Goal: Task Accomplishment & Management: Use online tool/utility

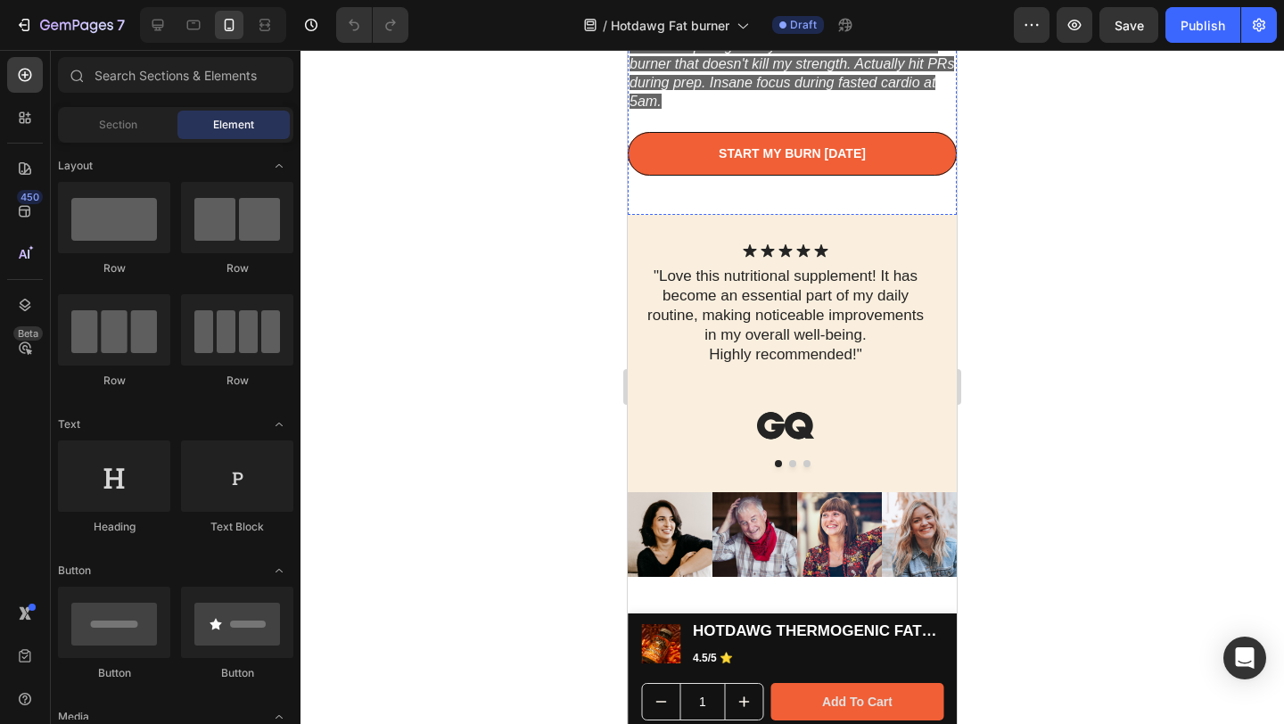
scroll to position [1583, 0]
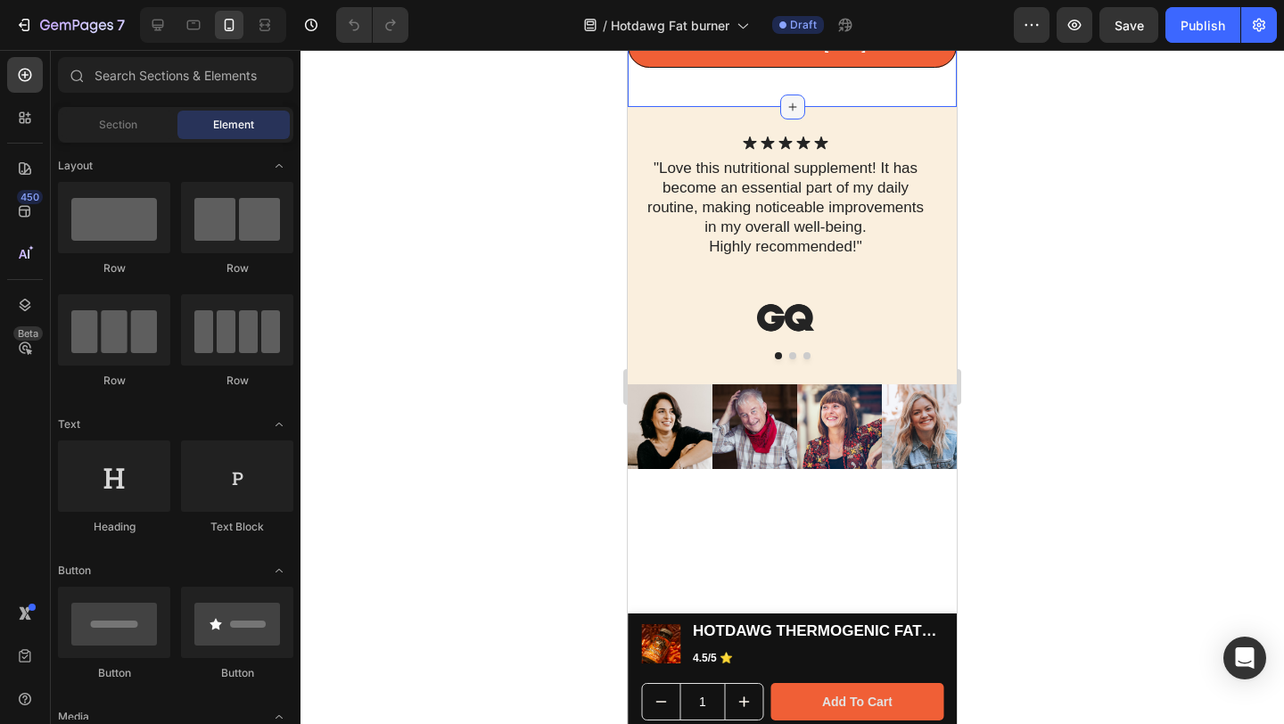
click at [786, 114] on icon at bounding box center [793, 107] width 14 height 14
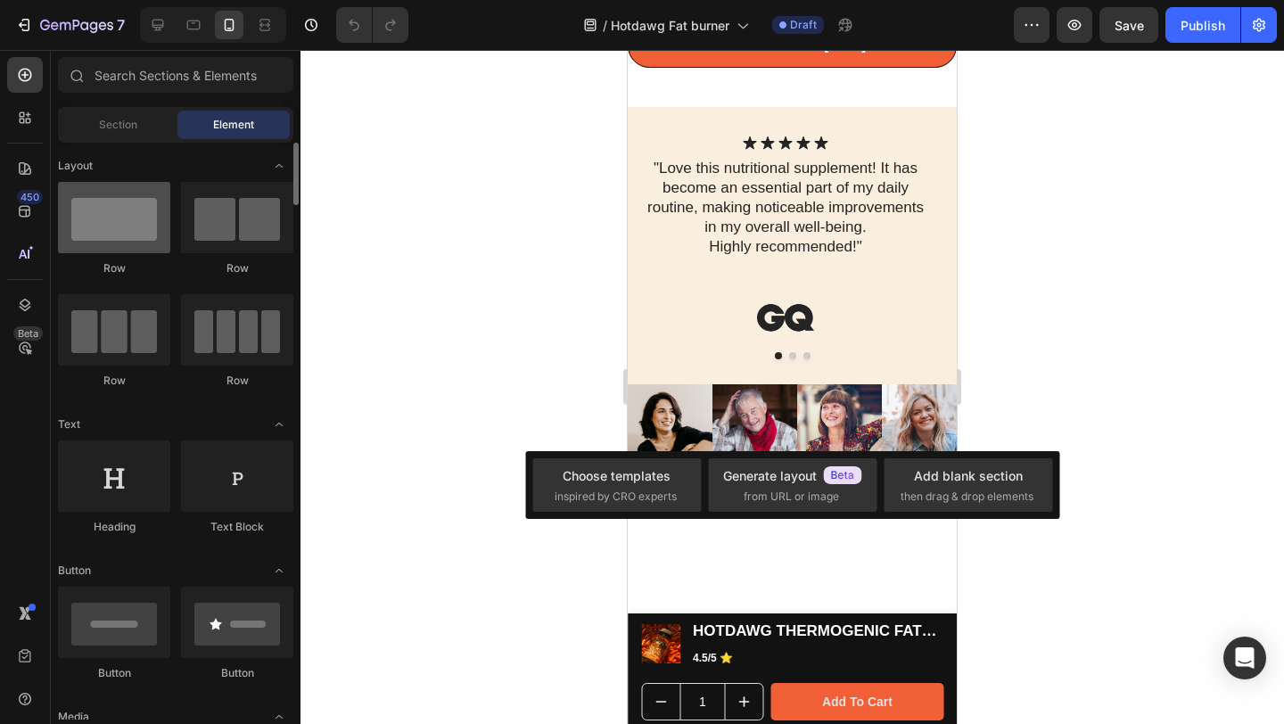
click at [103, 207] on div at bounding box center [114, 217] width 112 height 71
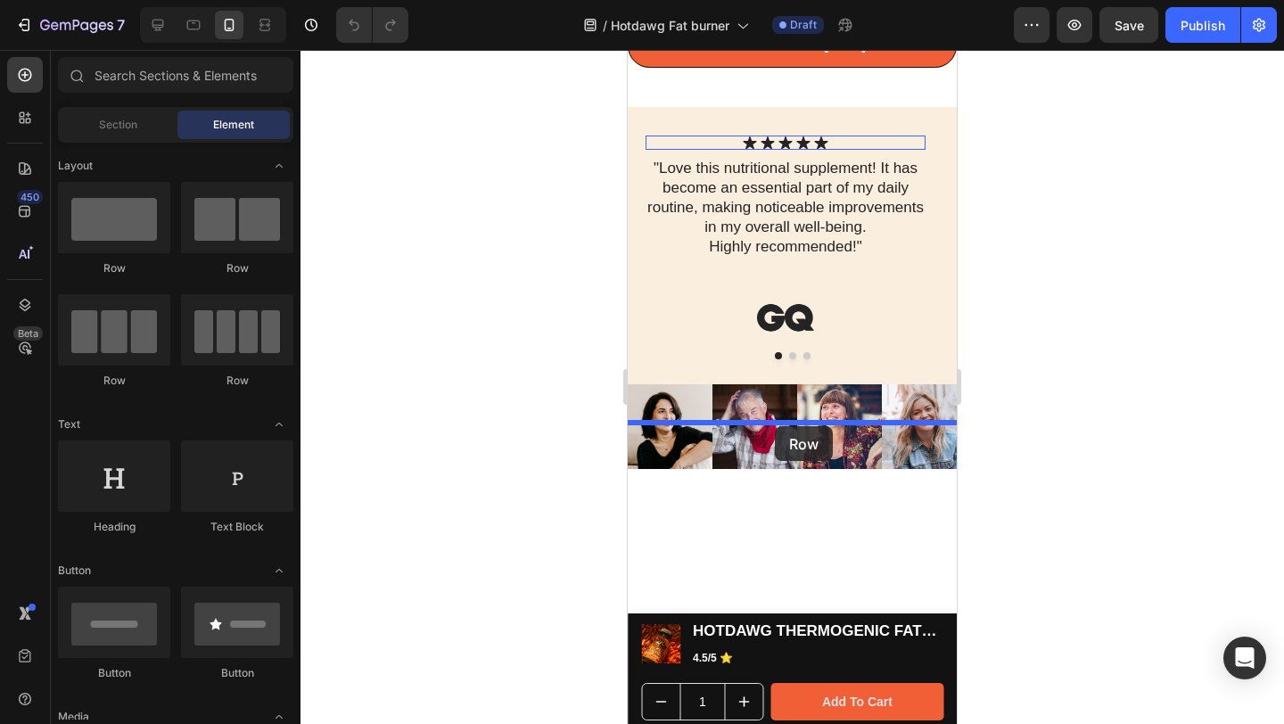
drag, startPoint x: 732, startPoint y: 272, endPoint x: 775, endPoint y: 426, distance: 160.1
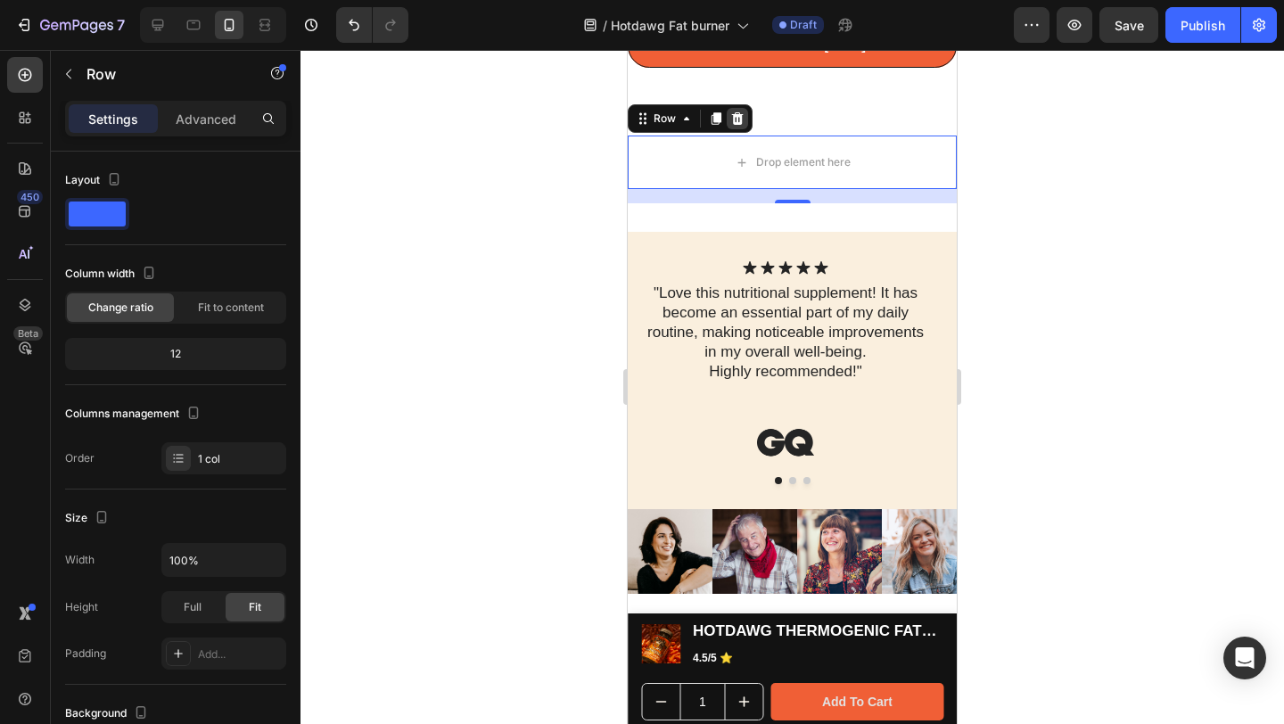
click at [744, 126] on icon at bounding box center [737, 118] width 14 height 14
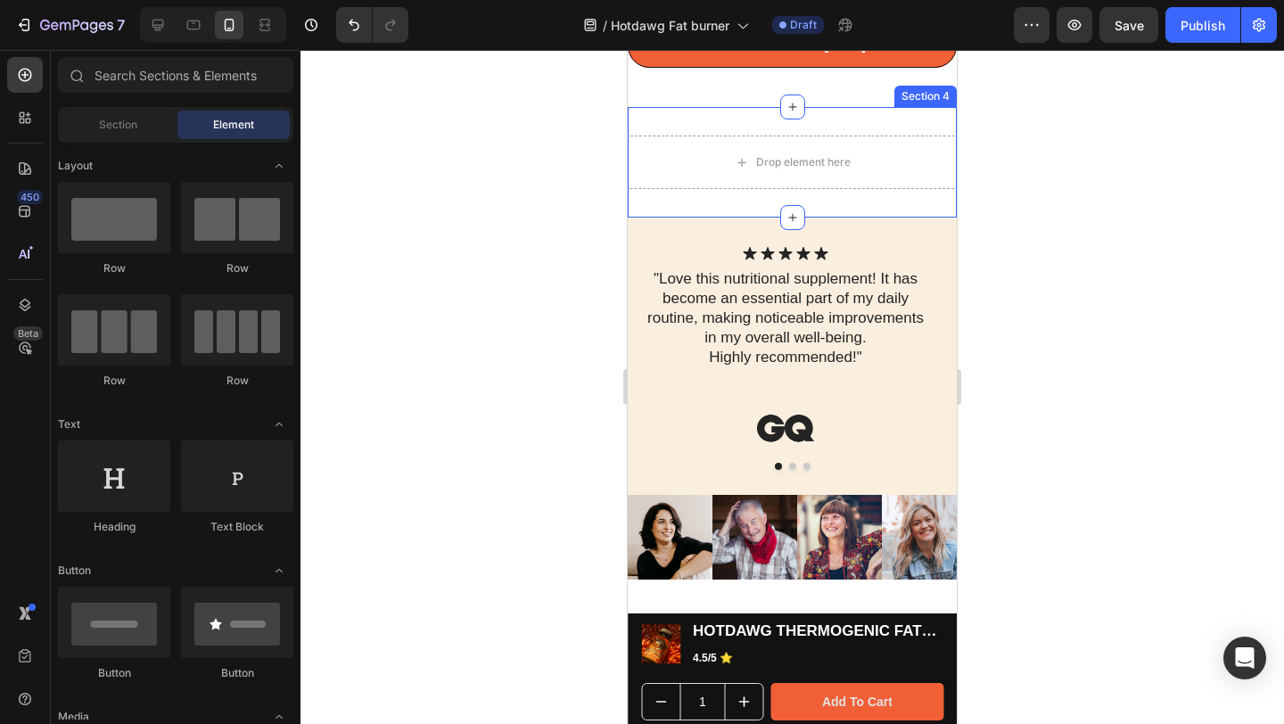
click at [901, 218] on div "Drop element here Section 4" at bounding box center [792, 162] width 329 height 111
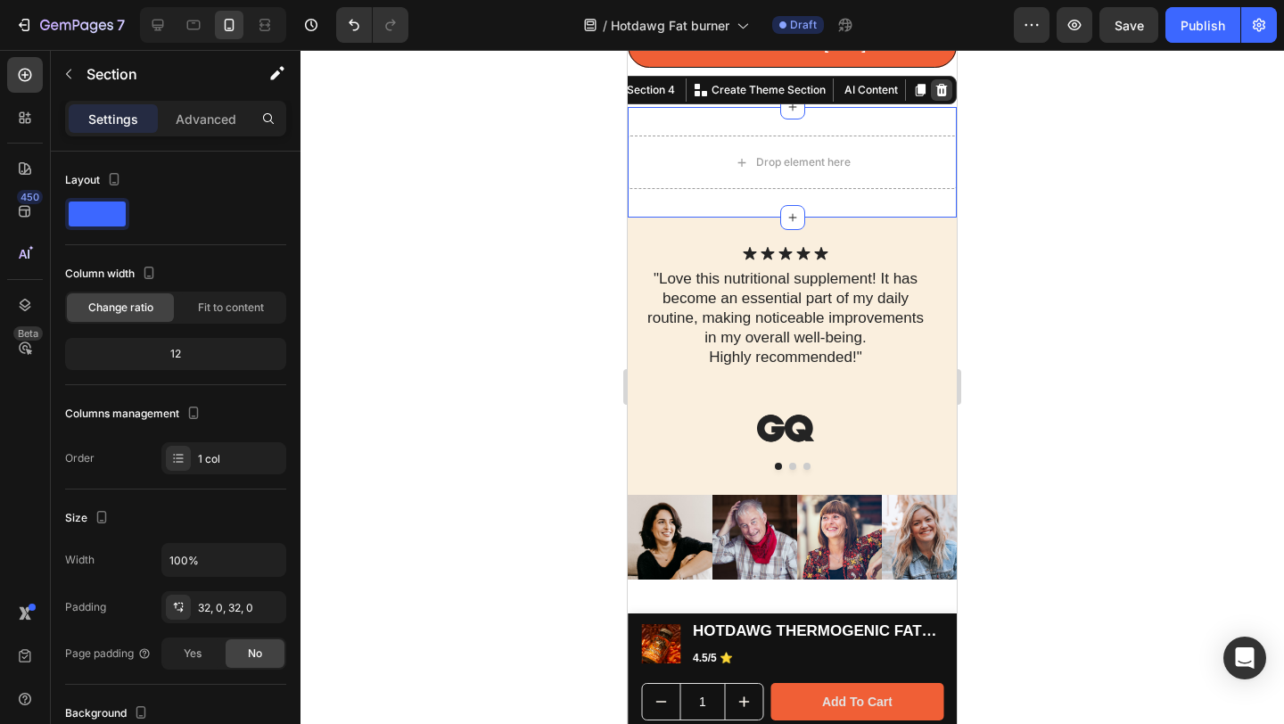
click at [936, 96] on icon at bounding box center [942, 90] width 12 height 12
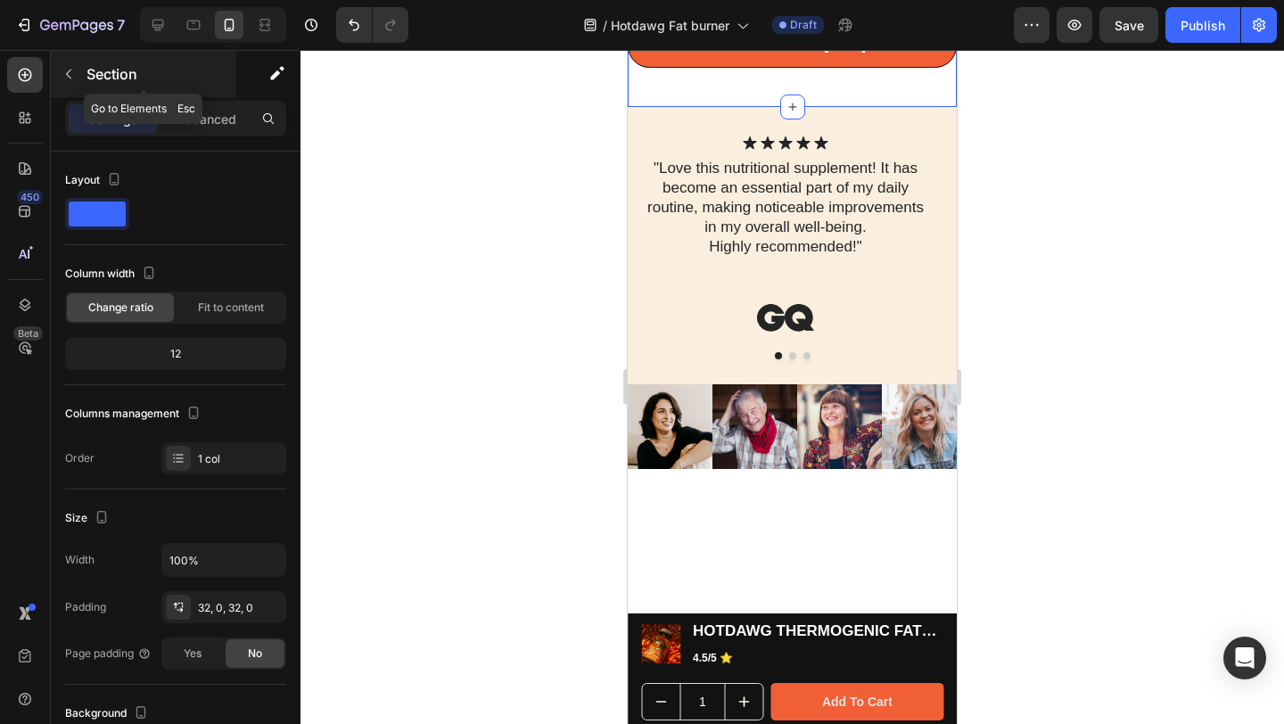
click at [70, 74] on icon "button" at bounding box center [69, 74] width 14 height 14
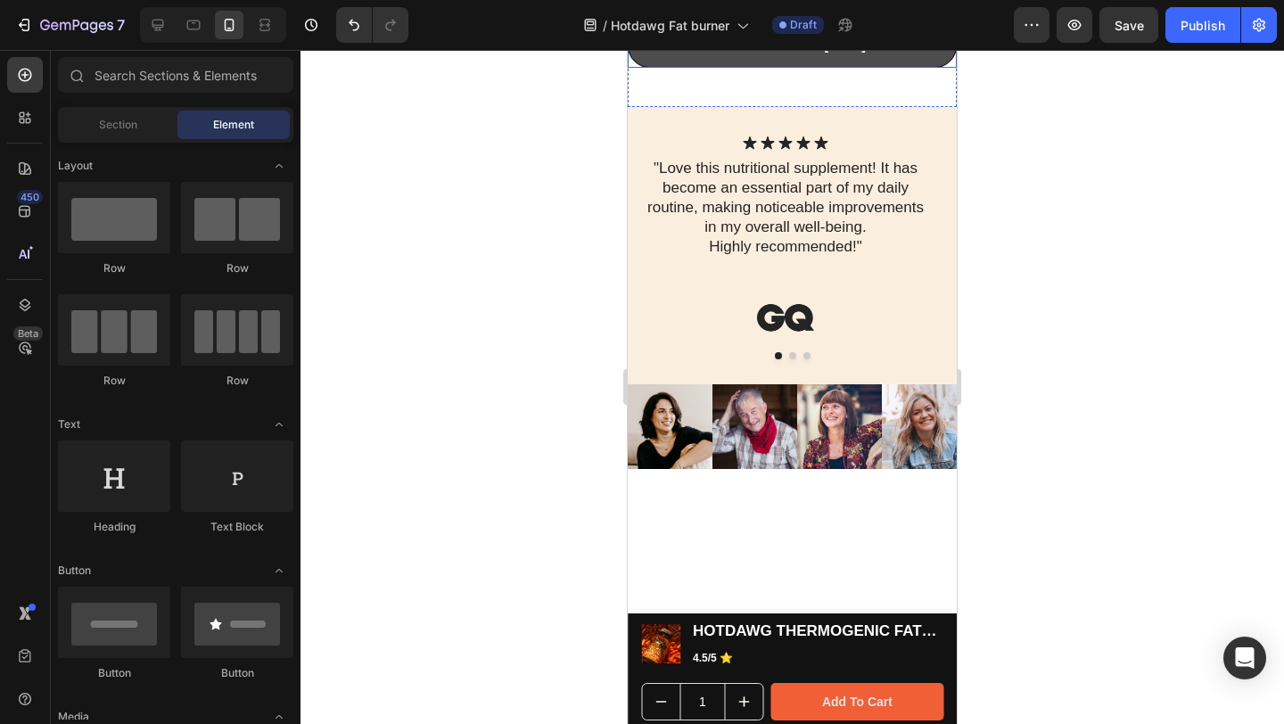
click at [914, 68] on button "START MY BURN [DATE]" at bounding box center [792, 46] width 329 height 44
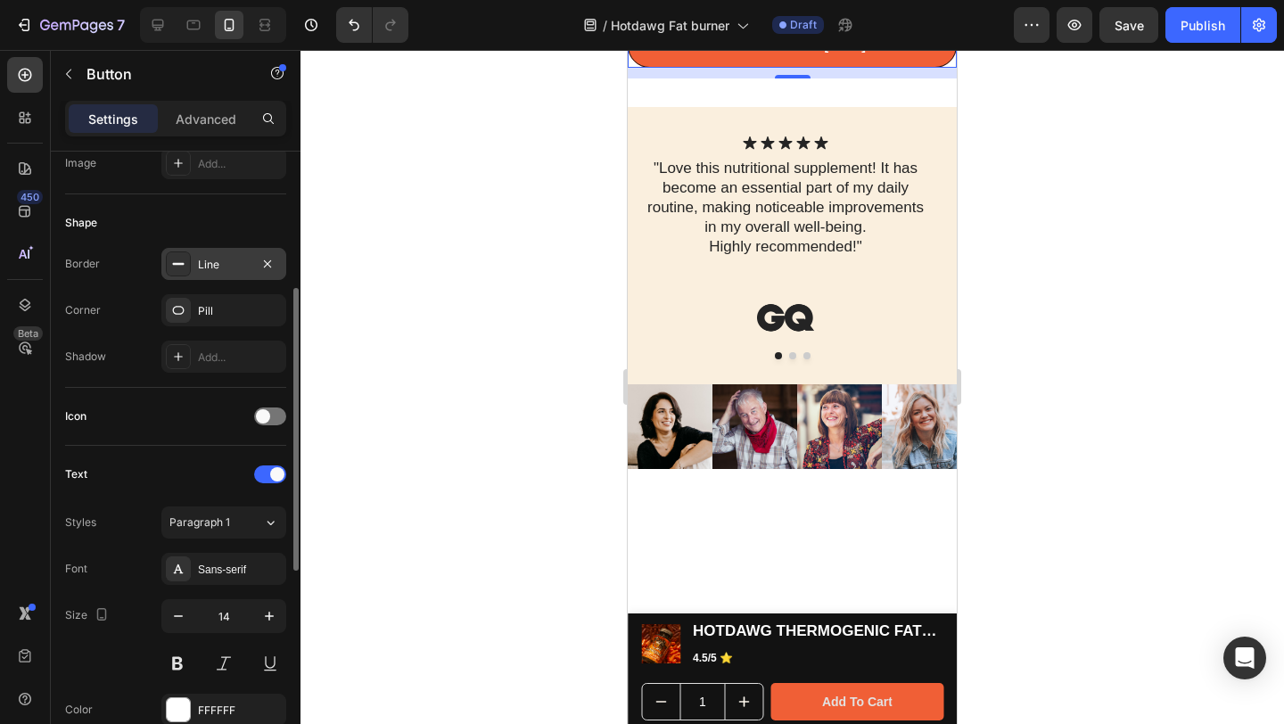
scroll to position [305, 0]
click at [173, 616] on icon "button" at bounding box center [178, 613] width 18 height 18
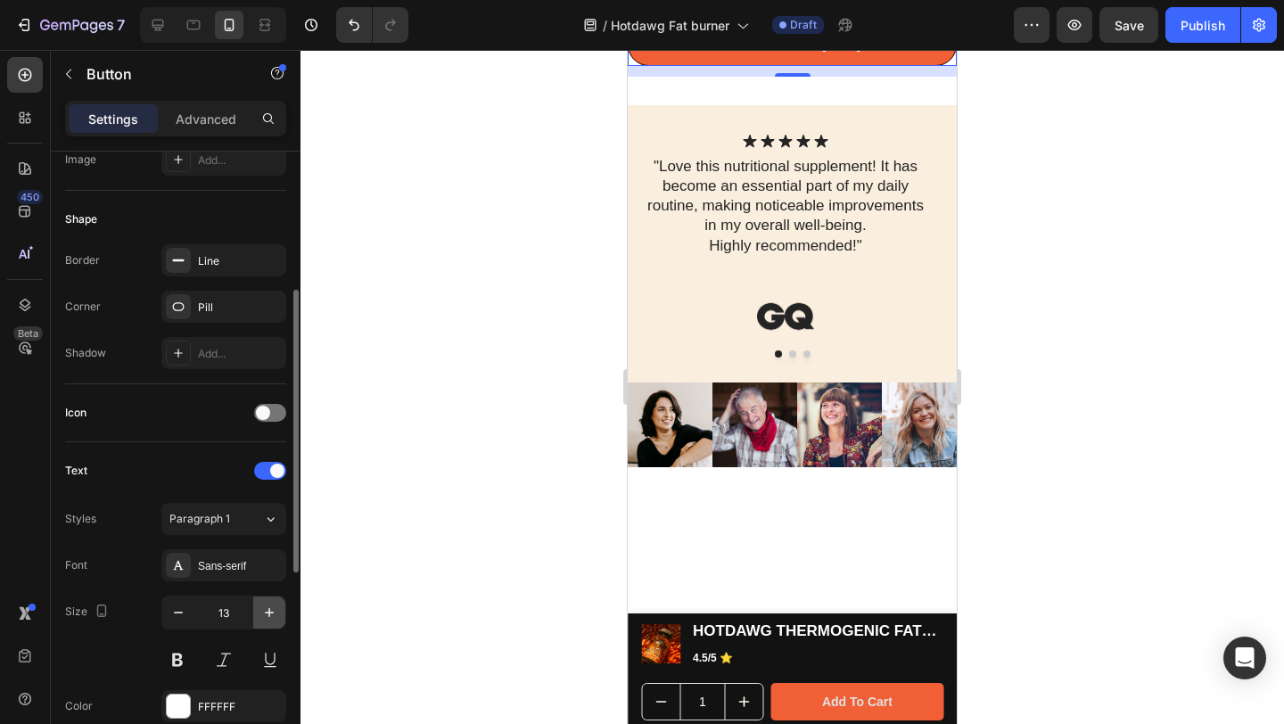
click at [258, 610] on button "button" at bounding box center [269, 613] width 32 height 32
type input "14"
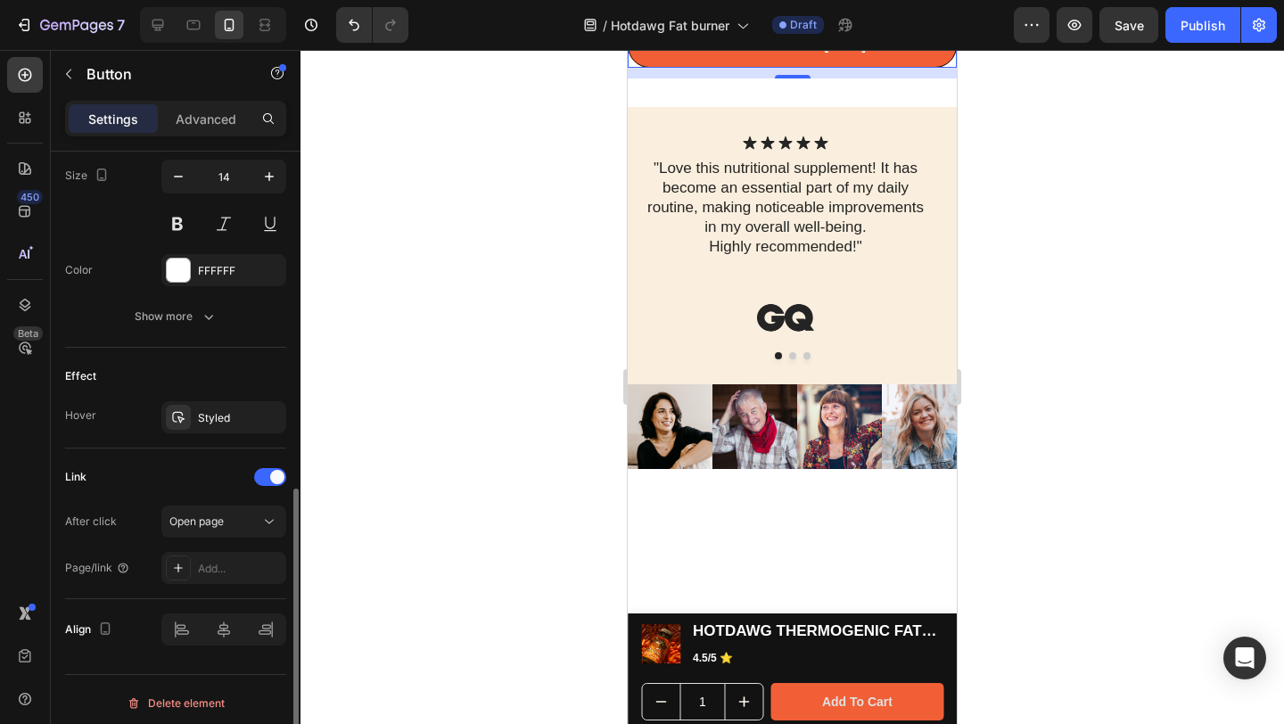
scroll to position [0, 0]
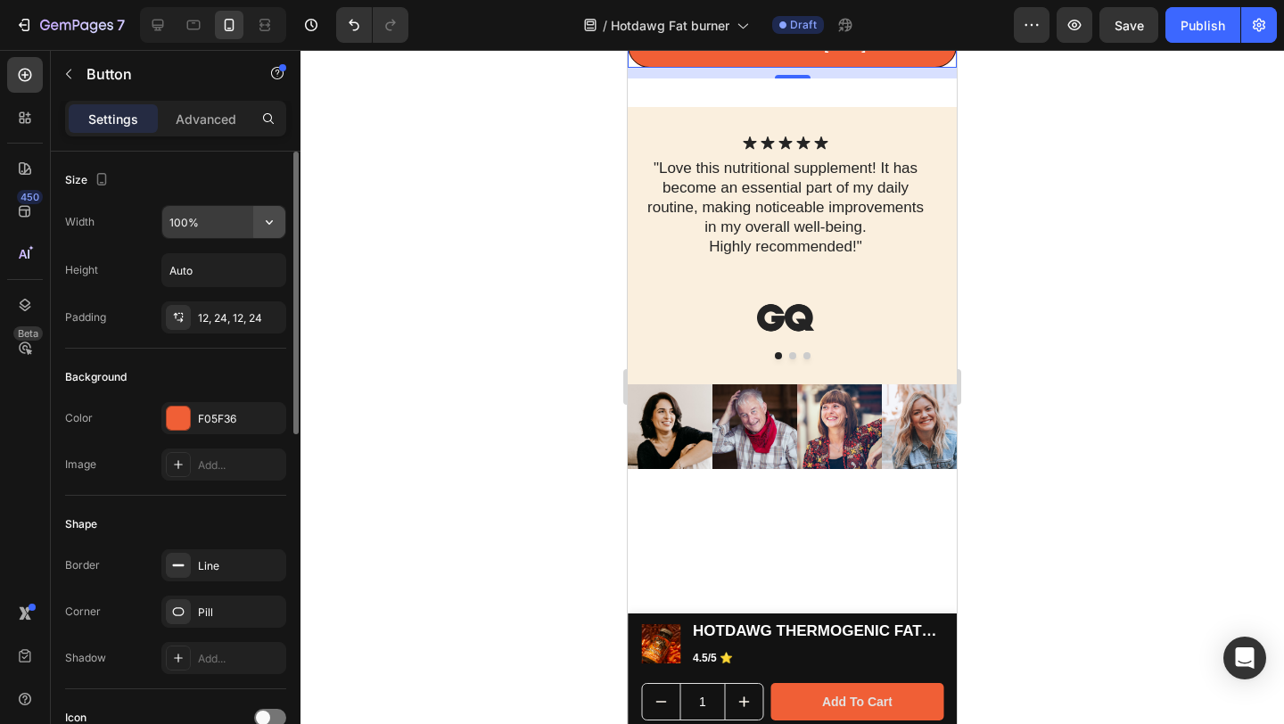
click at [275, 224] on icon "button" at bounding box center [269, 222] width 18 height 18
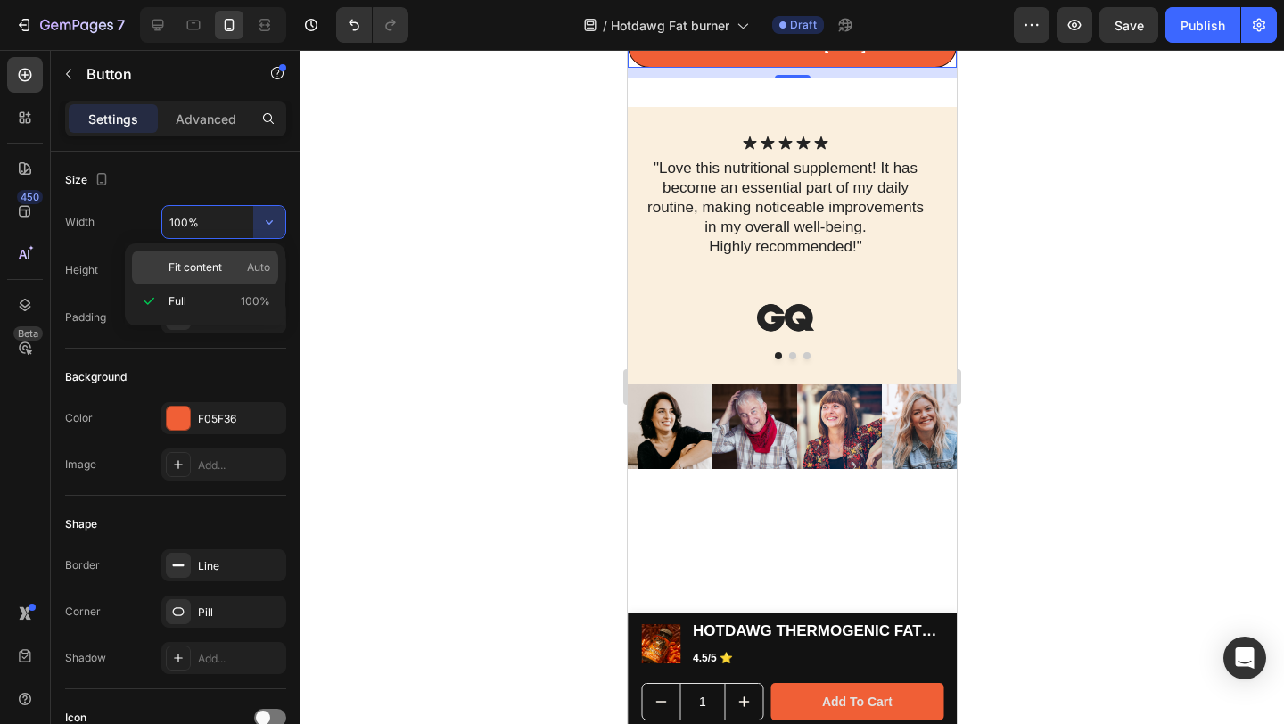
click at [248, 267] on span "Auto" at bounding box center [258, 267] width 23 height 16
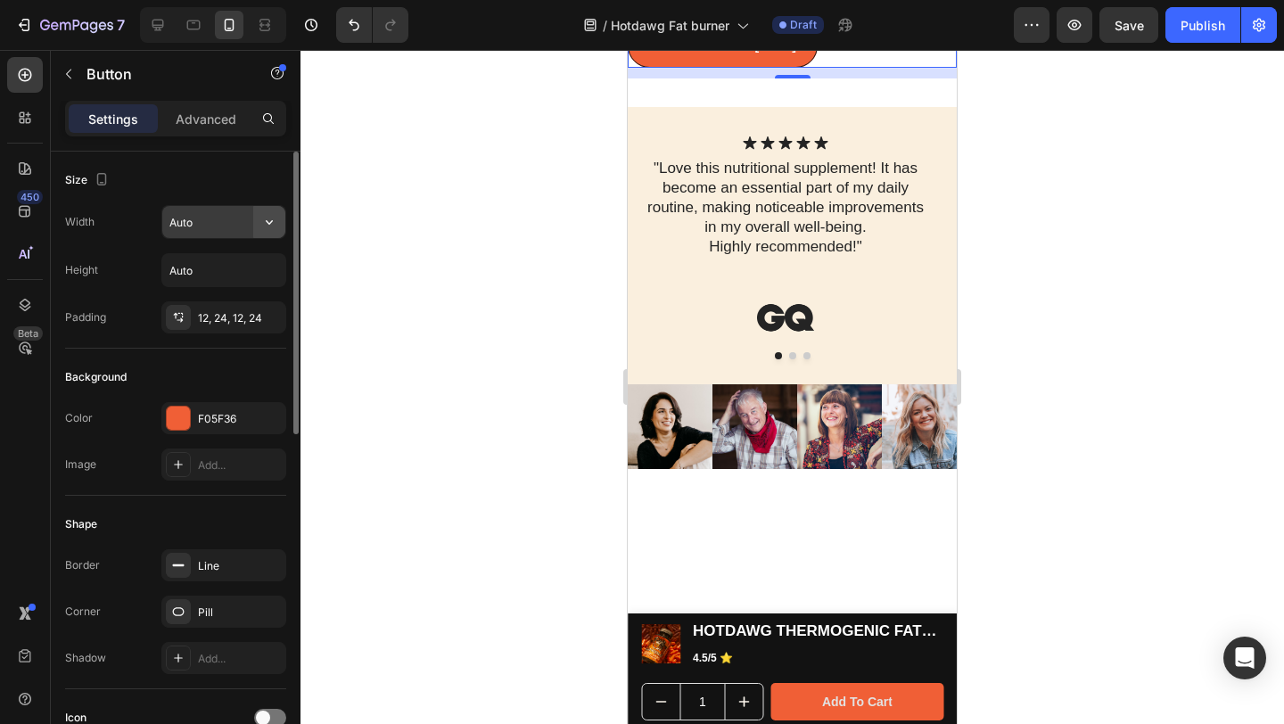
click at [261, 215] on icon "button" at bounding box center [269, 222] width 18 height 18
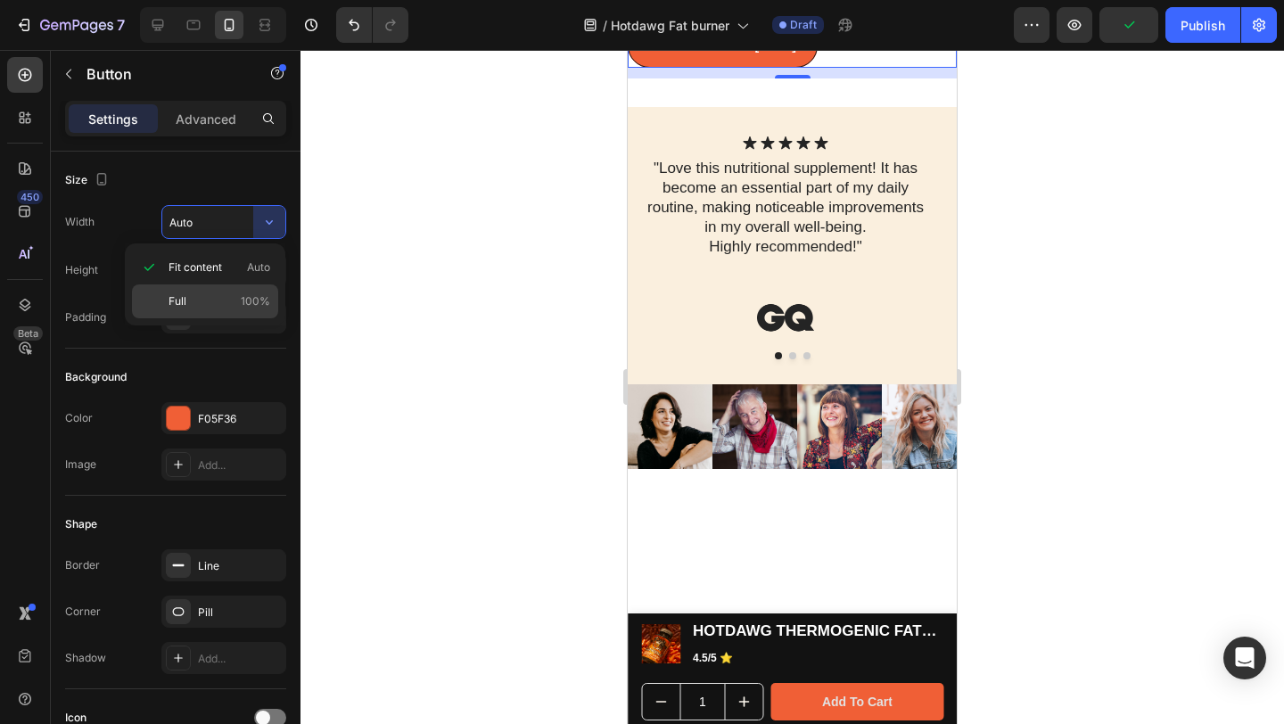
click at [209, 295] on p "Full 100%" at bounding box center [220, 301] width 102 height 16
type input "100%"
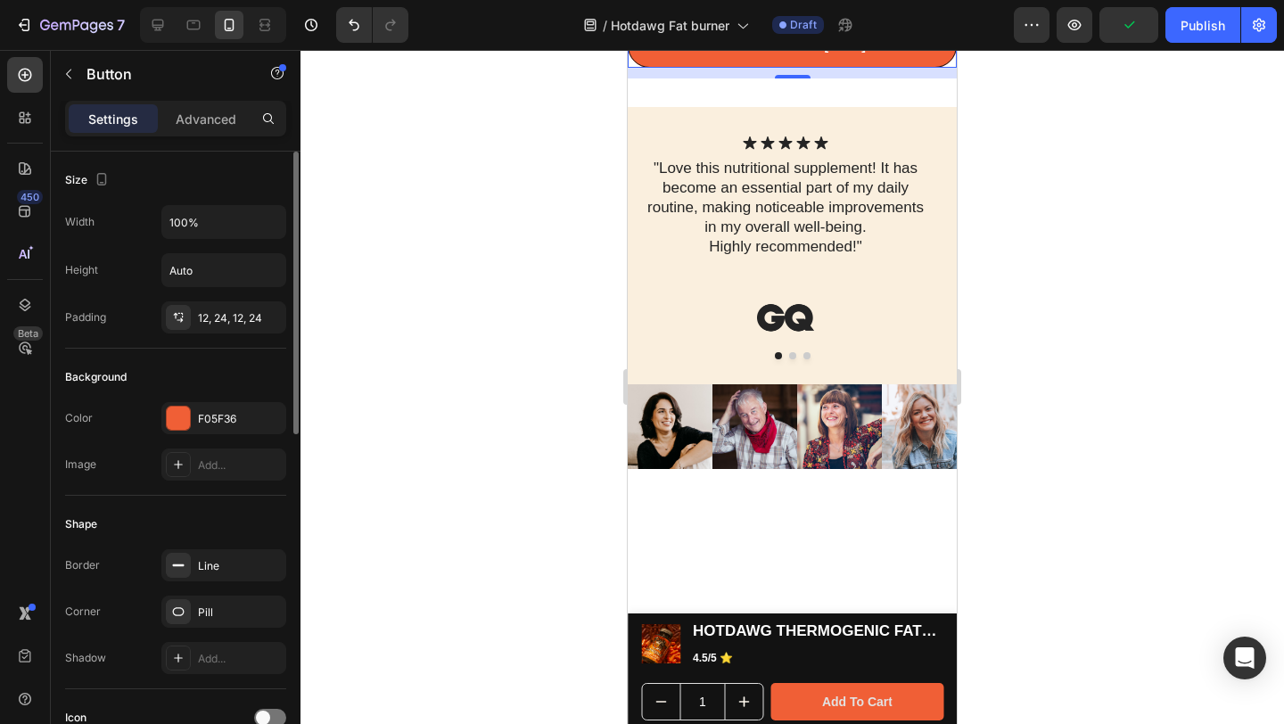
click at [224, 188] on div "Size" at bounding box center [175, 180] width 221 height 29
click at [1281, 357] on div at bounding box center [792, 387] width 984 height 674
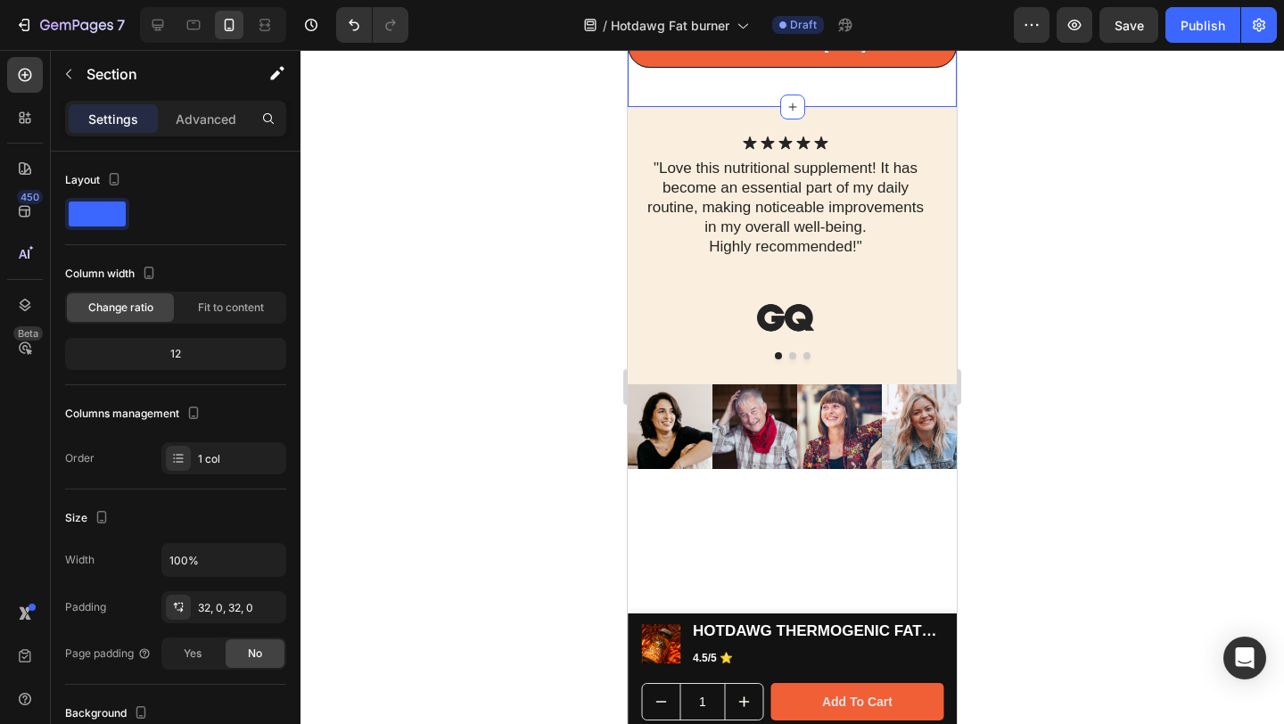
click at [771, 78] on div "START MY BURN [DATE] Button" at bounding box center [792, 51] width 329 height 54
click at [792, 68] on button "START MY BURN [DATE]" at bounding box center [792, 46] width 329 height 44
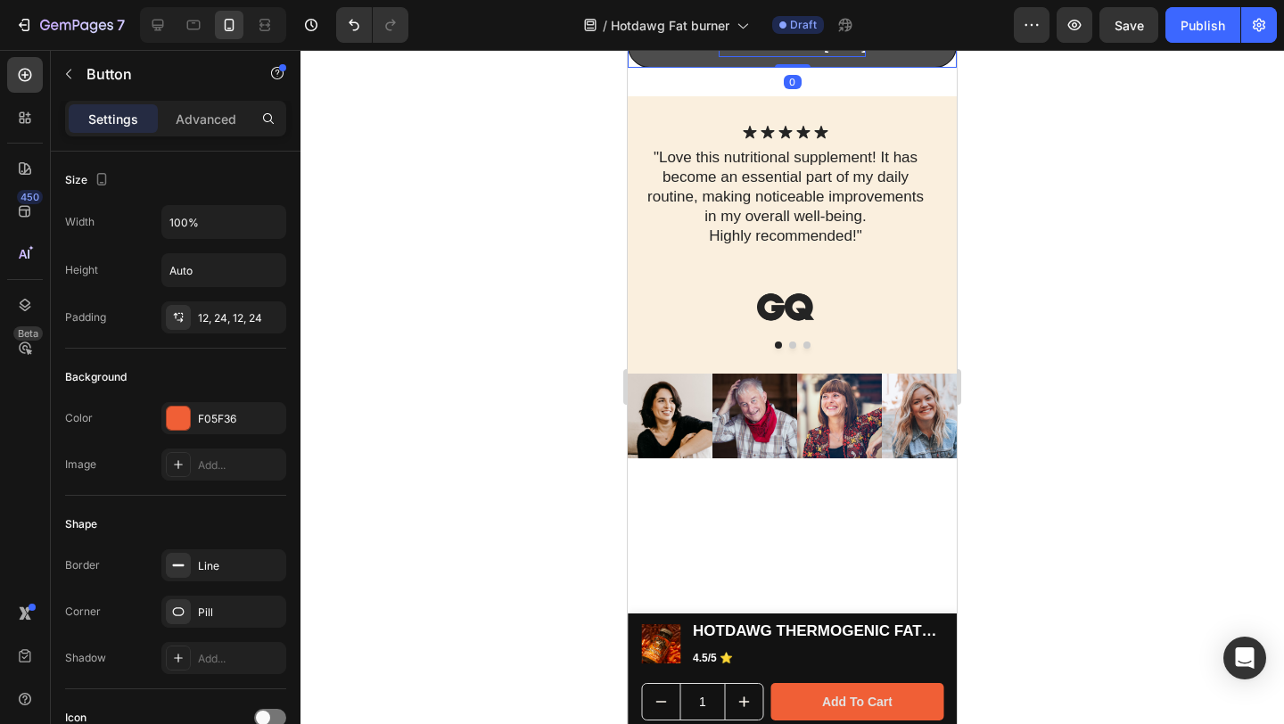
drag, startPoint x: 789, startPoint y: 391, endPoint x: 790, endPoint y: 363, distance: 27.7
click at [790, 68] on div "START MY BURN [DATE] Button 0" at bounding box center [792, 46] width 329 height 44
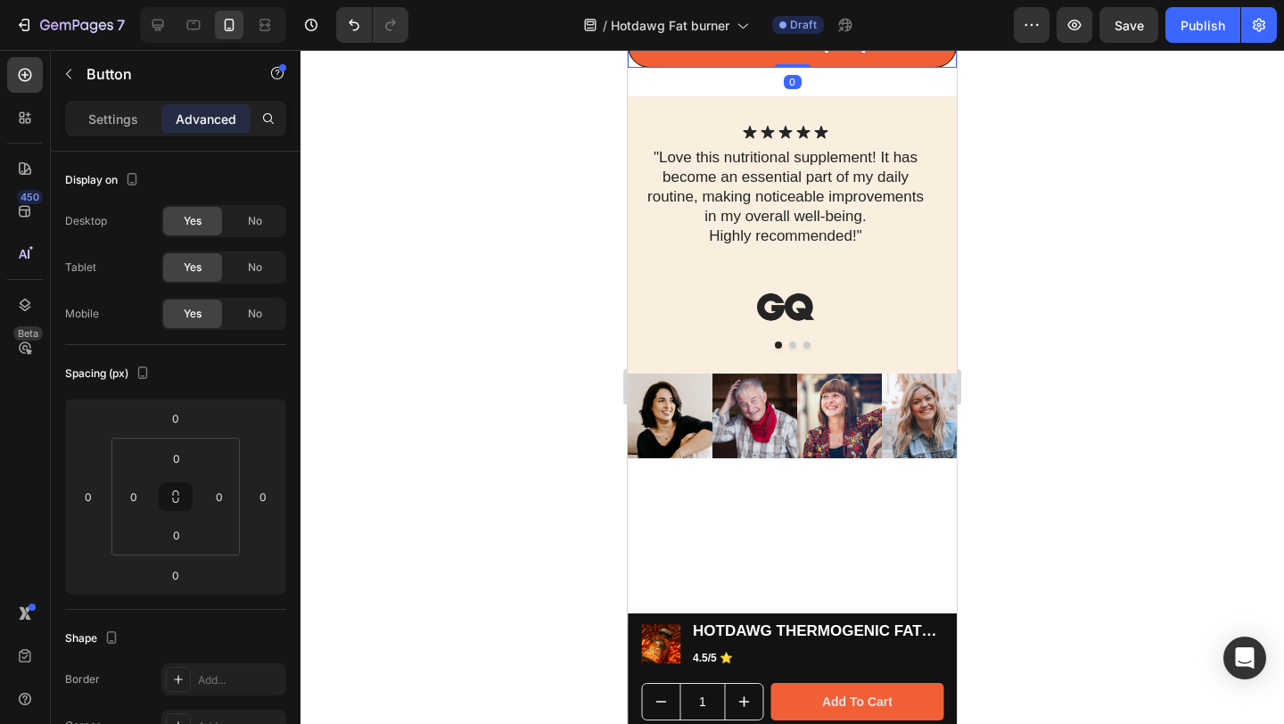
click at [1173, 311] on div at bounding box center [792, 387] width 984 height 674
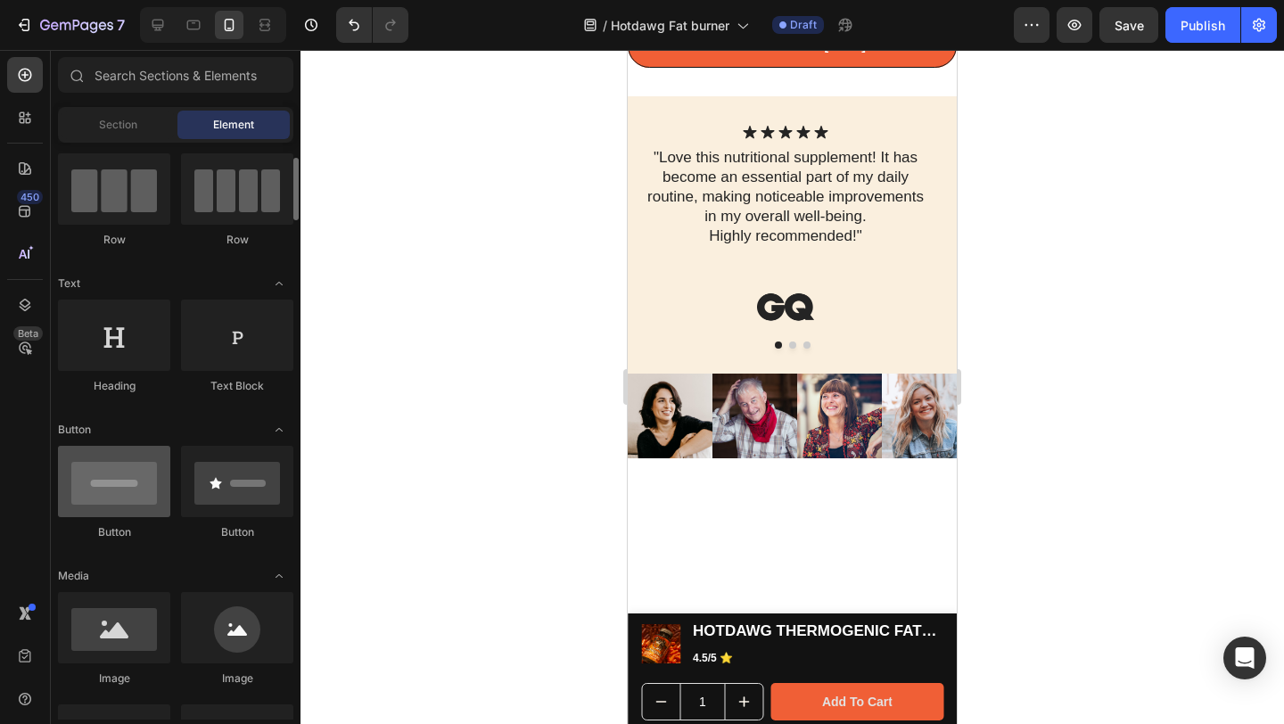
scroll to position [182, 0]
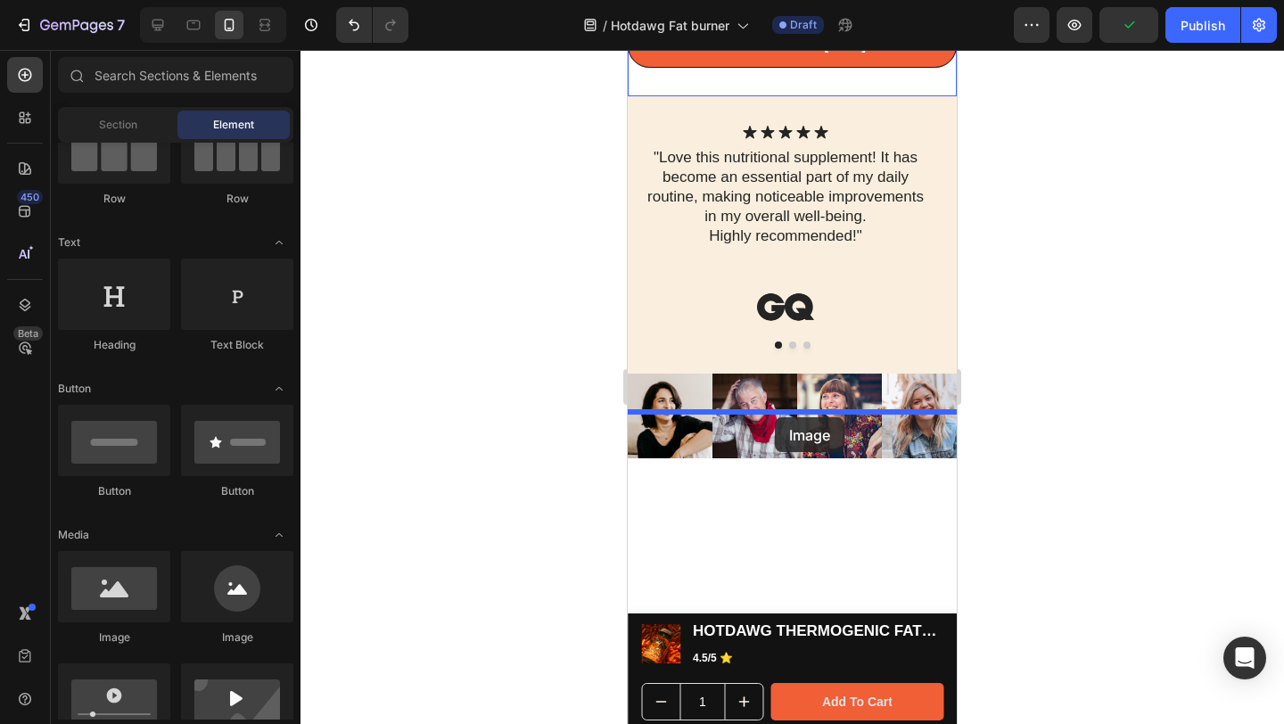
drag, startPoint x: 742, startPoint y: 651, endPoint x: 775, endPoint y: 417, distance: 235.9
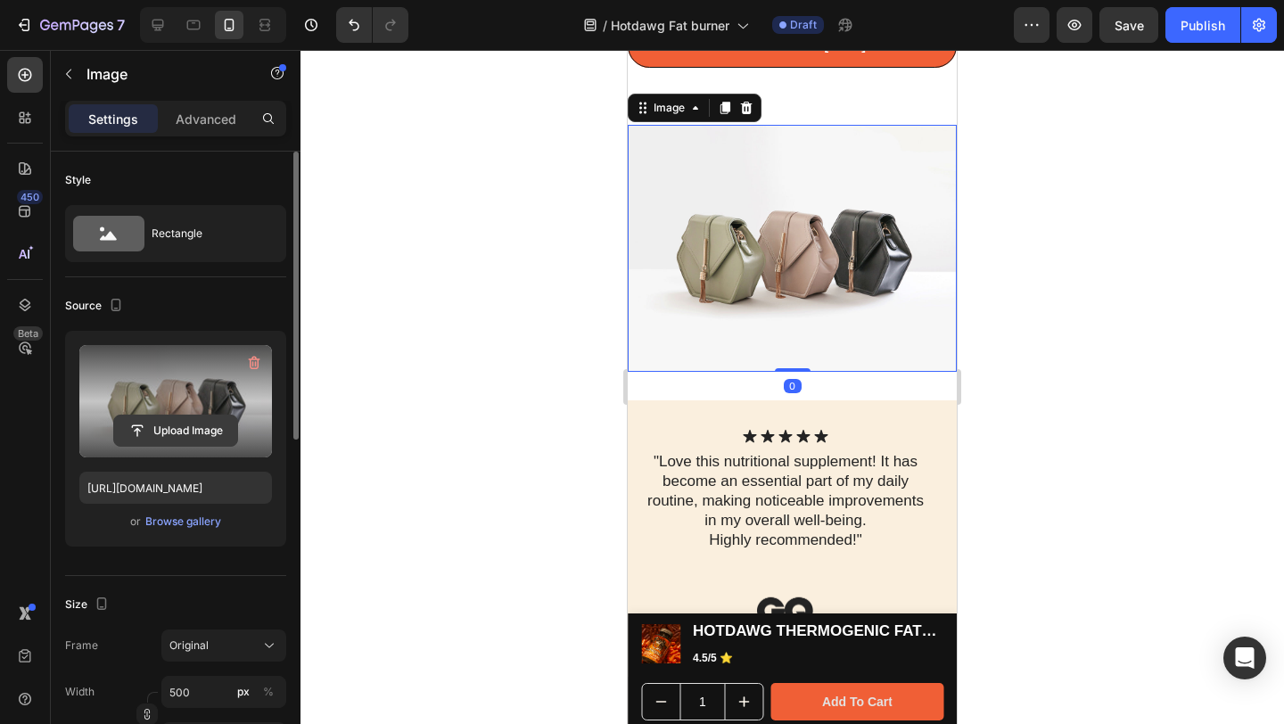
click at [189, 430] on input "file" at bounding box center [175, 431] width 123 height 30
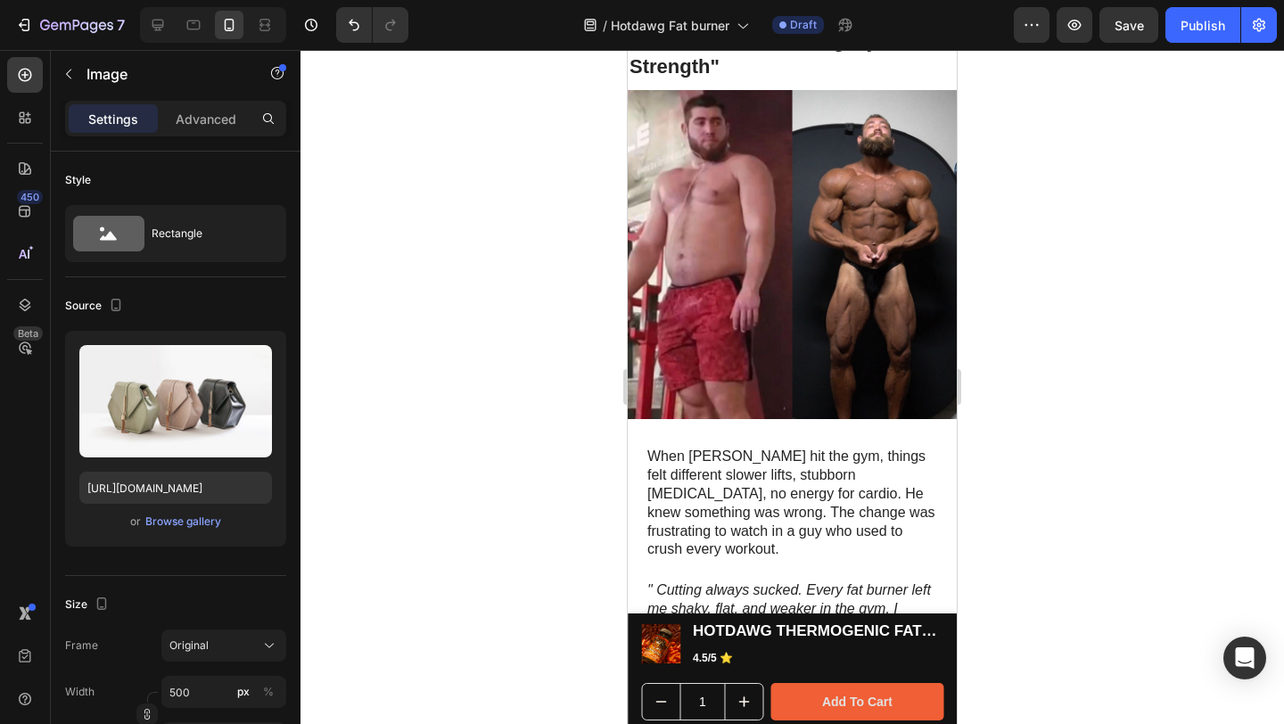
scroll to position [0, 0]
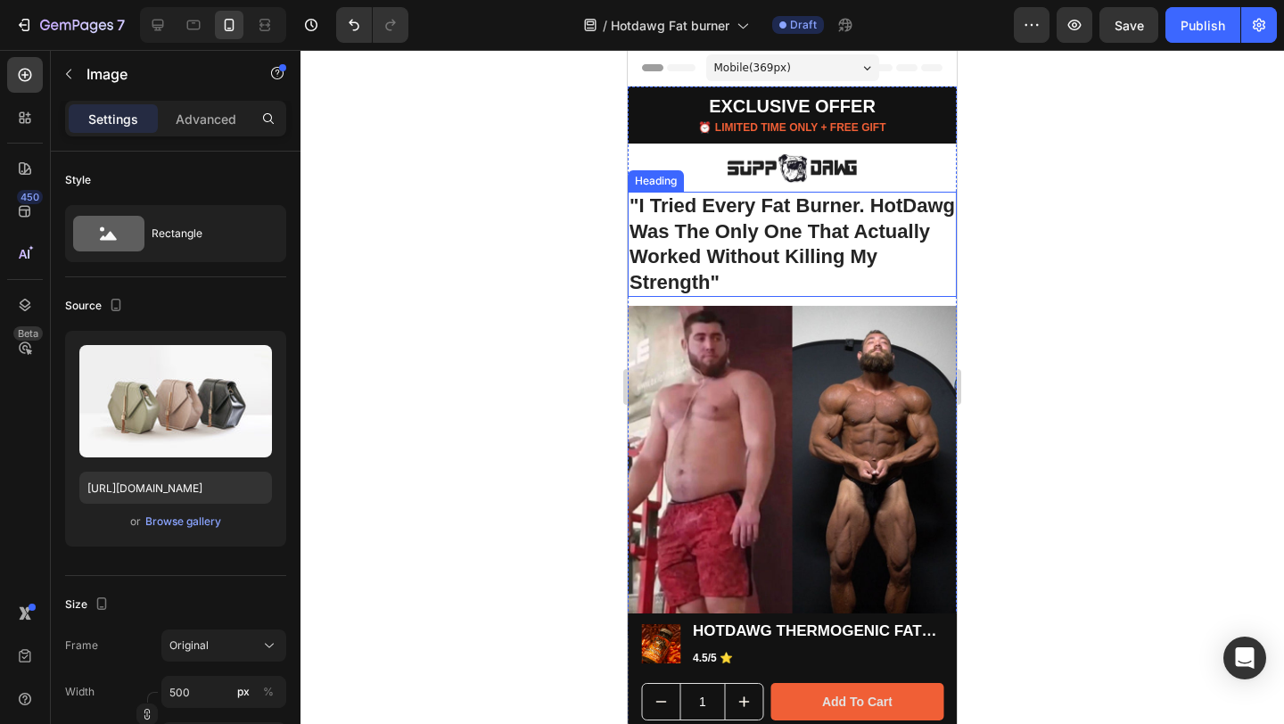
click at [797, 235] on h1 ""I Tried Every Fat Burner. HotDawg Was The Only One That Actually Worked Withou…" at bounding box center [792, 244] width 329 height 105
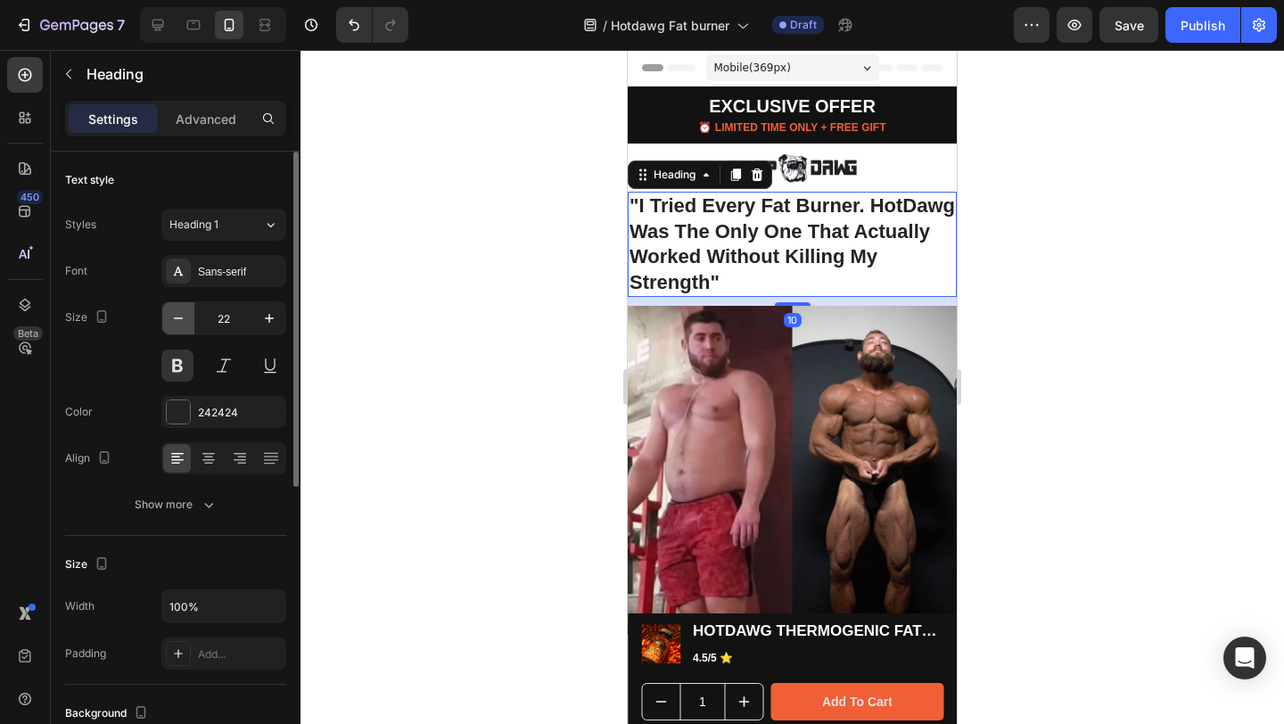
click at [172, 315] on icon "button" at bounding box center [178, 318] width 18 height 18
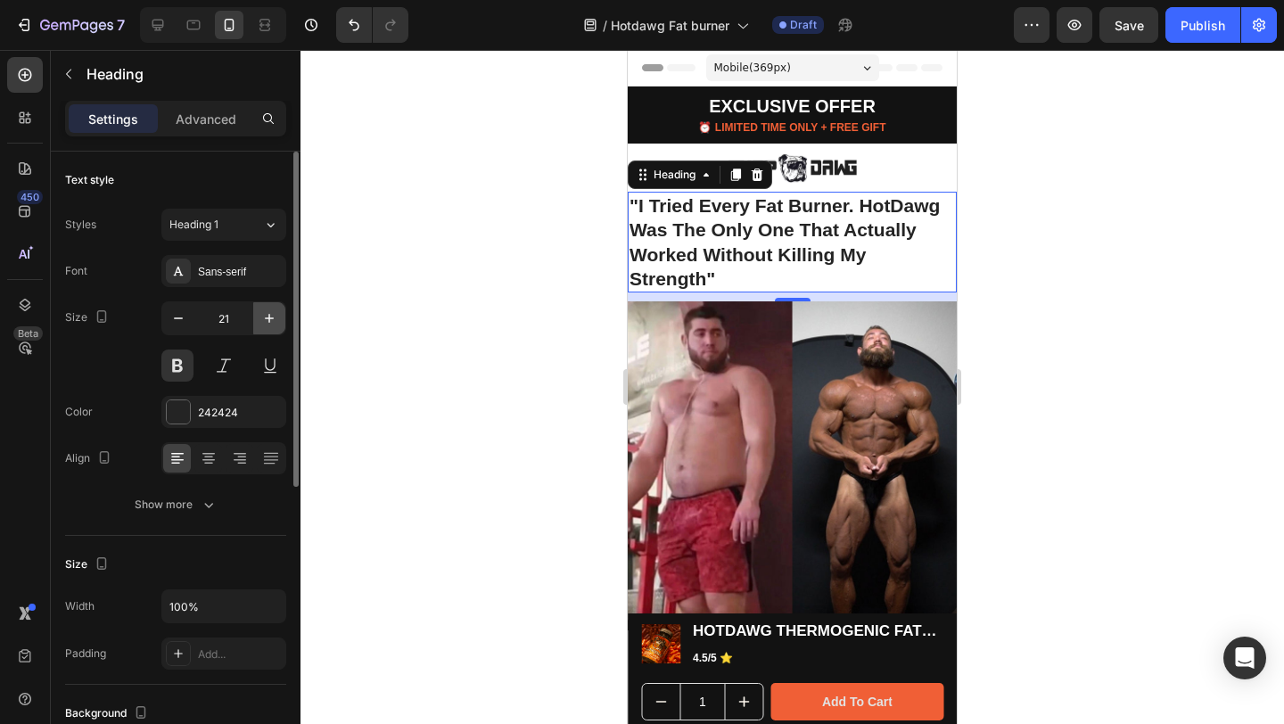
click at [269, 317] on icon "button" at bounding box center [269, 318] width 9 height 9
type input "22"
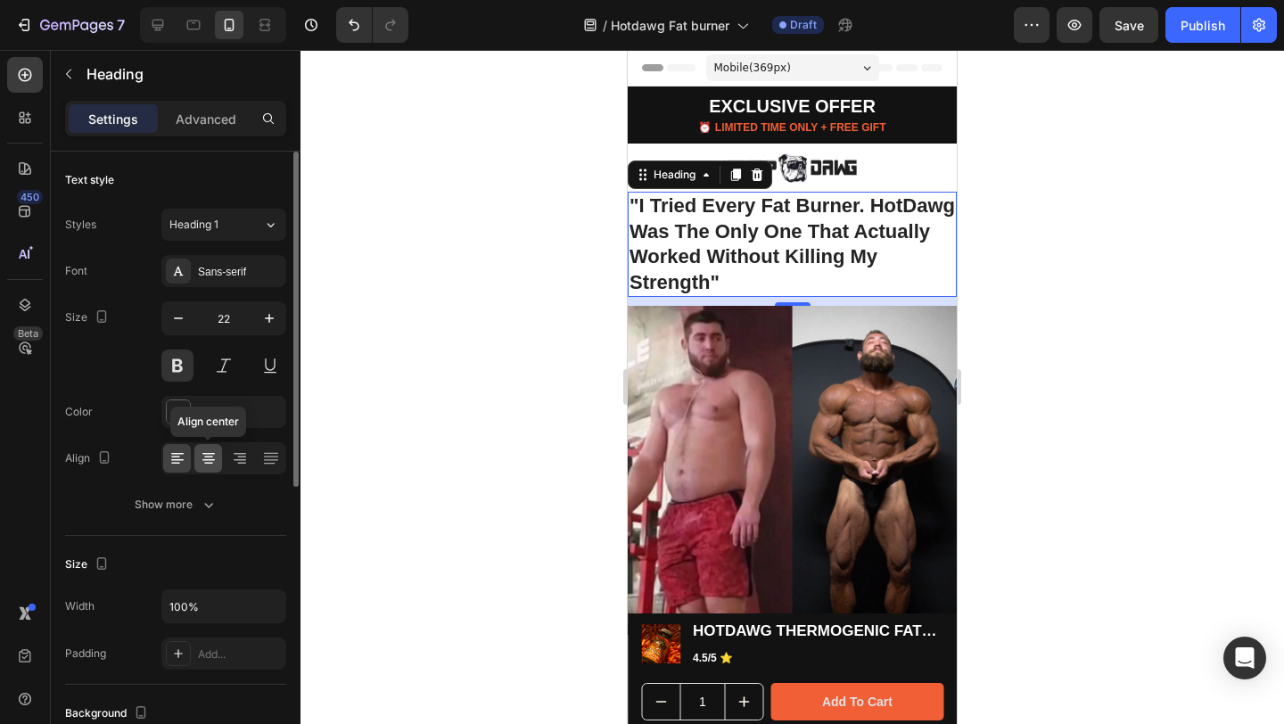
click at [208, 459] on icon at bounding box center [208, 460] width 12 height 2
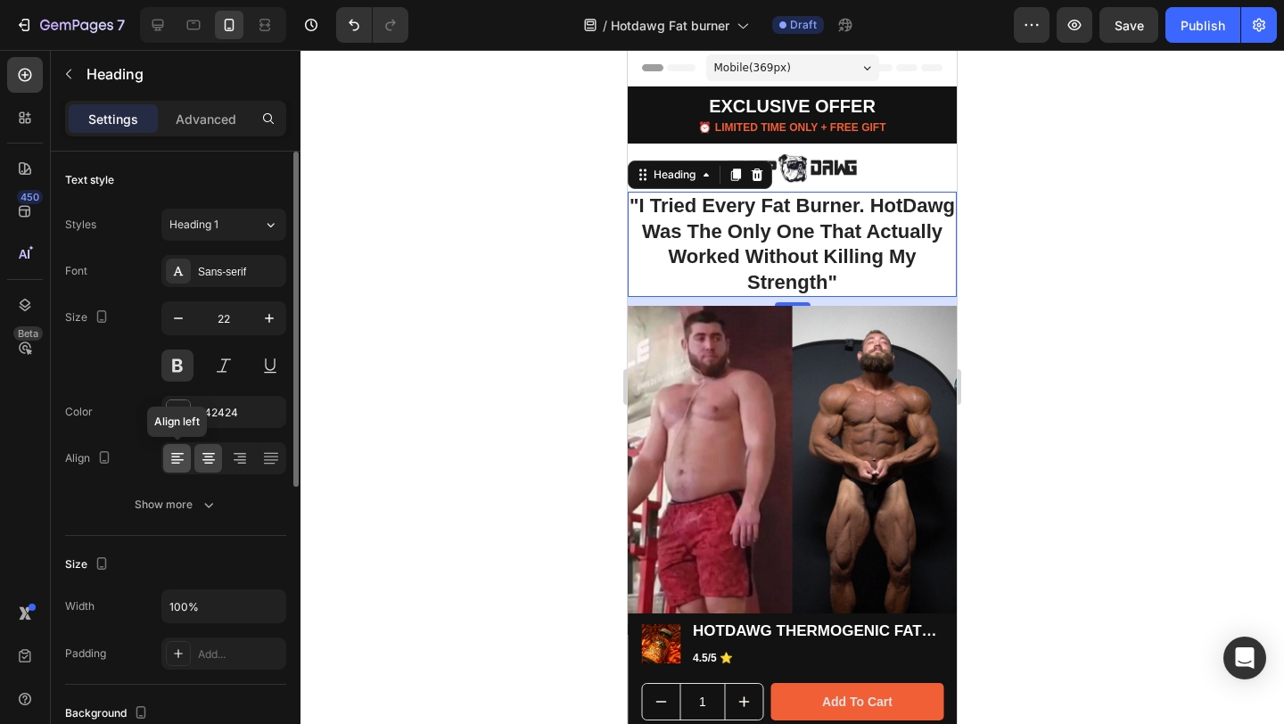
click at [181, 460] on icon at bounding box center [177, 460] width 12 height 2
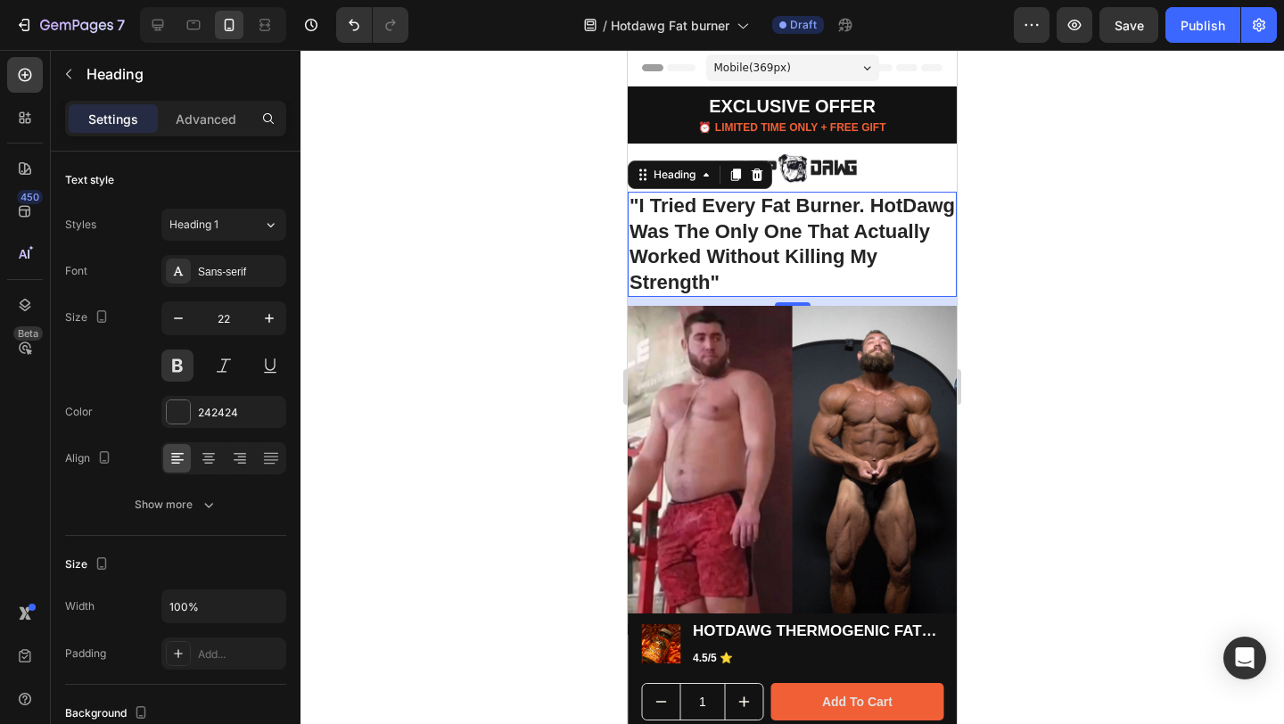
click at [508, 392] on div at bounding box center [792, 387] width 984 height 674
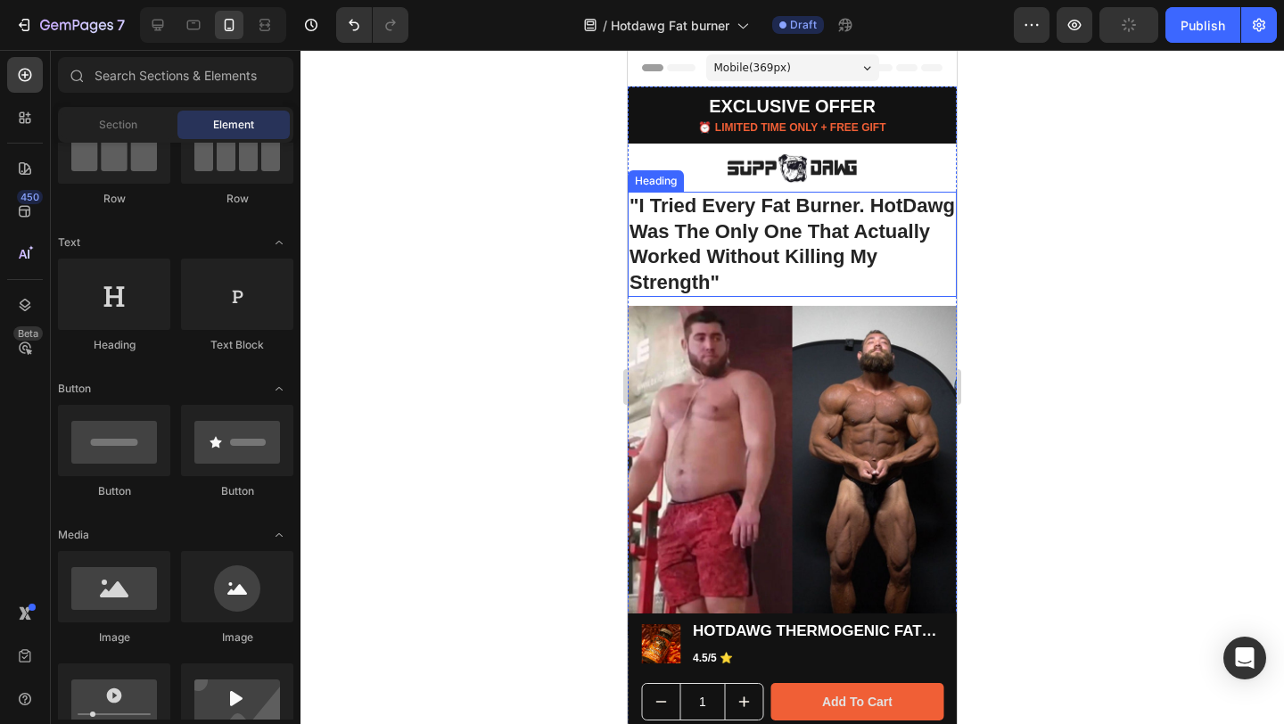
click at [731, 255] on h1 ""I Tried Every Fat Burner. HotDawg Was The Only One That Actually Worked Withou…" at bounding box center [792, 244] width 329 height 105
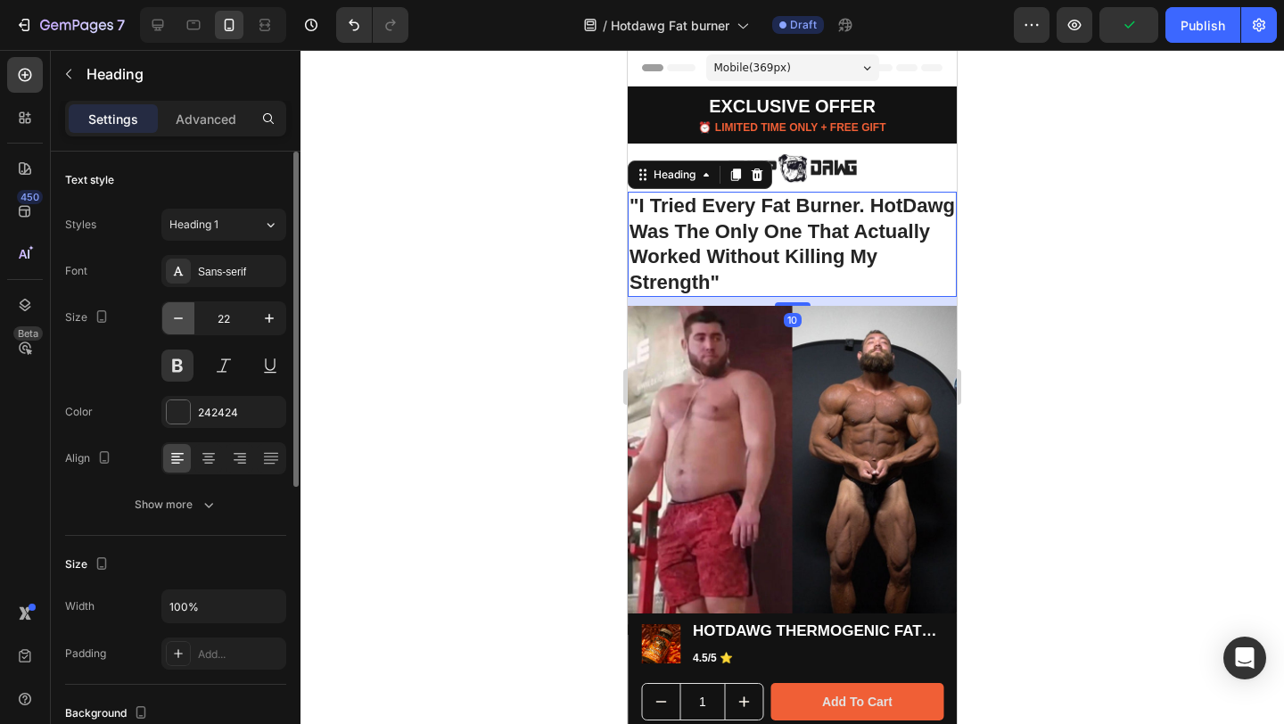
click at [175, 321] on icon "button" at bounding box center [178, 318] width 18 height 18
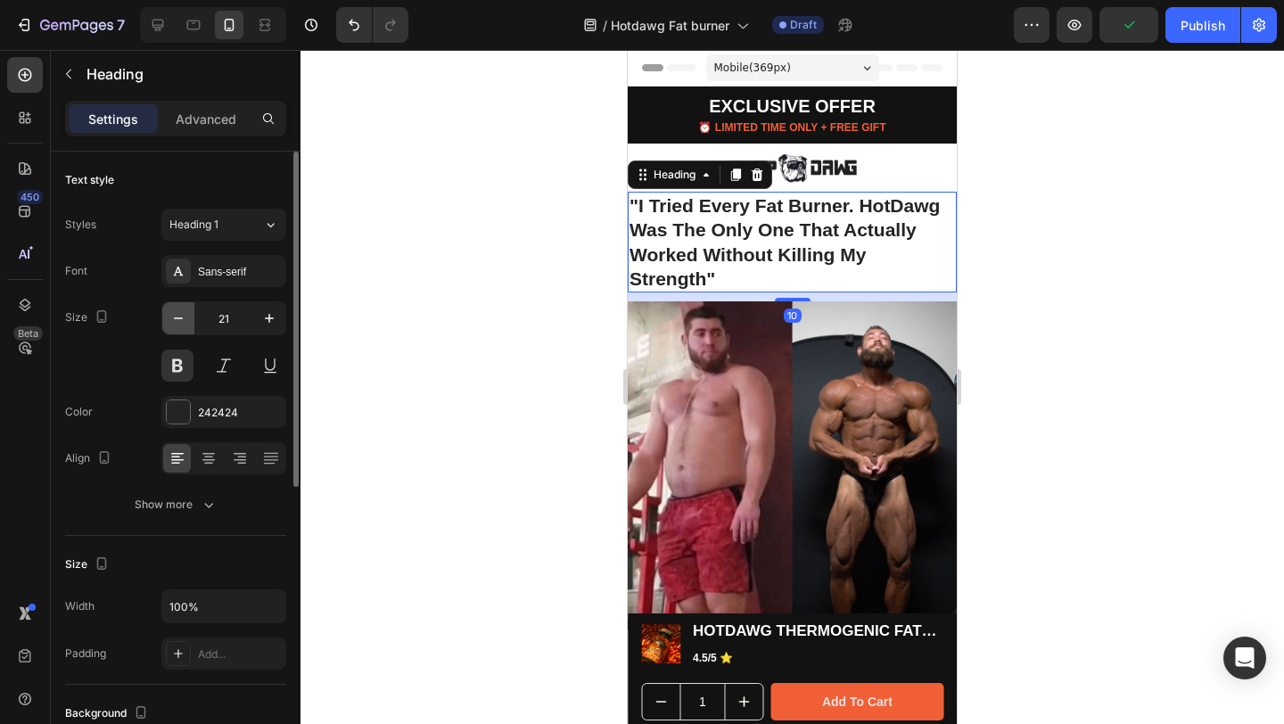
click at [175, 321] on icon "button" at bounding box center [178, 318] width 18 height 18
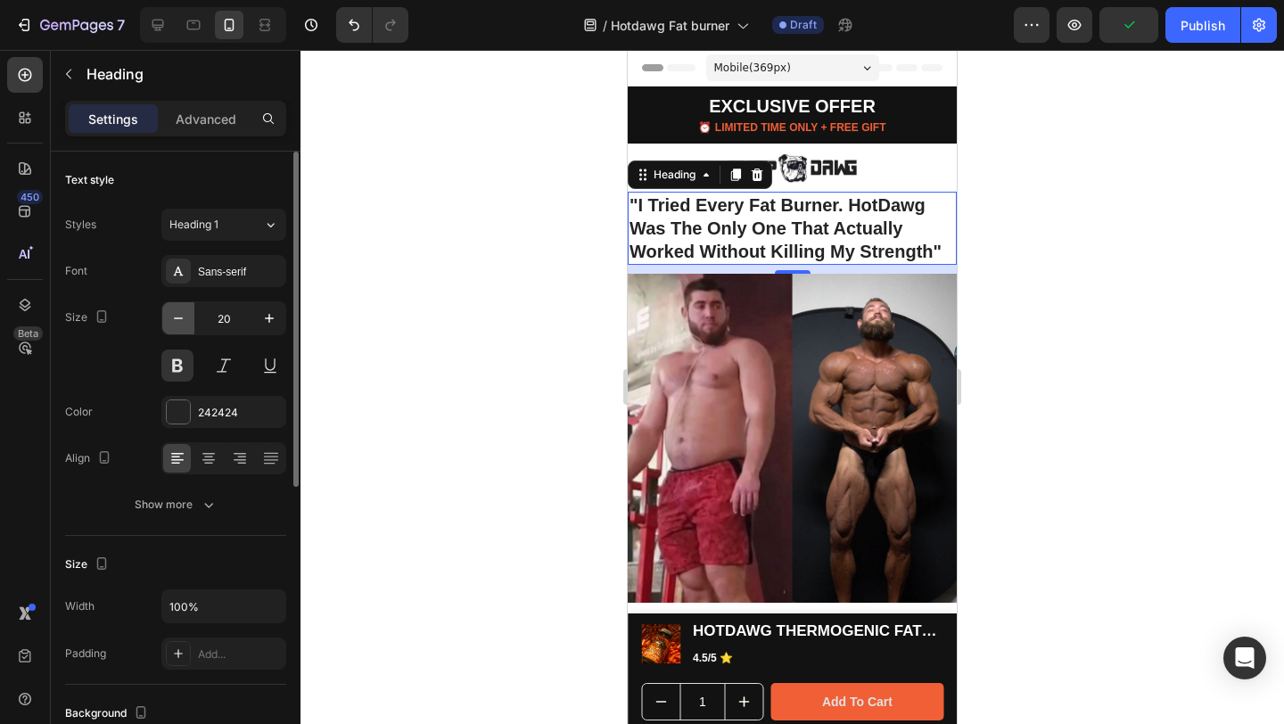
click at [175, 321] on icon "button" at bounding box center [178, 318] width 18 height 18
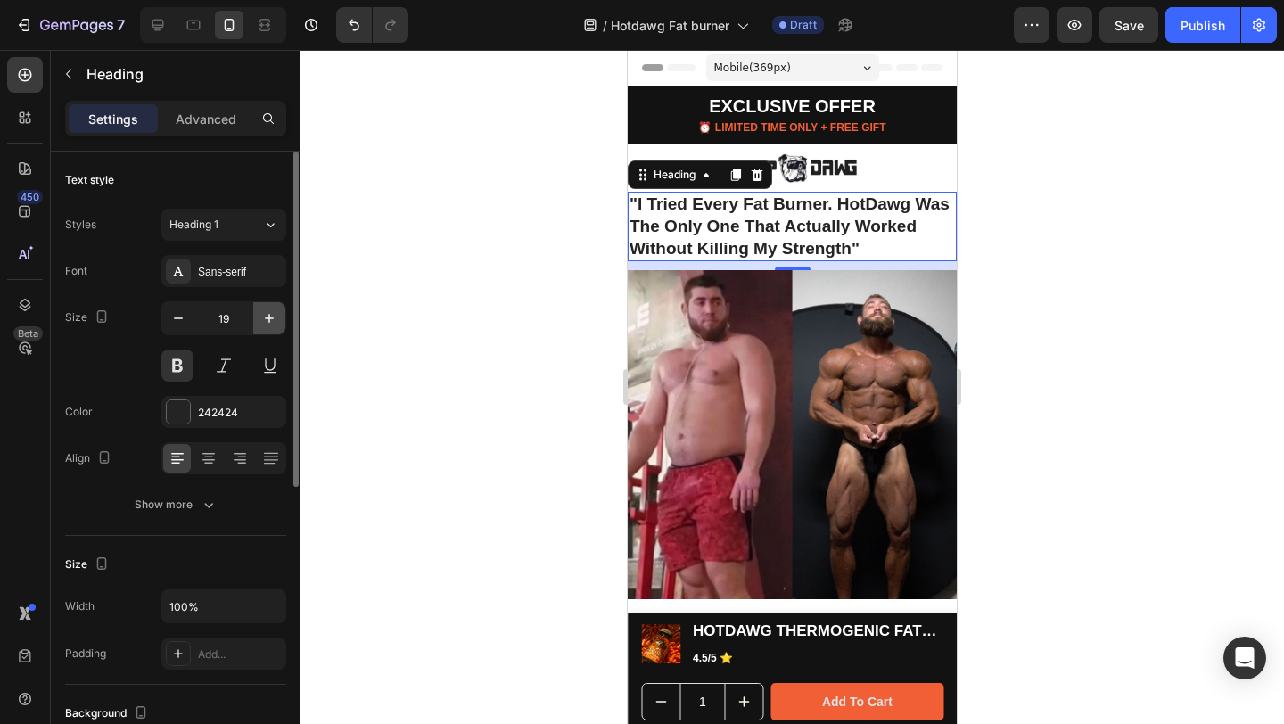
click at [272, 317] on icon "button" at bounding box center [269, 318] width 9 height 9
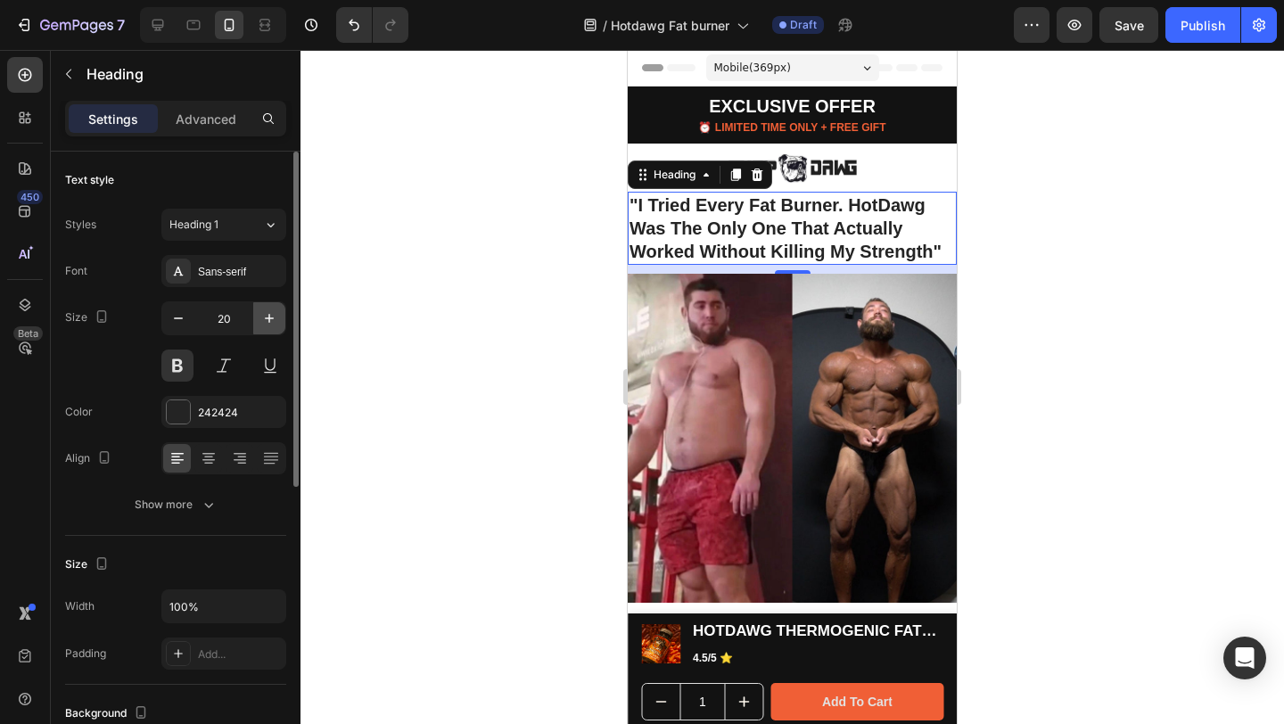
click at [275, 318] on icon "button" at bounding box center [269, 318] width 18 height 18
type input "21"
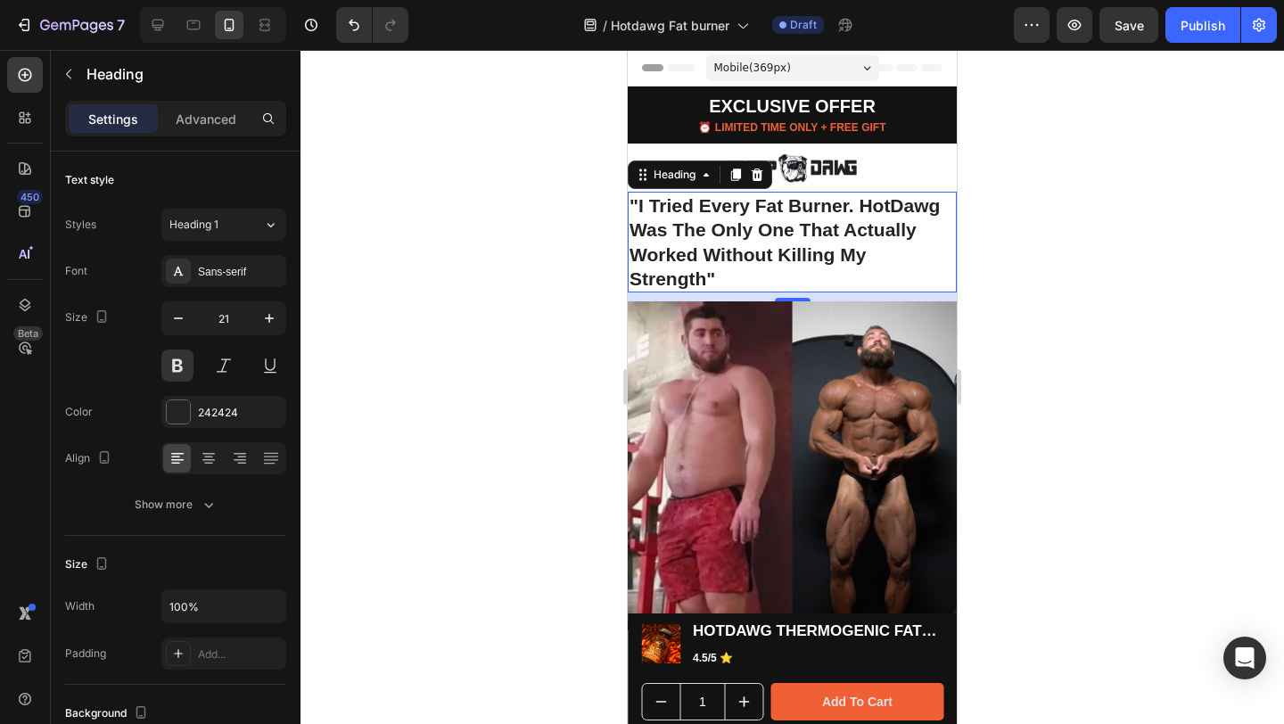
click at [447, 316] on div at bounding box center [792, 387] width 984 height 674
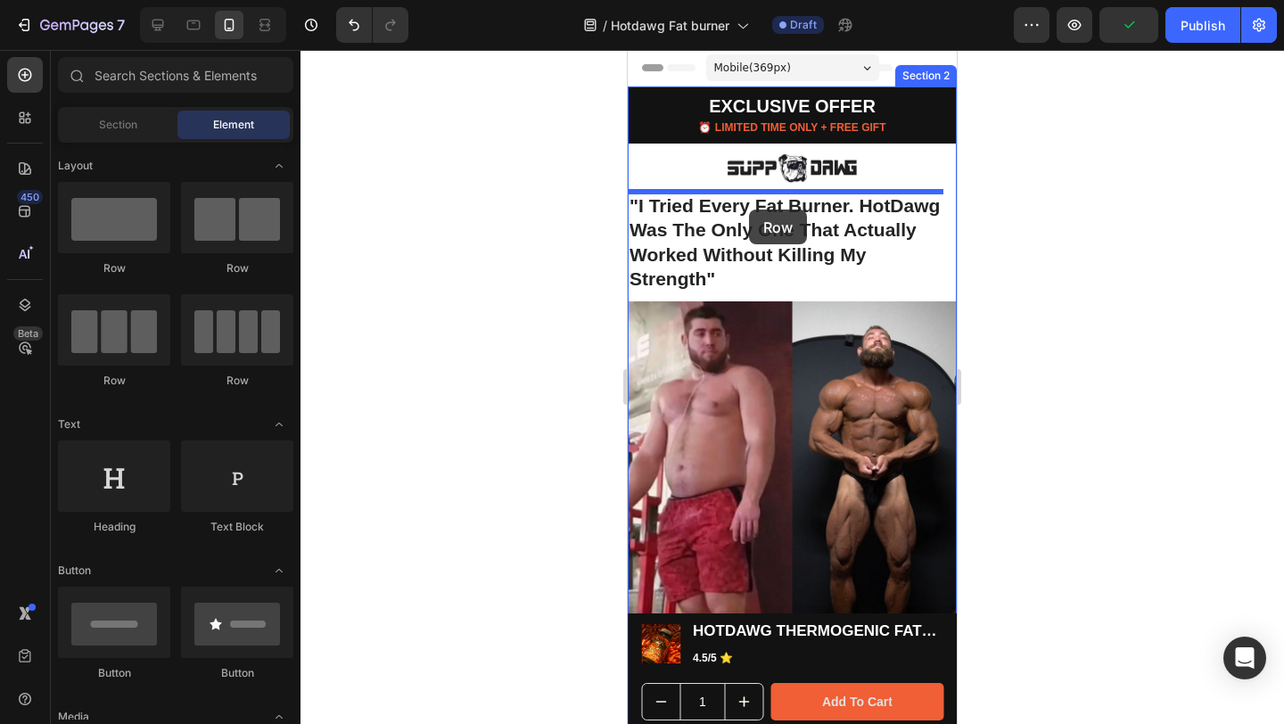
drag, startPoint x: 737, startPoint y: 271, endPoint x: 749, endPoint y: 210, distance: 62.8
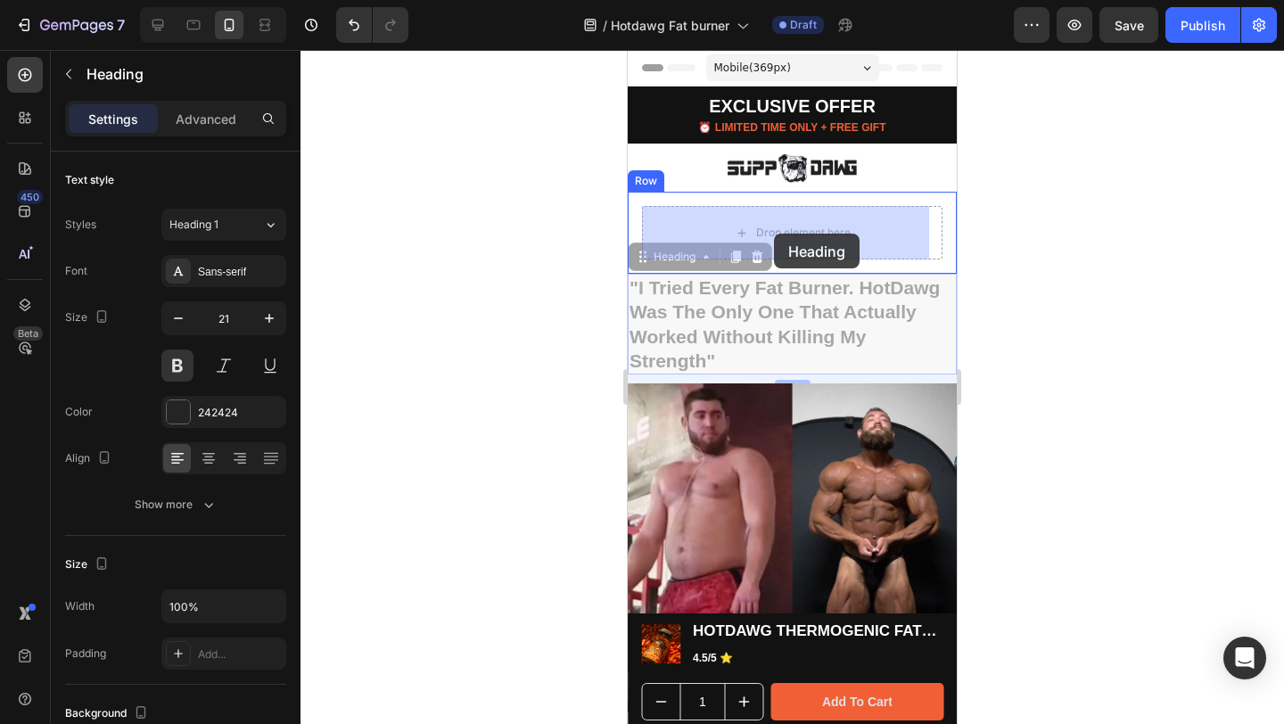
drag, startPoint x: 740, startPoint y: 314, endPoint x: 774, endPoint y: 234, distance: 87.1
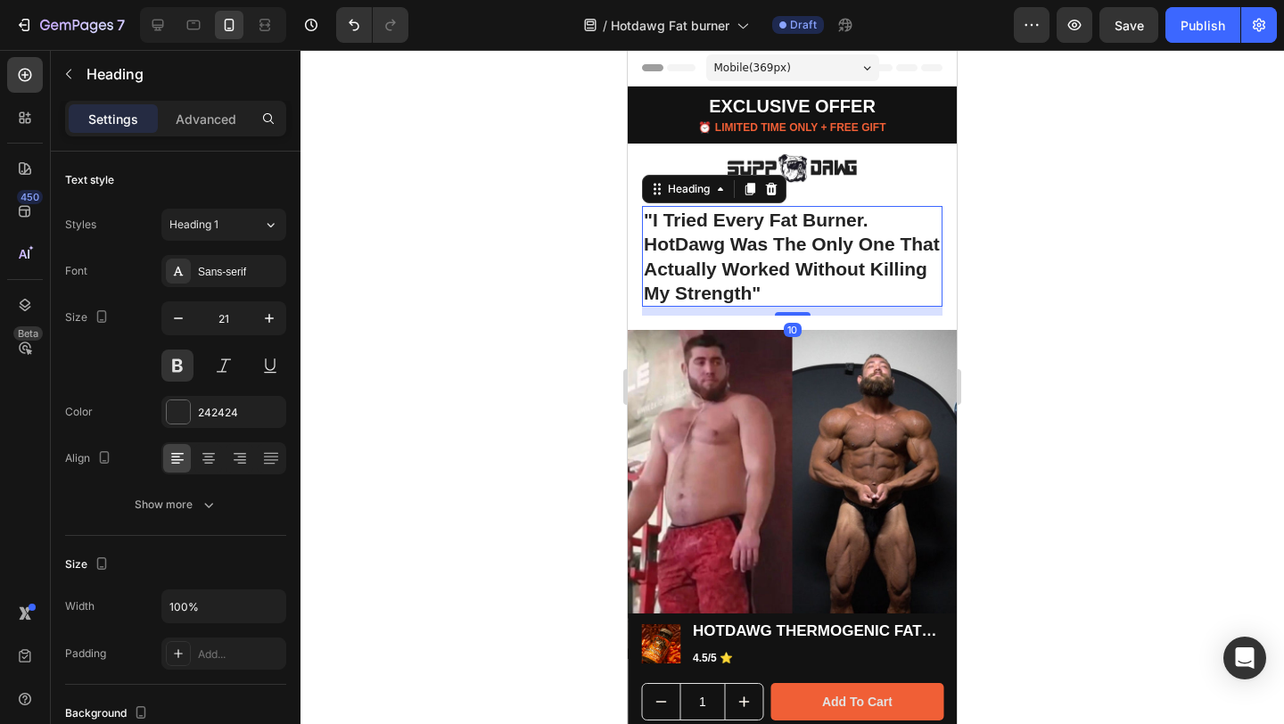
click at [1116, 237] on div at bounding box center [792, 387] width 984 height 674
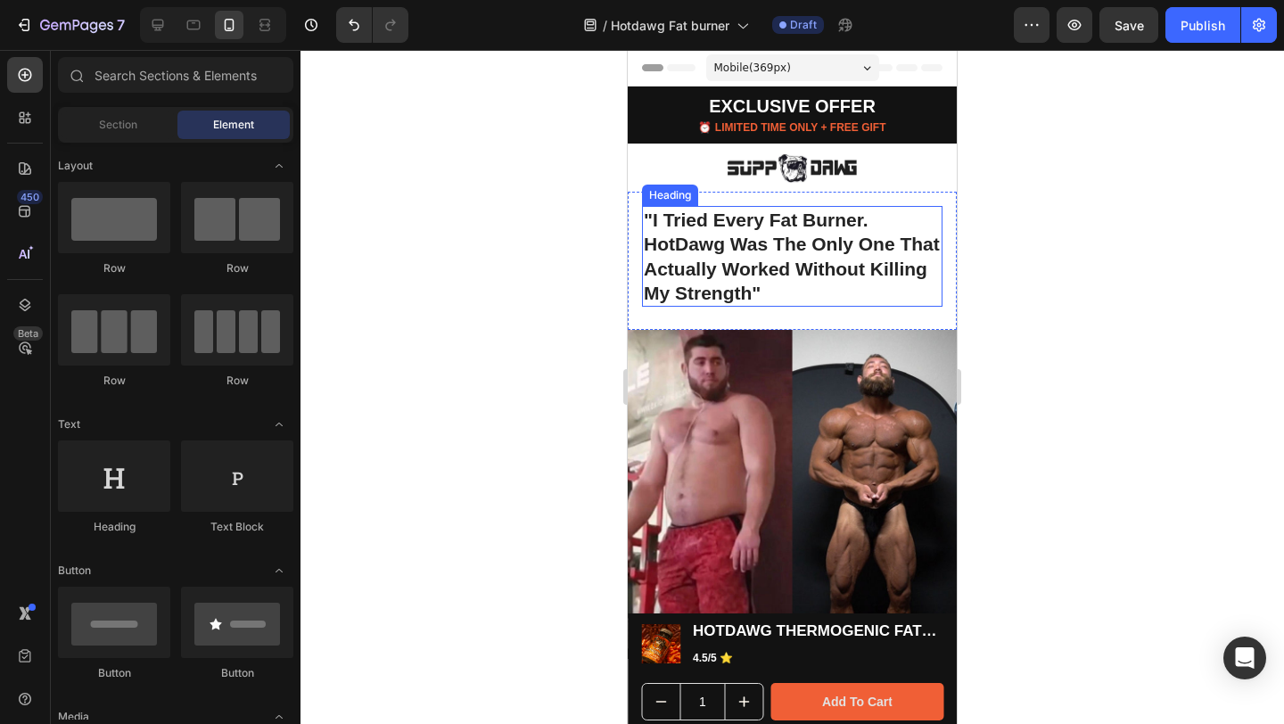
click at [795, 256] on h1 ""I Tried Every Fat Burner. HotDawg Was The Only One That Actually Worked Withou…" at bounding box center [792, 256] width 300 height 101
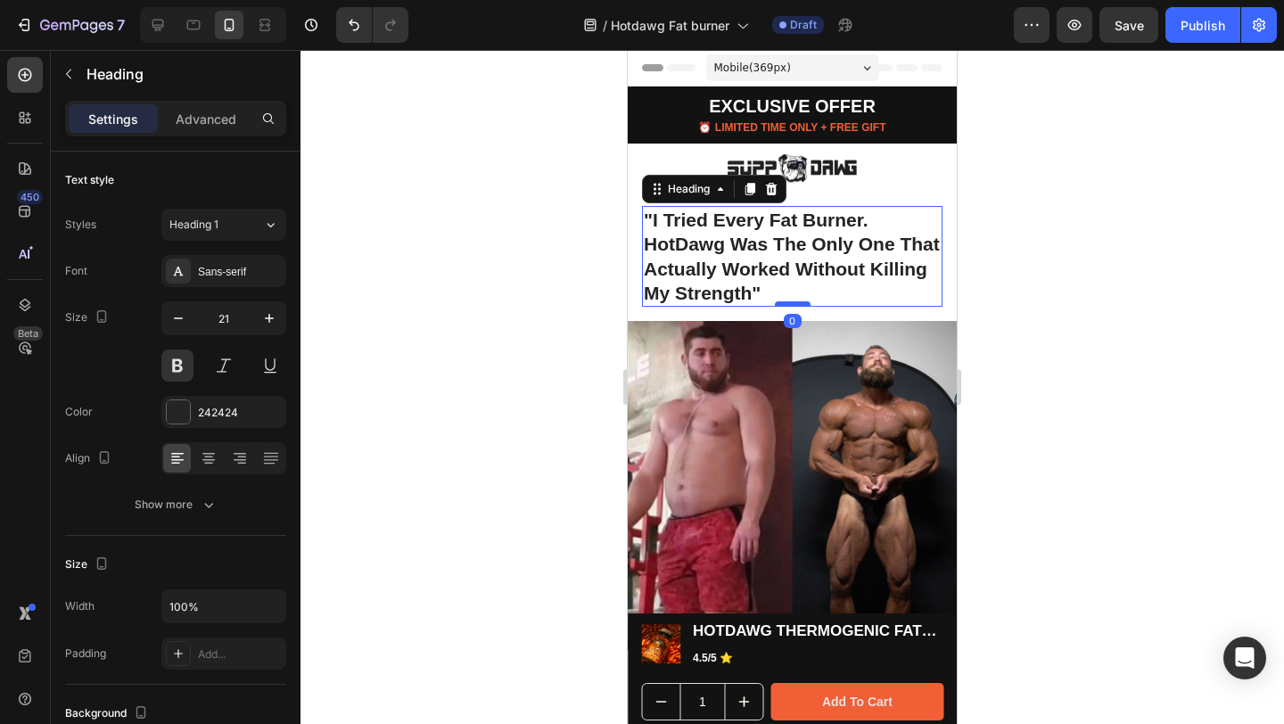
drag, startPoint x: 791, startPoint y: 313, endPoint x: 791, endPoint y: 300, distance: 12.5
click at [791, 301] on div at bounding box center [793, 303] width 36 height 5
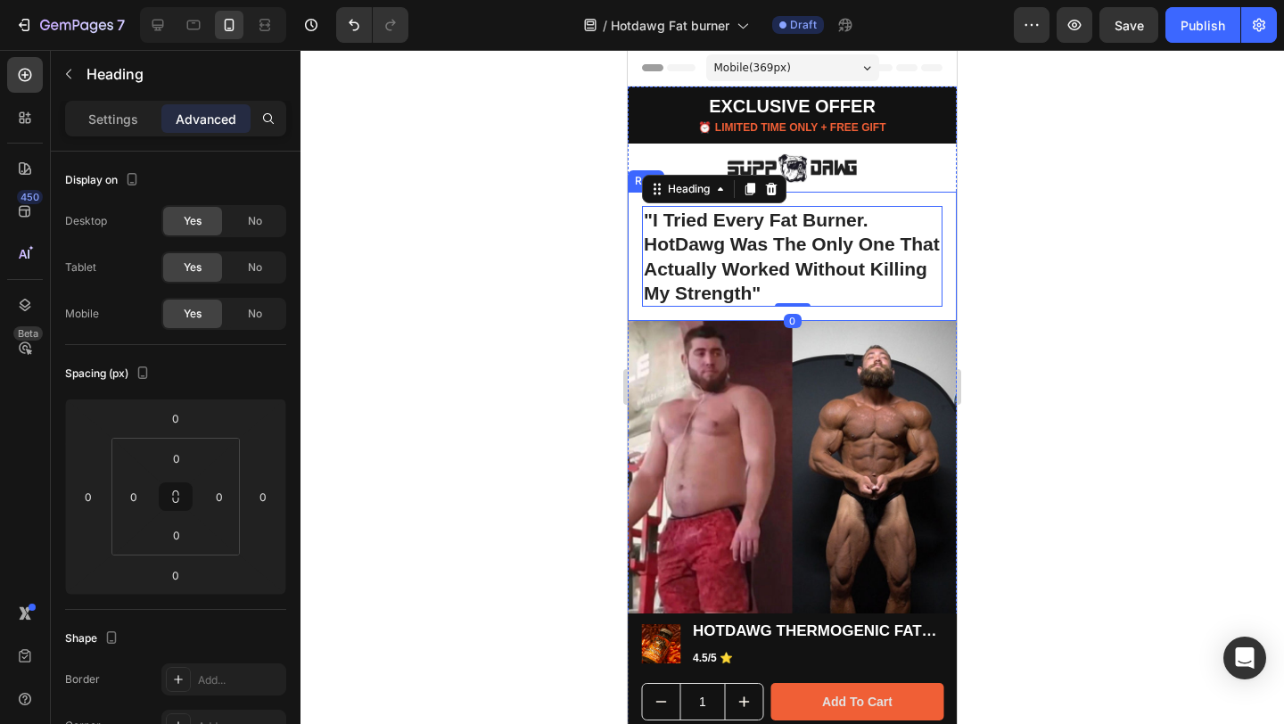
click at [1091, 252] on div at bounding box center [792, 387] width 984 height 674
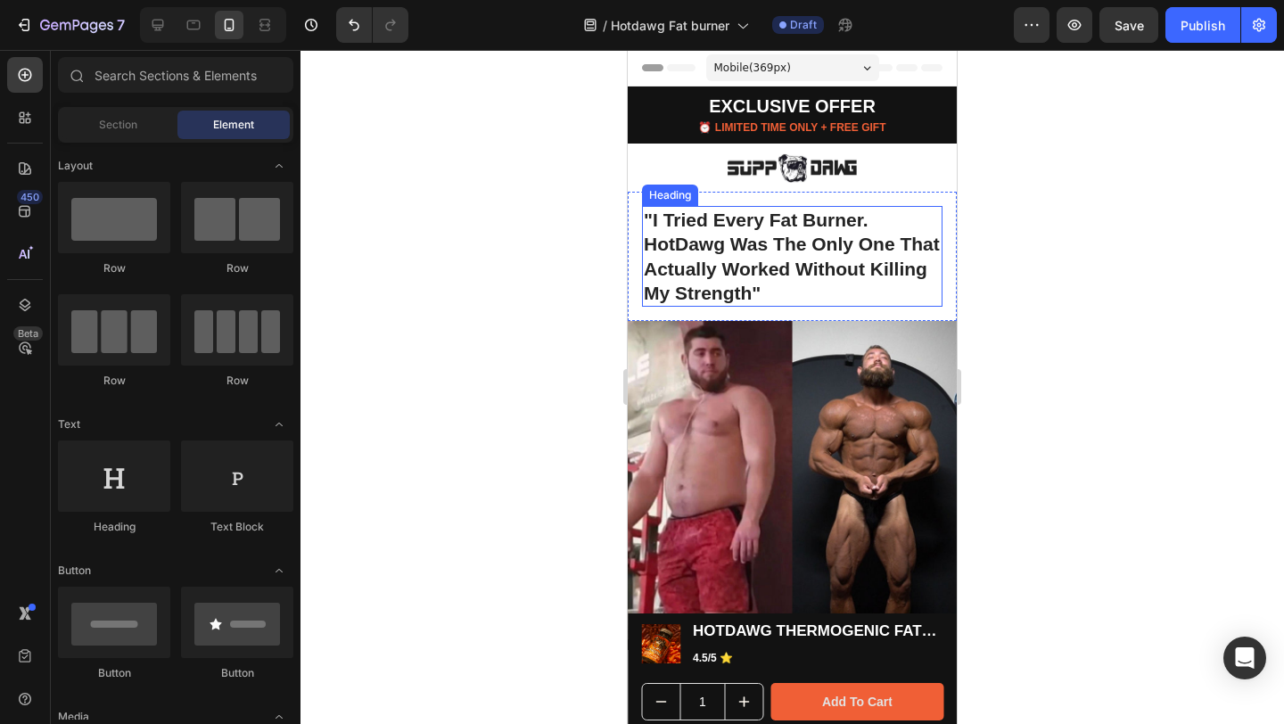
click at [853, 257] on h1 ""I Tried Every Fat Burner. HotDawg Was The Only One That Actually Worked Withou…" at bounding box center [792, 256] width 300 height 101
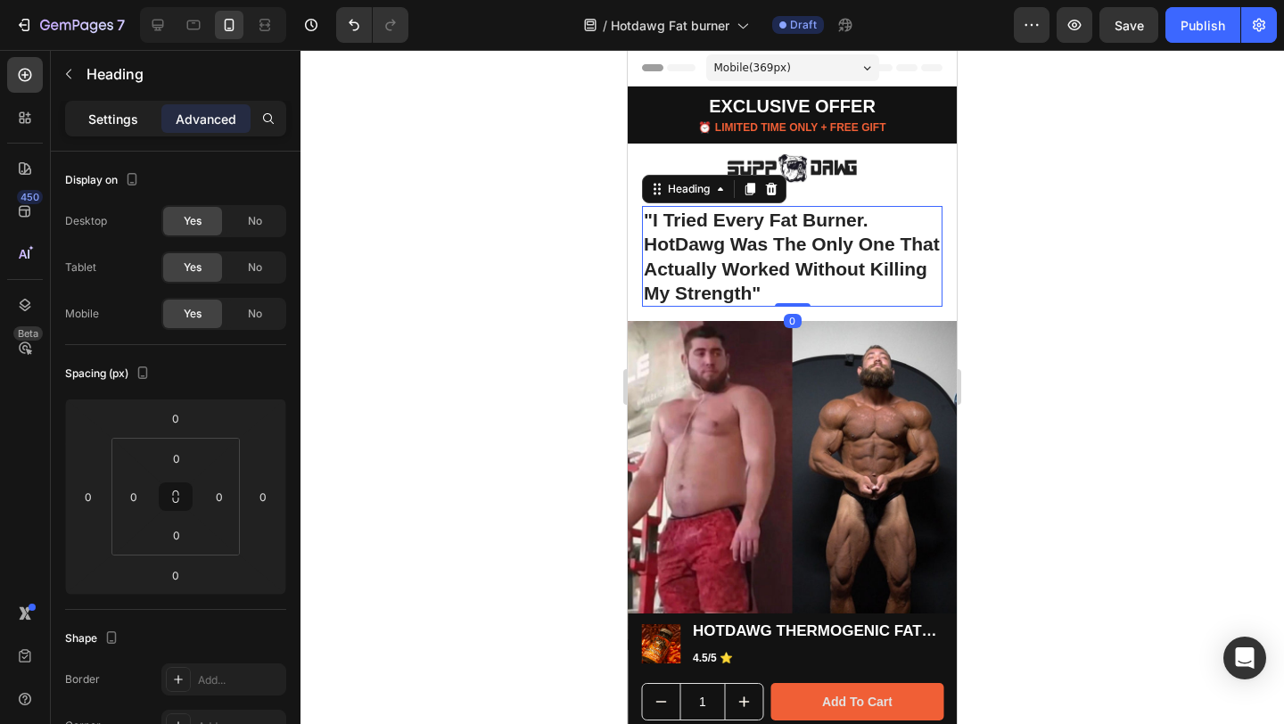
click at [136, 118] on p "Settings" at bounding box center [113, 119] width 50 height 19
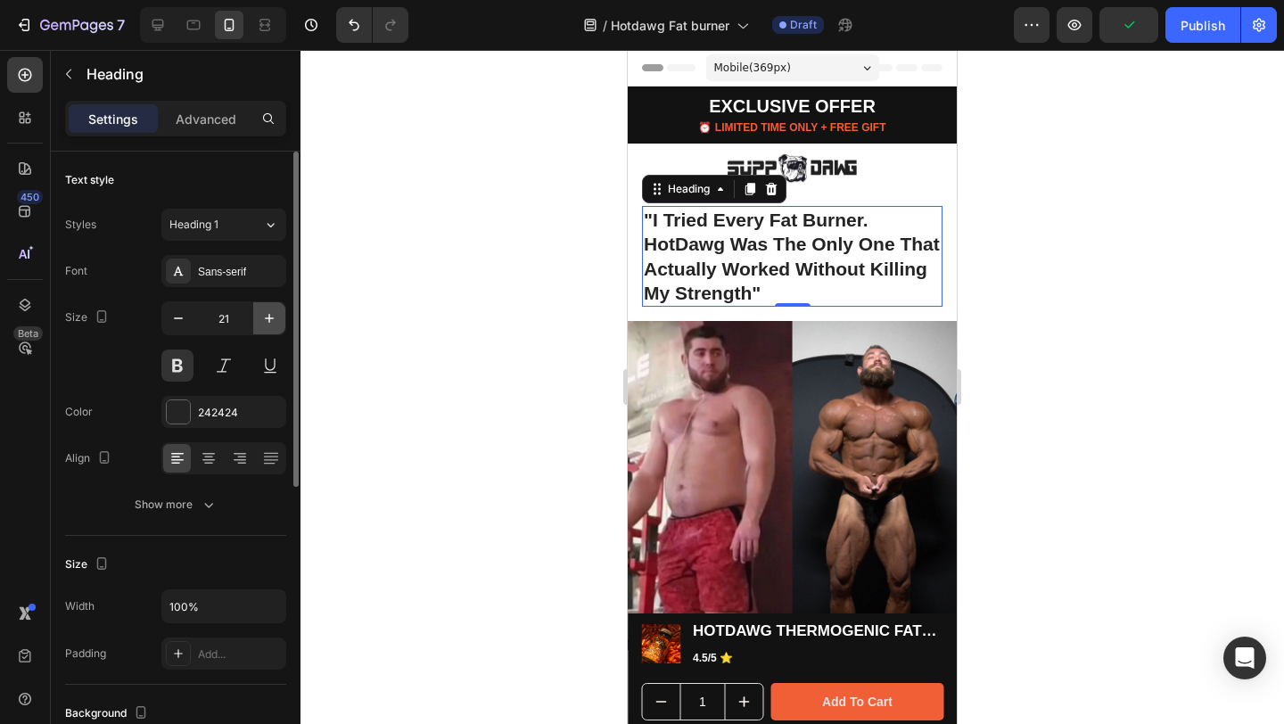
click at [272, 317] on icon "button" at bounding box center [269, 318] width 9 height 9
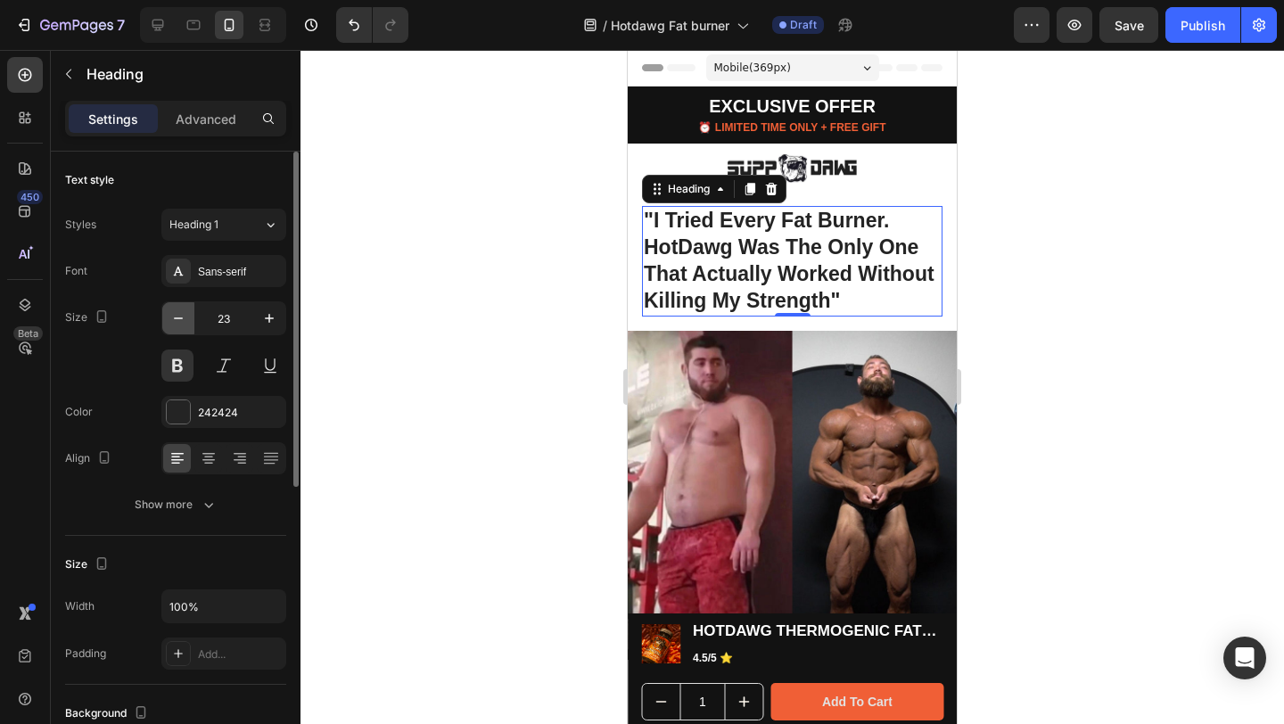
click at [183, 322] on icon "button" at bounding box center [178, 318] width 18 height 18
type input "22"
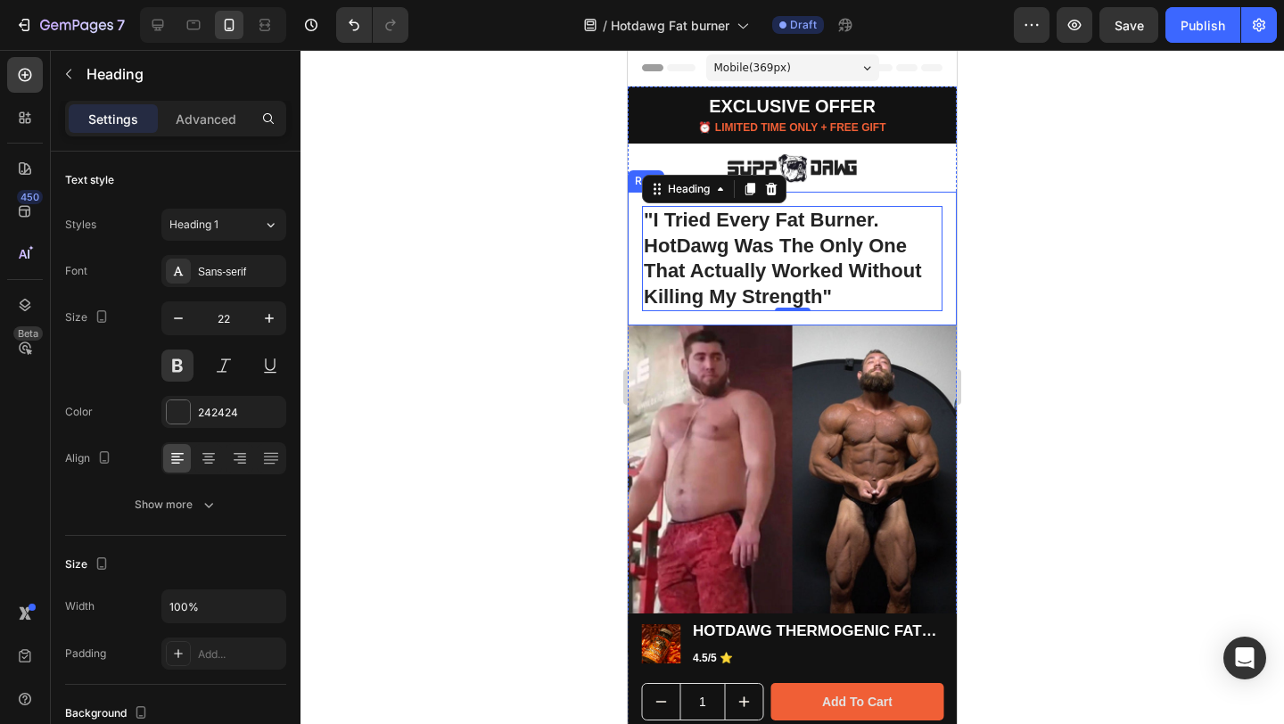
click at [1104, 243] on div at bounding box center [792, 387] width 984 height 674
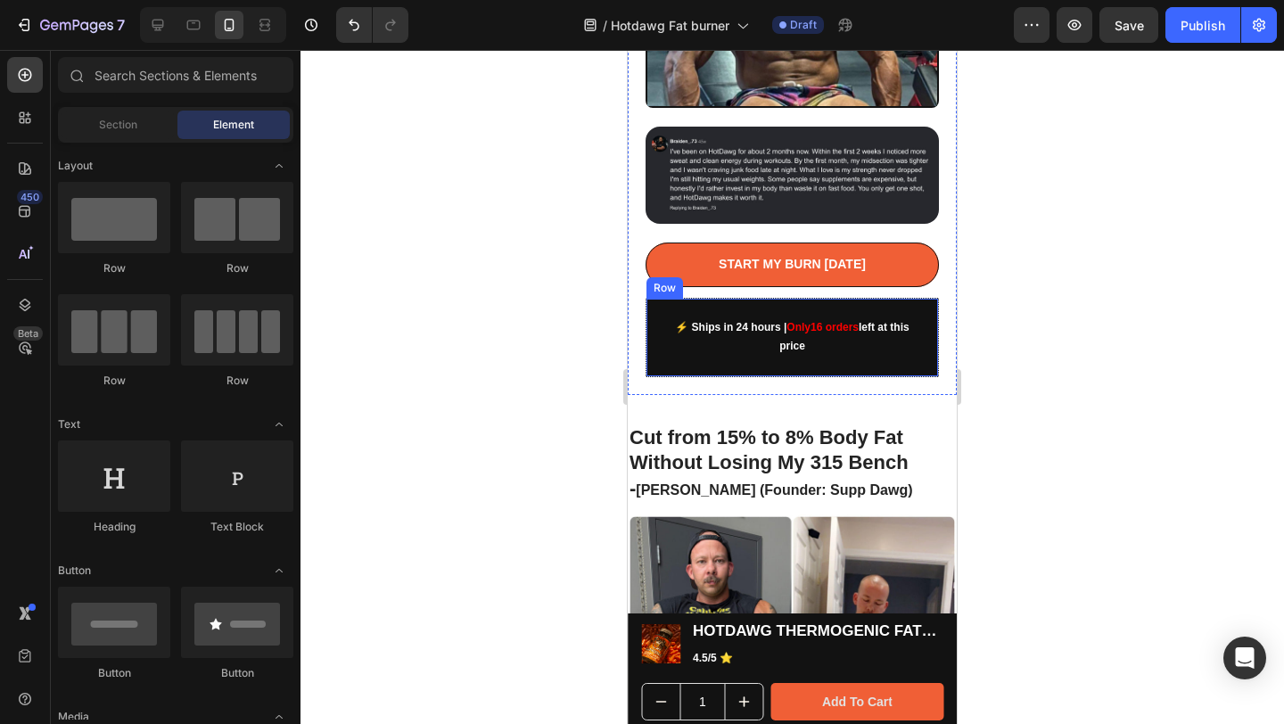
scroll to position [1082, 0]
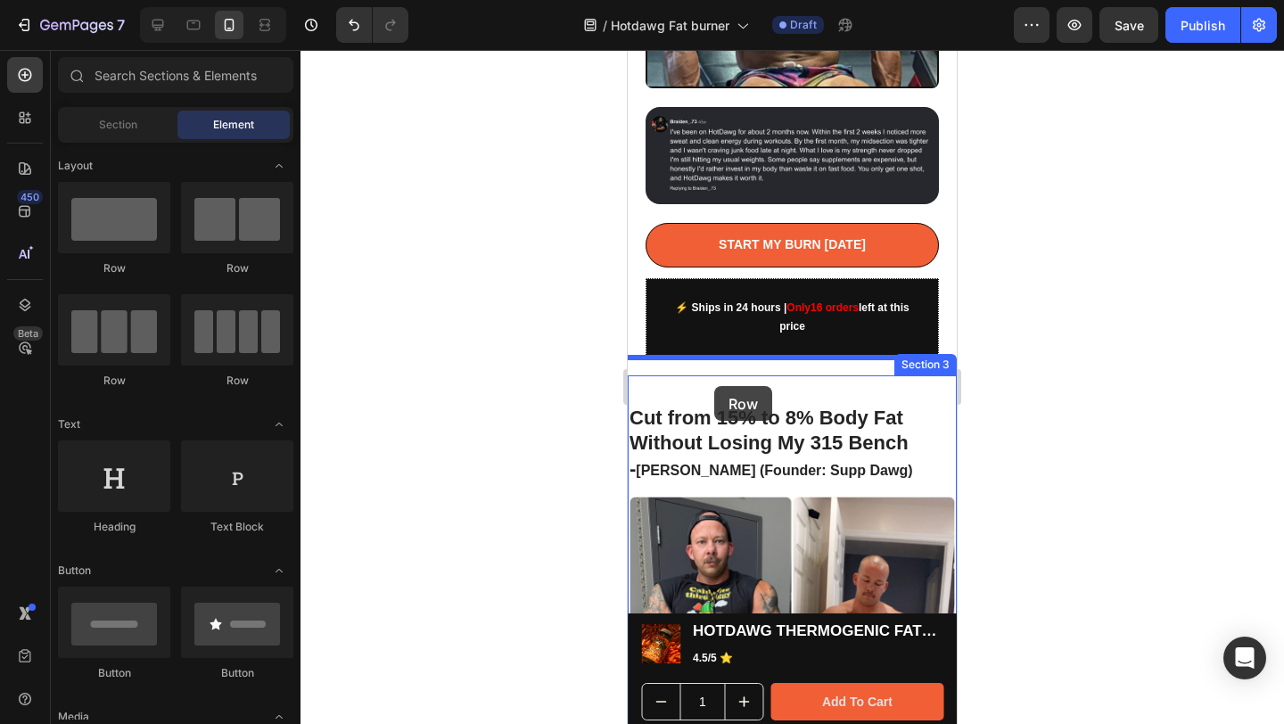
drag, startPoint x: 778, startPoint y: 304, endPoint x: 714, endPoint y: 386, distance: 103.6
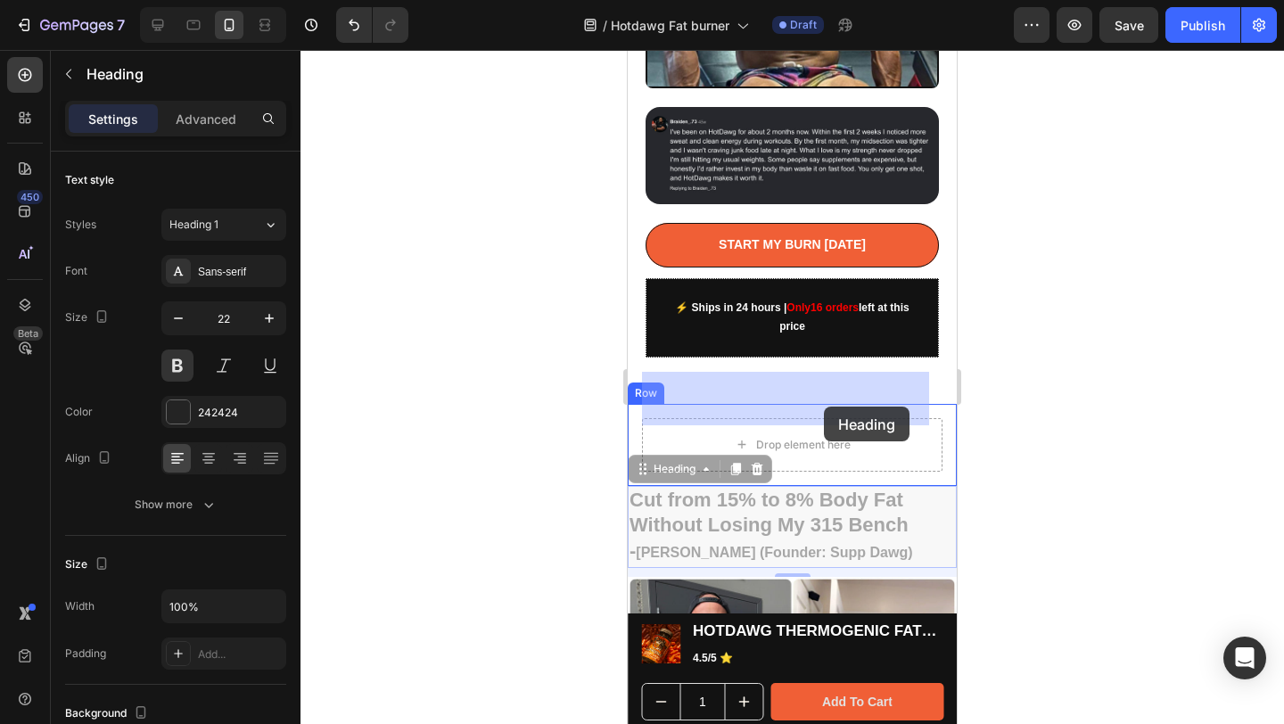
drag, startPoint x: 837, startPoint y: 461, endPoint x: 824, endPoint y: 407, distance: 56.0
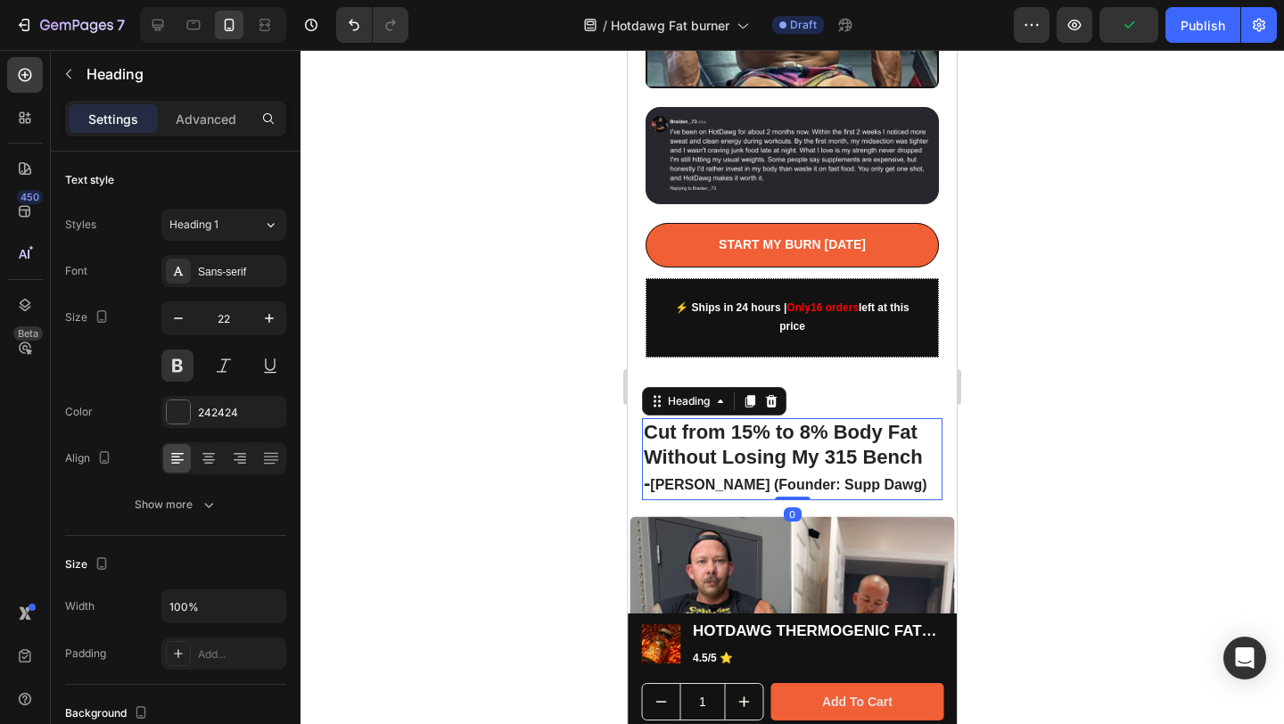
drag, startPoint x: 786, startPoint y: 459, endPoint x: 1663, endPoint y: 475, distance: 876.7
click at [783, 419] on div "Cut from 15% to 8% Body Fat Without Losing My 315 Bench - [PERSON_NAME] (Founde…" at bounding box center [792, 459] width 300 height 82
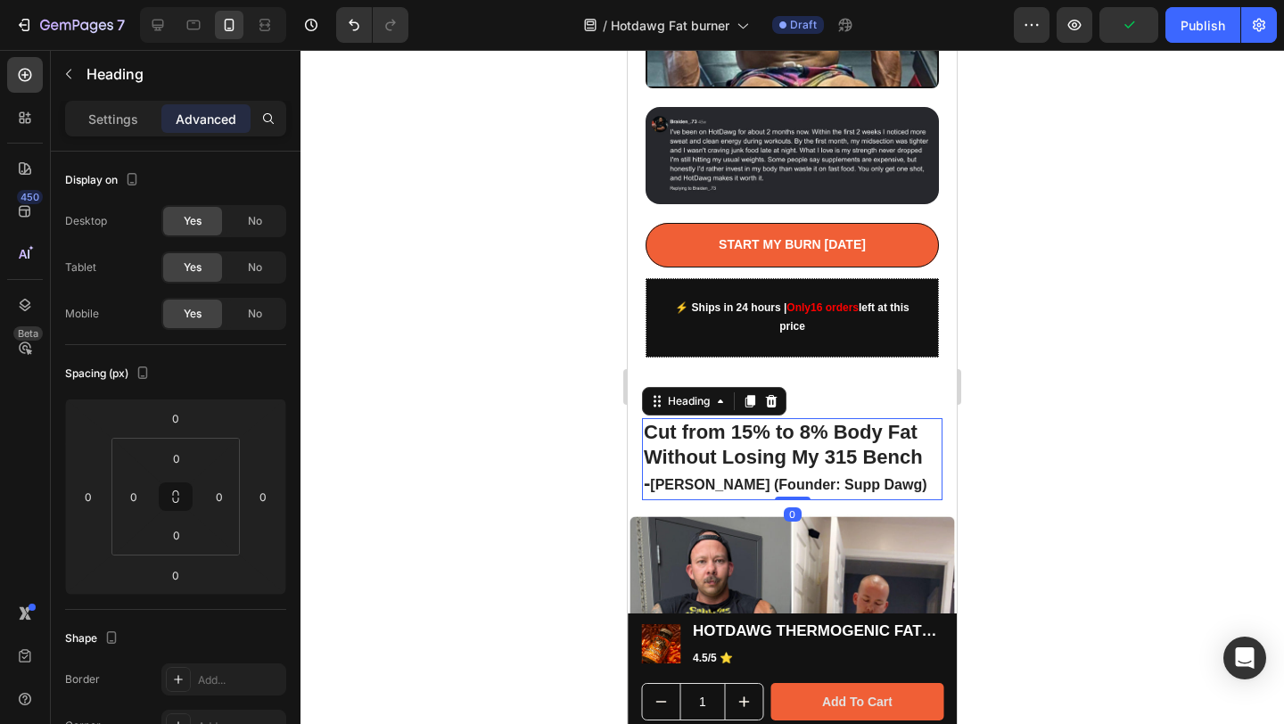
click at [1122, 392] on div at bounding box center [792, 387] width 984 height 674
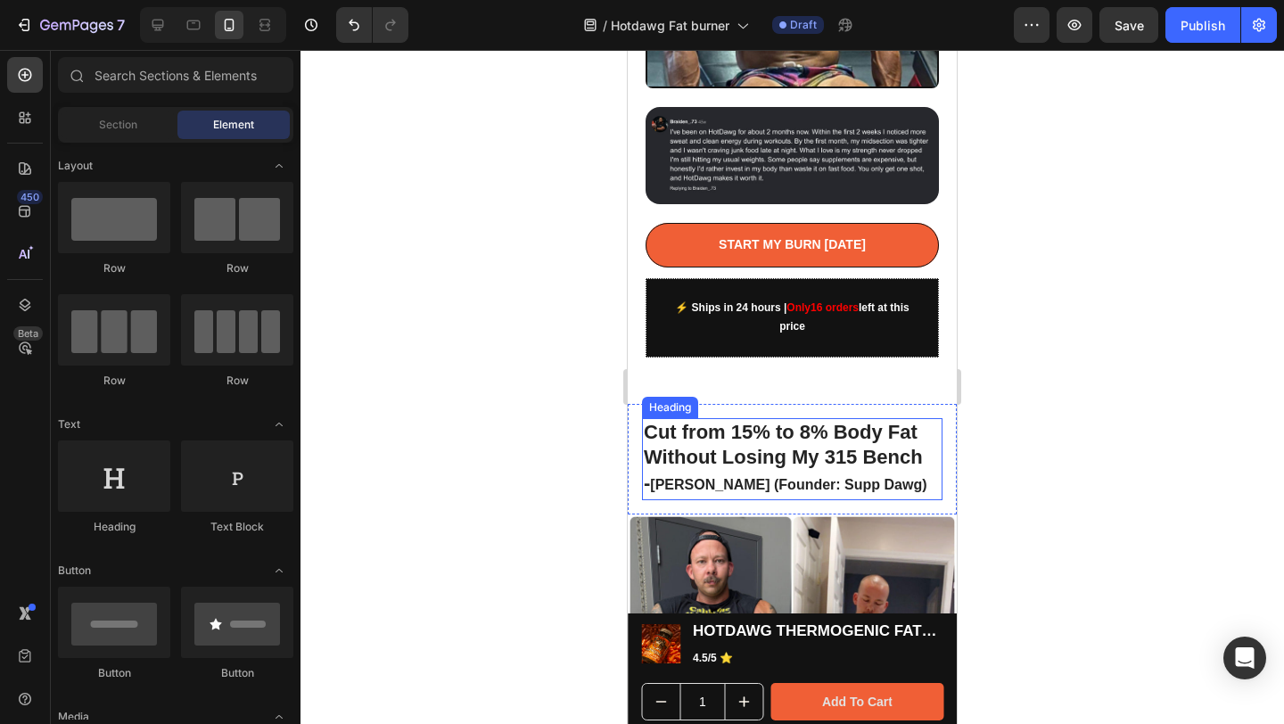
click at [793, 446] on strong "Without Losing My 315 Bench" at bounding box center [783, 457] width 279 height 22
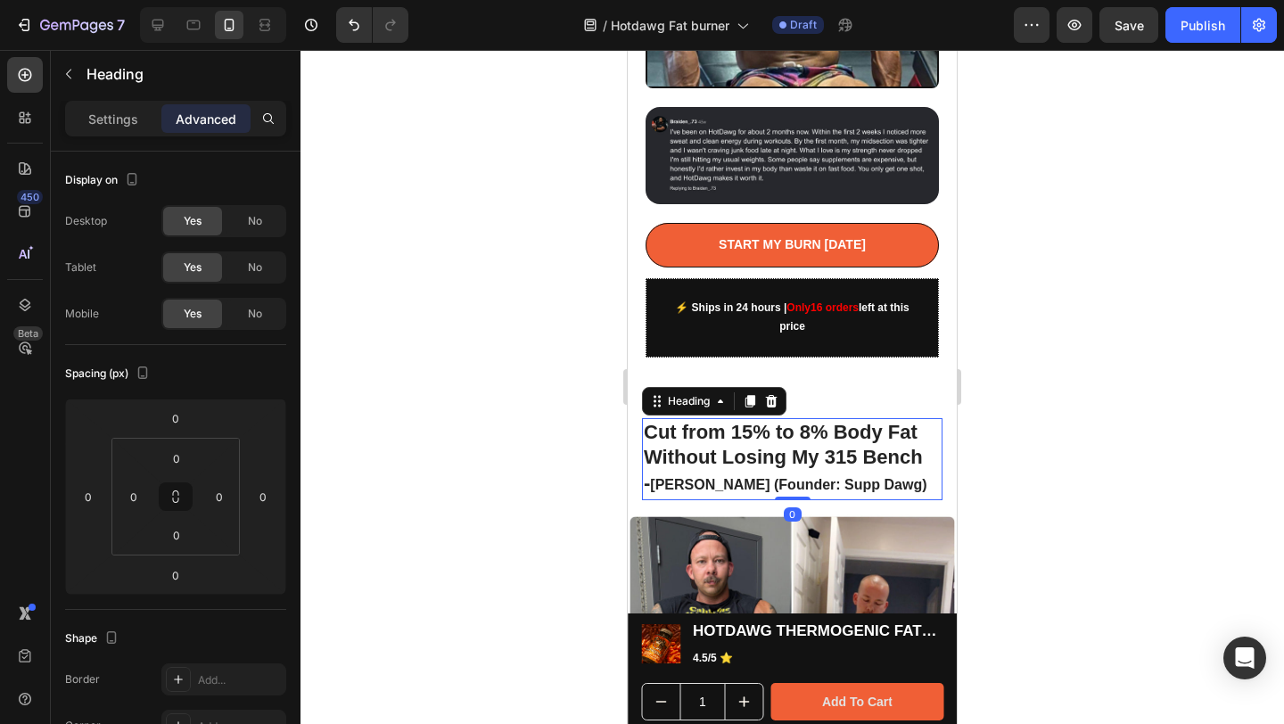
click at [545, 411] on div at bounding box center [792, 387] width 984 height 674
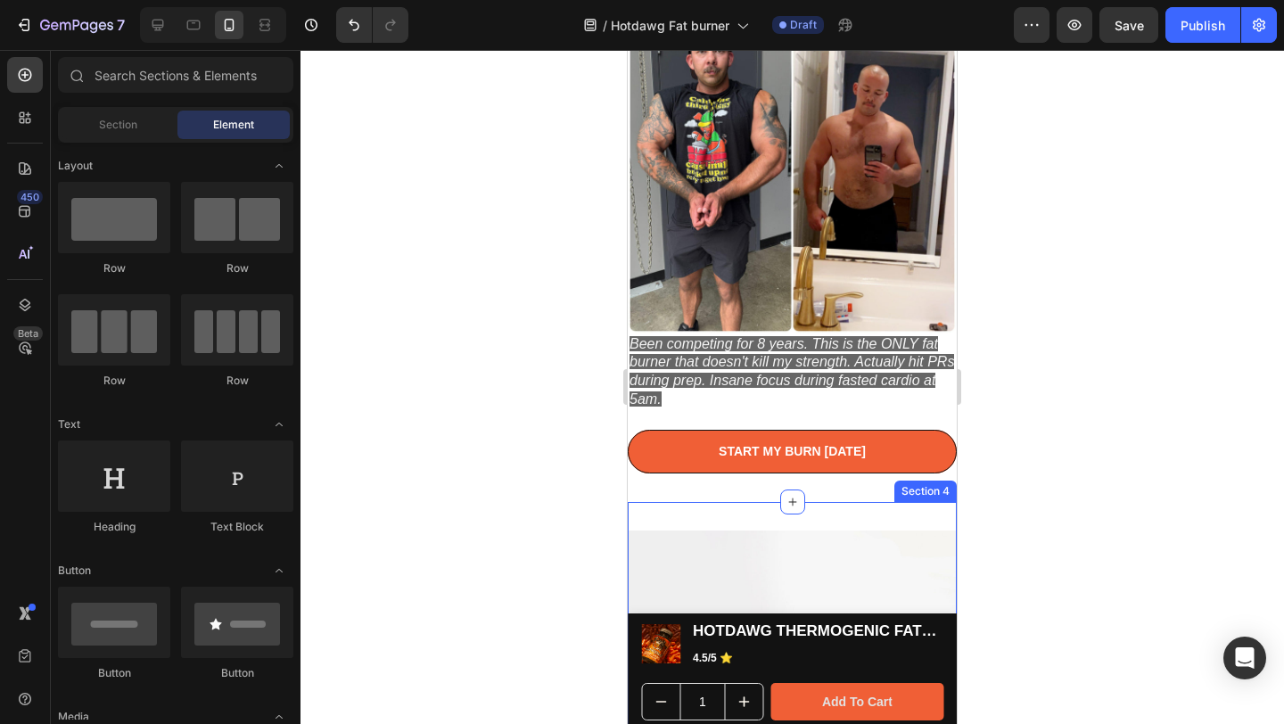
scroll to position [1545, 0]
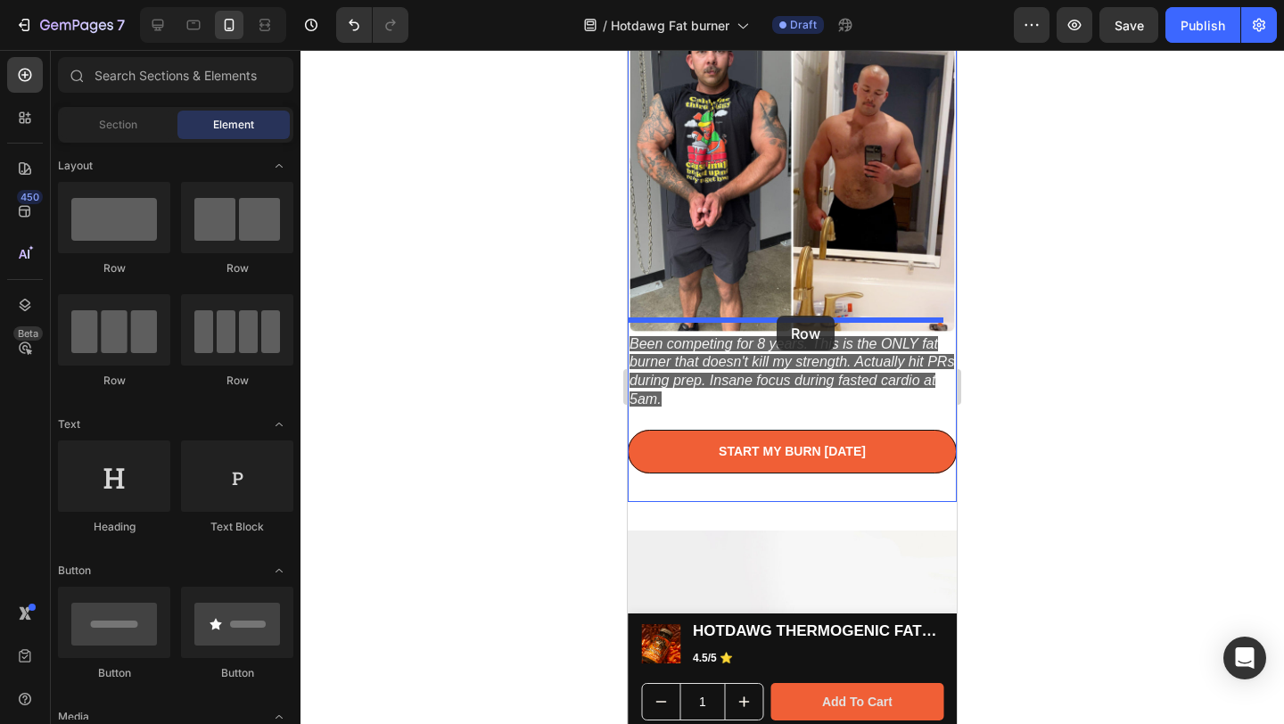
drag, startPoint x: 726, startPoint y: 272, endPoint x: 777, endPoint y: 316, distance: 67.0
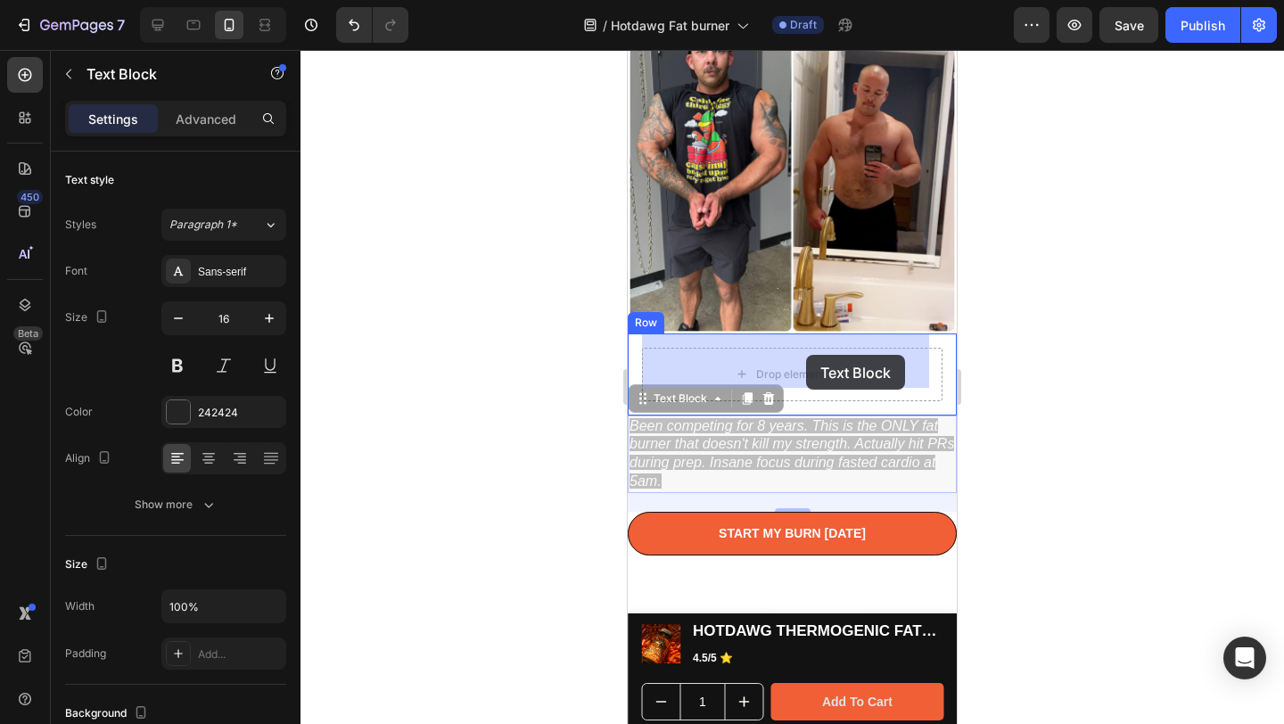
drag, startPoint x: 743, startPoint y: 440, endPoint x: 806, endPoint y: 355, distance: 105.8
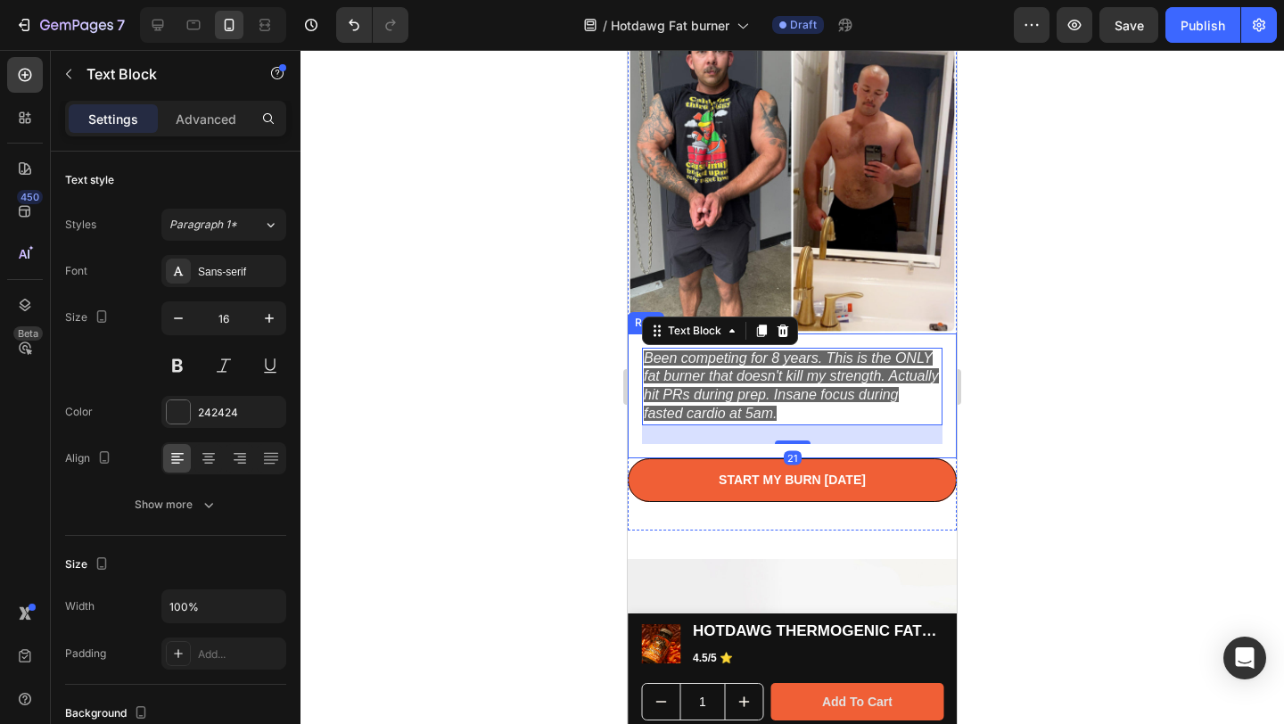
click at [1134, 304] on div at bounding box center [792, 387] width 984 height 674
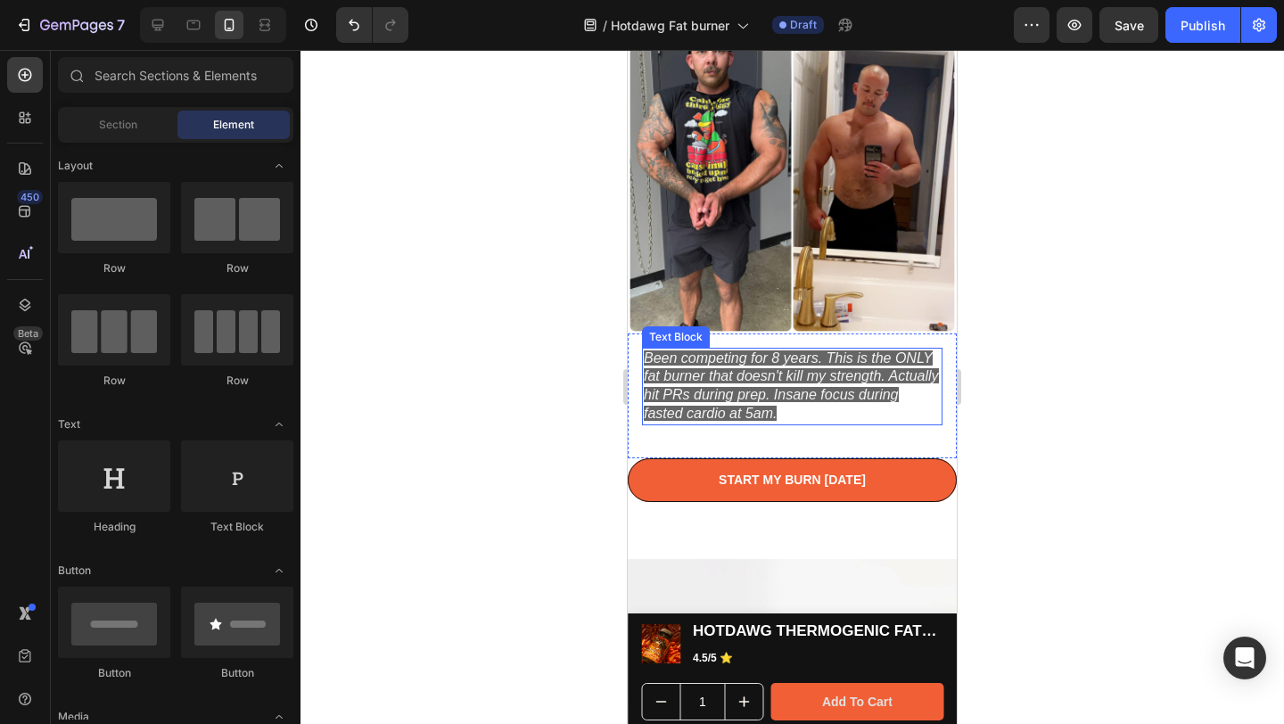
click at [796, 368] on icon "Been competing for 8 years. This is the ONLY fat burner that doesn't kill my st…" at bounding box center [791, 385] width 295 height 70
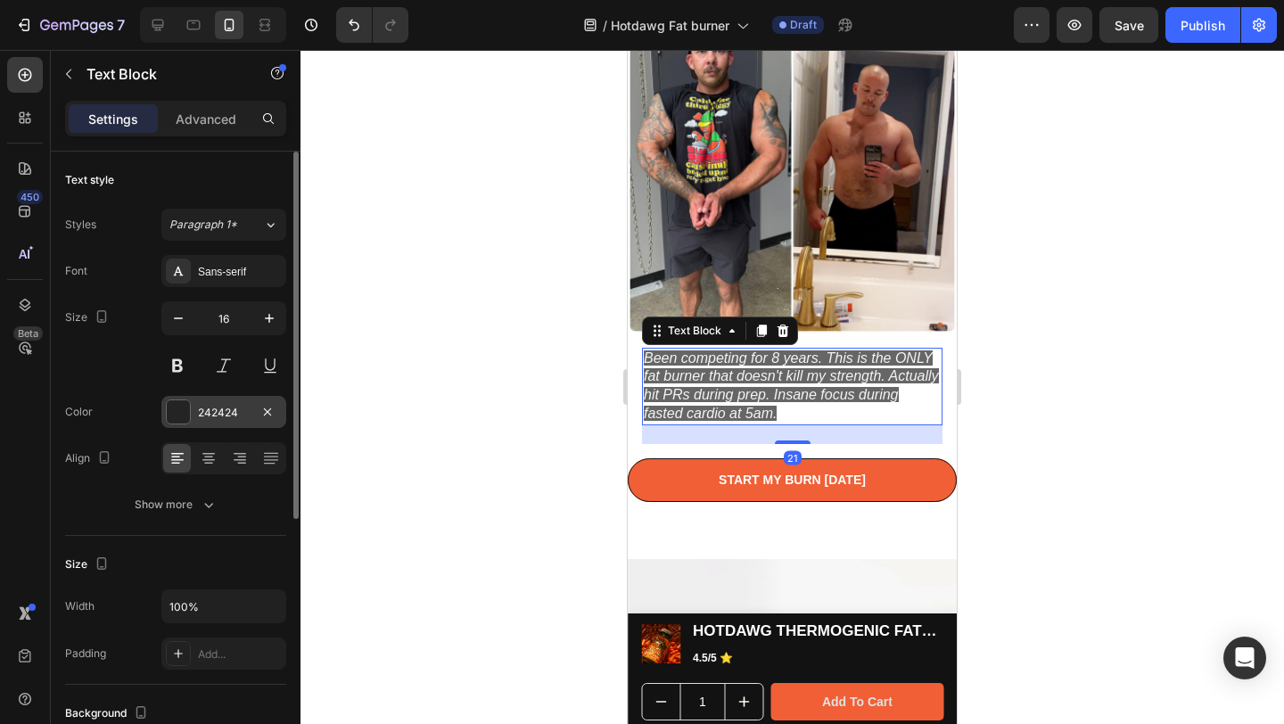
click at [177, 412] on div at bounding box center [178, 411] width 23 height 23
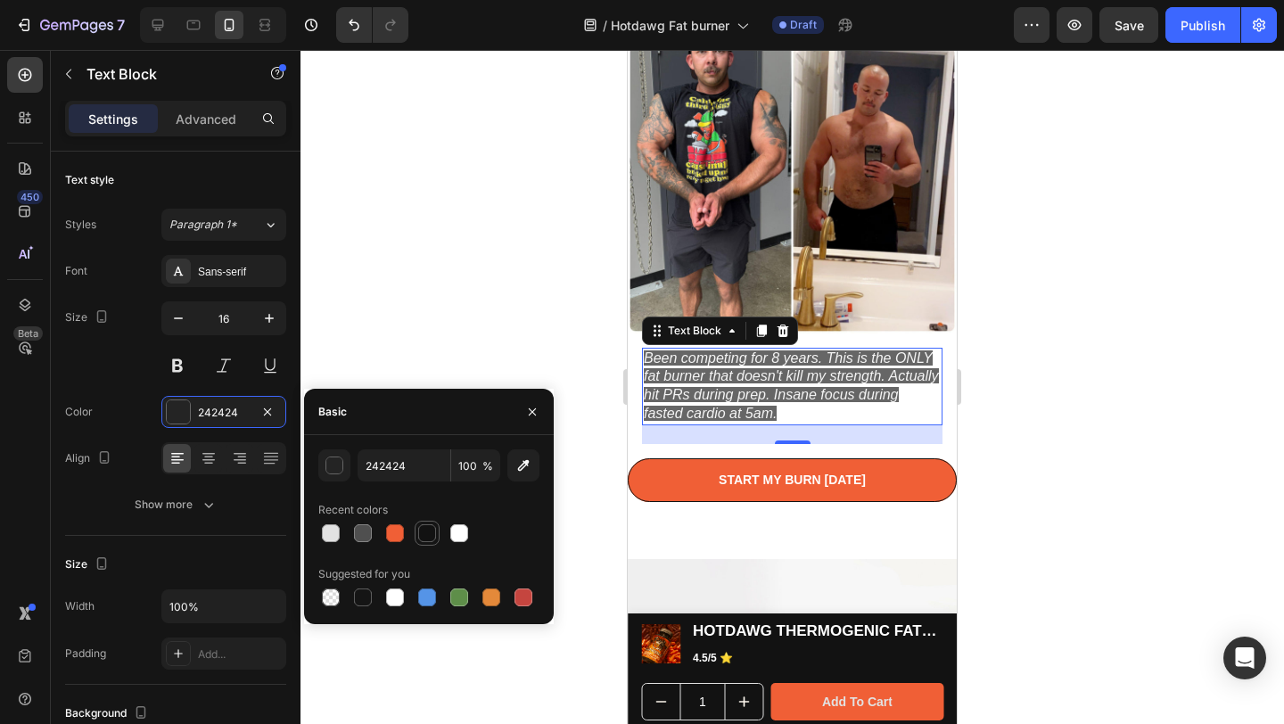
click at [425, 530] on div at bounding box center [427, 533] width 18 height 18
type input "121212"
click at [525, 409] on icon "button" at bounding box center [532, 412] width 14 height 14
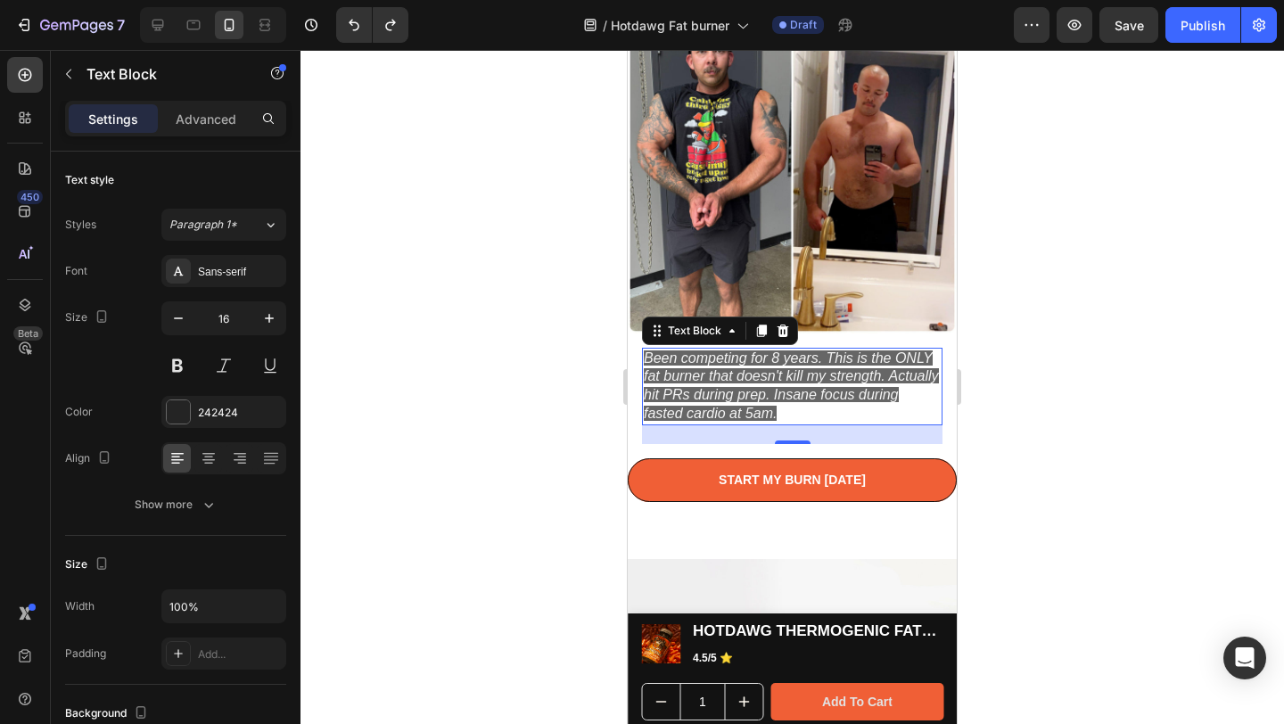
click at [771, 374] on icon "Been competing for 8 years. This is the ONLY fat burner that doesn't kill my st…" at bounding box center [791, 385] width 295 height 70
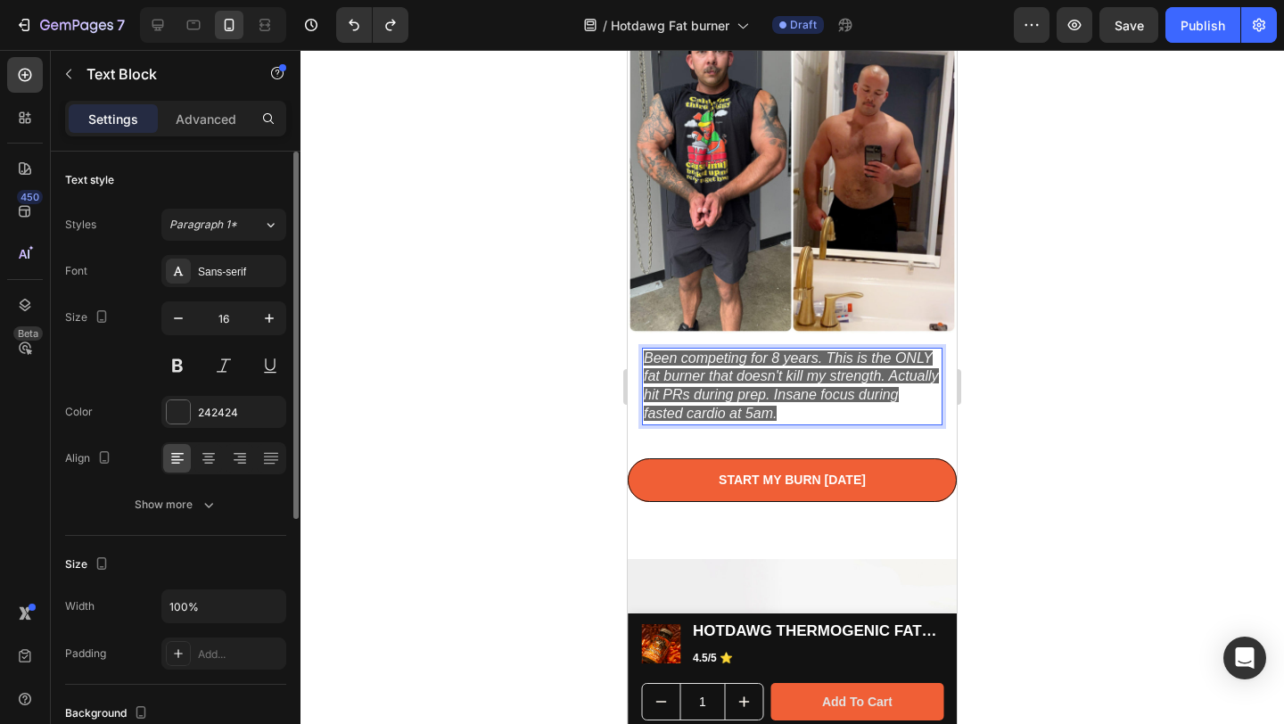
scroll to position [433, 0]
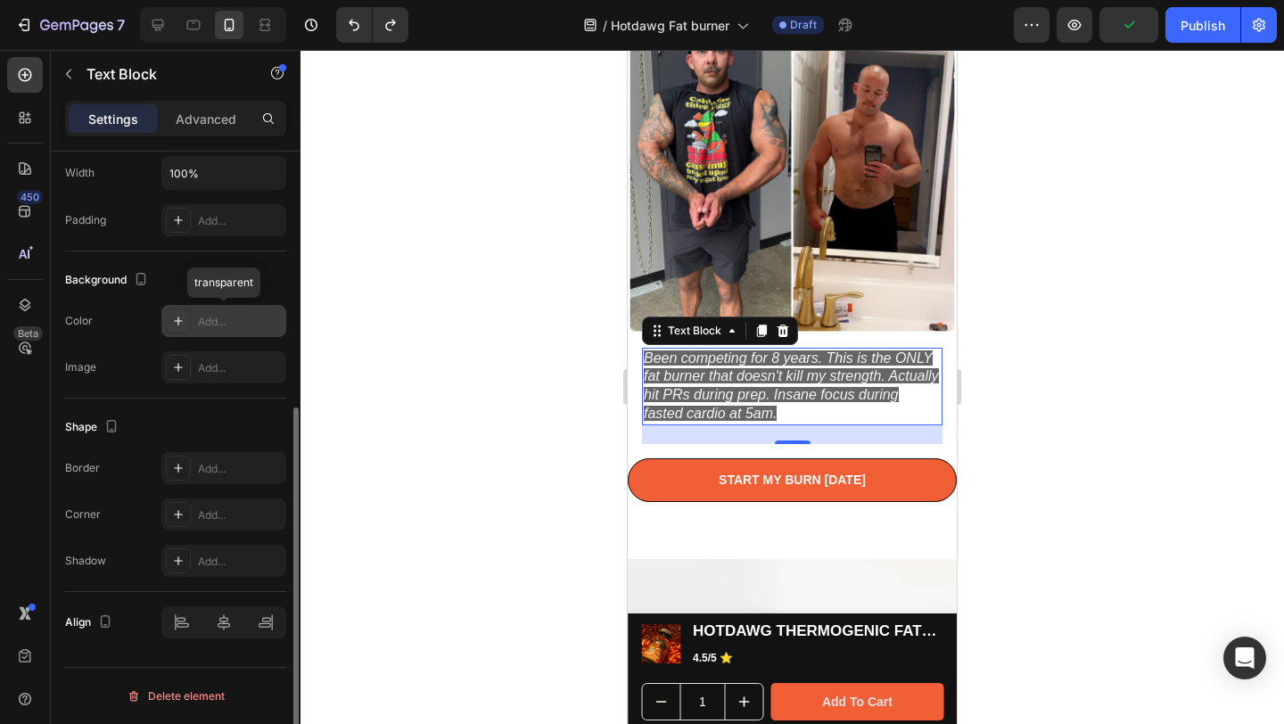
click at [177, 325] on icon at bounding box center [178, 321] width 14 height 14
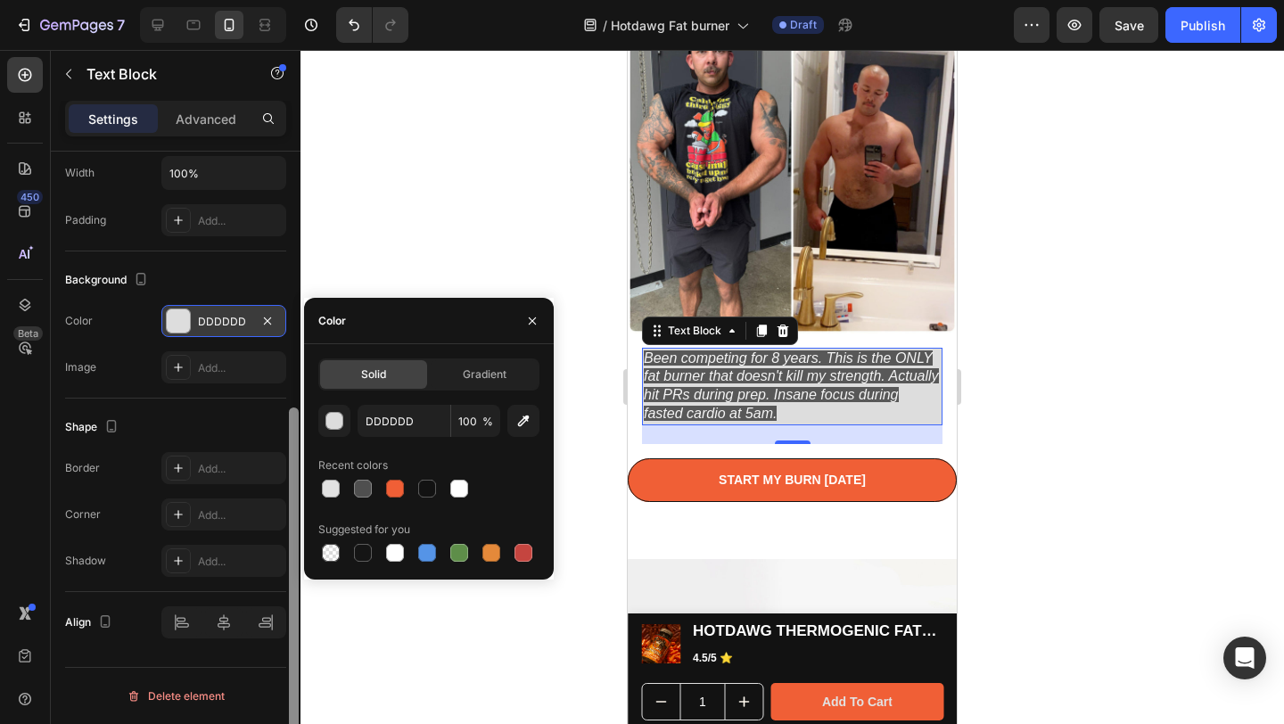
drag, startPoint x: 539, startPoint y: 312, endPoint x: 295, endPoint y: 332, distance: 245.1
click at [539, 312] on button "button" at bounding box center [532, 321] width 29 height 29
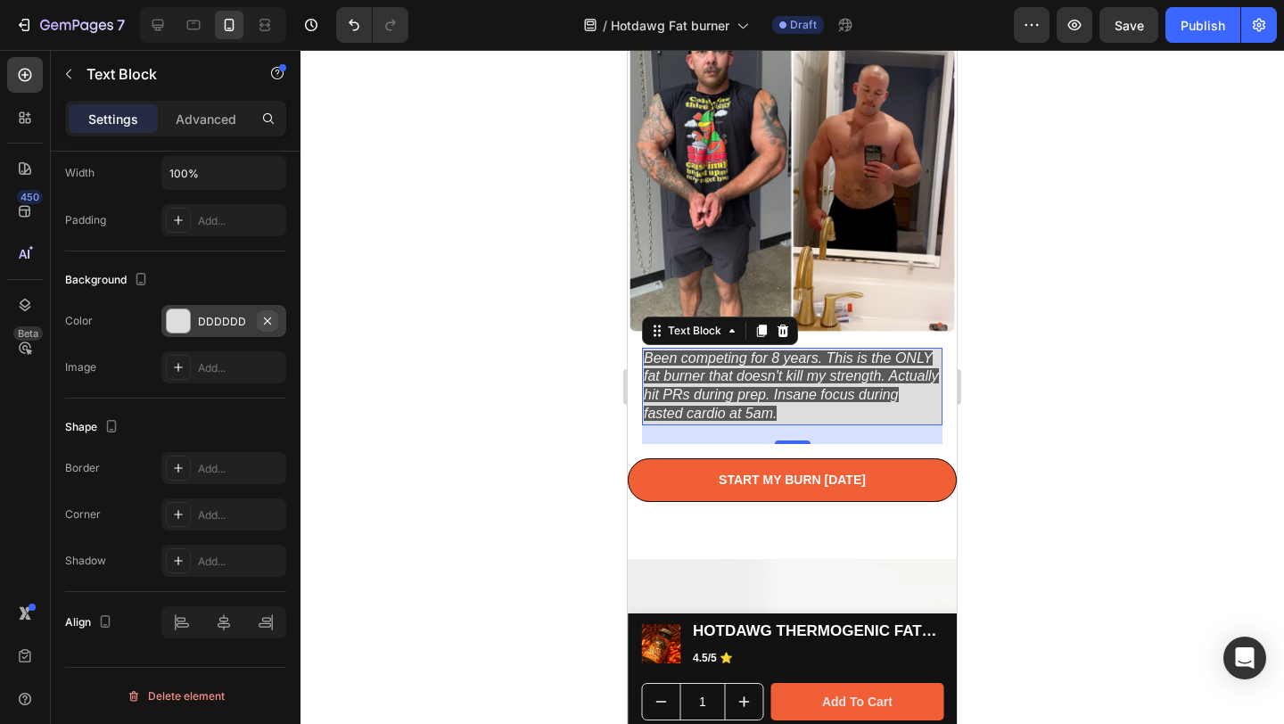
click at [270, 318] on icon "button" at bounding box center [267, 320] width 7 height 7
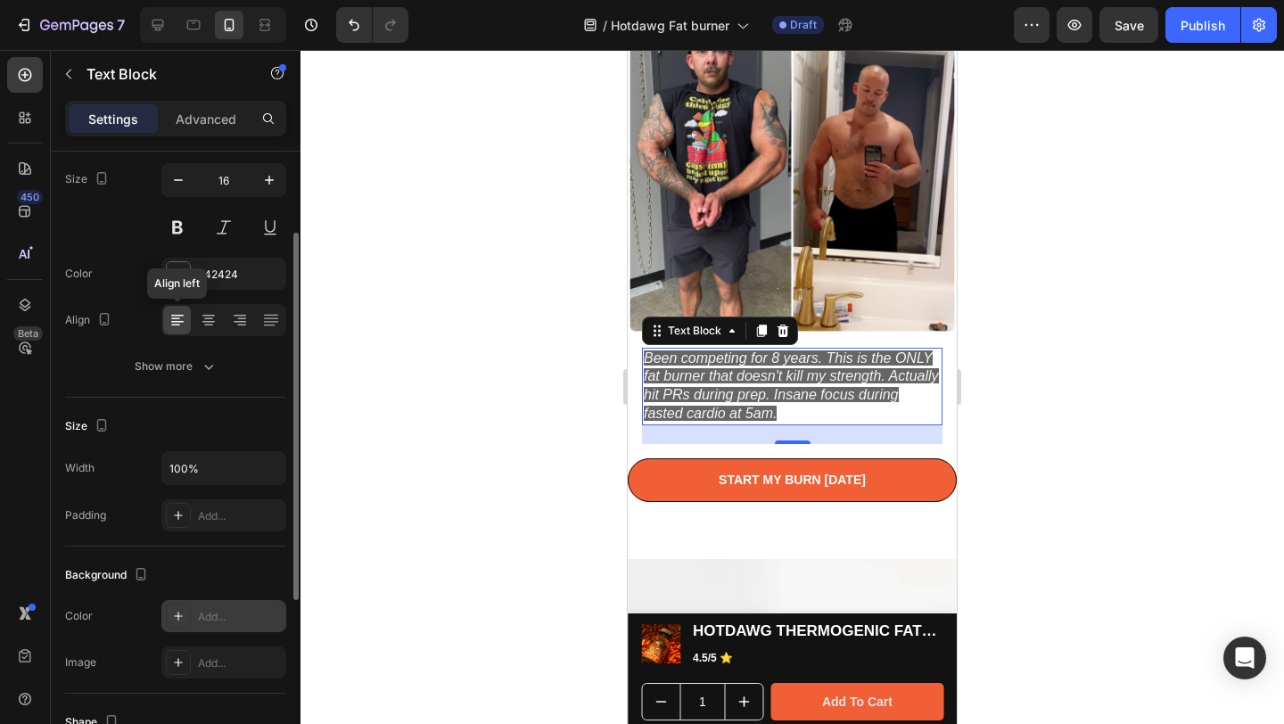
scroll to position [0, 0]
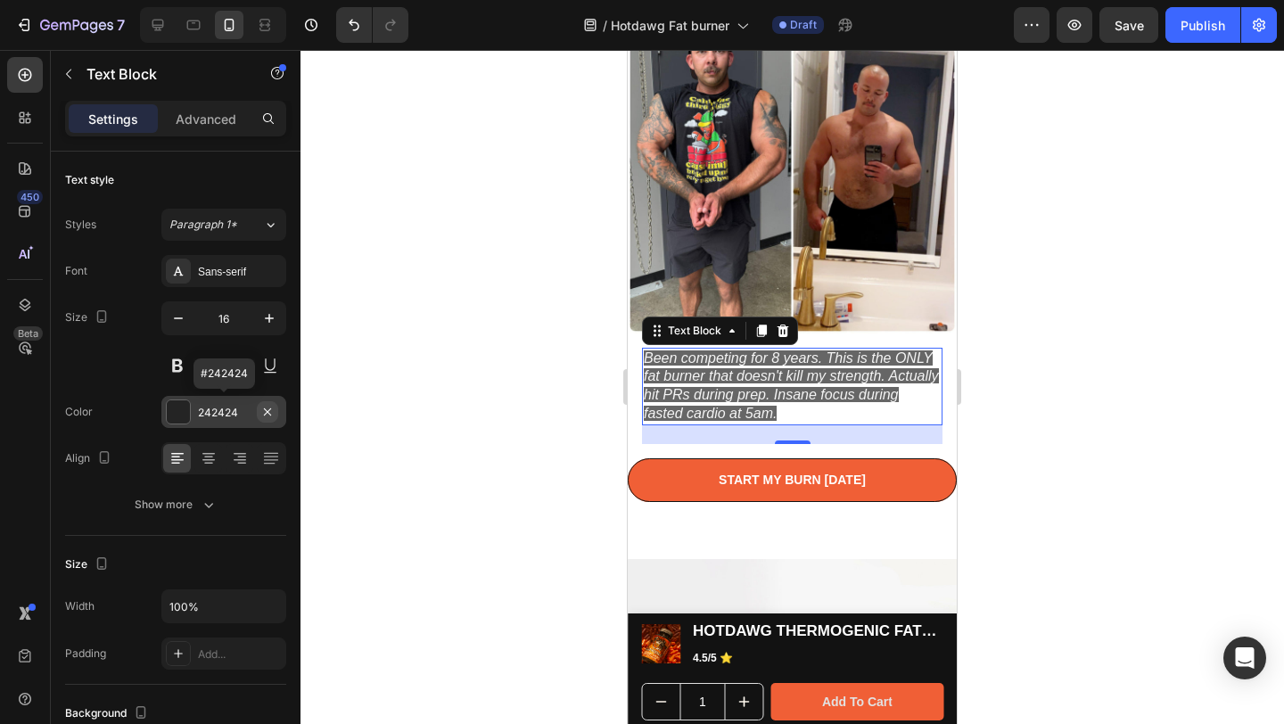
click at [272, 415] on icon "button" at bounding box center [267, 412] width 14 height 14
click at [345, 370] on div at bounding box center [792, 387] width 984 height 674
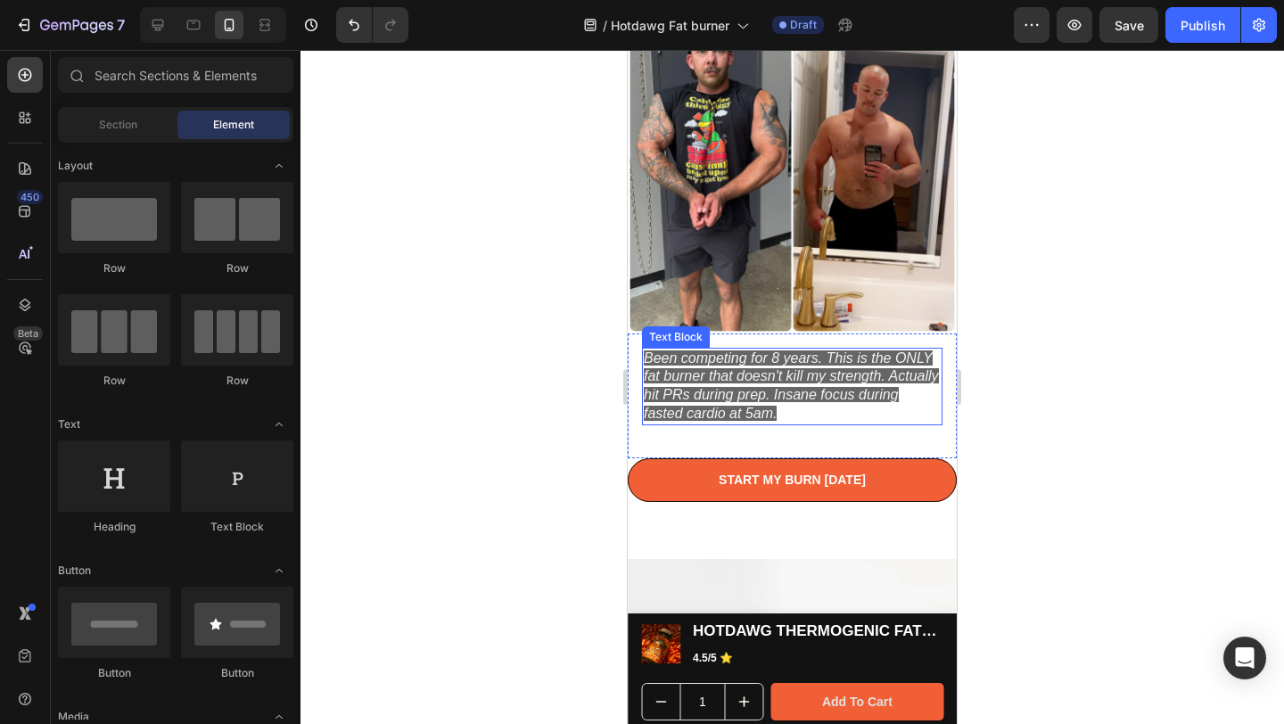
click at [770, 368] on icon "Been competing for 8 years. This is the ONLY fat burner that doesn't kill my st…" at bounding box center [791, 385] width 295 height 70
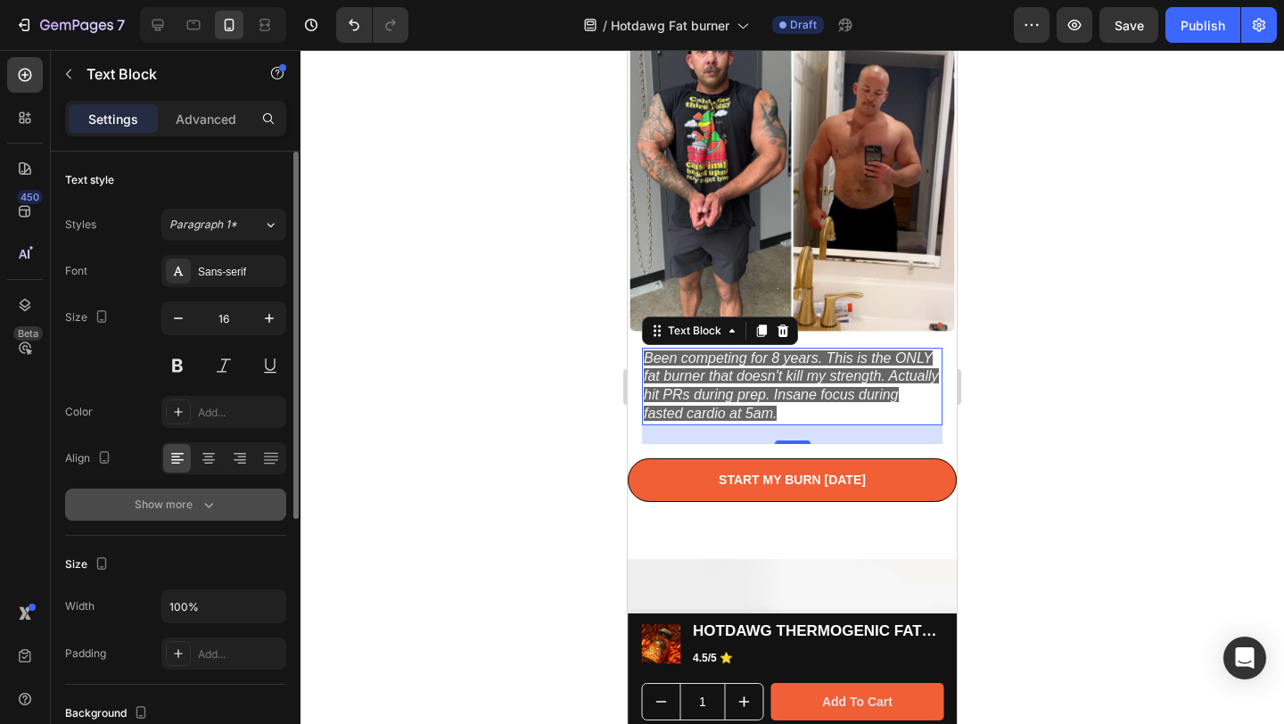
click at [161, 509] on div "Show more" at bounding box center [176, 505] width 83 height 18
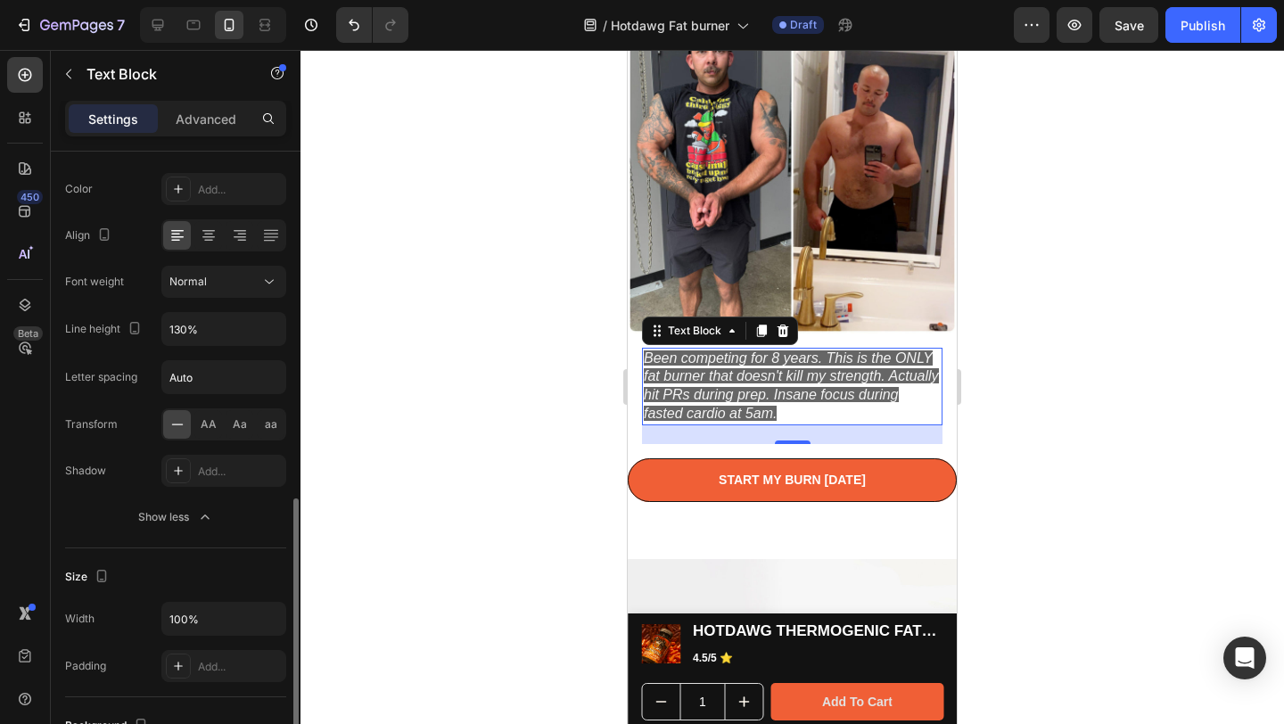
scroll to position [67, 0]
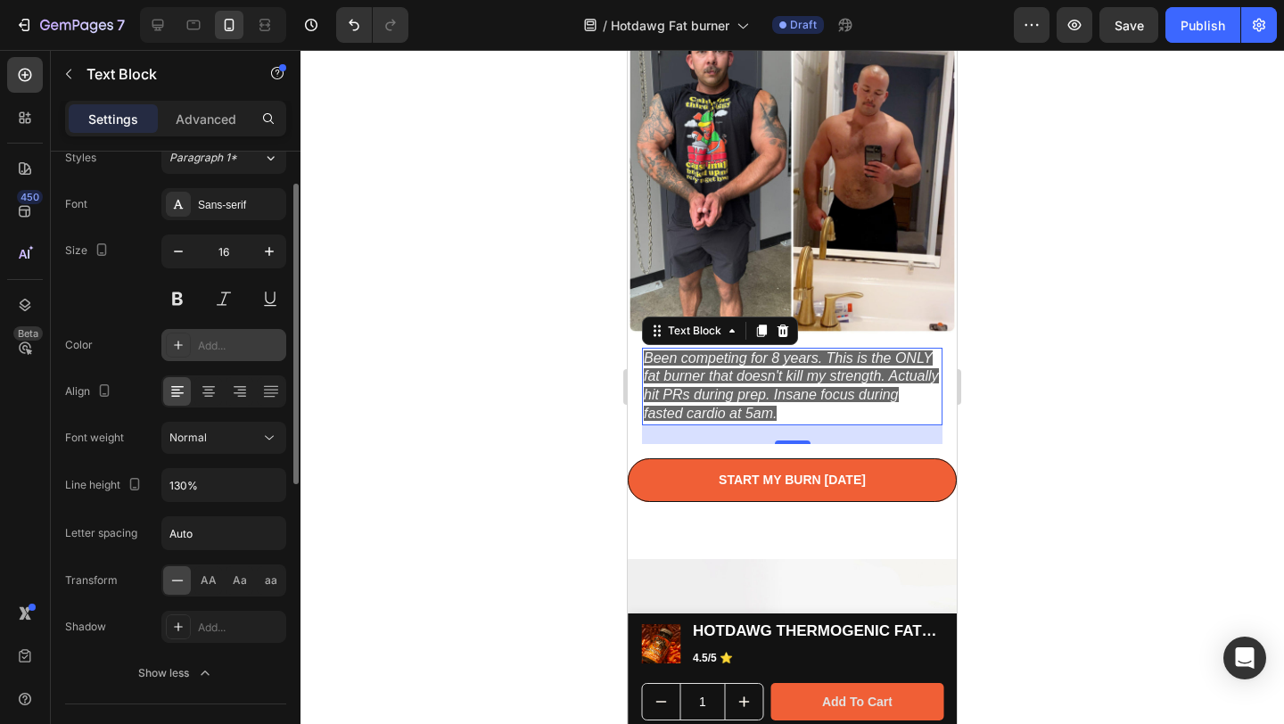
click at [186, 355] on div at bounding box center [178, 345] width 25 height 25
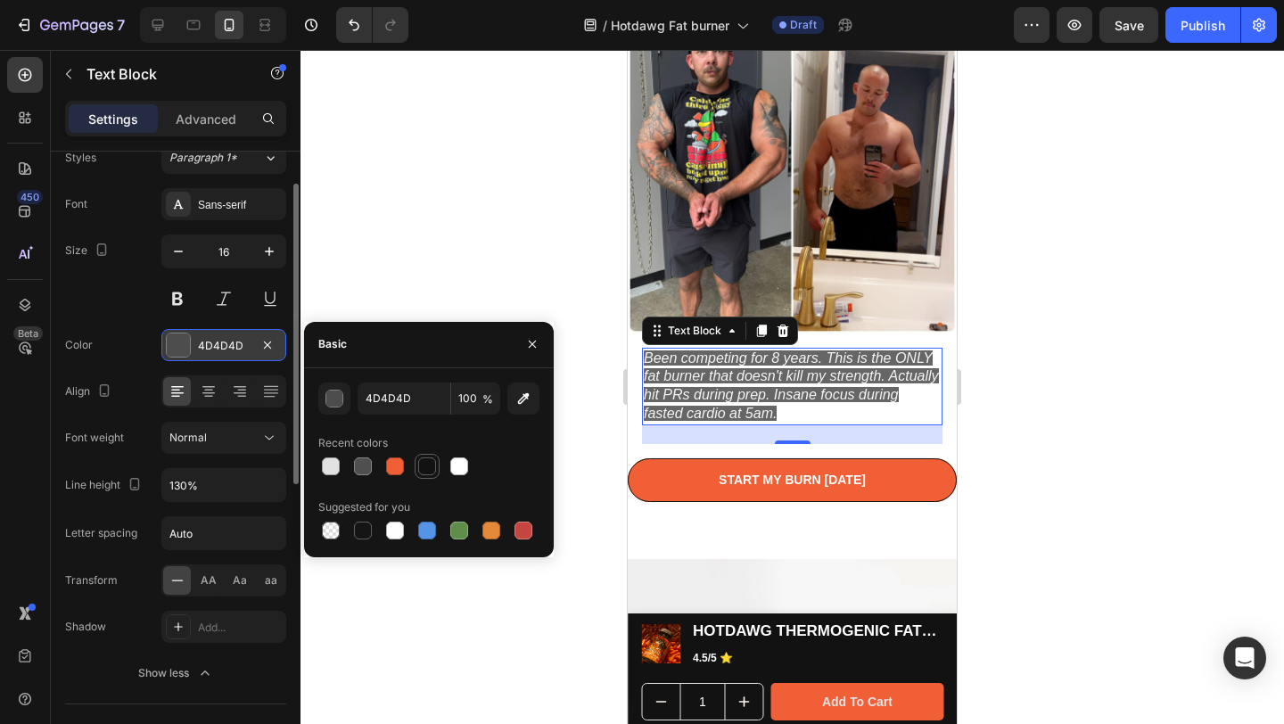
click at [422, 466] on div at bounding box center [427, 466] width 18 height 18
type input "121212"
click at [538, 342] on icon "button" at bounding box center [532, 344] width 14 height 14
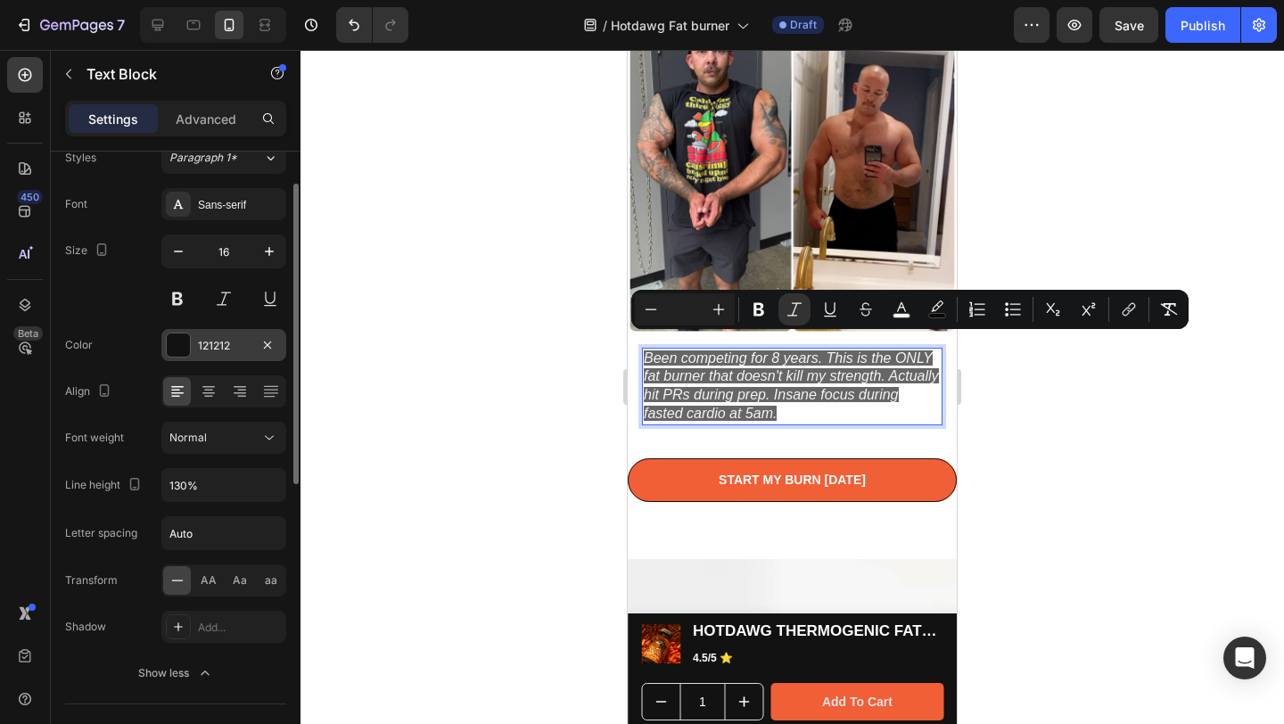
click at [769, 380] on icon "Been competing for 8 years. This is the ONLY fat burner that doesn't kill my st…" at bounding box center [791, 385] width 295 height 70
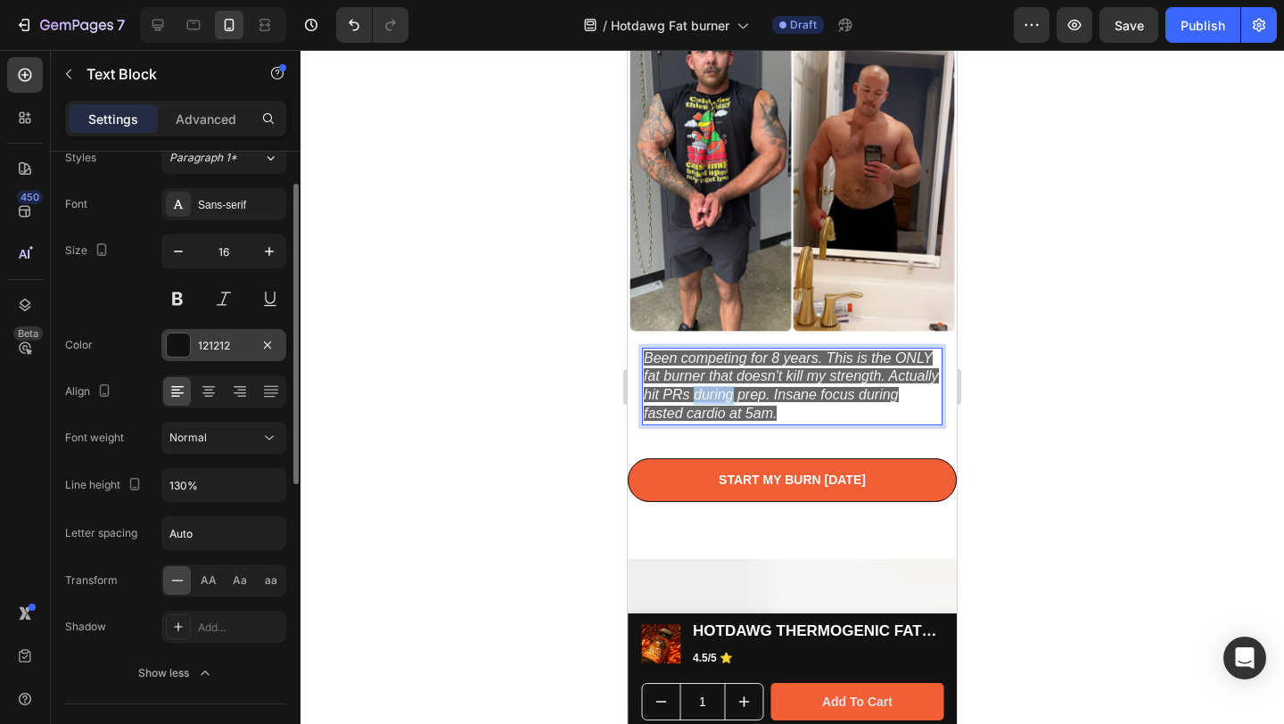
click at [769, 380] on icon "Been competing for 8 years. This is the ONLY fat burner that doesn't kill my st…" at bounding box center [791, 385] width 295 height 70
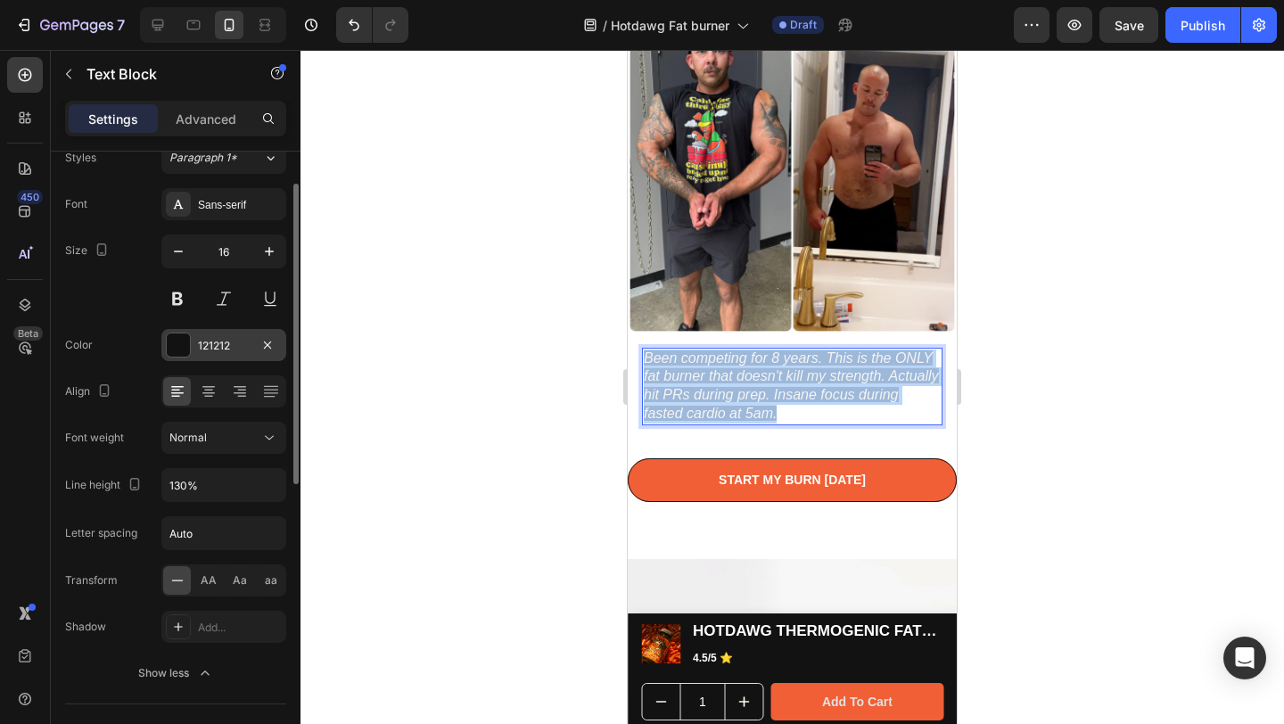
click at [769, 380] on icon "Been competing for 8 years. This is the ONLY fat burner that doesn't kill my st…" at bounding box center [791, 385] width 295 height 70
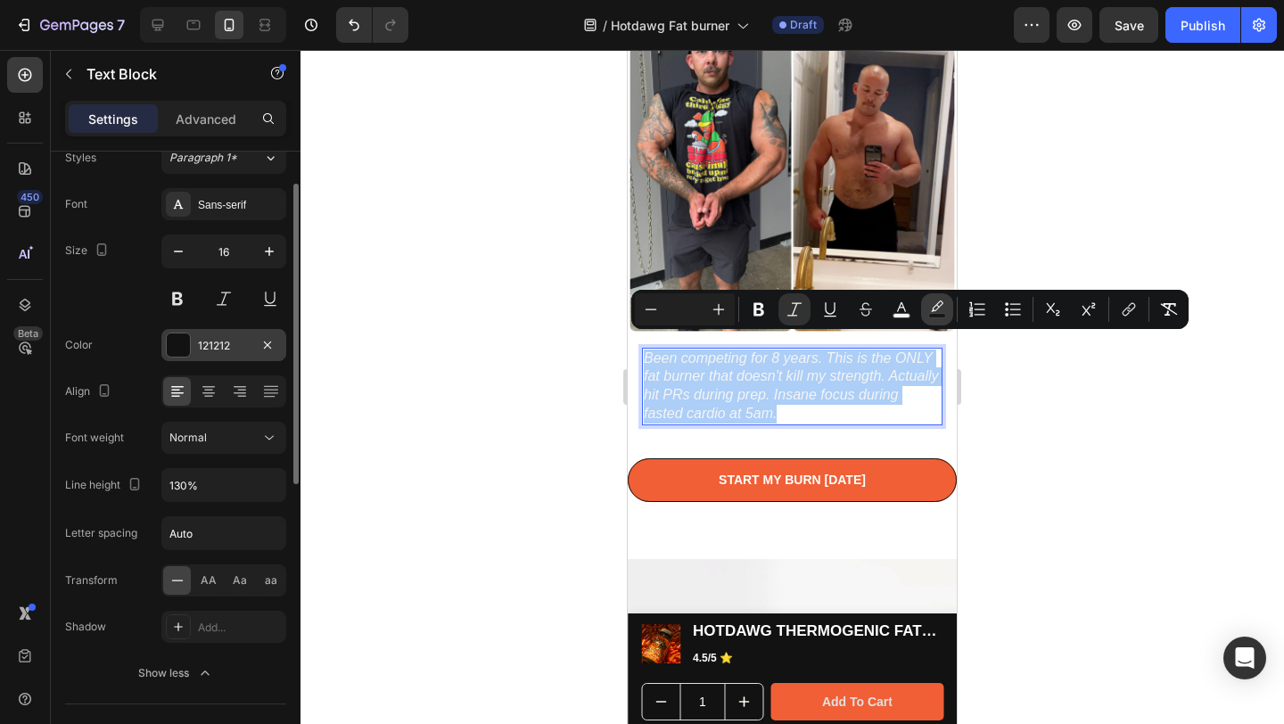
click at [934, 311] on icon "Editor contextual toolbar" at bounding box center [937, 309] width 18 height 18
type input "000000"
type input "60"
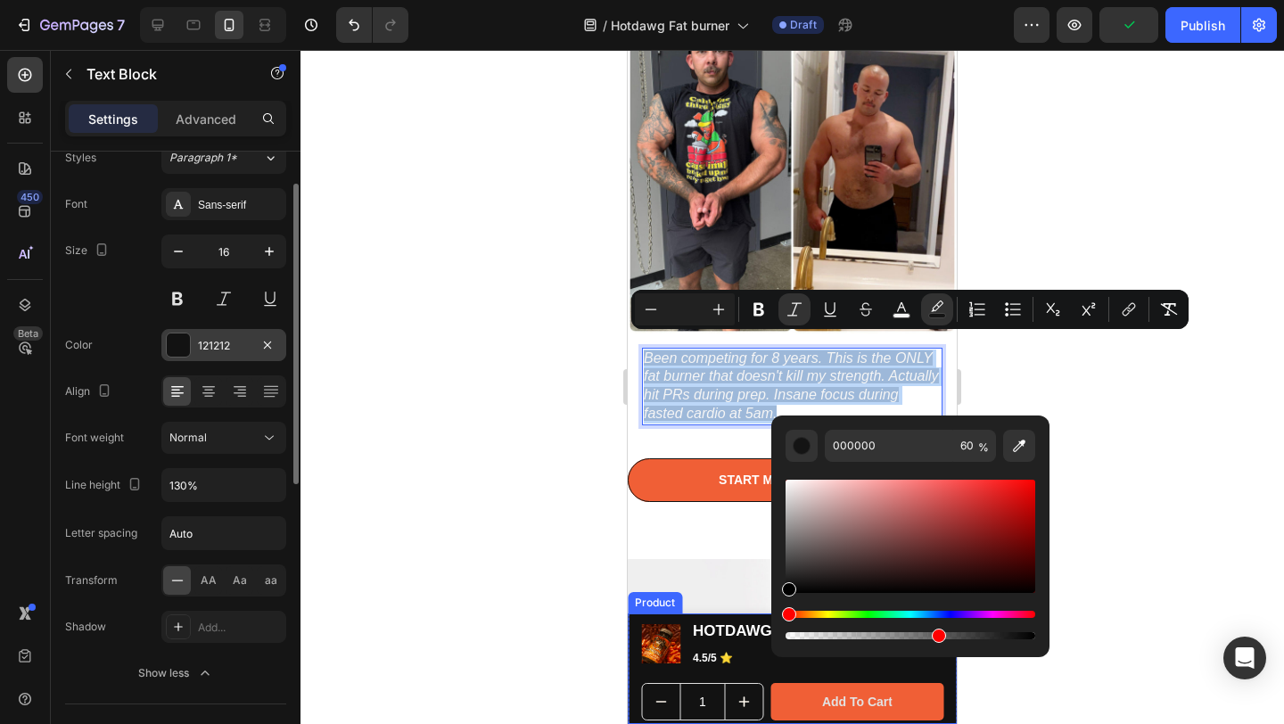
drag, startPoint x: 1492, startPoint y: 557, endPoint x: 742, endPoint y: 682, distance: 760.2
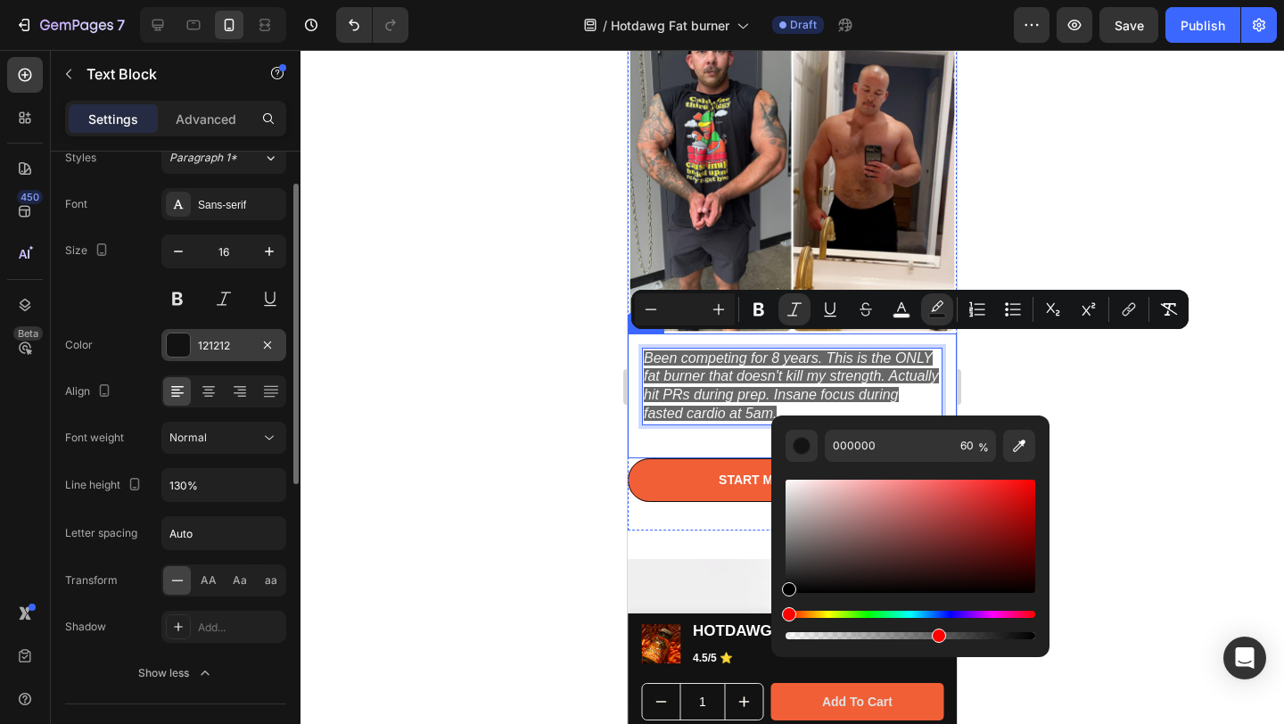
click at [557, 371] on div at bounding box center [792, 387] width 984 height 674
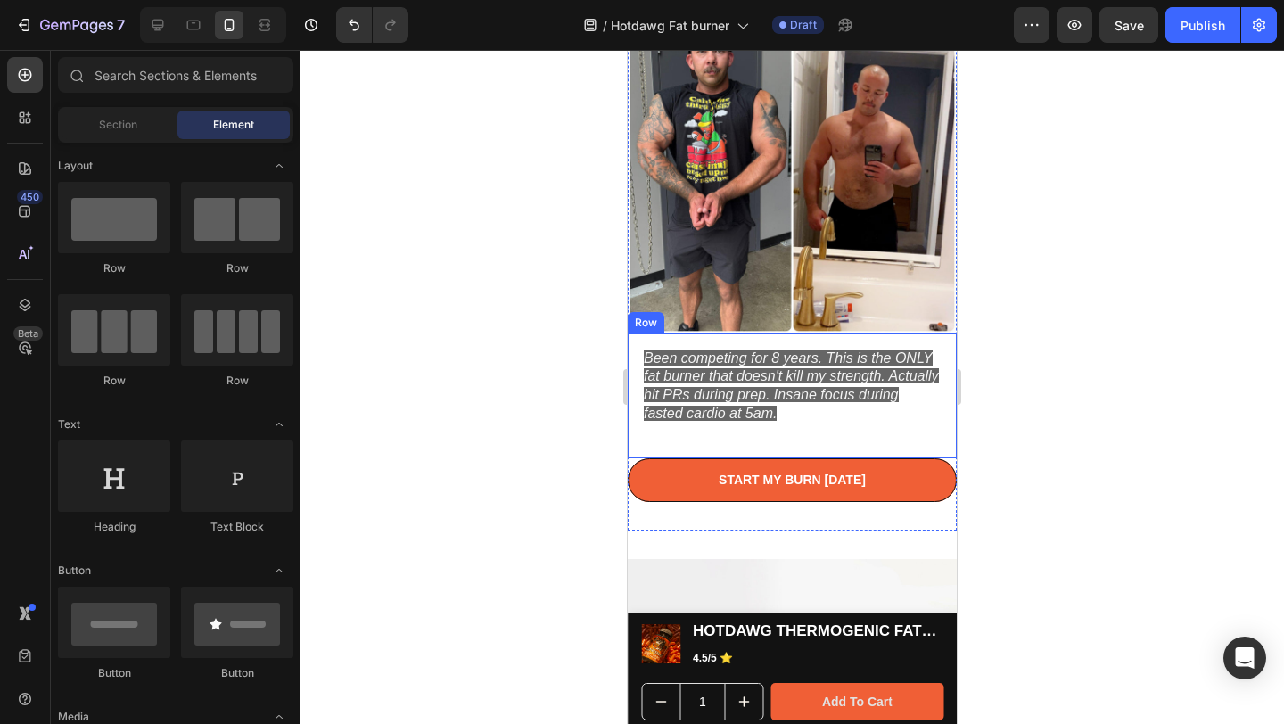
click at [792, 427] on div "Been competing for 8 years. This is the ONLY fat burner that doesn't kill my st…" at bounding box center [792, 396] width 300 height 96
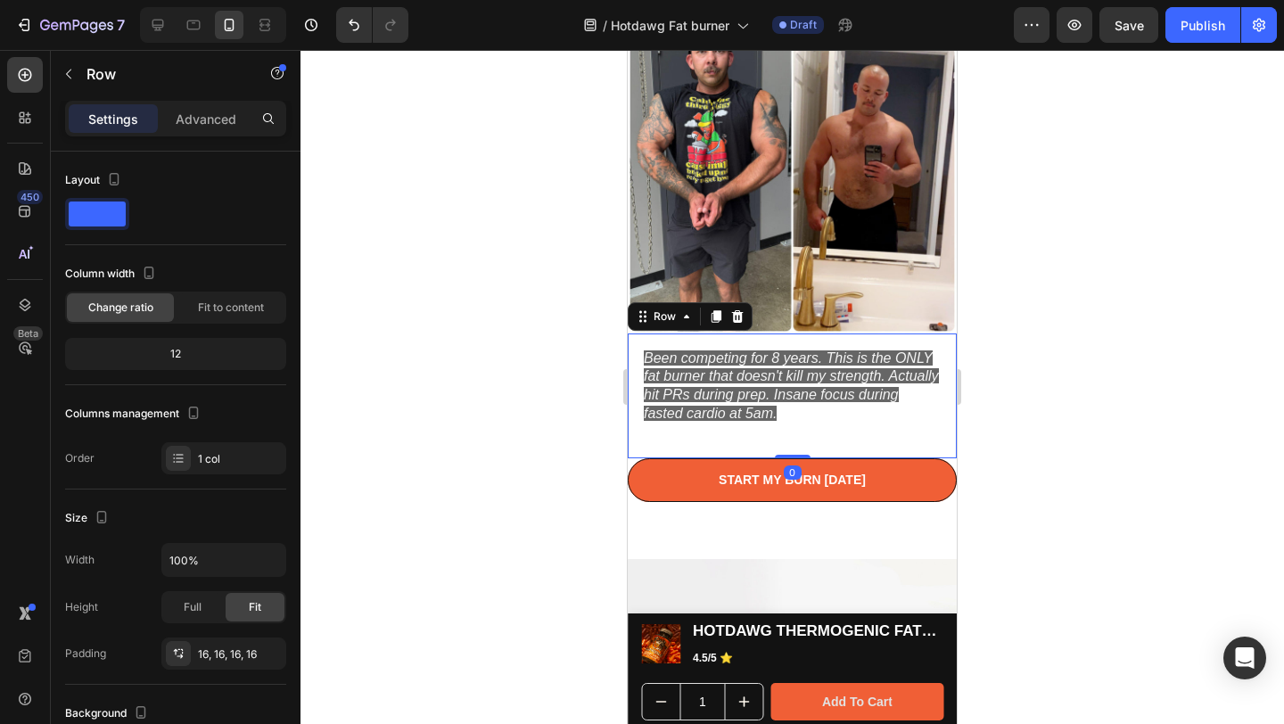
drag, startPoint x: 787, startPoint y: 440, endPoint x: 793, endPoint y: 418, distance: 22.1
click at [793, 418] on div "Been competing for 8 years. This is the ONLY fat burner that doesn't kill my st…" at bounding box center [792, 395] width 329 height 125
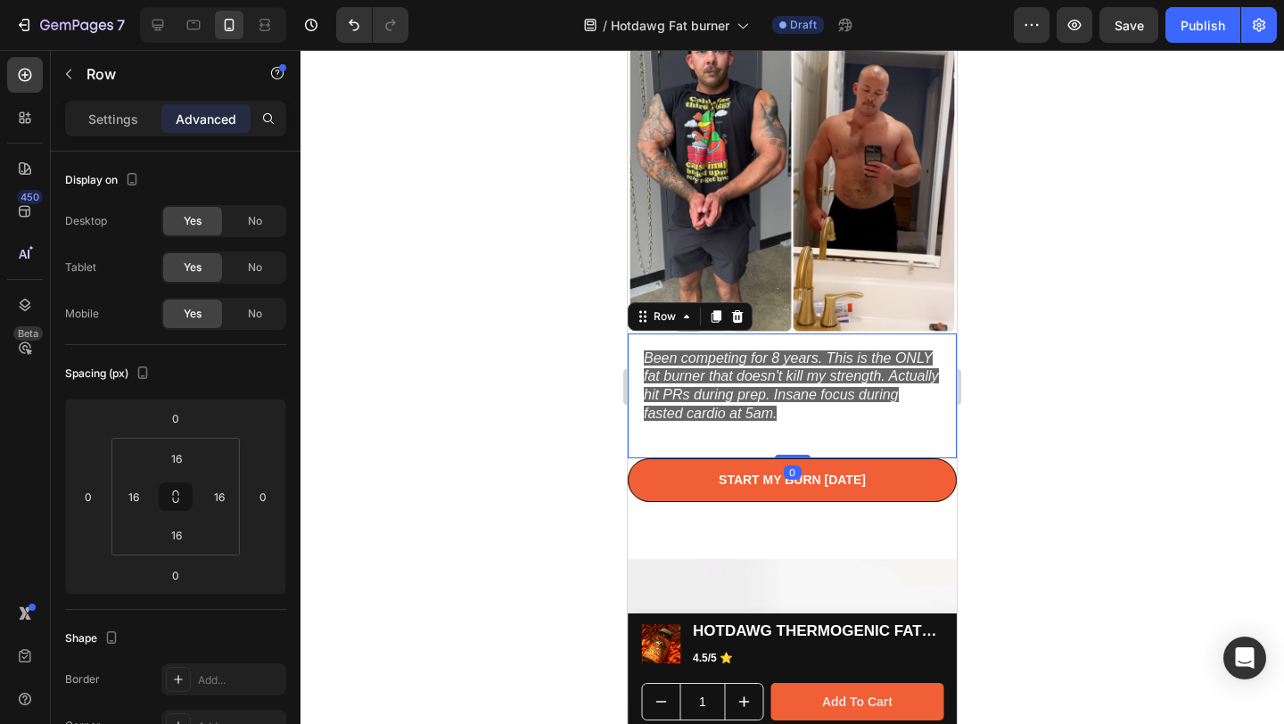
click at [786, 415] on div "Been competing for 8 years. This is the ONLY fat burner that doesn't kill my st…" at bounding box center [792, 396] width 300 height 96
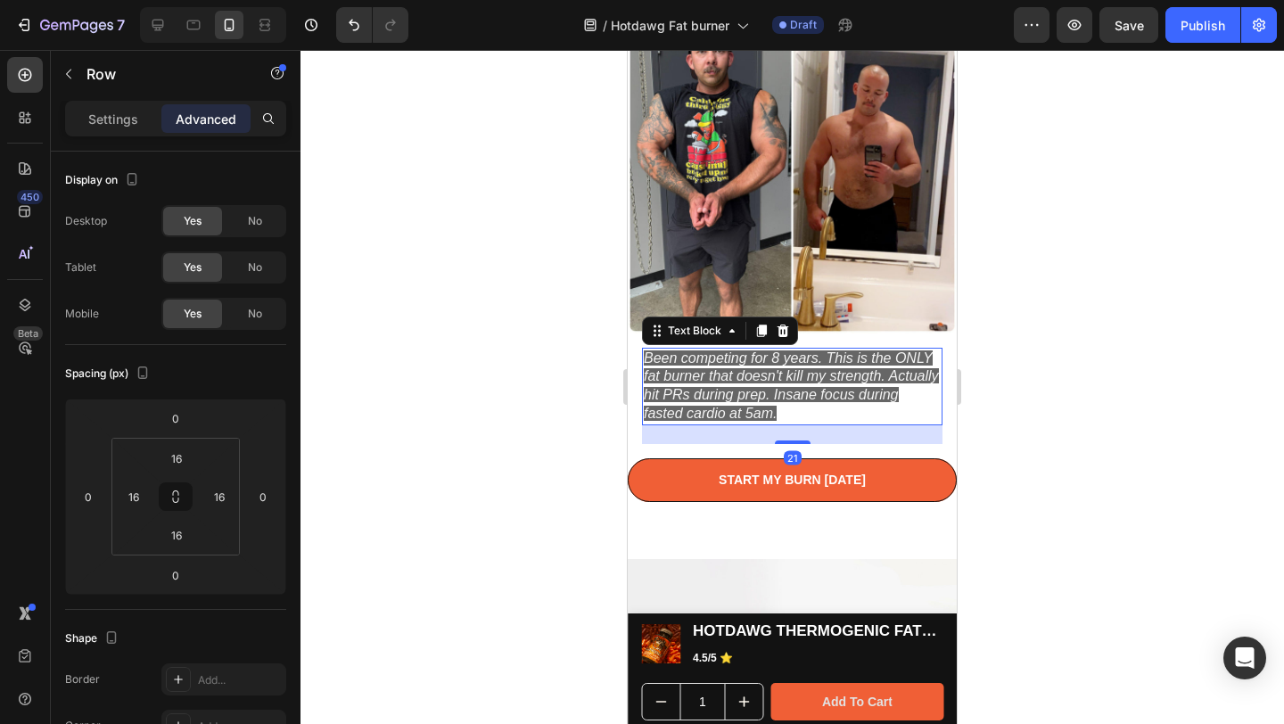
click at [786, 395] on icon "Been competing for 8 years. This is the ONLY fat burner that doesn't kill my st…" at bounding box center [791, 385] width 295 height 70
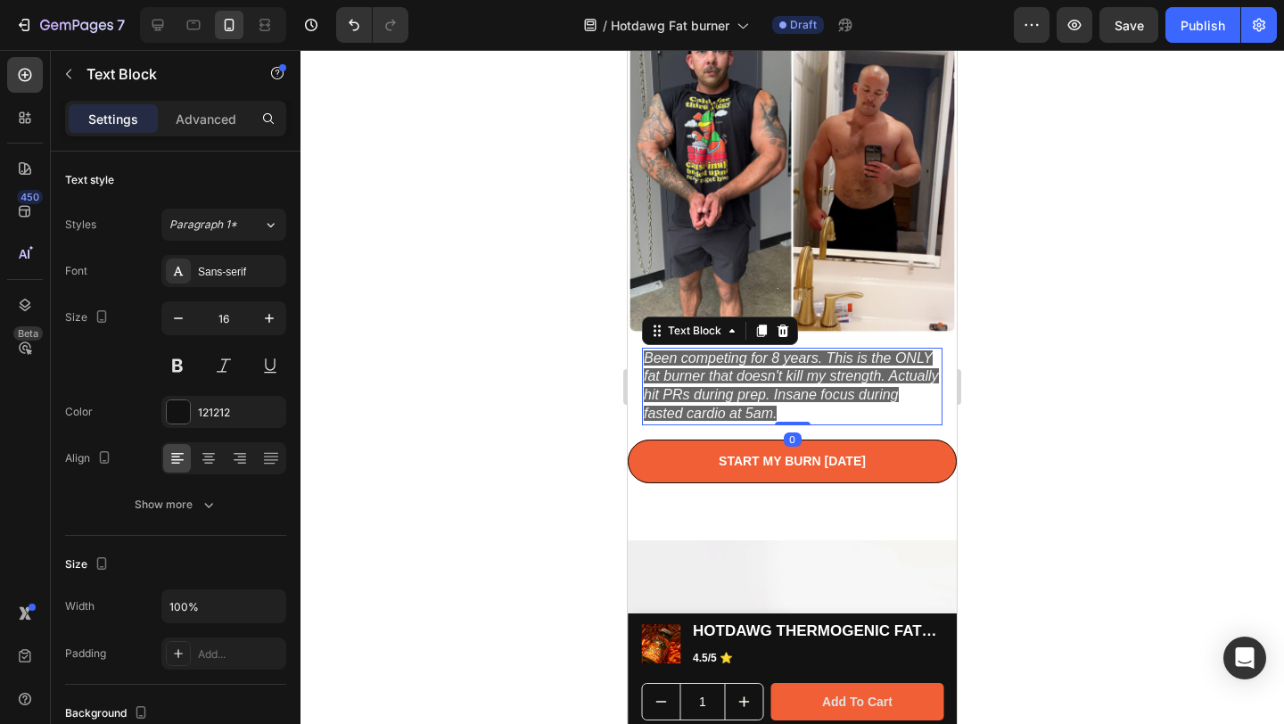
drag, startPoint x: 786, startPoint y: 427, endPoint x: 1823, endPoint y: 424, distance: 1037.9
click at [789, 387] on div "Been competing for 8 years. This is the ONLY fat burner that doesn't kill my st…" at bounding box center [792, 387] width 300 height 78
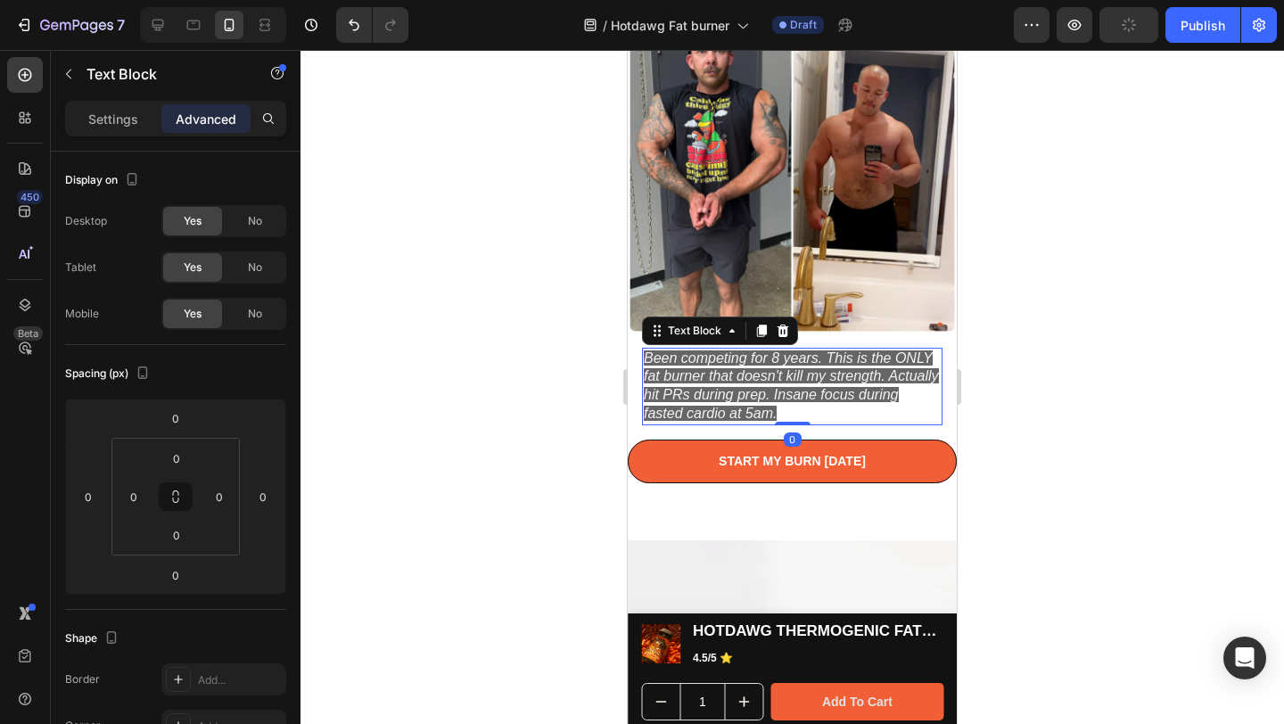
click at [1196, 373] on div at bounding box center [792, 387] width 984 height 674
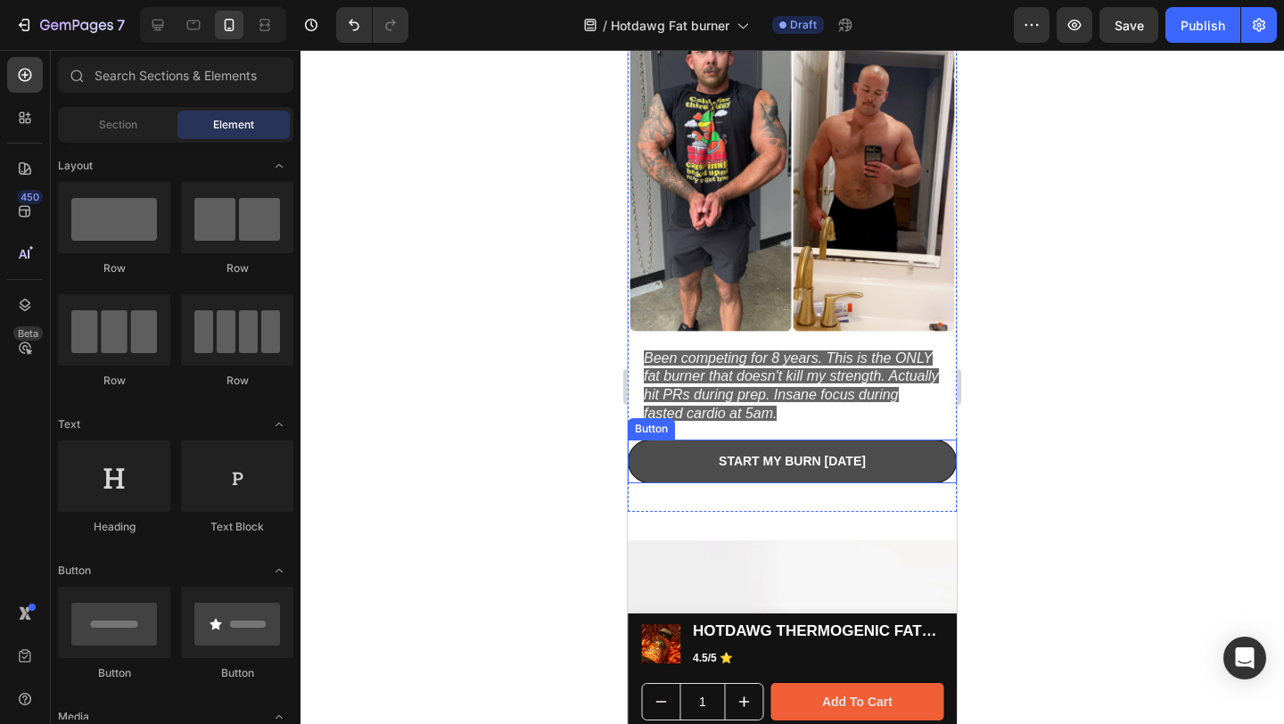
click at [782, 463] on button "START MY BURN [DATE]" at bounding box center [792, 462] width 329 height 44
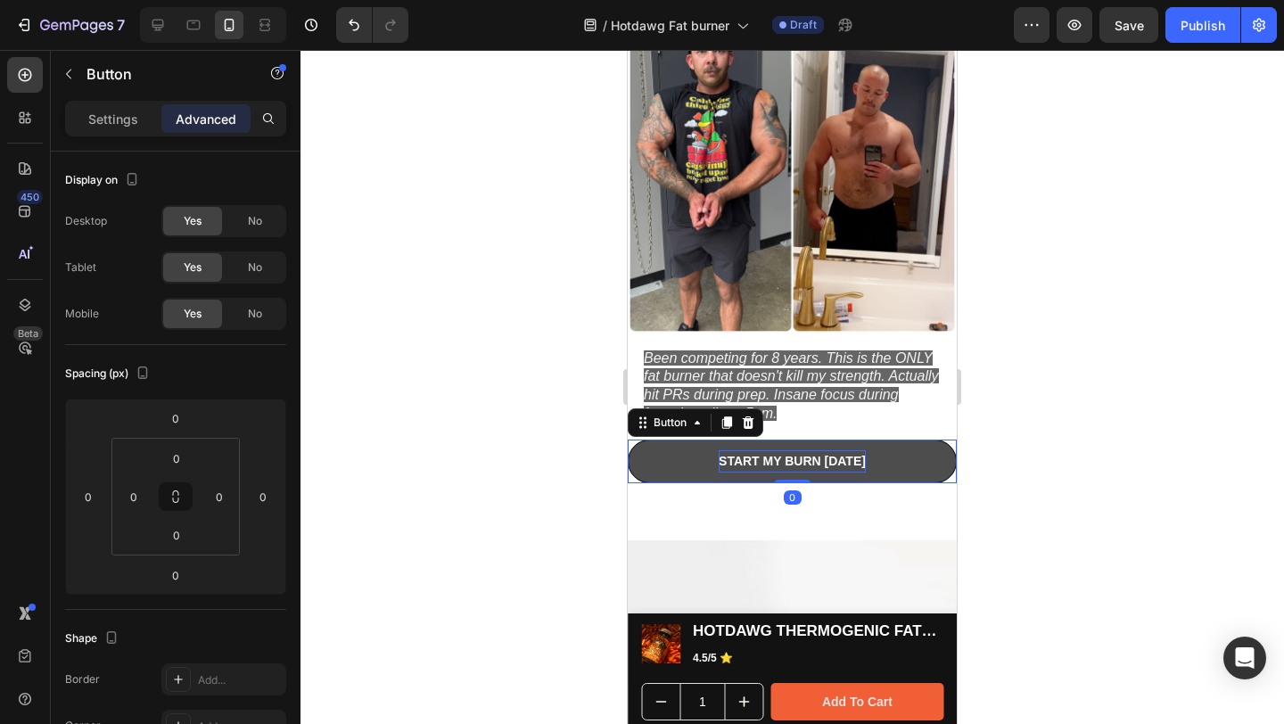
drag, startPoint x: 787, startPoint y: 468, endPoint x: 786, endPoint y: 447, distance: 21.4
click at [786, 447] on div "START MY BURN [DATE] Button 0" at bounding box center [792, 462] width 329 height 44
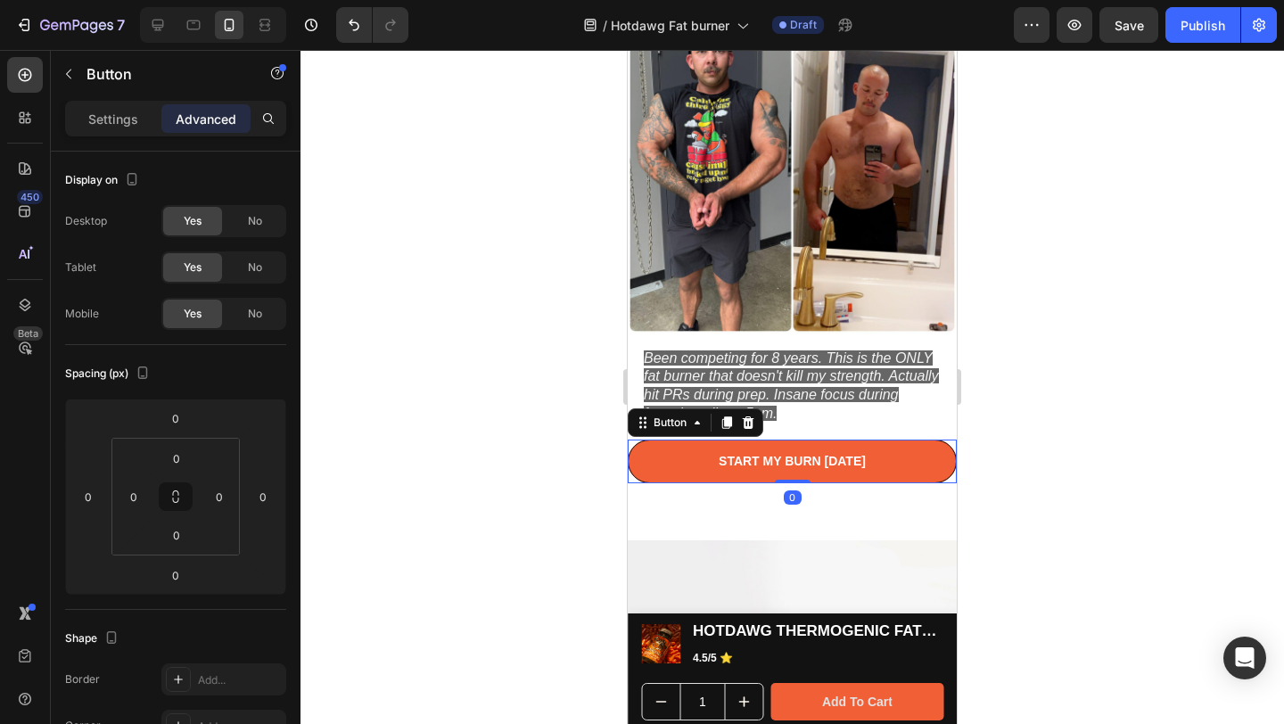
click at [1223, 424] on div at bounding box center [792, 387] width 984 height 674
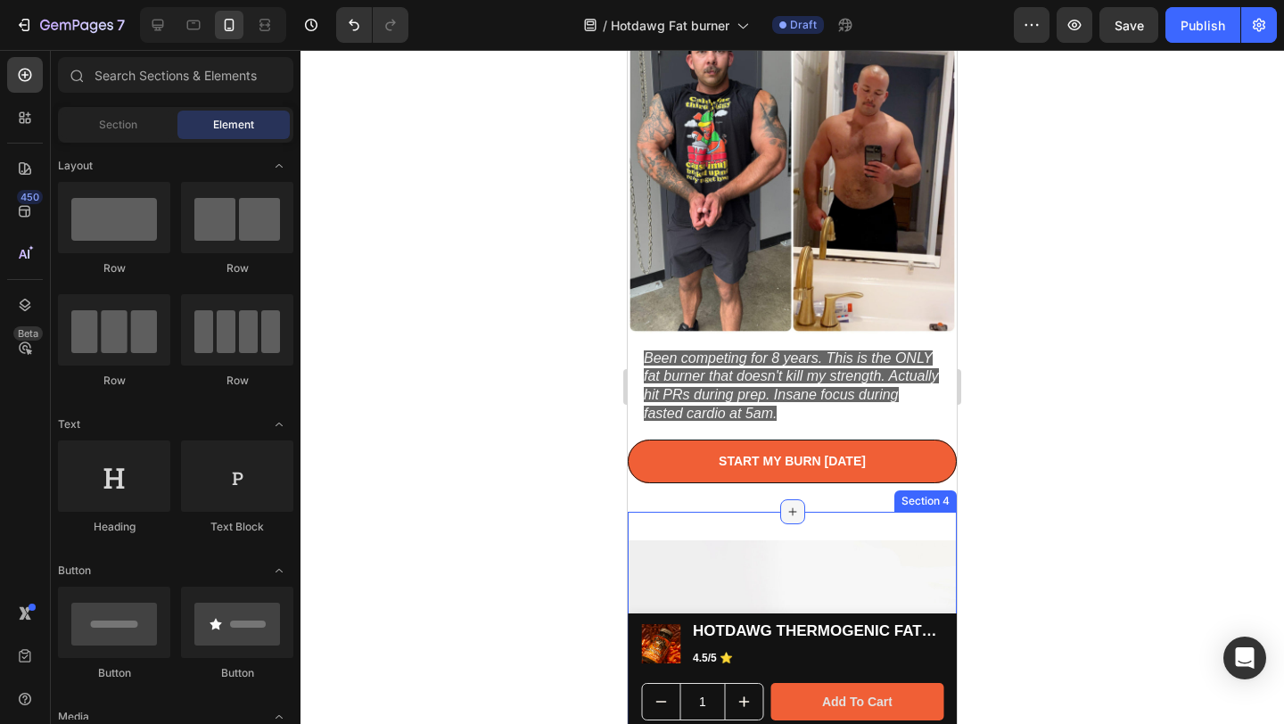
click at [788, 506] on div at bounding box center [792, 511] width 25 height 25
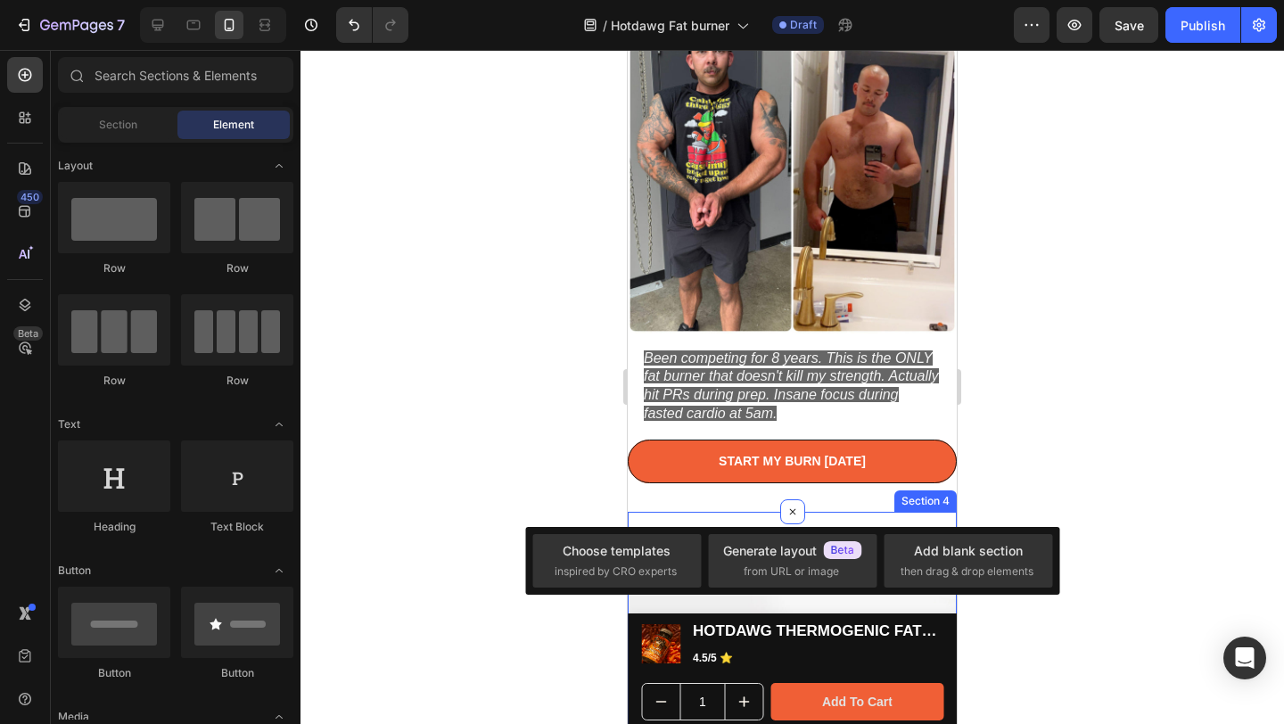
click at [796, 488] on div "Cut from 15% to 8% Body Fat Without Losing My 315 Bench - [PERSON_NAME] (Founde…" at bounding box center [792, 188] width 329 height 646
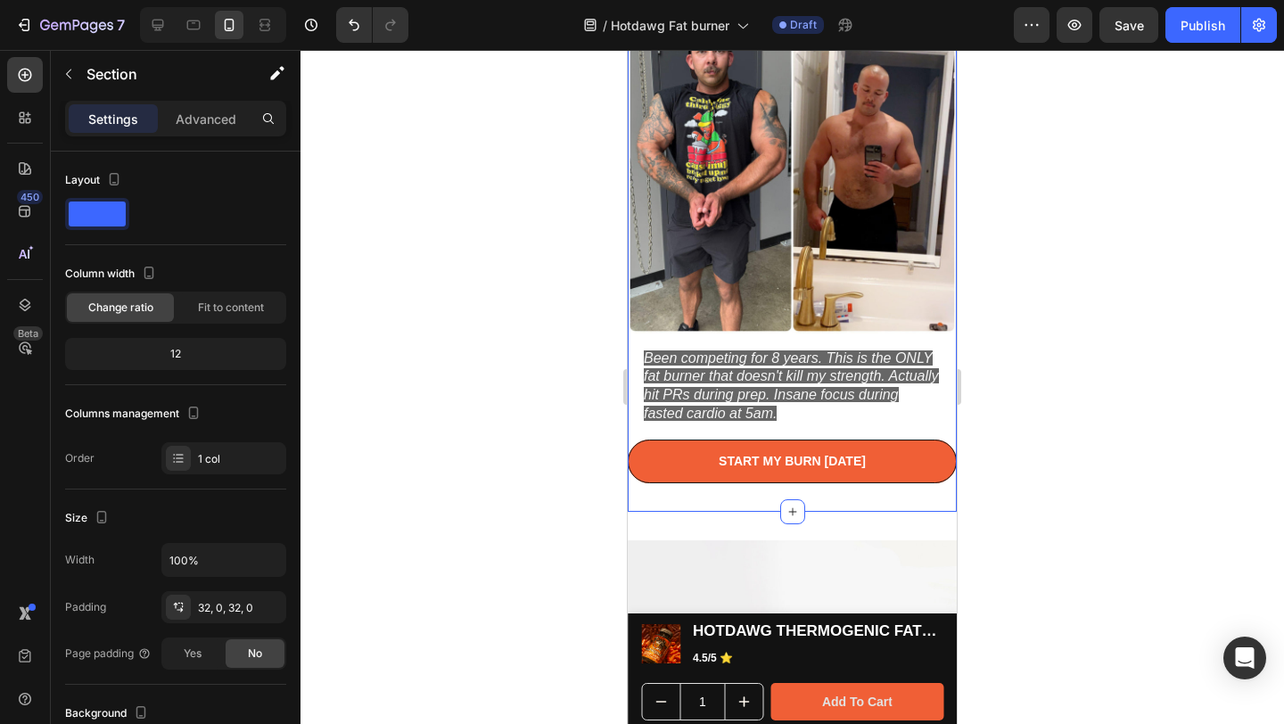
click at [1148, 390] on div at bounding box center [792, 387] width 984 height 674
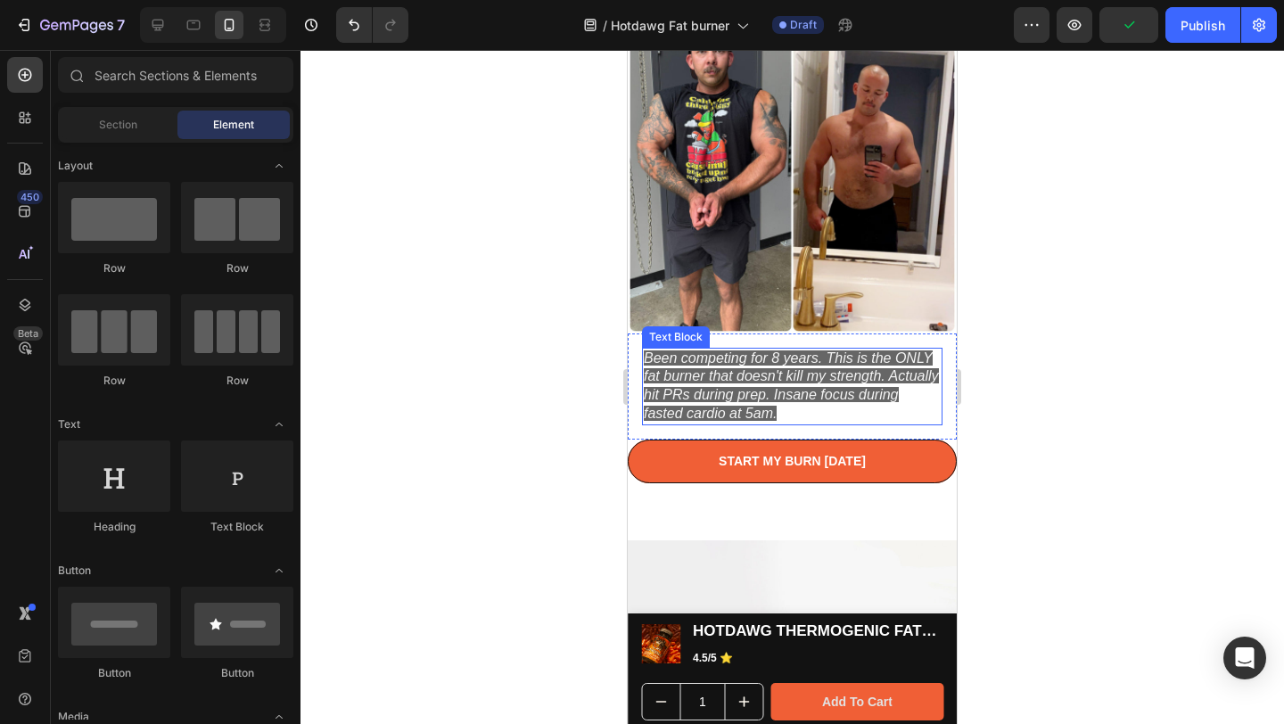
click at [795, 378] on icon "Been competing for 8 years. This is the ONLY fat burner that doesn't kill my st…" at bounding box center [791, 385] width 295 height 70
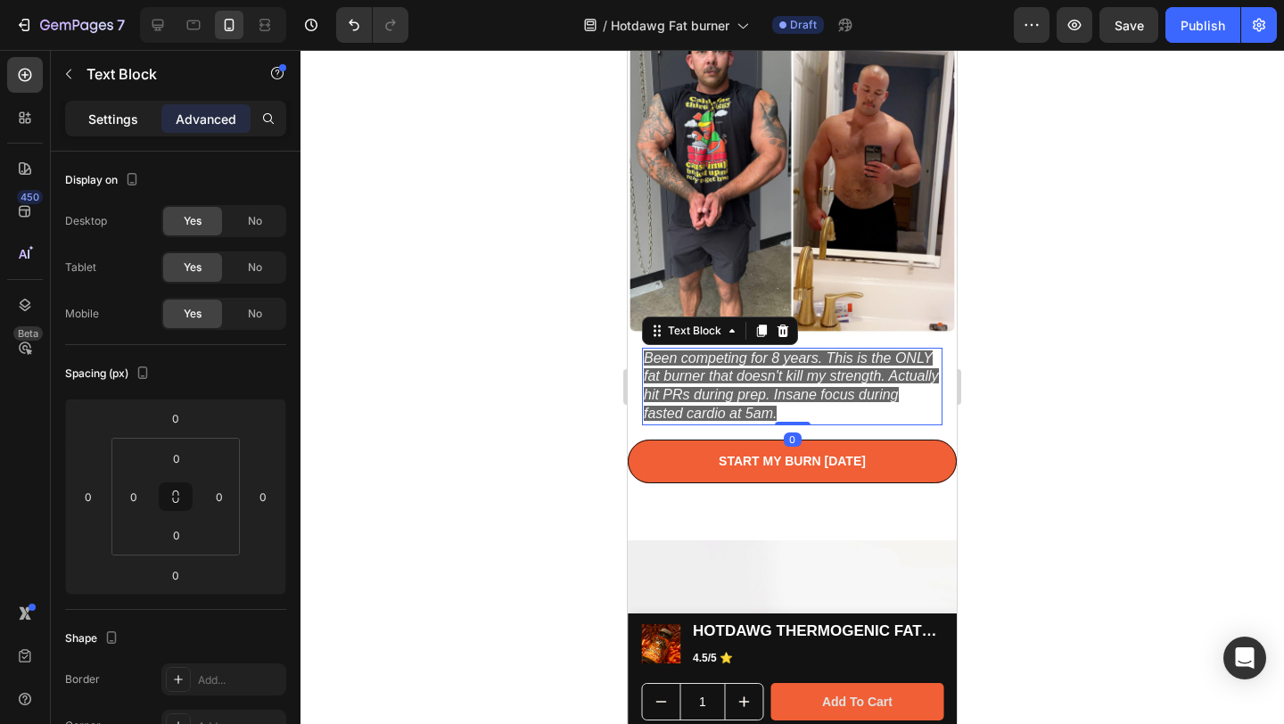
click at [112, 111] on p "Settings" at bounding box center [113, 119] width 50 height 19
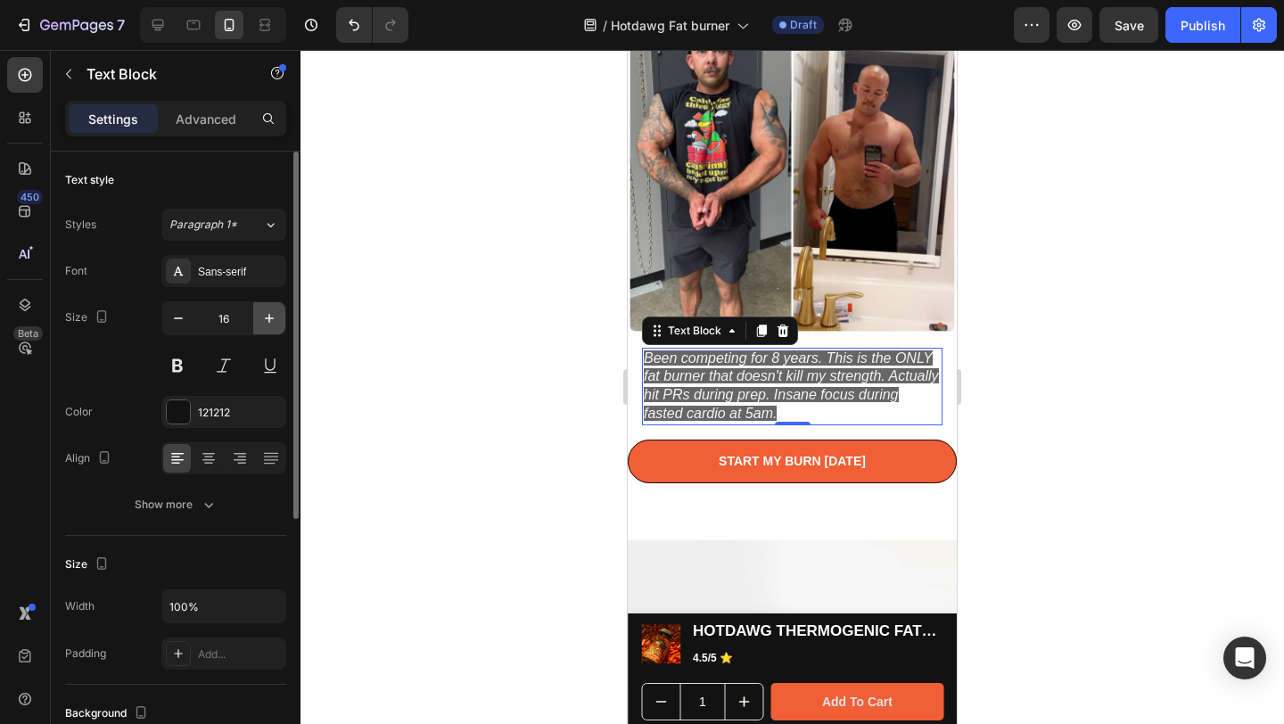
click at [275, 317] on icon "button" at bounding box center [269, 318] width 18 height 18
type input "17"
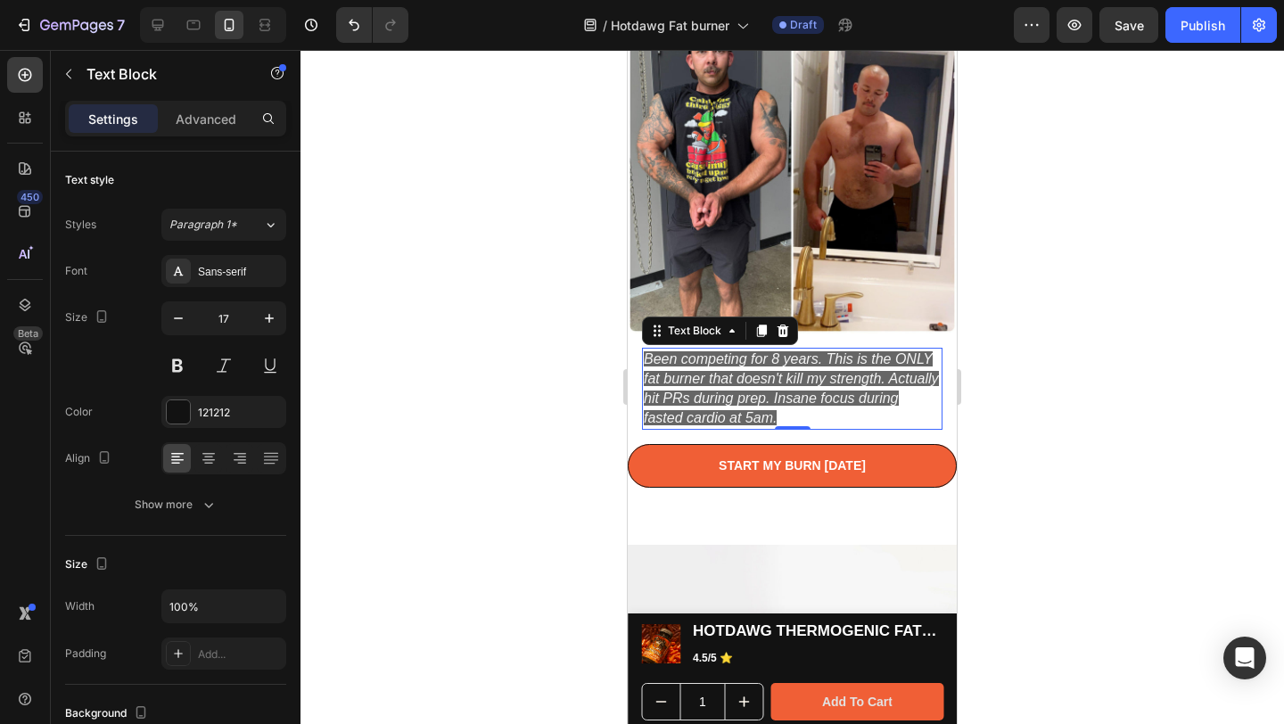
click at [1102, 318] on div at bounding box center [792, 387] width 984 height 674
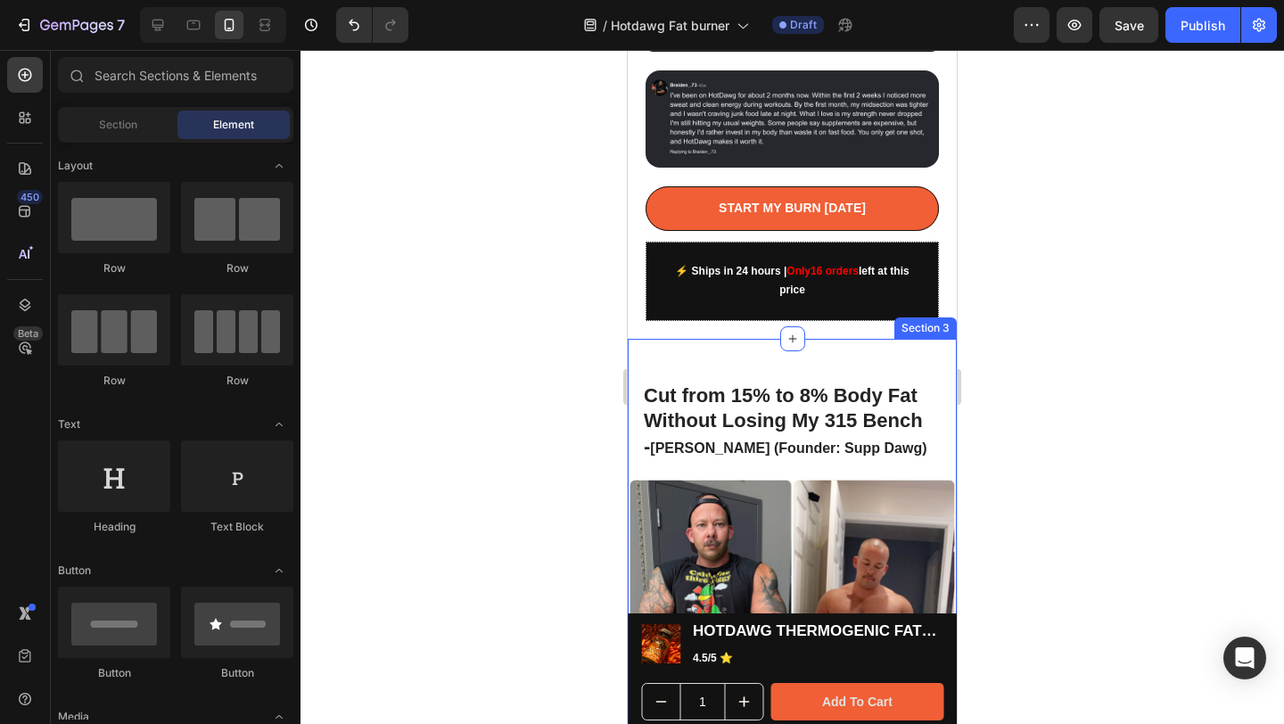
scroll to position [1160, 0]
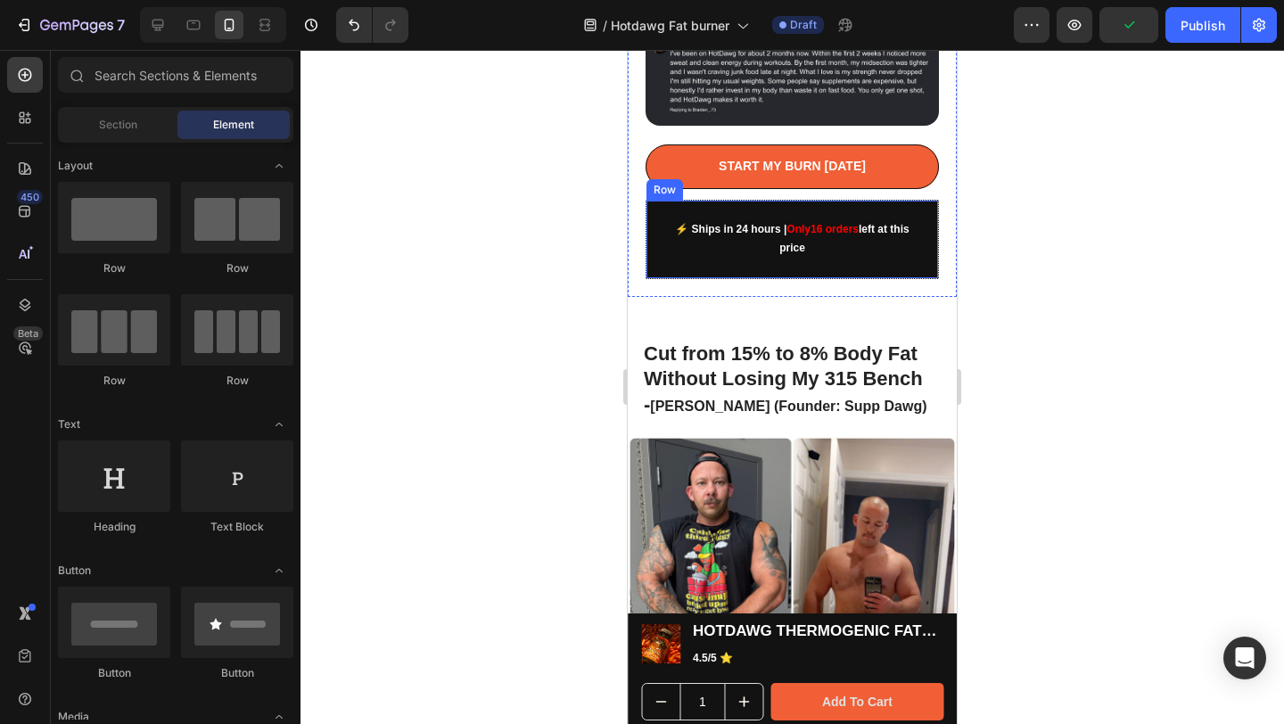
click at [859, 218] on div "⚡ Ships in 24 hours | Only 16 orders left at this price Text [GEOGRAPHIC_DATA]" at bounding box center [792, 239] width 293 height 79
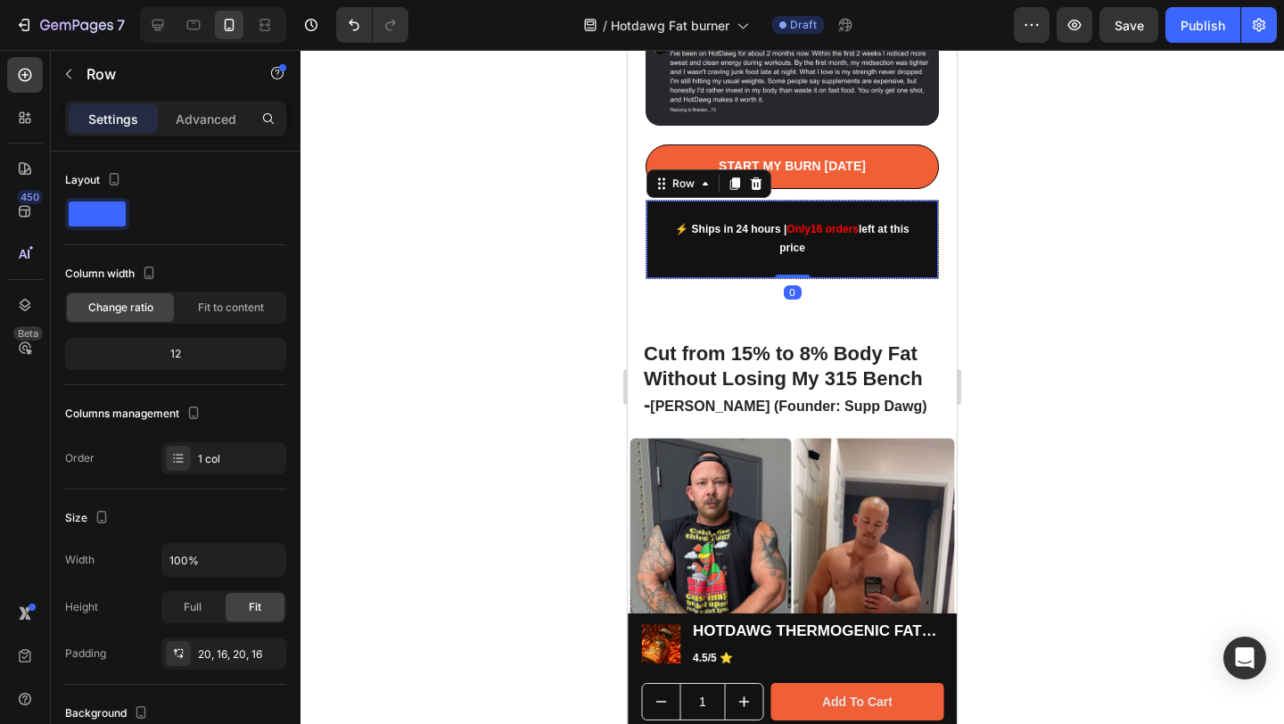
drag, startPoint x: 785, startPoint y: 230, endPoint x: 782, endPoint y: 218, distance: 11.9
click at [782, 218] on div "⚡ Ships in 24 hours | Only 16 orders left at this price Text Block Row 0" at bounding box center [792, 239] width 293 height 79
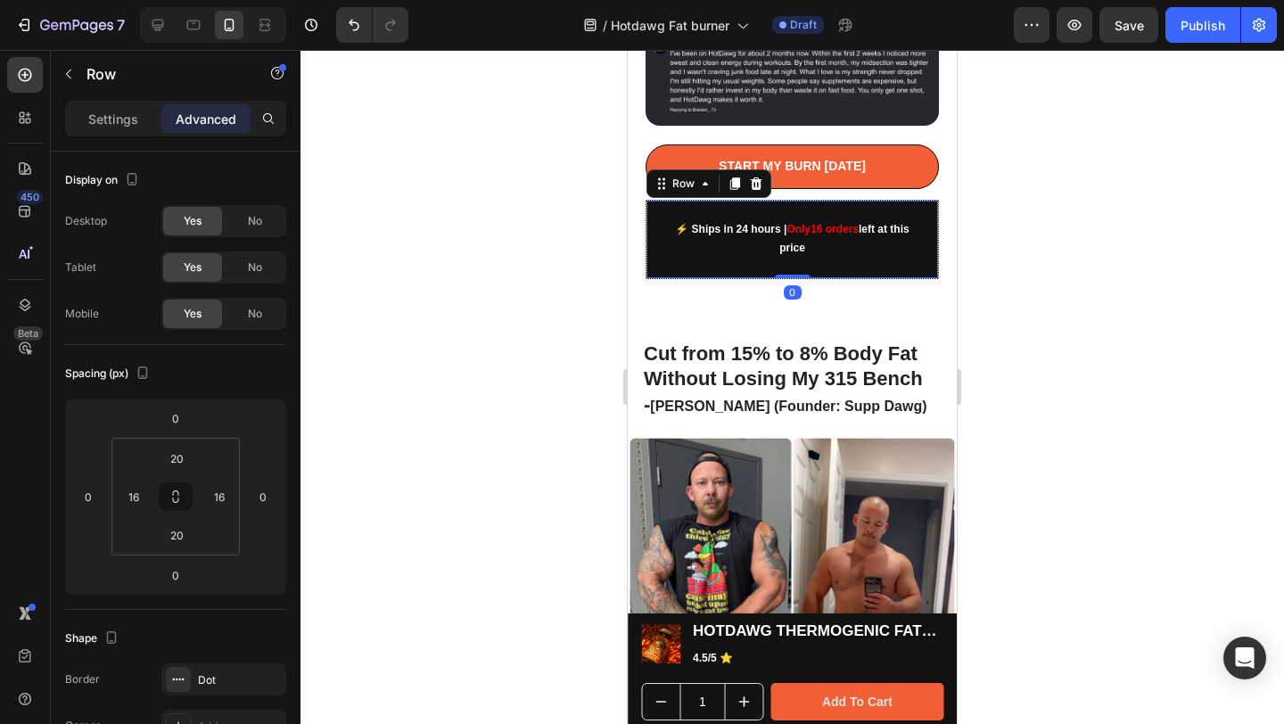
click at [693, 218] on div "⚡ Ships in 24 hours | Only 16 orders left at this price" at bounding box center [792, 239] width 263 height 42
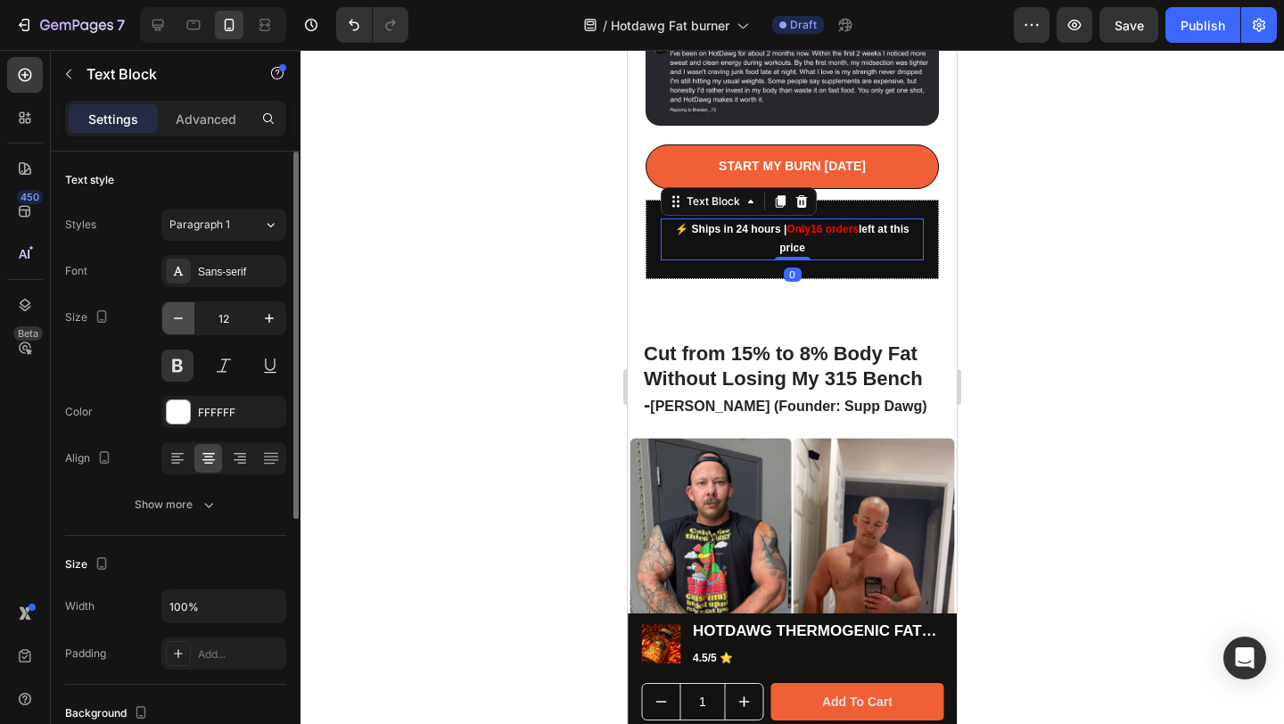
click at [183, 315] on icon "button" at bounding box center [178, 318] width 18 height 18
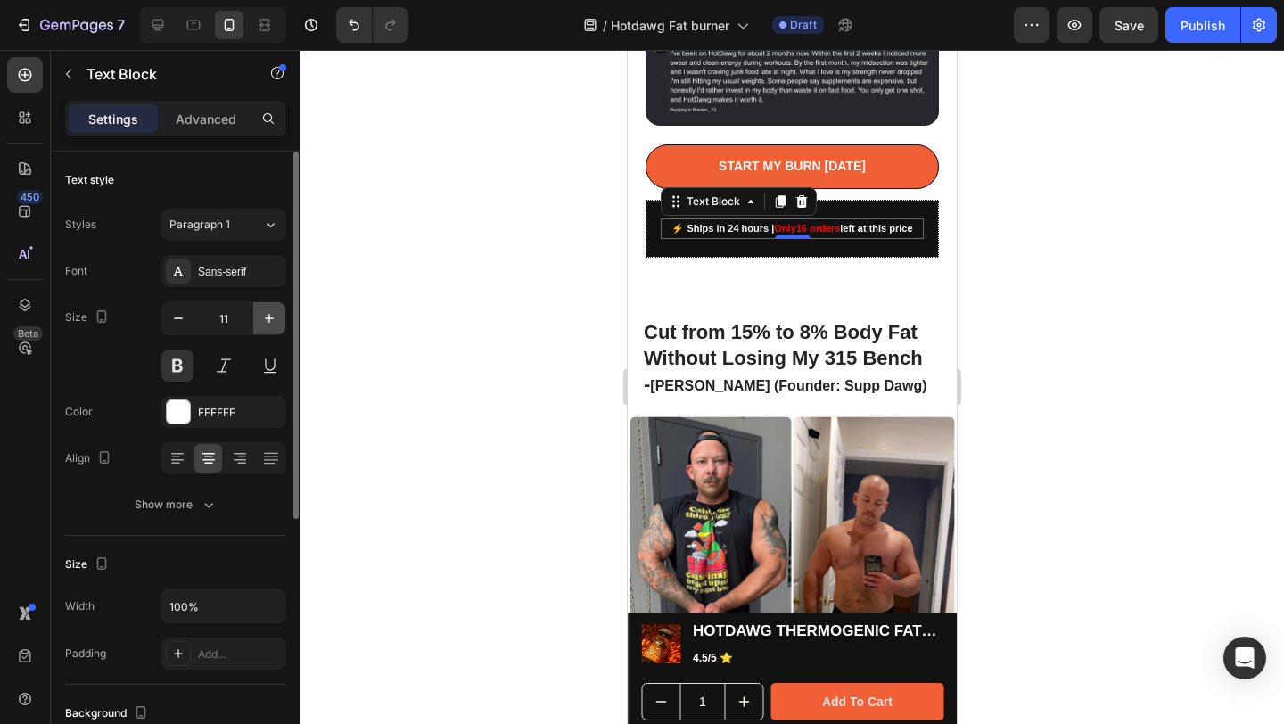
click at [265, 311] on icon "button" at bounding box center [269, 318] width 18 height 18
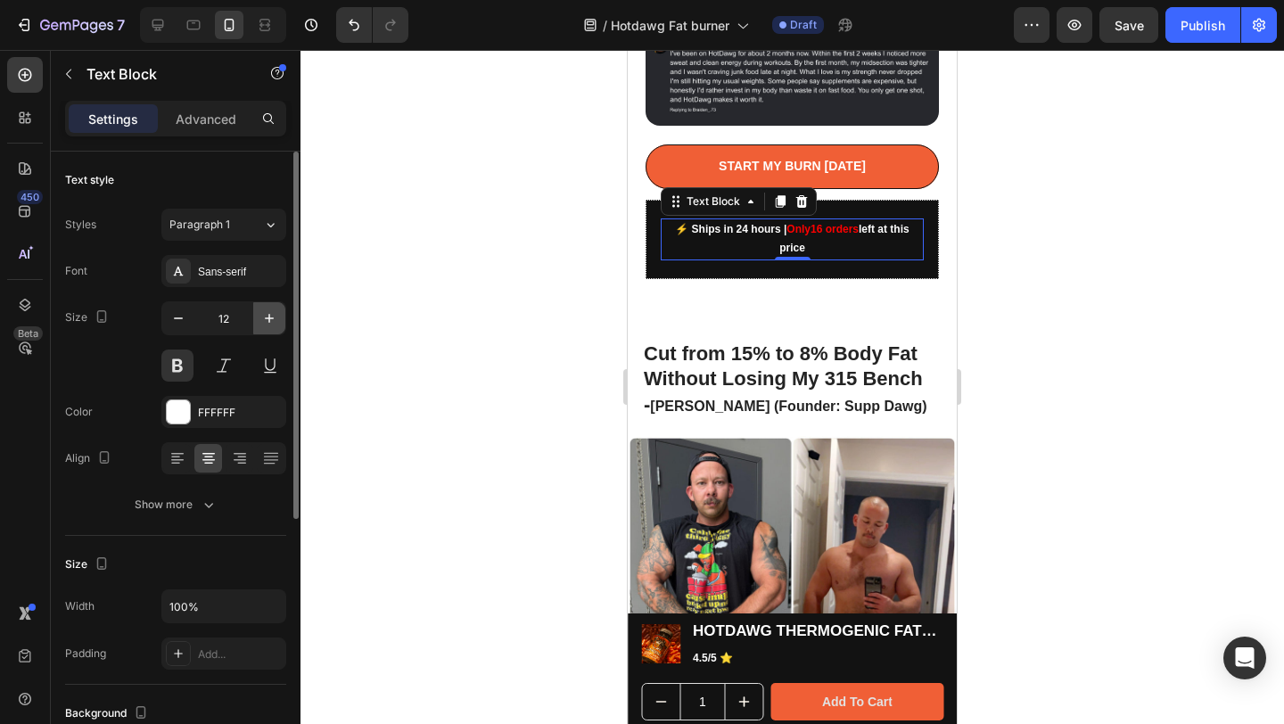
click at [265, 311] on icon "button" at bounding box center [269, 318] width 18 height 18
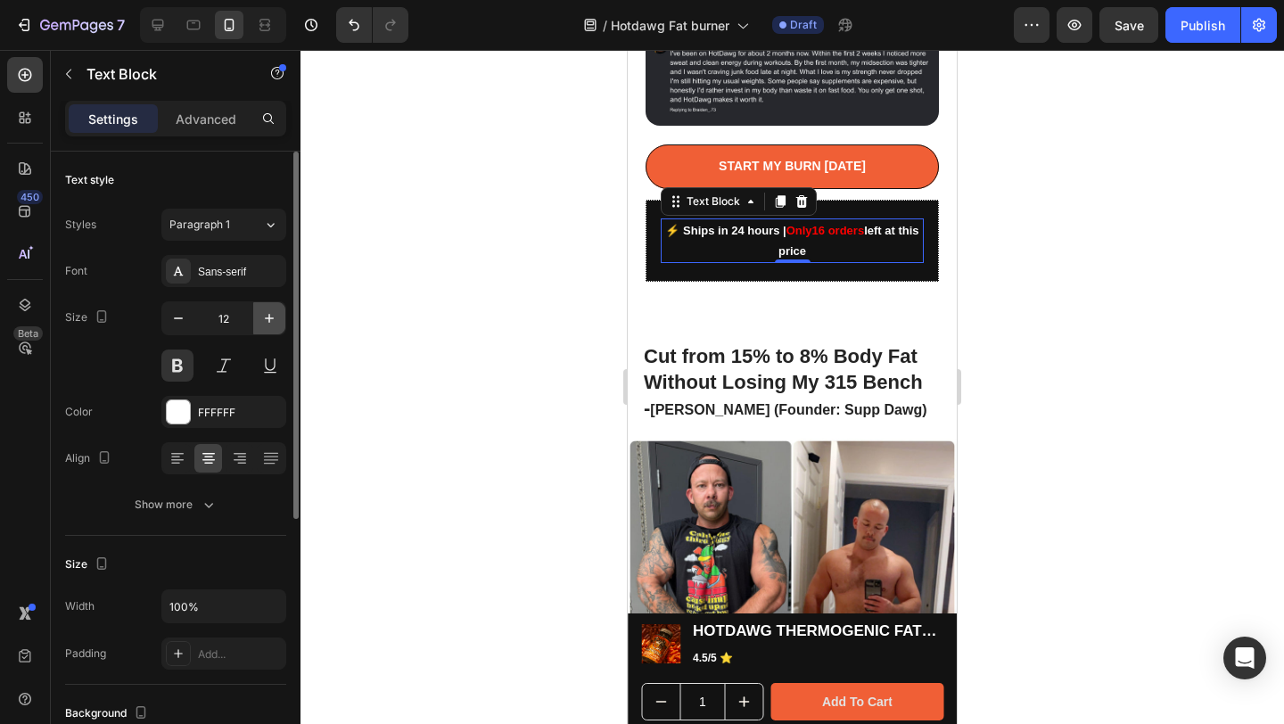
type input "13"
click at [1220, 178] on div at bounding box center [792, 387] width 984 height 674
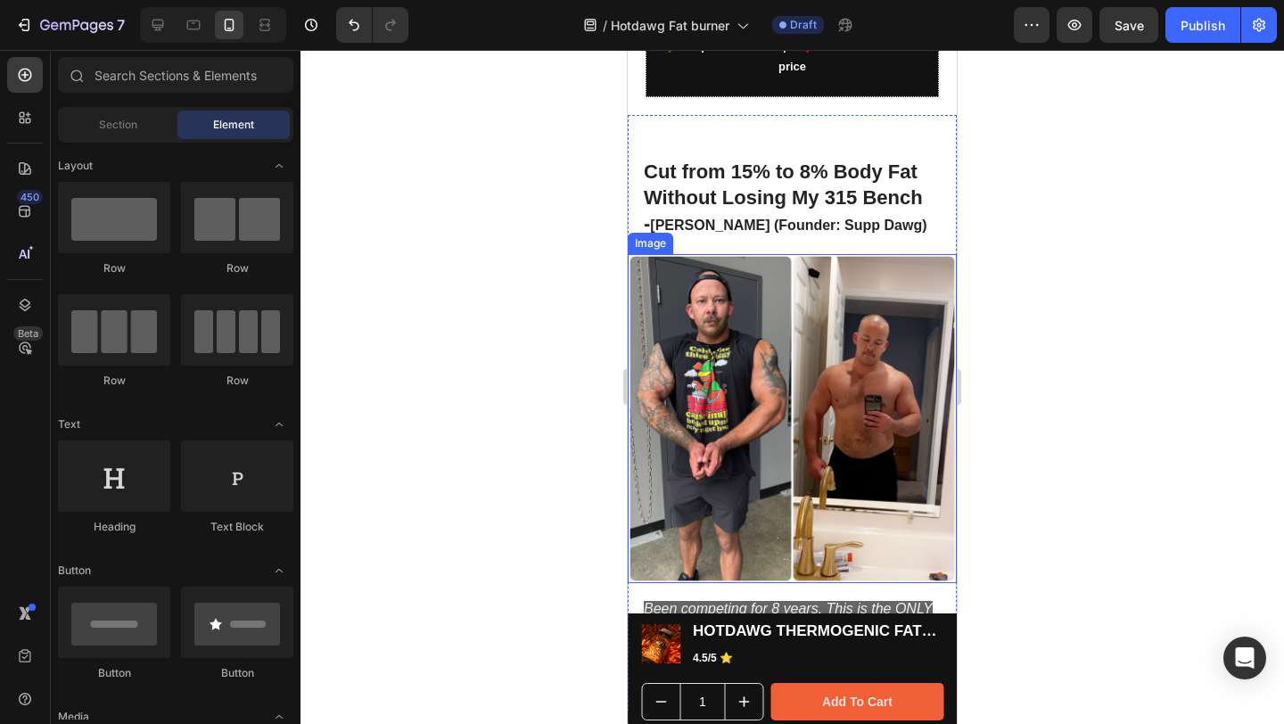
scroll to position [1182, 0]
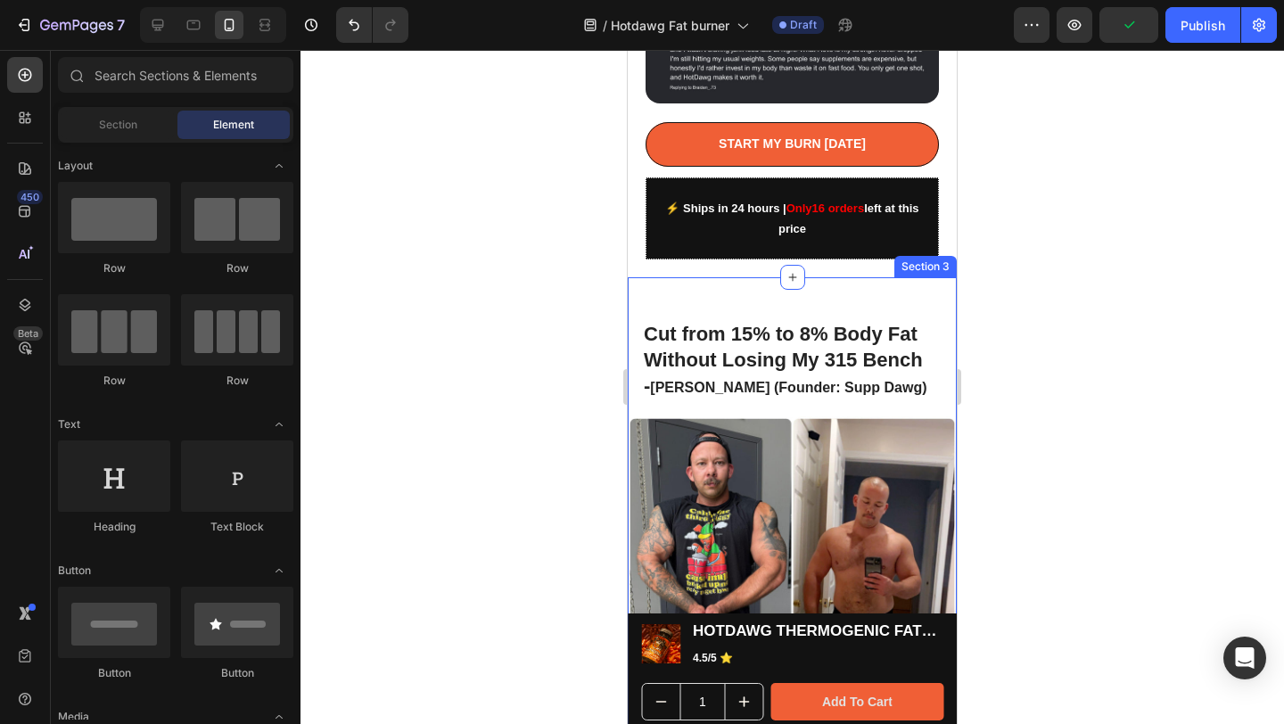
click at [778, 277] on div "Cut from 15% to 8% Body Fat Without Losing My 315 Bench - [PERSON_NAME] (Founde…" at bounding box center [792, 602] width 329 height 651
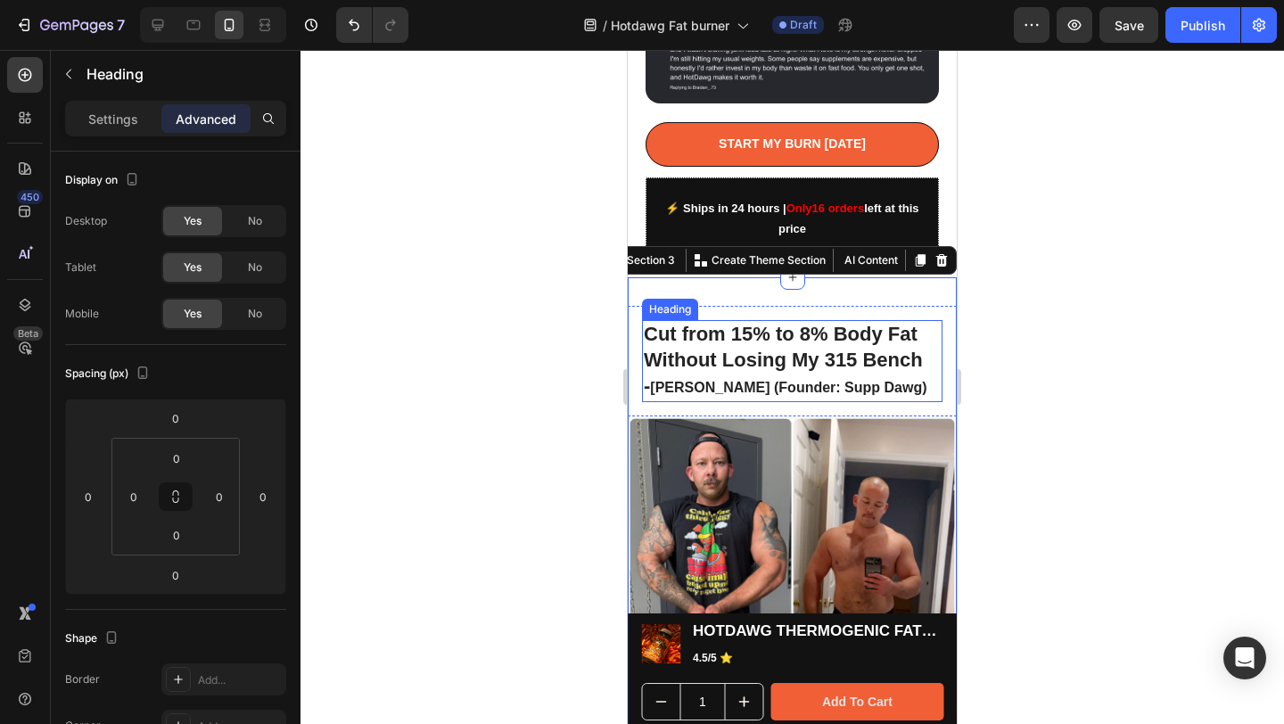
click at [779, 323] on strong "Cut from 15% to 8% Body Fat" at bounding box center [781, 334] width 274 height 22
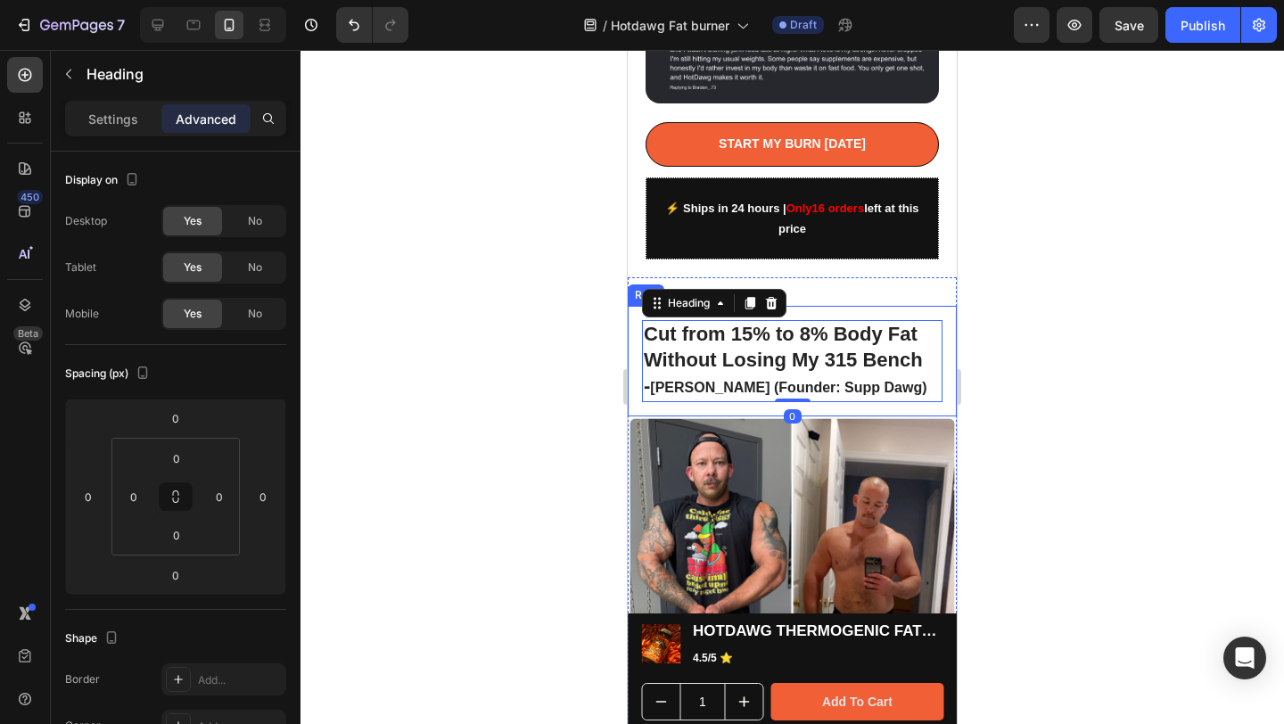
click at [808, 306] on div "Cut from 15% to 8% Body Fat Without Losing My 315 Bench - [PERSON_NAME] (Founde…" at bounding box center [792, 361] width 329 height 111
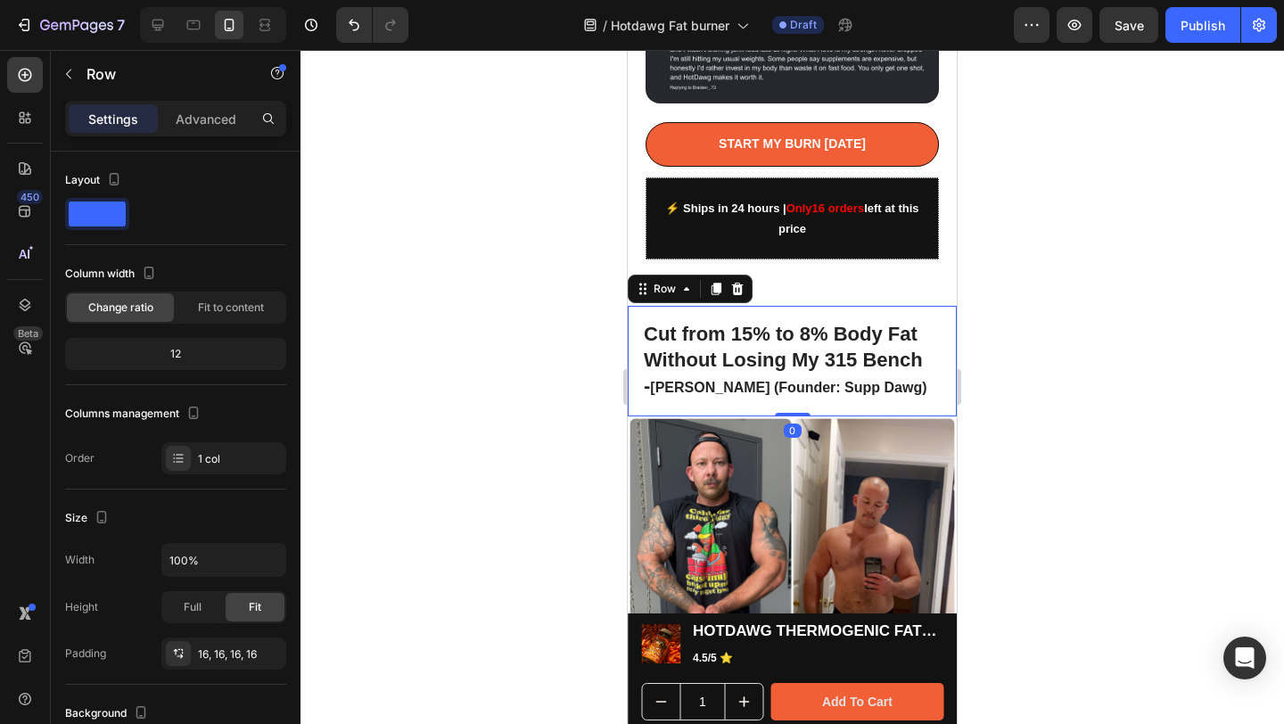
drag, startPoint x: 786, startPoint y: 366, endPoint x: 789, endPoint y: 347, distance: 19.9
click at [789, 347] on div "Cut from 15% to 8% Body Fat Without Losing My 315 Bench - [PERSON_NAME] (Founde…" at bounding box center [792, 361] width 329 height 111
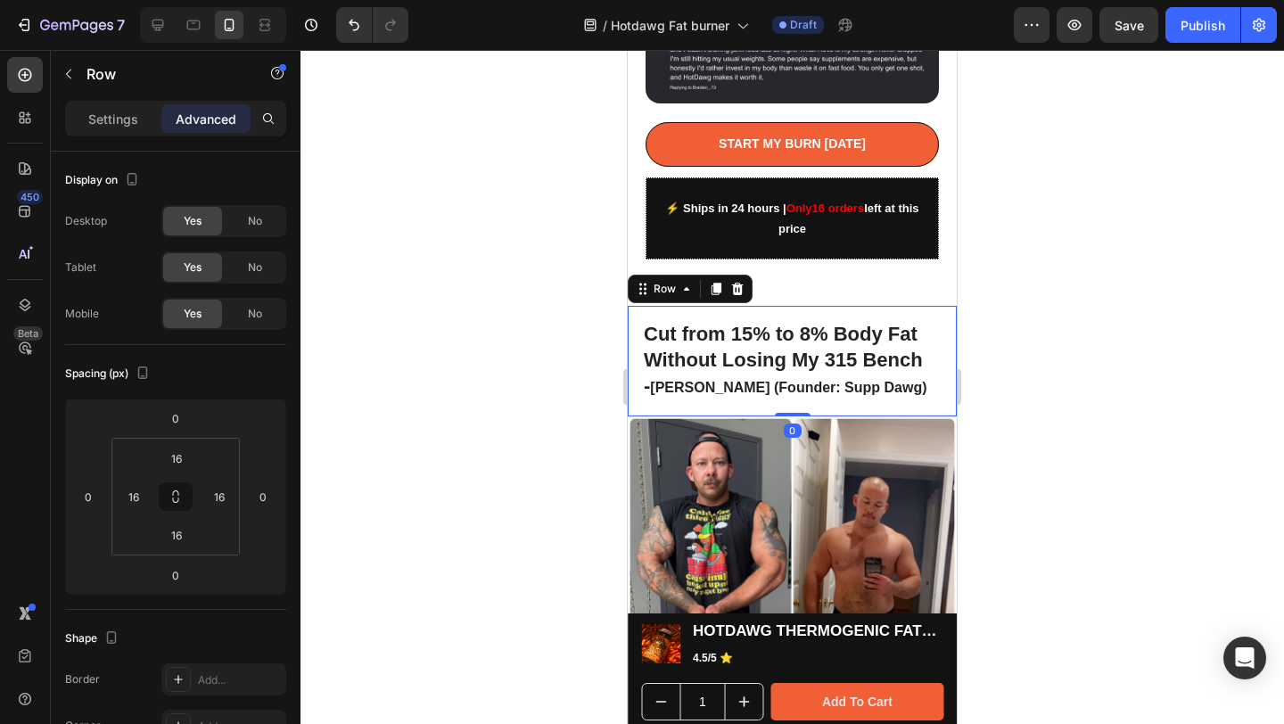
click at [1182, 301] on div at bounding box center [792, 387] width 984 height 674
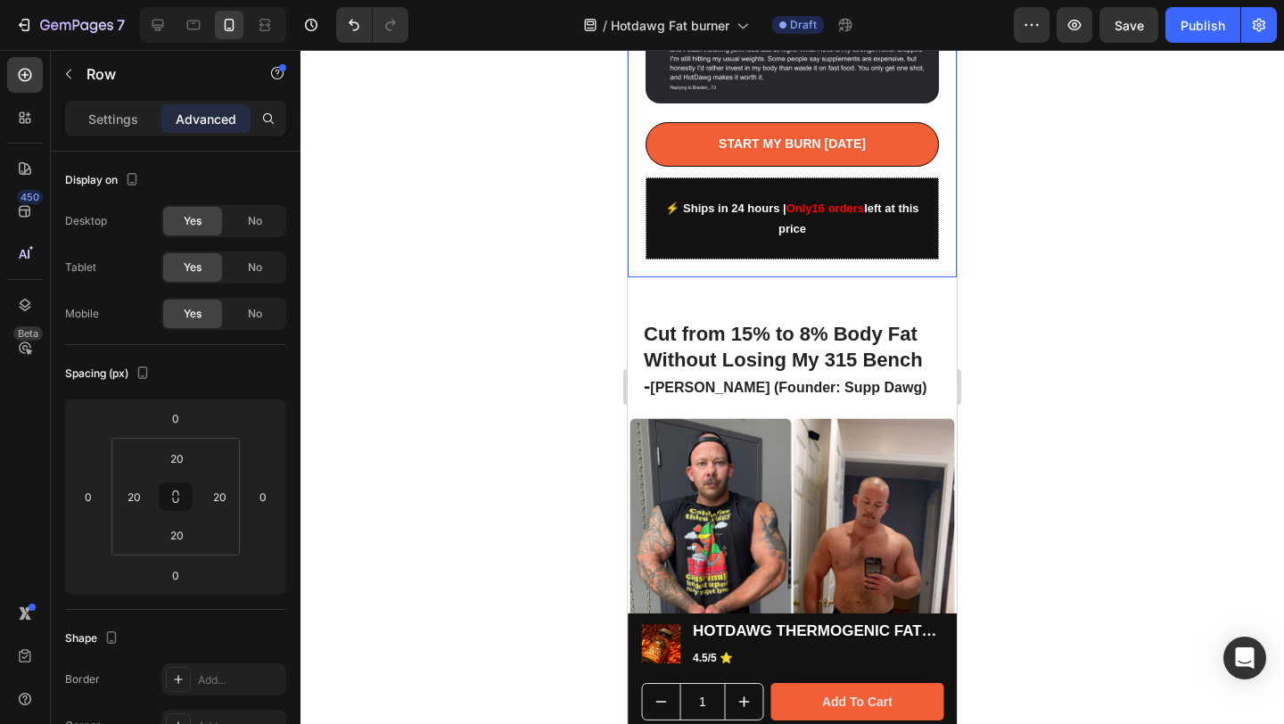
drag, startPoint x: 790, startPoint y: 223, endPoint x: 795, endPoint y: 144, distance: 79.5
click at [820, 277] on div "Cut from 15% to 8% Body Fat Without Losing My 315 Bench - [PERSON_NAME] (Founde…" at bounding box center [792, 602] width 329 height 651
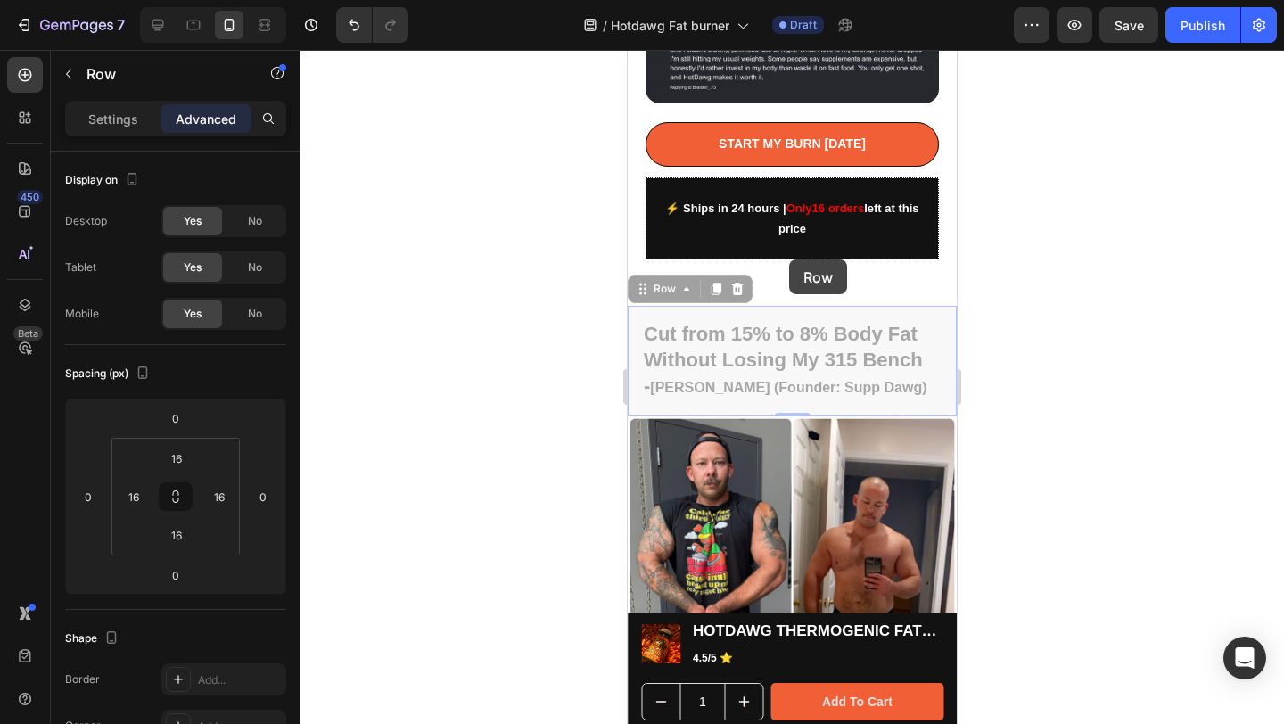
drag, startPoint x: 789, startPoint y: 259, endPoint x: 789, endPoint y: 250, distance: 9.8
click at [789, 277] on div "Cut from 15% to 8% Body Fat Without Losing My 315 Bench - [PERSON_NAME] (Founde…" at bounding box center [792, 602] width 329 height 651
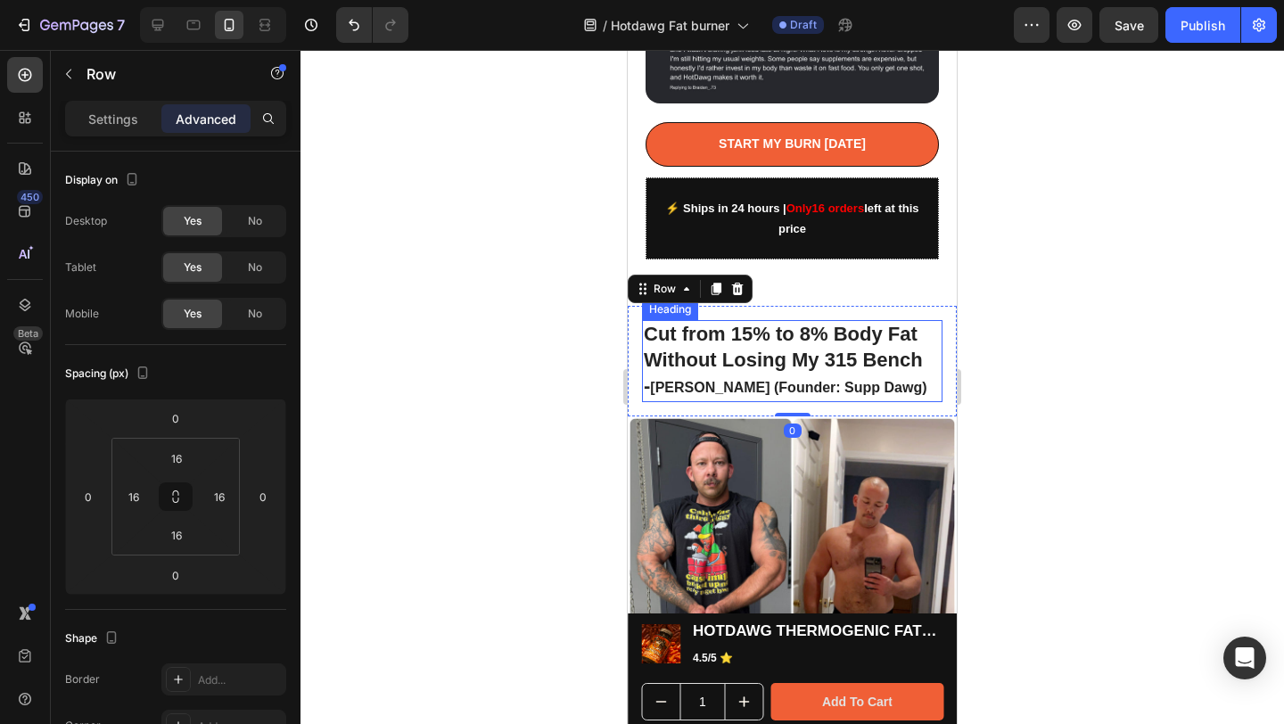
click at [1159, 275] on div at bounding box center [792, 387] width 984 height 674
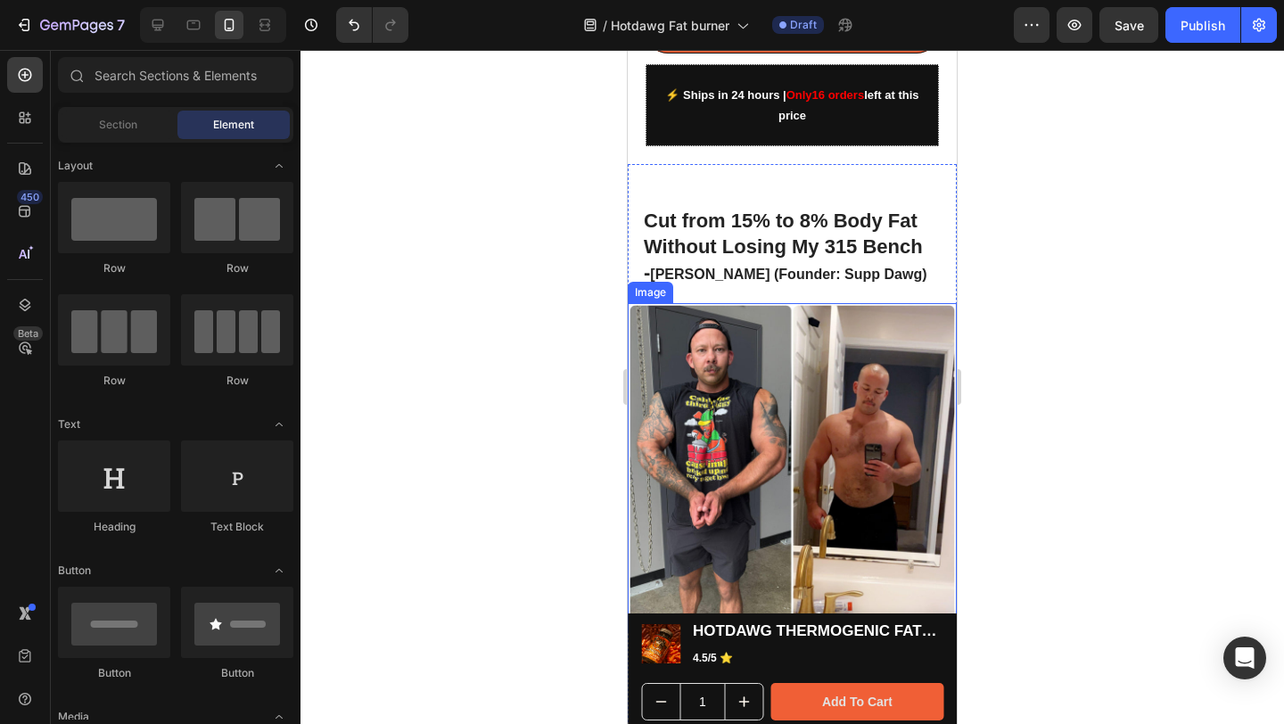
scroll to position [1313, 0]
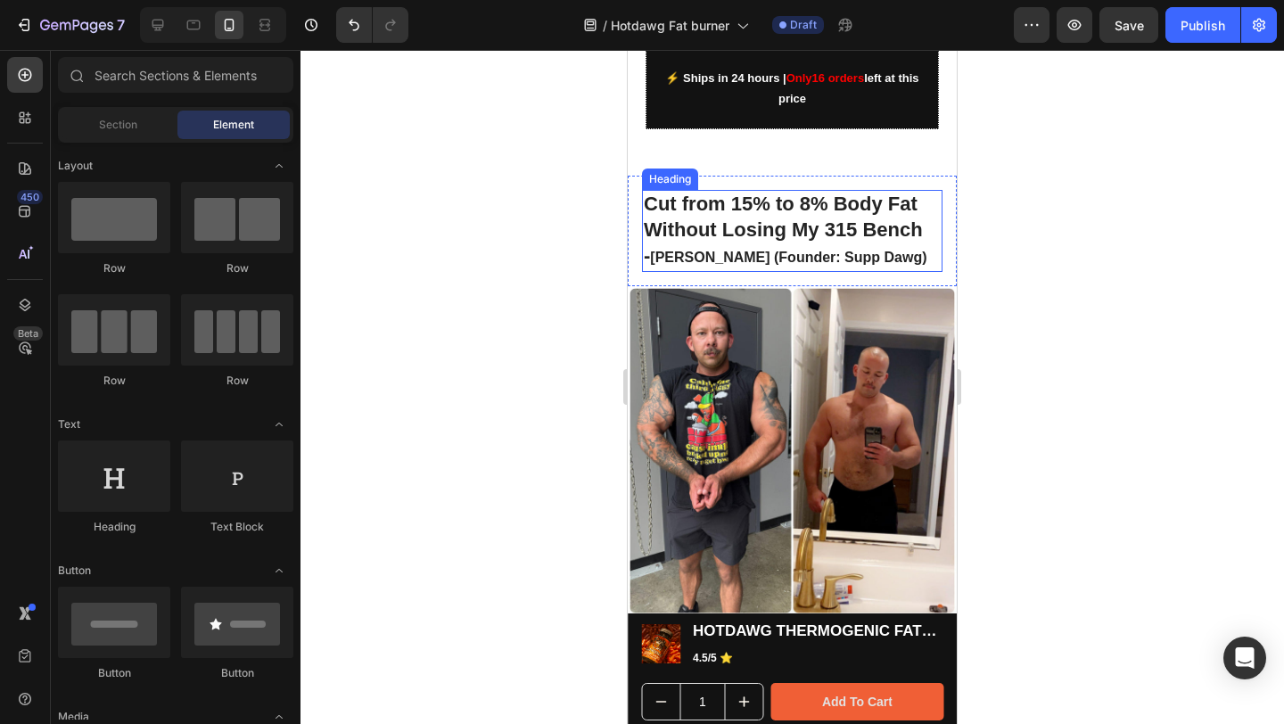
click at [869, 250] on span "[PERSON_NAME] (Founder: Supp Dawg)" at bounding box center [788, 257] width 276 height 15
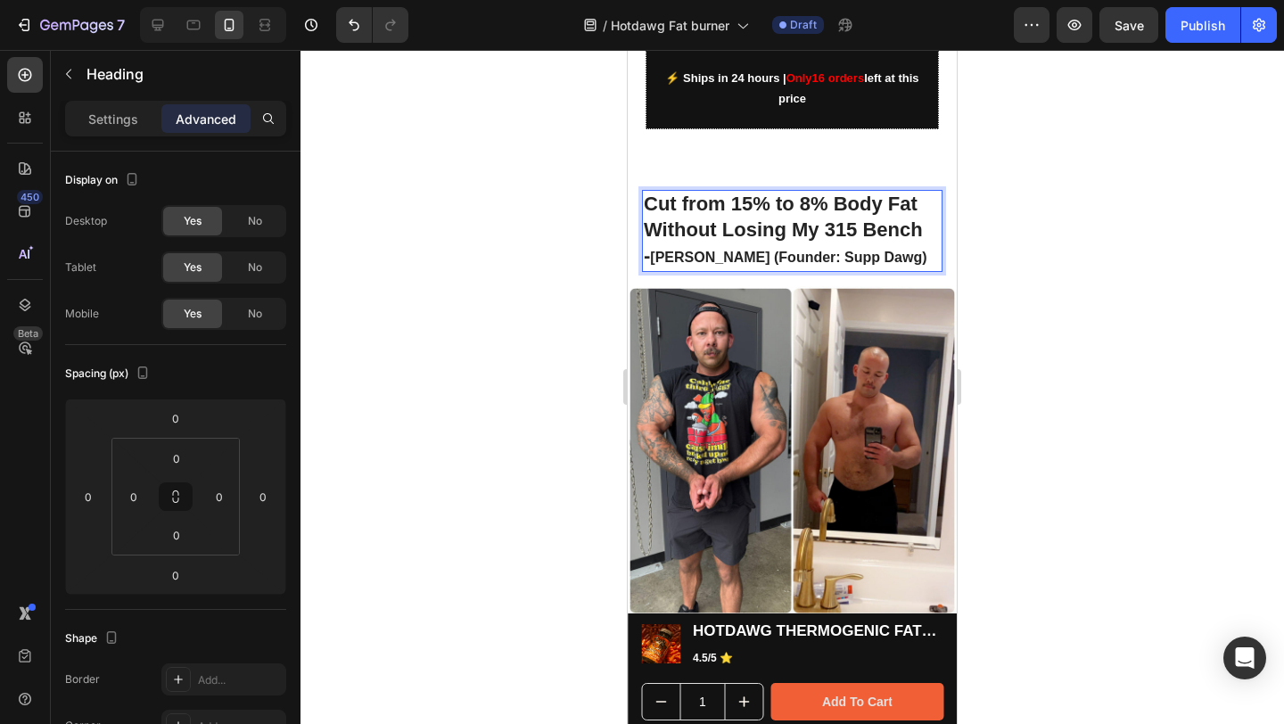
click at [873, 250] on span "[PERSON_NAME] (Founder: Supp Dawg)" at bounding box center [788, 257] width 276 height 15
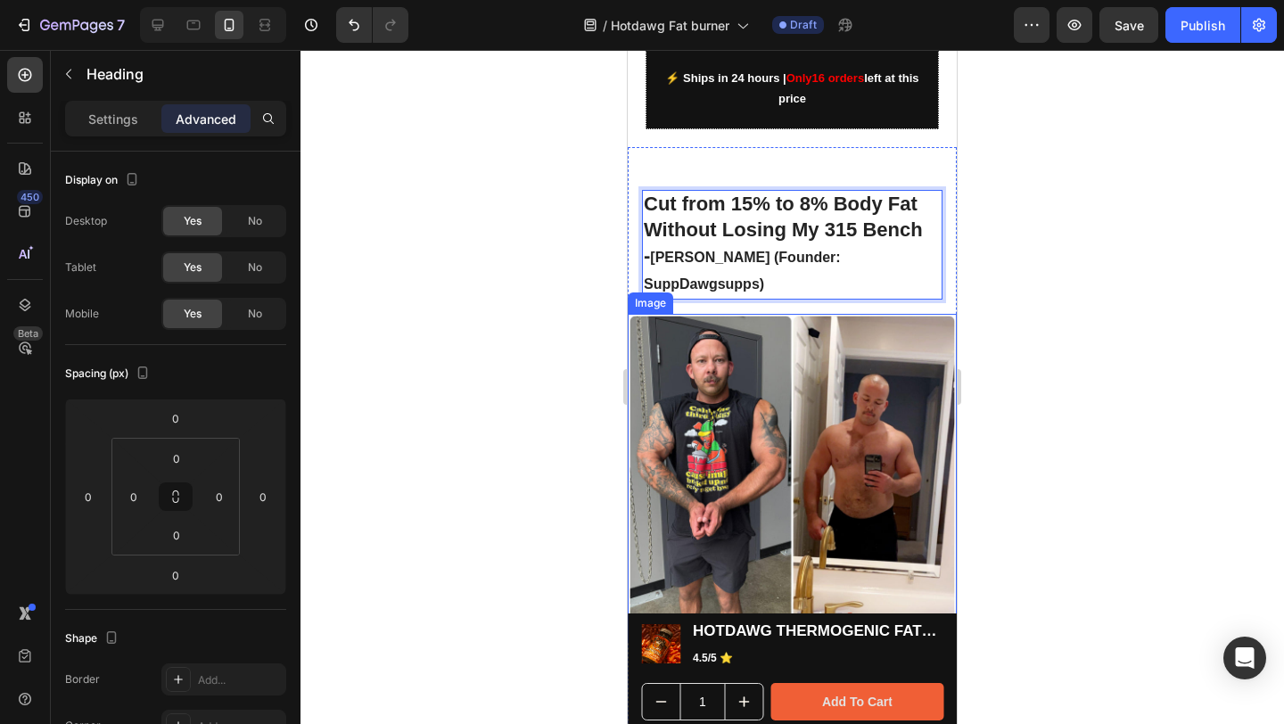
click at [1155, 286] on div at bounding box center [792, 387] width 984 height 674
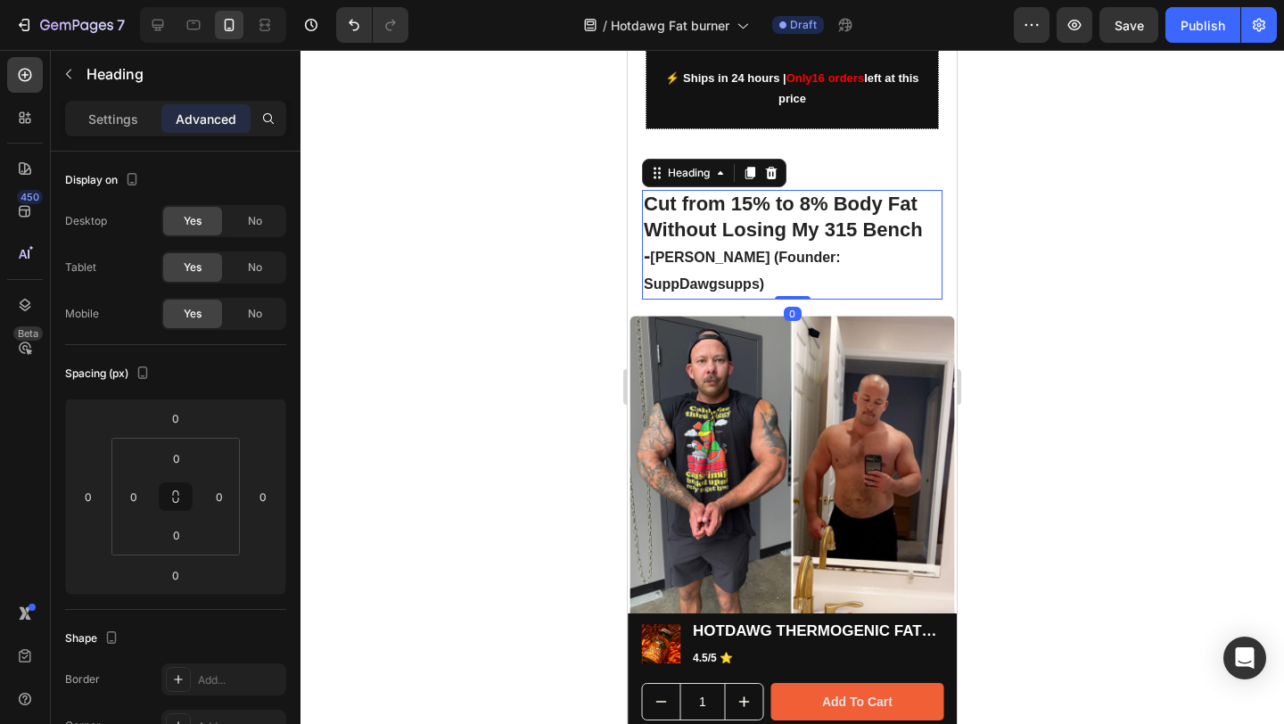
click at [820, 226] on p "⁠⁠⁠⁠⁠⁠⁠ Cut from 15% to 8% Body Fat Without Losing My 315 Bench - [PERSON_NAME]…" at bounding box center [792, 244] width 297 height 105
click at [105, 113] on p "Settings" at bounding box center [113, 119] width 50 height 19
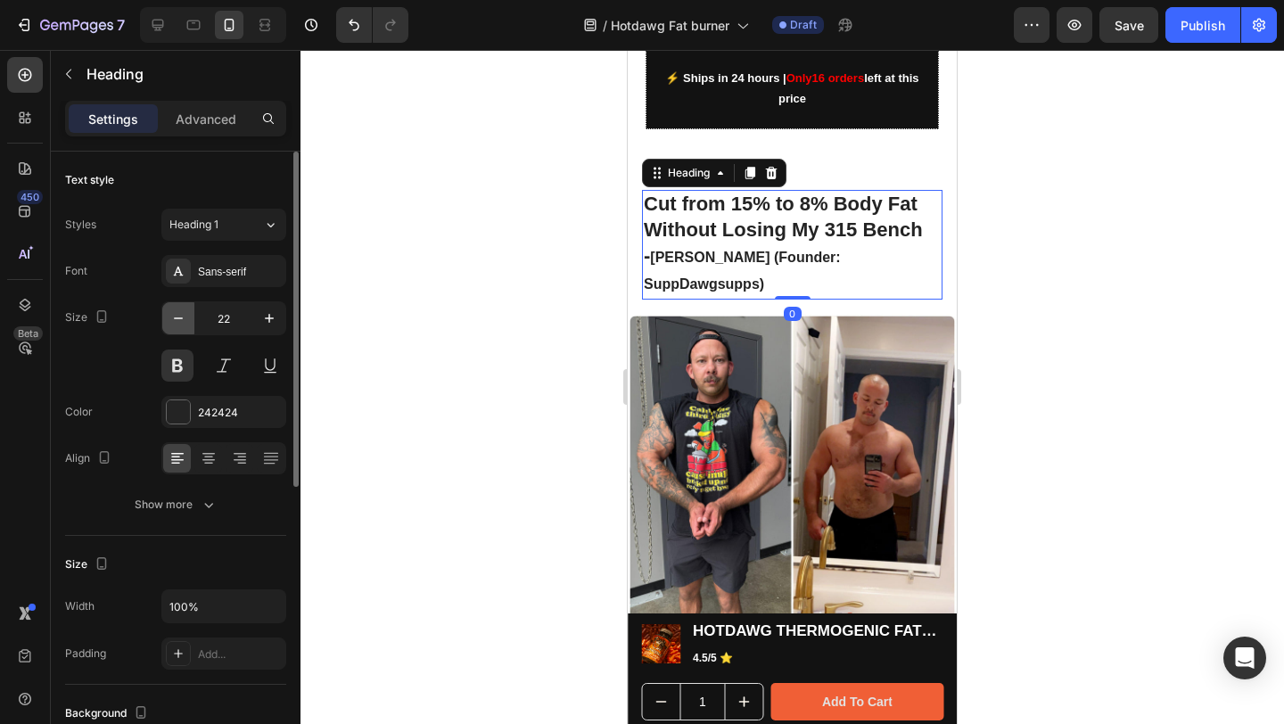
click at [187, 328] on button "button" at bounding box center [178, 318] width 32 height 32
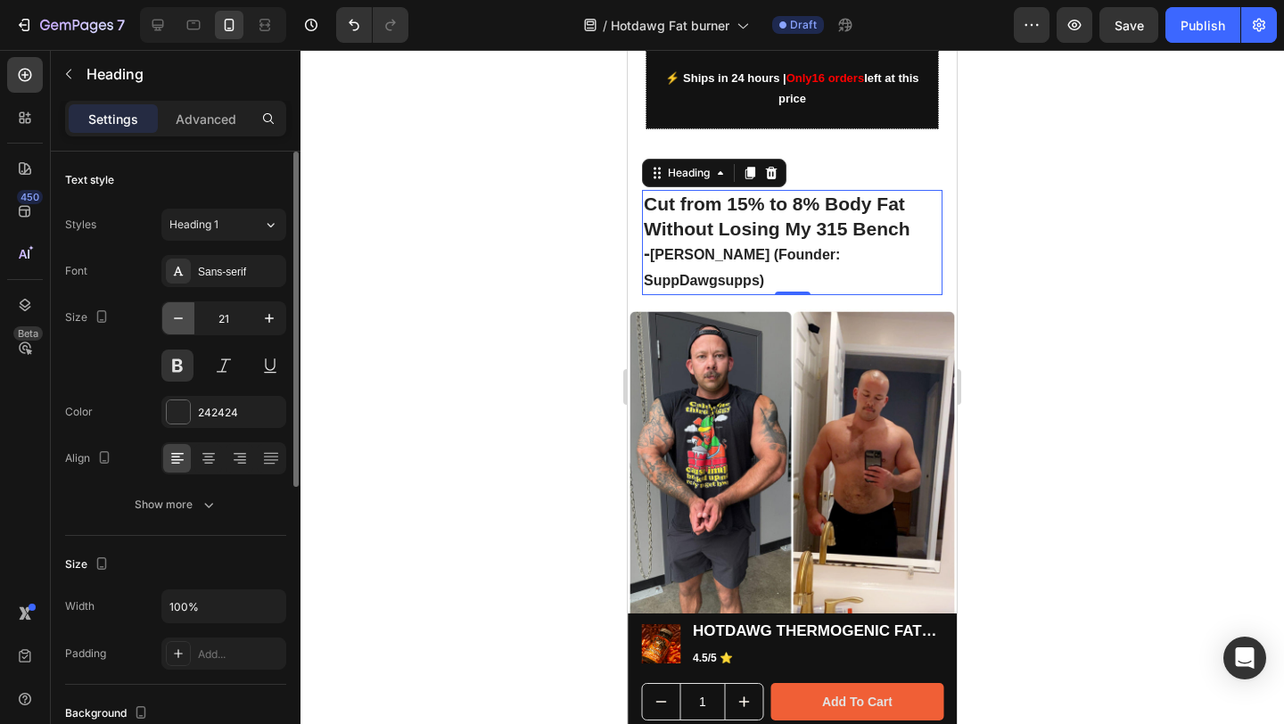
click at [187, 328] on button "button" at bounding box center [178, 318] width 32 height 32
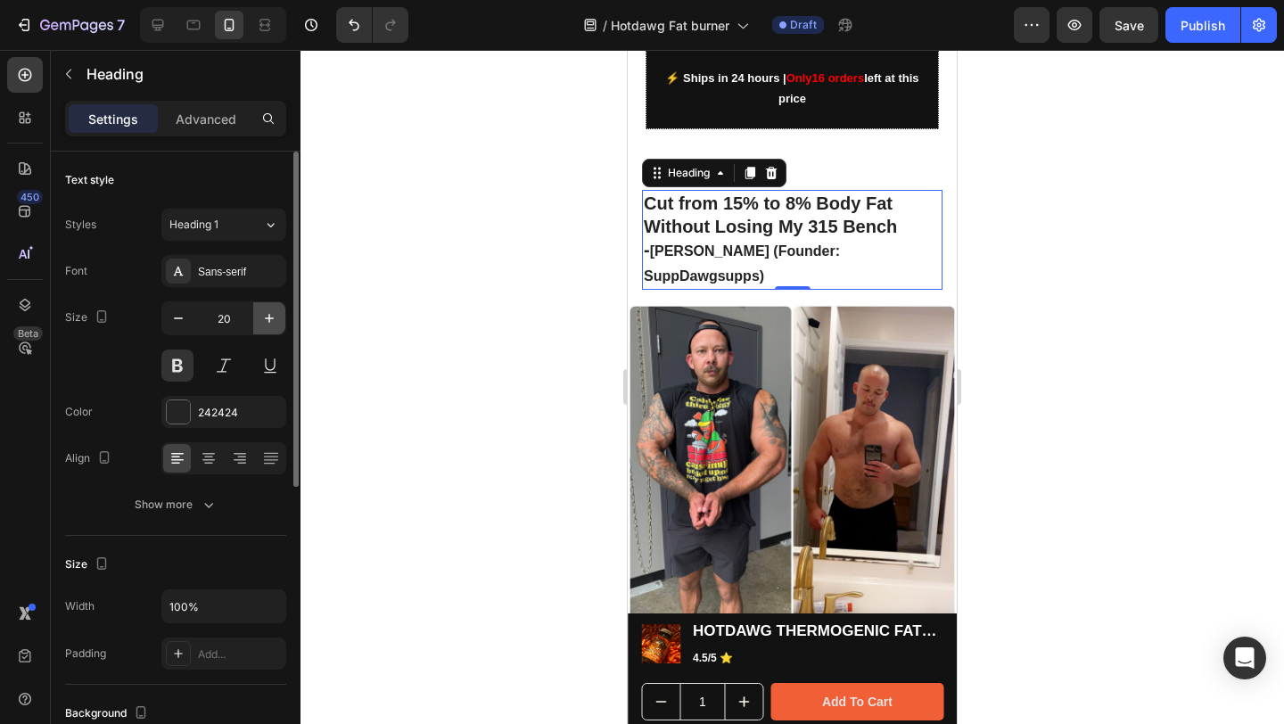
click at [265, 325] on icon "button" at bounding box center [269, 318] width 18 height 18
click at [266, 325] on icon "button" at bounding box center [269, 318] width 18 height 18
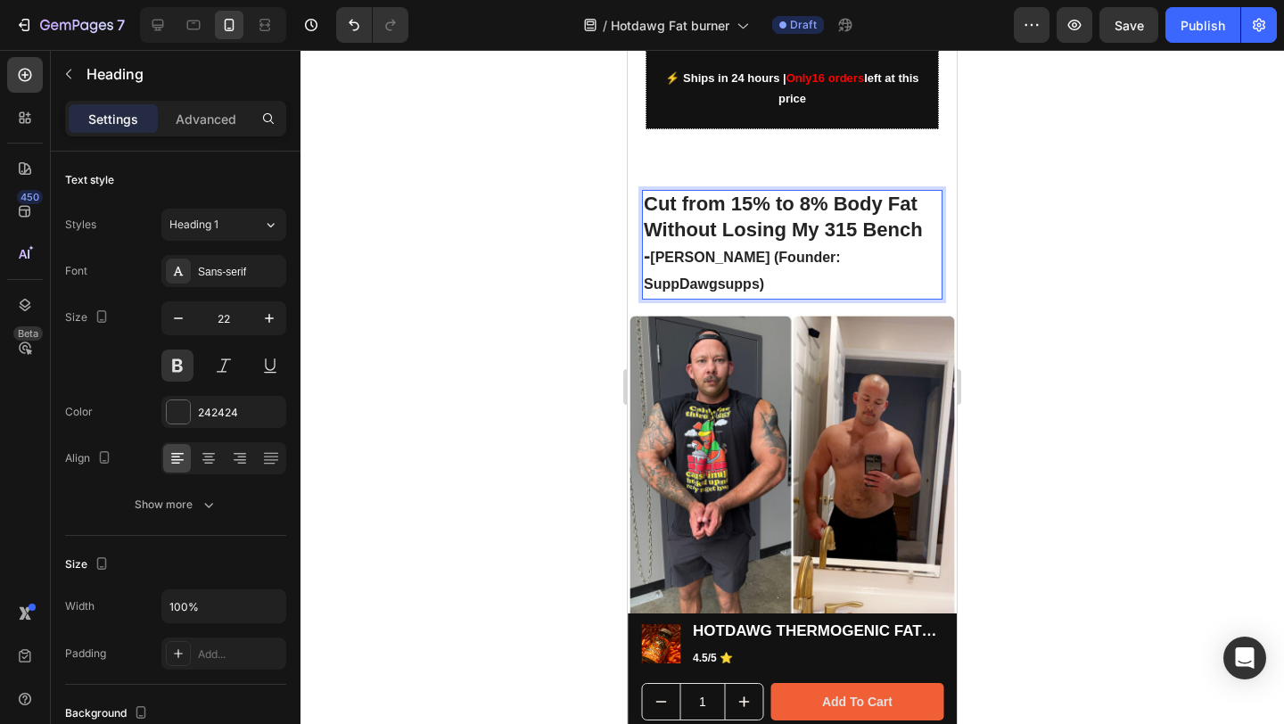
click at [696, 250] on span "[PERSON_NAME] (Founder: SuppDawgsupps)" at bounding box center [742, 271] width 197 height 43
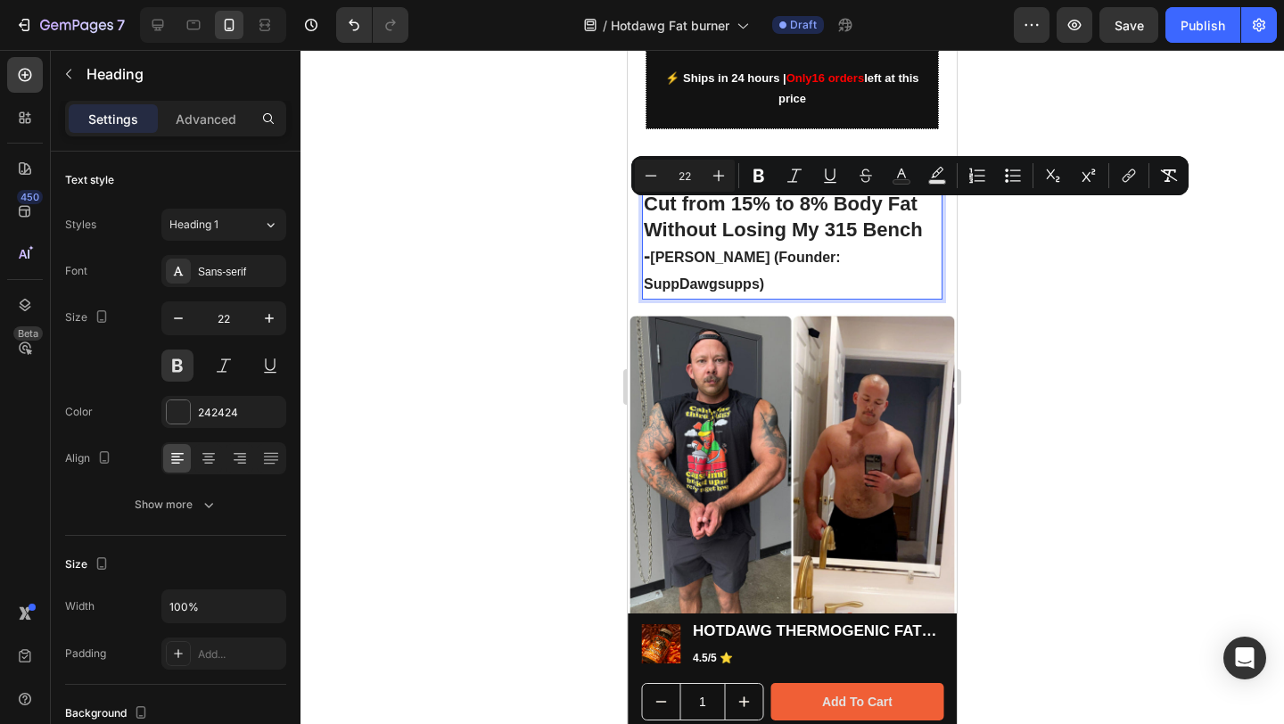
click at [645, 206] on p "Cut from 15% to 8% Body Fat Without Losing My 315 Bench - [PERSON_NAME] (Founde…" at bounding box center [792, 244] width 297 height 105
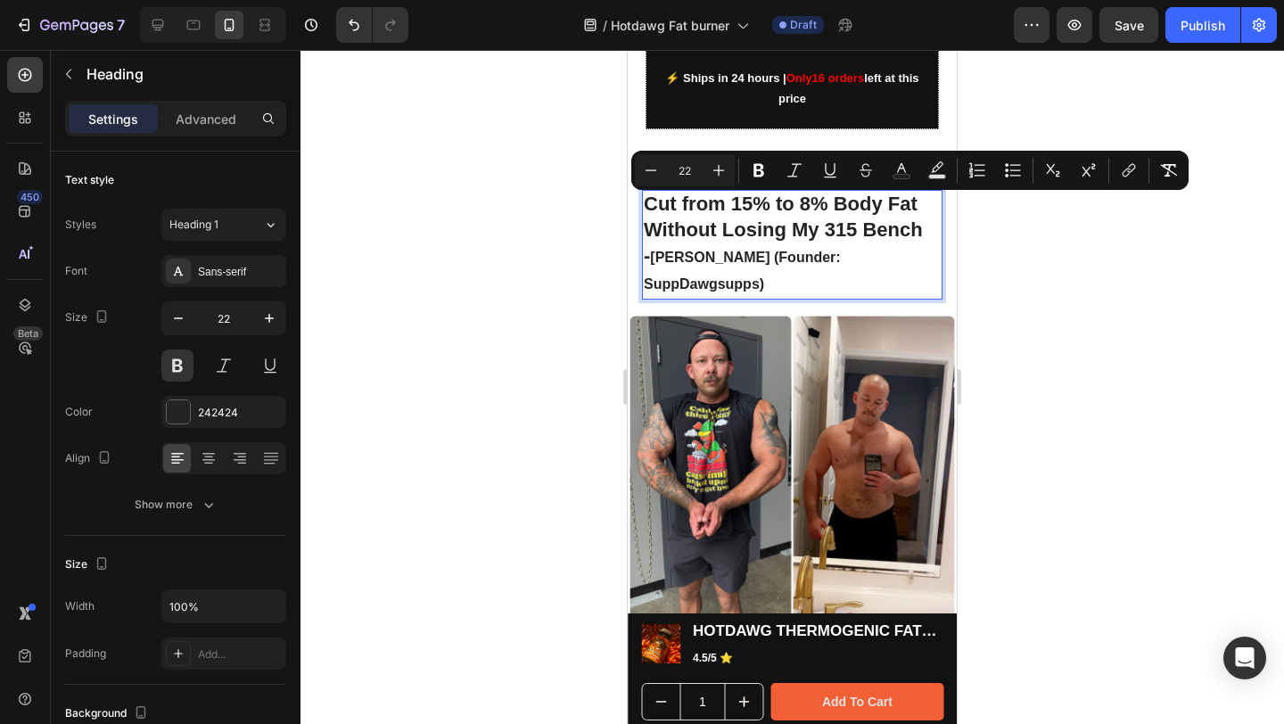
drag, startPoint x: 644, startPoint y: 207, endPoint x: 764, endPoint y: 239, distance: 124.6
click at [764, 239] on p "Cut from 15% to 8% Body Fat Without Losing My 315 Bench - [PERSON_NAME] (Founde…" at bounding box center [792, 244] width 297 height 105
click at [173, 319] on icon "button" at bounding box center [178, 318] width 18 height 18
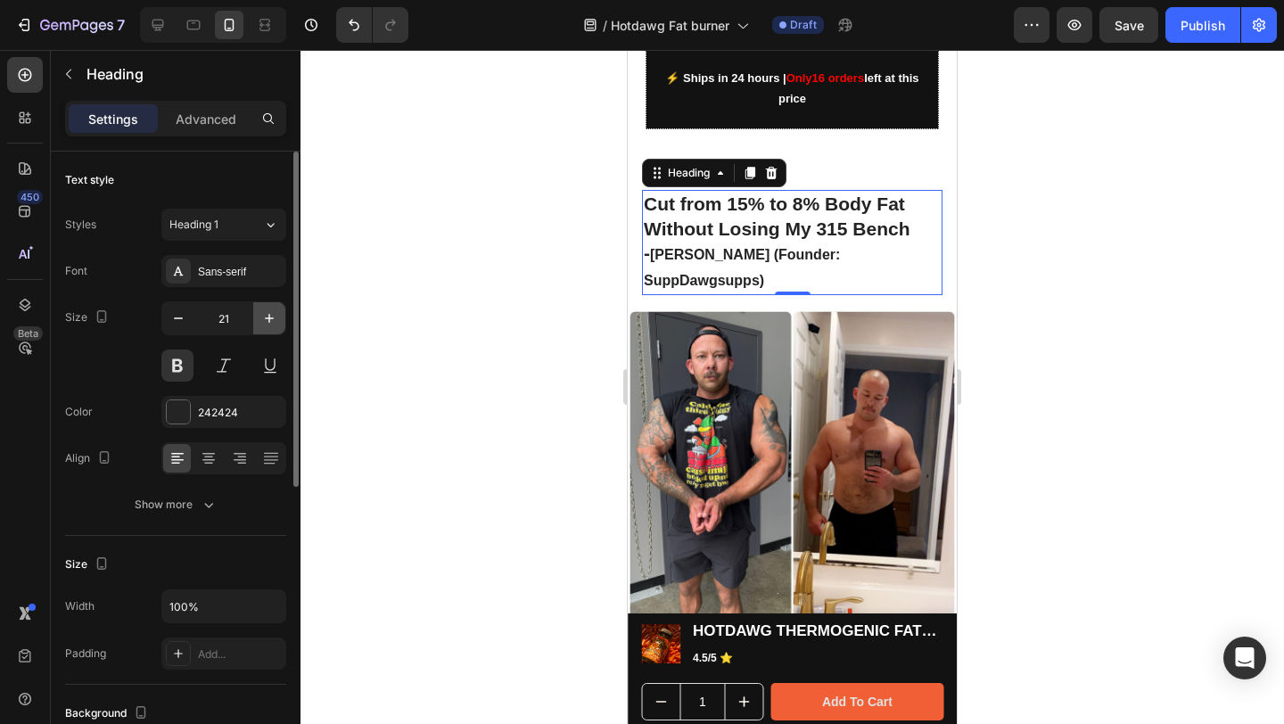
click at [266, 318] on icon "button" at bounding box center [269, 318] width 9 height 9
type input "22"
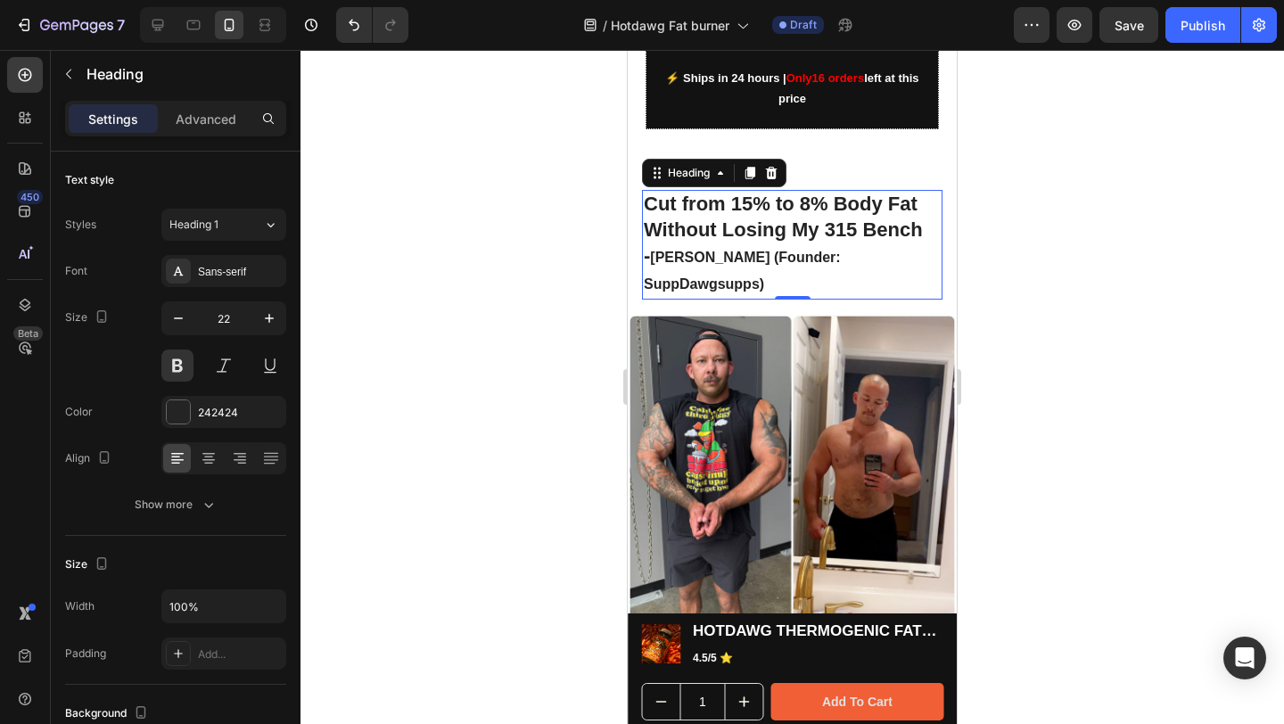
click at [1049, 201] on div at bounding box center [792, 387] width 984 height 674
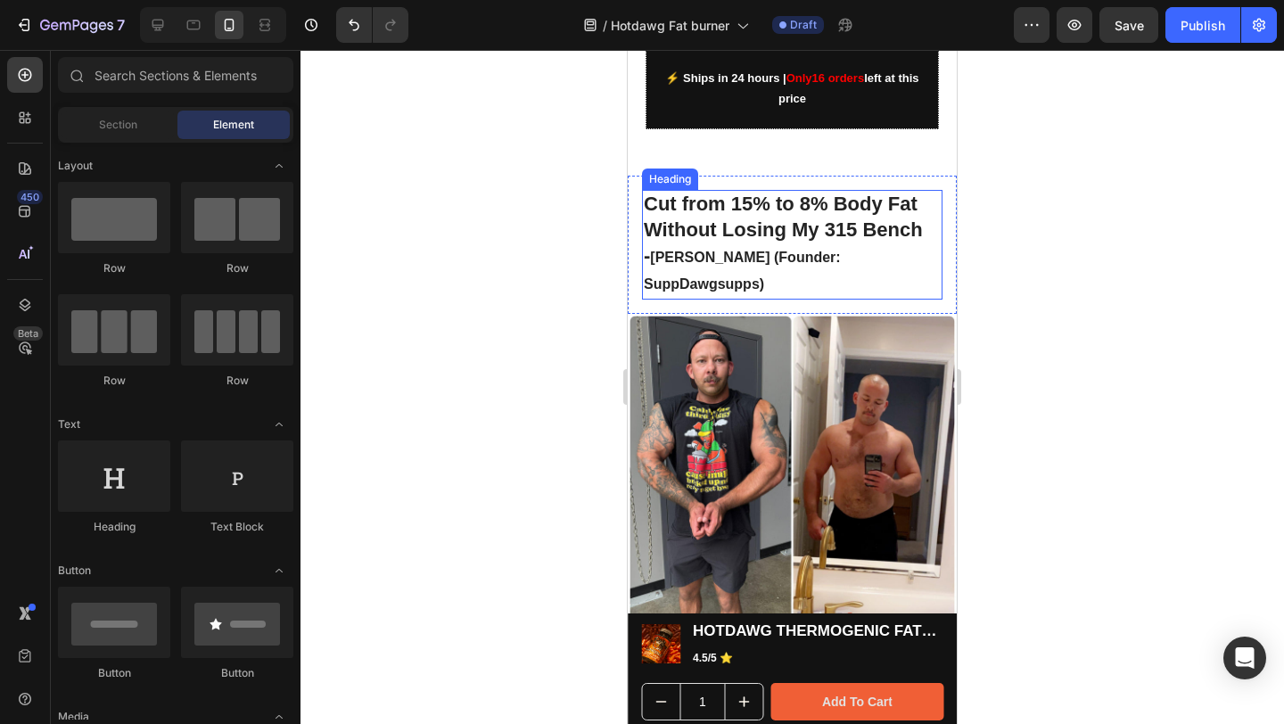
click at [667, 250] on span "[PERSON_NAME] (Founder: SuppDawgsupps)" at bounding box center [742, 271] width 197 height 43
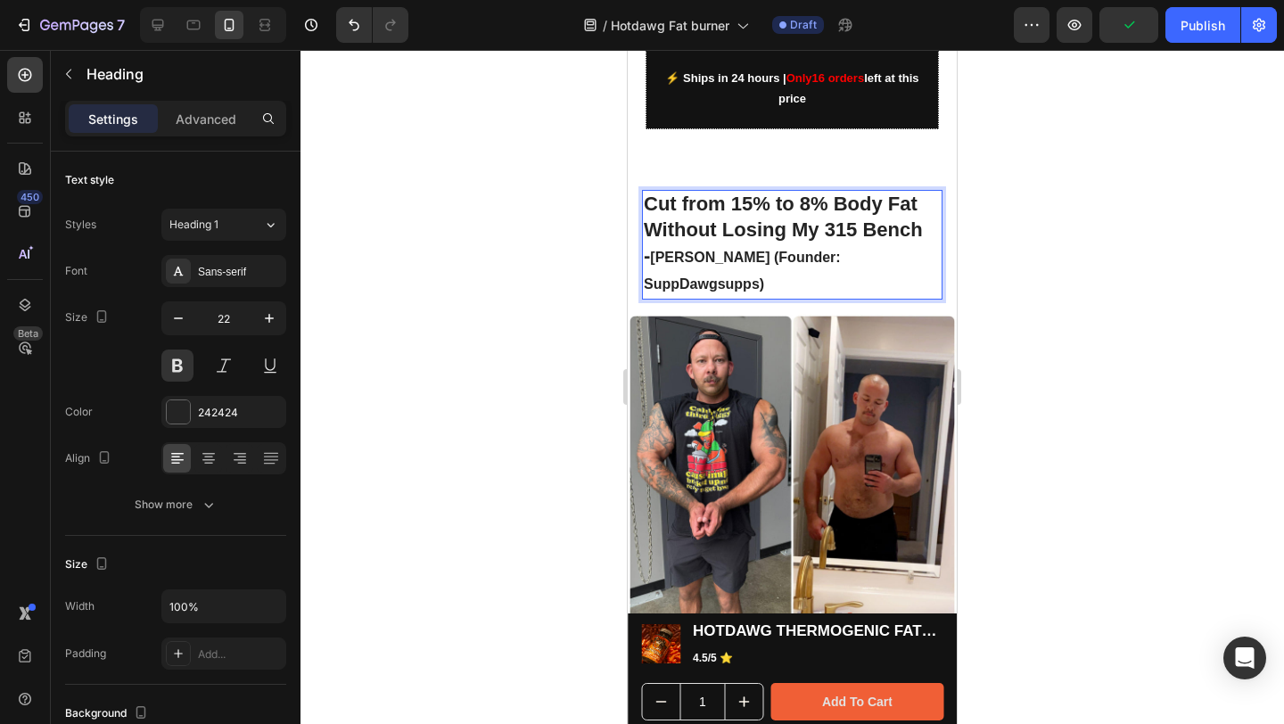
click at [647, 250] on span "[PERSON_NAME] (Founder: SuppDawgsupps)" at bounding box center [742, 271] width 197 height 43
click at [1123, 213] on div at bounding box center [792, 387] width 984 height 674
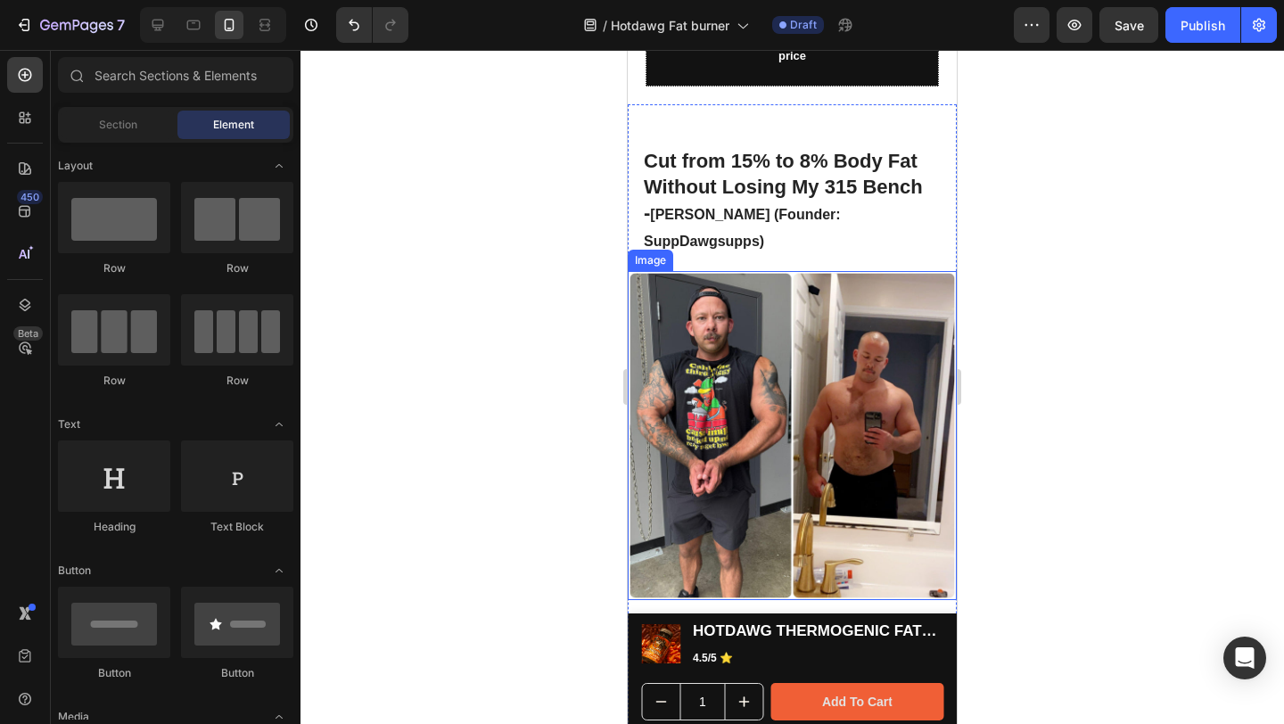
scroll to position [1875, 0]
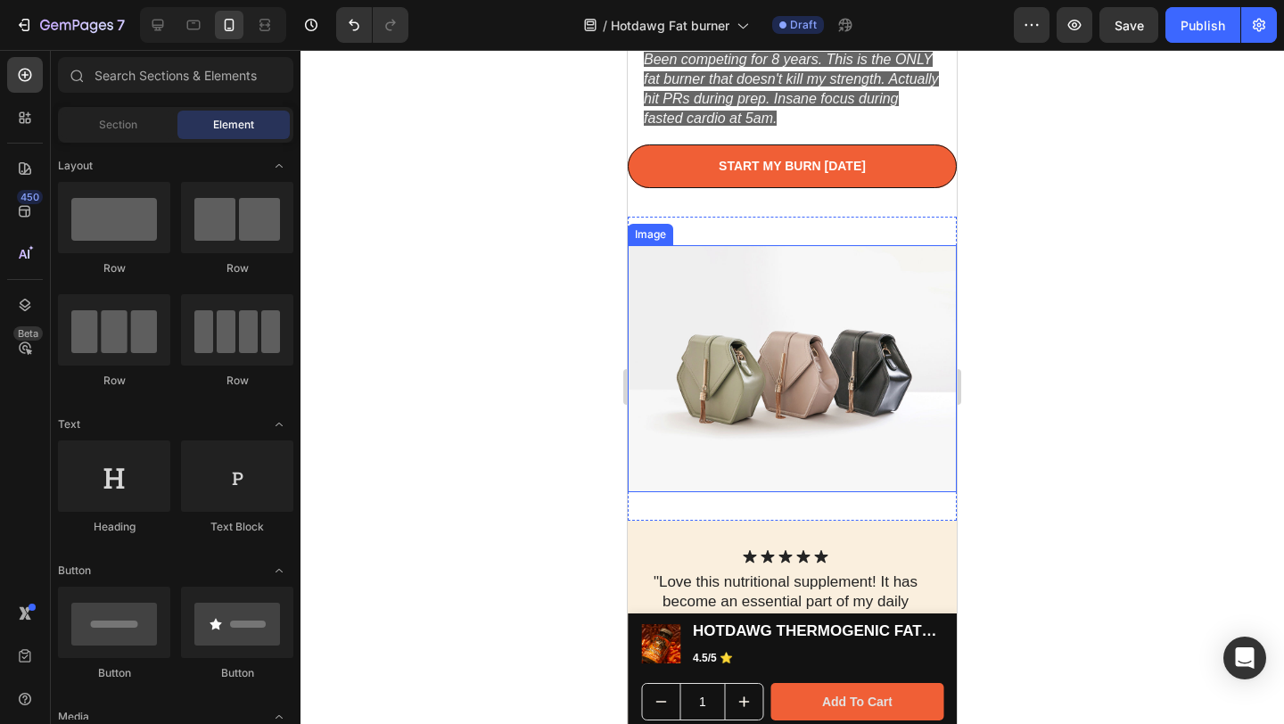
click at [804, 303] on img at bounding box center [792, 368] width 329 height 247
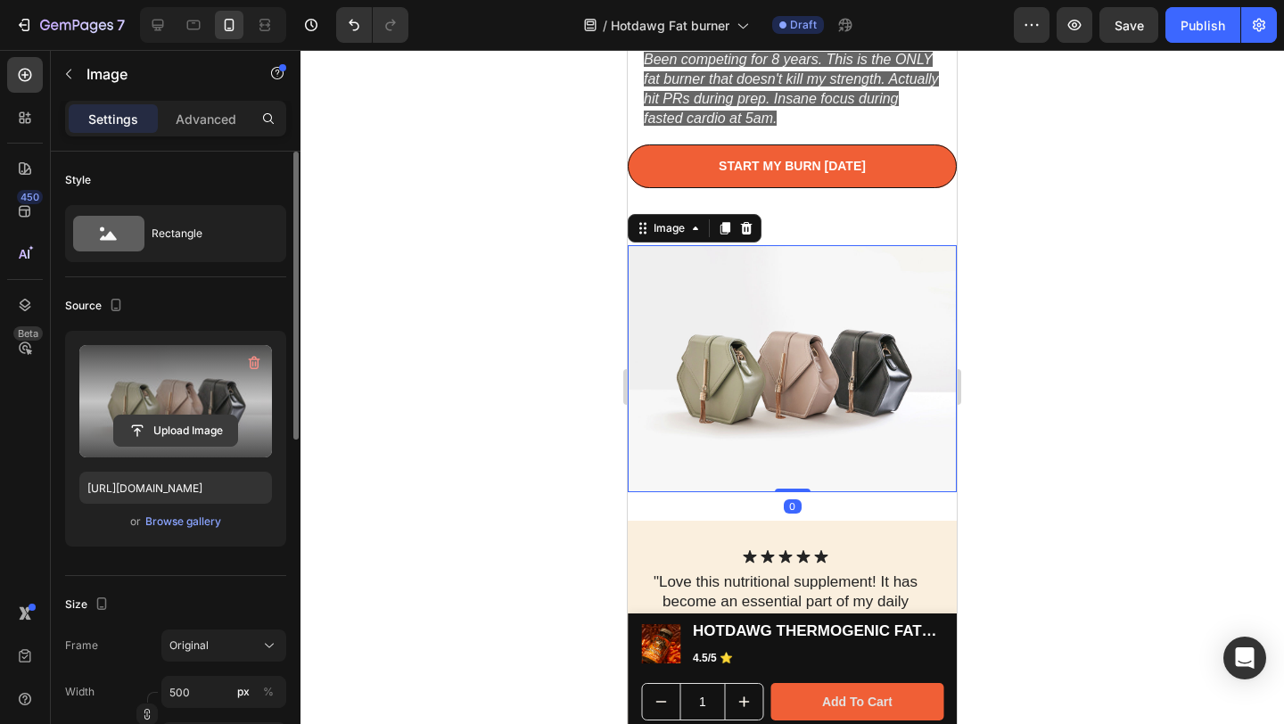
click at [160, 418] on input "file" at bounding box center [175, 431] width 123 height 30
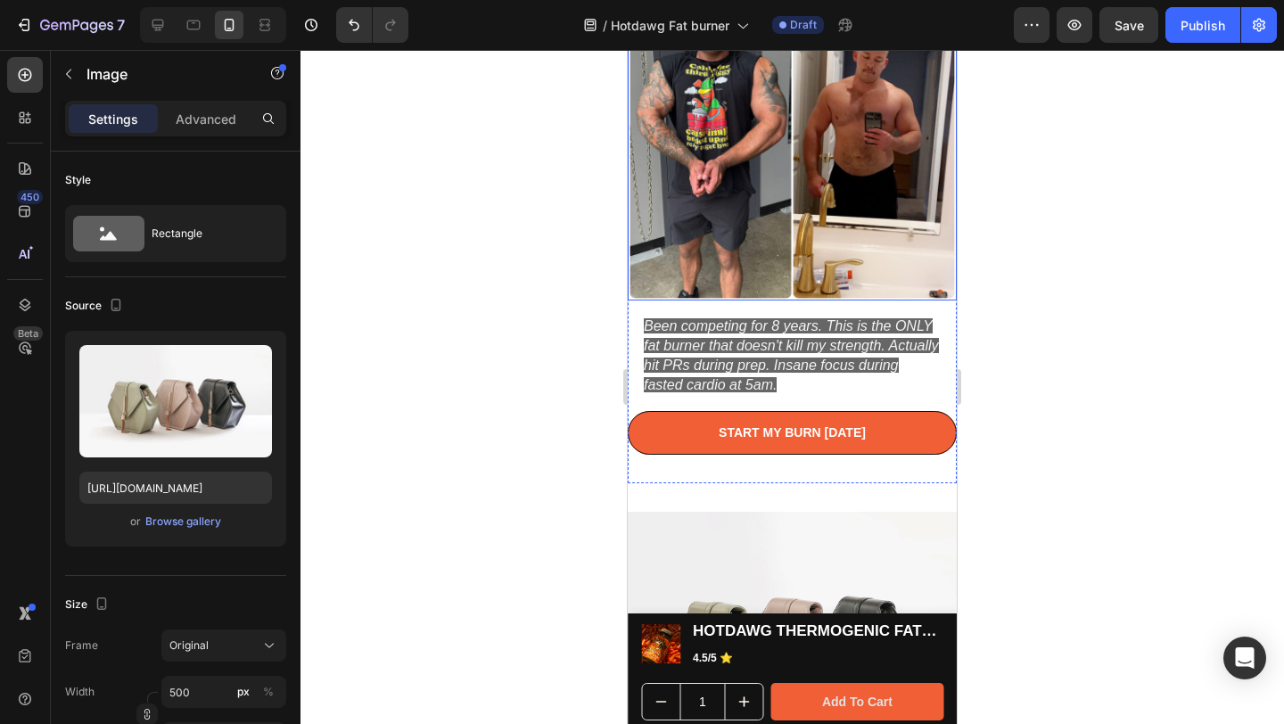
scroll to position [1687, 0]
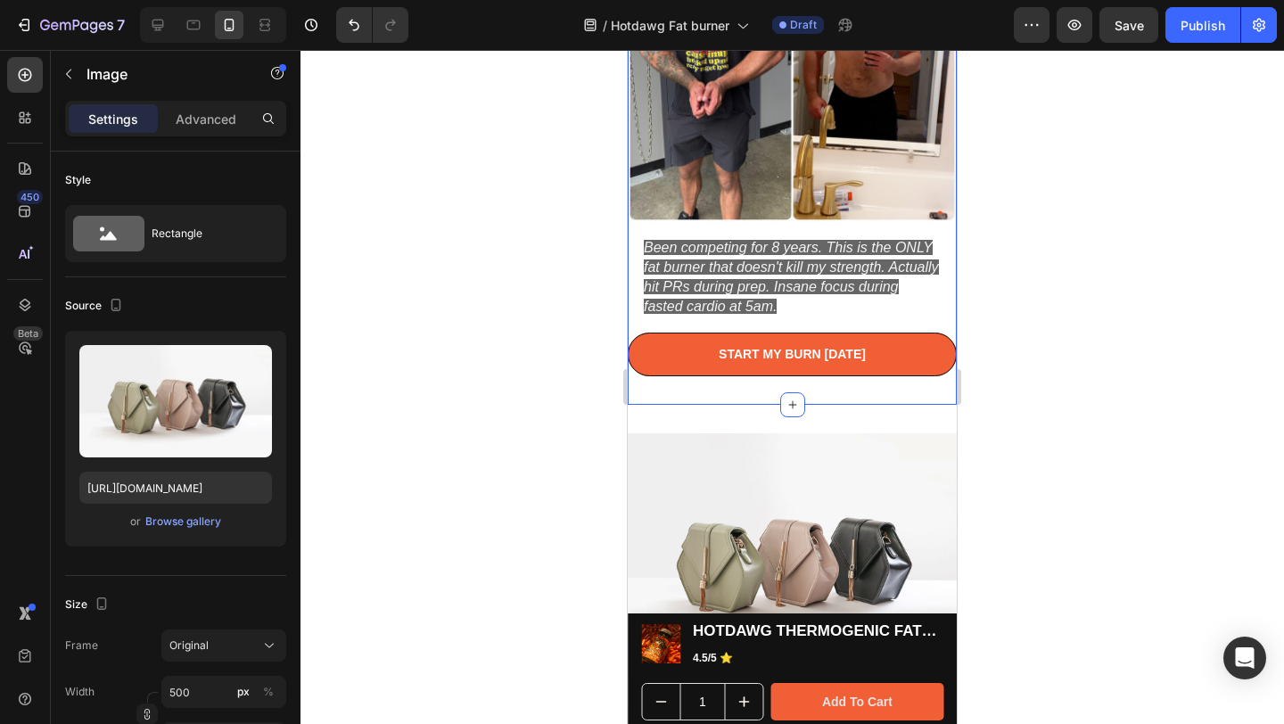
click at [802, 374] on div "⁠⁠⁠⁠⁠⁠⁠ Cut from 15% to 8% Body Fat Without Losing My 315 Bench - [PERSON_NAME]…" at bounding box center [792, 65] width 329 height 679
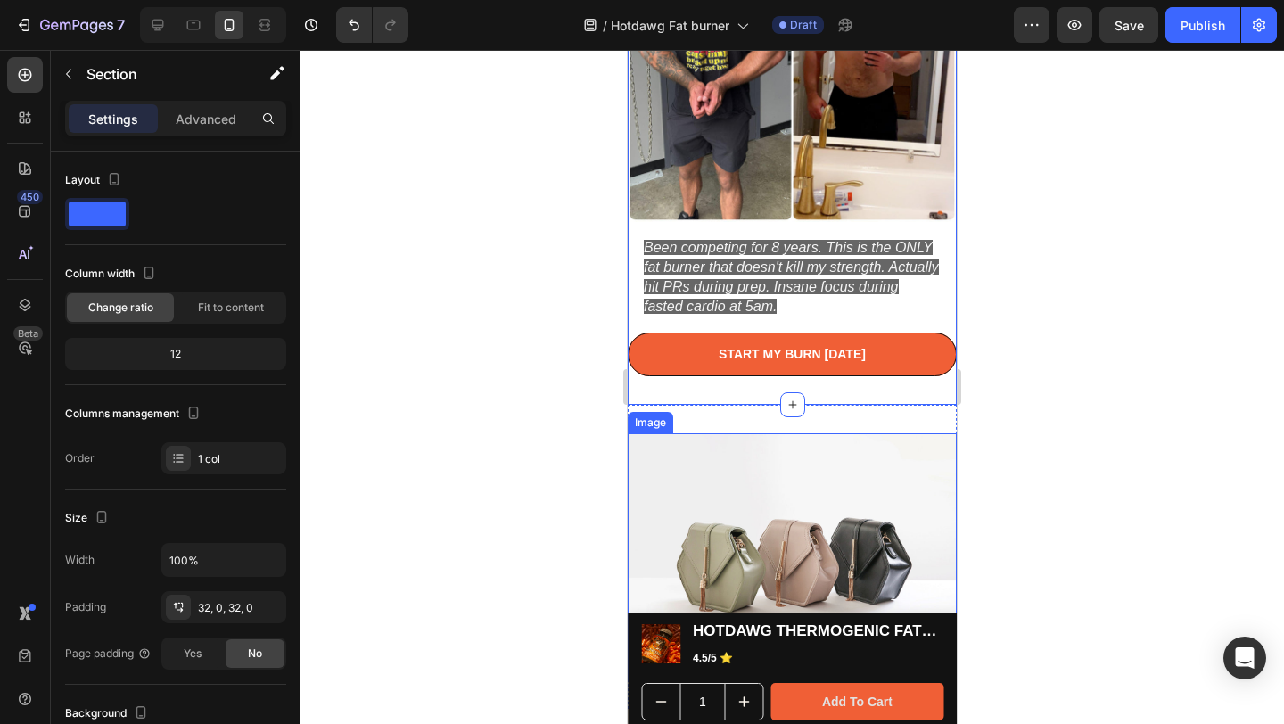
click at [816, 456] on img at bounding box center [792, 556] width 329 height 247
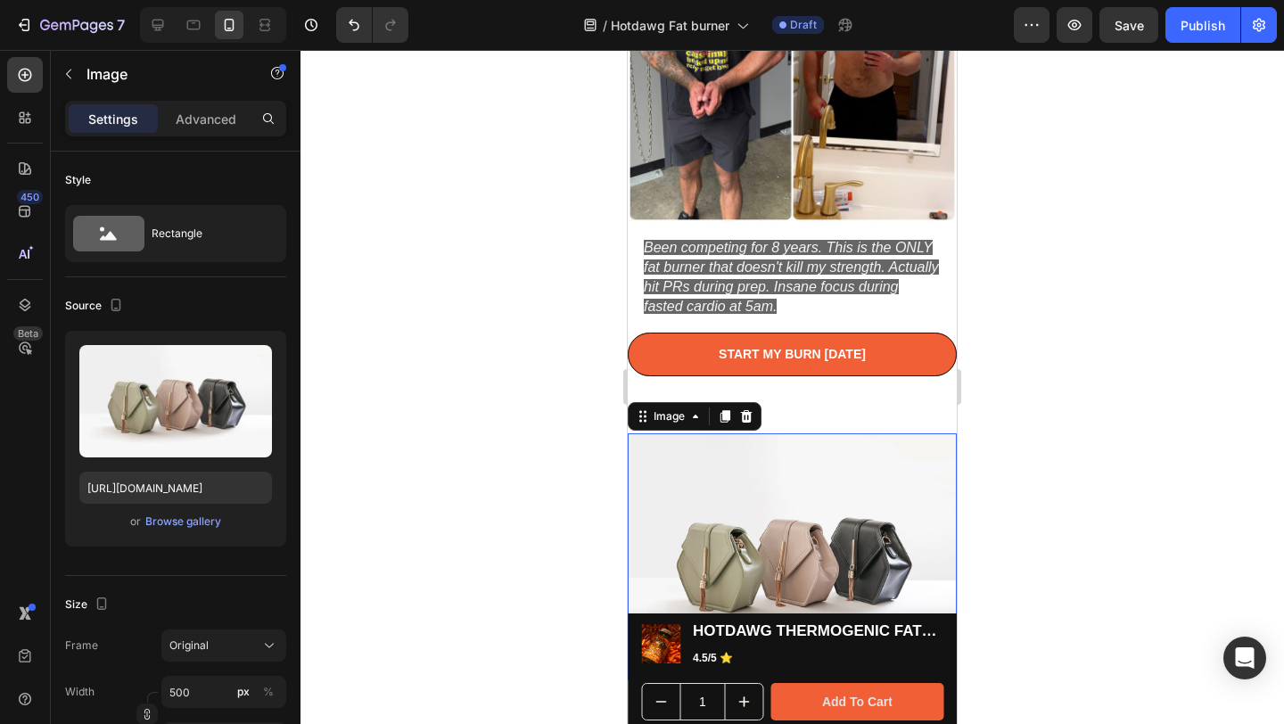
click at [750, 410] on icon at bounding box center [747, 416] width 12 height 12
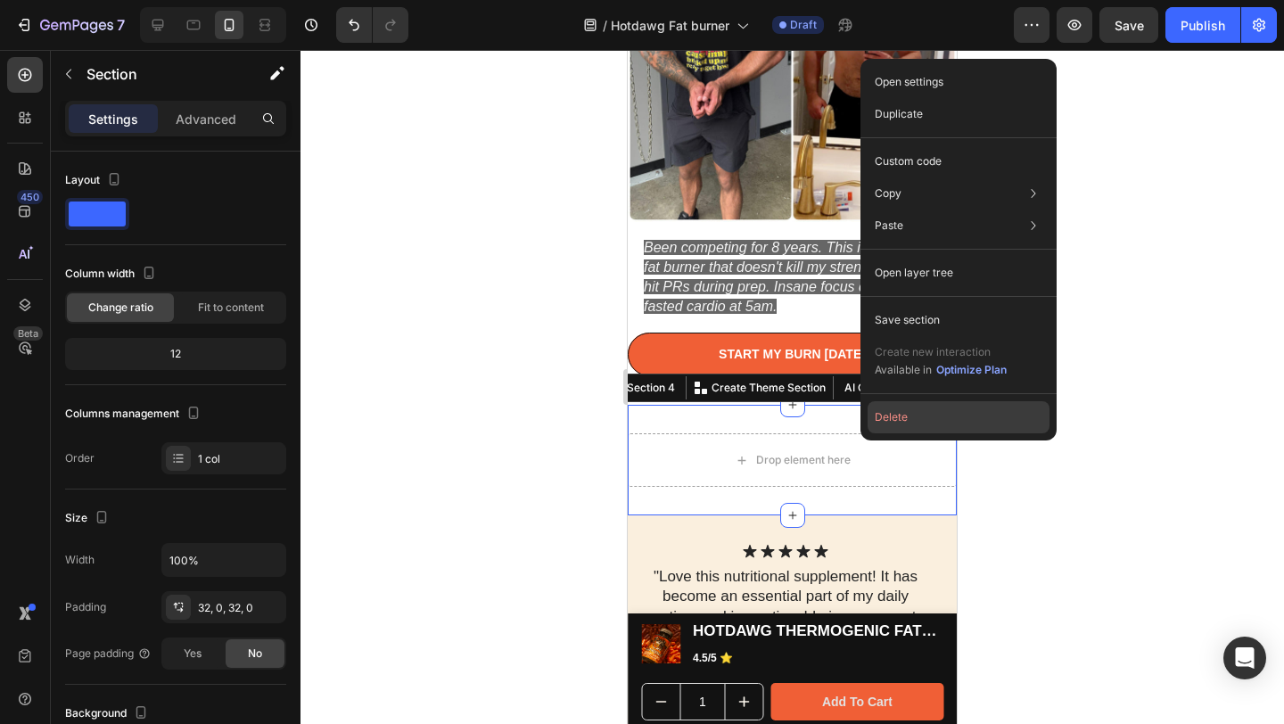
click at [896, 410] on button "Delete" at bounding box center [959, 417] width 182 height 32
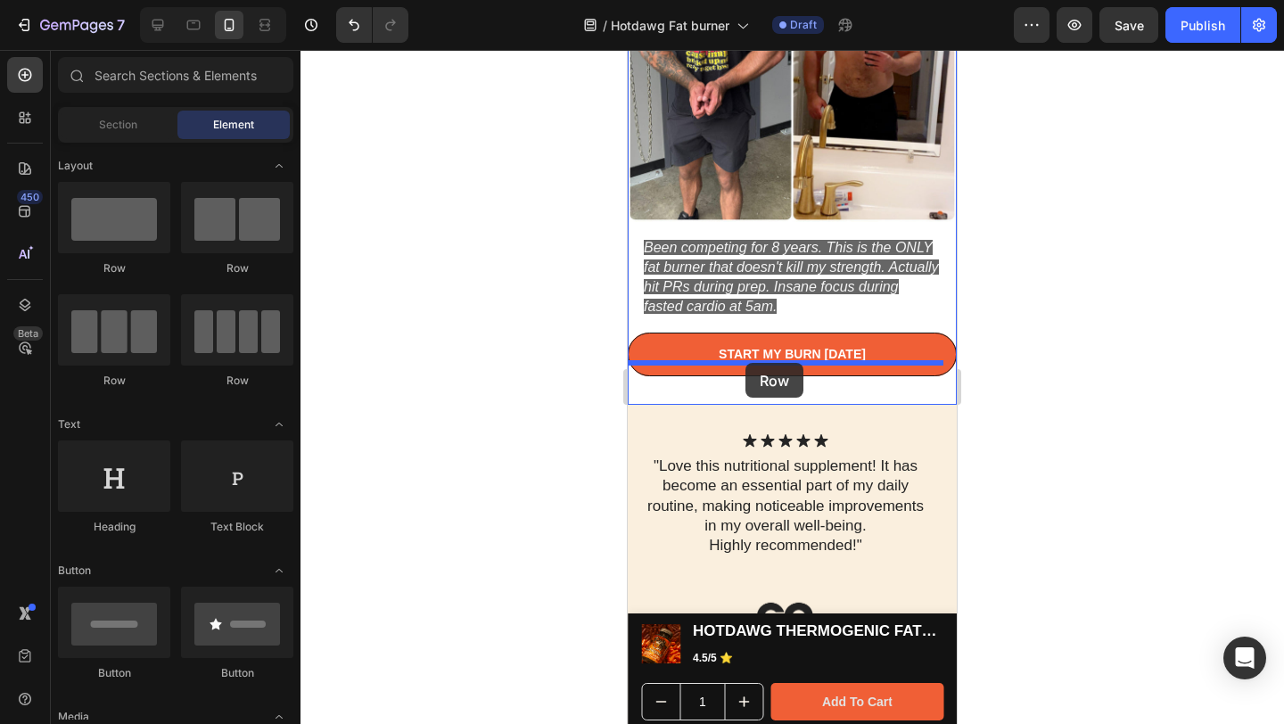
drag, startPoint x: 791, startPoint y: 308, endPoint x: 745, endPoint y: 363, distance: 71.6
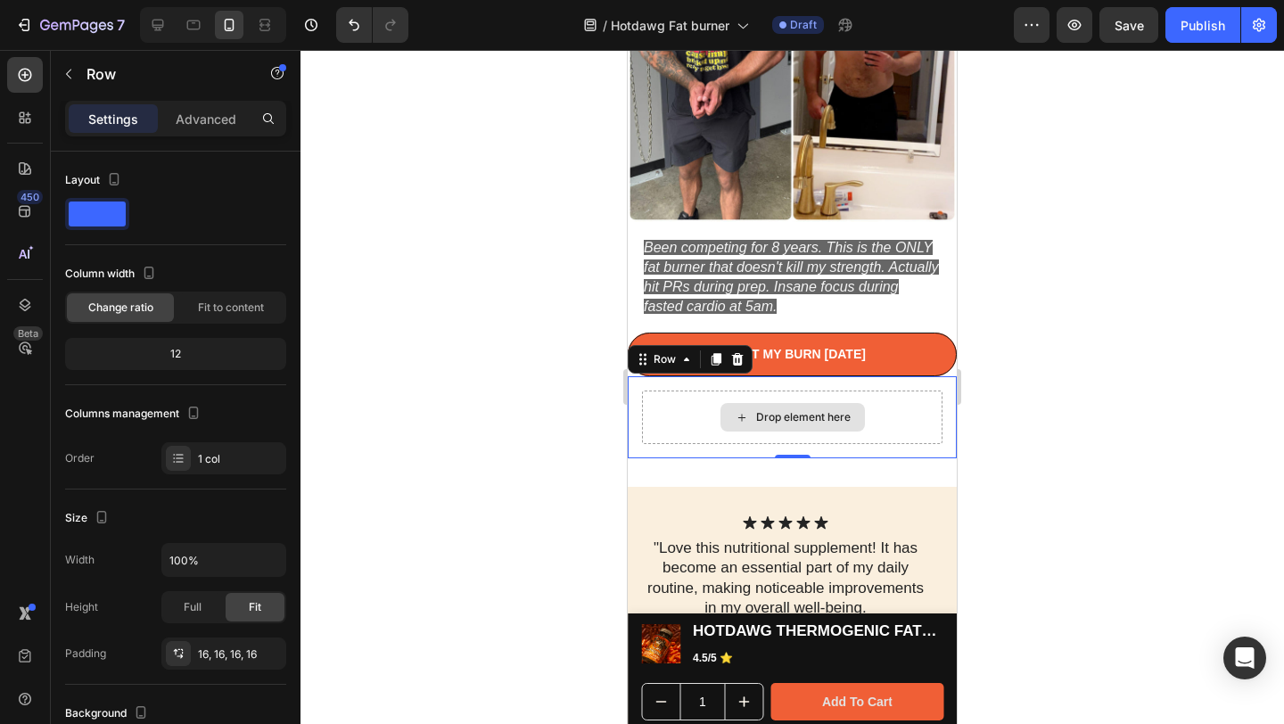
click at [790, 410] on div "Drop element here" at bounding box center [803, 417] width 95 height 14
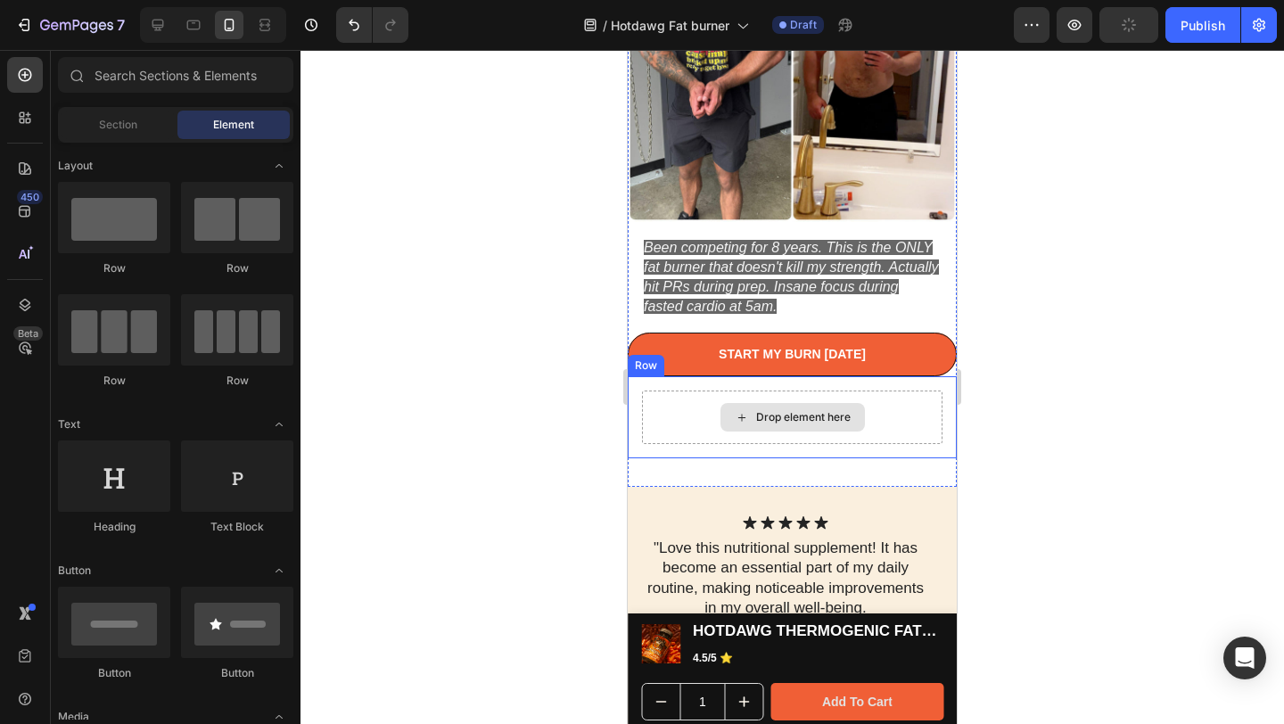
click at [764, 410] on div "Drop element here" at bounding box center [803, 417] width 95 height 14
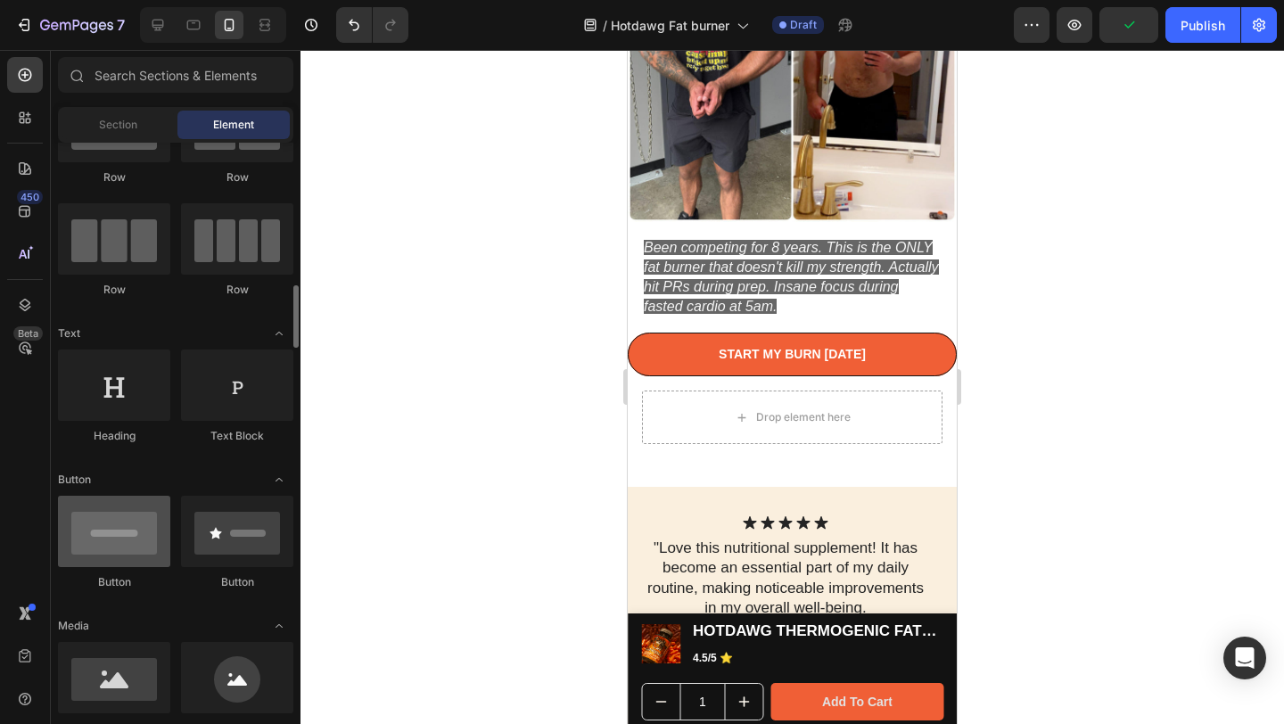
scroll to position [211, 0]
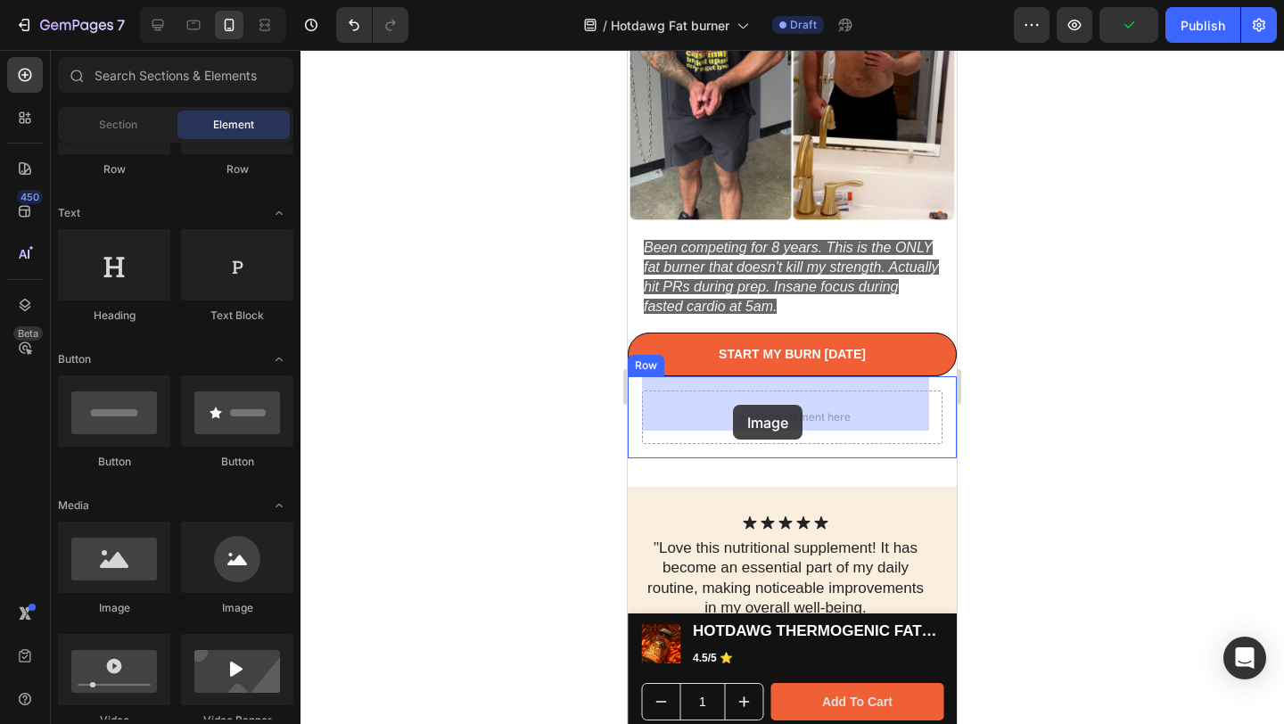
drag, startPoint x: 738, startPoint y: 596, endPoint x: 733, endPoint y: 405, distance: 190.9
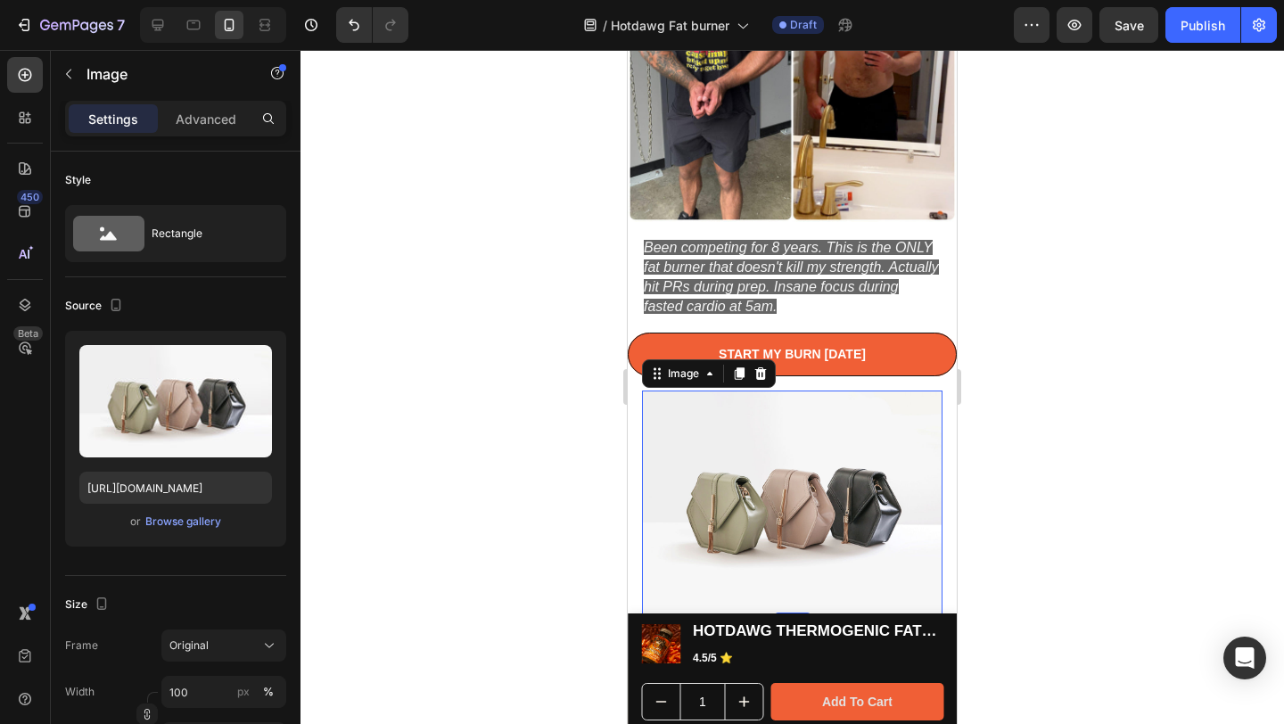
click at [1121, 362] on div at bounding box center [792, 387] width 984 height 674
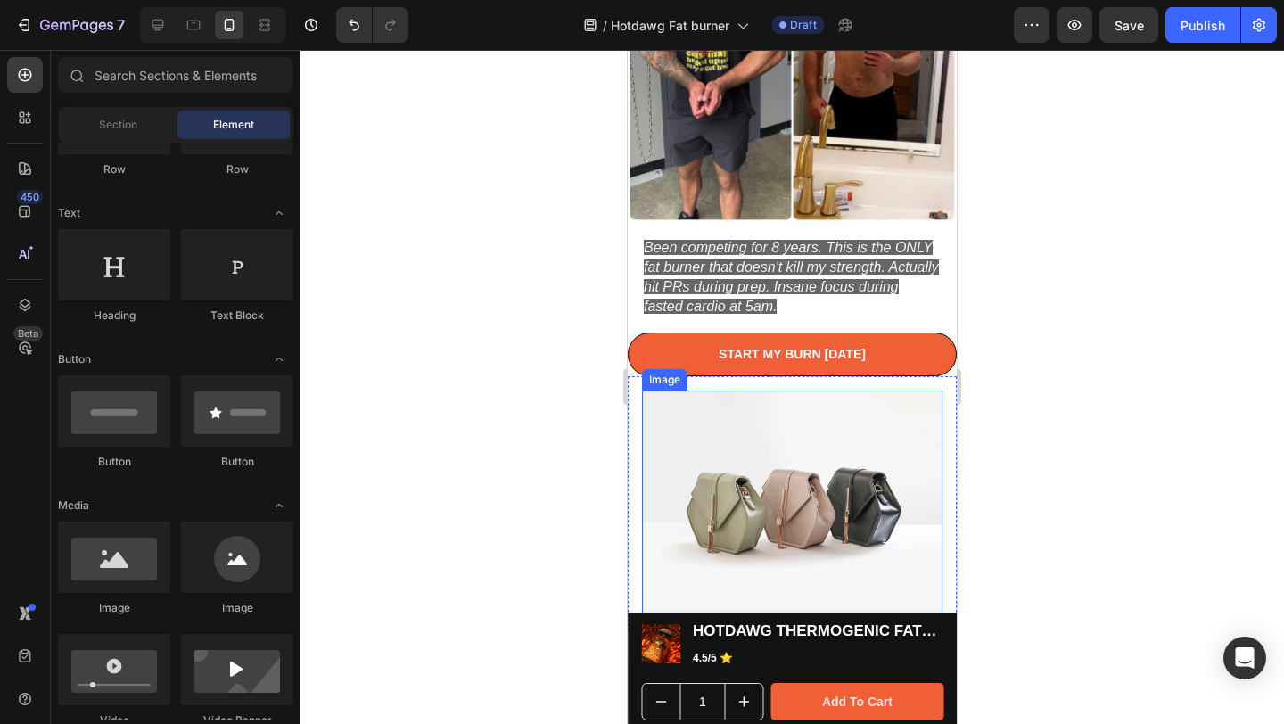
click at [736, 457] on img at bounding box center [792, 504] width 300 height 226
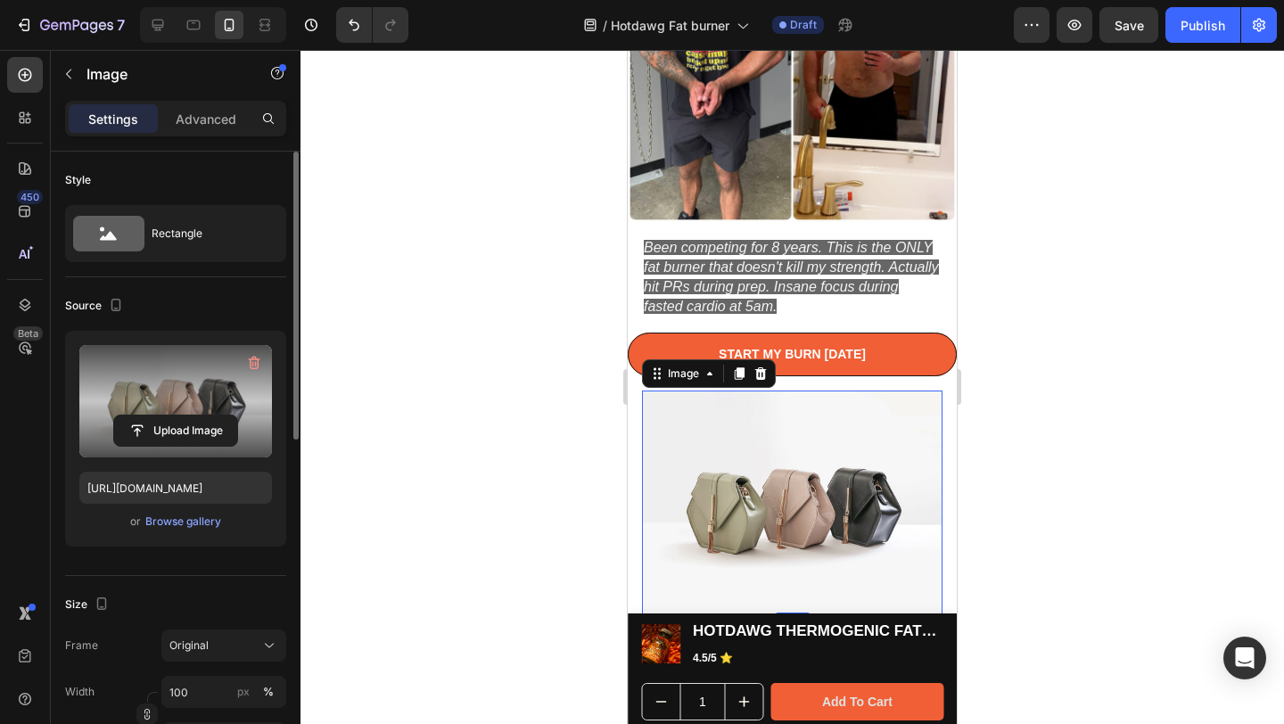
click at [196, 391] on label at bounding box center [175, 401] width 193 height 112
click at [196, 416] on input "file" at bounding box center [175, 431] width 123 height 30
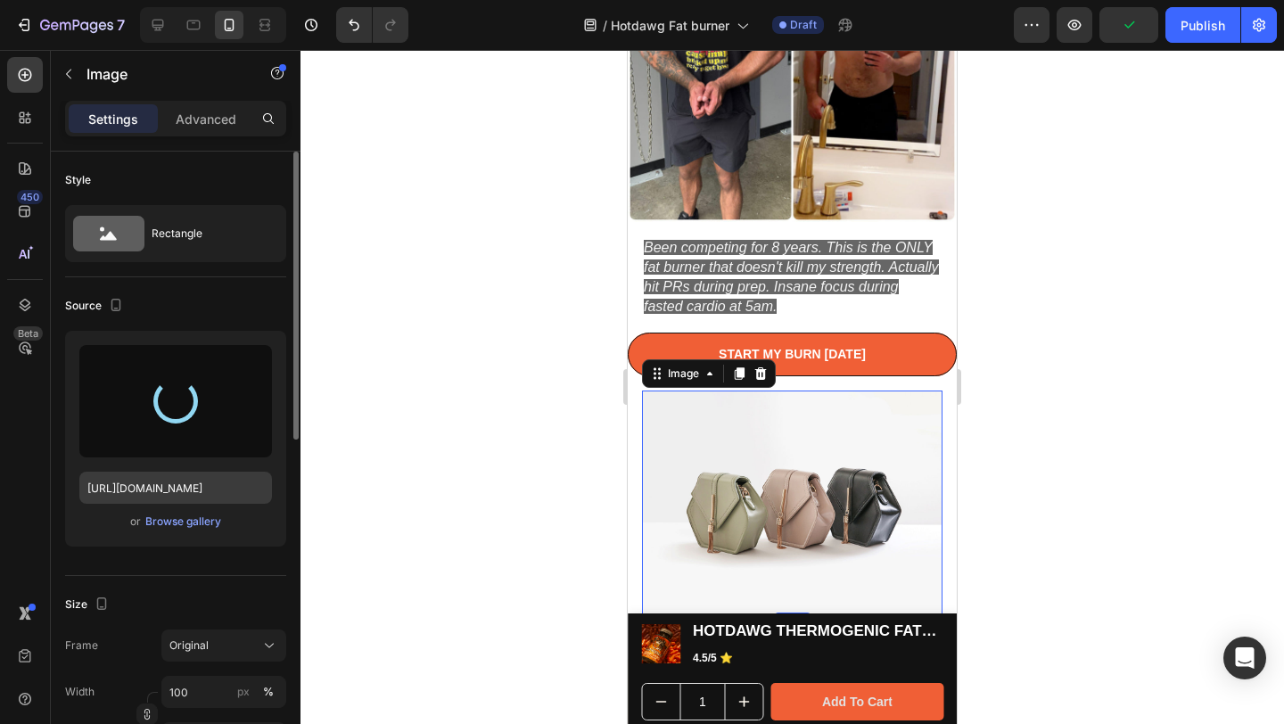
type input "[URL][DOMAIN_NAME]"
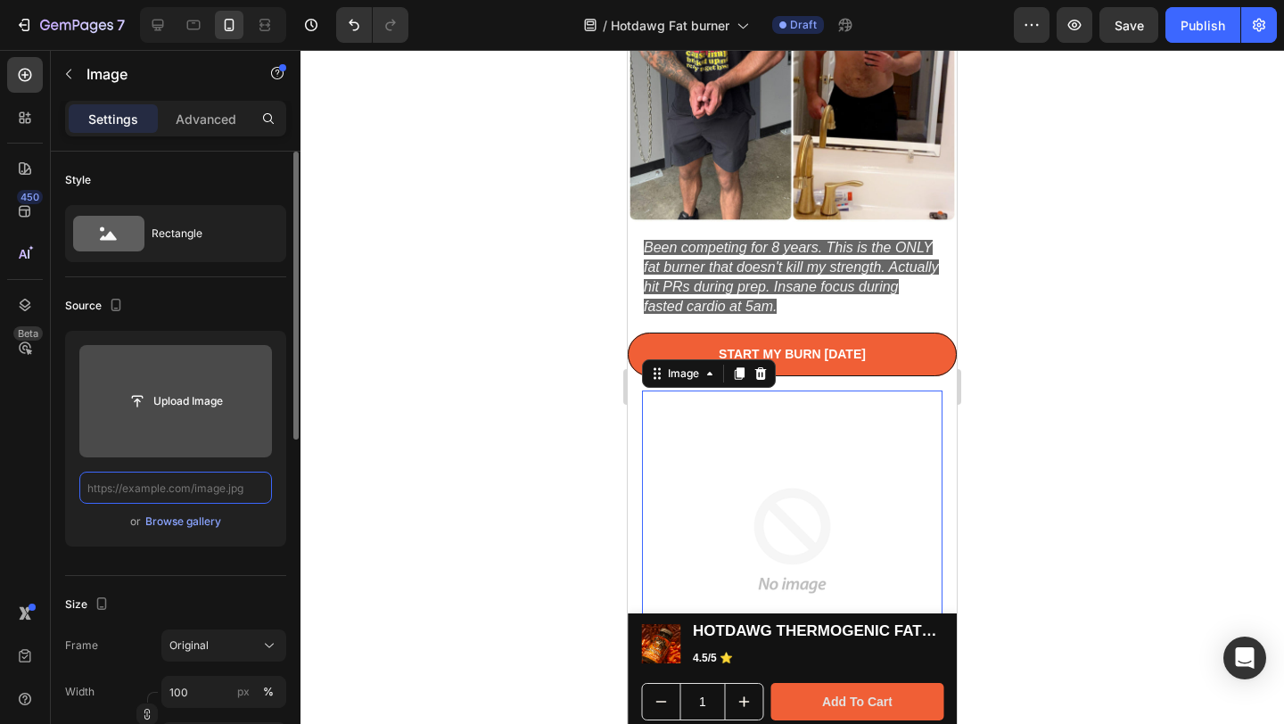
scroll to position [0, 0]
click at [126, 415] on input "file" at bounding box center [175, 401] width 123 height 30
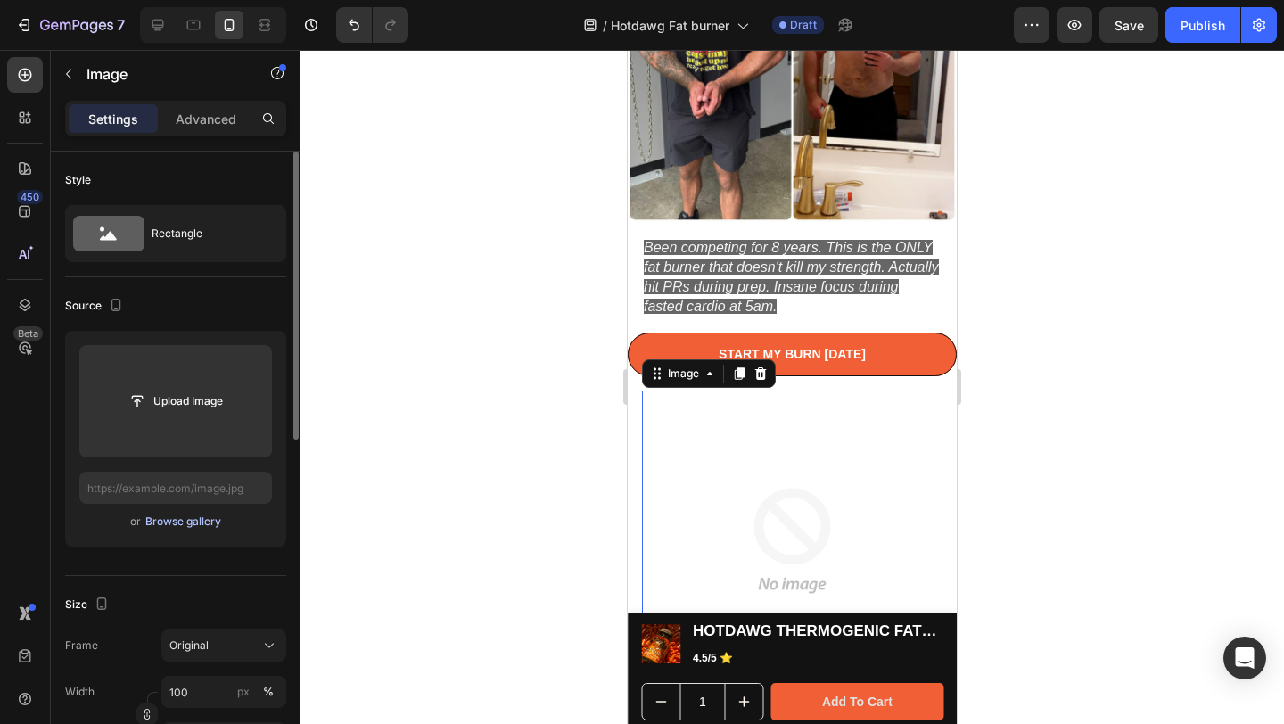
click at [174, 521] on div "Browse gallery" at bounding box center [183, 522] width 76 height 16
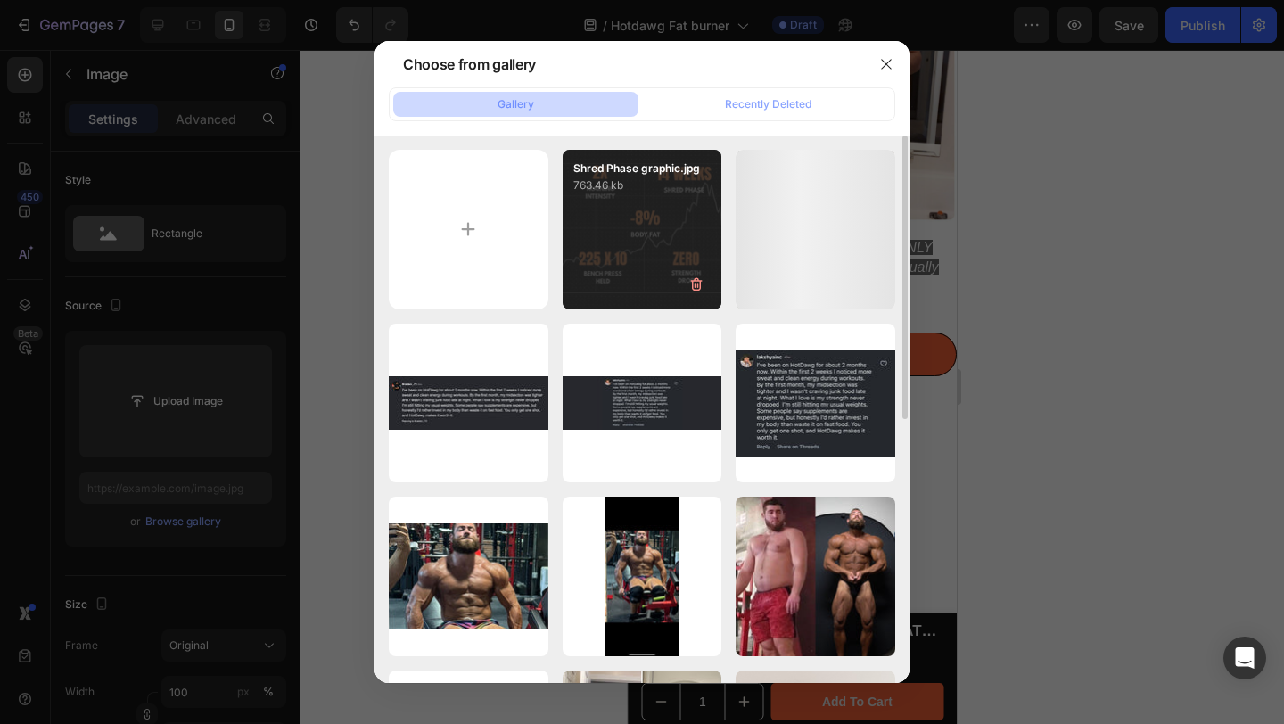
click at [627, 211] on div "Shred Phase graphic.jpg 763.46 kb" at bounding box center [643, 230] width 160 height 160
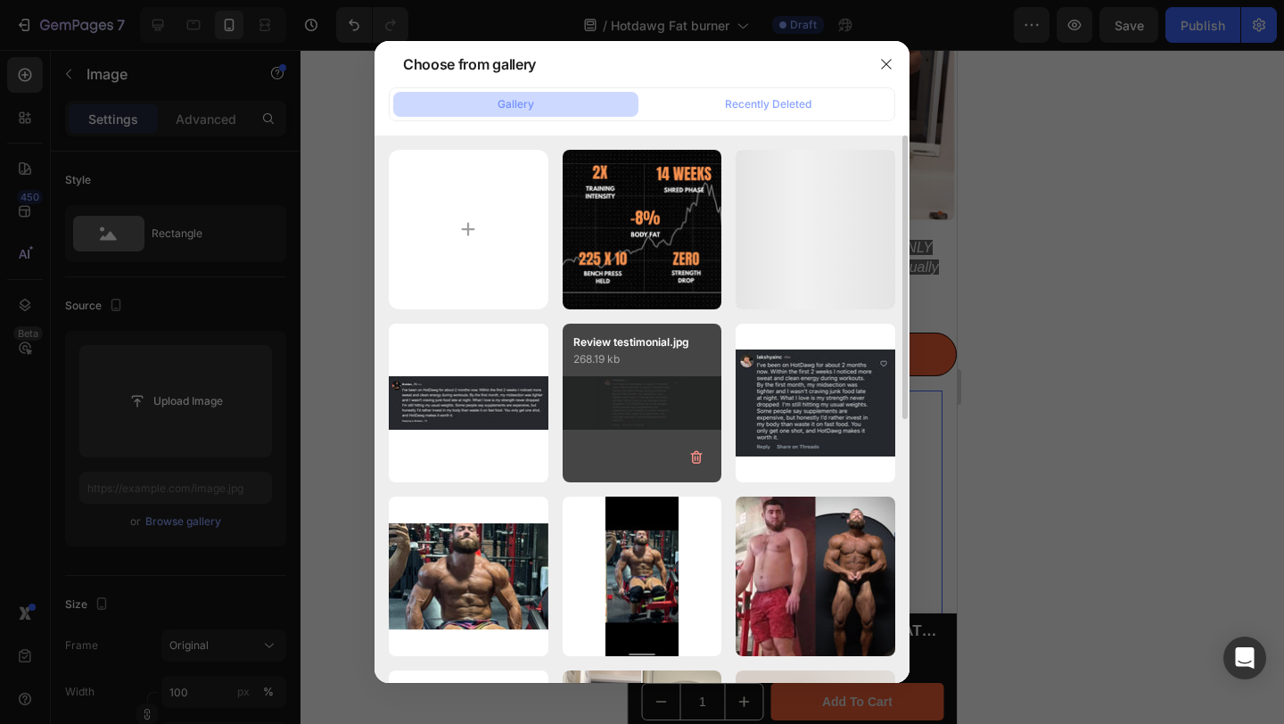
type input "[URL][DOMAIN_NAME]"
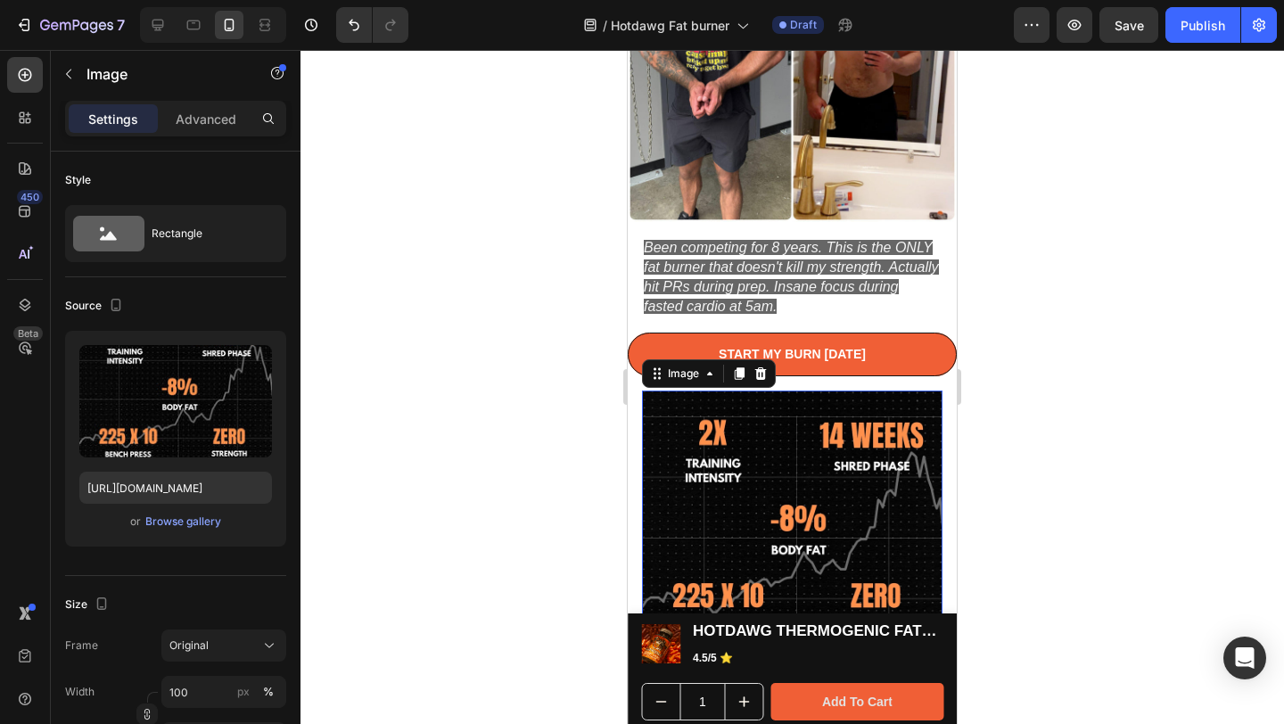
click at [1116, 423] on div at bounding box center [792, 387] width 984 height 674
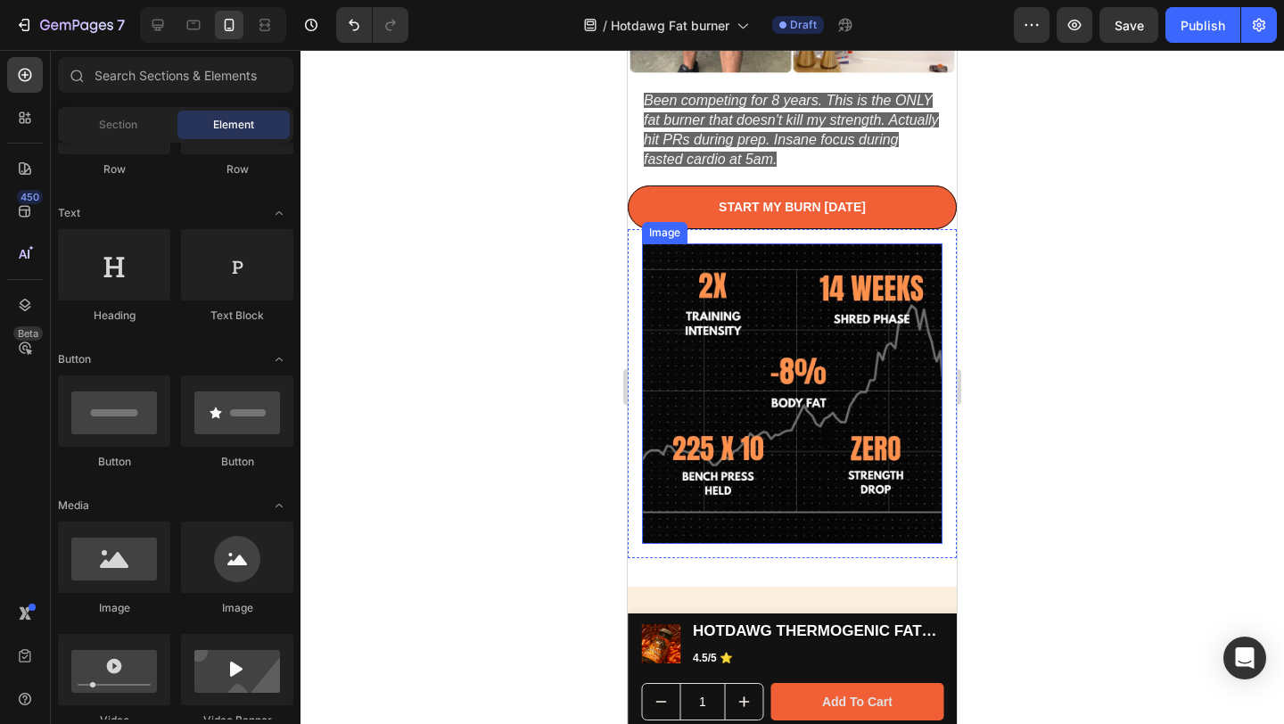
scroll to position [1856, 0]
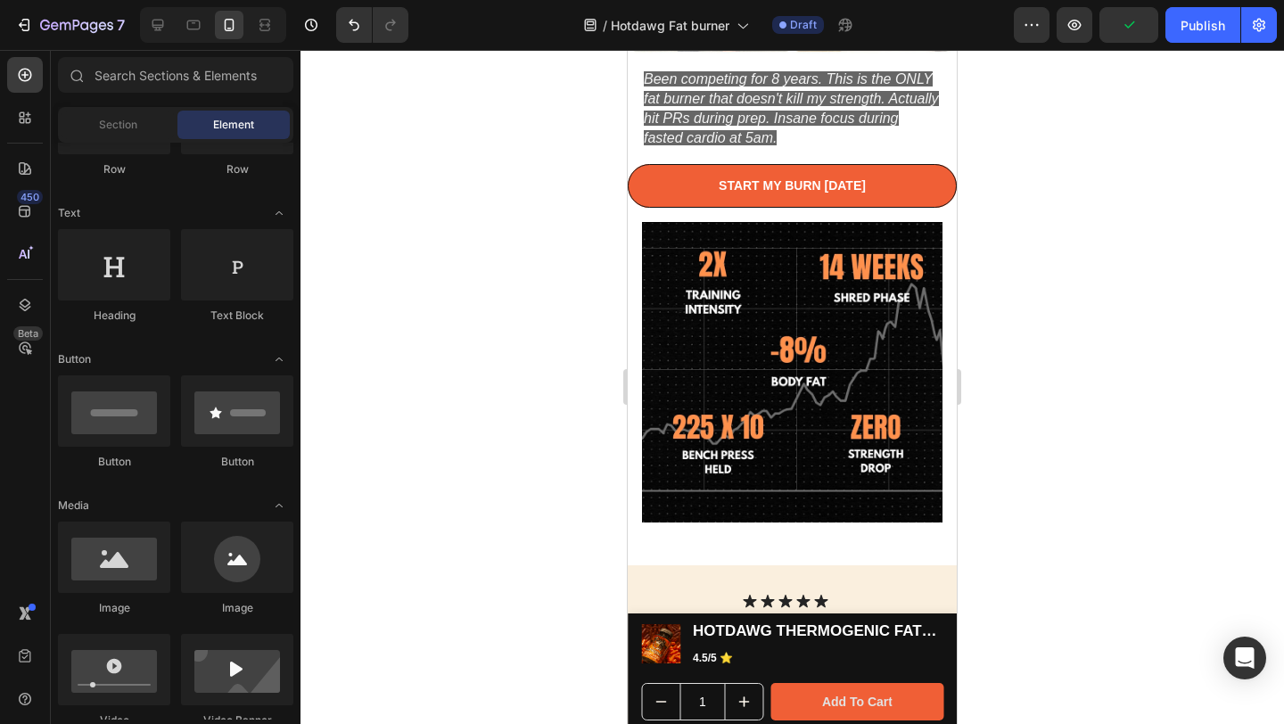
click at [1091, 362] on div at bounding box center [792, 387] width 984 height 674
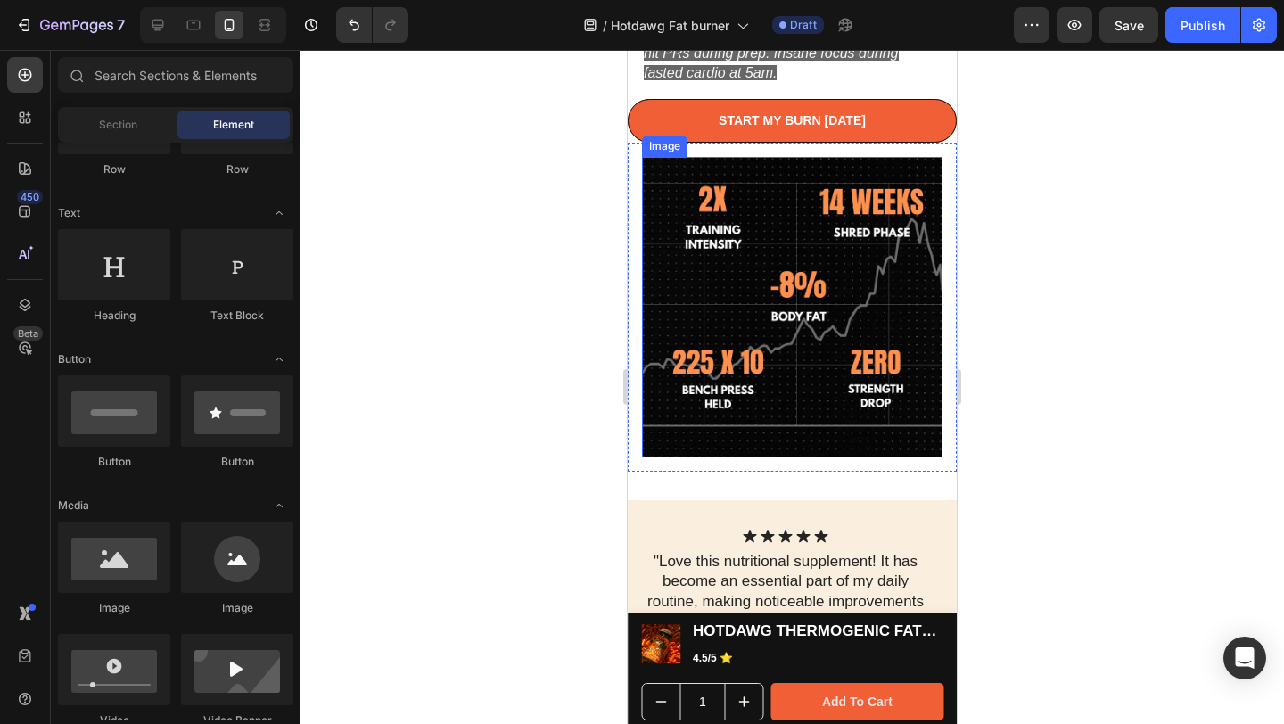
scroll to position [1956, 0]
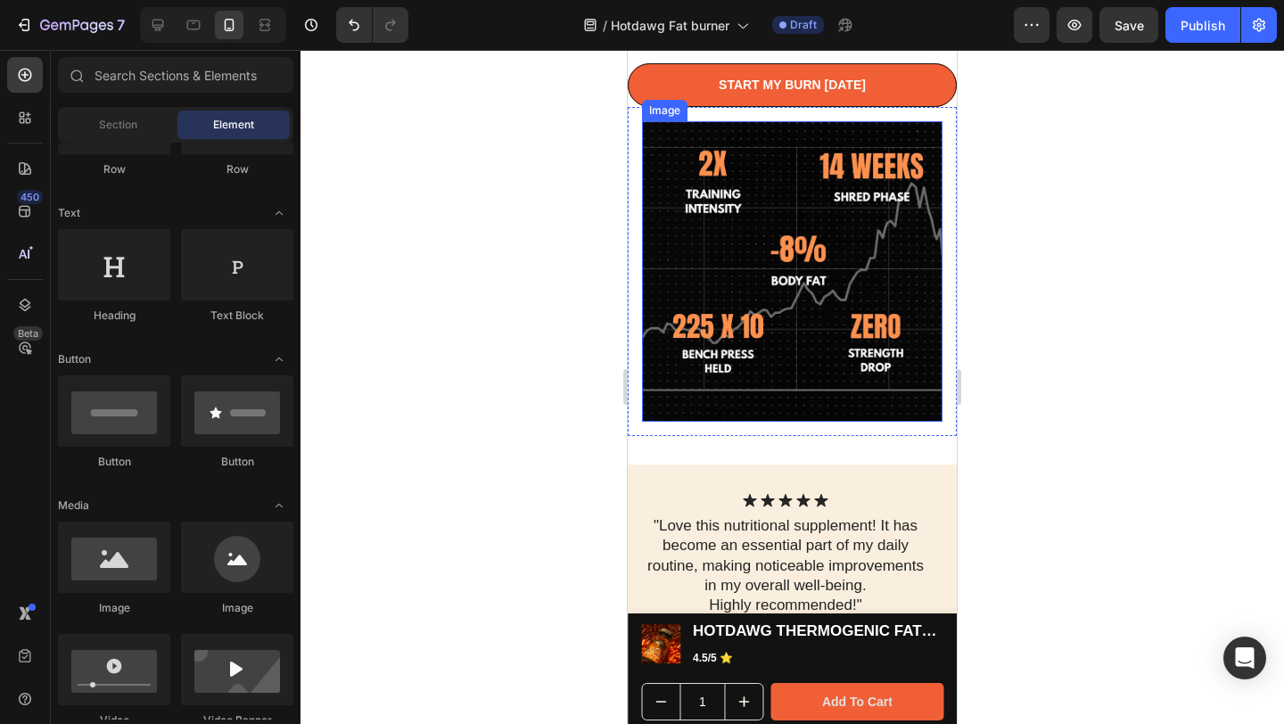
click at [784, 390] on img at bounding box center [792, 271] width 300 height 300
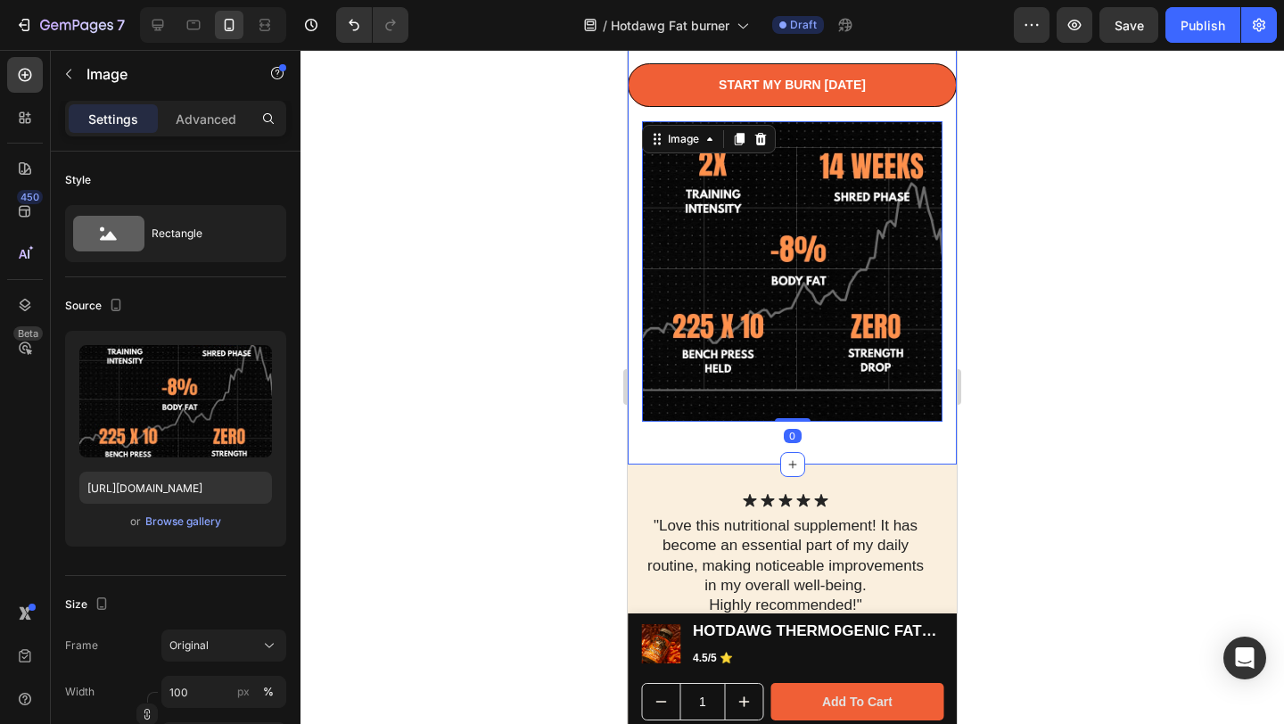
click at [1107, 401] on div at bounding box center [792, 387] width 984 height 674
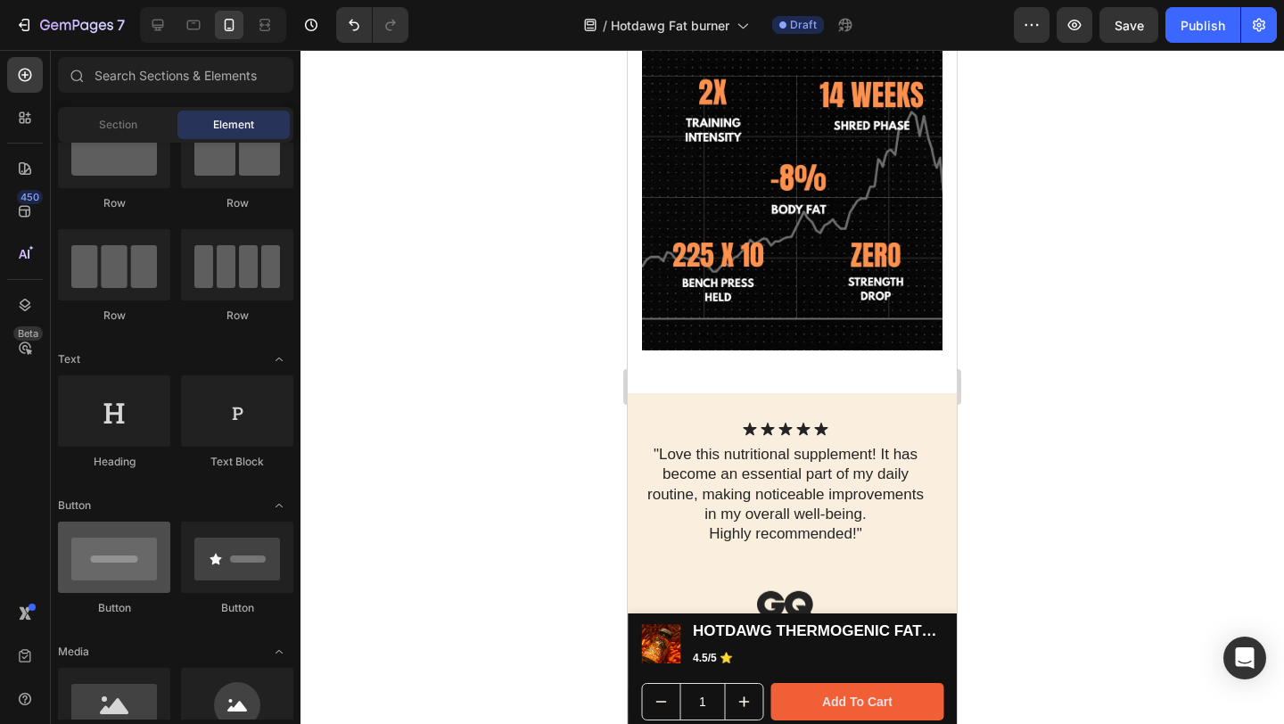
scroll to position [0, 0]
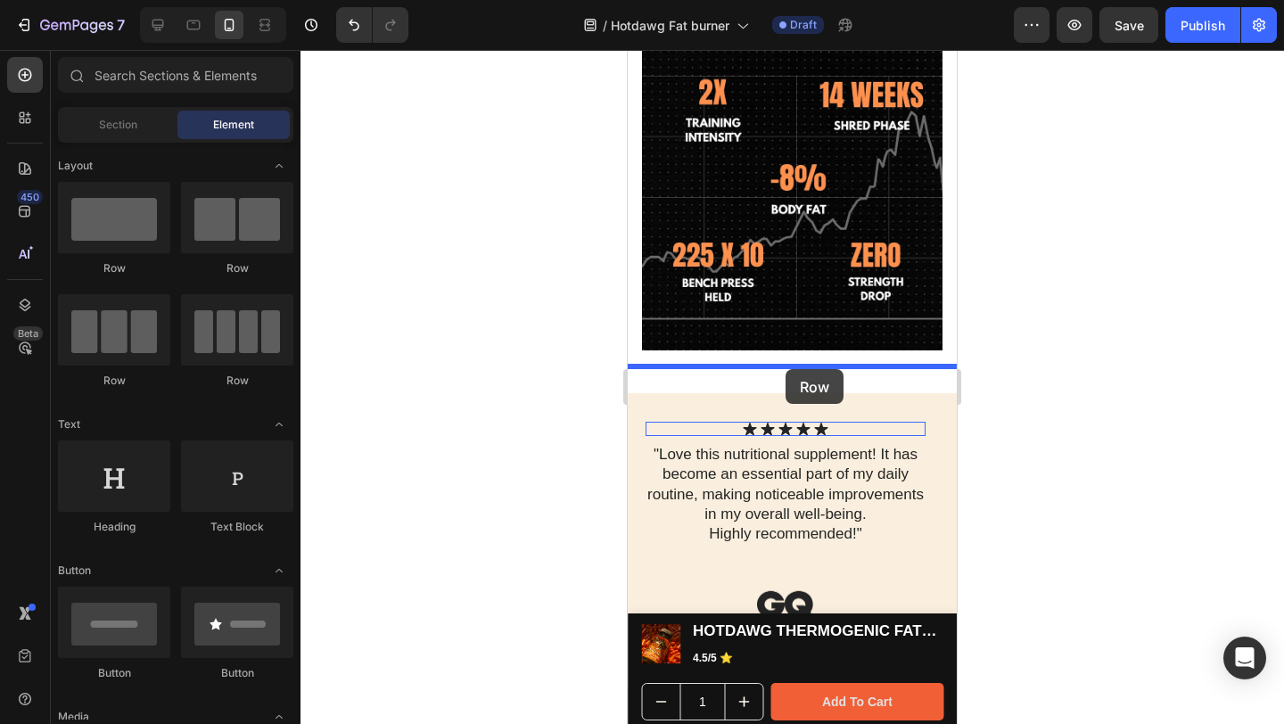
drag, startPoint x: 748, startPoint y: 290, endPoint x: 786, endPoint y: 369, distance: 87.8
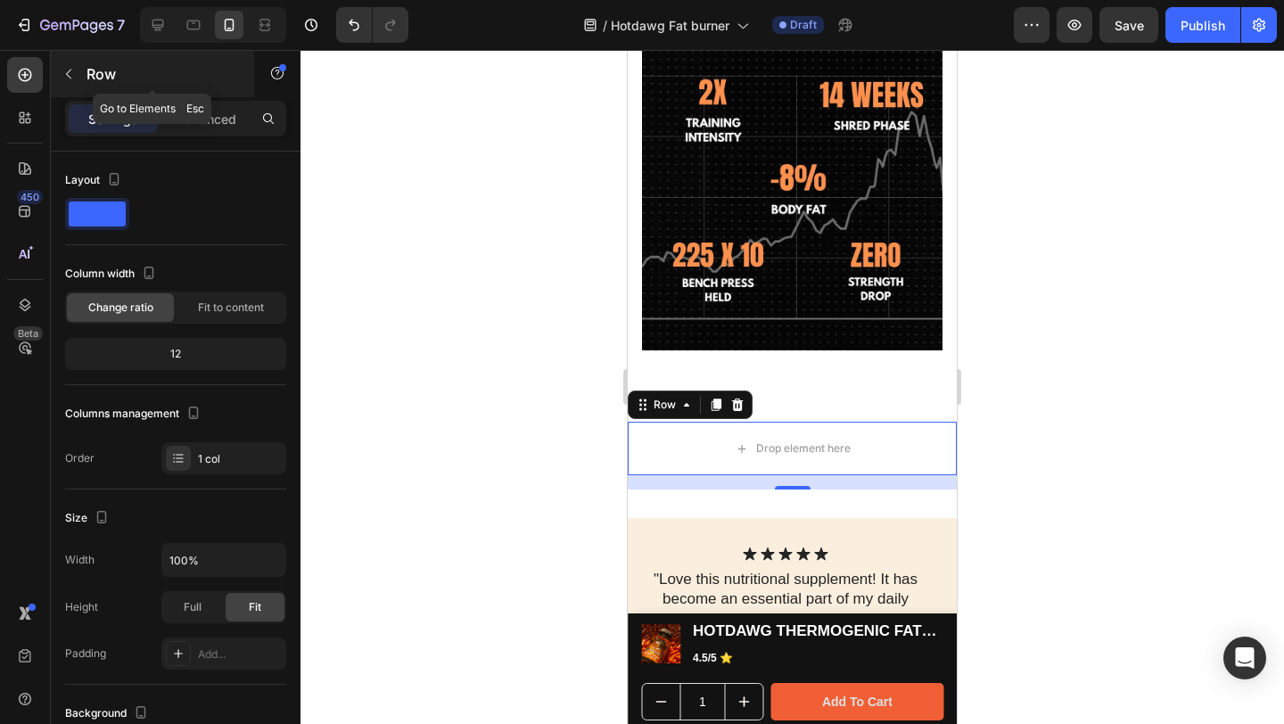
click at [71, 69] on icon "button" at bounding box center [69, 74] width 14 height 14
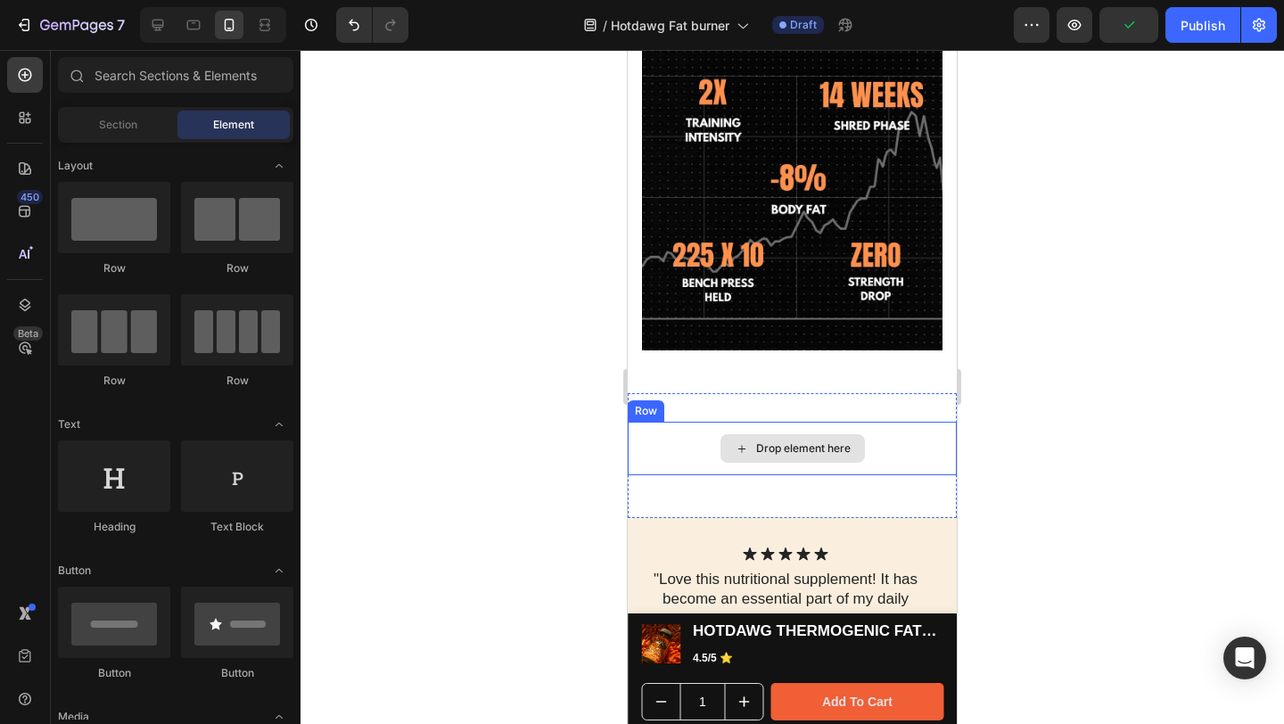
click at [660, 422] on div "Drop element here" at bounding box center [792, 449] width 329 height 54
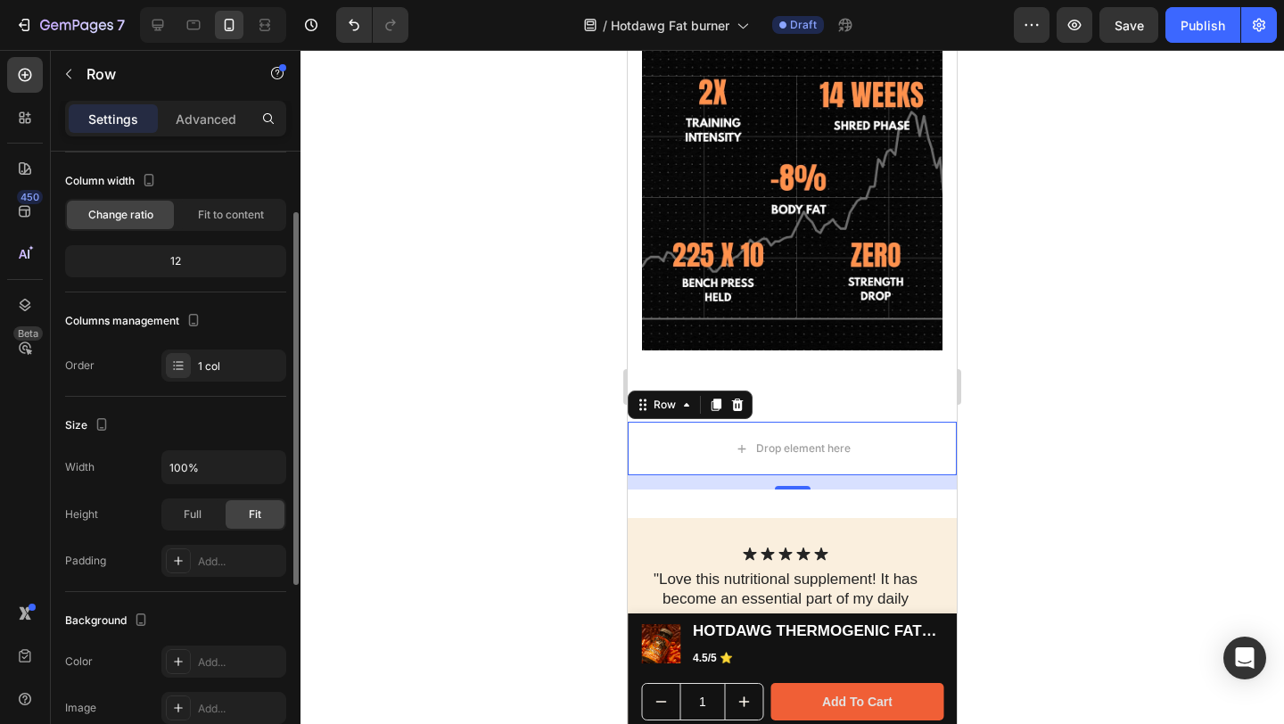
scroll to position [278, 0]
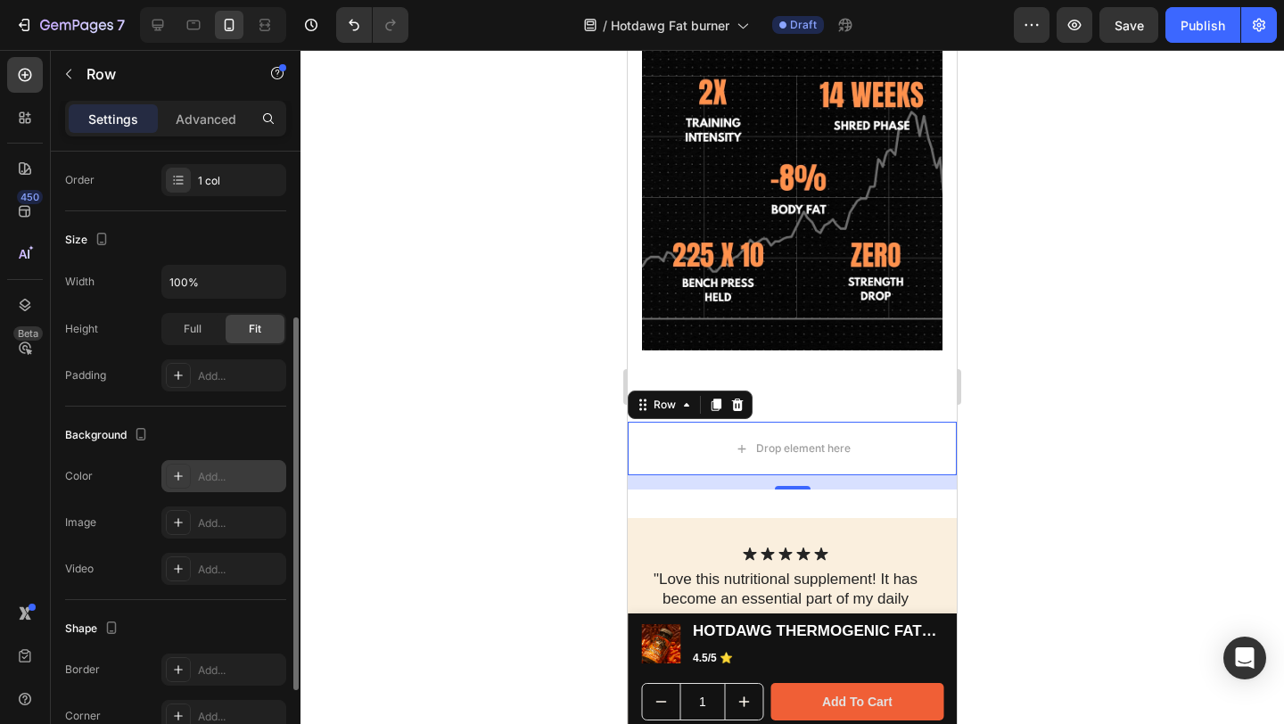
click at [184, 475] on icon at bounding box center [178, 476] width 14 height 14
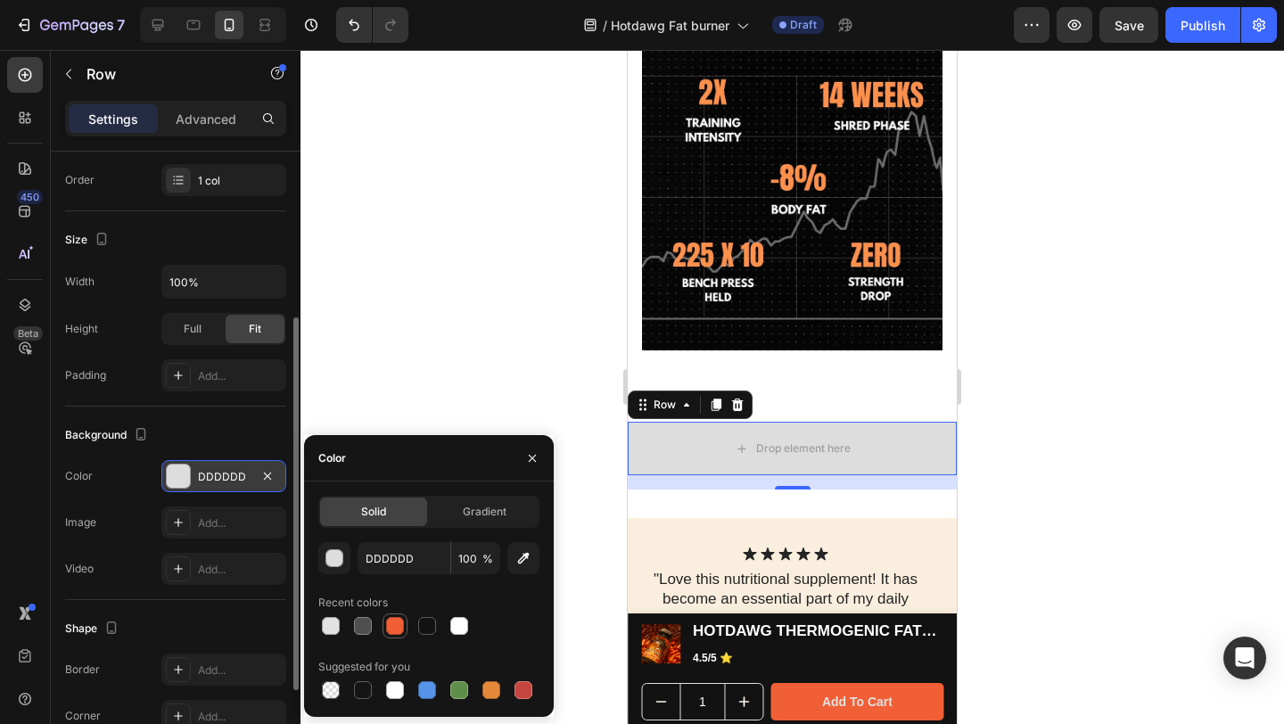
click at [391, 622] on div at bounding box center [395, 626] width 18 height 18
type input "F05F36"
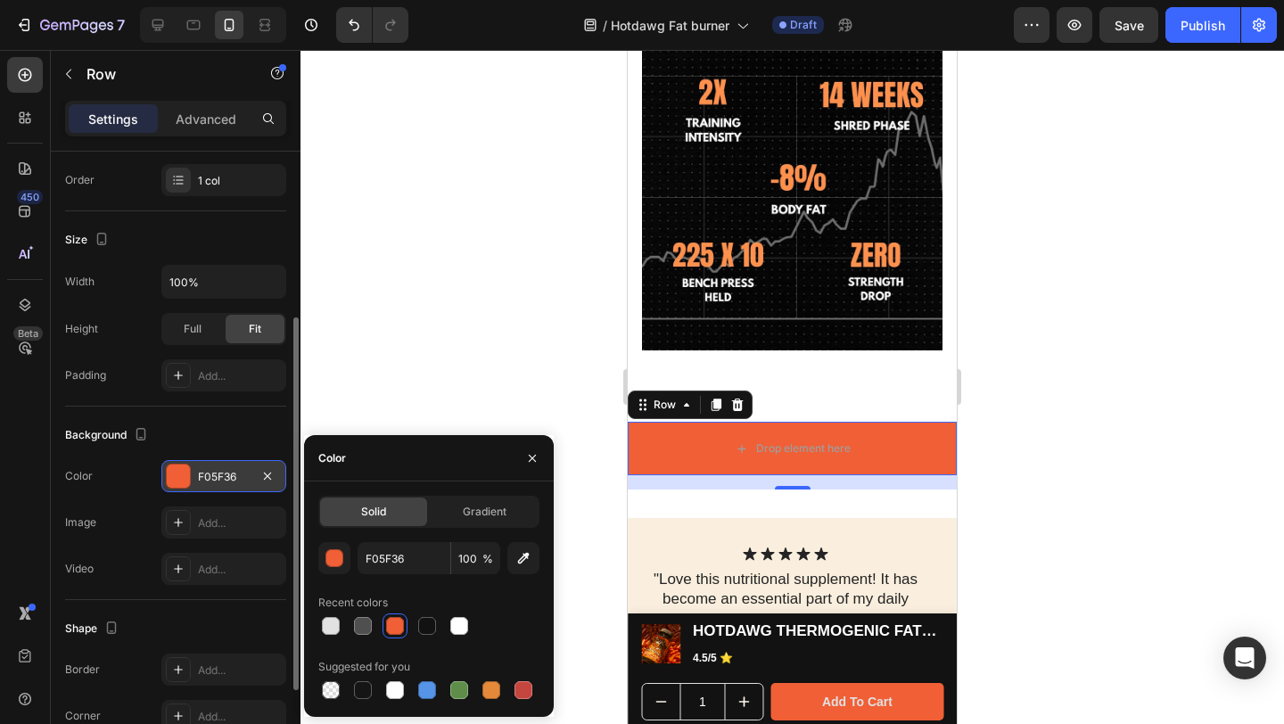
click at [1086, 408] on div at bounding box center [792, 387] width 984 height 674
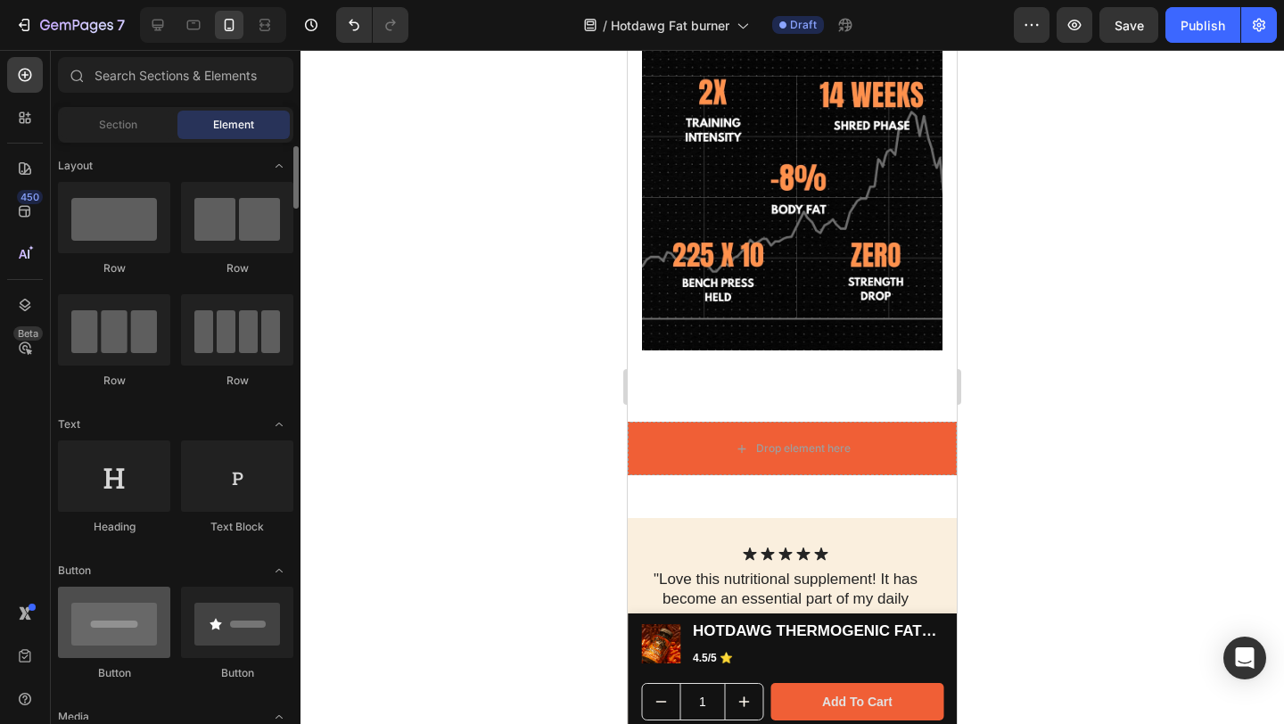
scroll to position [128, 0]
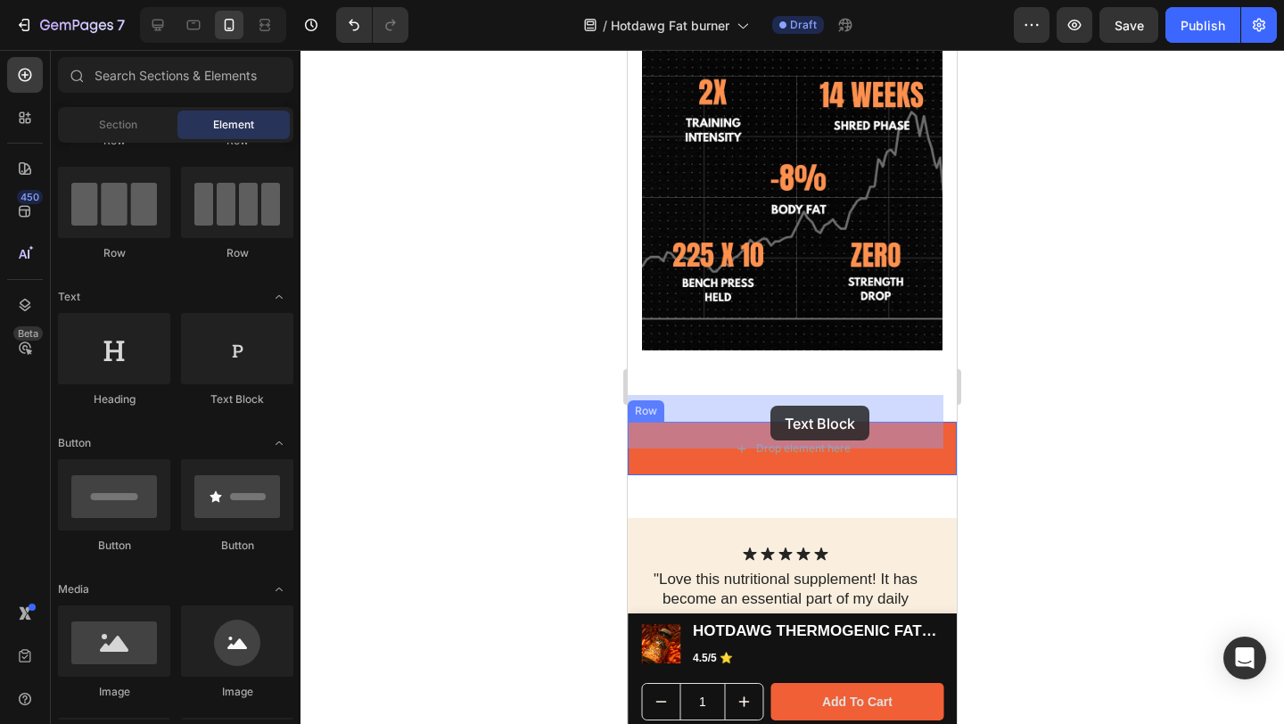
drag, startPoint x: 864, startPoint y: 407, endPoint x: 770, endPoint y: 406, distance: 93.6
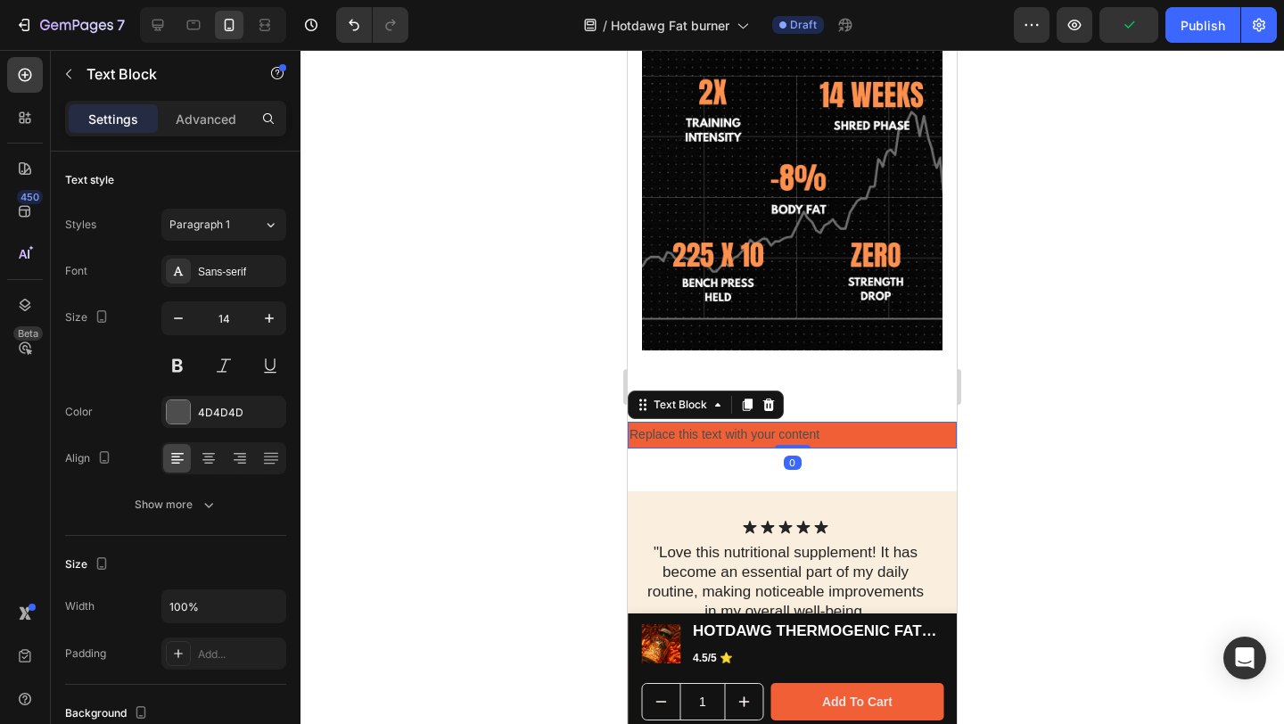
click at [762, 422] on div "Replace this text with your content" at bounding box center [792, 435] width 329 height 26
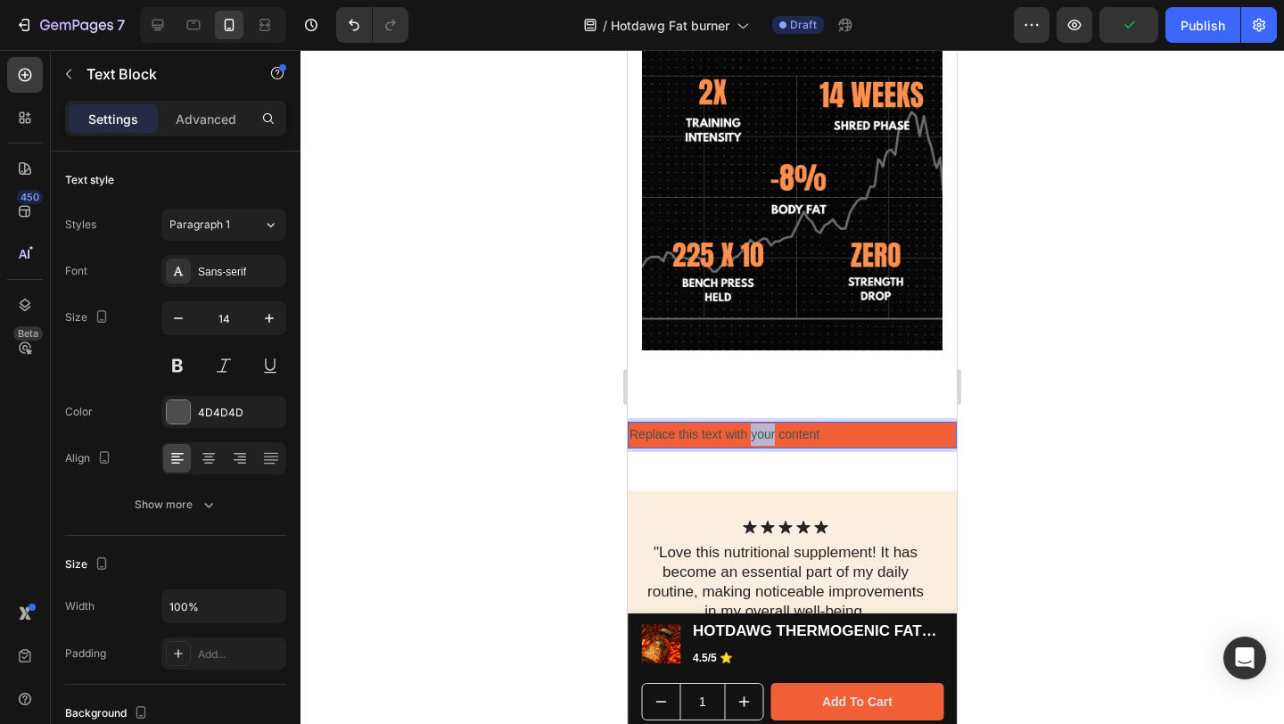
click at [762, 424] on p "Replace this text with your content" at bounding box center [792, 435] width 325 height 22
click at [850, 424] on p "Replace this text with your content" at bounding box center [792, 435] width 325 height 22
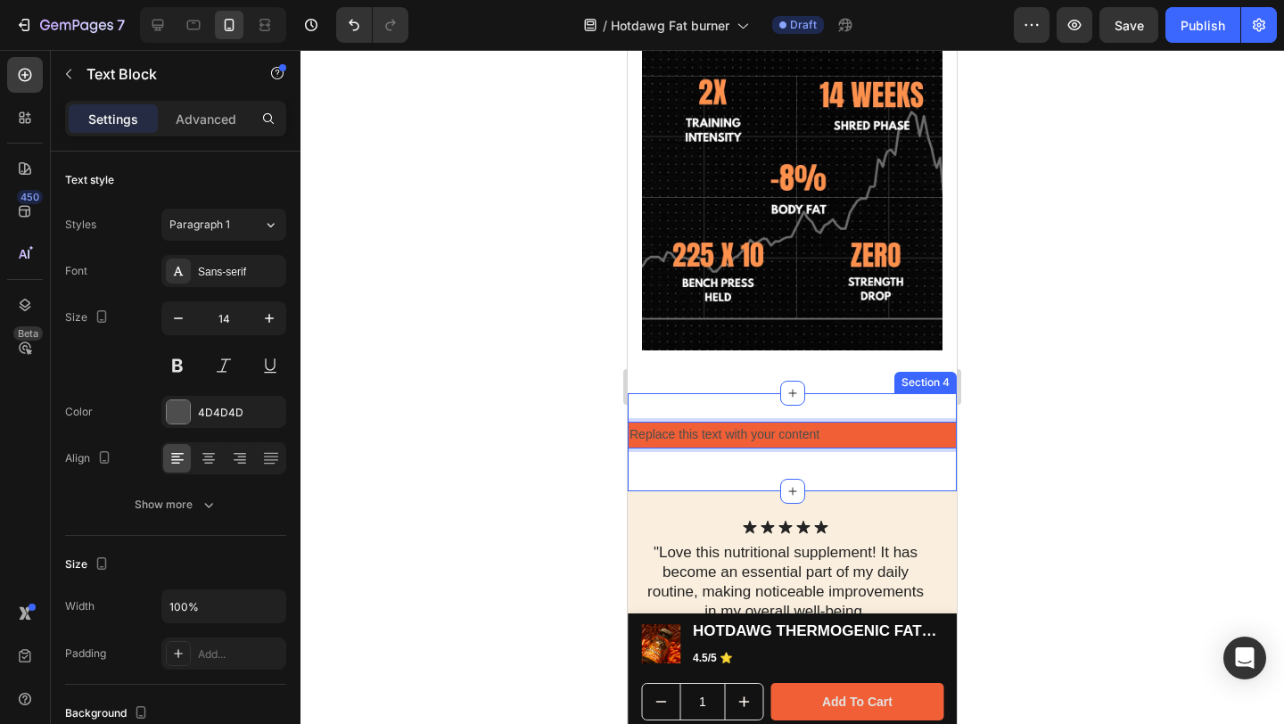
click at [784, 393] on div "Replace this text with your content Text Block 0 Row Section 4" at bounding box center [792, 441] width 329 height 97
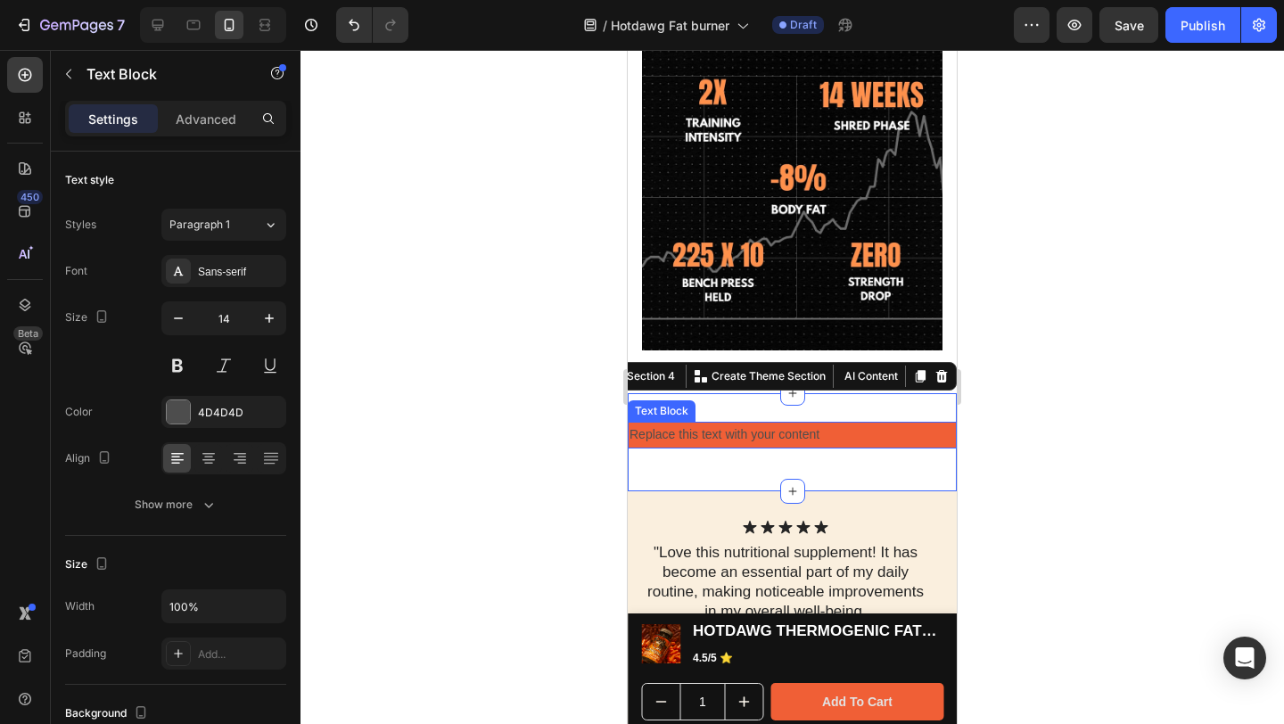
click at [893, 424] on p "Replace this text with your content" at bounding box center [792, 435] width 325 height 22
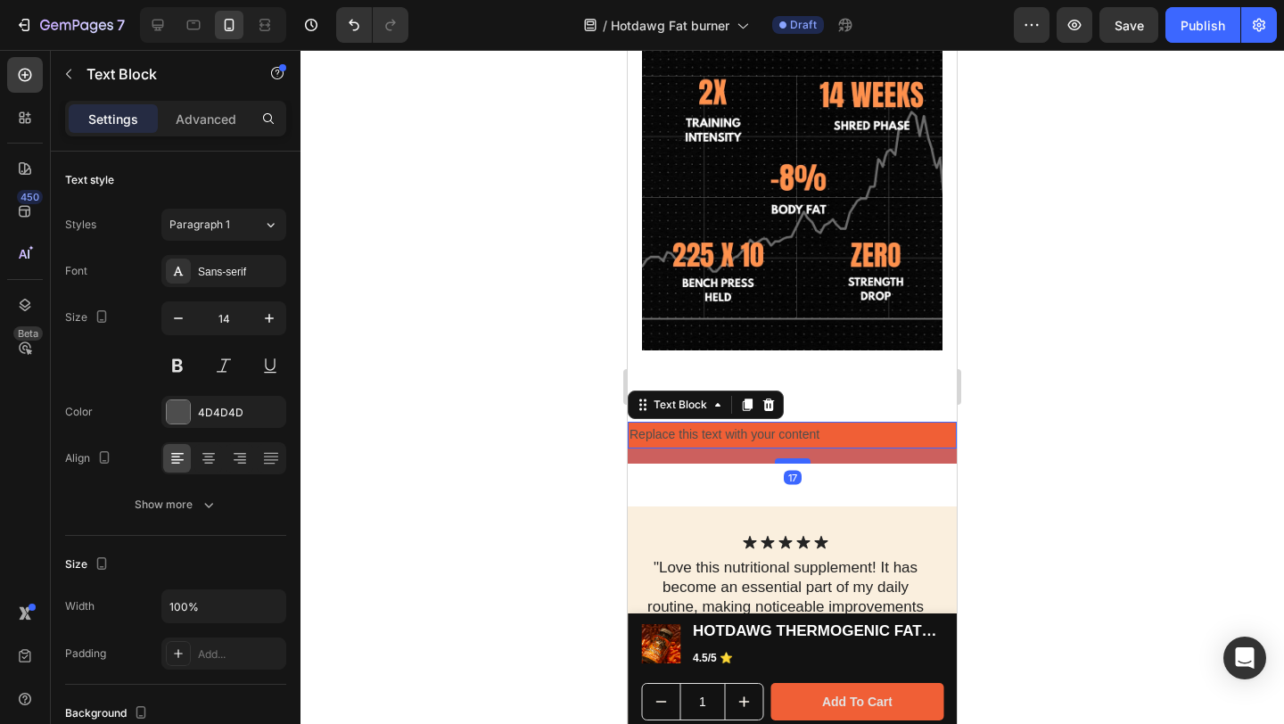
drag, startPoint x: 787, startPoint y: 418, endPoint x: 788, endPoint y: 433, distance: 15.2
click at [788, 458] on div at bounding box center [793, 460] width 36 height 5
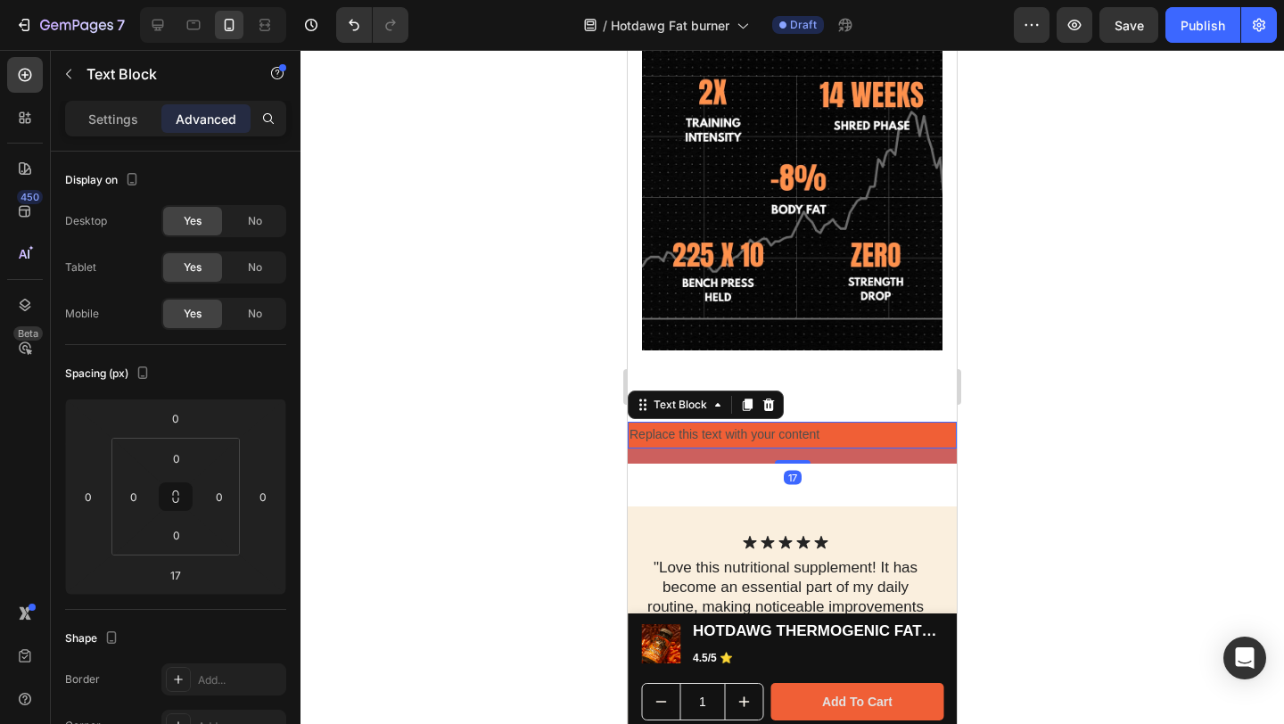
click at [1193, 408] on div at bounding box center [792, 387] width 984 height 674
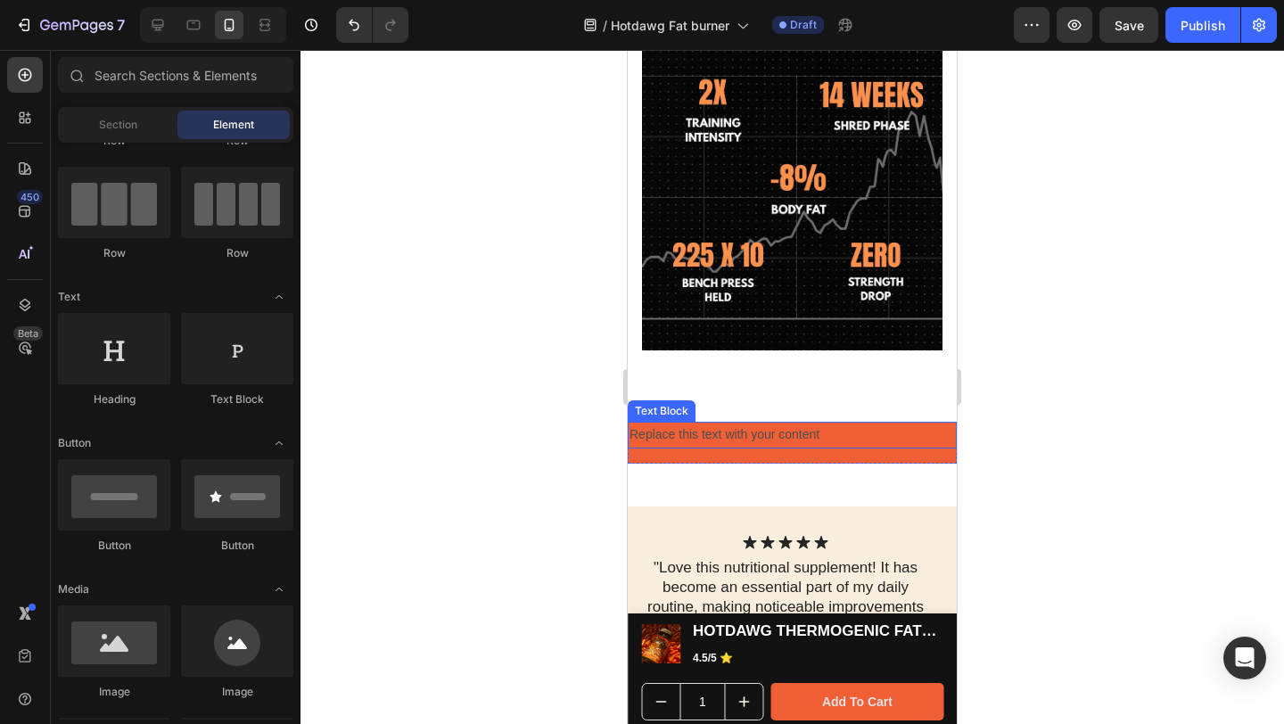
click at [662, 424] on p "Replace this text with your content" at bounding box center [792, 435] width 325 height 22
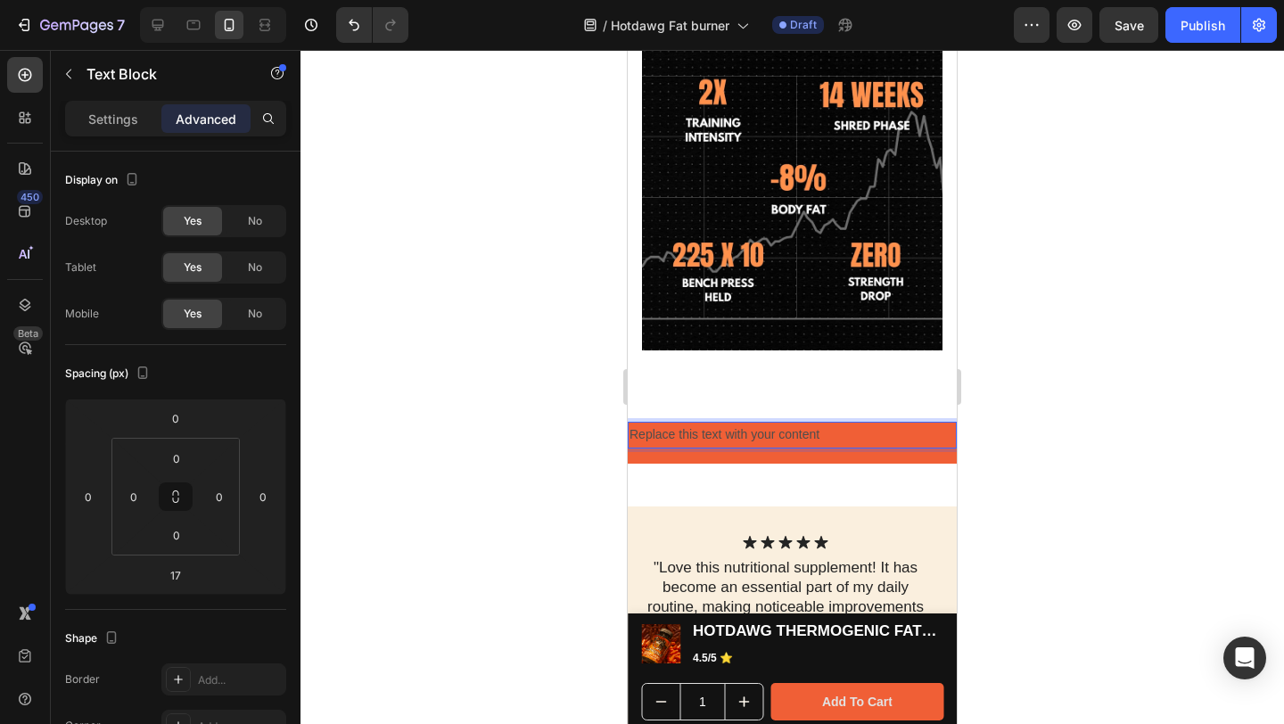
drag, startPoint x: 715, startPoint y: 408, endPoint x: 778, endPoint y: 408, distance: 62.4
click at [778, 424] on p "Replace this text with your content" at bounding box center [792, 435] width 325 height 22
click at [777, 424] on p "Replace this text with your content" at bounding box center [792, 435] width 325 height 22
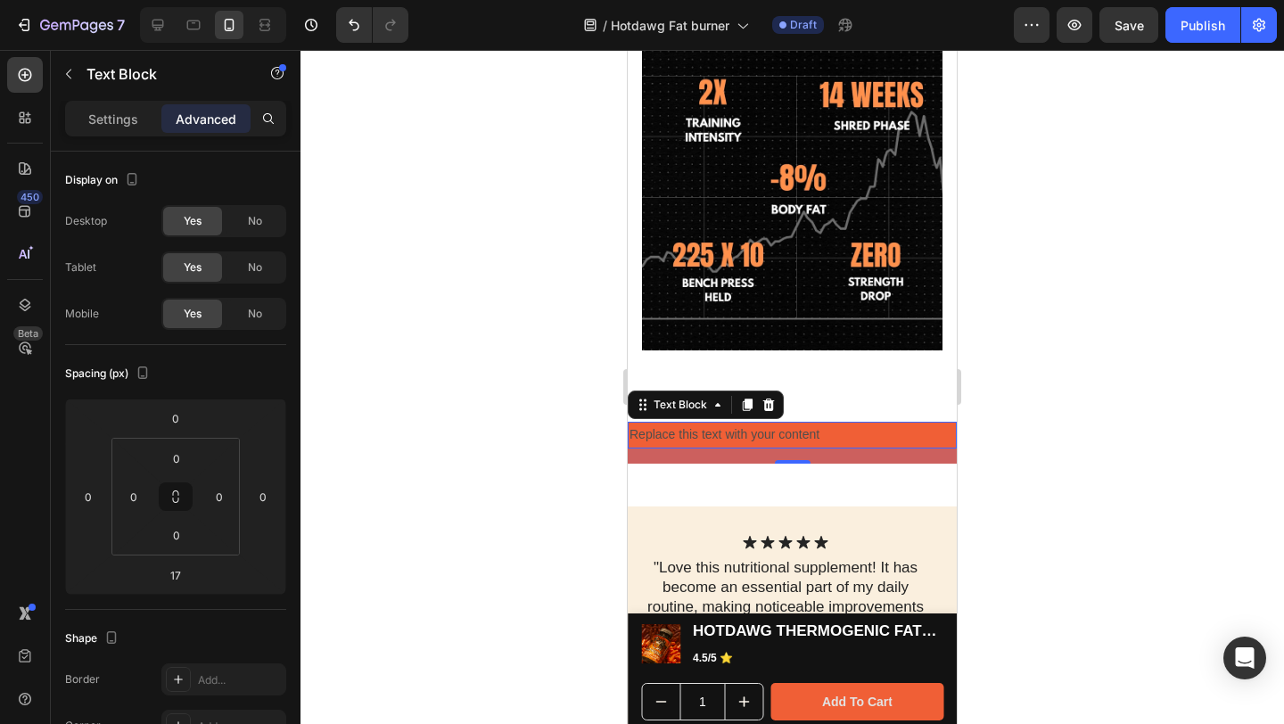
drag, startPoint x: 325, startPoint y: 357, endPoint x: 1025, endPoint y: 402, distance: 701.4
click at [1025, 402] on div at bounding box center [792, 387] width 984 height 674
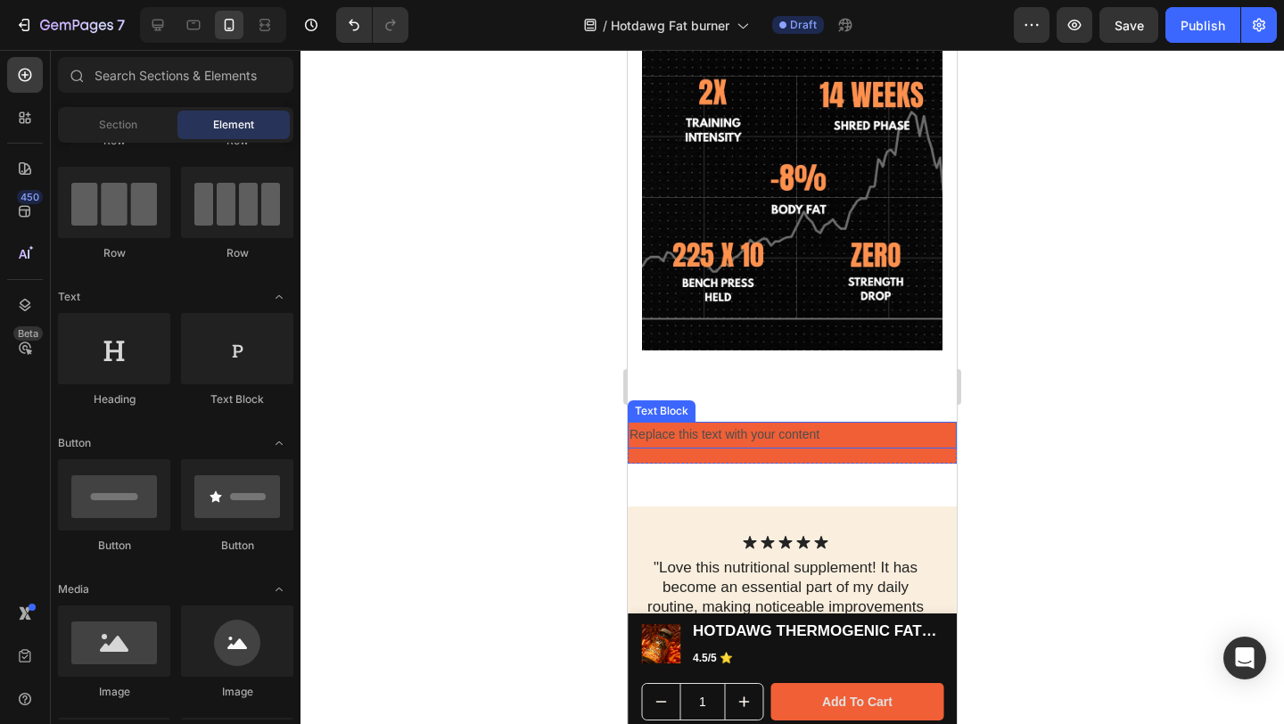
click at [857, 424] on p "Replace this text with your content" at bounding box center [792, 435] width 325 height 22
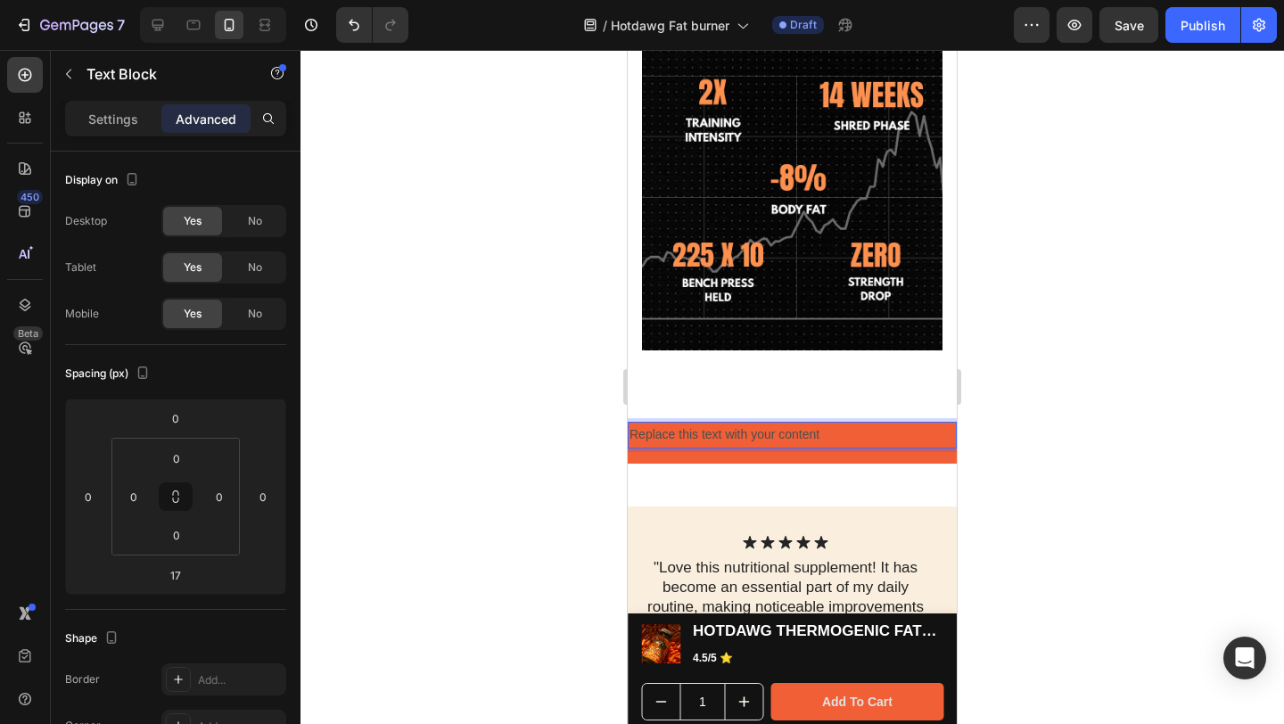
drag, startPoint x: 852, startPoint y: 407, endPoint x: 872, endPoint y: 417, distance: 22.3
click at [1283, 376] on div at bounding box center [792, 387] width 984 height 674
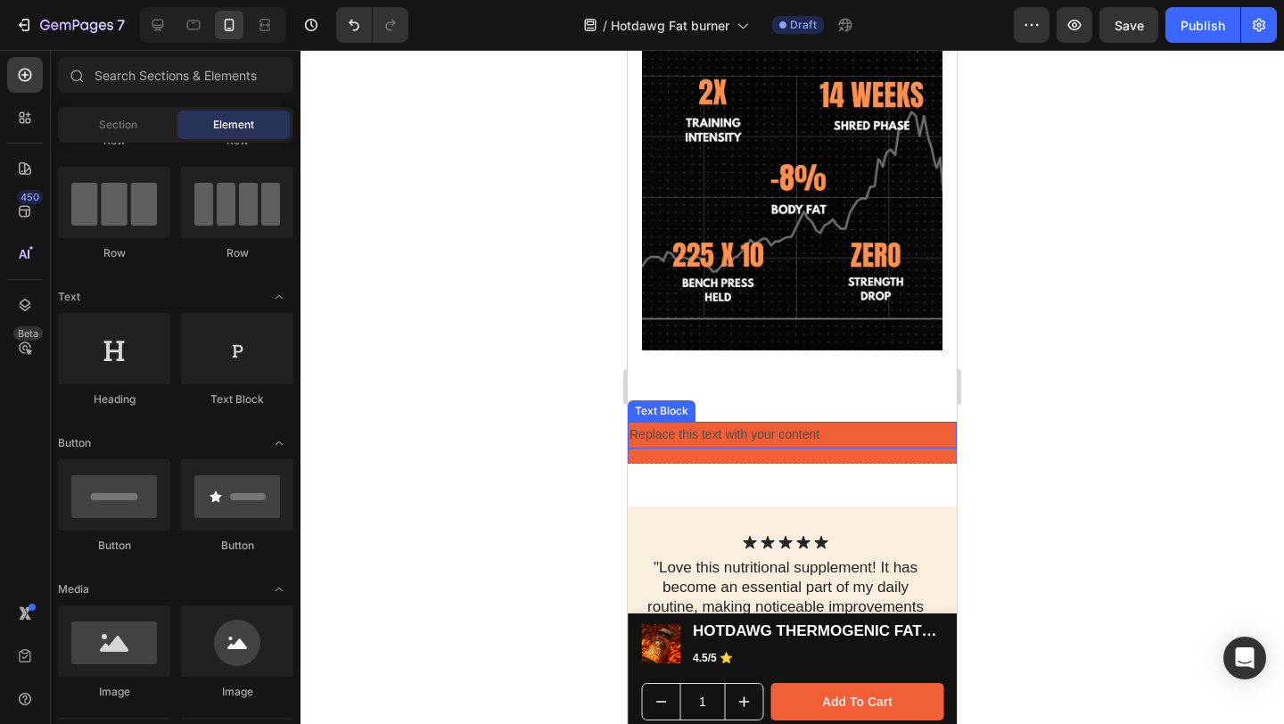
click at [768, 424] on p "Replace this text with your content" at bounding box center [792, 435] width 325 height 22
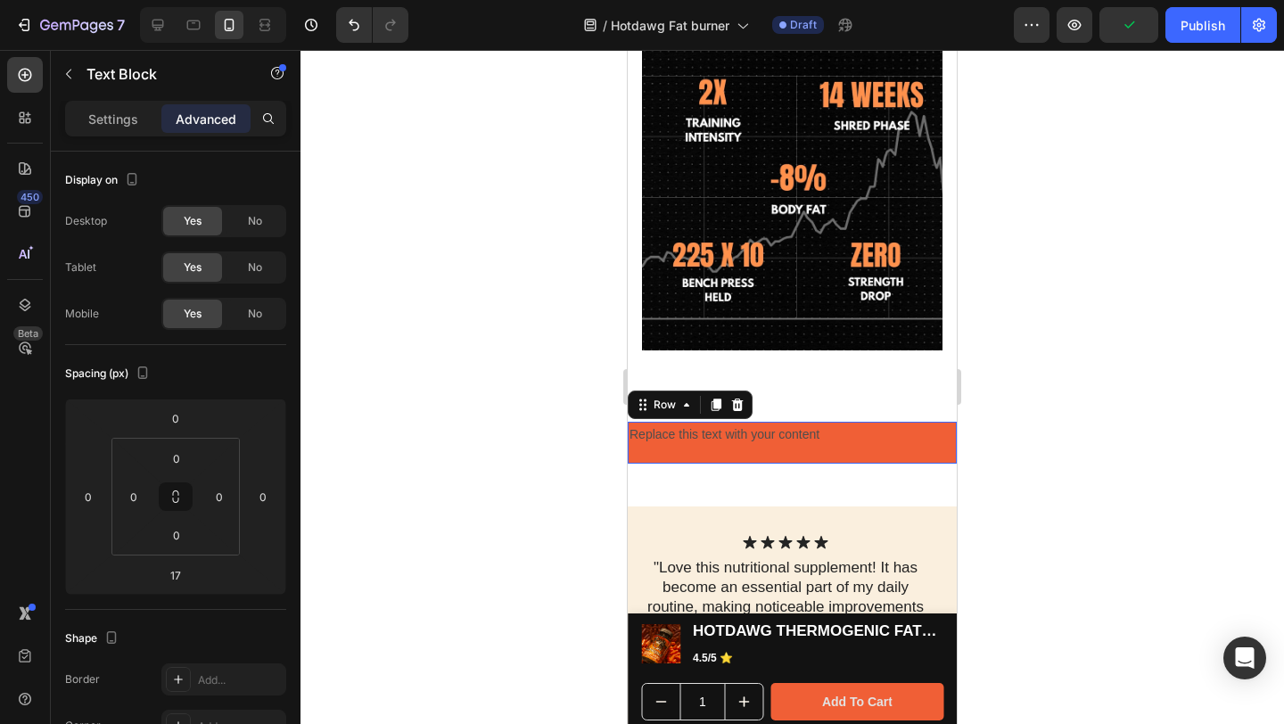
click at [796, 424] on div "Replace this text with your content Text Block" at bounding box center [792, 442] width 329 height 41
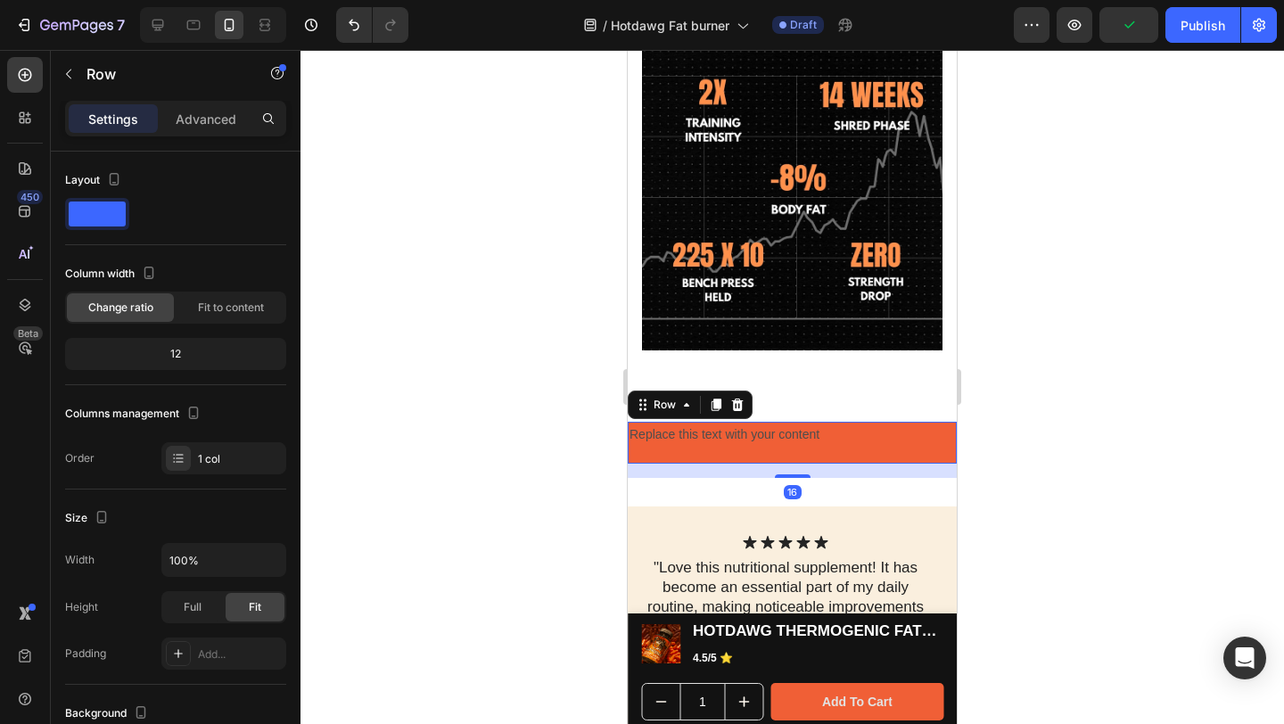
click at [1120, 358] on div at bounding box center [792, 387] width 984 height 674
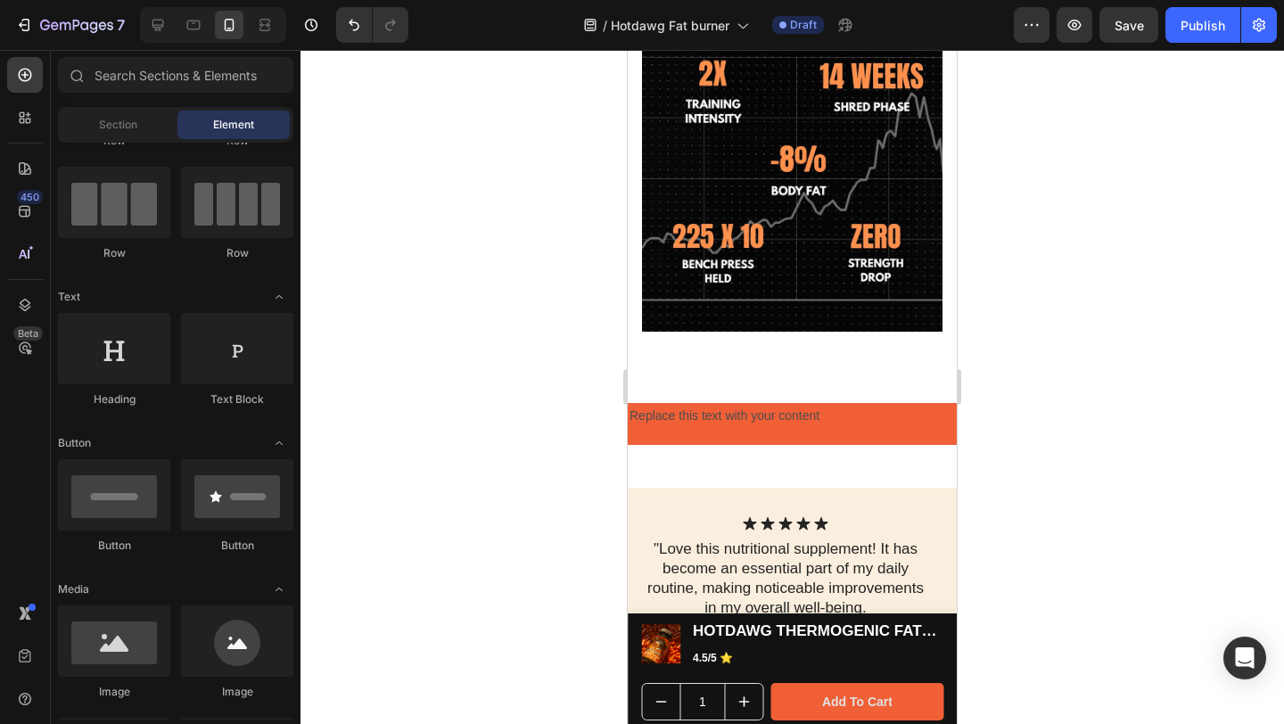
scroll to position [2104, 0]
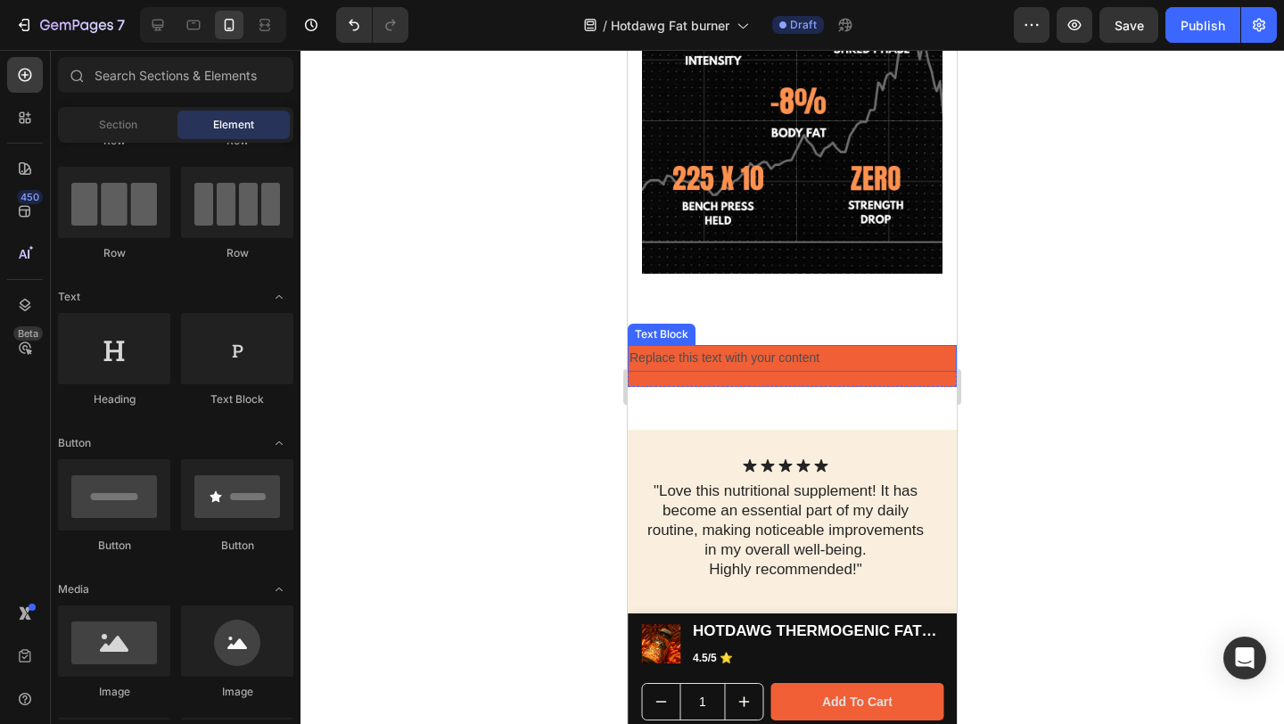
click at [775, 345] on div "Replace this text with your content" at bounding box center [792, 358] width 329 height 26
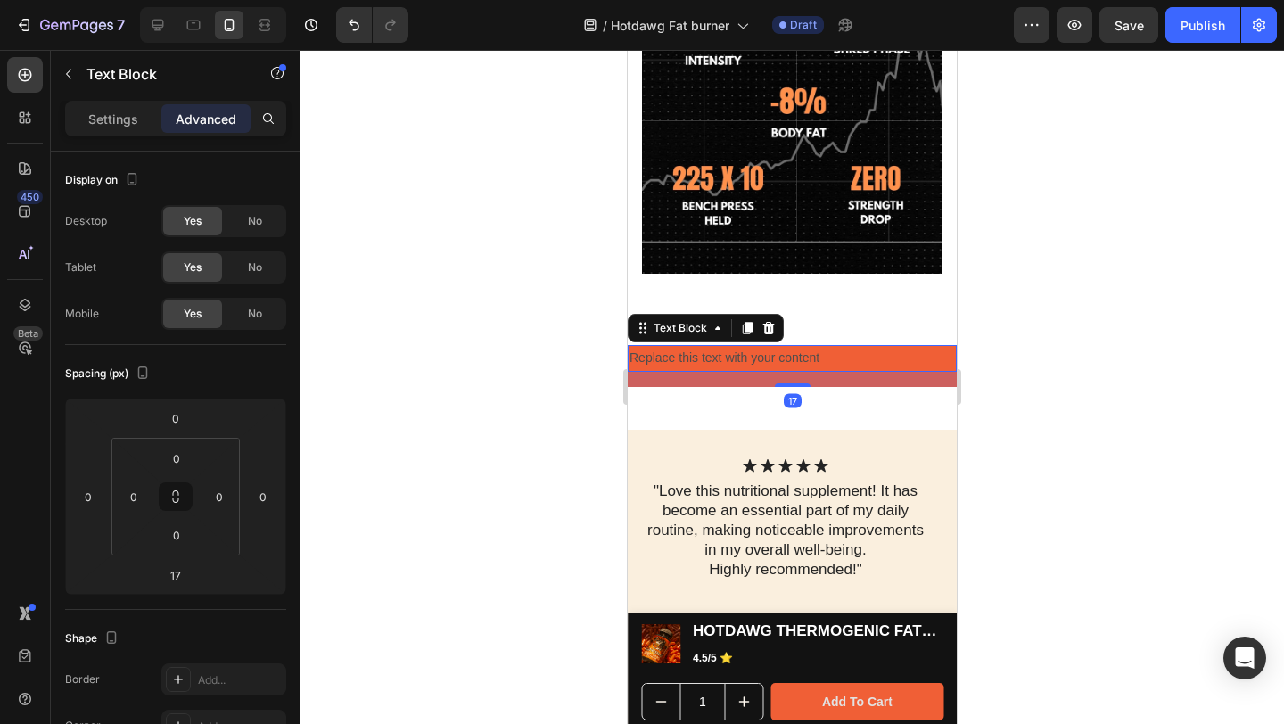
click at [775, 345] on div "Replace this text with your content" at bounding box center [792, 358] width 329 height 26
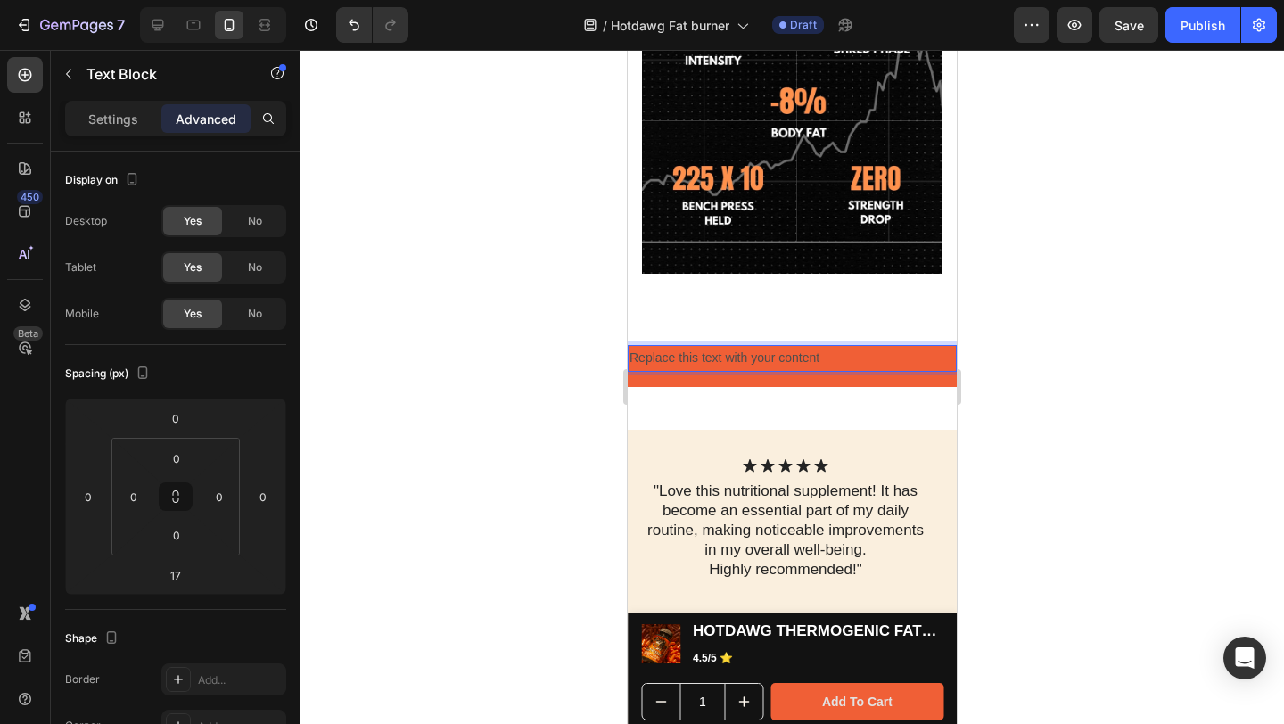
click at [775, 347] on p "Replace this text with your content" at bounding box center [792, 358] width 325 height 22
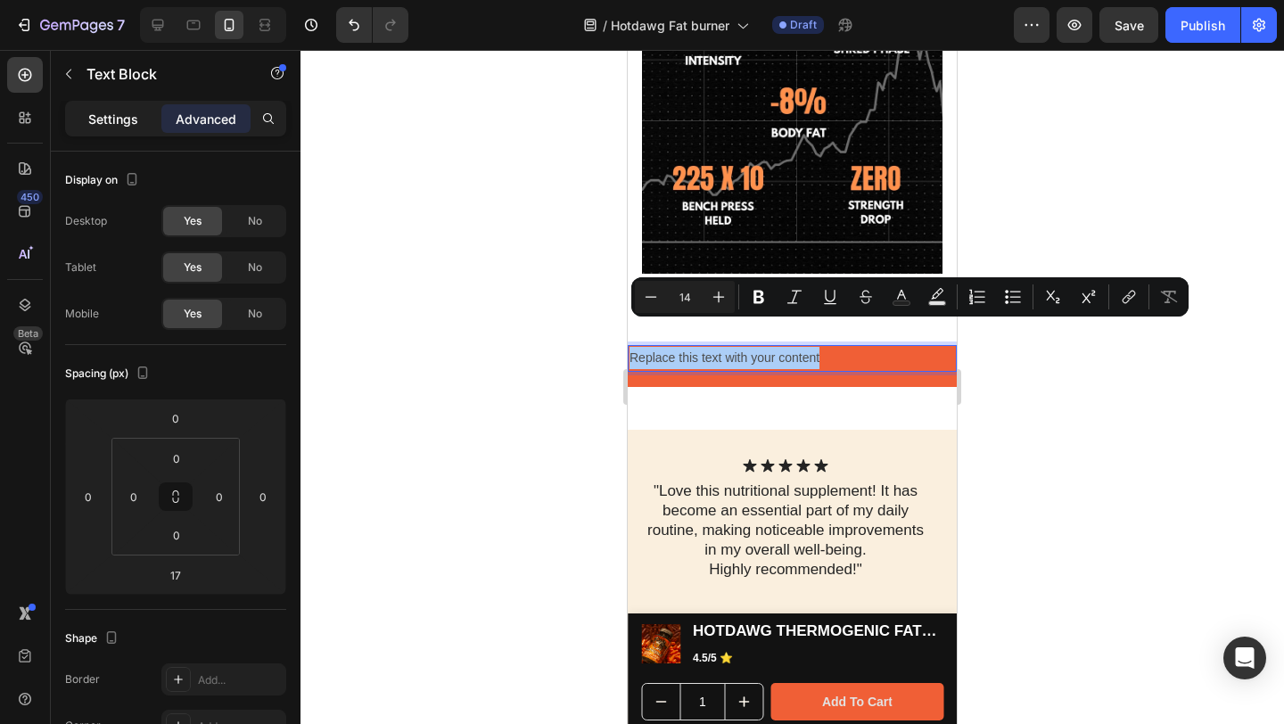
click at [99, 119] on p "Settings" at bounding box center [113, 119] width 50 height 19
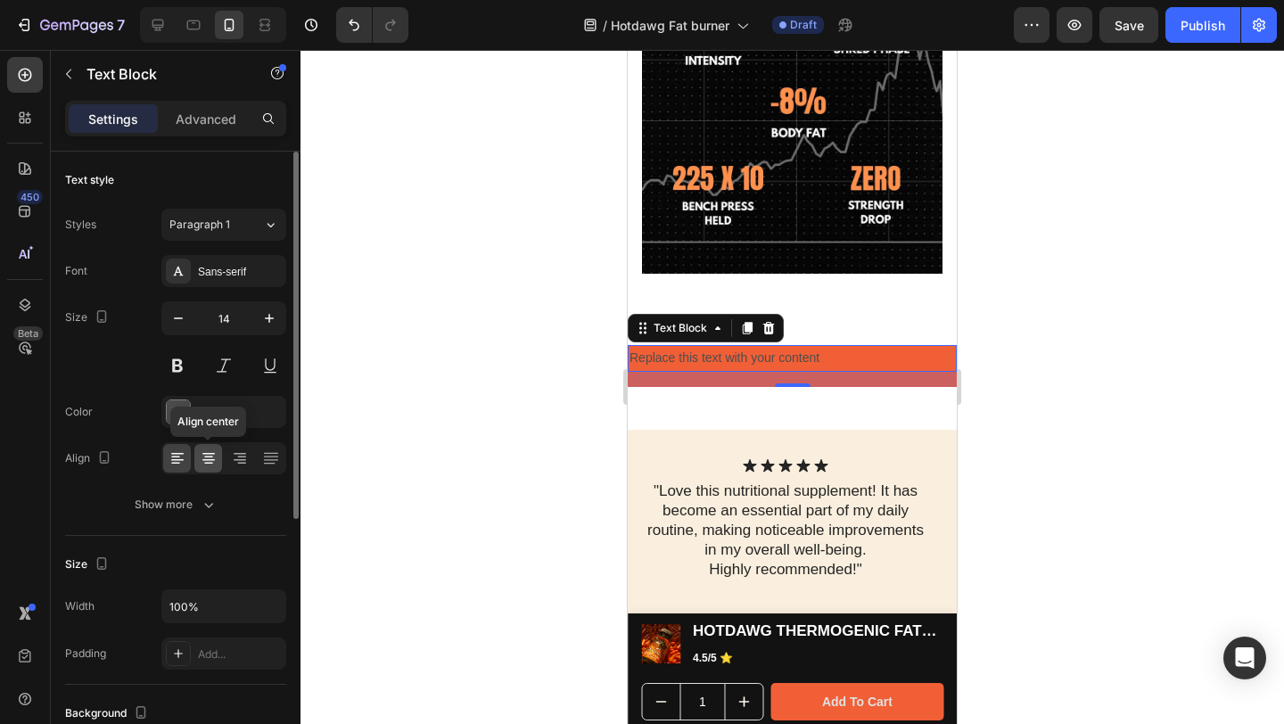
click at [204, 457] on icon at bounding box center [209, 458] width 18 height 18
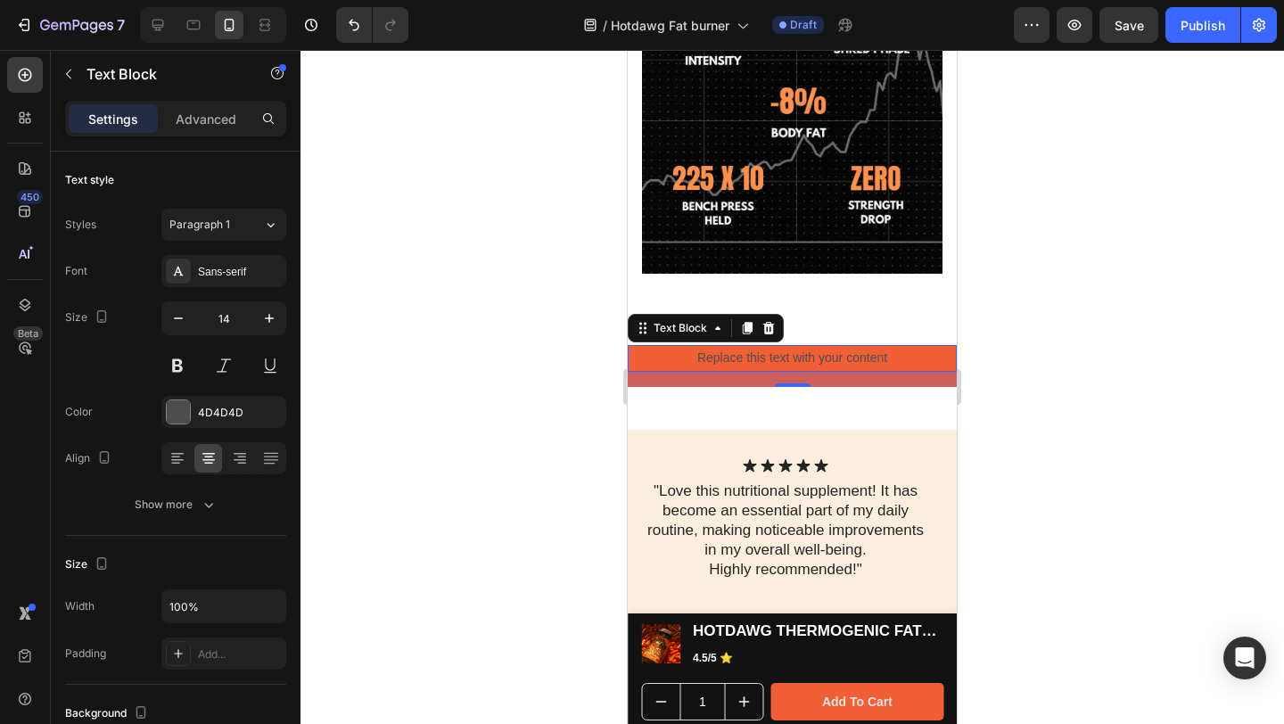
click at [1095, 307] on div at bounding box center [792, 387] width 984 height 674
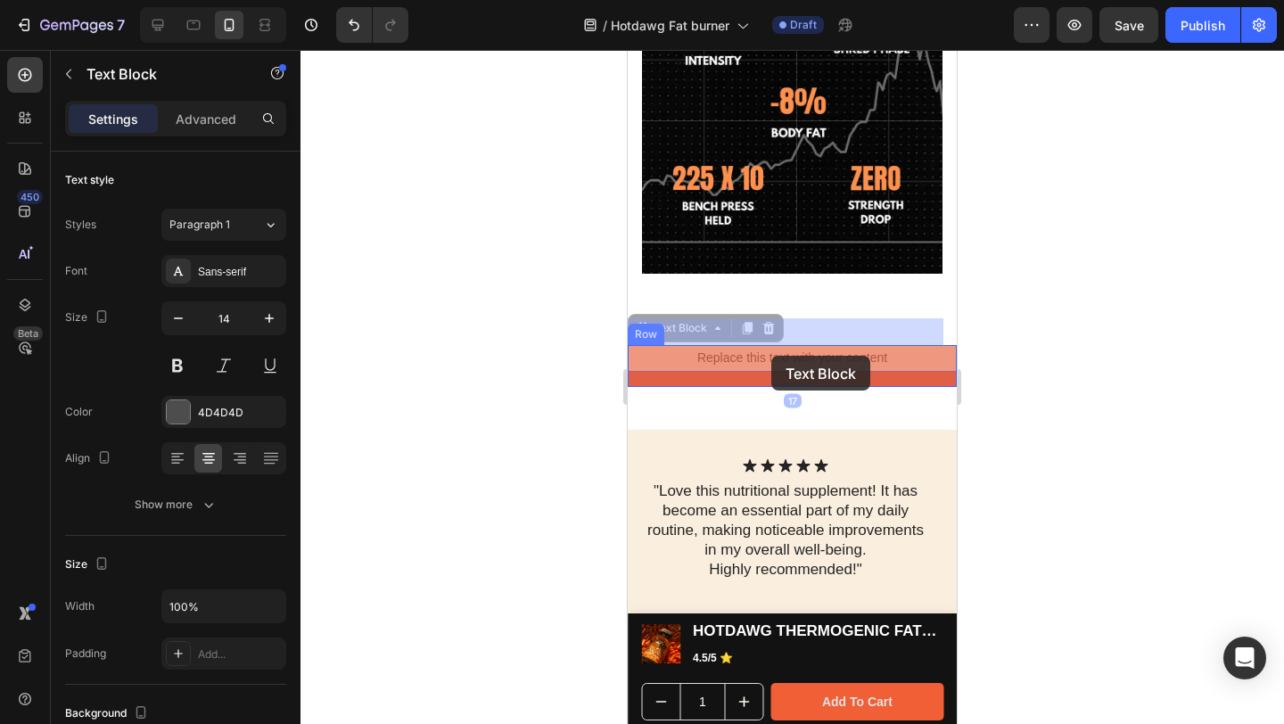
drag, startPoint x: 776, startPoint y: 333, endPoint x: 771, endPoint y: 356, distance: 22.7
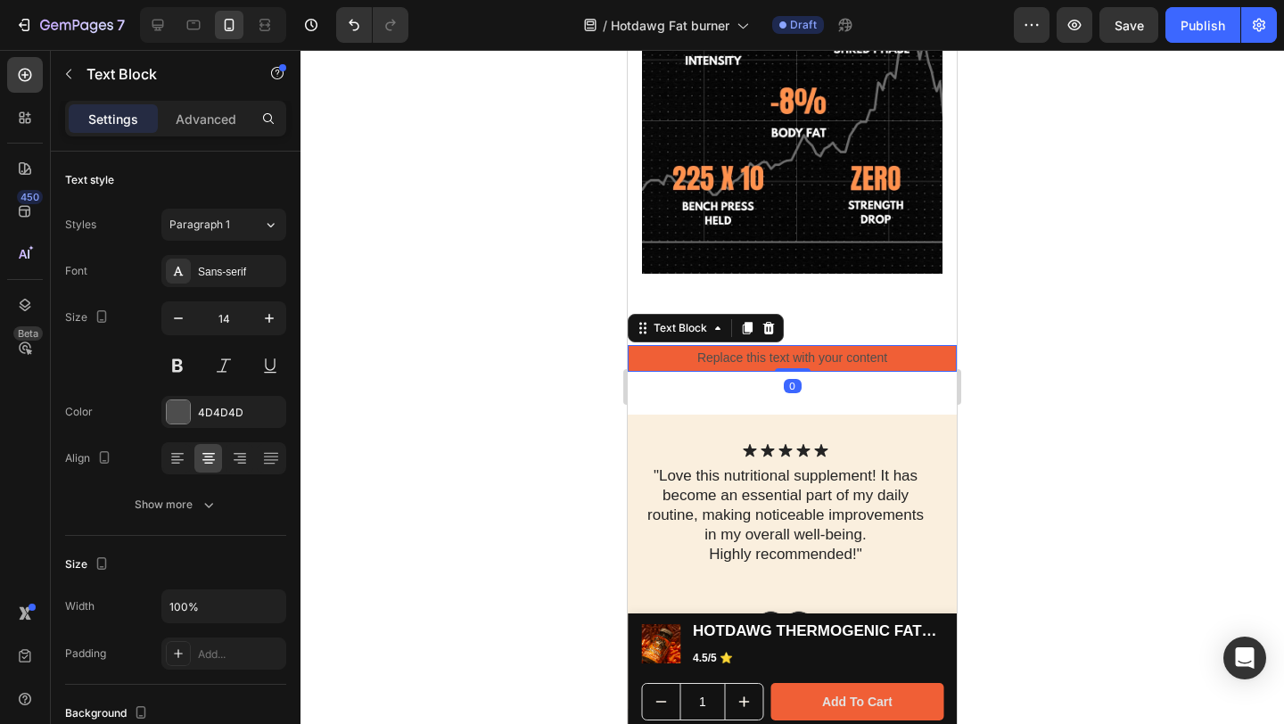
drag, startPoint x: 794, startPoint y: 357, endPoint x: 803, endPoint y: 325, distance: 33.3
click at [803, 345] on div "Replace this text with your content Text Block 0" at bounding box center [792, 358] width 329 height 26
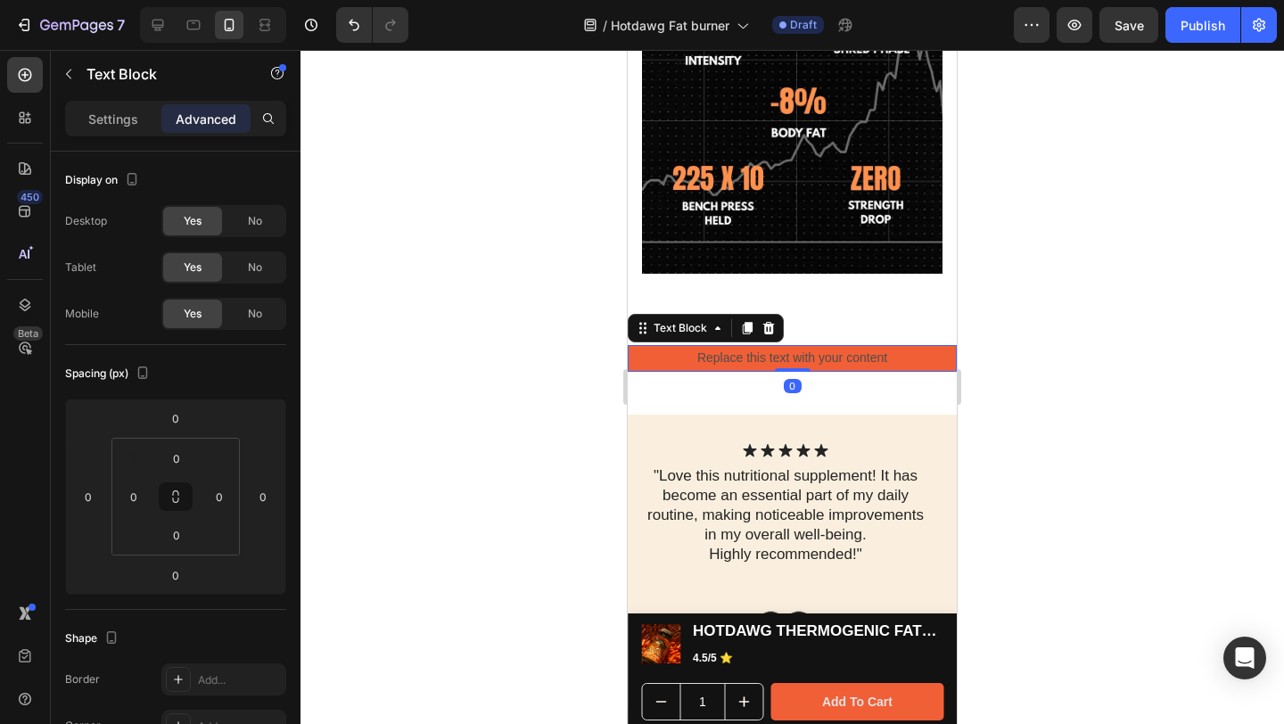
click at [1075, 310] on div at bounding box center [792, 387] width 984 height 674
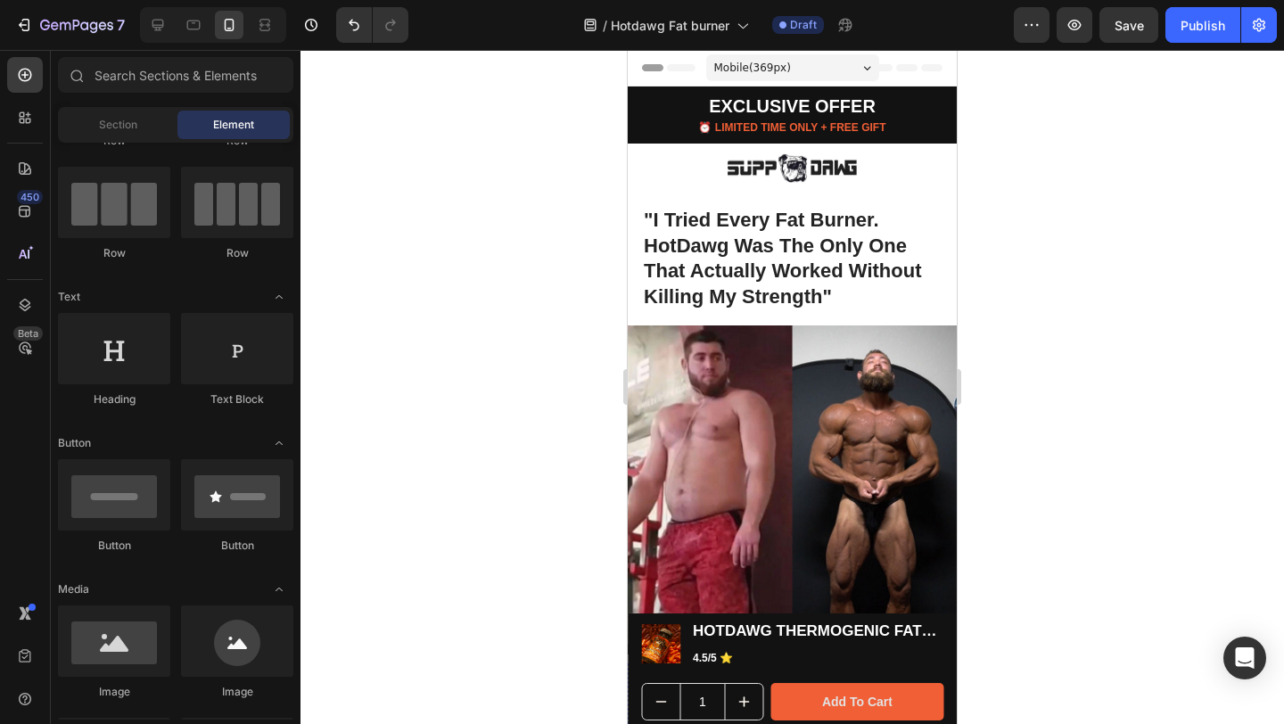
scroll to position [909, 0]
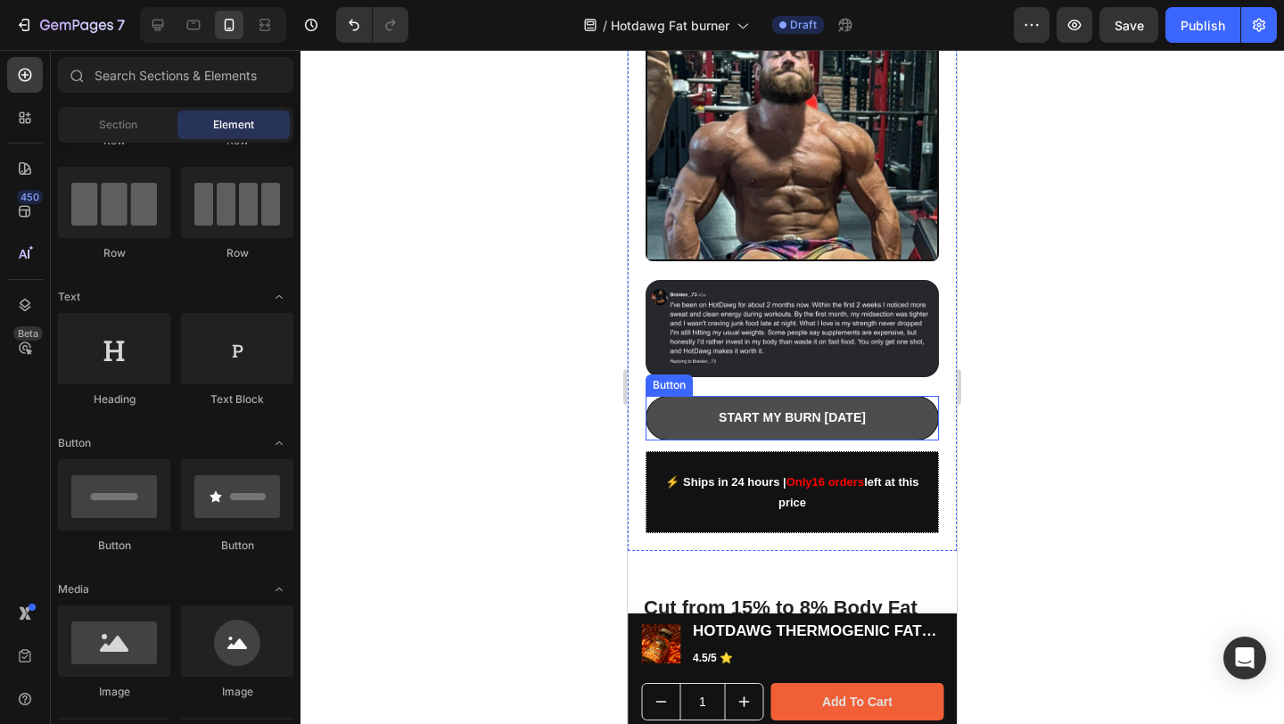
click at [652, 396] on button "START MY BURN [DATE]" at bounding box center [792, 418] width 293 height 44
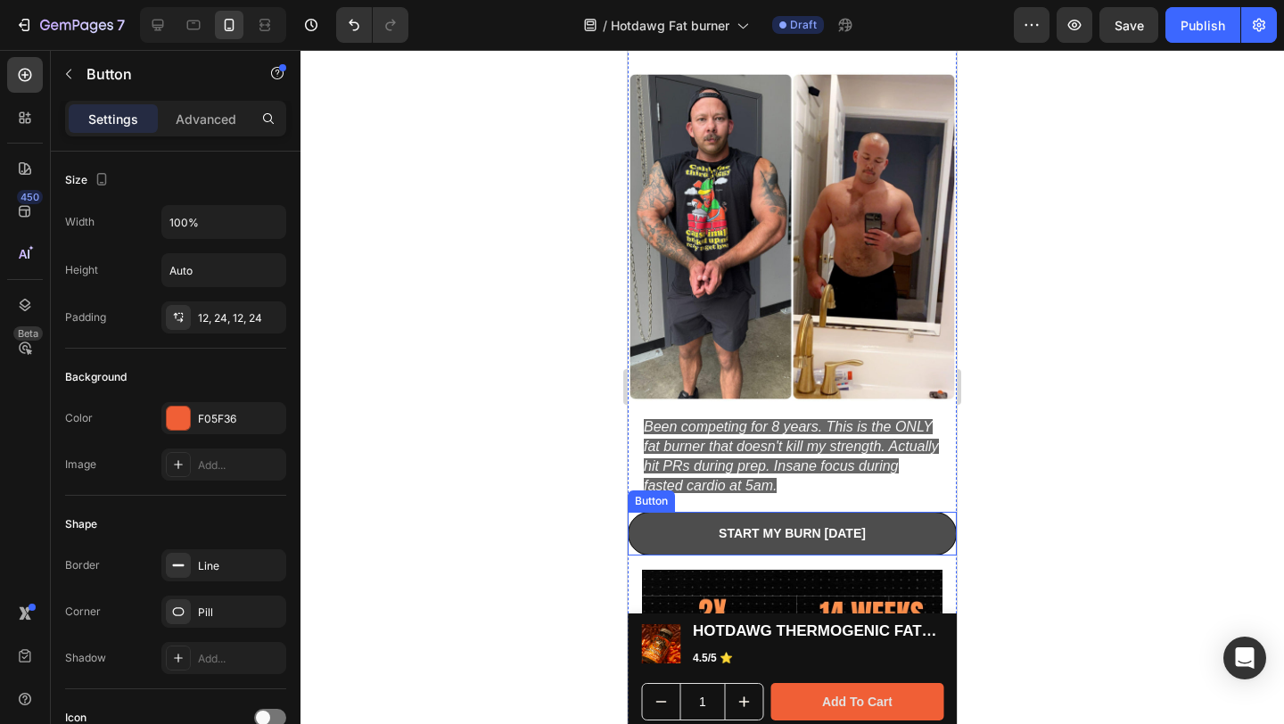
scroll to position [1525, 0]
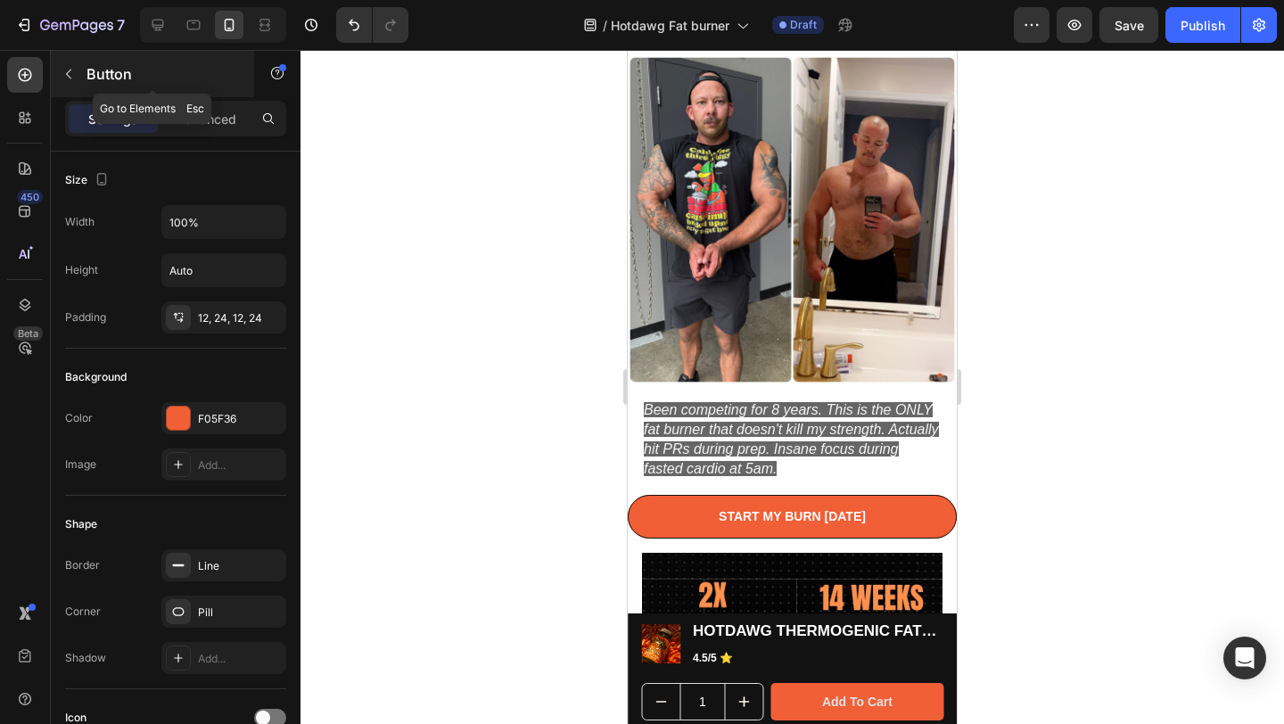
click at [67, 73] on icon "button" at bounding box center [69, 74] width 14 height 14
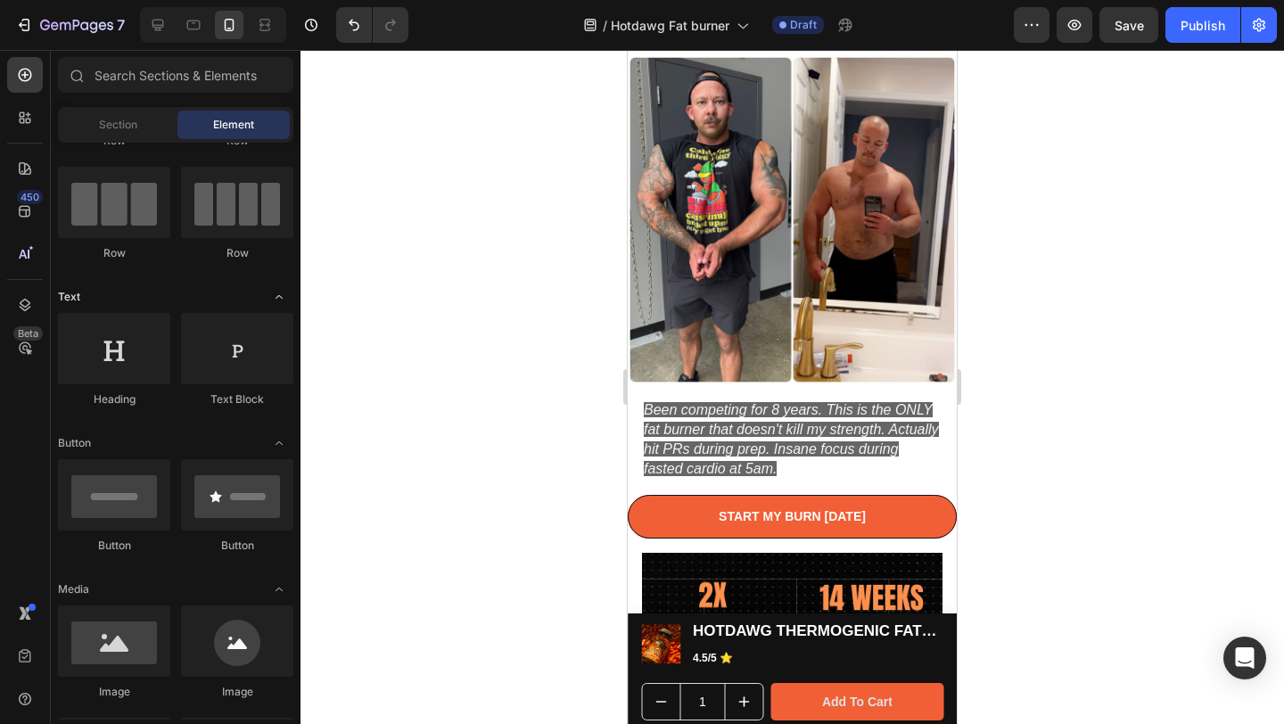
scroll to position [0, 0]
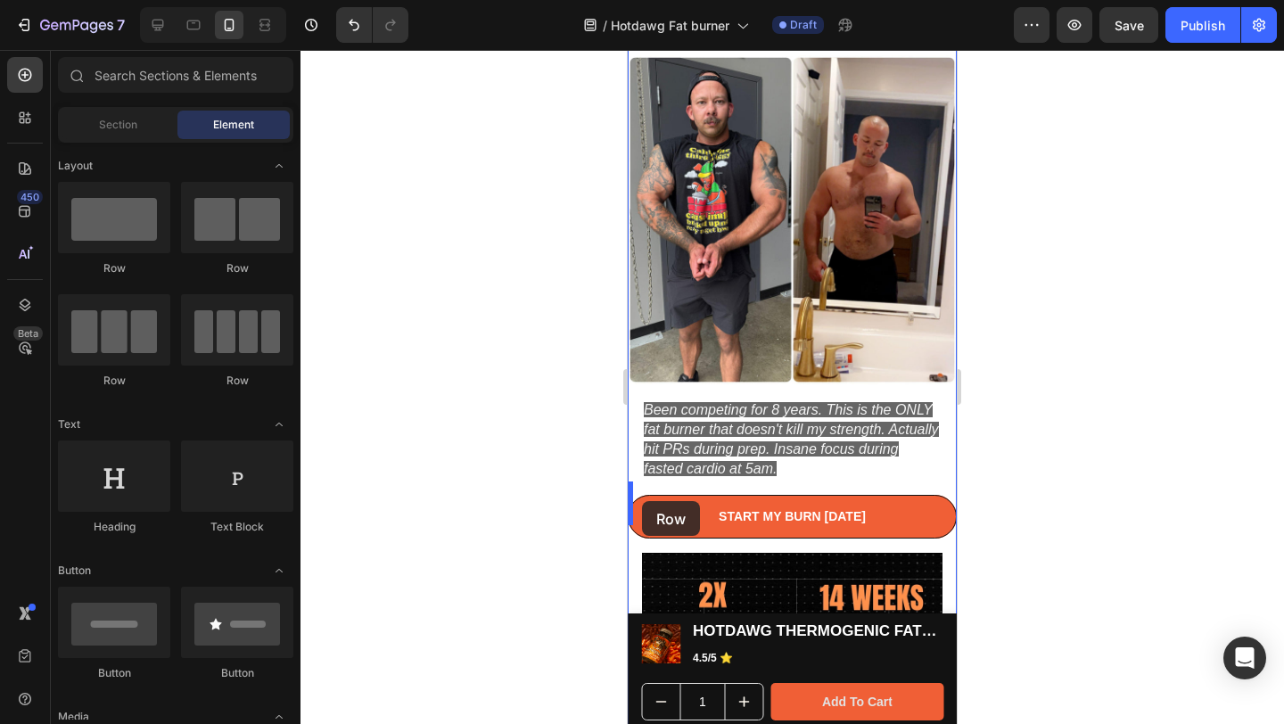
drag, startPoint x: 739, startPoint y: 289, endPoint x: 642, endPoint y: 501, distance: 233.4
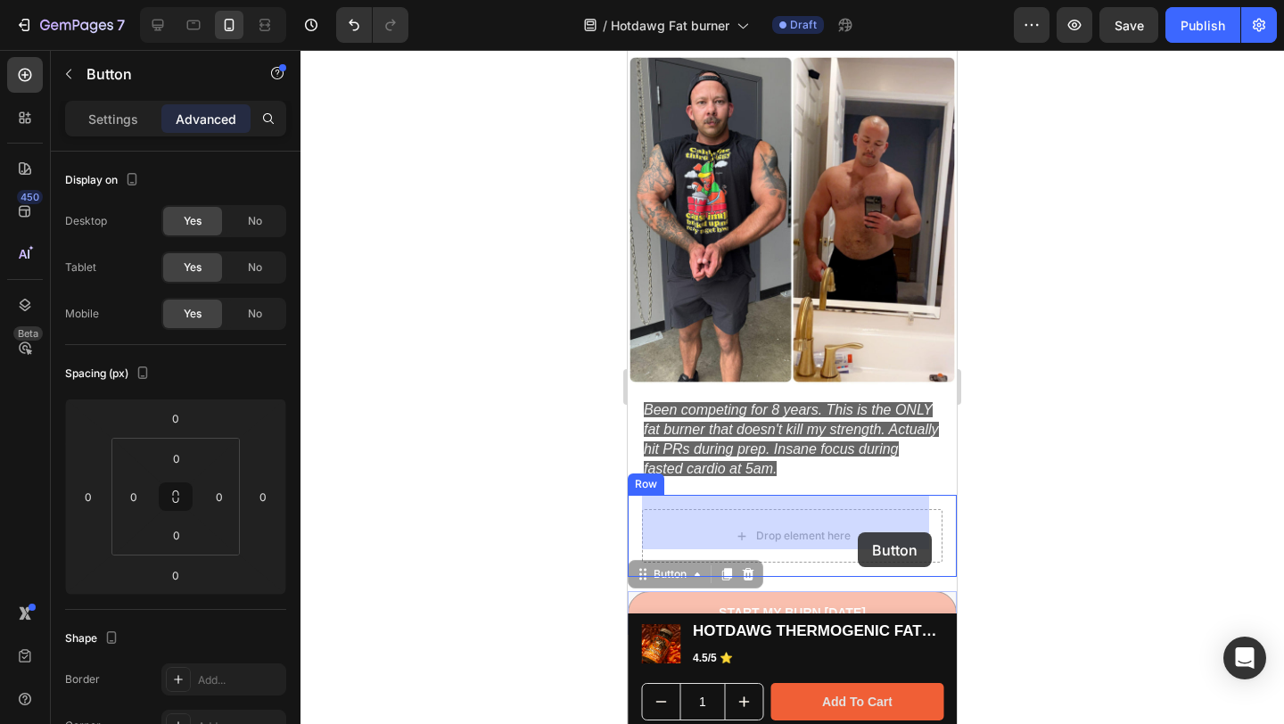
drag, startPoint x: 880, startPoint y: 595, endPoint x: 858, endPoint y: 532, distance: 66.3
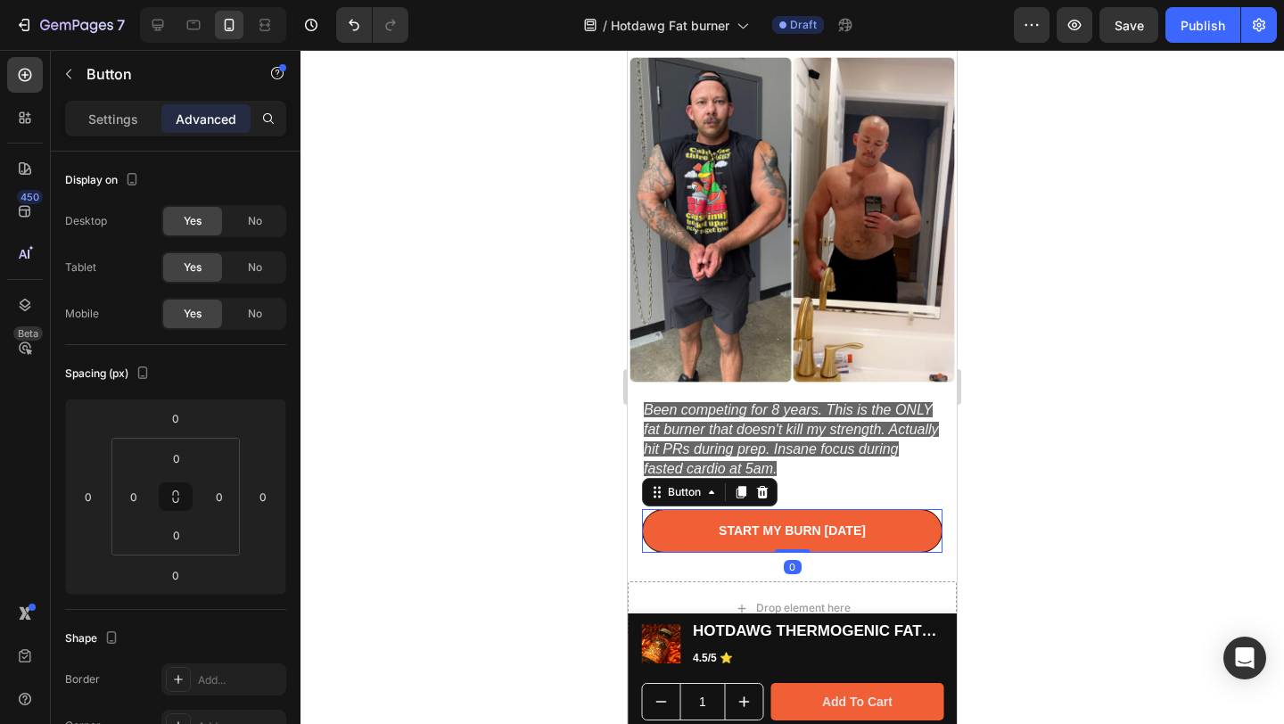
click at [1124, 420] on div at bounding box center [792, 387] width 984 height 674
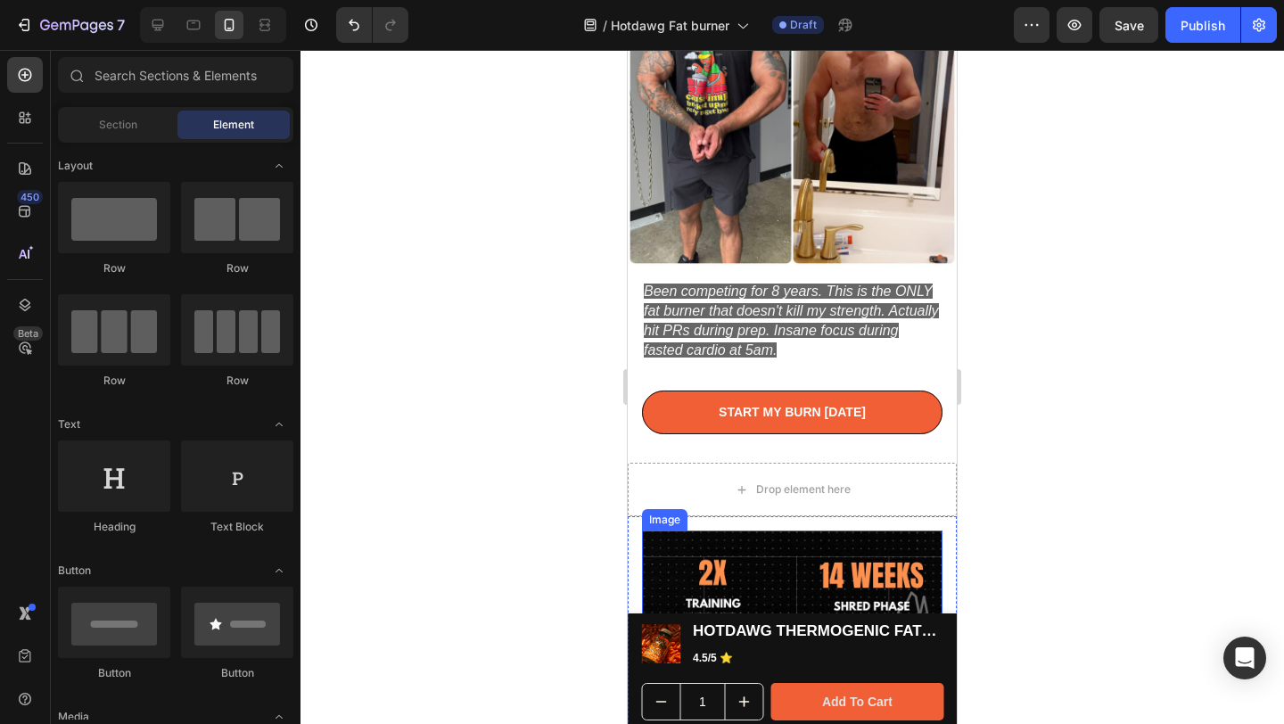
scroll to position [1644, 0]
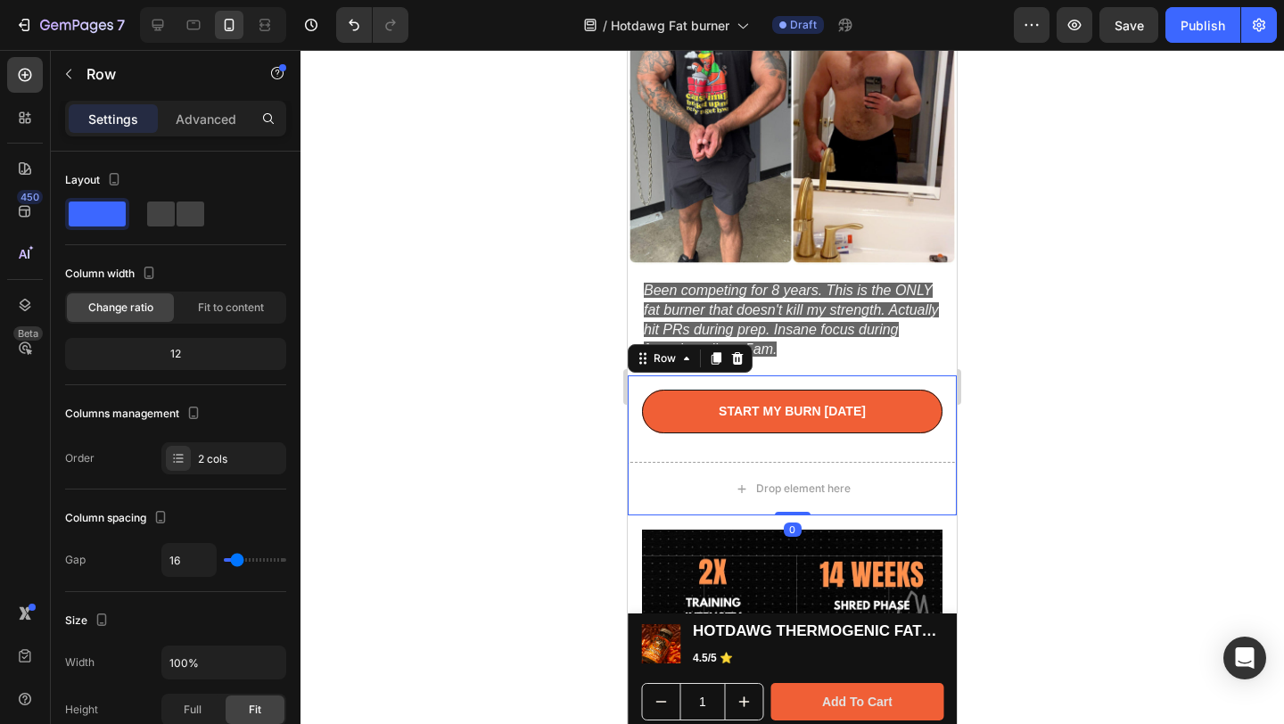
click at [1191, 525] on div at bounding box center [792, 387] width 984 height 674
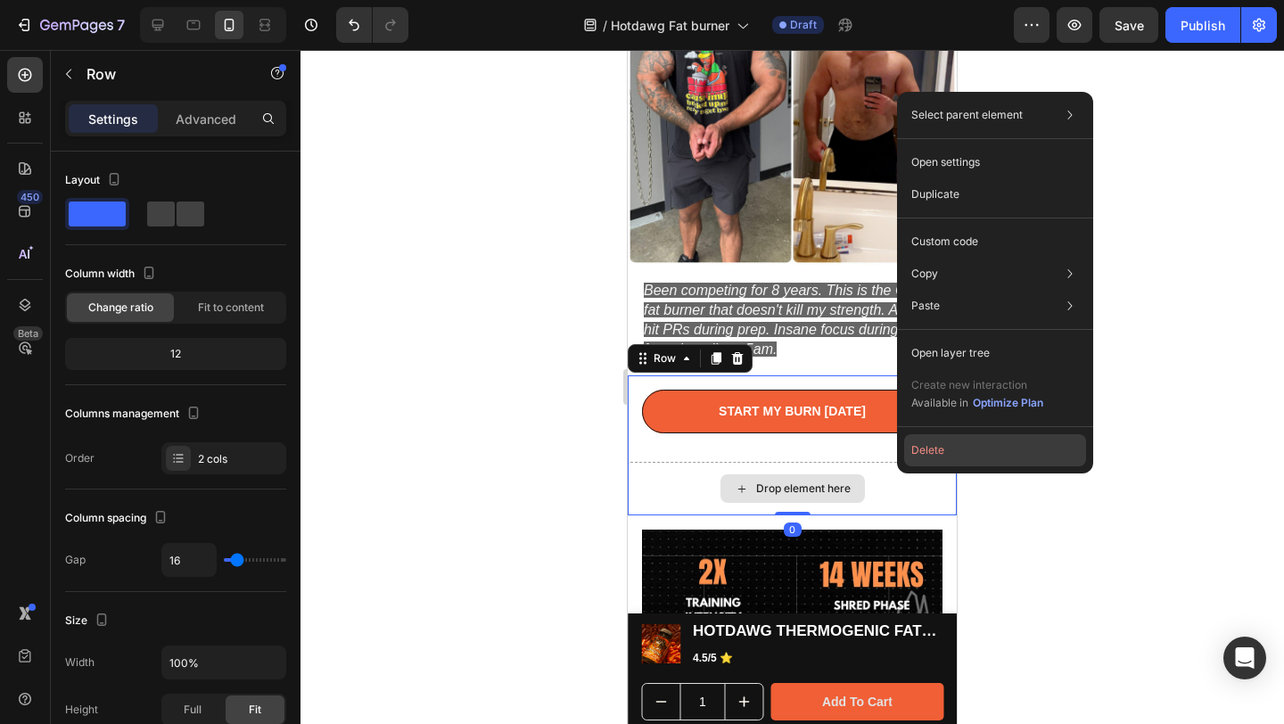
drag, startPoint x: 924, startPoint y: 455, endPoint x: 299, endPoint y: 419, distance: 626.1
click at [924, 455] on button "Delete" at bounding box center [995, 450] width 182 height 32
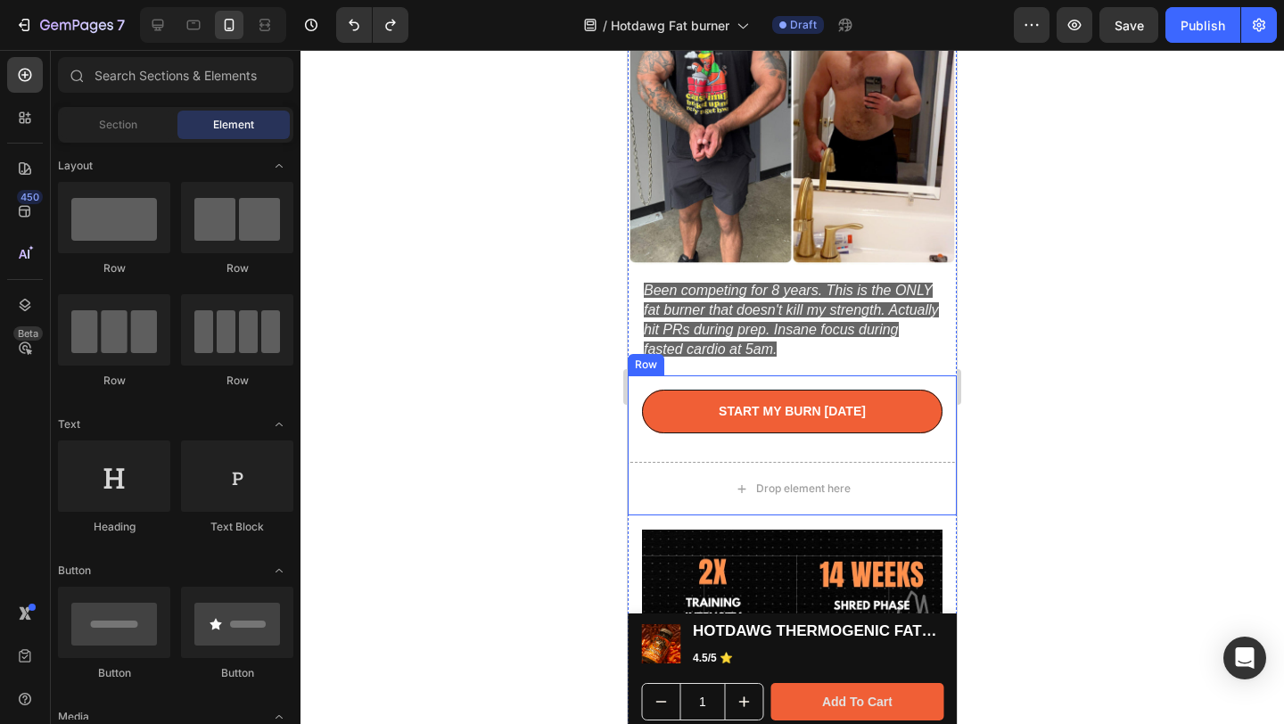
click at [516, 433] on div at bounding box center [792, 387] width 984 height 674
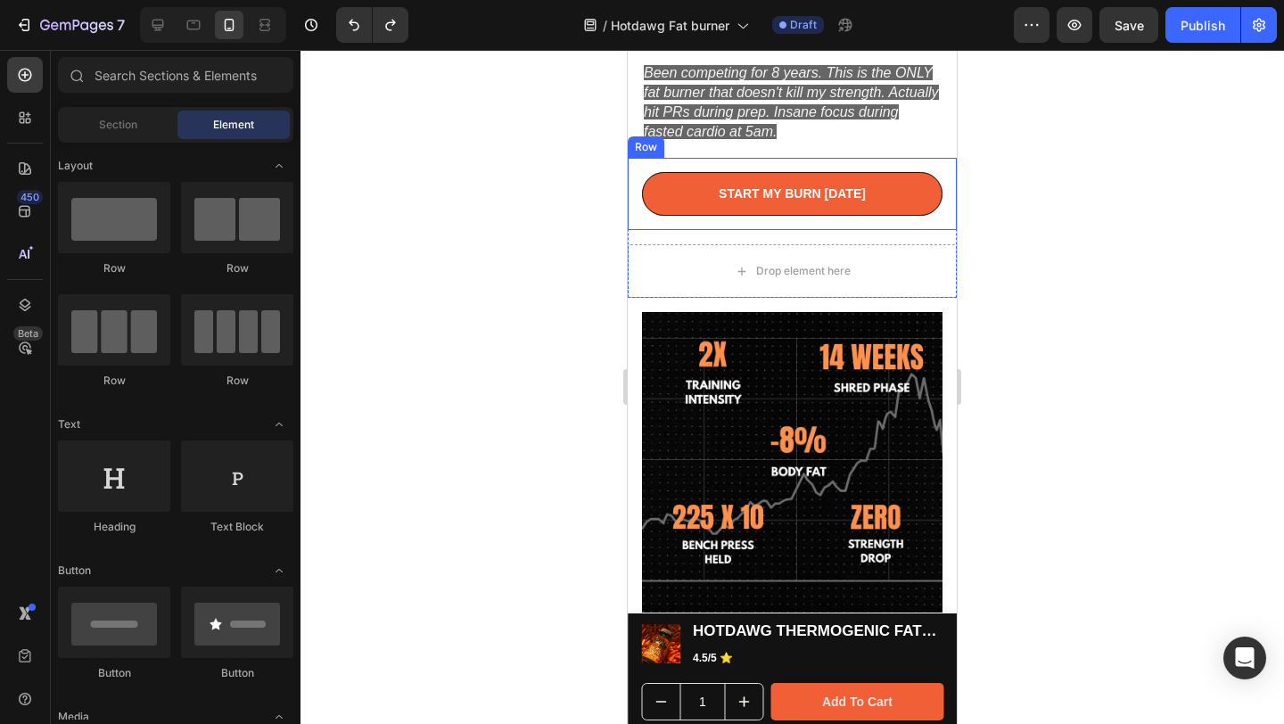
scroll to position [1897, 0]
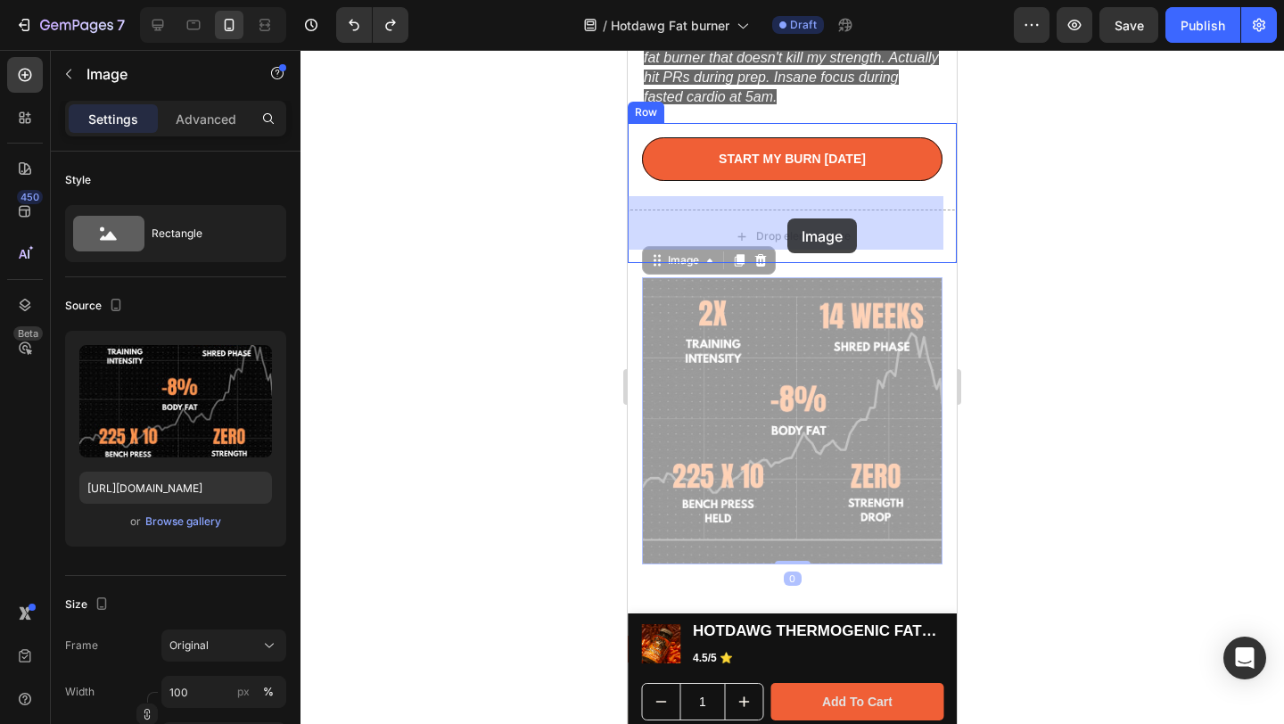
drag, startPoint x: 774, startPoint y: 344, endPoint x: 787, endPoint y: 218, distance: 126.4
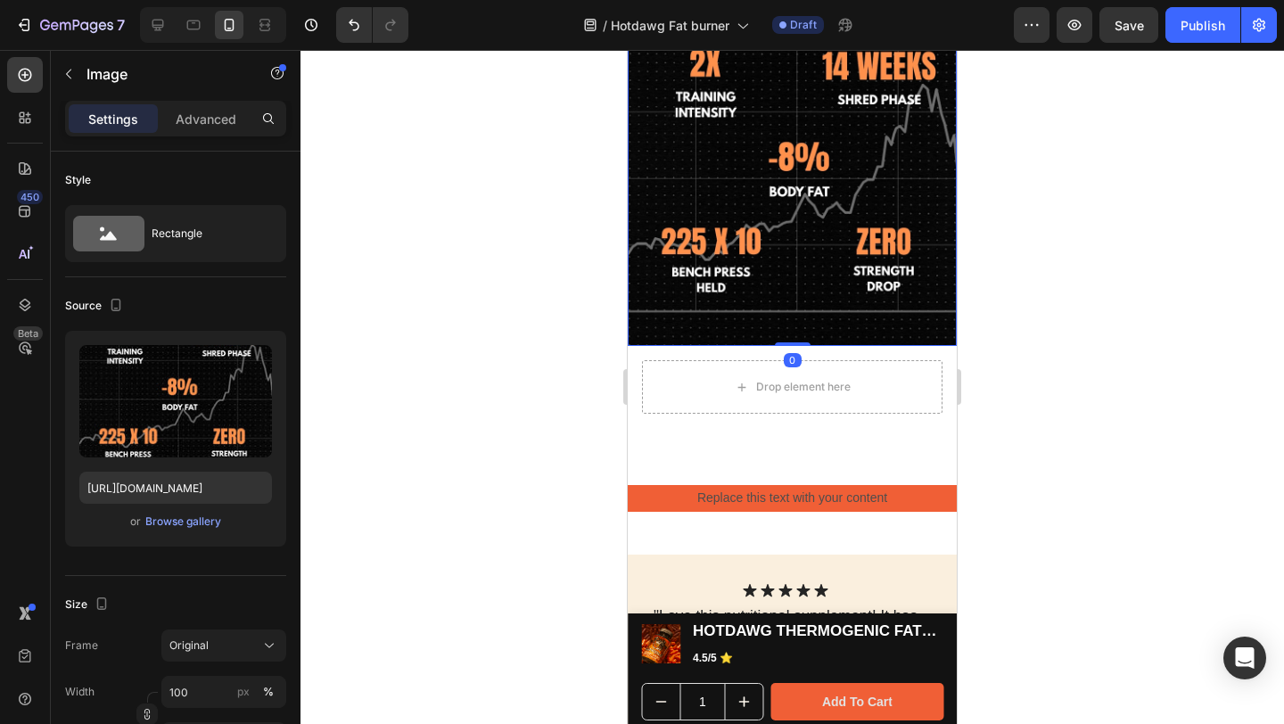
scroll to position [2103, 0]
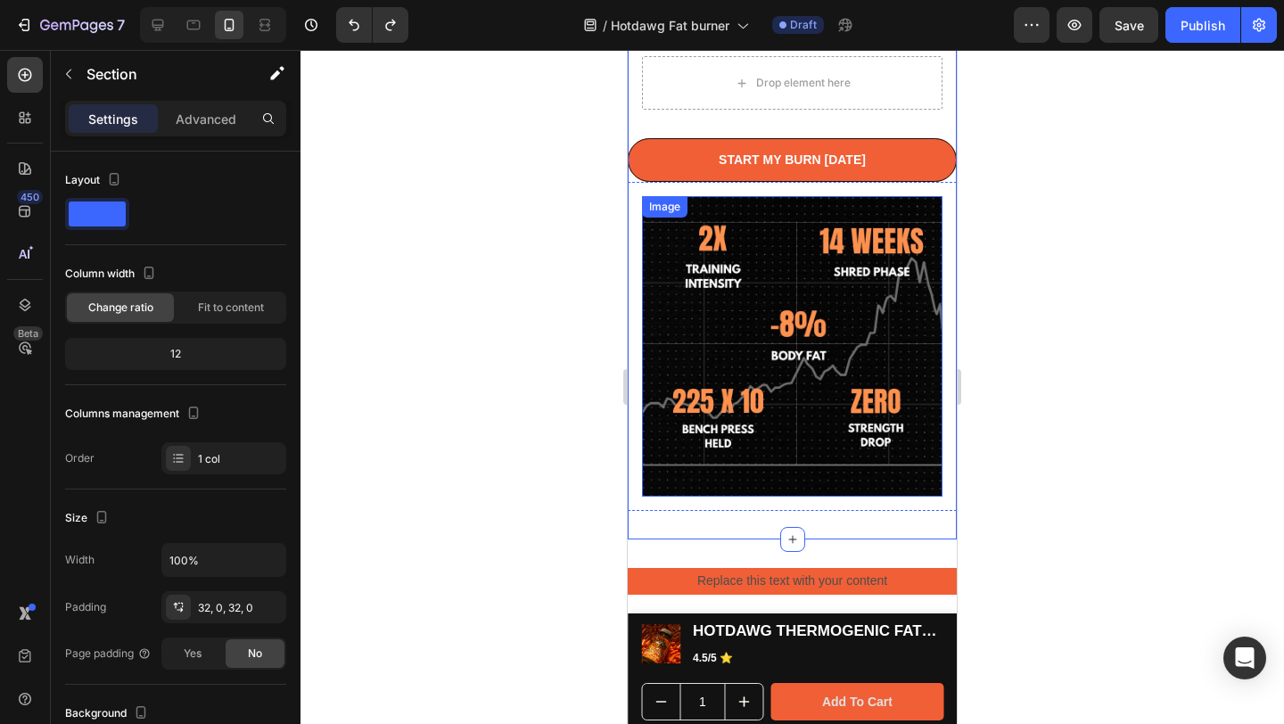
scroll to position [1828, 0]
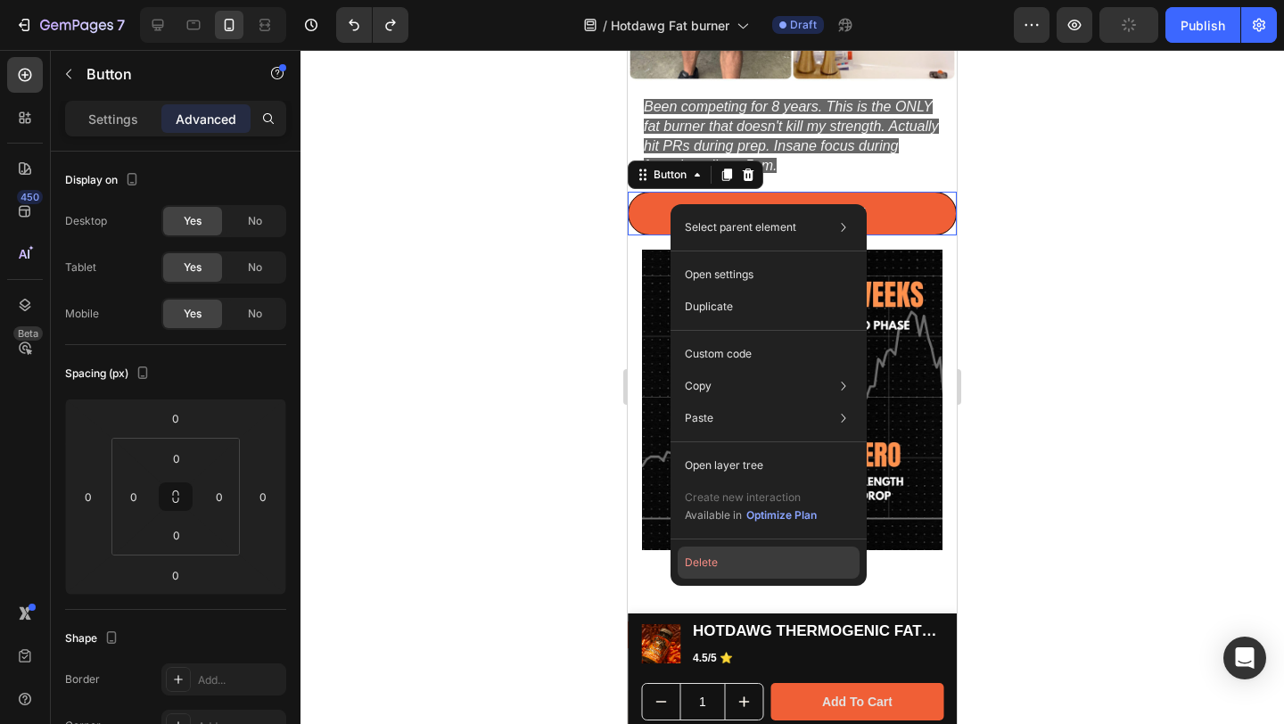
click at [732, 563] on button "Delete" at bounding box center [769, 563] width 182 height 32
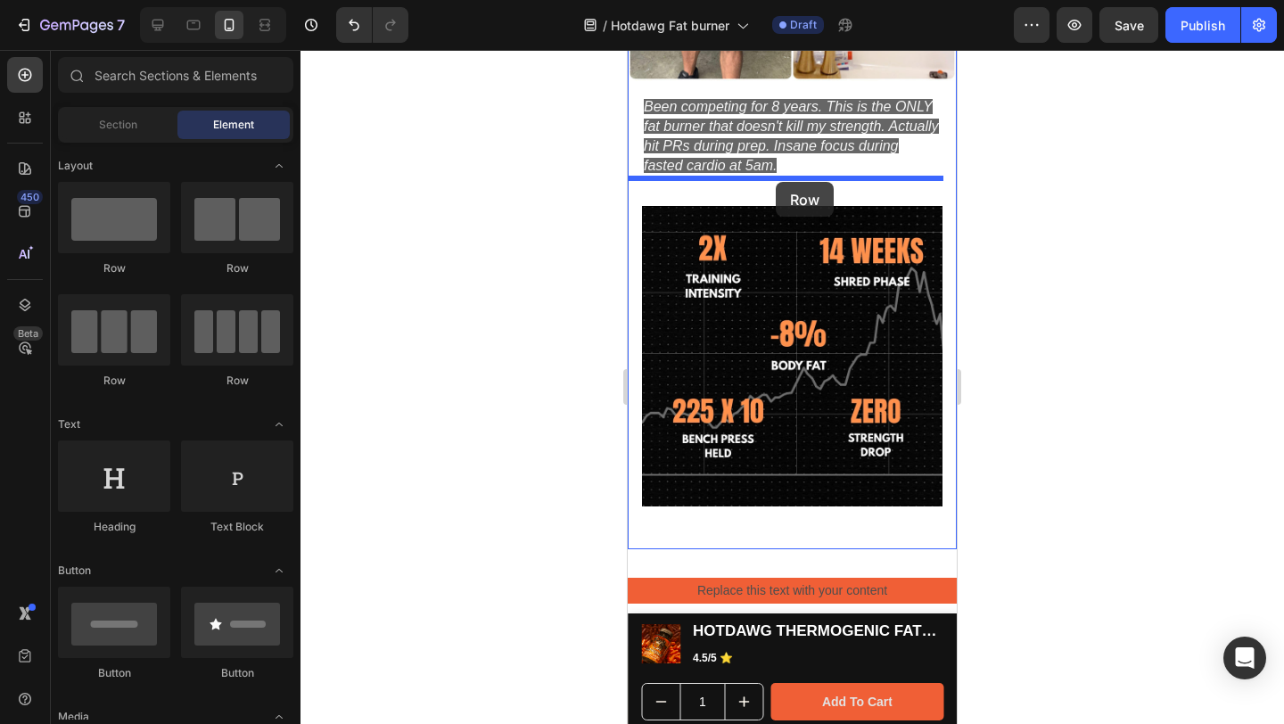
drag, startPoint x: 740, startPoint y: 279, endPoint x: 776, endPoint y: 182, distance: 103.5
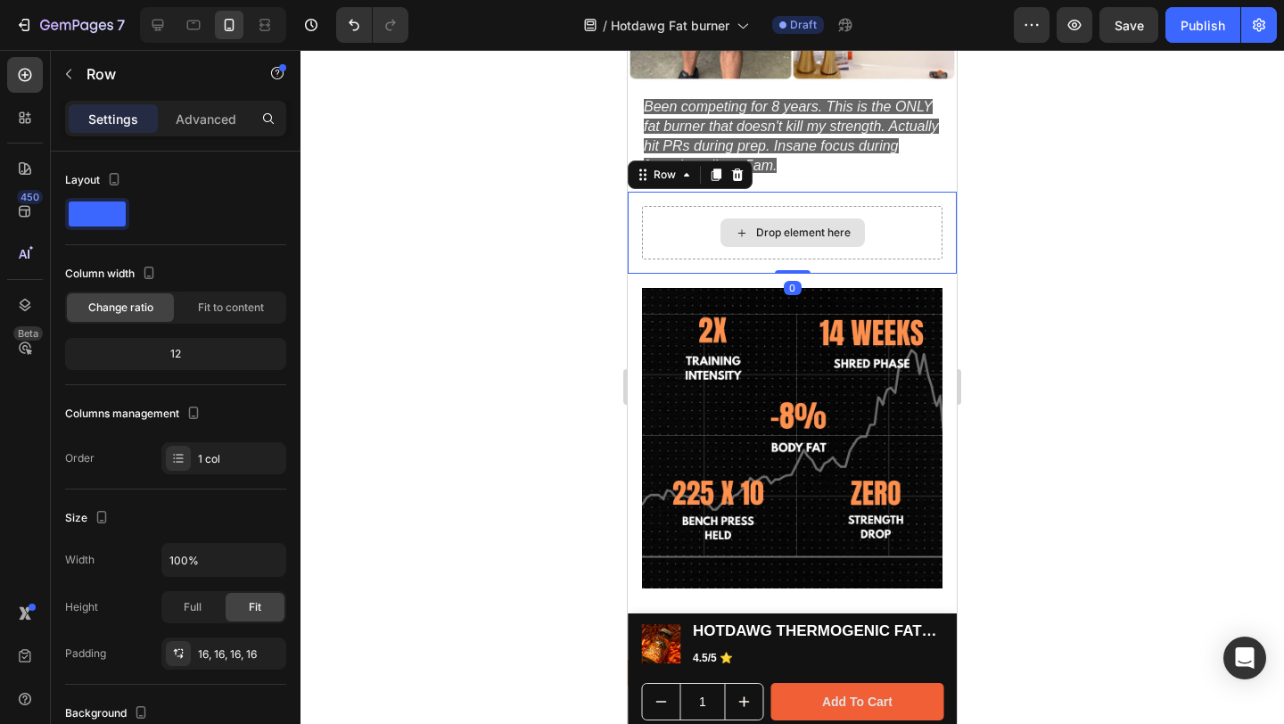
drag, startPoint x: 788, startPoint y: 257, endPoint x: 786, endPoint y: 232, distance: 25.1
click at [786, 232] on div "Drop element here Row 0" at bounding box center [792, 233] width 329 height 82
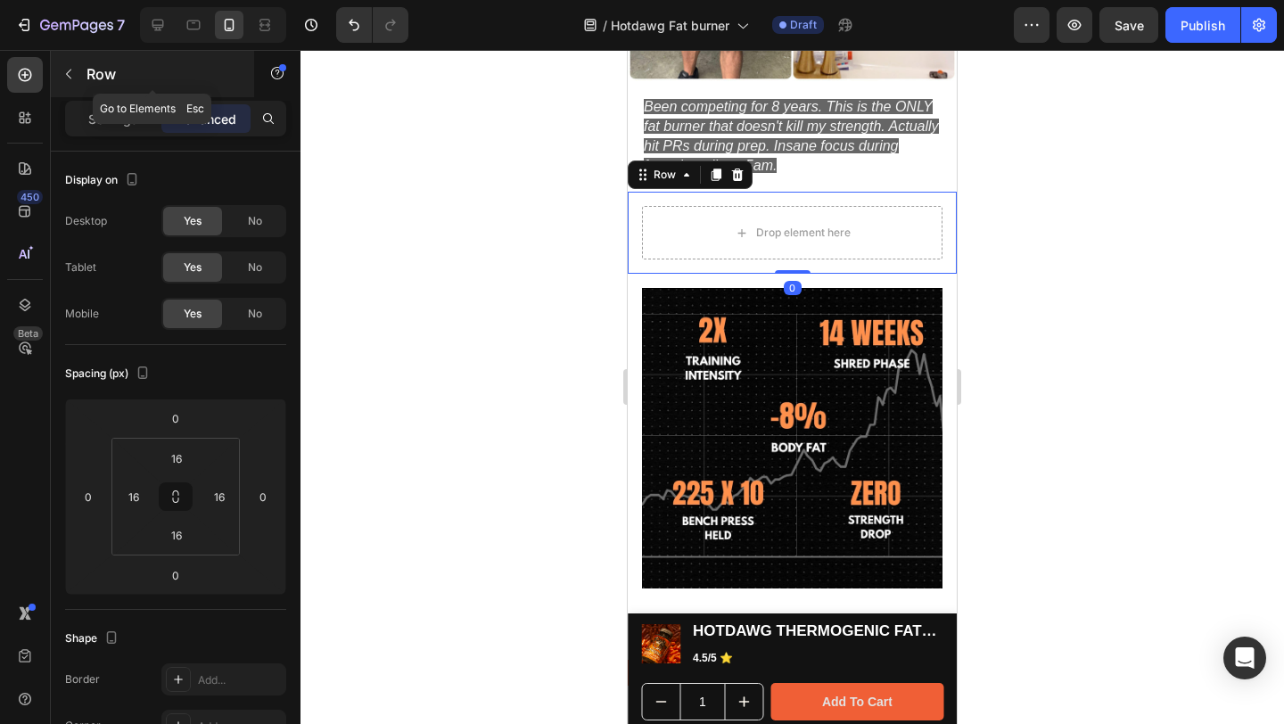
click at [62, 75] on icon "button" at bounding box center [69, 74] width 14 height 14
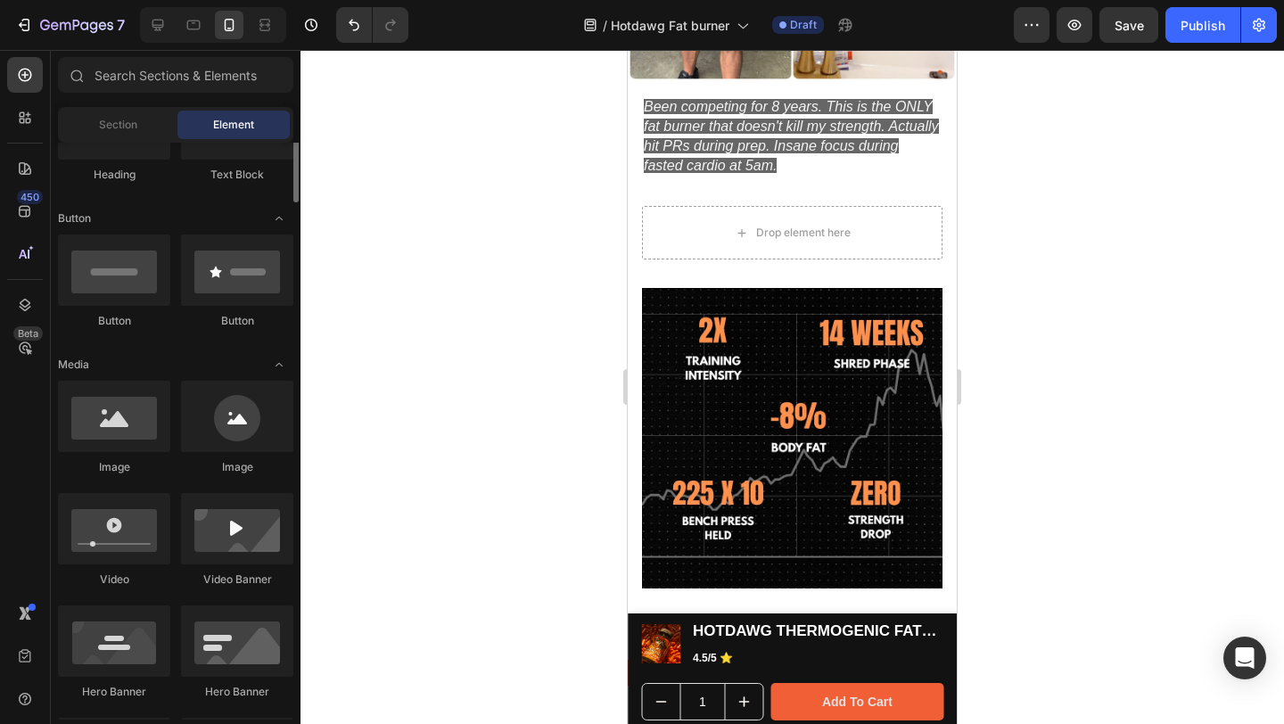
scroll to position [31, 0]
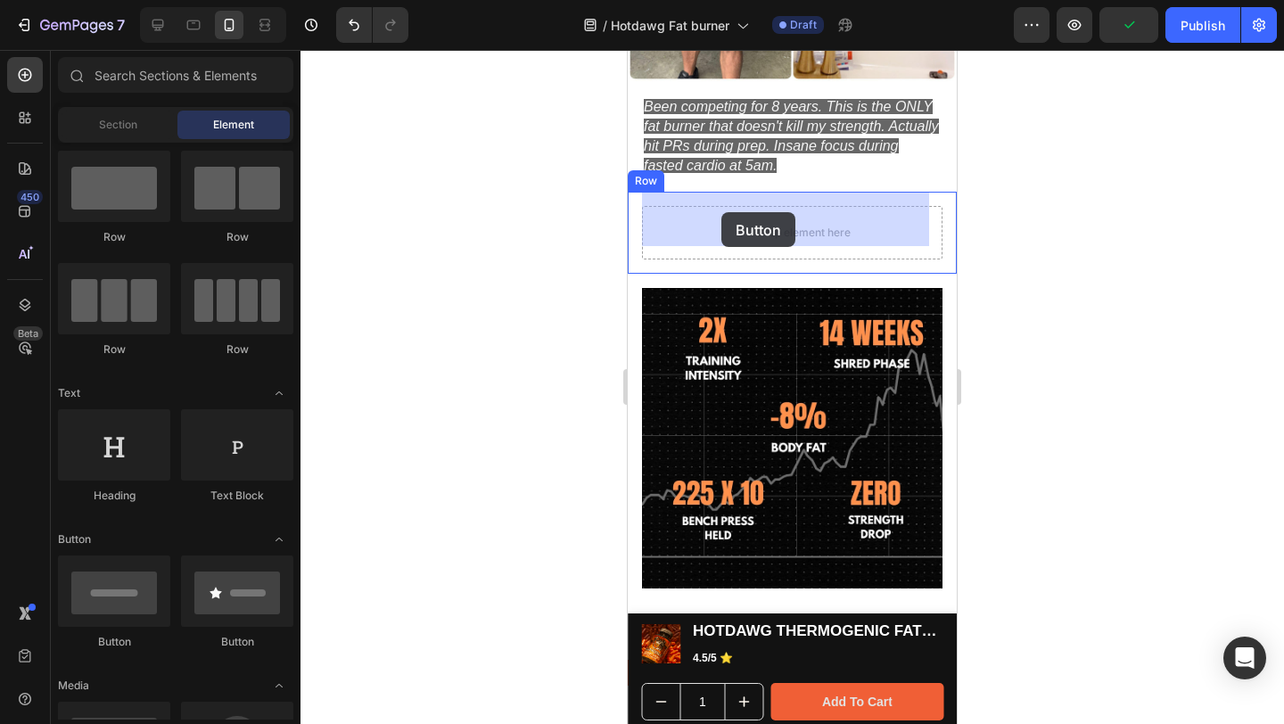
drag, startPoint x: 855, startPoint y: 652, endPoint x: 721, endPoint y: 212, distance: 459.5
drag, startPoint x: 746, startPoint y: 646, endPoint x: 783, endPoint y: 207, distance: 440.2
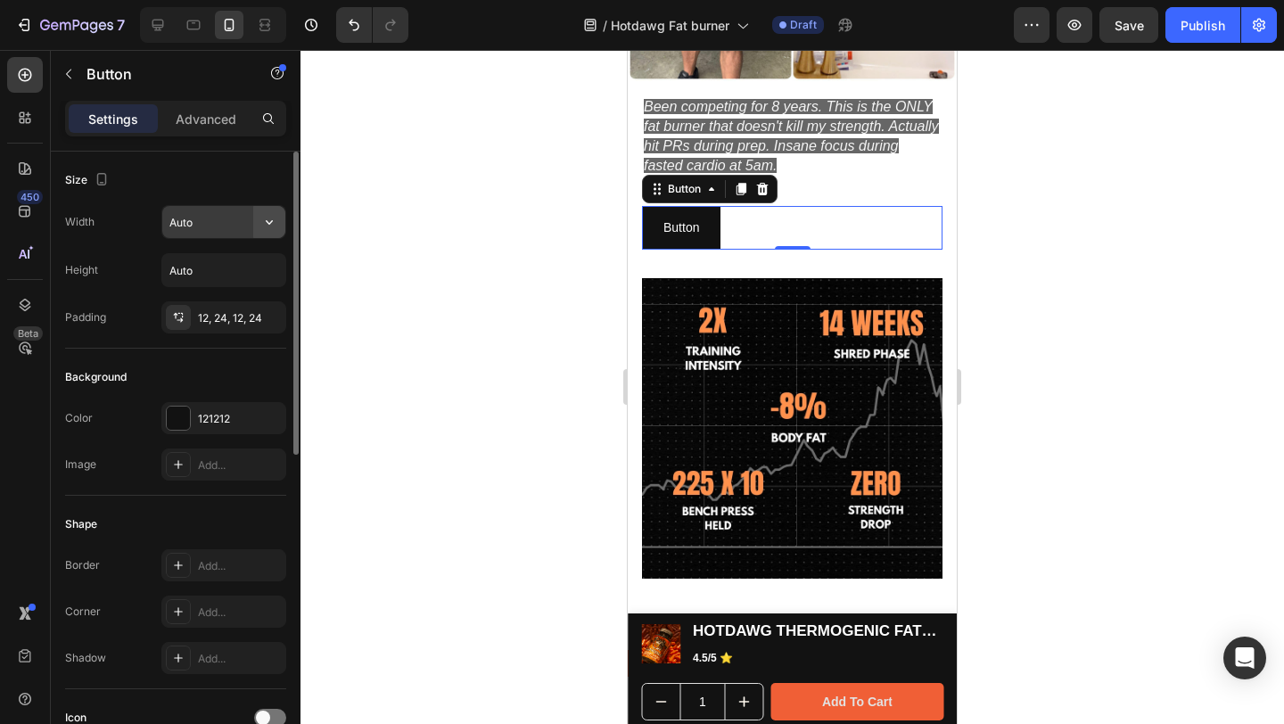
click at [269, 219] on icon "button" at bounding box center [269, 222] width 18 height 18
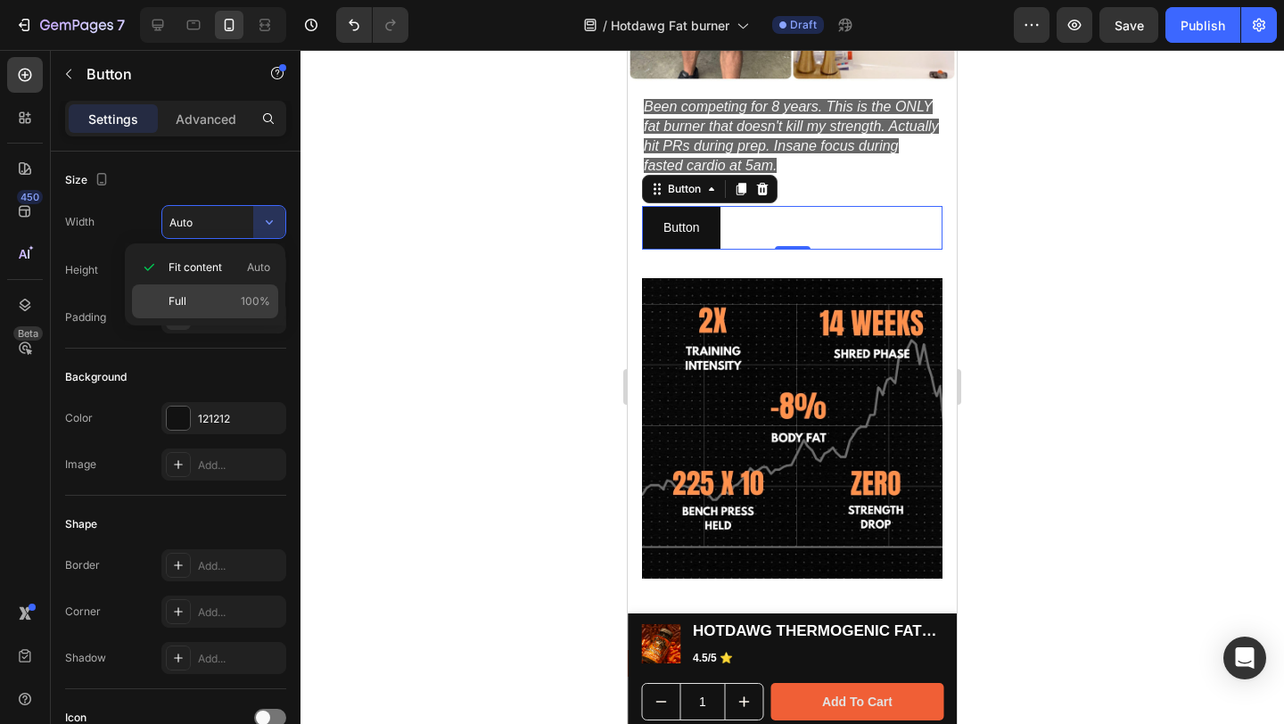
click at [227, 293] on p "Full 100%" at bounding box center [220, 301] width 102 height 16
type input "100%"
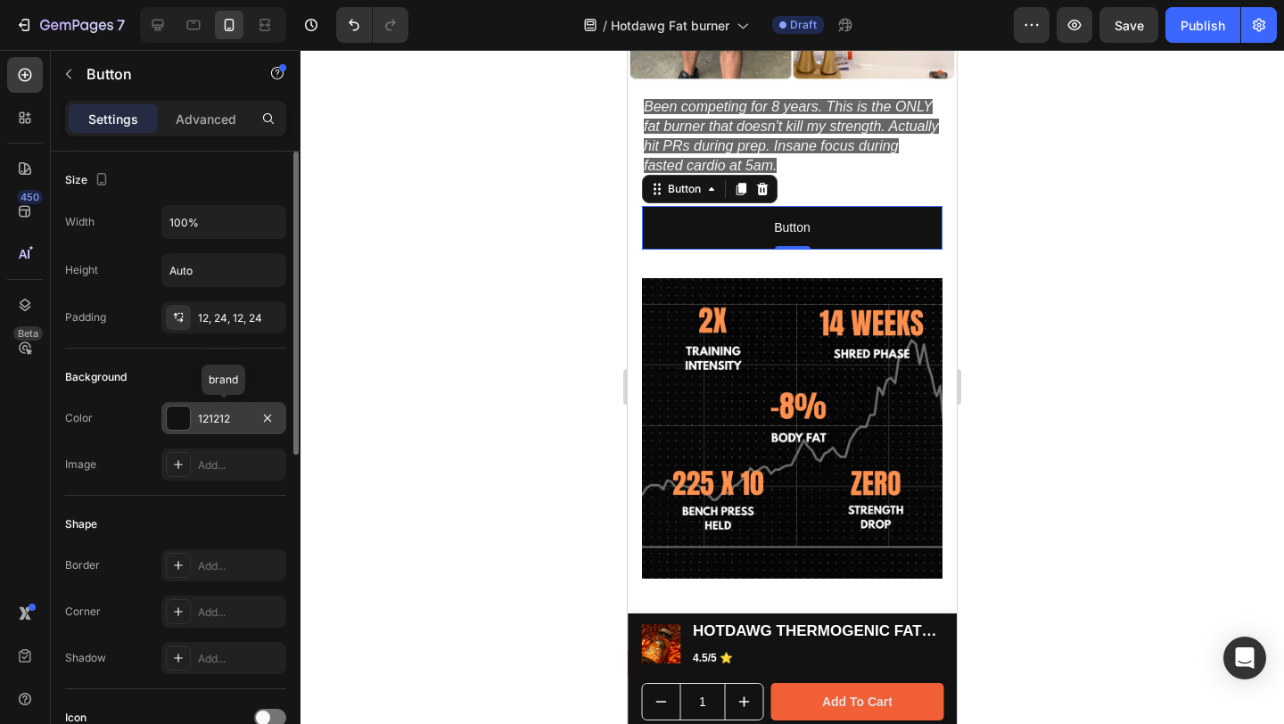
click at [199, 416] on div "121212" at bounding box center [224, 419] width 52 height 16
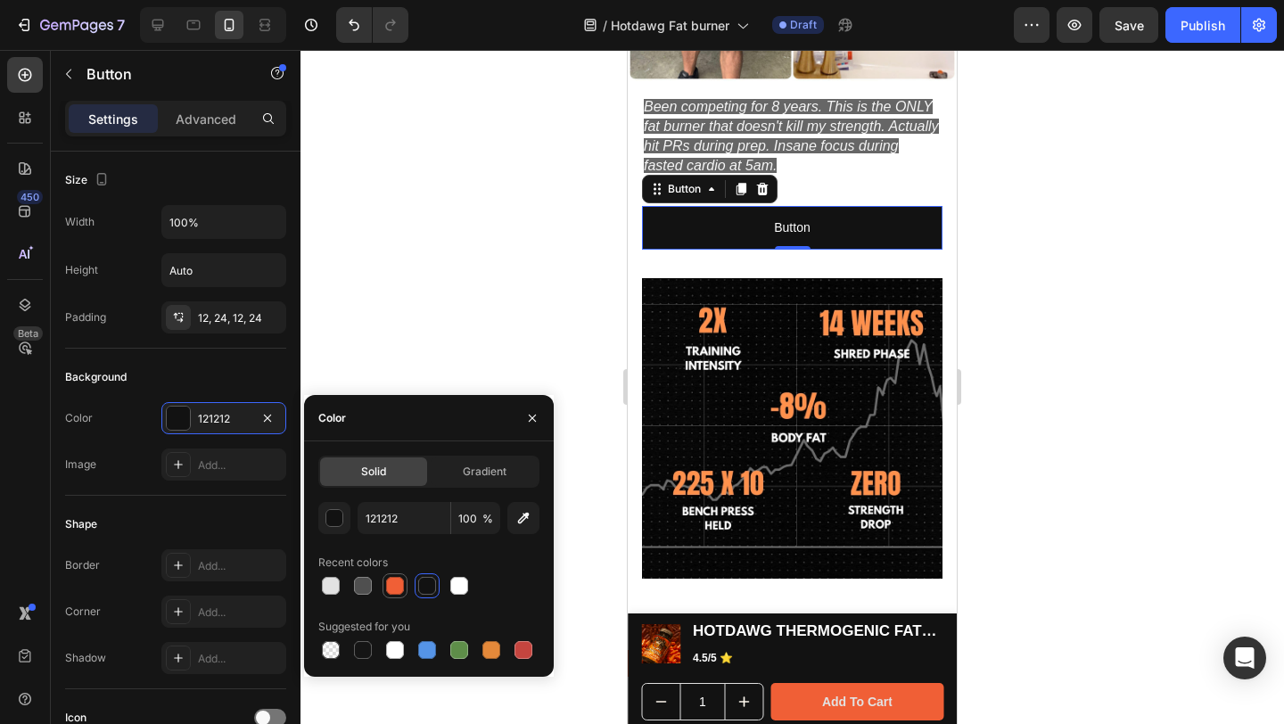
click at [399, 582] on div at bounding box center [395, 586] width 18 height 18
type input "F05F36"
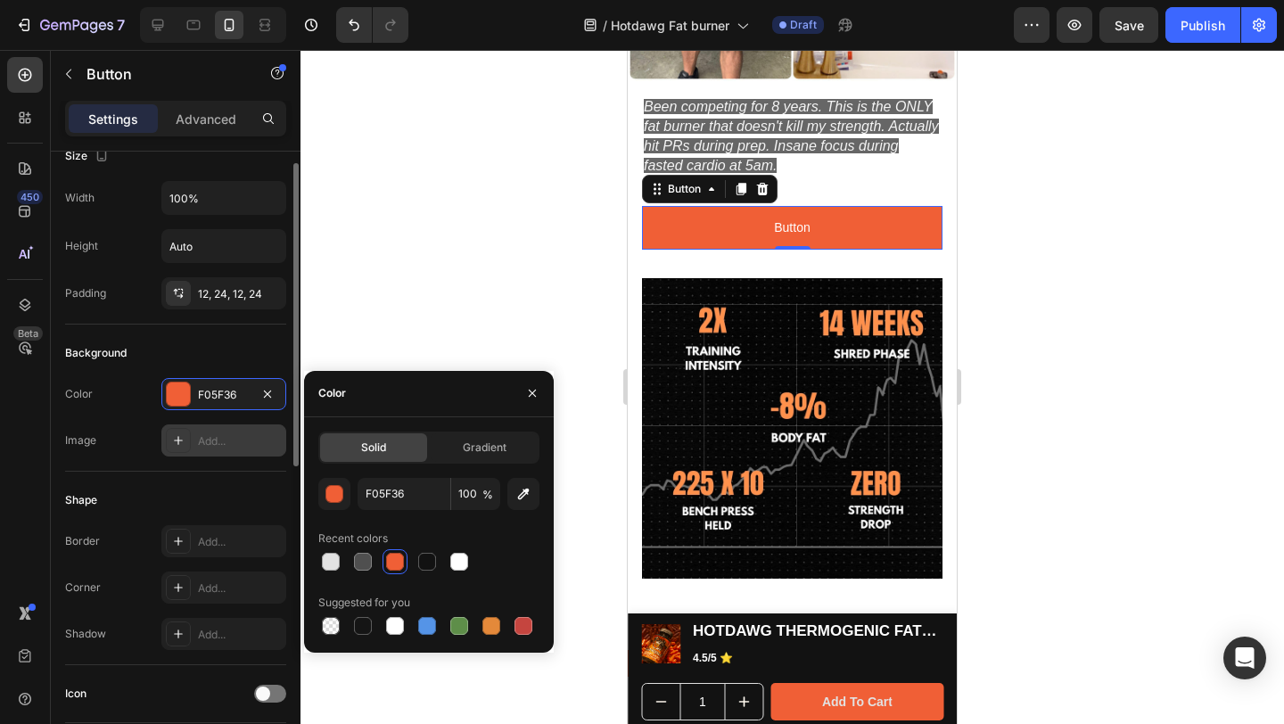
scroll to position [74, 0]
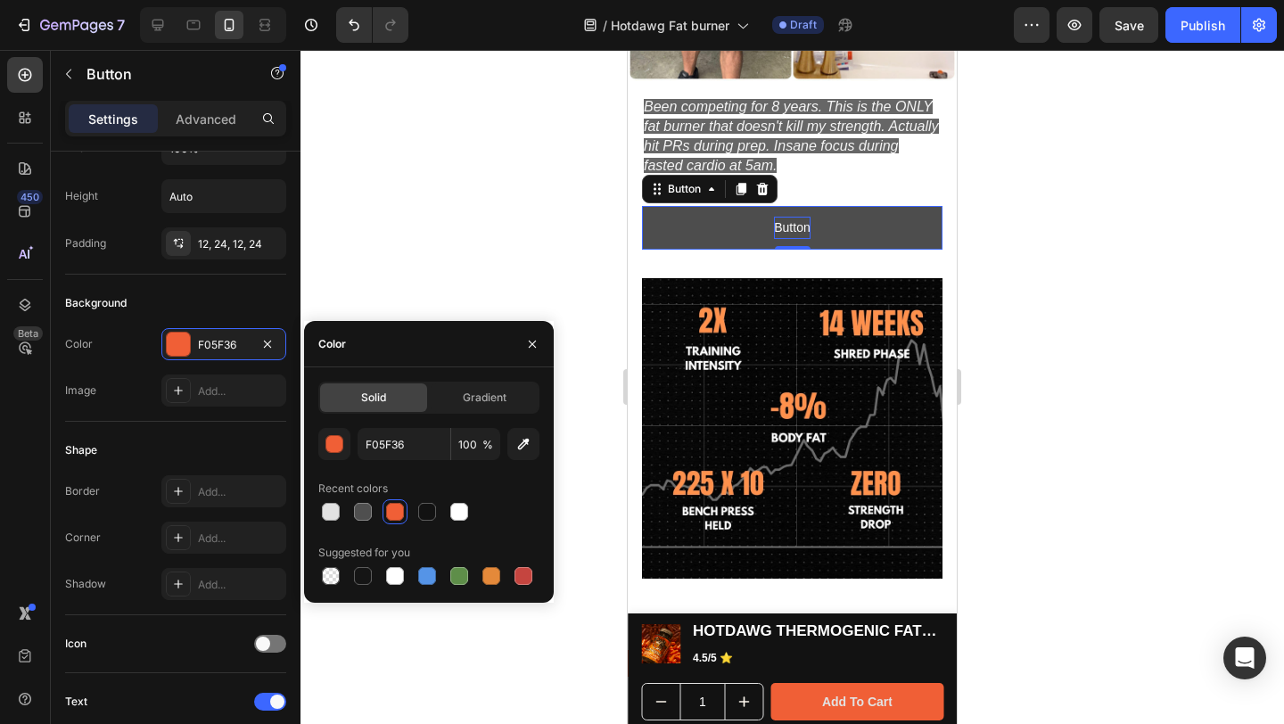
click at [787, 217] on p "Button" at bounding box center [792, 228] width 36 height 22
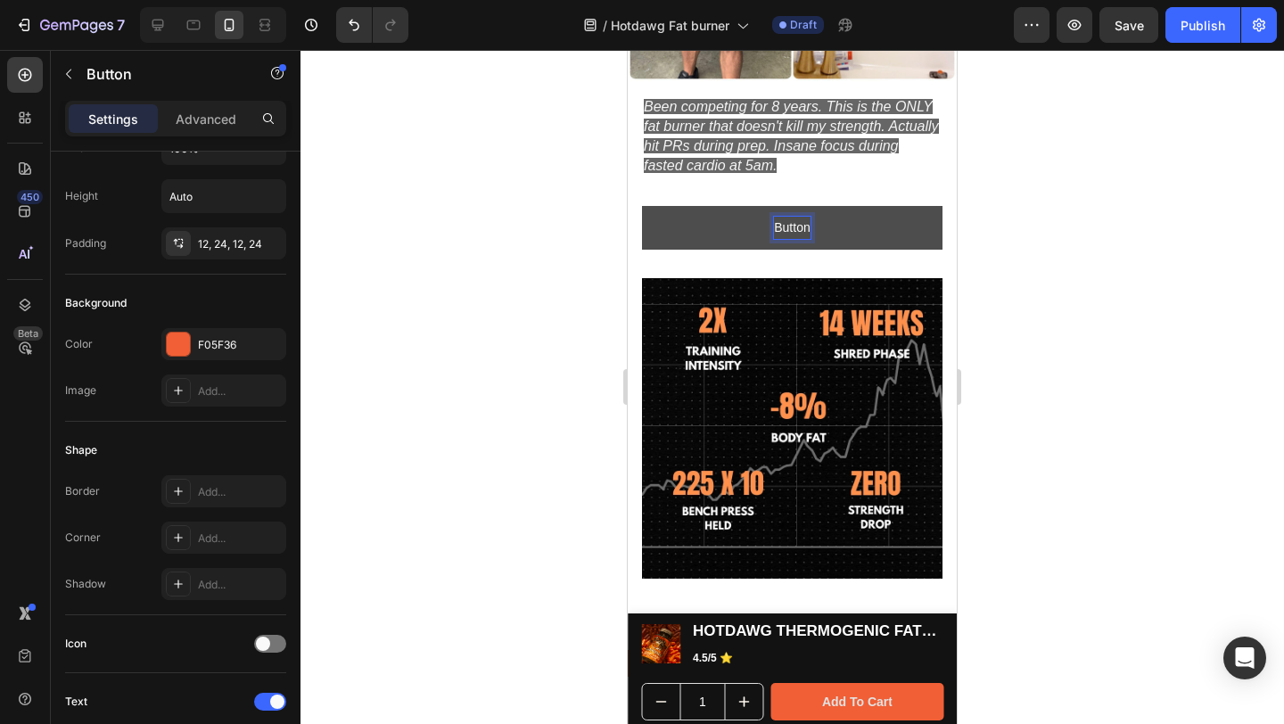
click at [787, 217] on p "Button" at bounding box center [792, 228] width 36 height 22
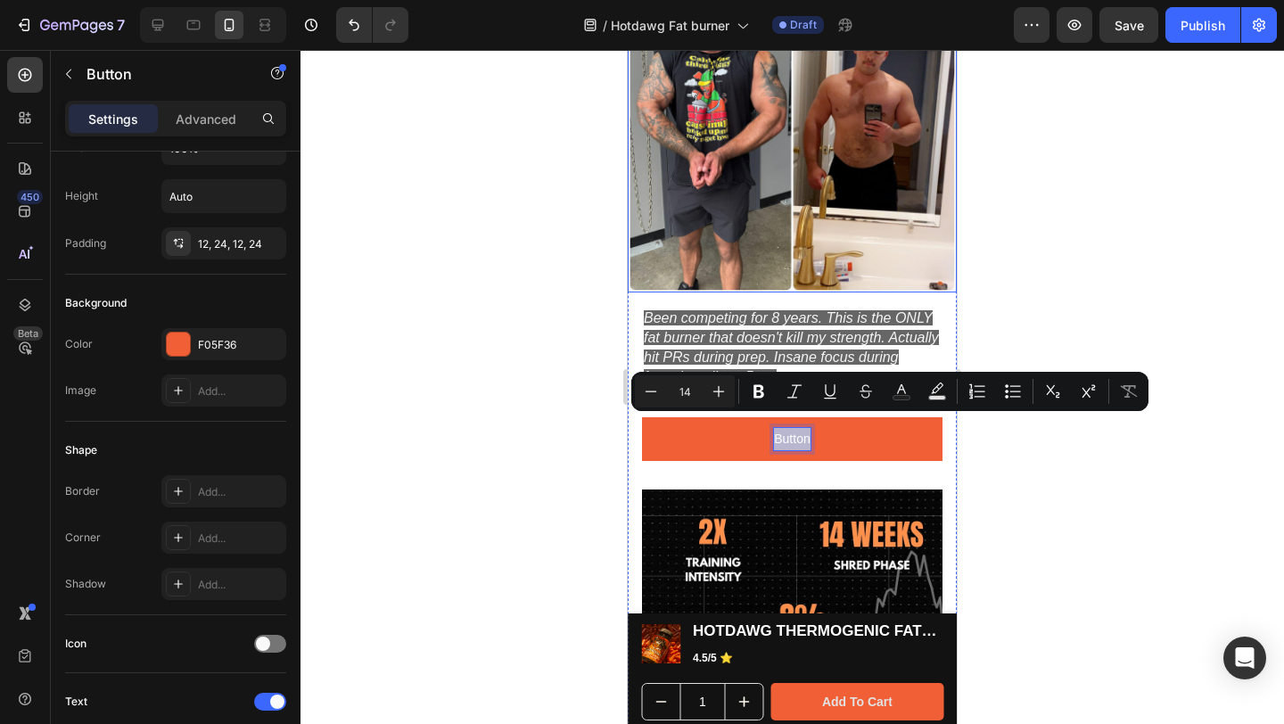
scroll to position [1617, 0]
click at [1062, 323] on div at bounding box center [792, 387] width 984 height 674
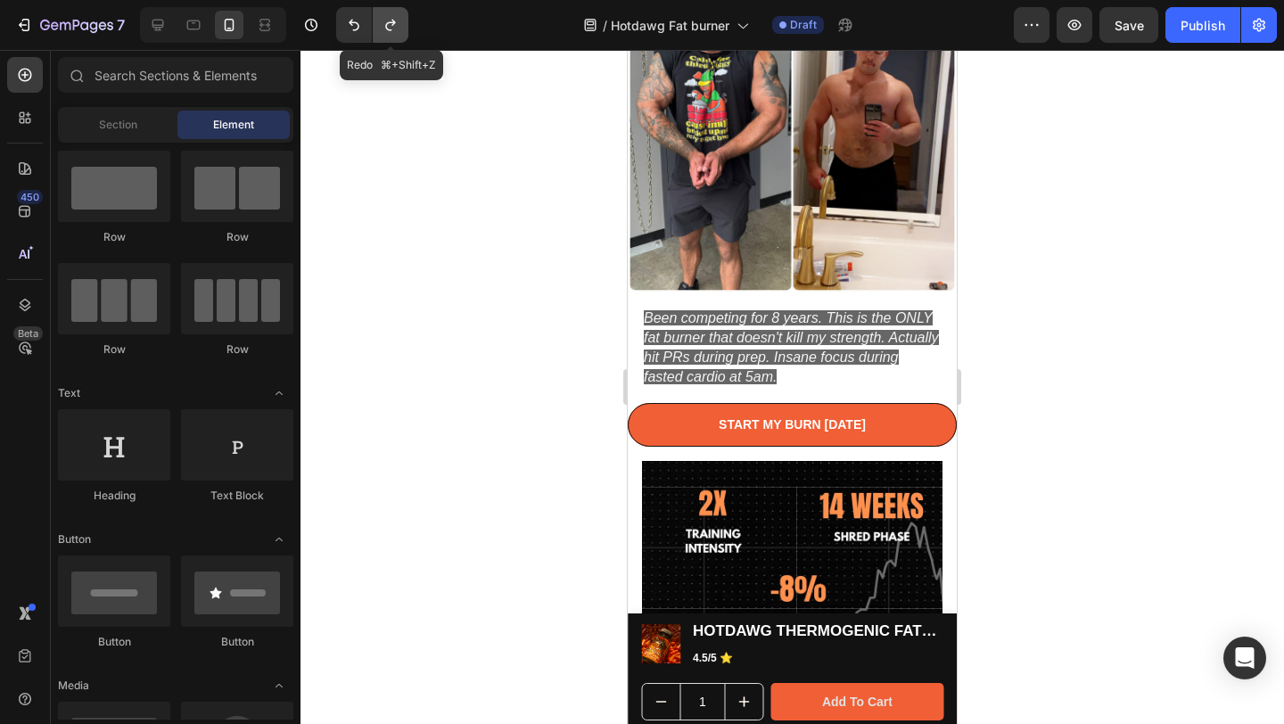
click at [385, 31] on icon "Undo/Redo" at bounding box center [391, 25] width 18 height 18
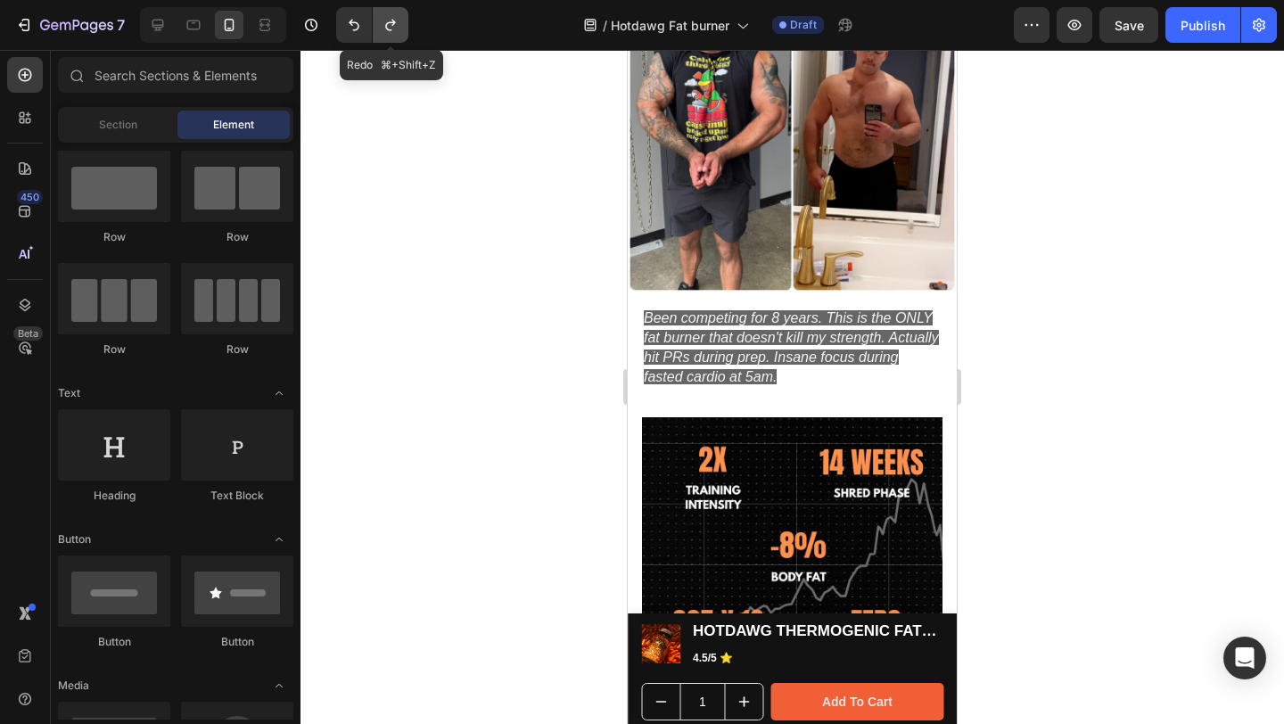
click at [385, 31] on icon "Undo/Redo" at bounding box center [391, 25] width 18 height 18
click at [385, 30] on icon "Undo/Redo" at bounding box center [391, 25] width 18 height 18
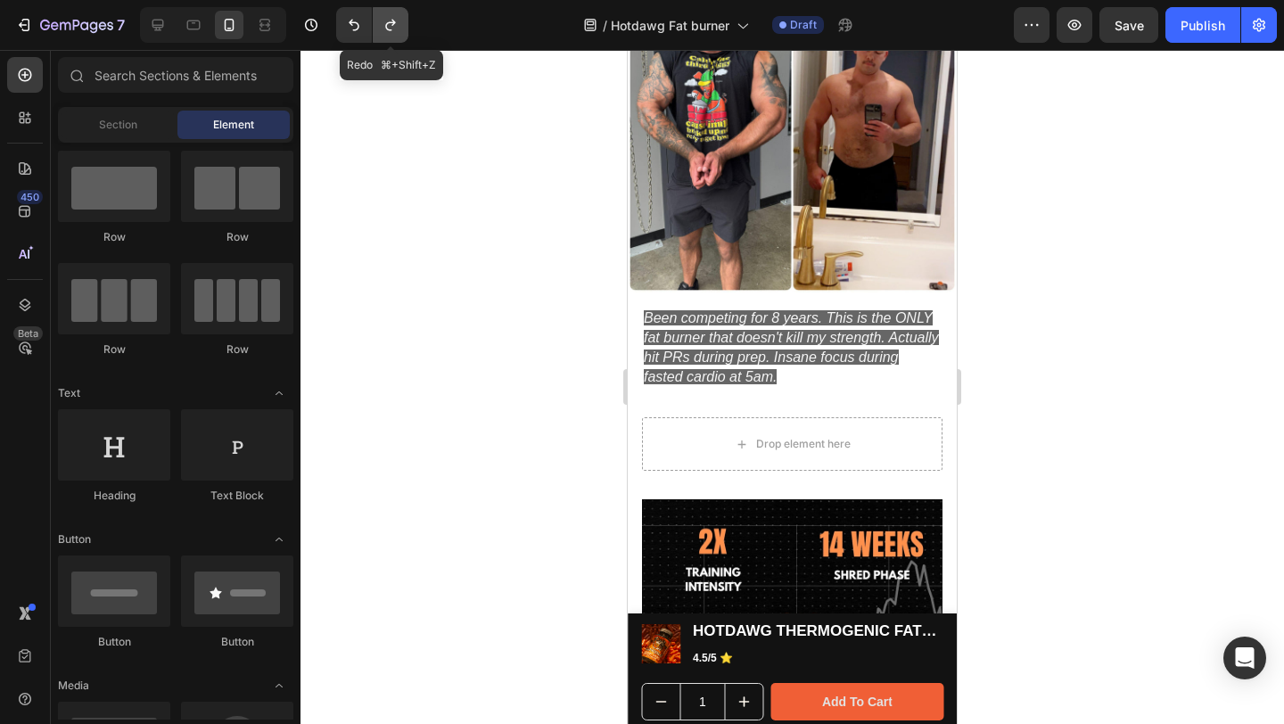
click at [385, 30] on icon "Undo/Redo" at bounding box center [391, 25] width 18 height 18
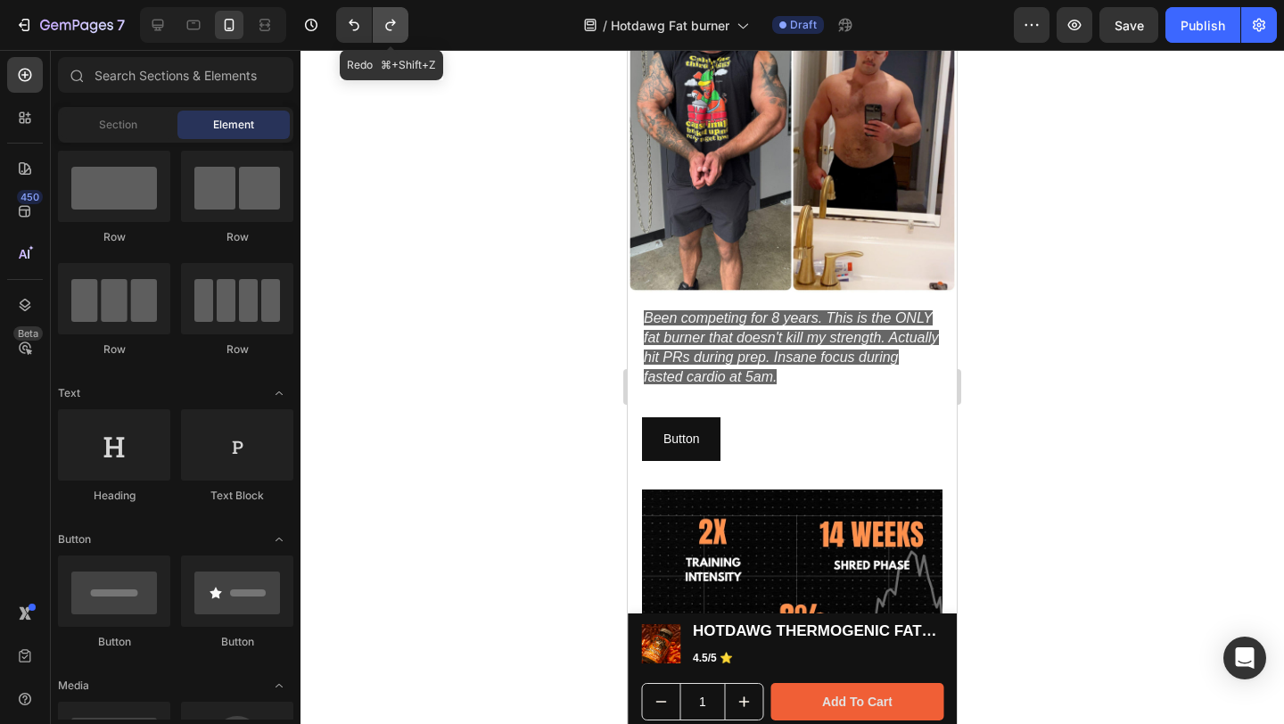
click at [385, 30] on icon "Undo/Redo" at bounding box center [391, 25] width 18 height 18
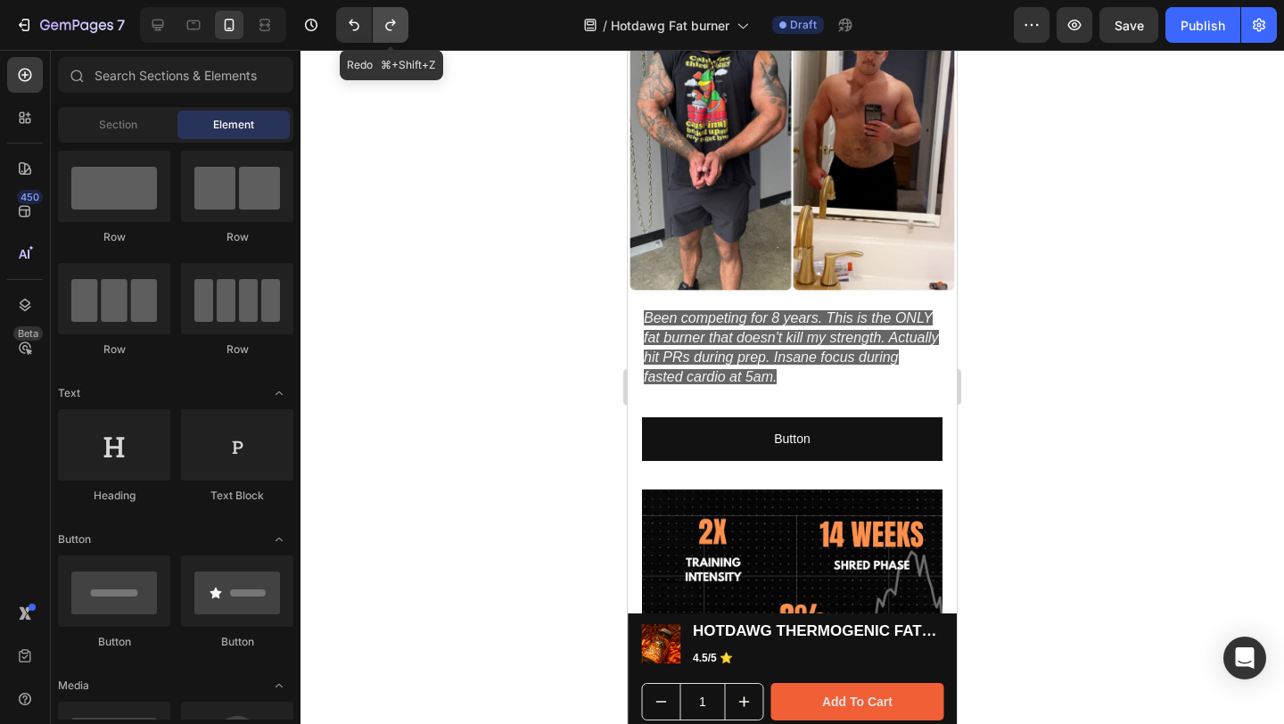
click at [385, 30] on icon "Undo/Redo" at bounding box center [391, 25] width 18 height 18
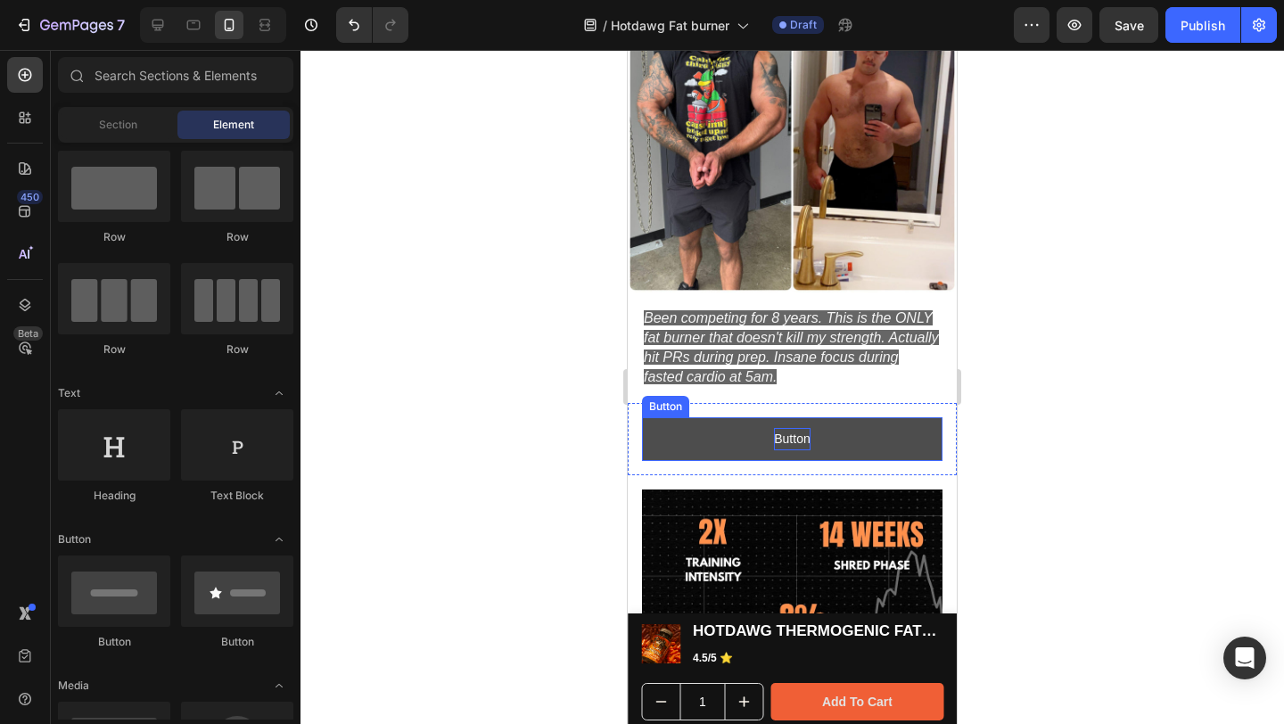
click at [780, 432] on p "Button" at bounding box center [792, 439] width 36 height 22
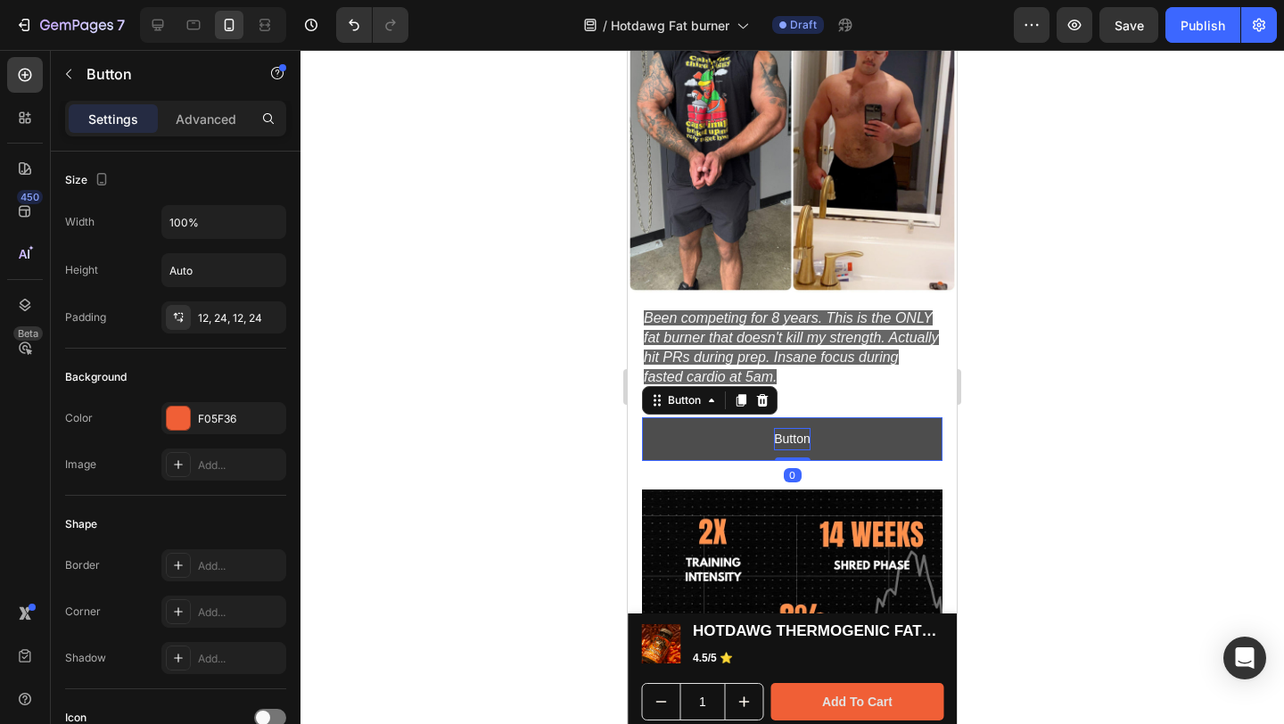
click at [780, 432] on p "Button" at bounding box center [792, 439] width 36 height 22
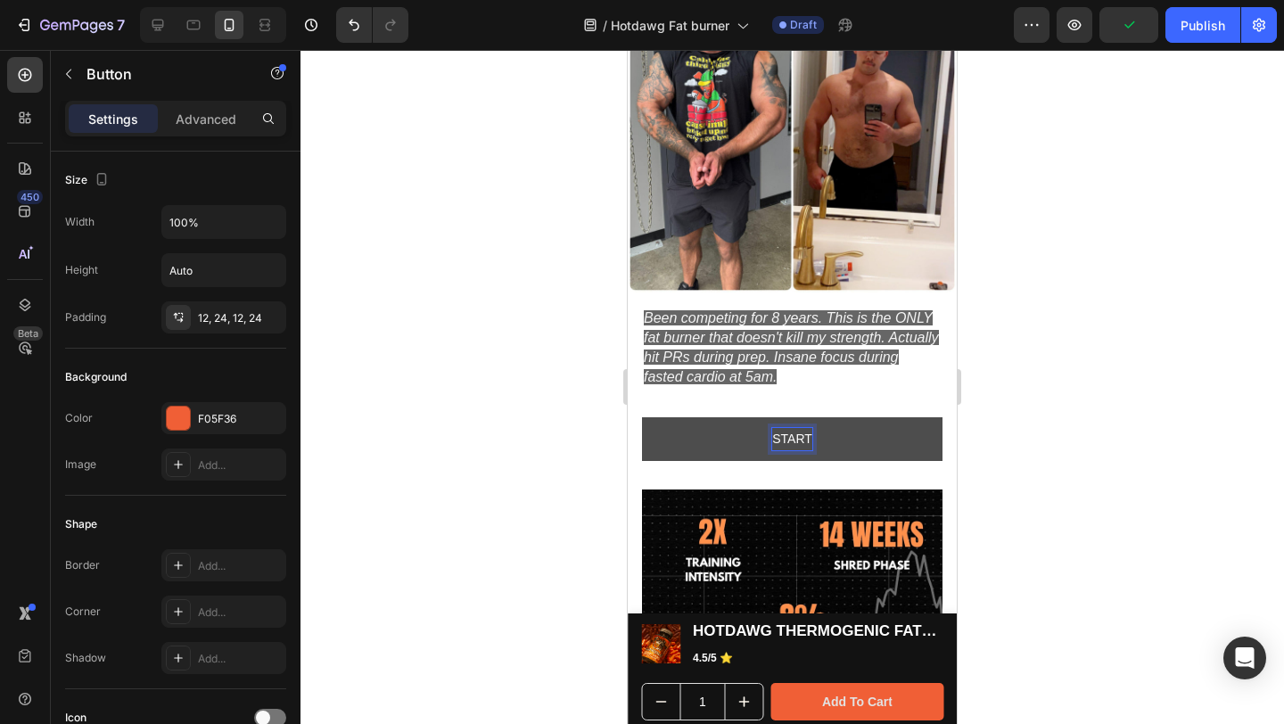
click at [642, 417] on button "START" at bounding box center [792, 439] width 300 height 44
click at [642, 417] on button "START MY BURN" at bounding box center [792, 439] width 300 height 44
drag, startPoint x: 1279, startPoint y: 393, endPoint x: 1283, endPoint y: 428, distance: 35.1
click at [1278, 393] on div at bounding box center [792, 387] width 984 height 674
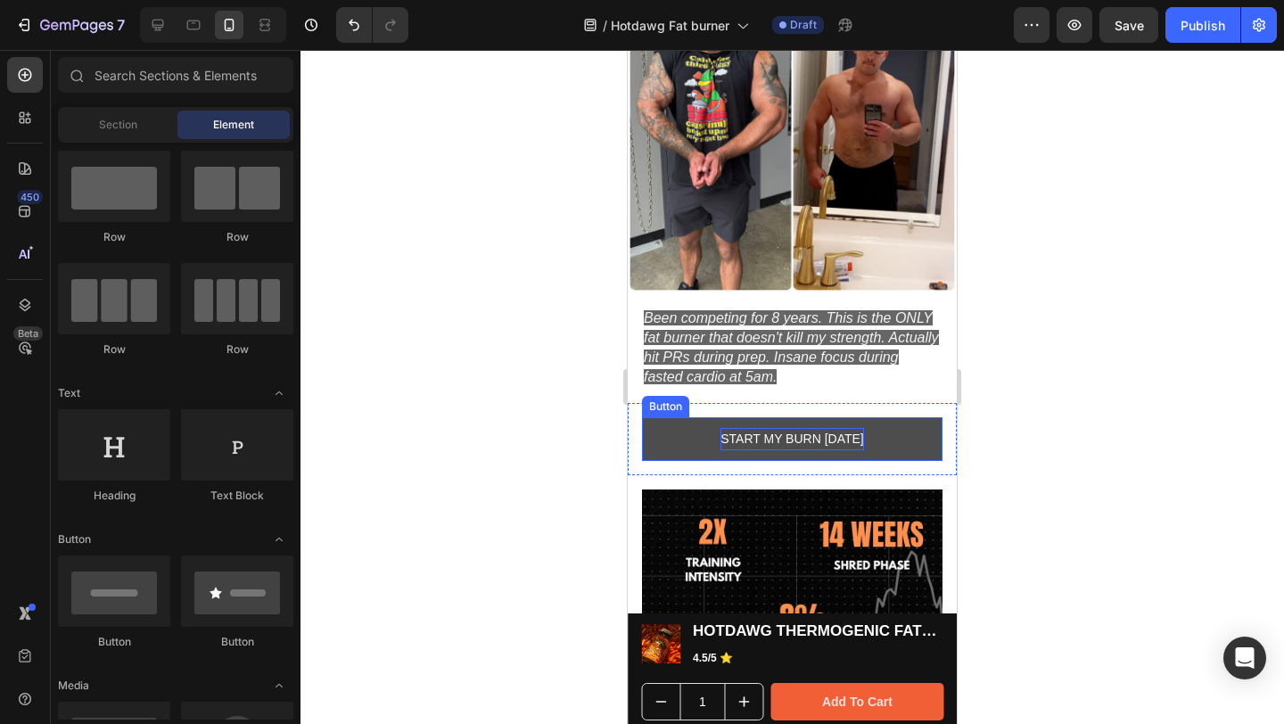
click at [763, 428] on p "START MY BURN [DATE]" at bounding box center [792, 439] width 144 height 22
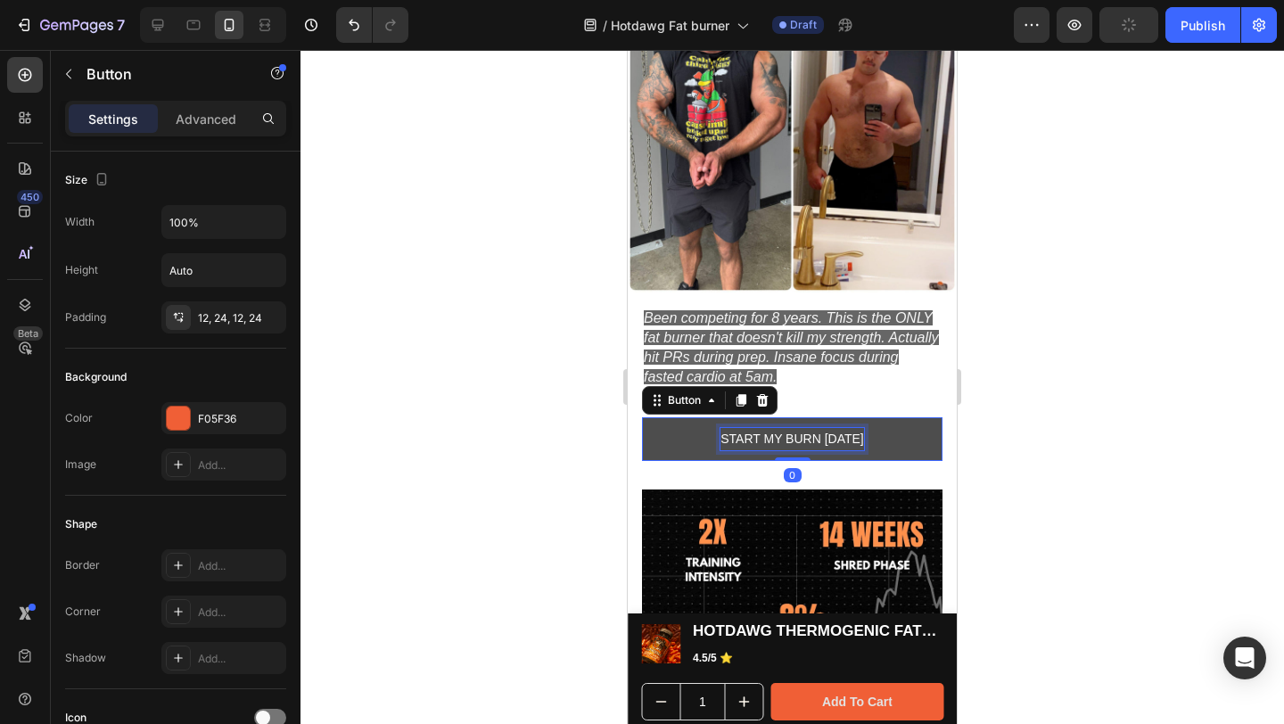
click at [775, 431] on p "START MY BURN [DATE]" at bounding box center [792, 439] width 144 height 22
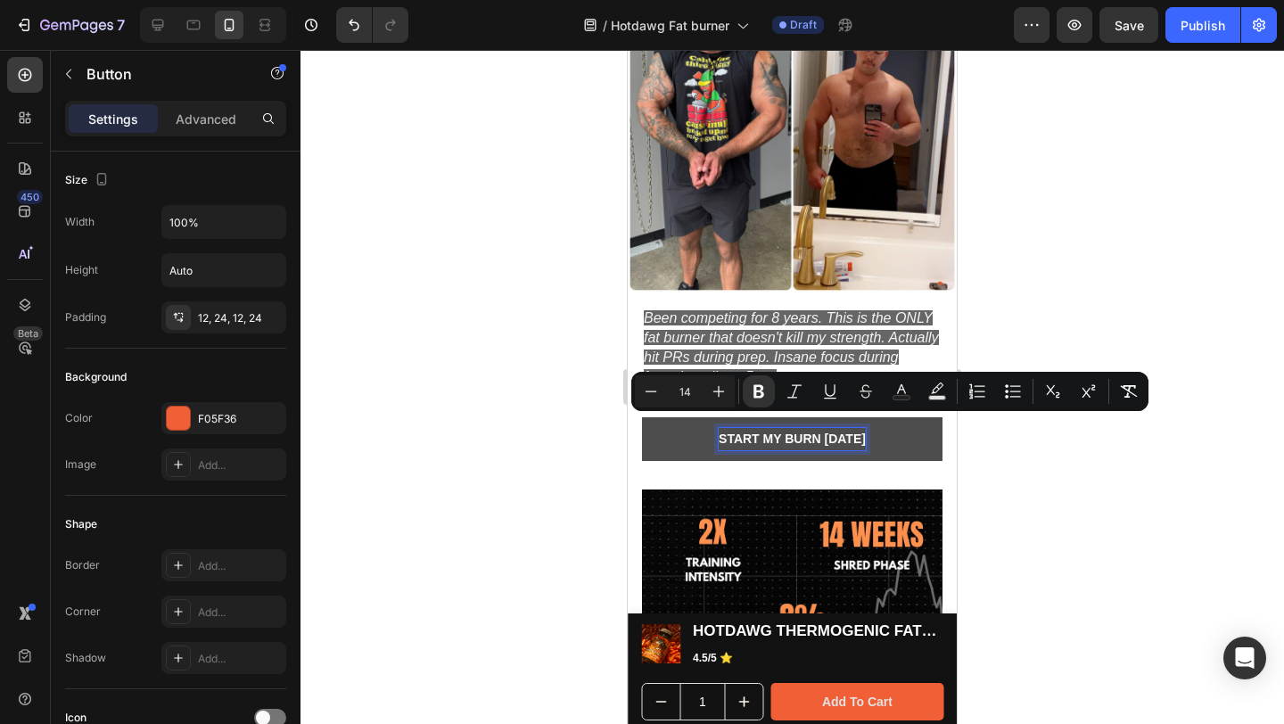
click at [1087, 450] on div at bounding box center [792, 387] width 984 height 674
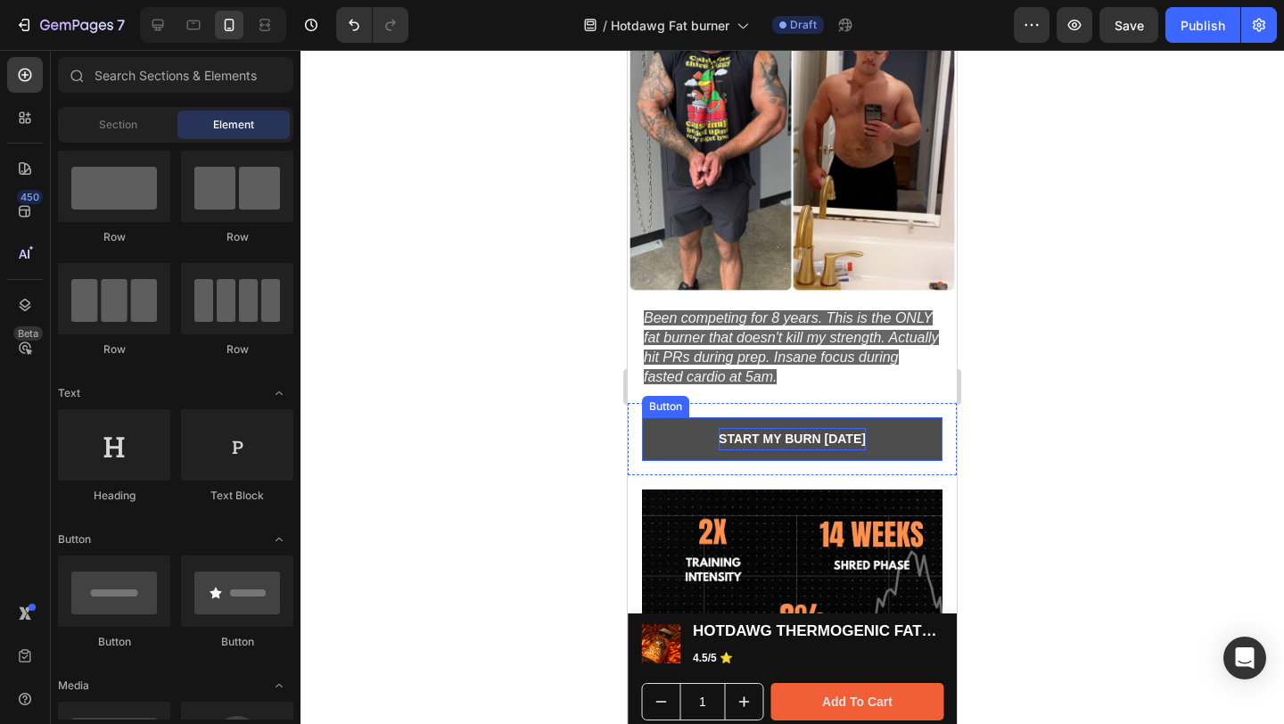
click at [659, 429] on button "START MY BURN [DATE]" at bounding box center [792, 439] width 300 height 44
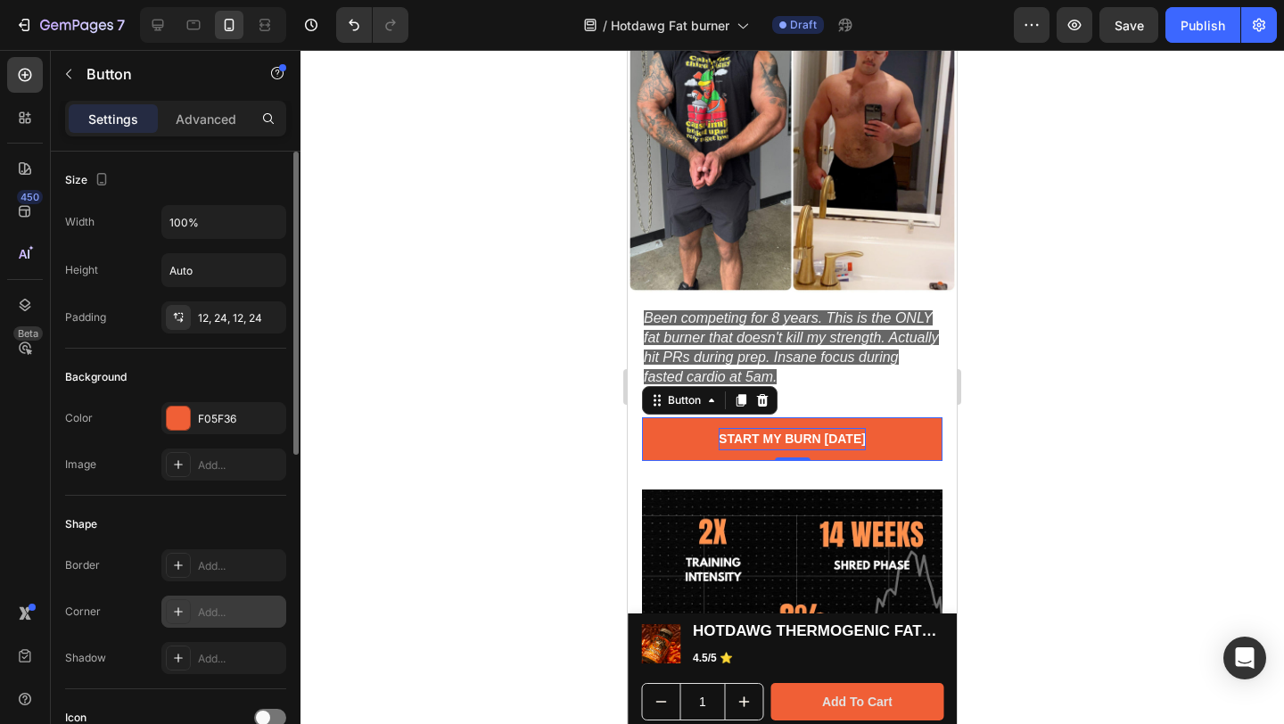
click at [177, 603] on div at bounding box center [178, 611] width 25 height 25
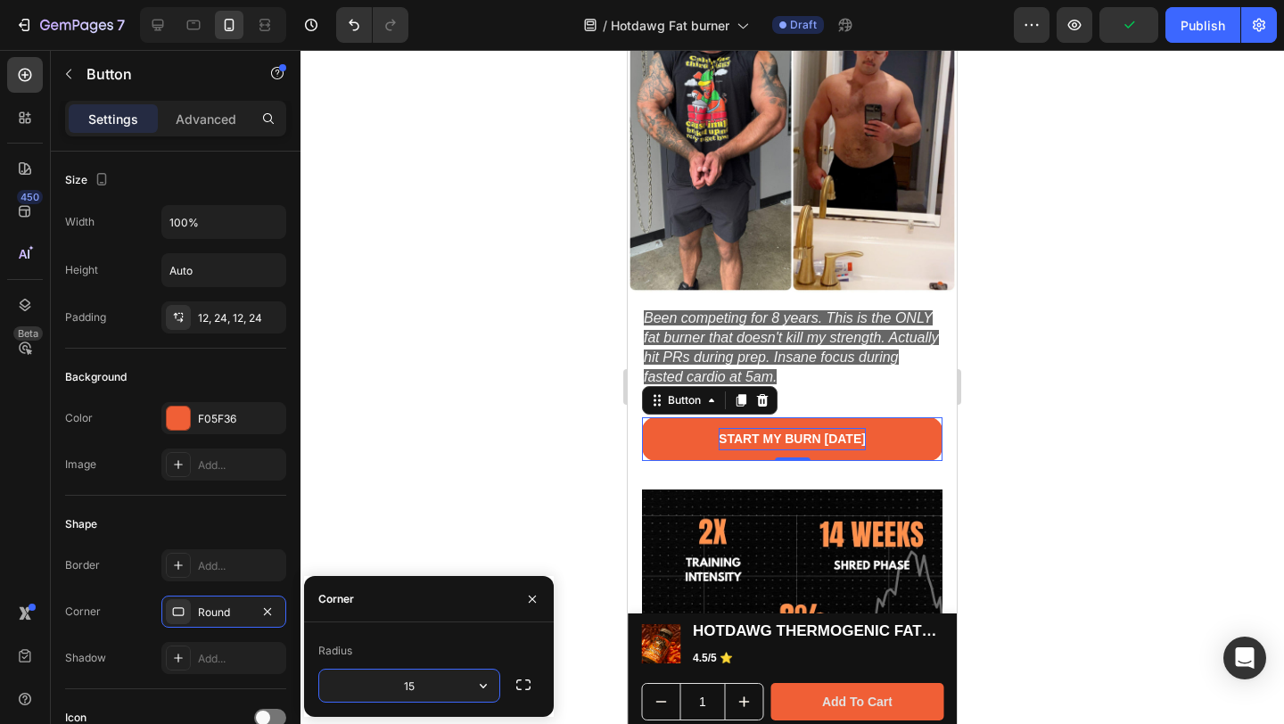
type input "15"
click at [1120, 436] on div at bounding box center [792, 387] width 984 height 674
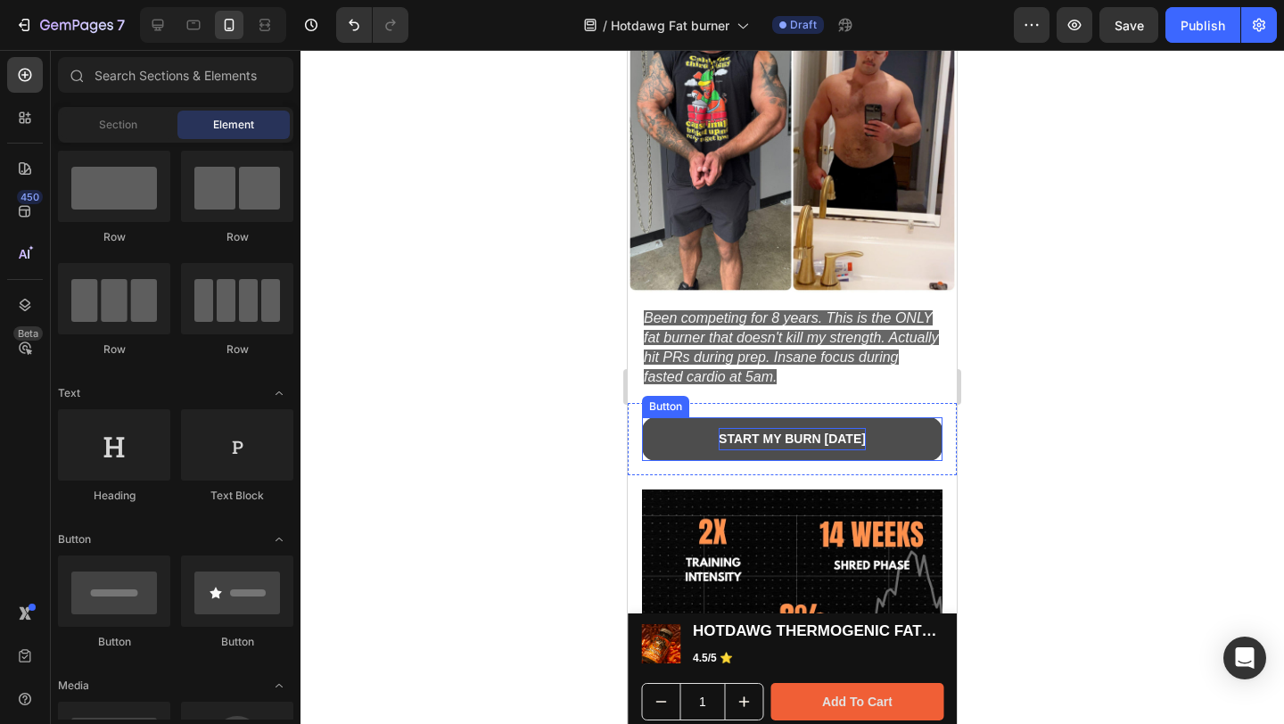
click at [687, 434] on button "START MY BURN [DATE]" at bounding box center [792, 439] width 300 height 44
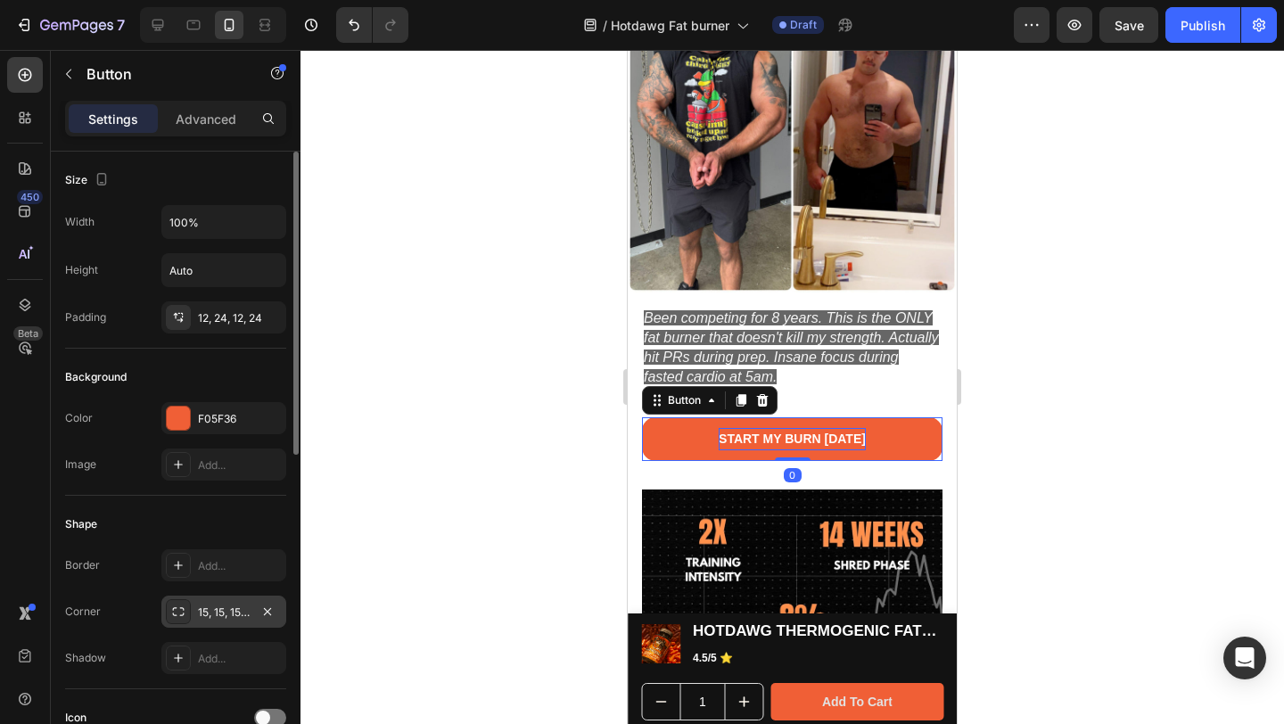
click at [218, 620] on div "15, 15, 15, 15" at bounding box center [224, 613] width 52 height 16
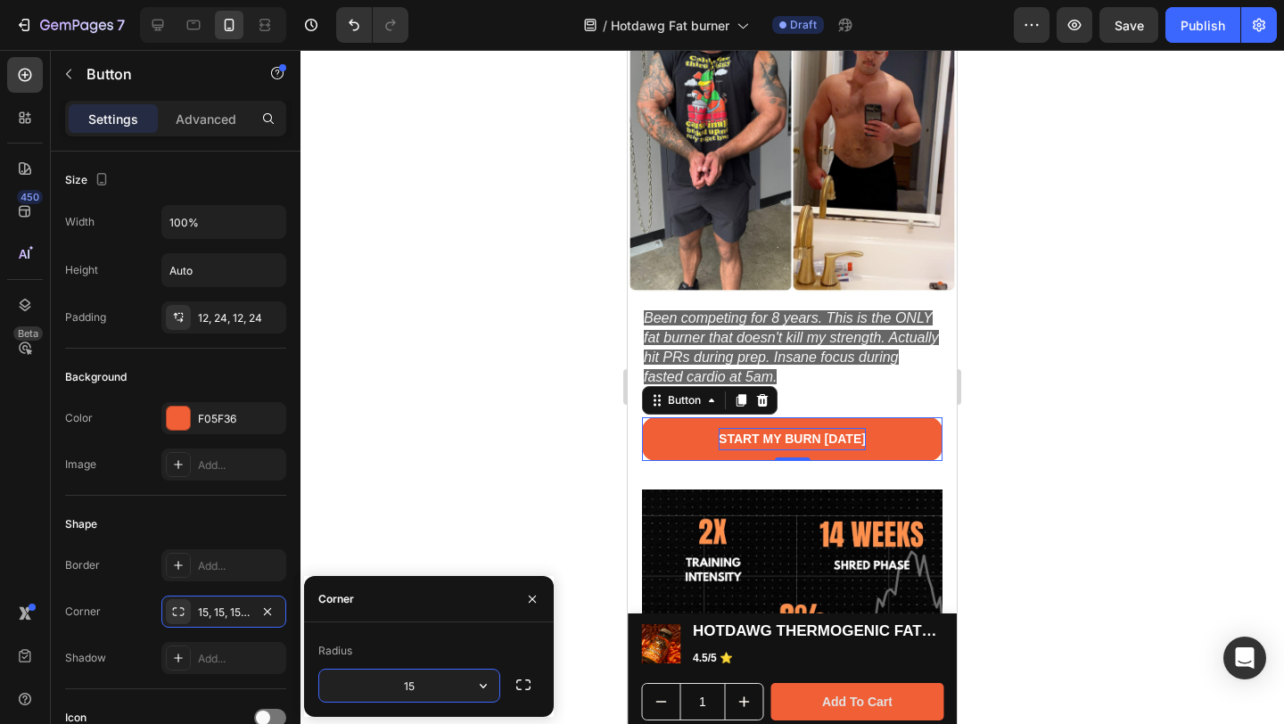
click at [440, 686] on input "15" at bounding box center [409, 686] width 180 height 32
type input "20"
click at [472, 500] on div at bounding box center [792, 387] width 984 height 674
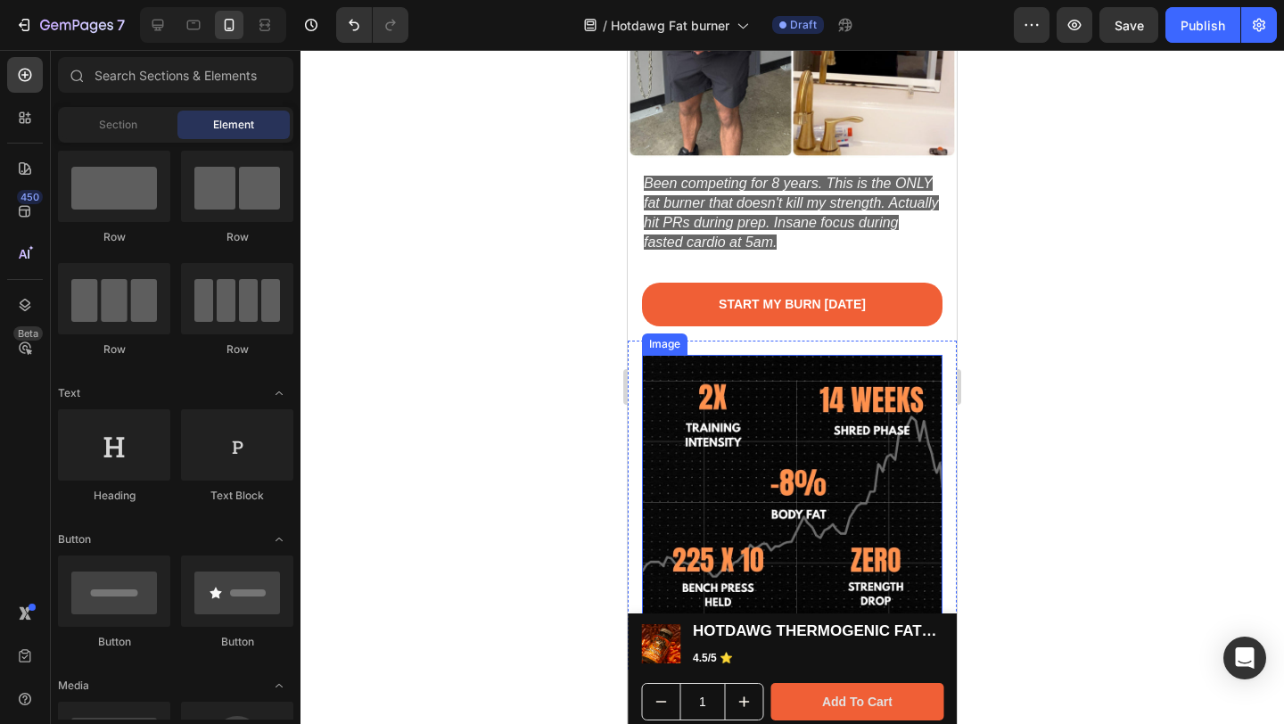
scroll to position [1931, 0]
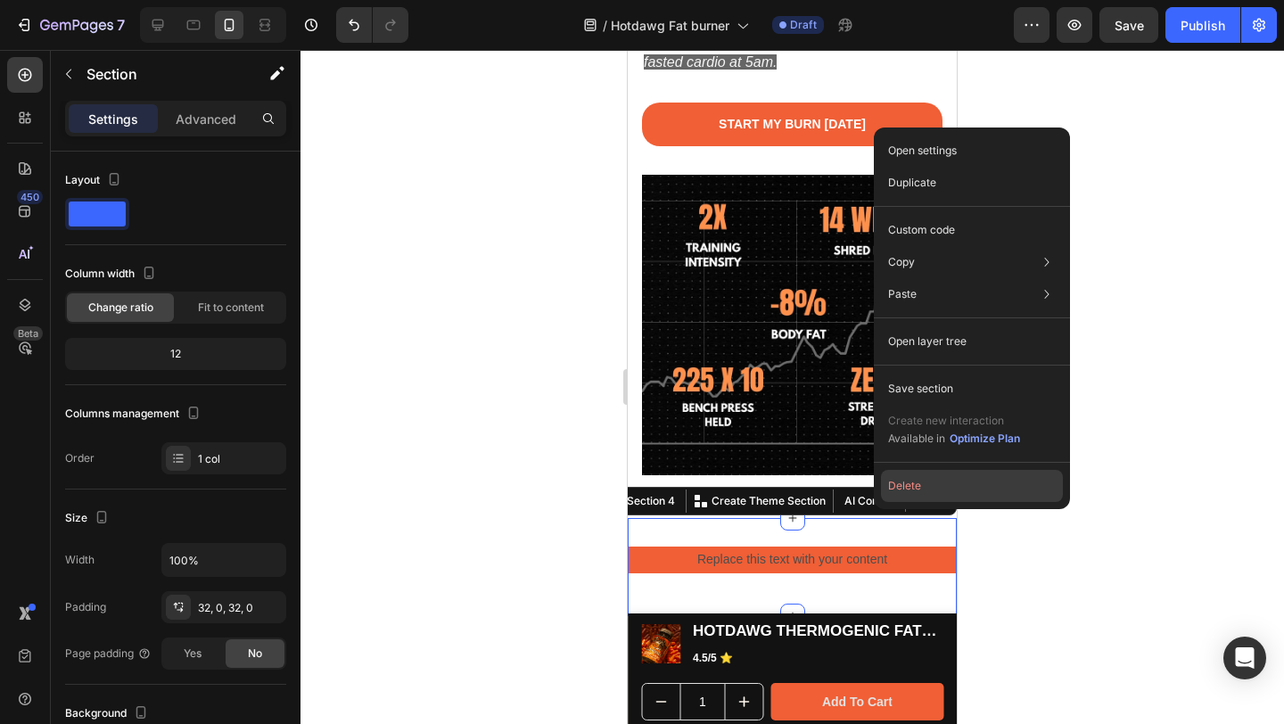
click at [939, 483] on button "Delete" at bounding box center [972, 486] width 182 height 32
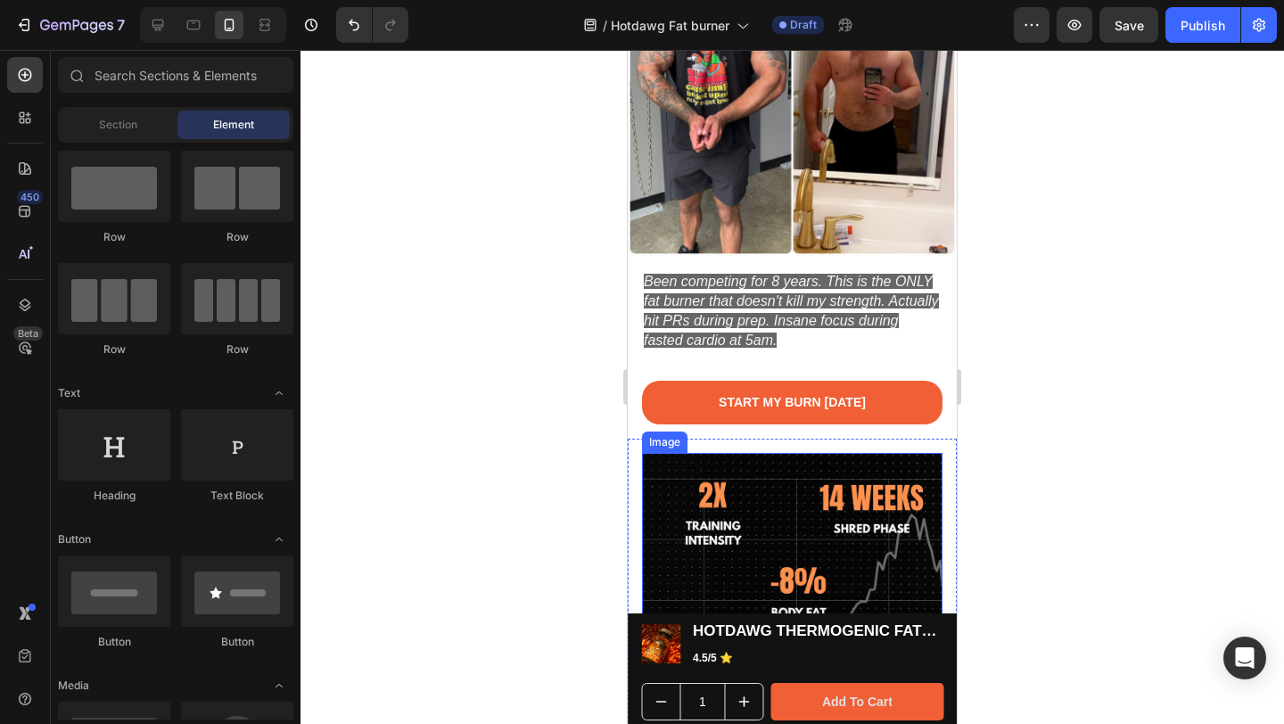
scroll to position [1653, 0]
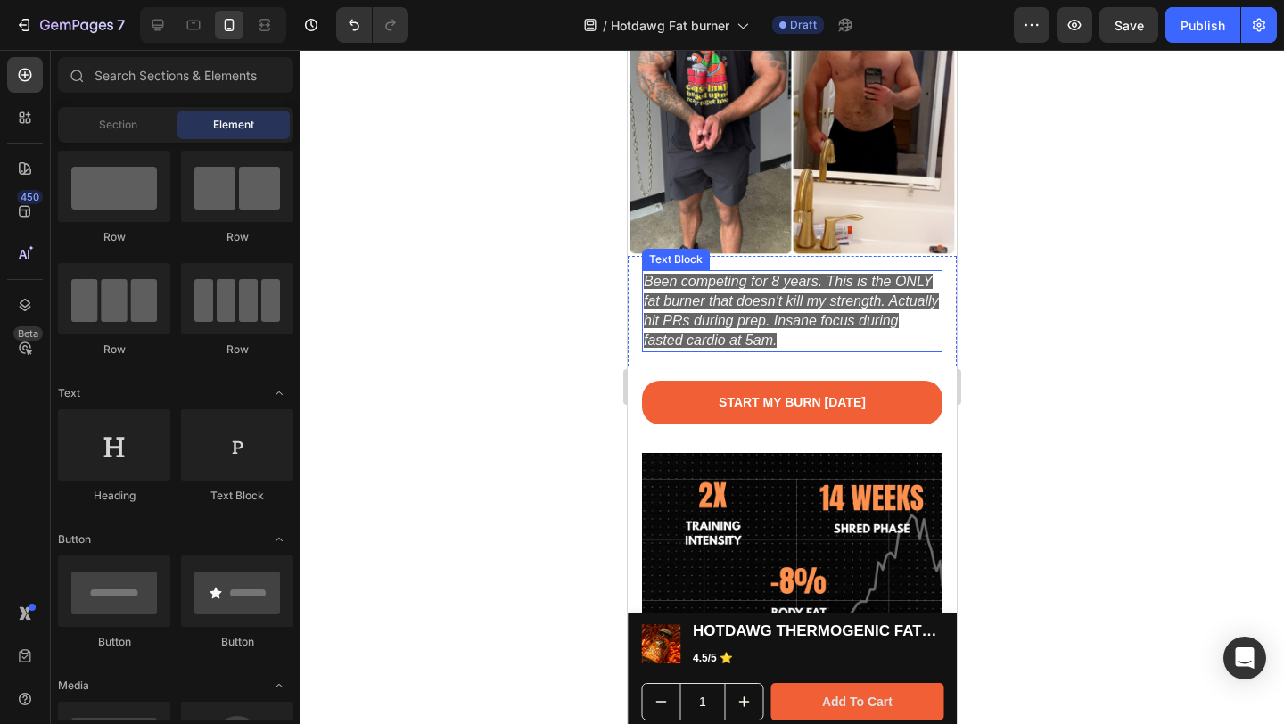
click at [654, 274] on icon "Been competing for 8 years. This is the ONLY fat burner that doesn't kill my st…" at bounding box center [791, 311] width 295 height 74
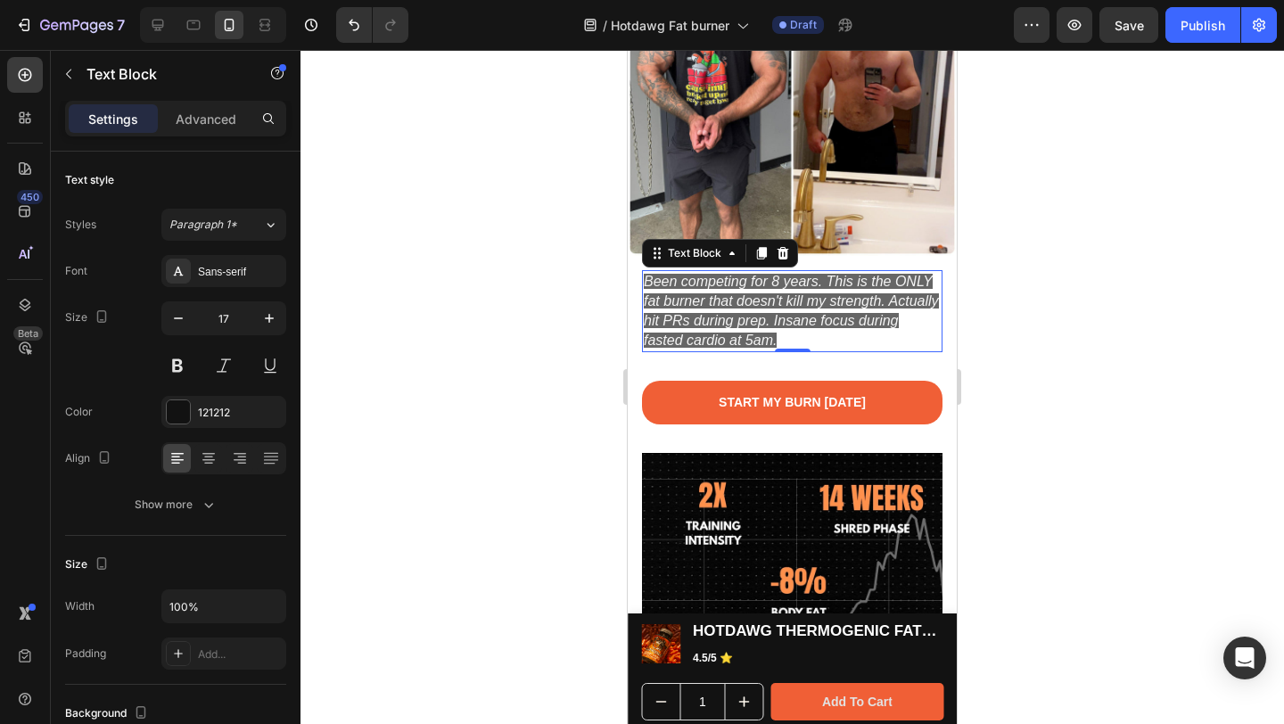
click at [691, 275] on icon "Been competing for 8 years. This is the ONLY fat burner that doesn't kill my st…" at bounding box center [791, 311] width 295 height 74
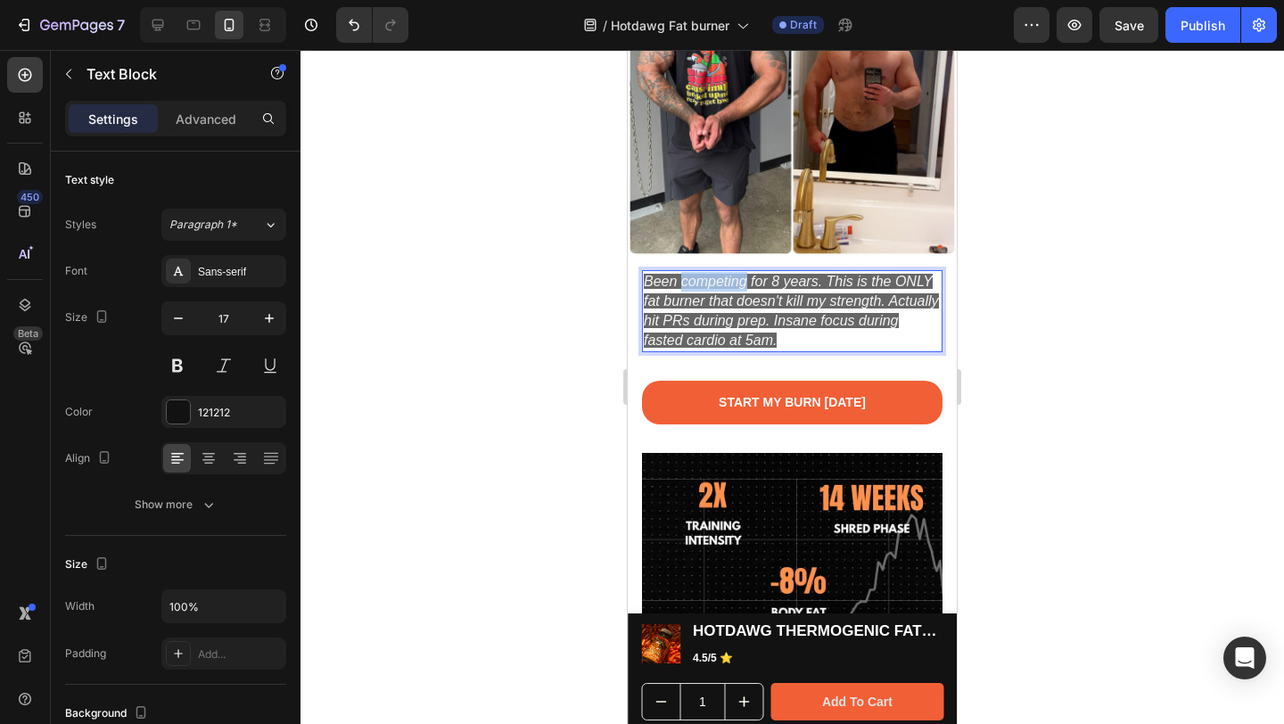
click at [691, 275] on icon "Been competing for 8 years. This is the ONLY fat burner that doesn't kill my st…" at bounding box center [791, 311] width 295 height 74
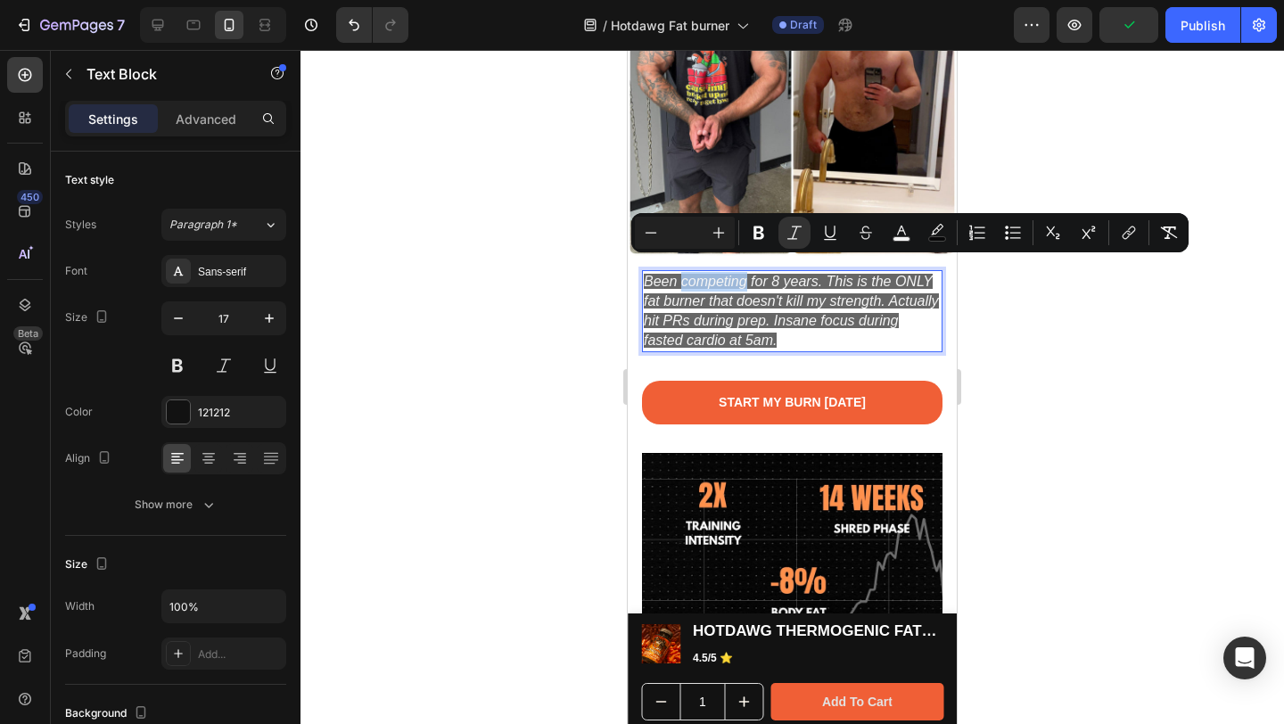
click at [751, 308] on icon "Been competing for 8 years. This is the ONLY fat burner that doesn't kill my st…" at bounding box center [791, 311] width 295 height 74
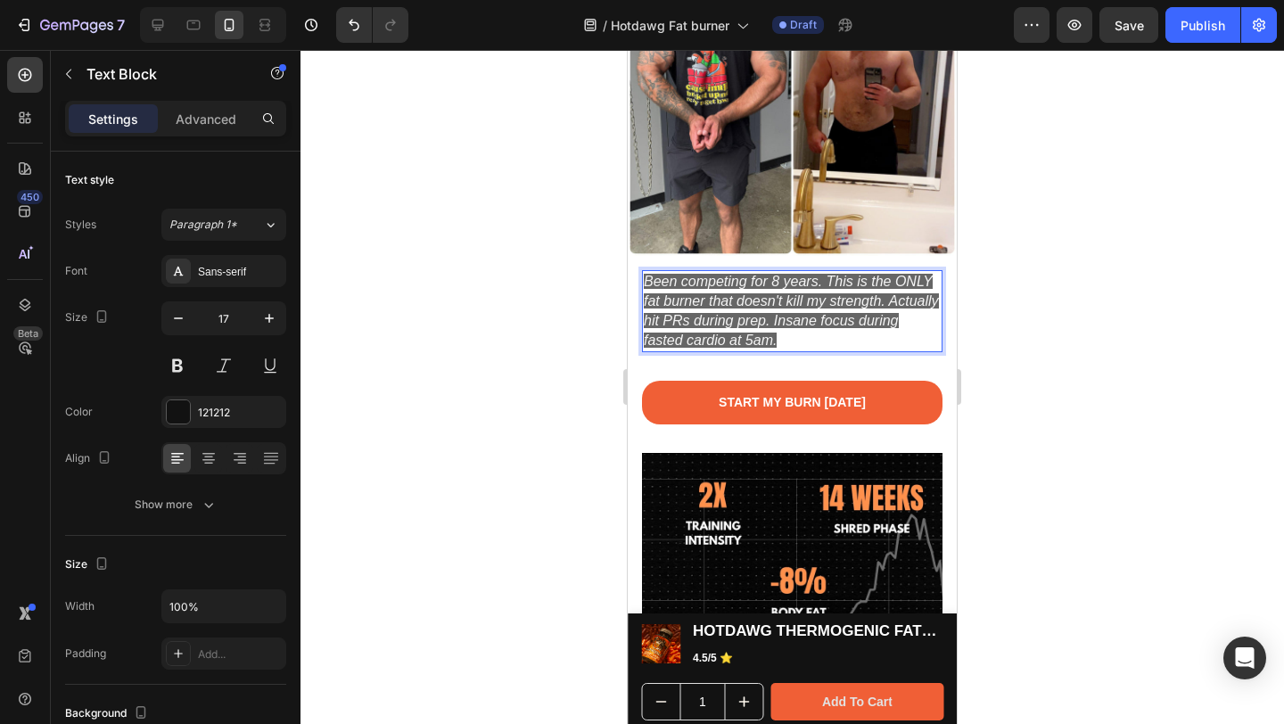
click at [647, 274] on icon "Been competing for 8 years. This is the ONLY fat burner that doesn't kill my st…" at bounding box center [791, 311] width 295 height 74
click at [817, 327] on icon "" Been competing for 8 years. This is the ONLY fat burner that doesn't kill my …" at bounding box center [785, 311] width 283 height 74
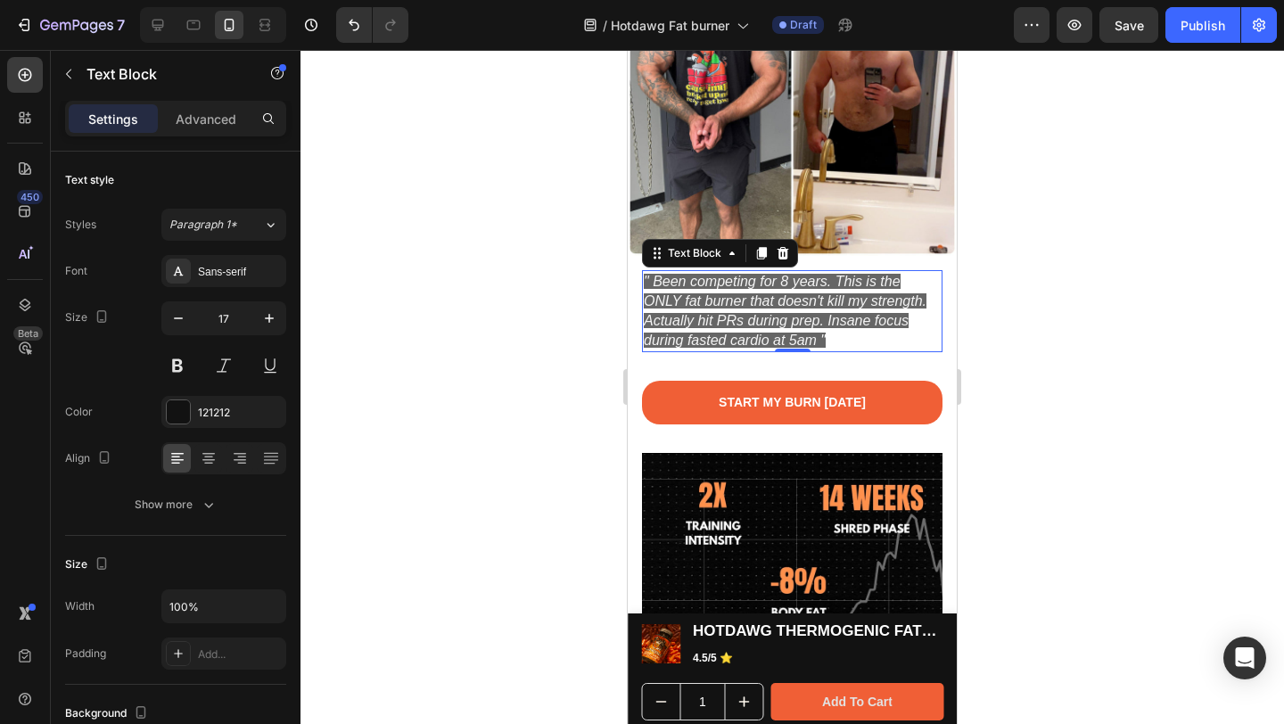
click at [1003, 292] on div at bounding box center [792, 387] width 984 height 674
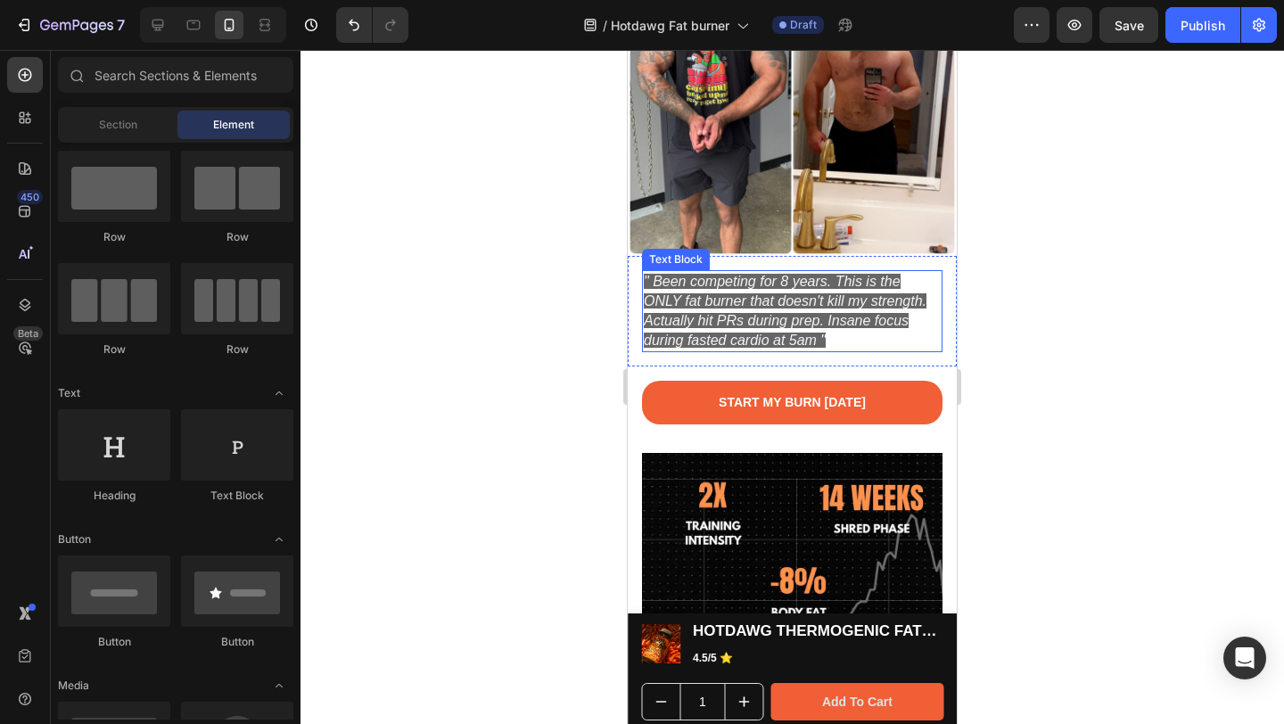
click at [794, 325] on icon "" Been competing for 8 years. This is the ONLY fat burner that doesn't kill my …" at bounding box center [785, 311] width 283 height 74
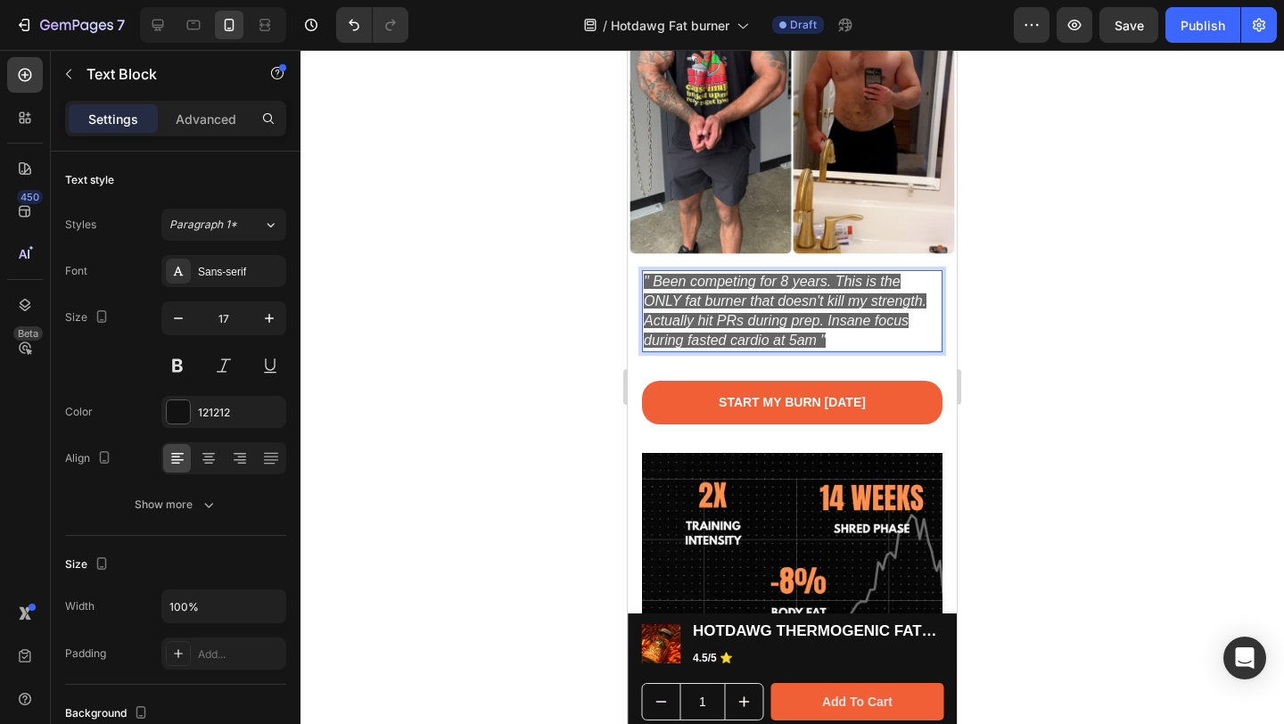
click at [823, 327] on icon "" Been competing for 8 years. This is the ONLY fat burner that doesn't kill my …" at bounding box center [785, 311] width 283 height 74
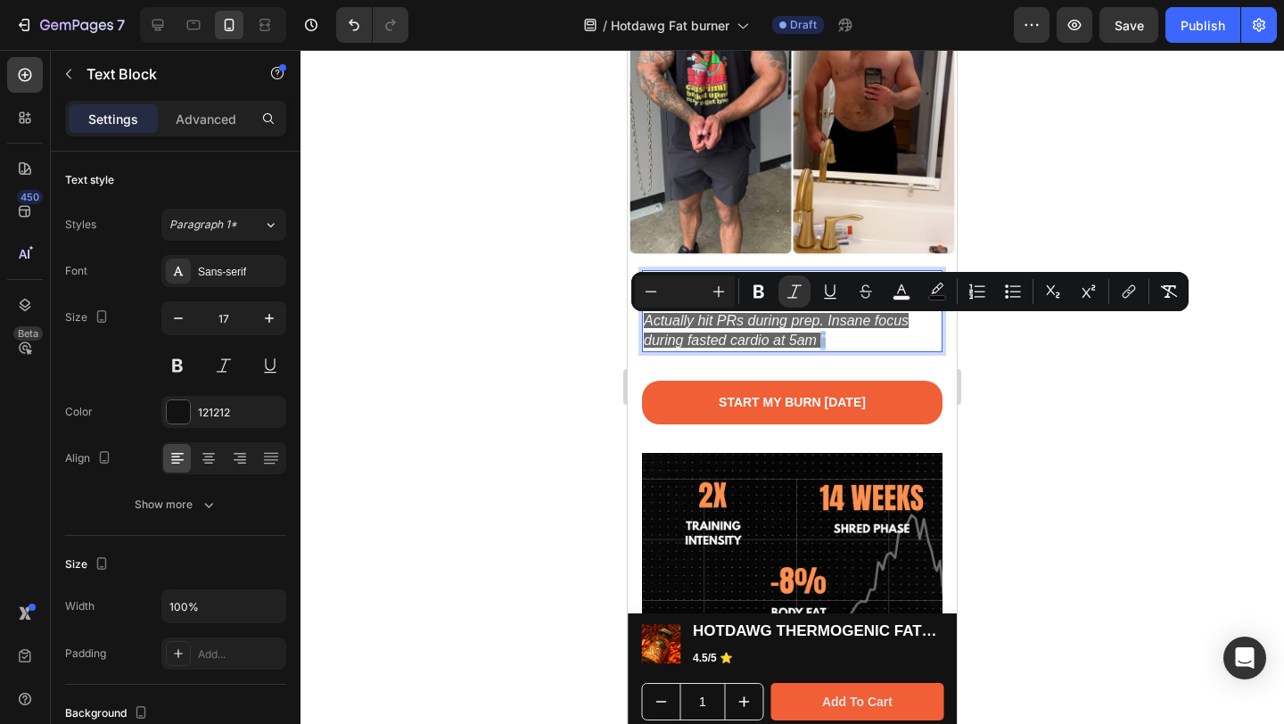
drag, startPoint x: 823, startPoint y: 327, endPoint x: 836, endPoint y: 325, distance: 12.6
click at [836, 325] on p "" Been competing for 8 years. This is the ONLY fat burner that doesn't kill my …" at bounding box center [792, 311] width 297 height 78
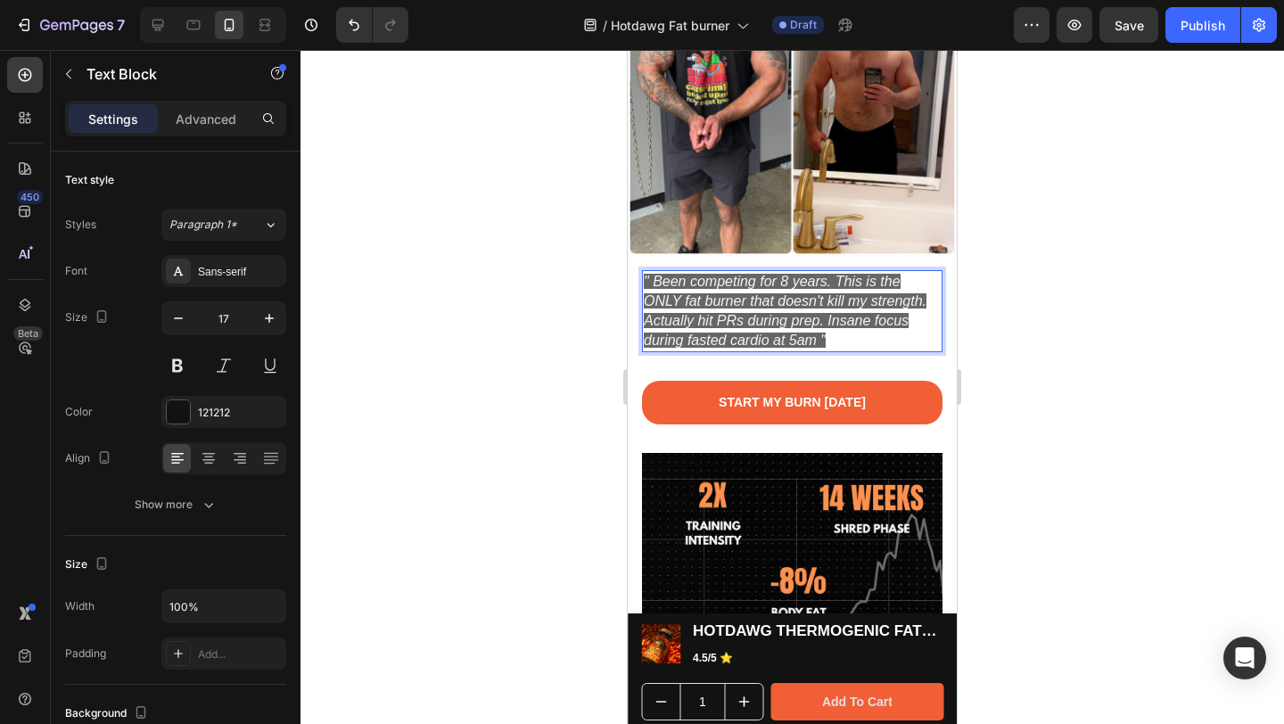
click at [794, 332] on icon "" Been competing for 8 years. This is the ONLY fat burner that doesn't kill my …" at bounding box center [785, 311] width 283 height 74
click at [820, 326] on icon "" Been competing for 8 years. This is the ONLY fat burner that doesn't kill my …" at bounding box center [785, 311] width 283 height 74
click at [823, 326] on p "" Been competing for 8 years. This is the ONLY fat burner that doesn't kill my …" at bounding box center [792, 311] width 297 height 78
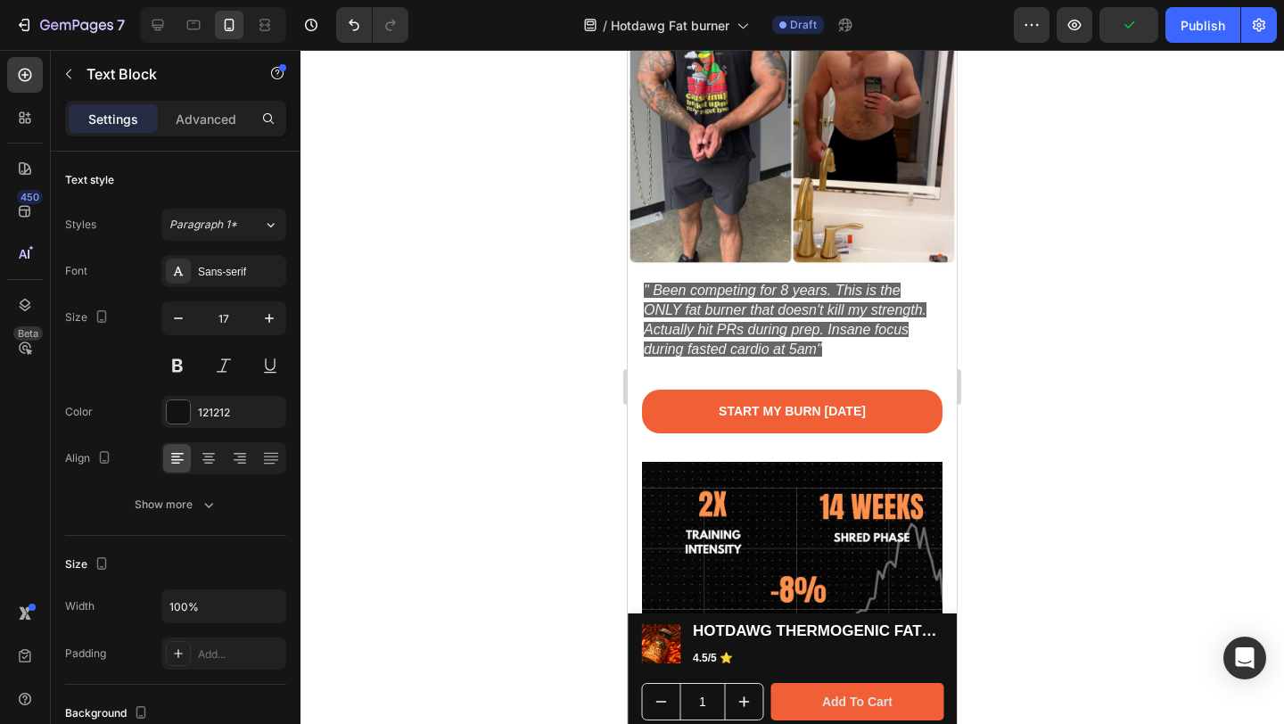
scroll to position [1745, 0]
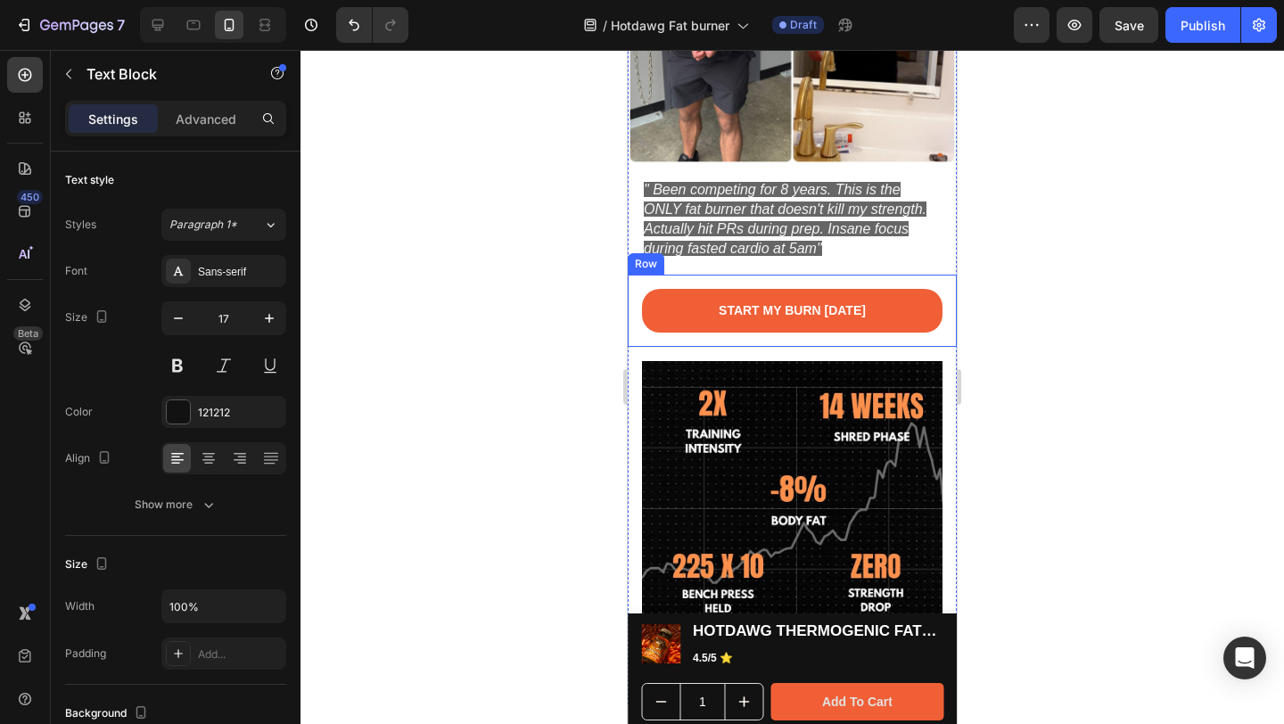
click at [805, 275] on div "START MY BURN [DATE] Button Row" at bounding box center [792, 311] width 329 height 72
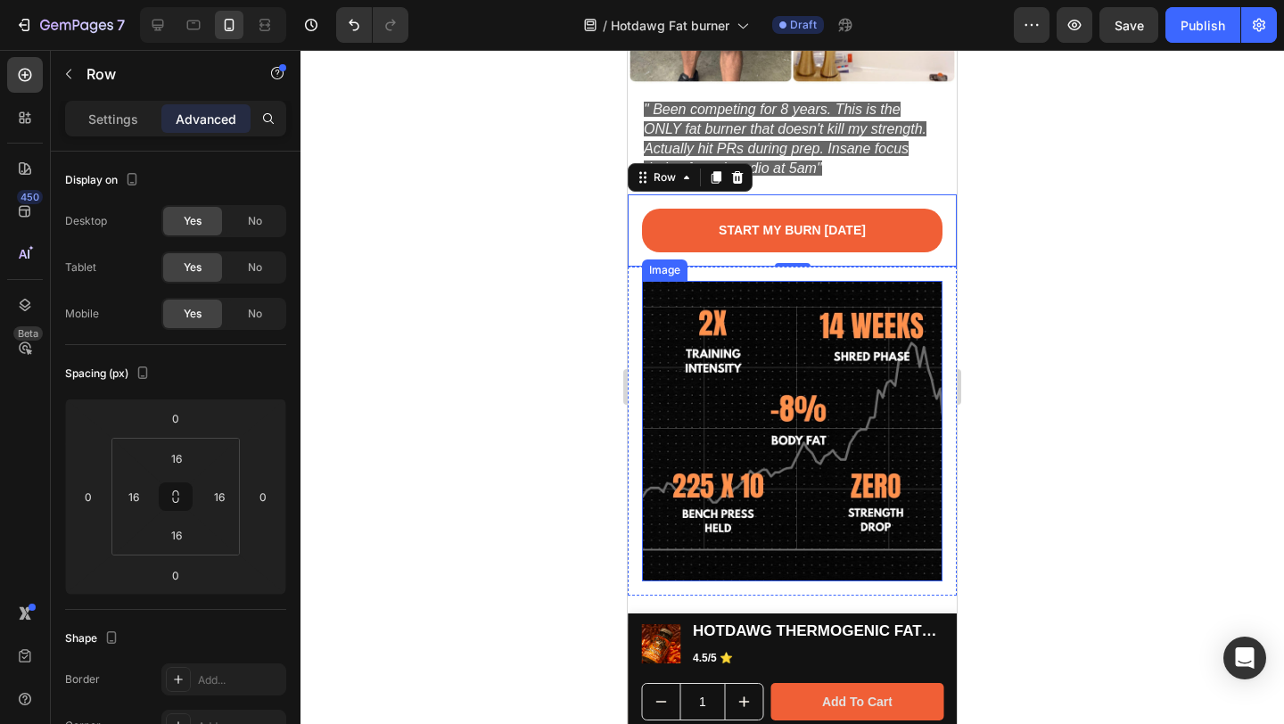
scroll to position [1885, 0]
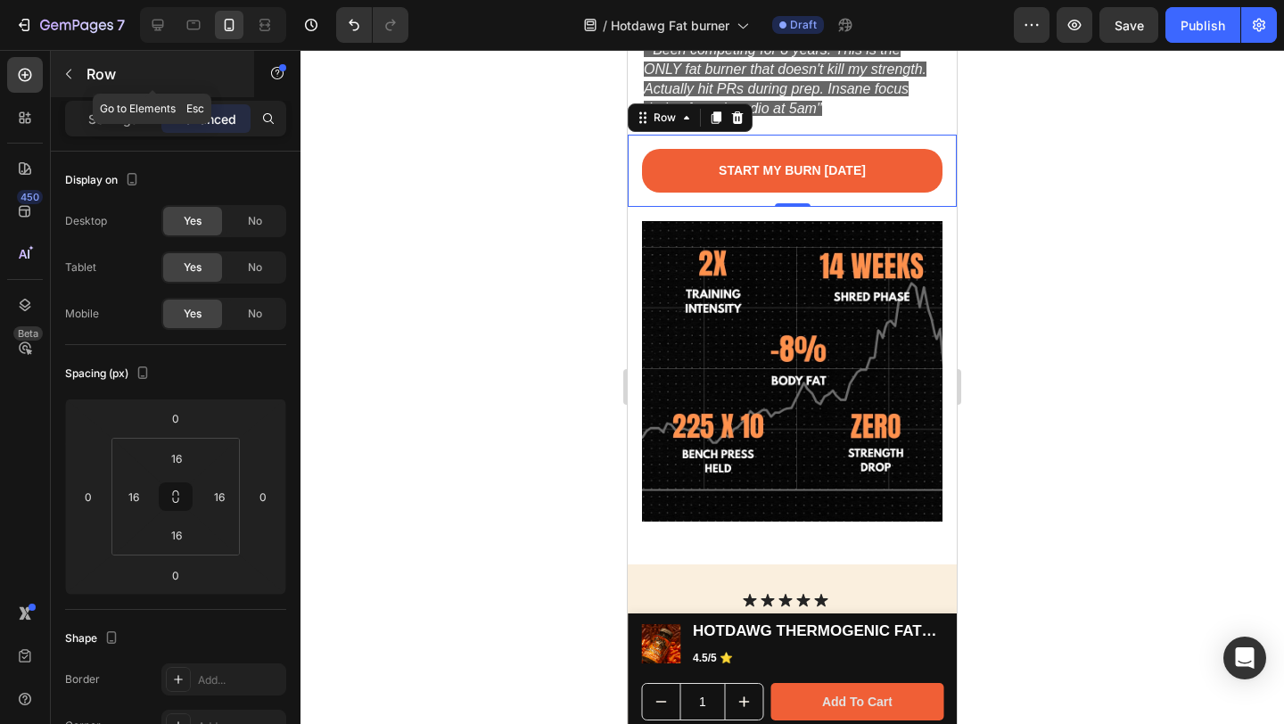
click at [70, 77] on icon "button" at bounding box center [69, 74] width 14 height 14
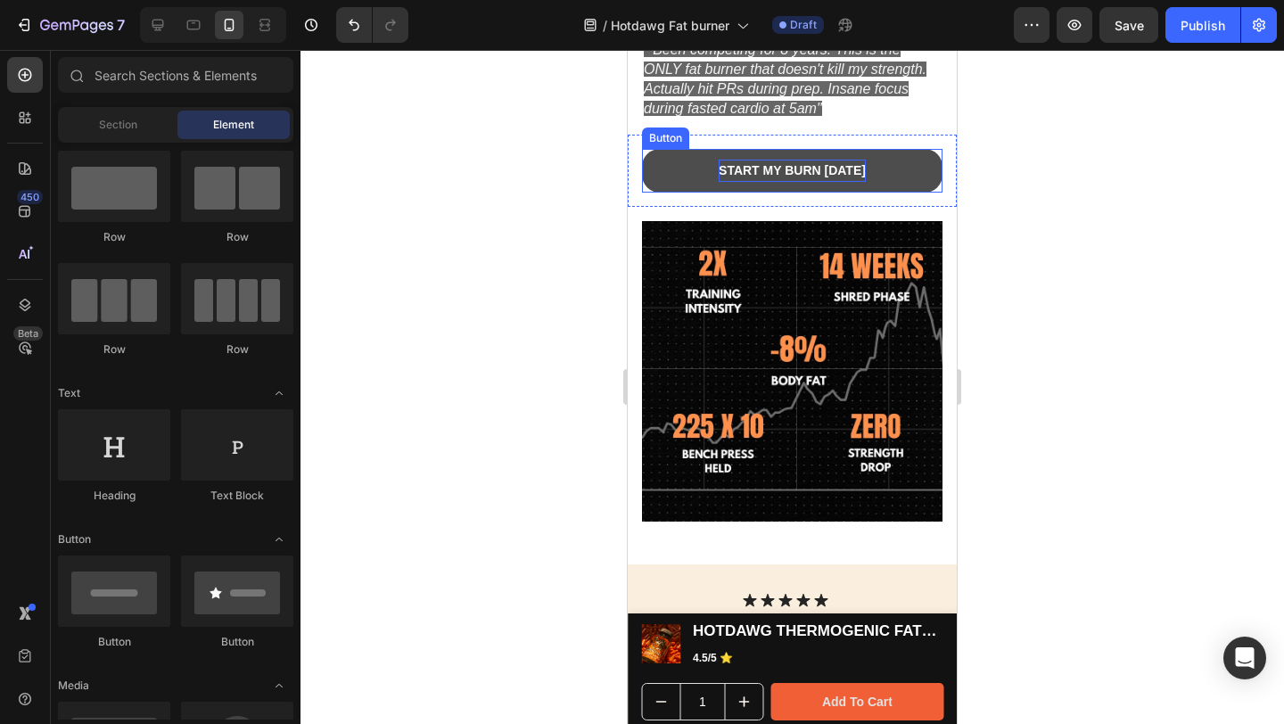
click at [719, 163] on strong "START MY BURN [DATE]" at bounding box center [792, 170] width 147 height 14
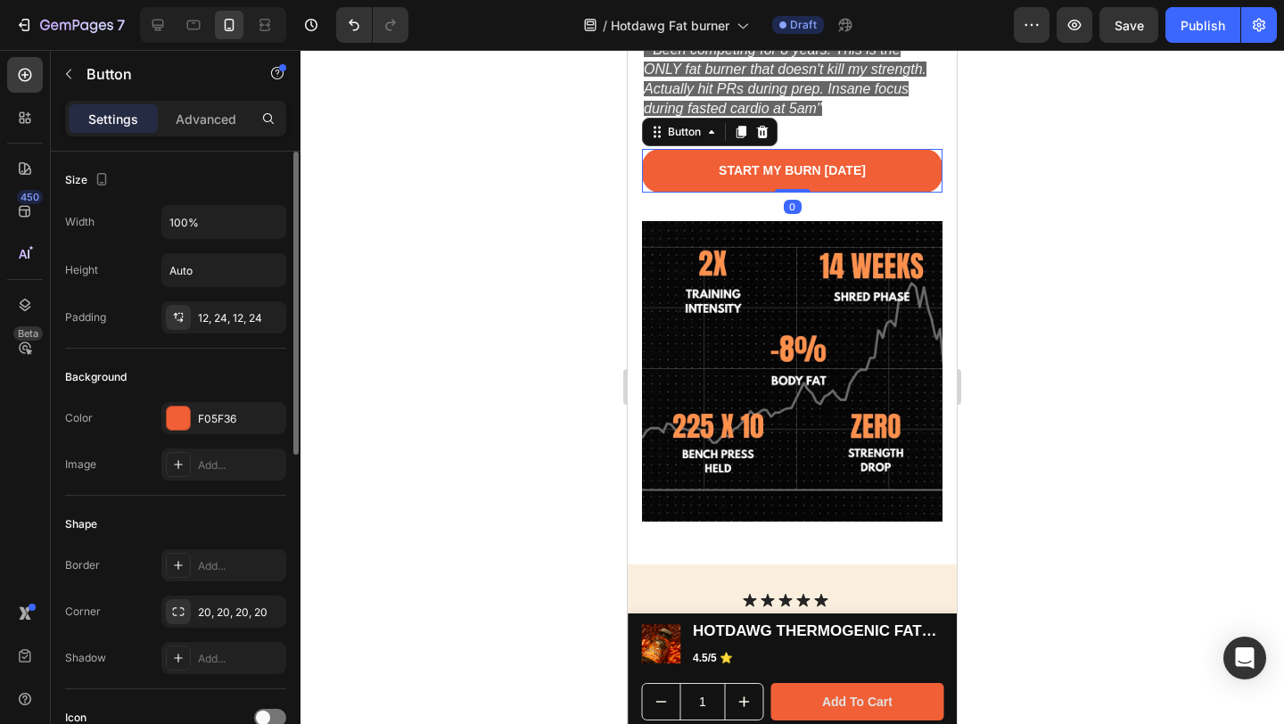
scroll to position [655, 0]
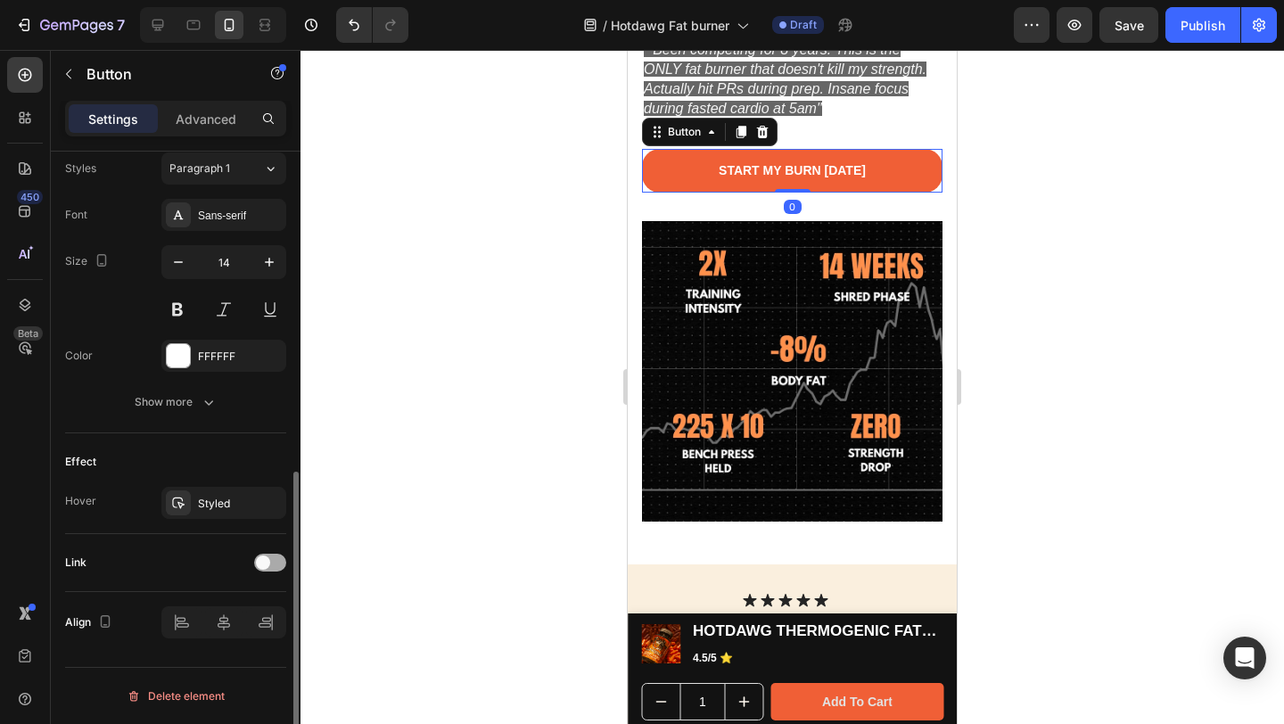
click at [282, 562] on div at bounding box center [270, 563] width 32 height 18
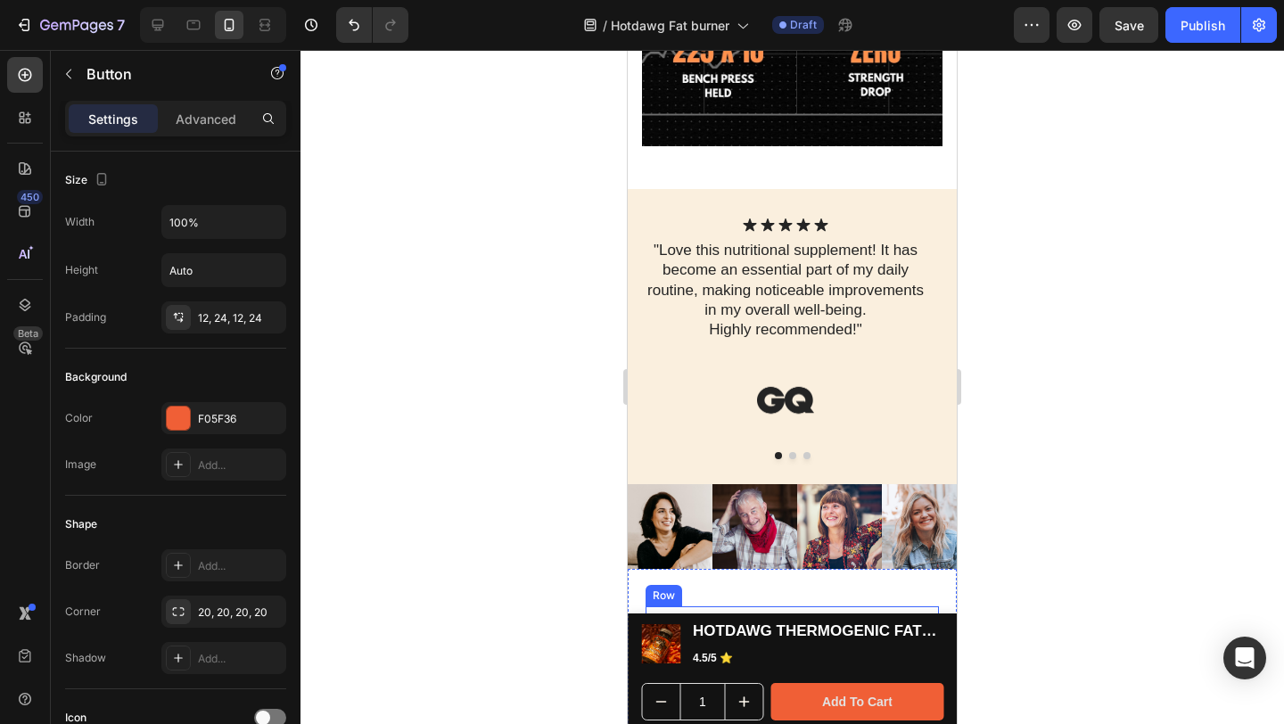
scroll to position [2241, 0]
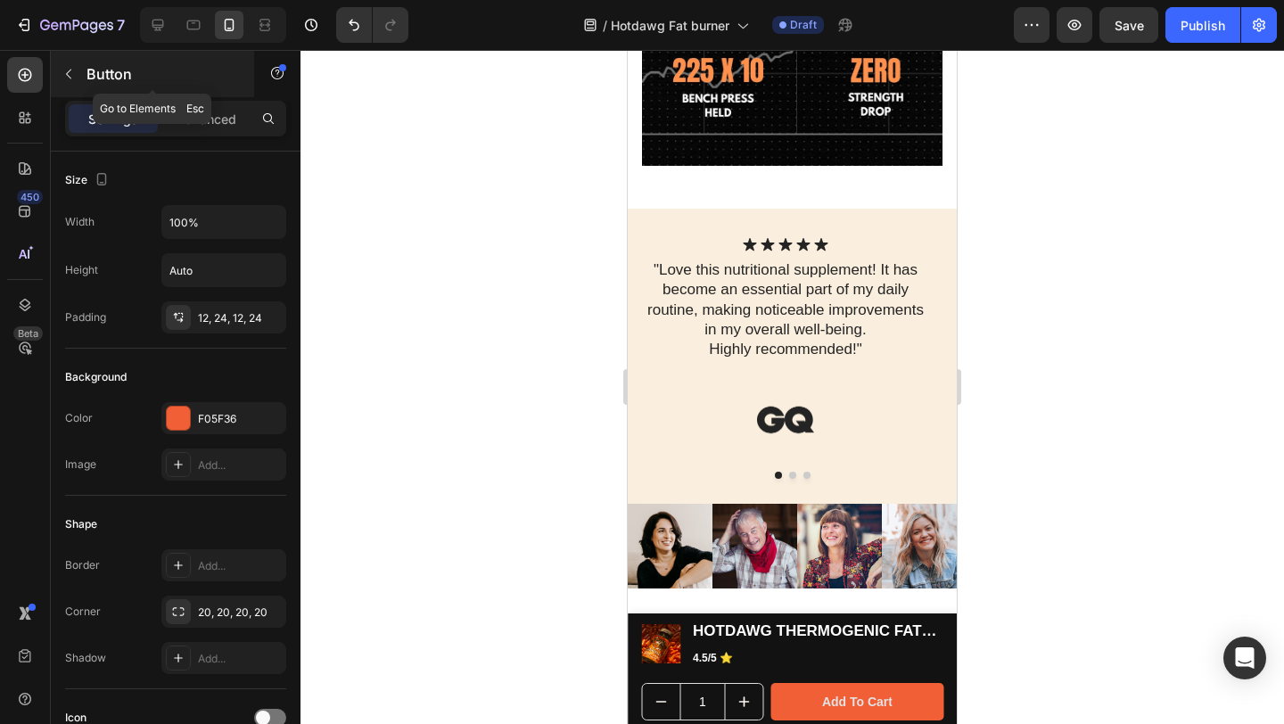
click at [76, 74] on button "button" at bounding box center [68, 74] width 29 height 29
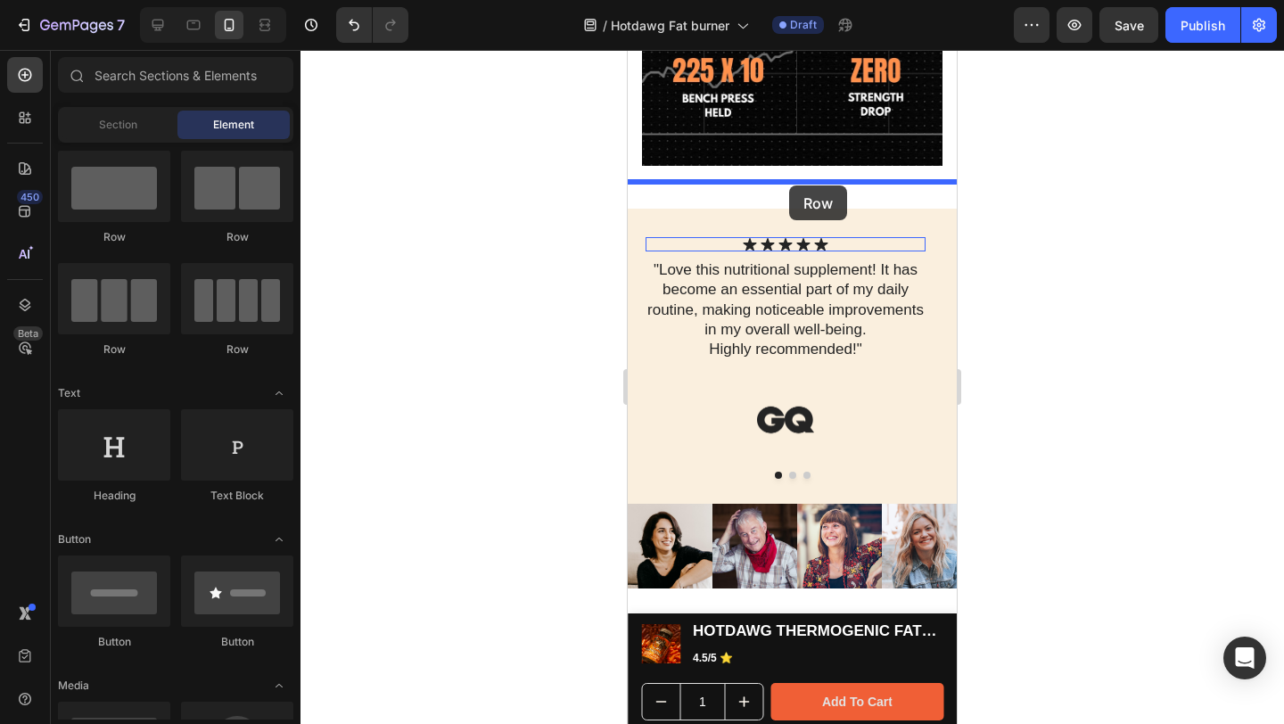
drag, startPoint x: 737, startPoint y: 240, endPoint x: 789, endPoint y: 185, distance: 75.1
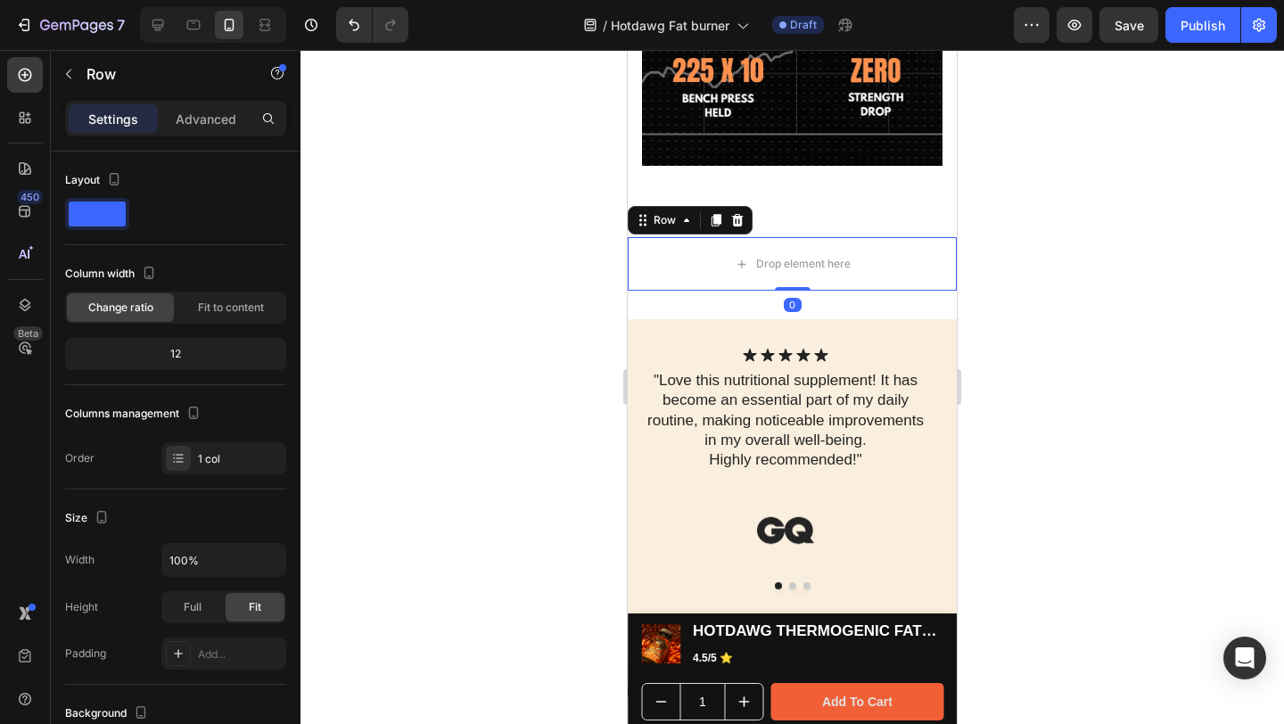
drag, startPoint x: 782, startPoint y: 276, endPoint x: 782, endPoint y: 202, distance: 73.1
click at [782, 209] on div "Drop element here Row 0 Section 4" at bounding box center [792, 264] width 329 height 111
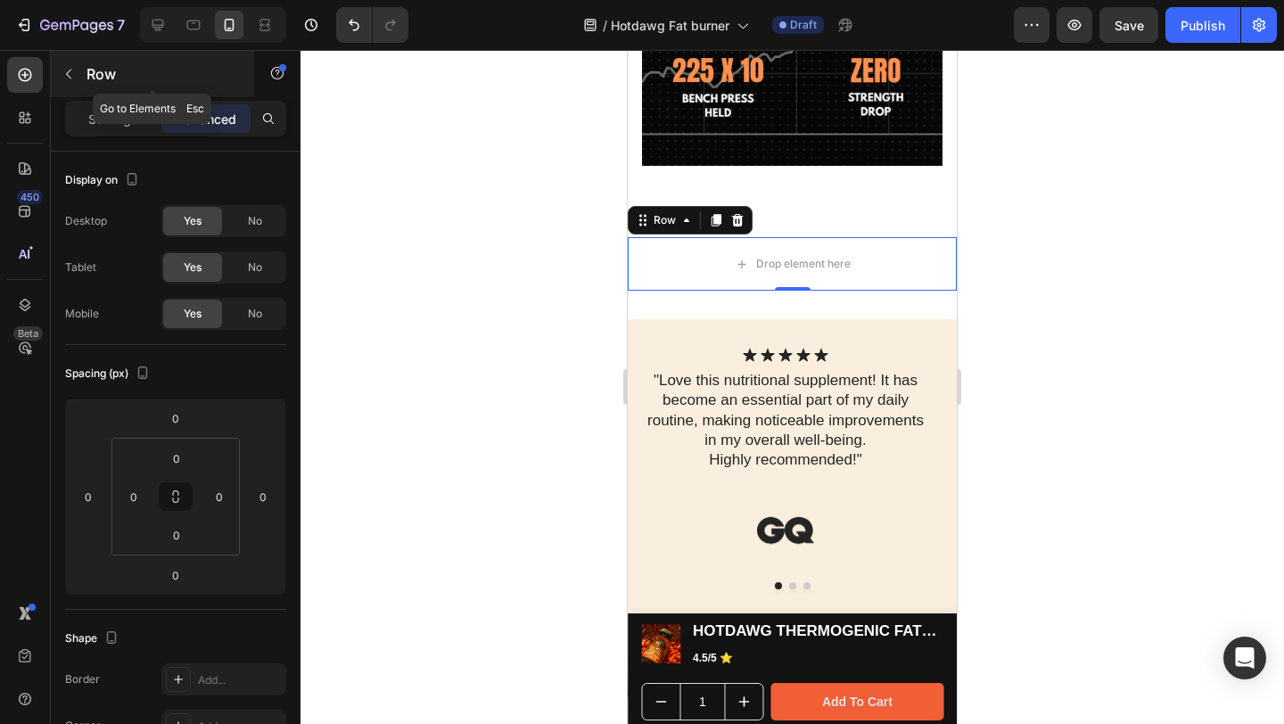
click at [64, 75] on icon "button" at bounding box center [69, 74] width 14 height 14
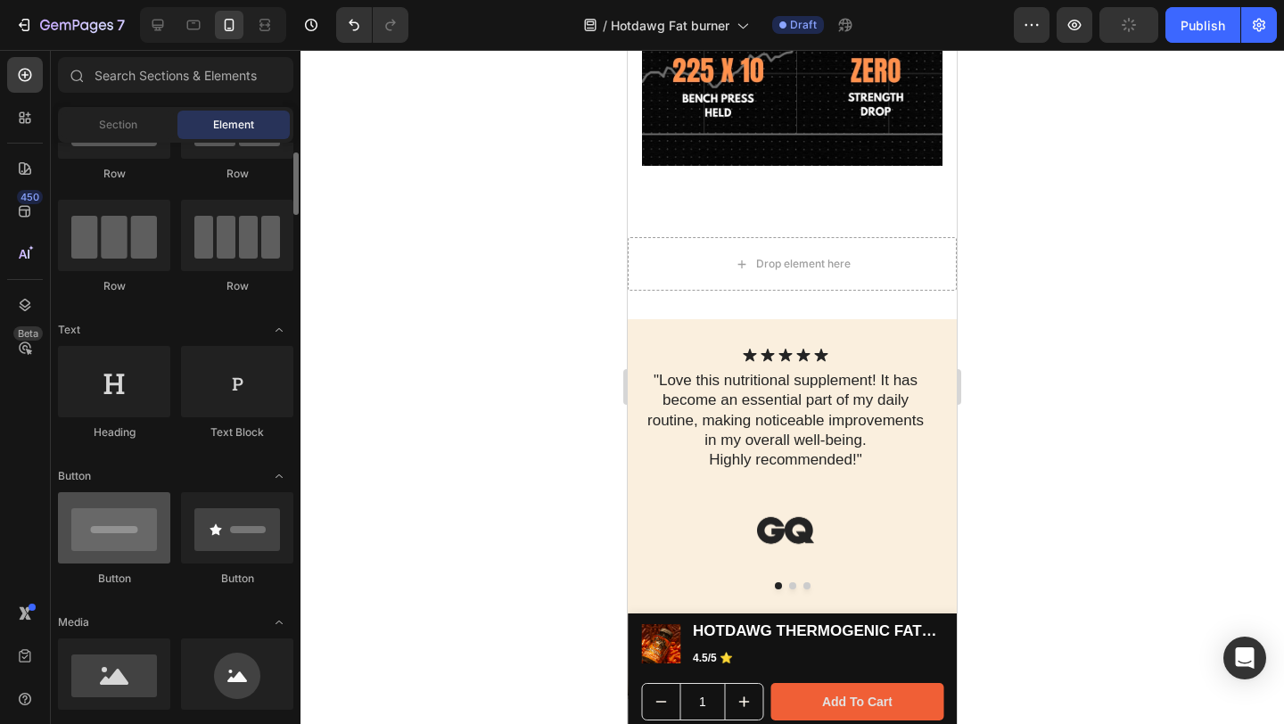
scroll to position [0, 0]
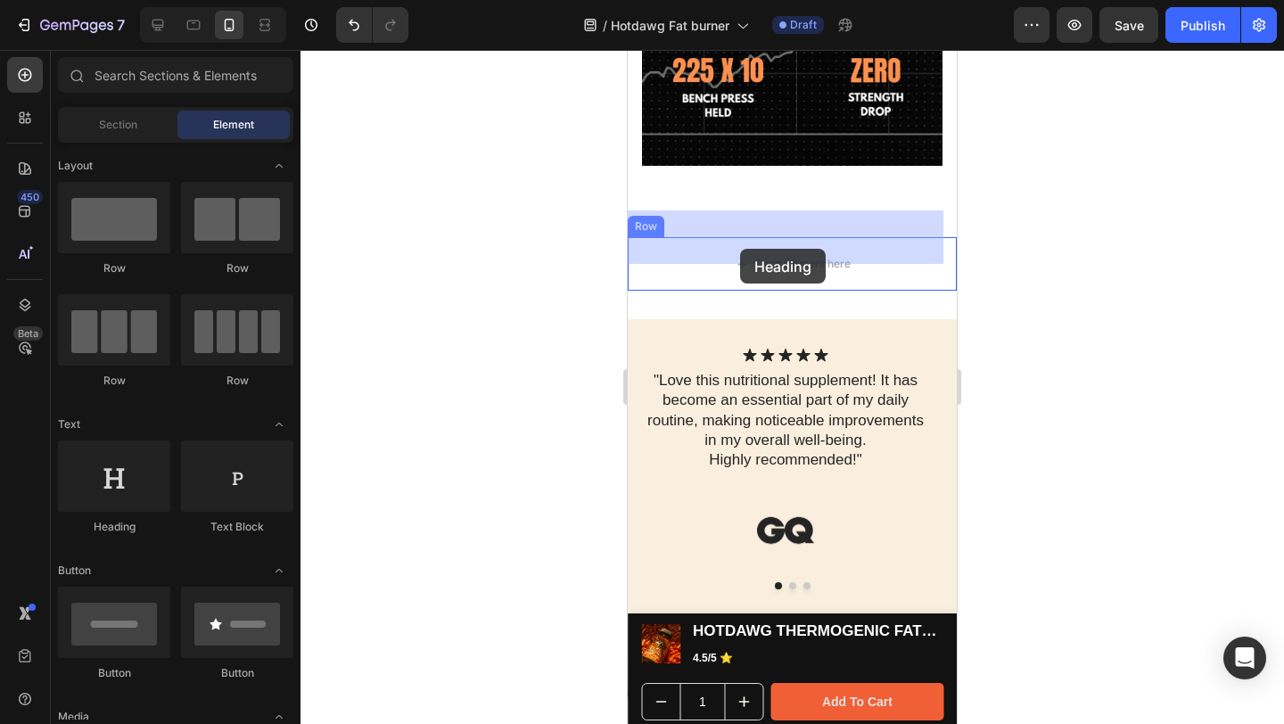
drag, startPoint x: 733, startPoint y: 535, endPoint x: 1218, endPoint y: 555, distance: 485.5
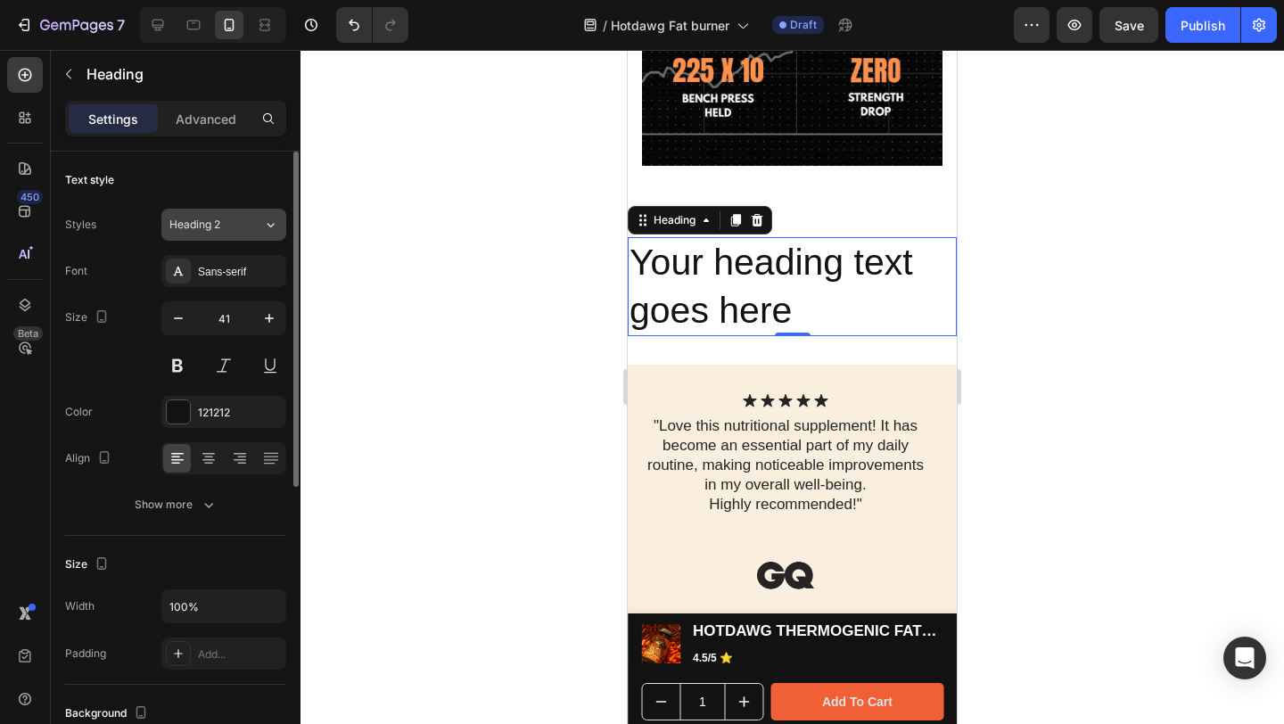
click at [198, 229] on span "Heading 2" at bounding box center [194, 225] width 51 height 16
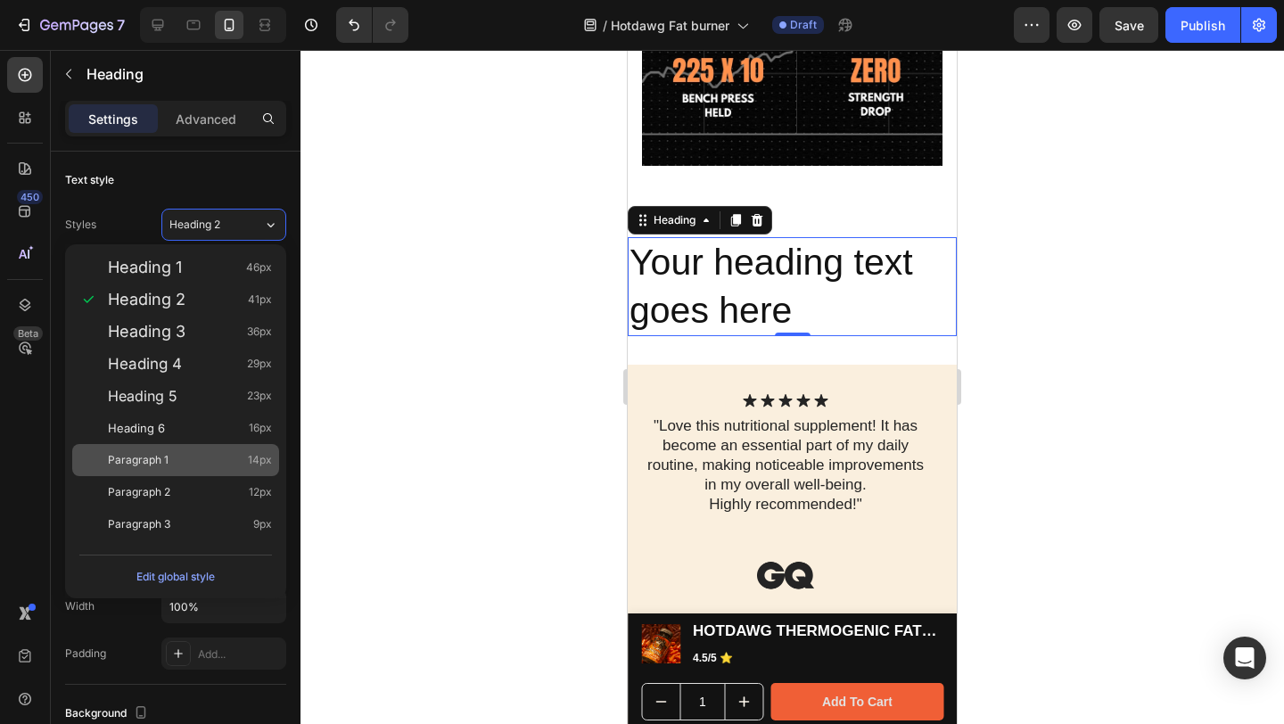
click at [185, 452] on div "Paragraph 1 14px" at bounding box center [190, 460] width 164 height 18
type input "14"
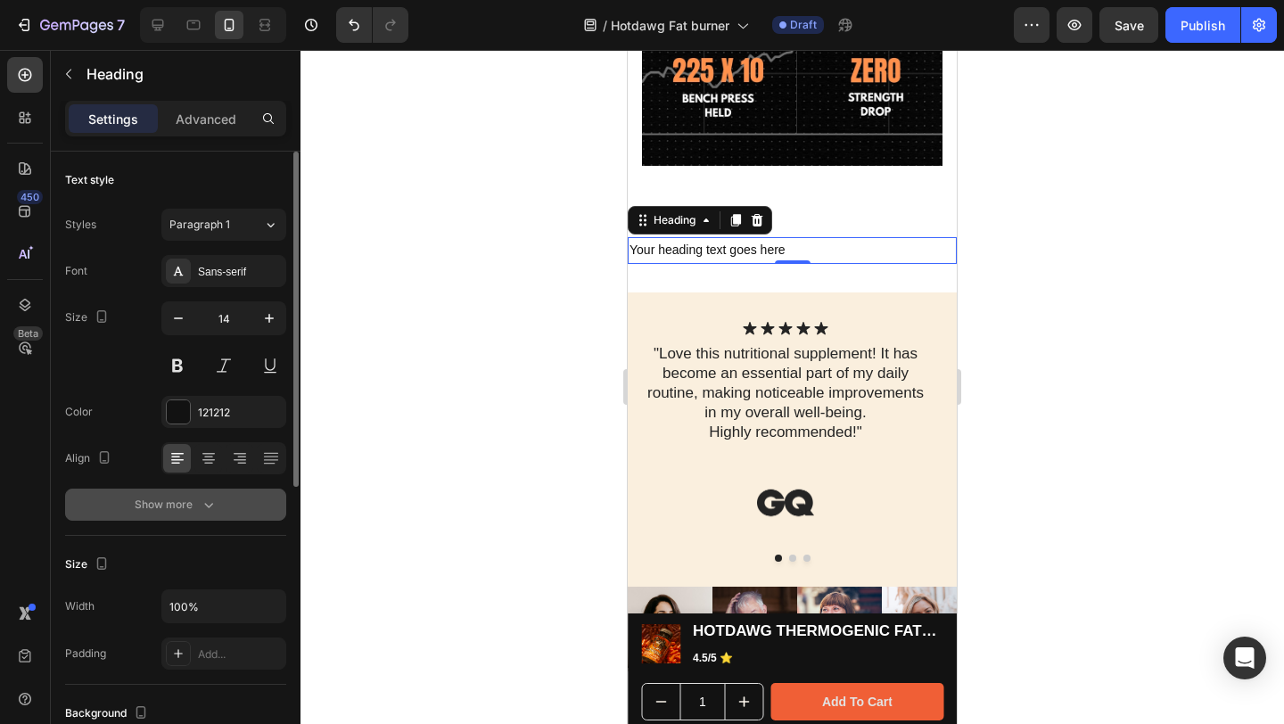
scroll to position [35, 0]
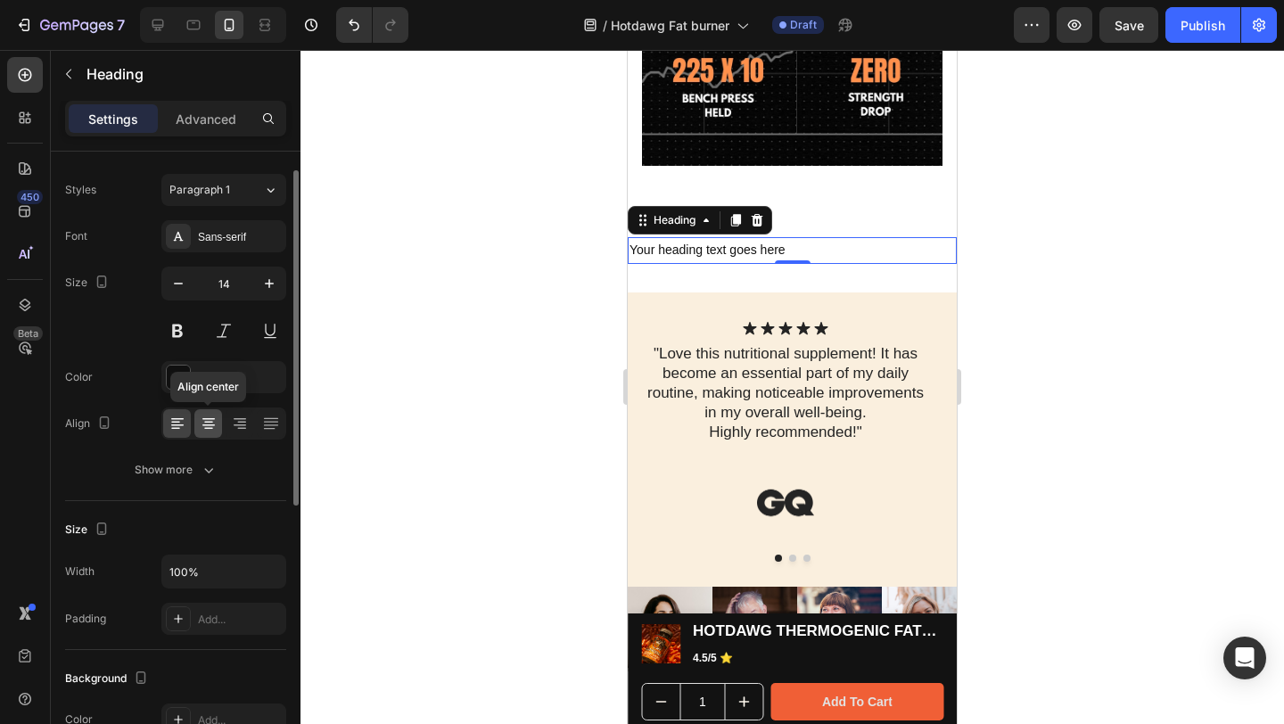
click at [213, 424] on icon at bounding box center [208, 425] width 12 height 2
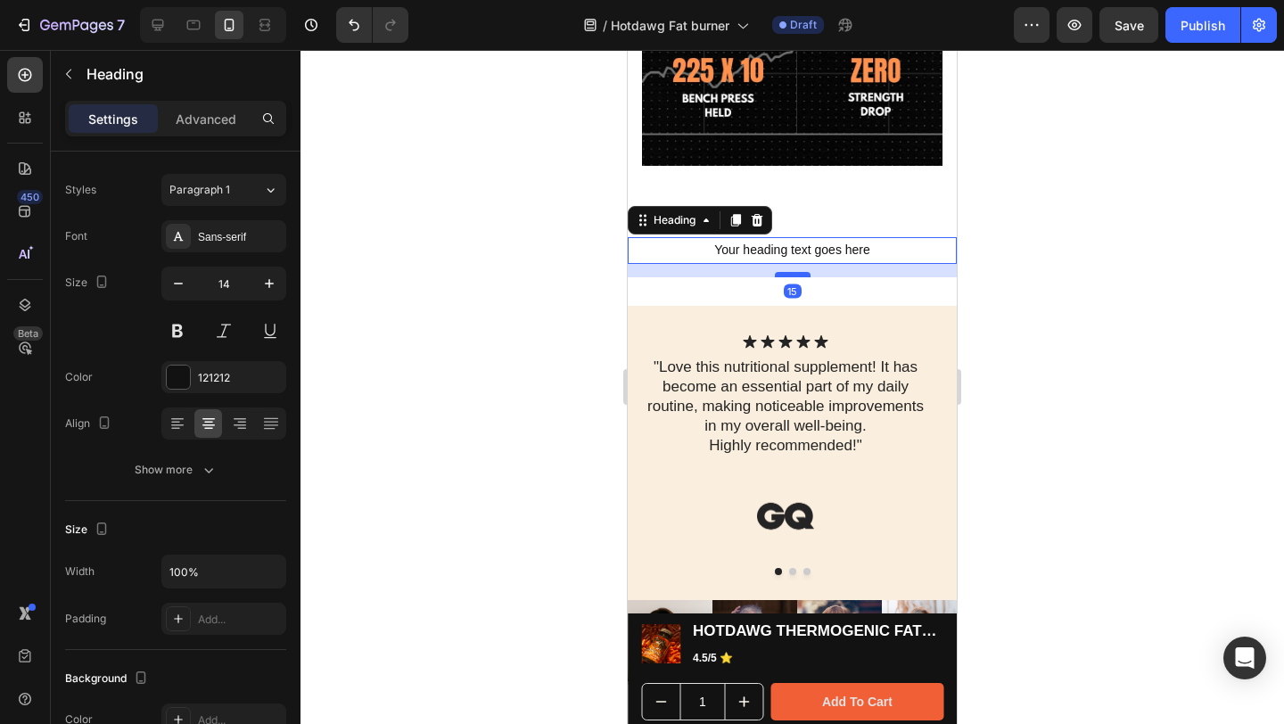
drag, startPoint x: 779, startPoint y: 235, endPoint x: 780, endPoint y: 248, distance: 13.4
click at [780, 272] on div at bounding box center [793, 274] width 36 height 5
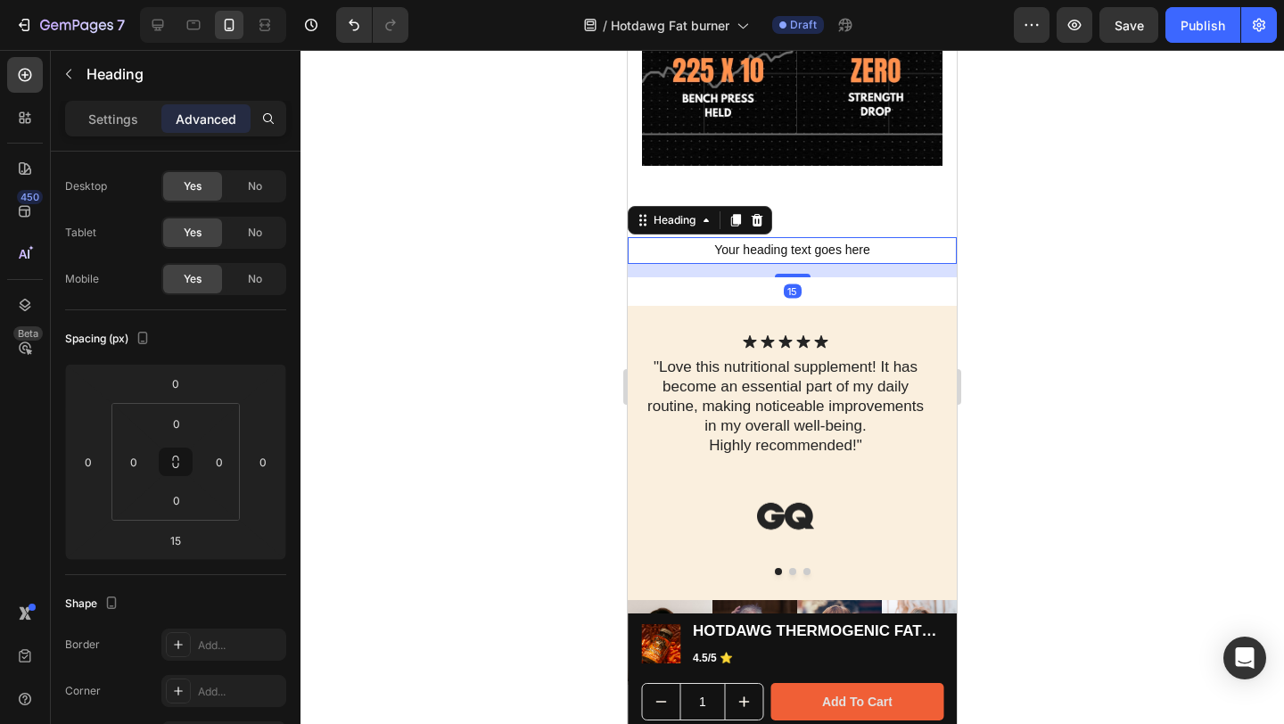
click at [1089, 212] on div at bounding box center [792, 387] width 984 height 674
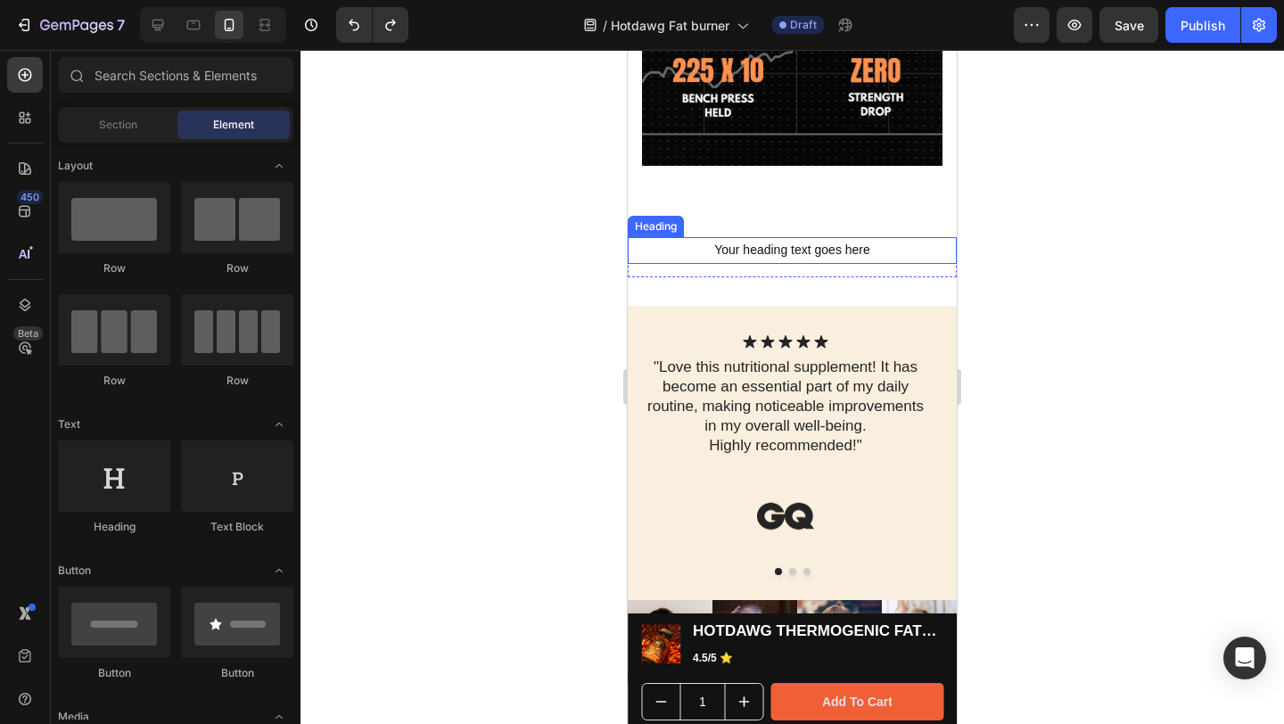
click at [807, 237] on h2 "Your heading text goes here" at bounding box center [792, 250] width 329 height 26
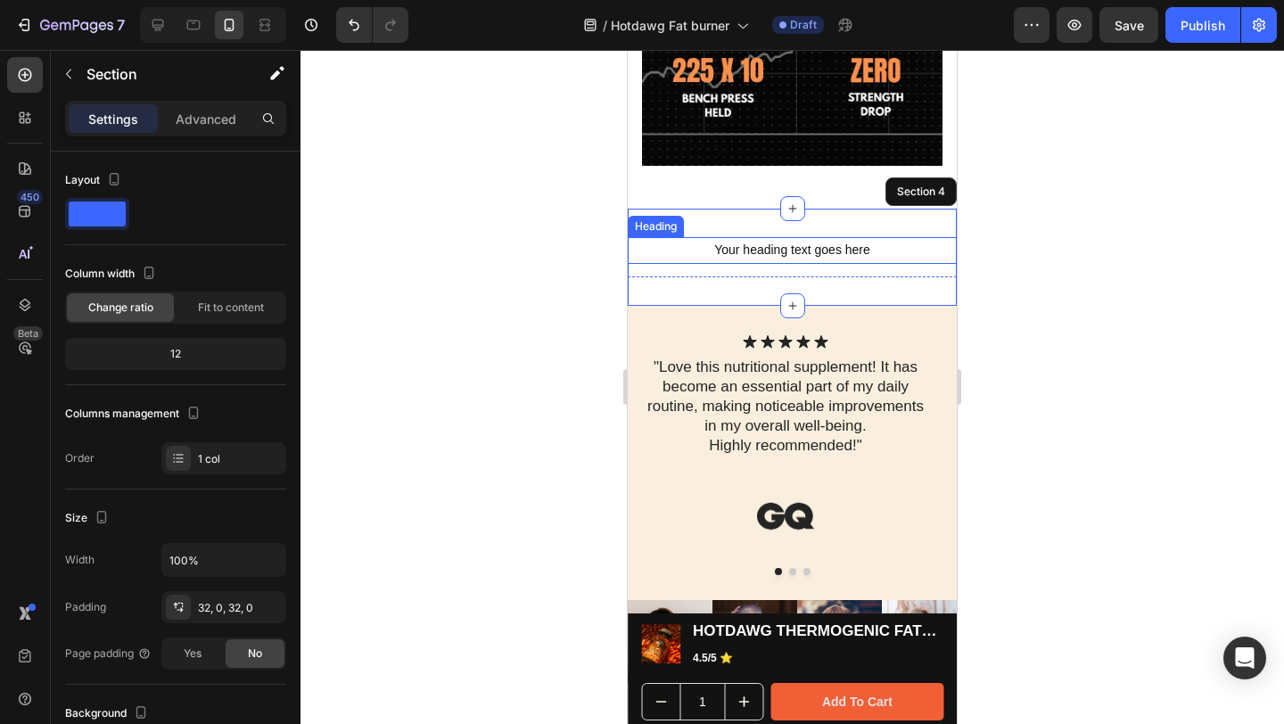
click at [866, 237] on h2 "Your heading text goes here" at bounding box center [792, 250] width 329 height 26
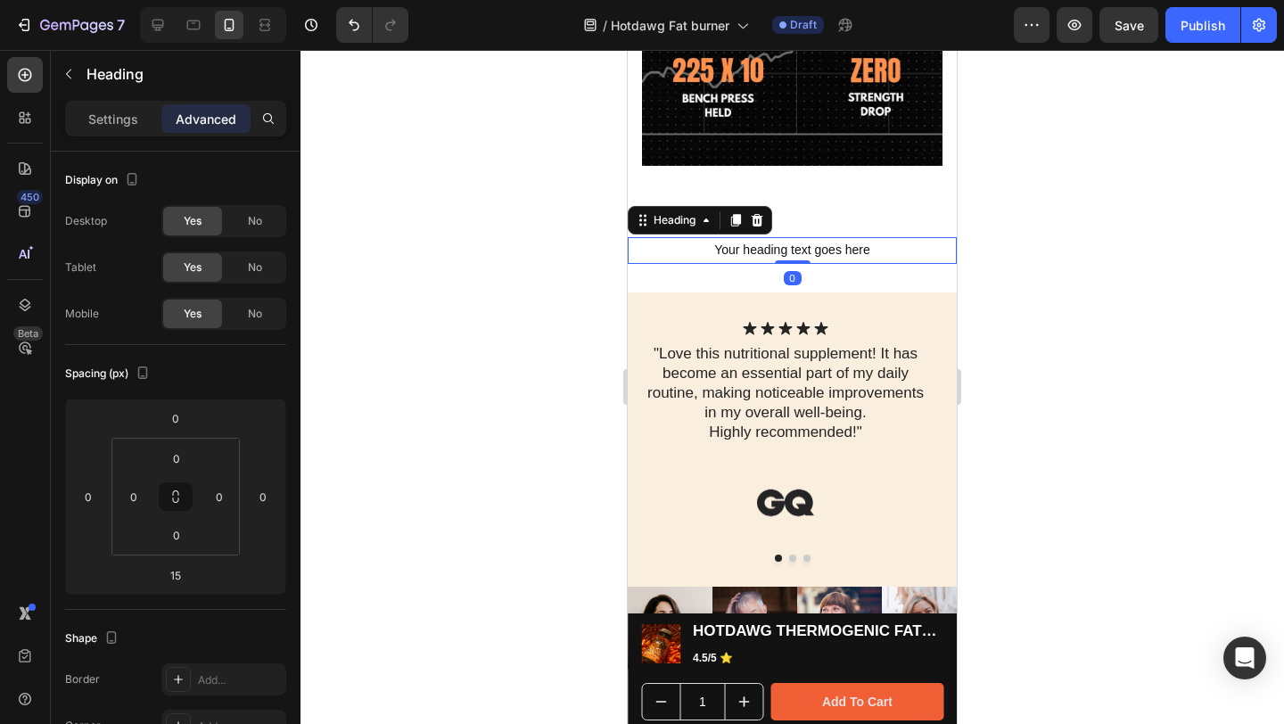
drag, startPoint x: 785, startPoint y: 246, endPoint x: 784, endPoint y: 223, distance: 23.2
click at [784, 237] on div "Your heading text goes here Heading 0" at bounding box center [792, 250] width 329 height 26
type input "0"
click at [788, 205] on icon at bounding box center [792, 209] width 8 height 8
click at [1060, 161] on div at bounding box center [792, 387] width 984 height 674
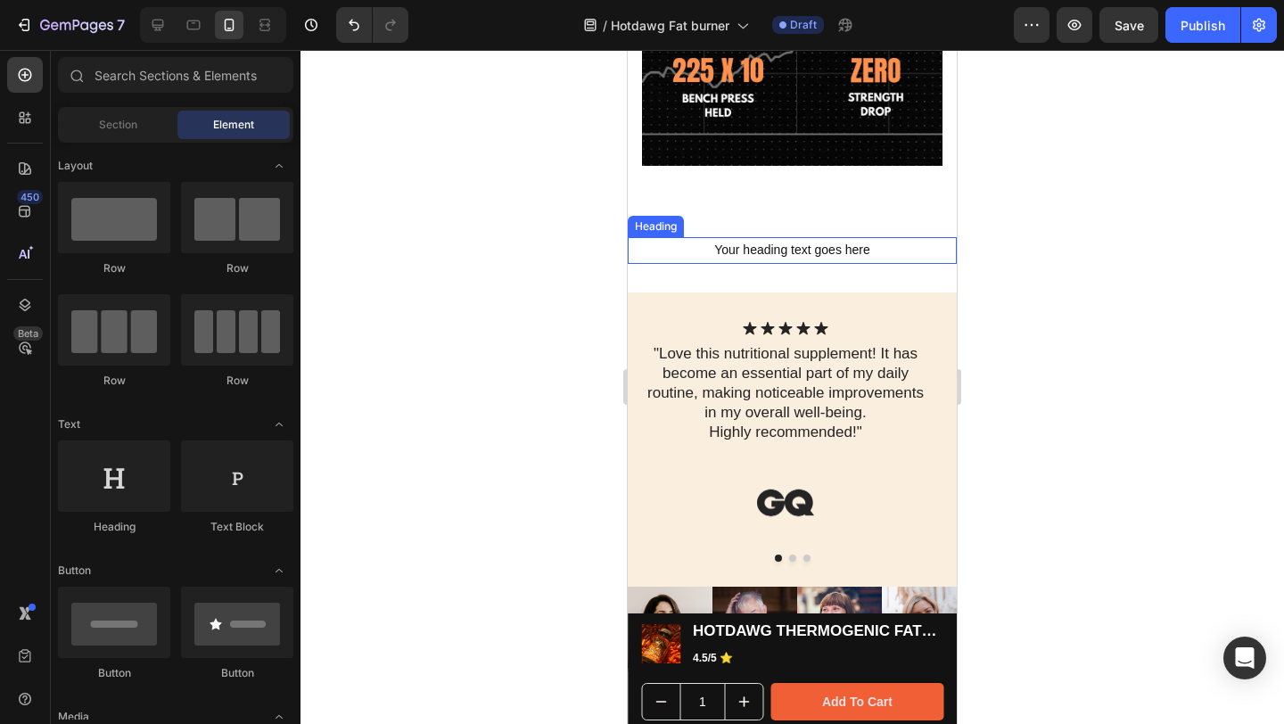
click at [812, 237] on h2 "Your heading text goes here" at bounding box center [792, 250] width 329 height 26
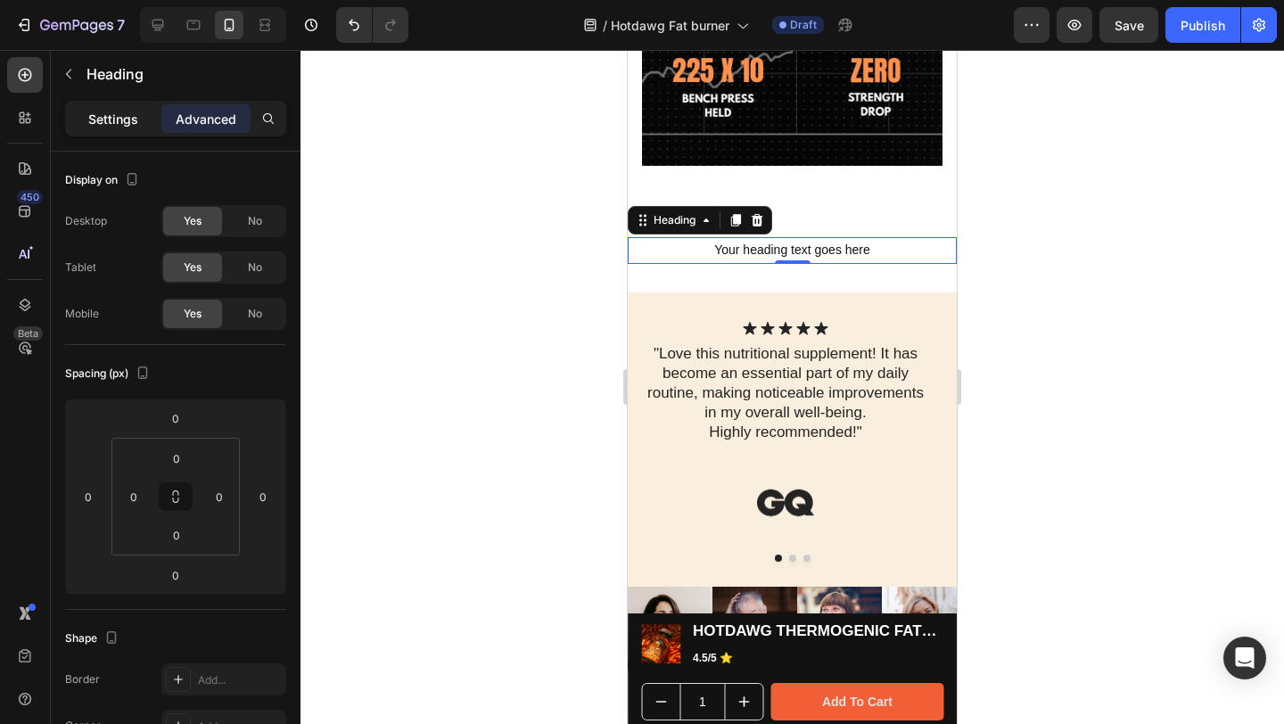
click at [90, 114] on p "Settings" at bounding box center [113, 119] width 50 height 19
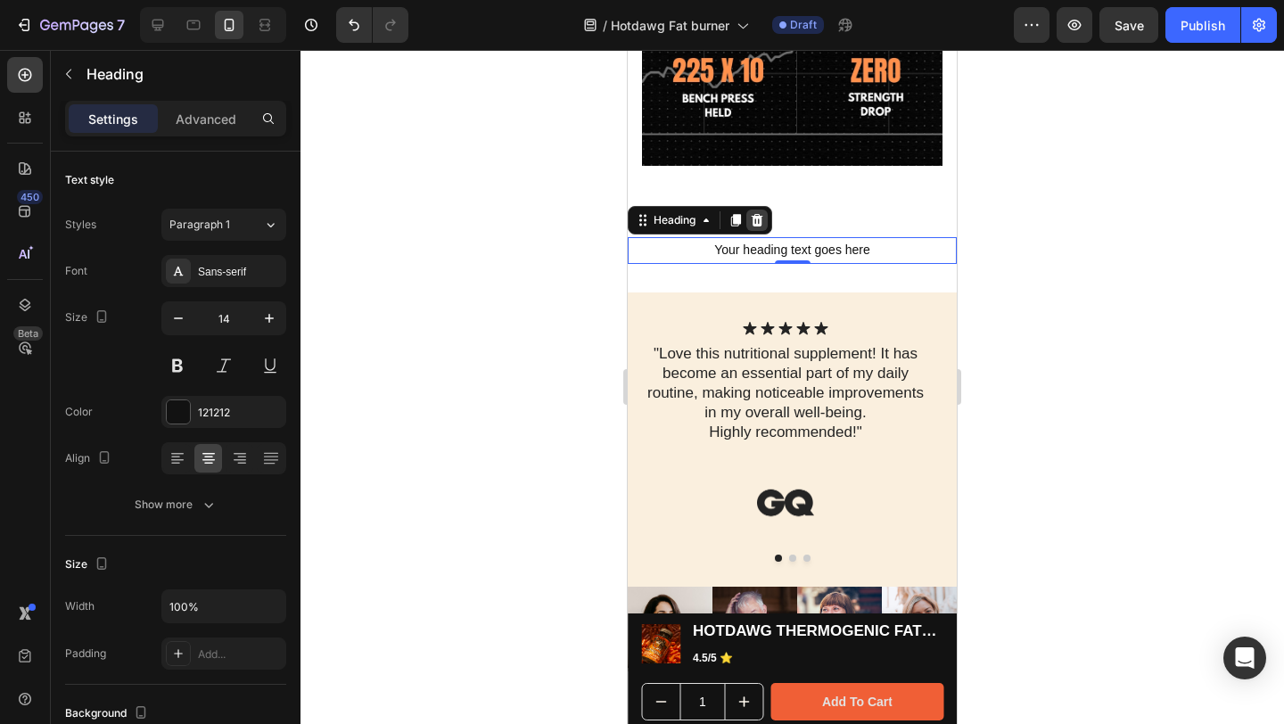
click at [759, 213] on icon at bounding box center [757, 220] width 14 height 14
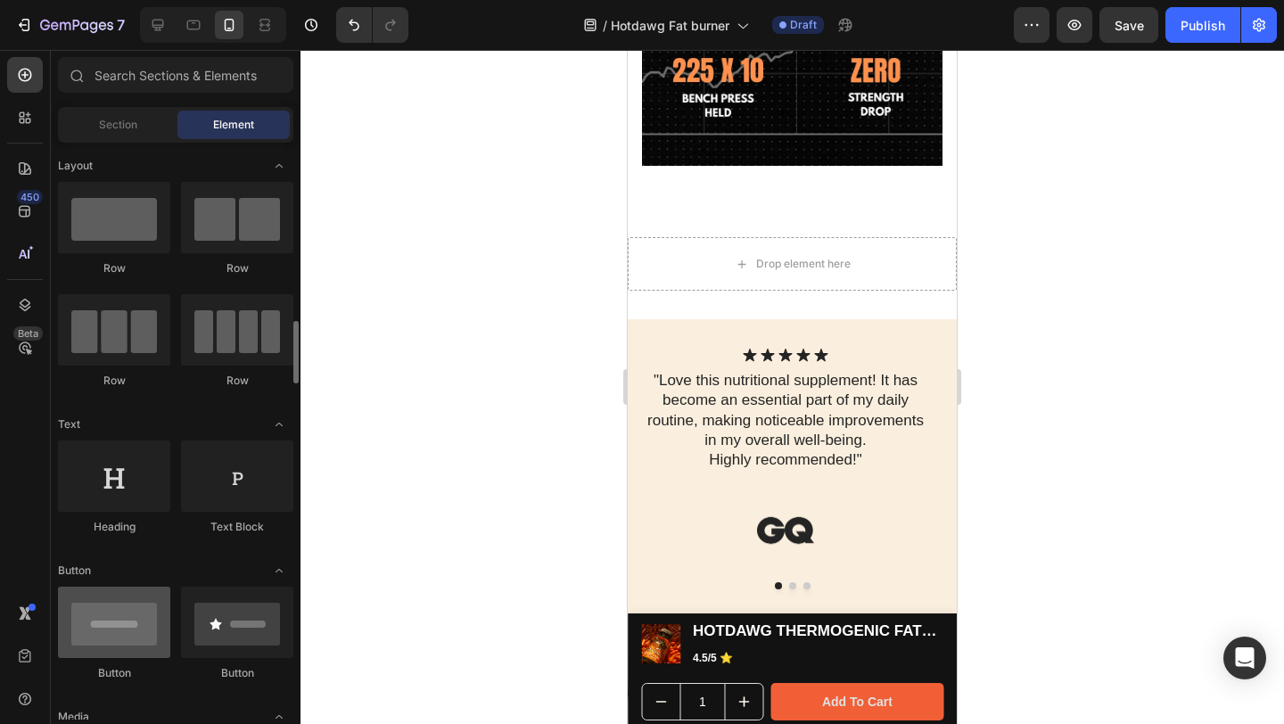
scroll to position [161, 0]
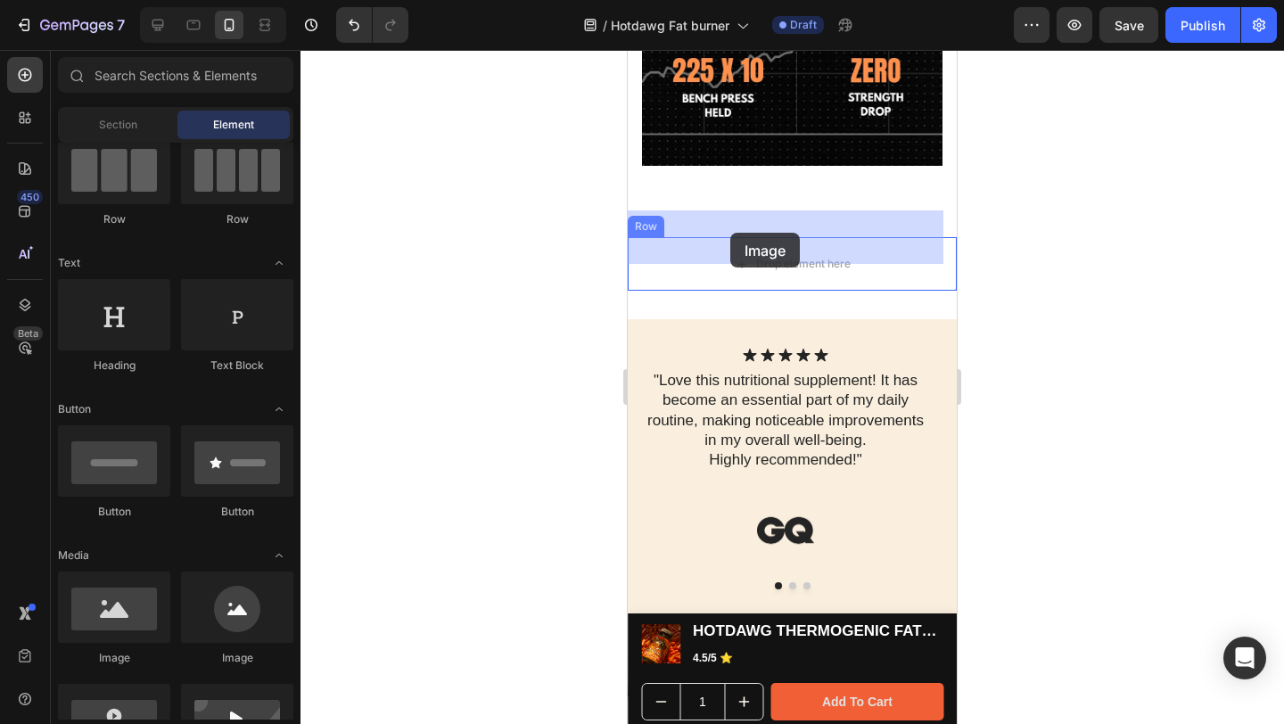
drag, startPoint x: 737, startPoint y: 674, endPoint x: 730, endPoint y: 233, distance: 441.4
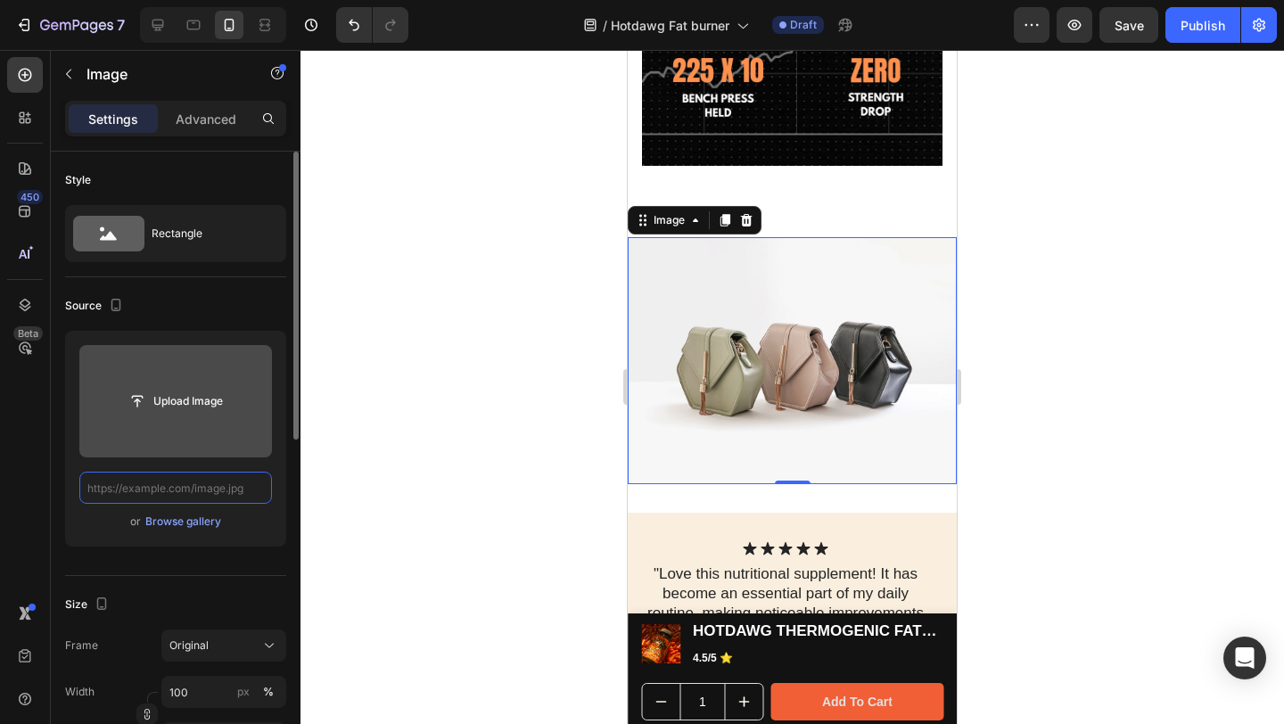
scroll to position [0, 0]
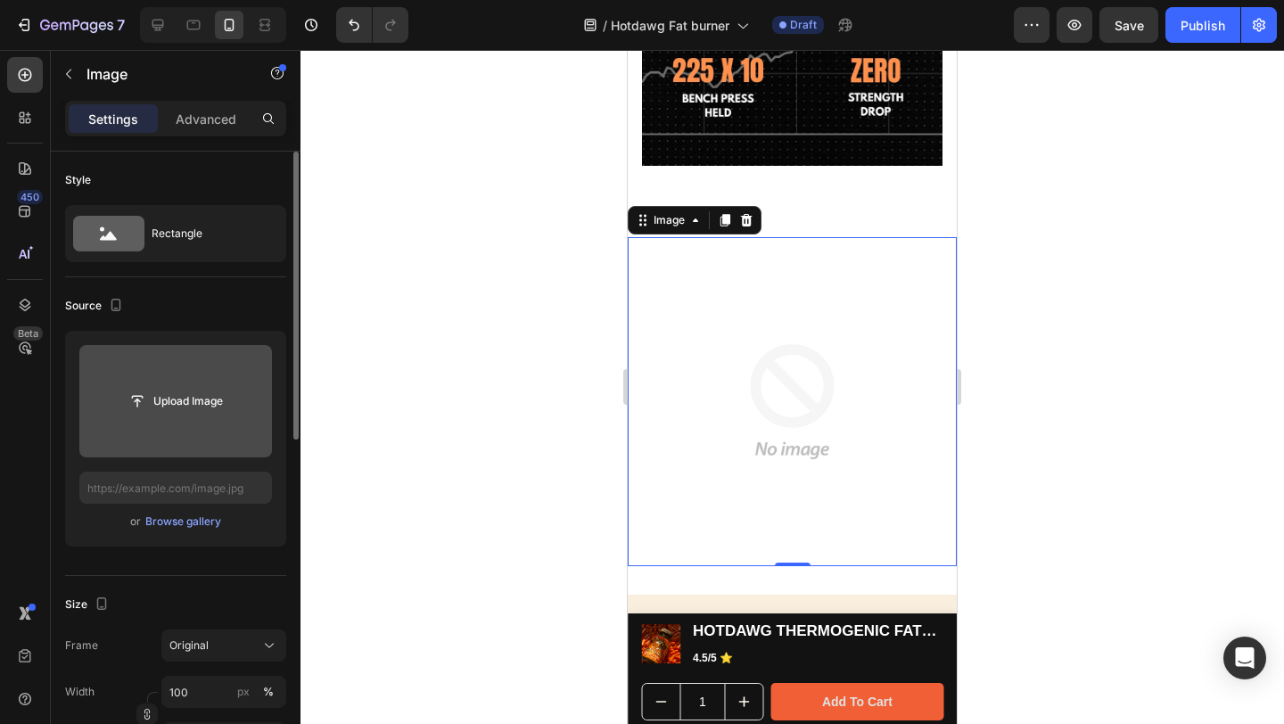
click at [197, 406] on input "file" at bounding box center [175, 401] width 123 height 30
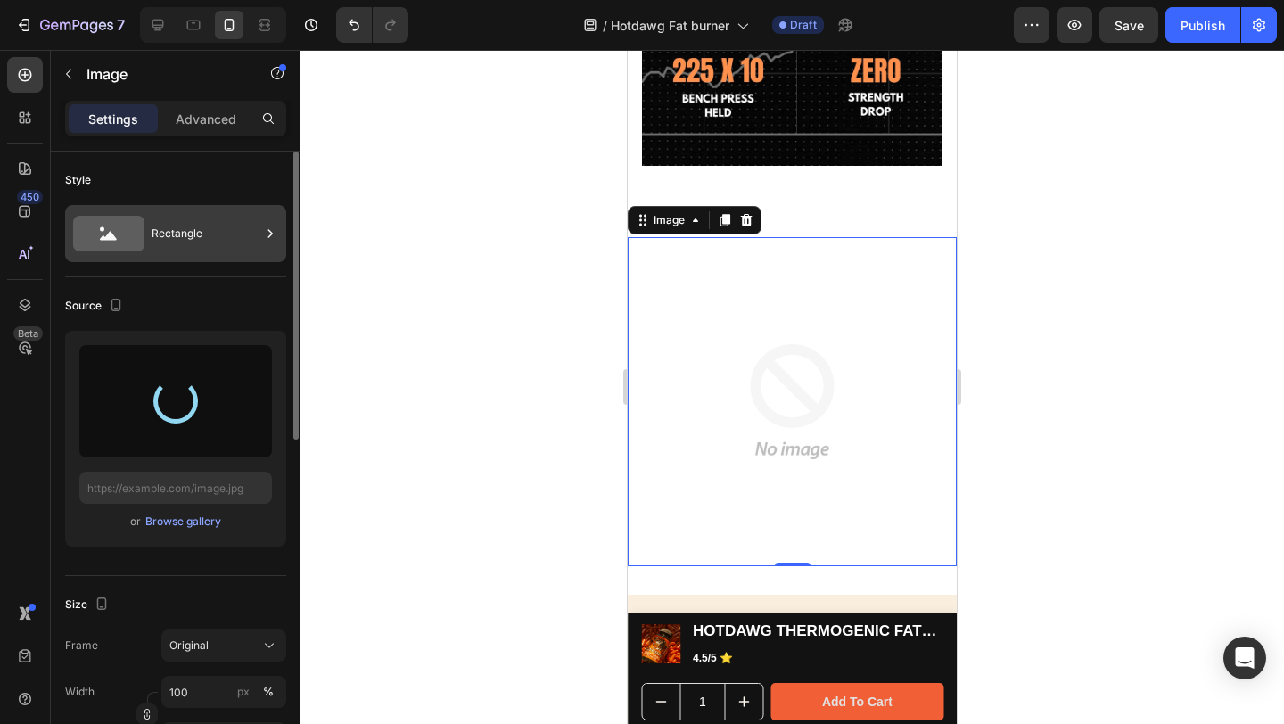
click at [199, 236] on div "Rectangle" at bounding box center [206, 233] width 109 height 41
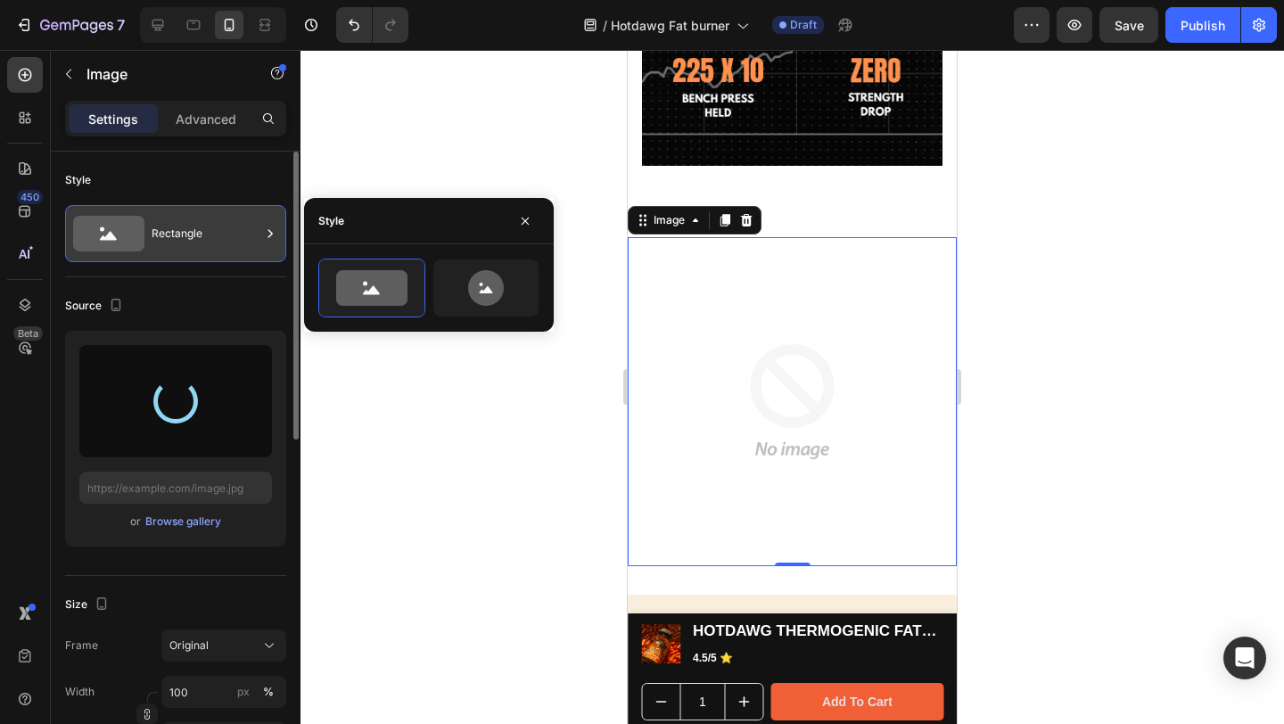
click at [199, 236] on div "Rectangle" at bounding box center [206, 233] width 109 height 41
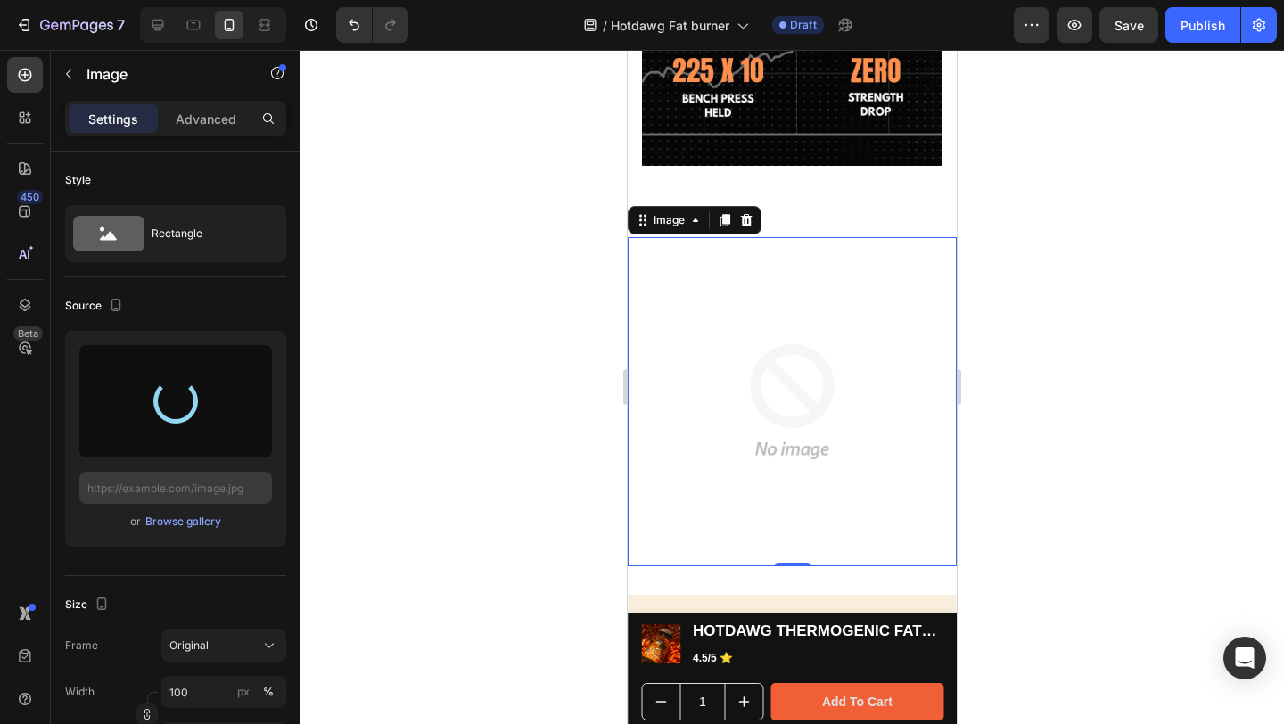
type input "[URL][DOMAIN_NAME]"
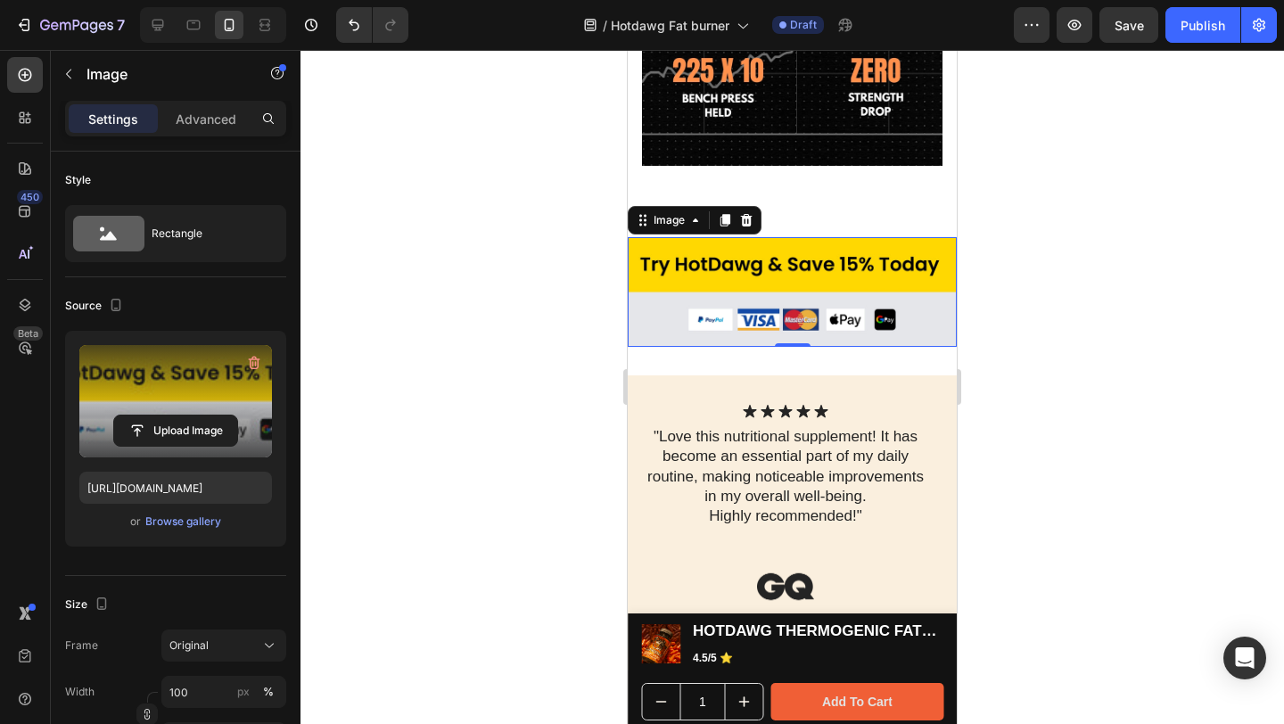
click at [1052, 249] on div at bounding box center [792, 387] width 984 height 674
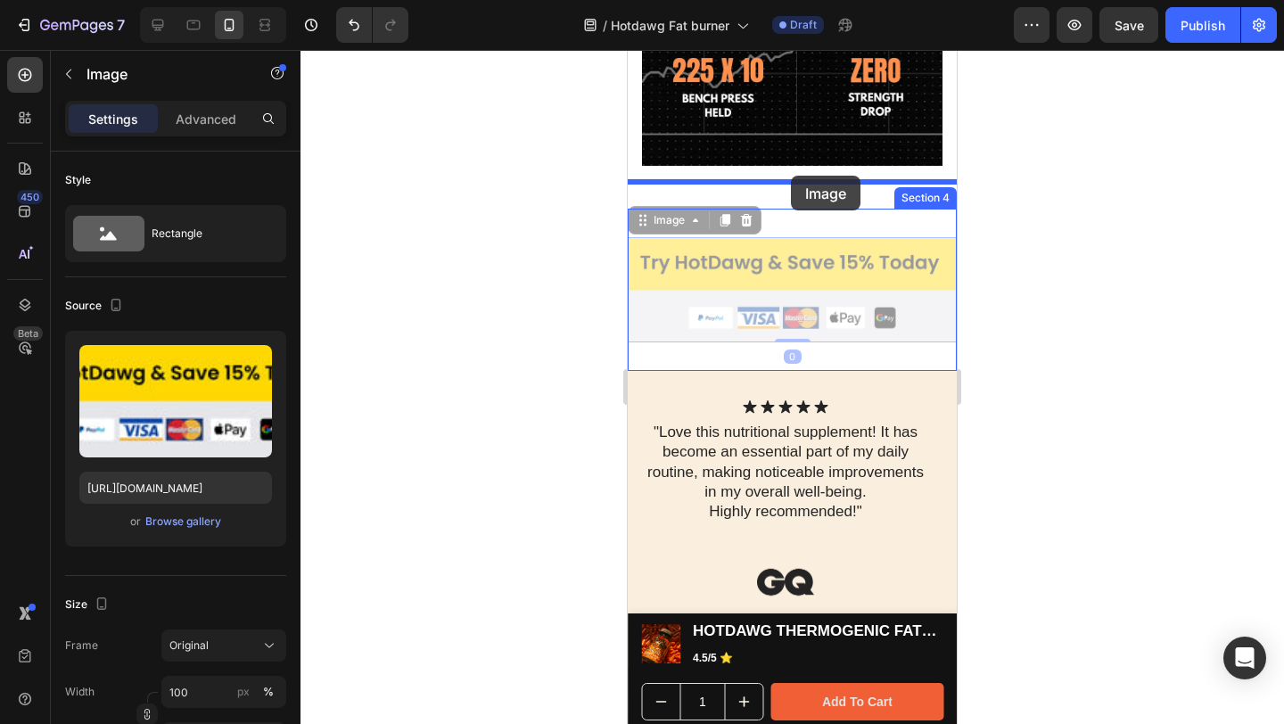
drag, startPoint x: 789, startPoint y: 229, endPoint x: 791, endPoint y: 176, distance: 53.5
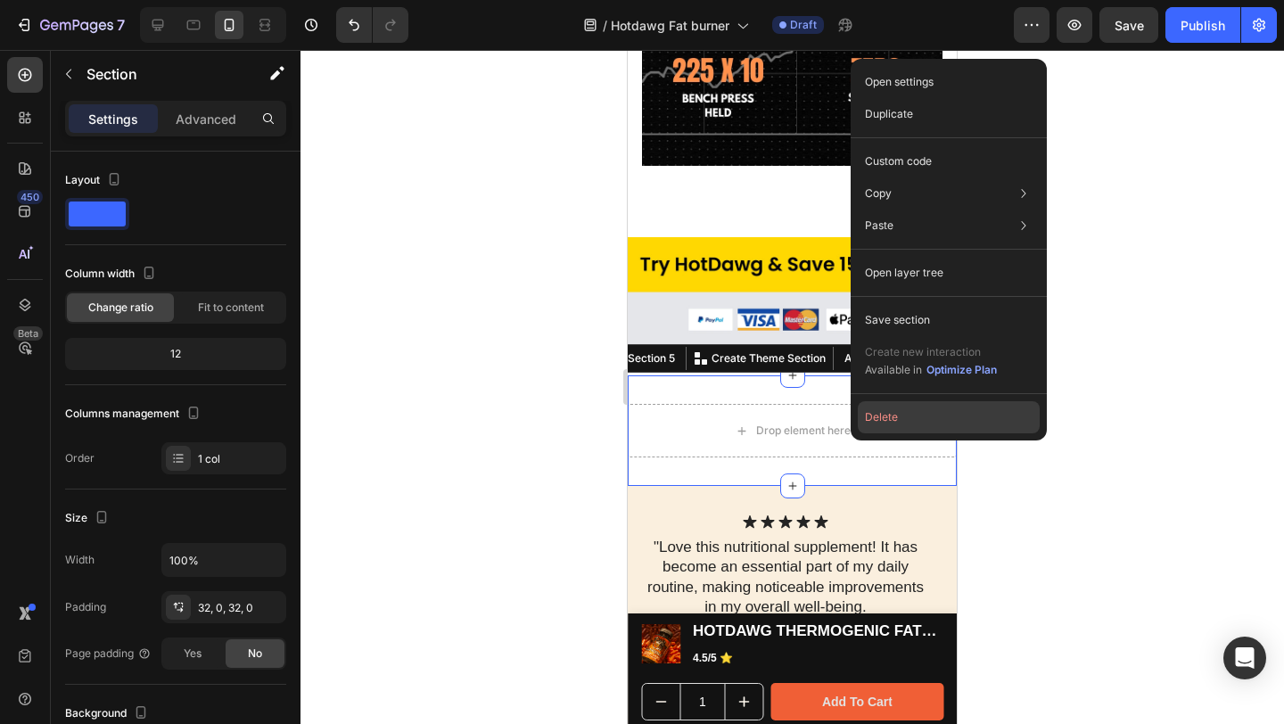
click at [896, 408] on button "Delete" at bounding box center [949, 417] width 182 height 32
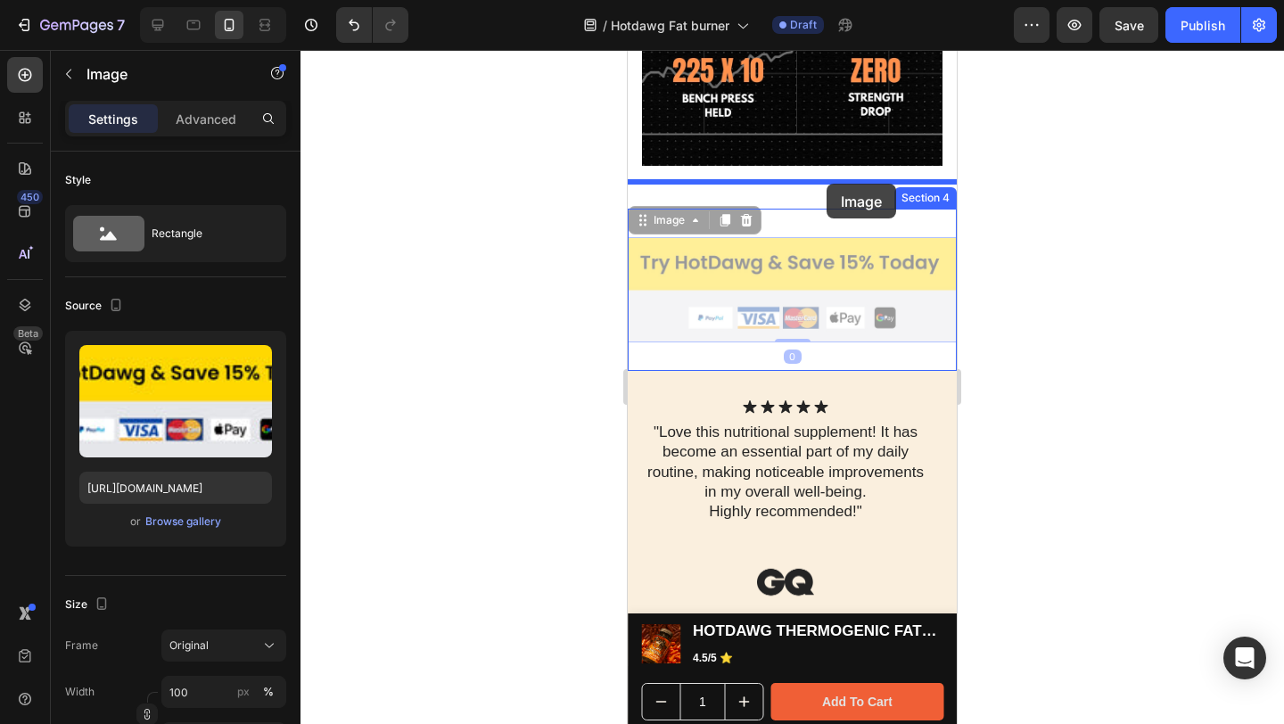
drag, startPoint x: 822, startPoint y: 216, endPoint x: 827, endPoint y: 184, distance: 32.4
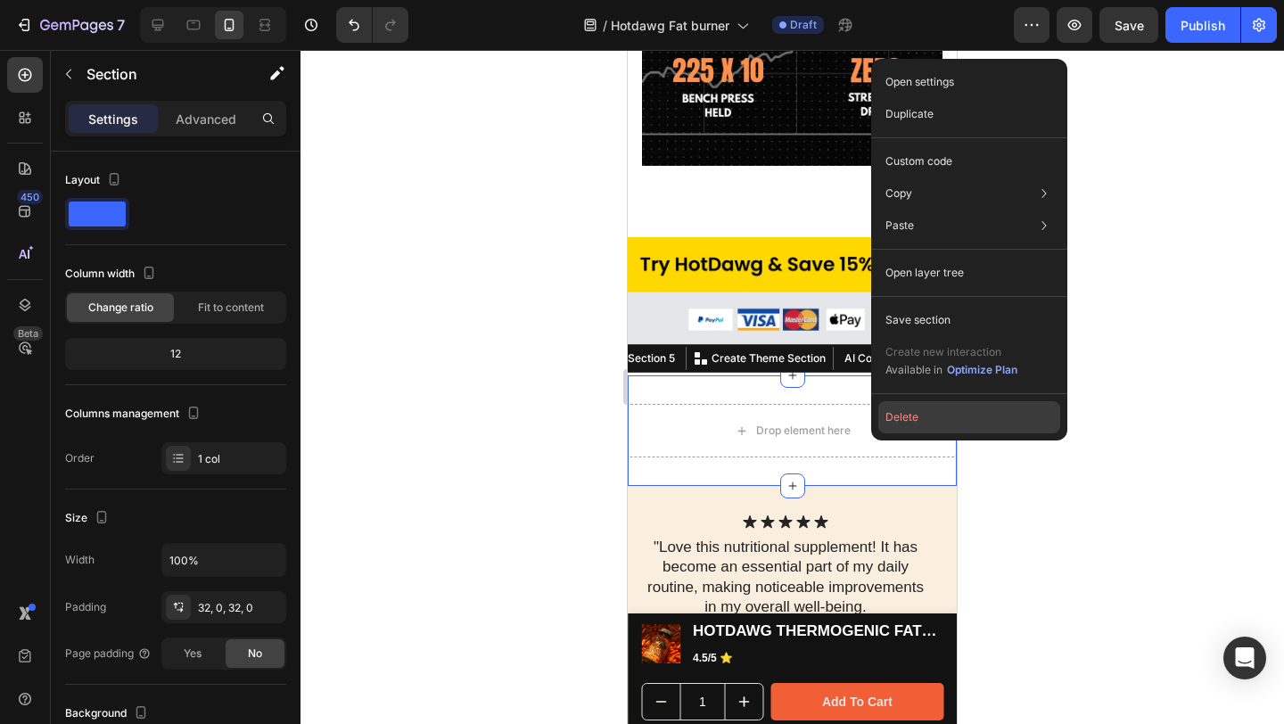
click at [910, 411] on button "Delete" at bounding box center [969, 417] width 182 height 32
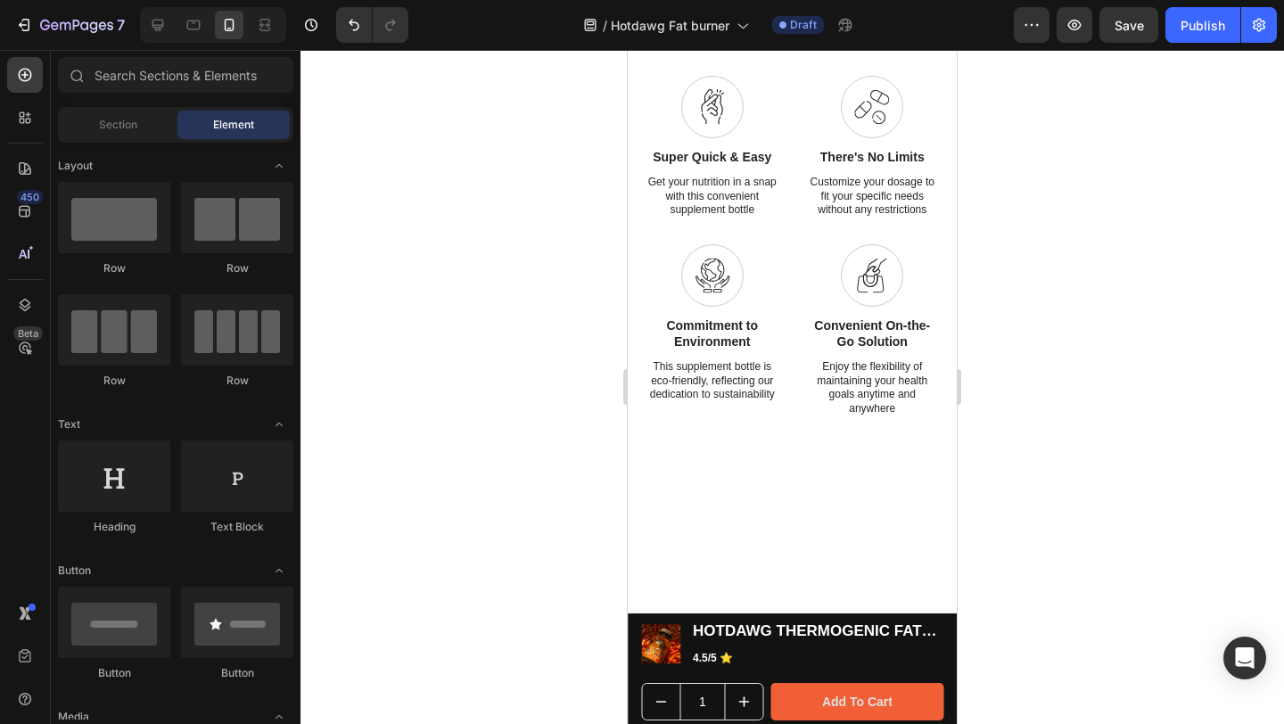
scroll to position [161, 0]
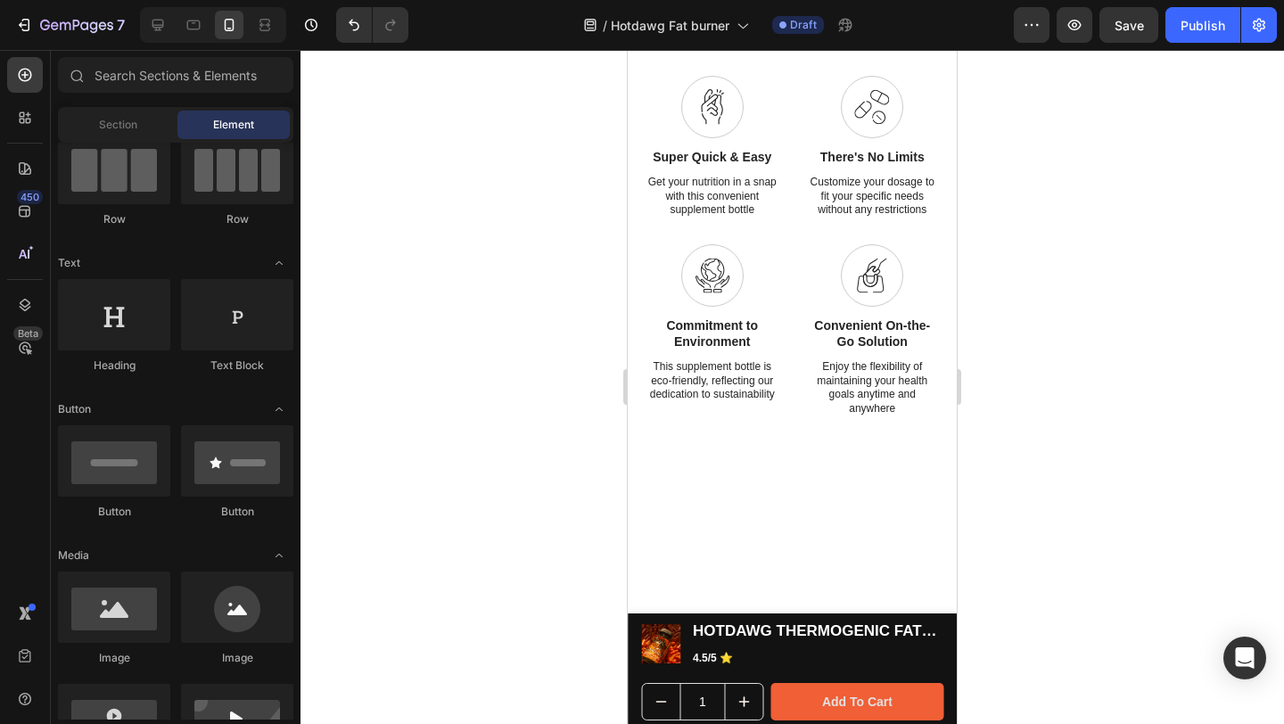
click at [1094, 259] on div at bounding box center [792, 387] width 984 height 674
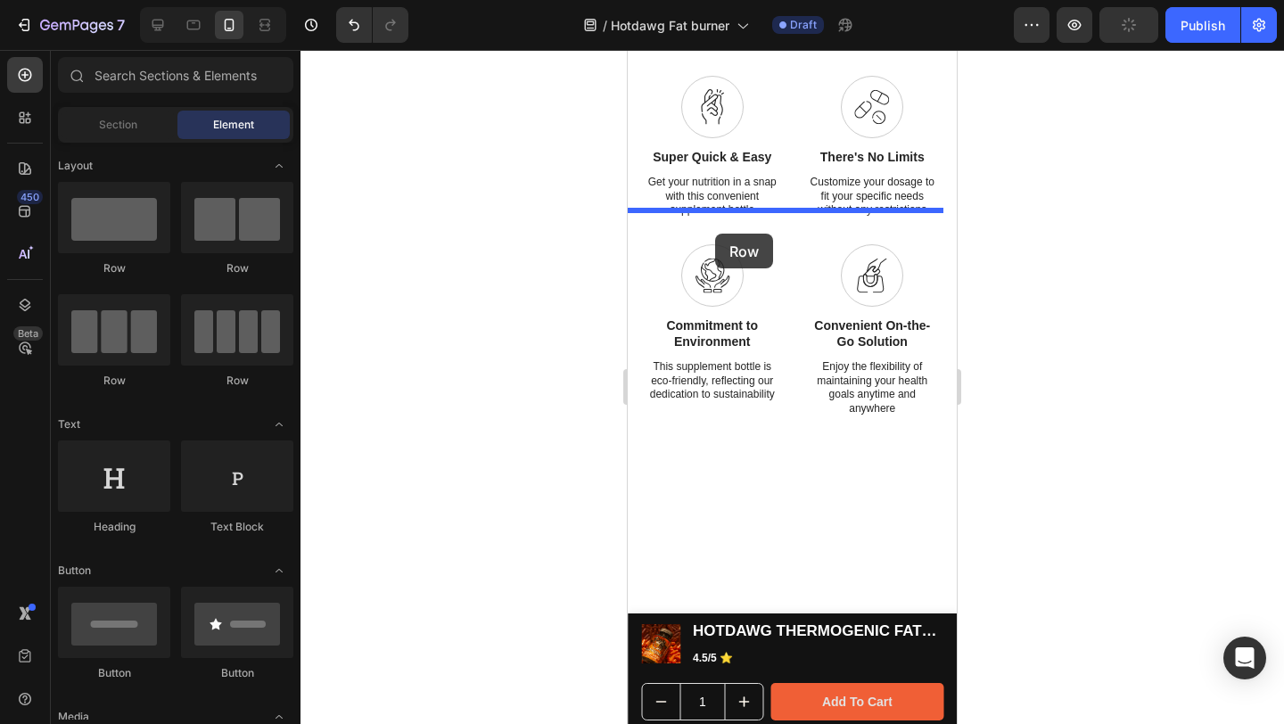
drag, startPoint x: 754, startPoint y: 266, endPoint x: 715, endPoint y: 234, distance: 50.7
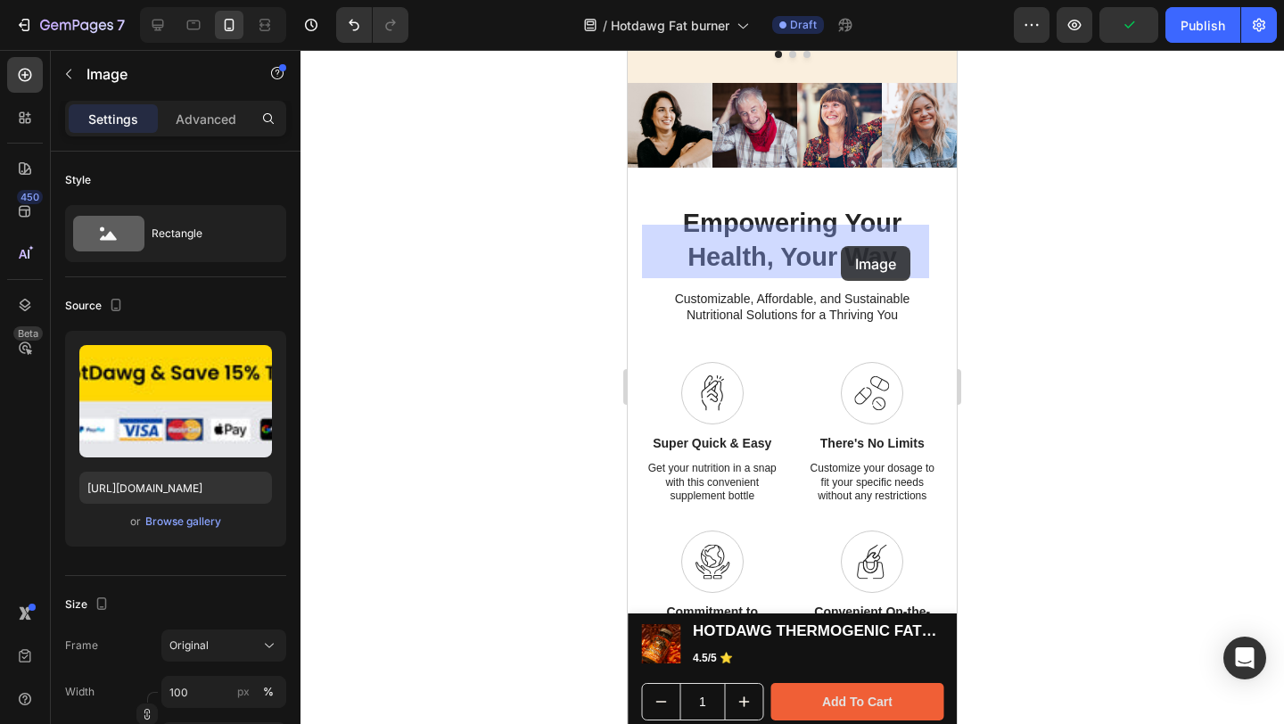
drag, startPoint x: 855, startPoint y: 334, endPoint x: 1663, endPoint y: 358, distance: 808.2
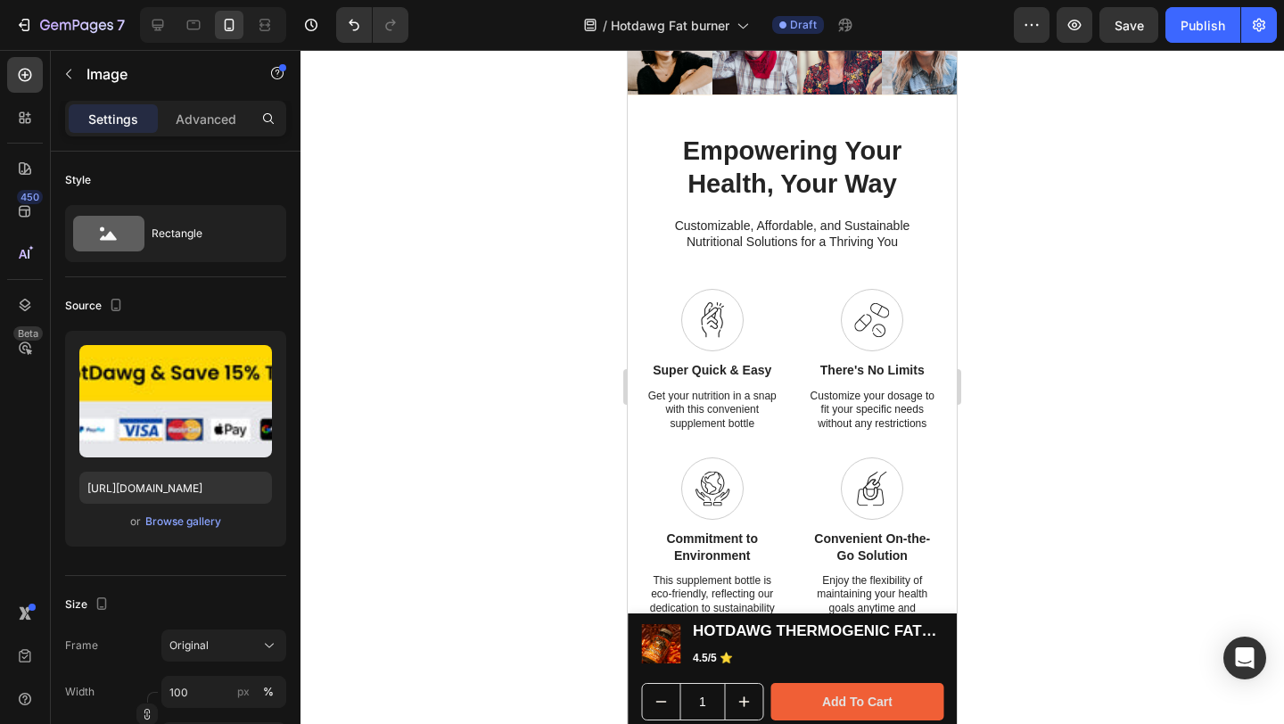
click at [1117, 226] on div at bounding box center [792, 387] width 984 height 674
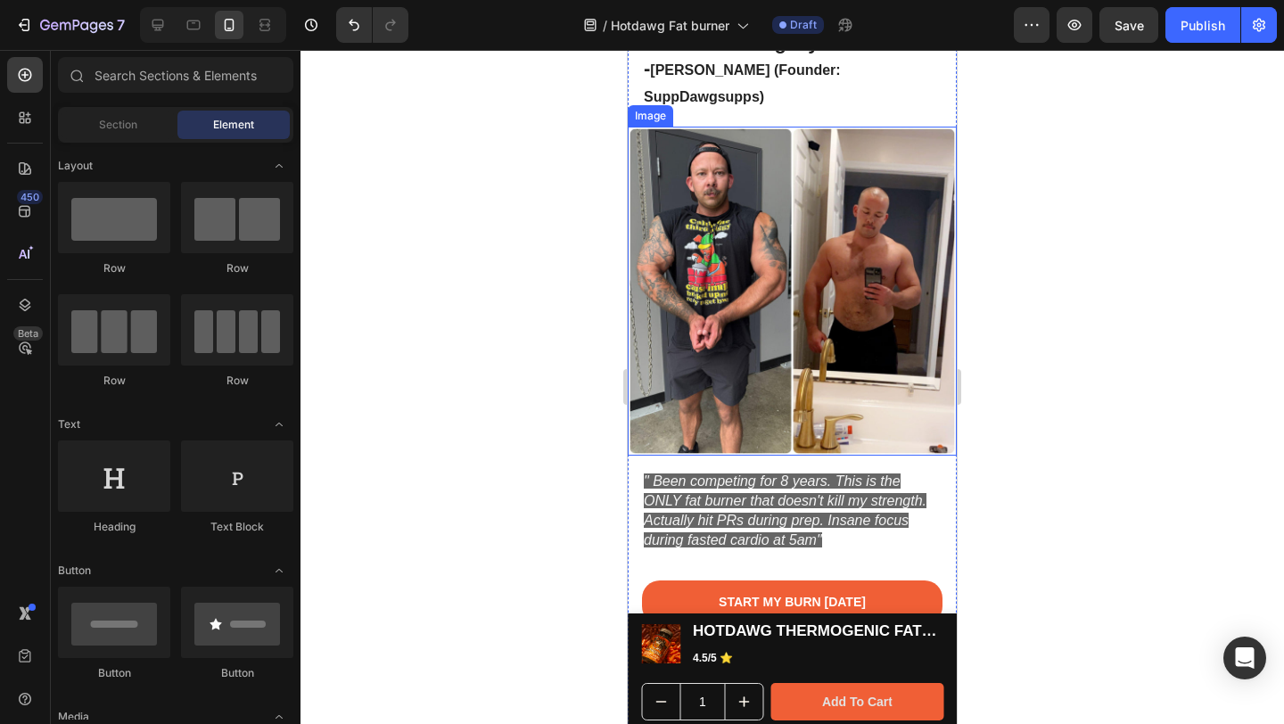
scroll to position [1492, 0]
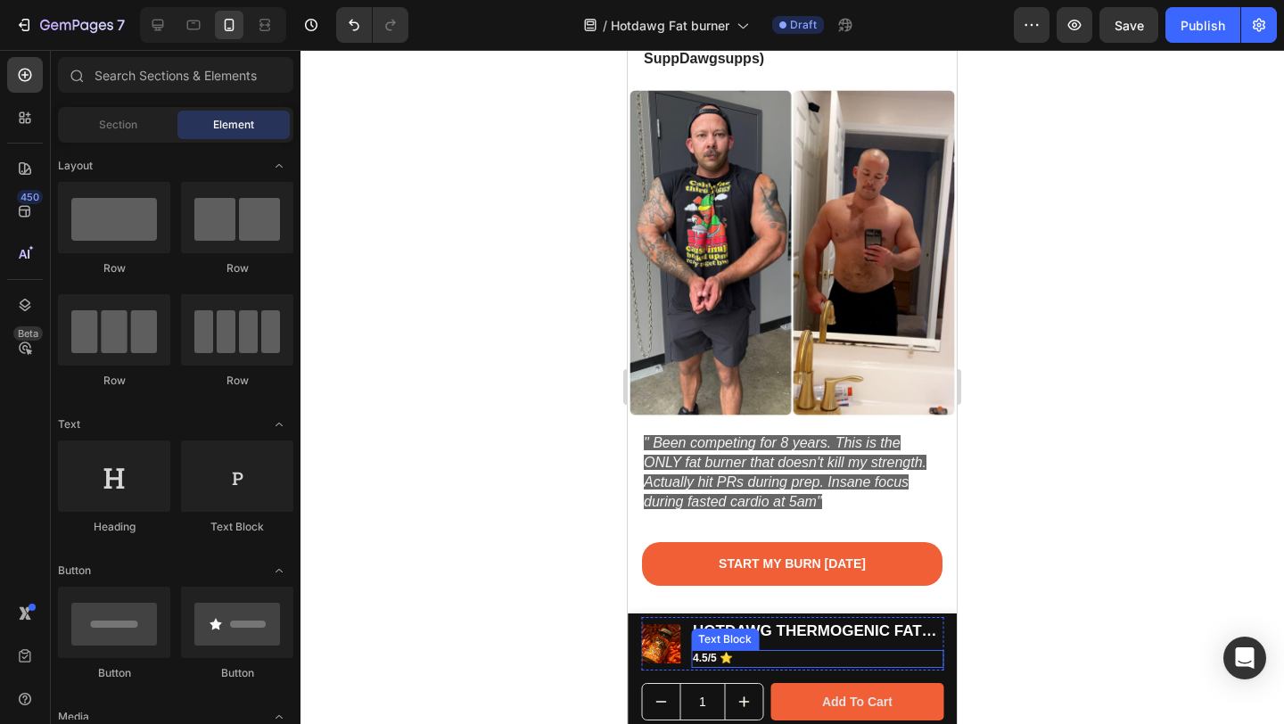
click at [709, 660] on p "4.5/5 ⭐" at bounding box center [817, 659] width 249 height 14
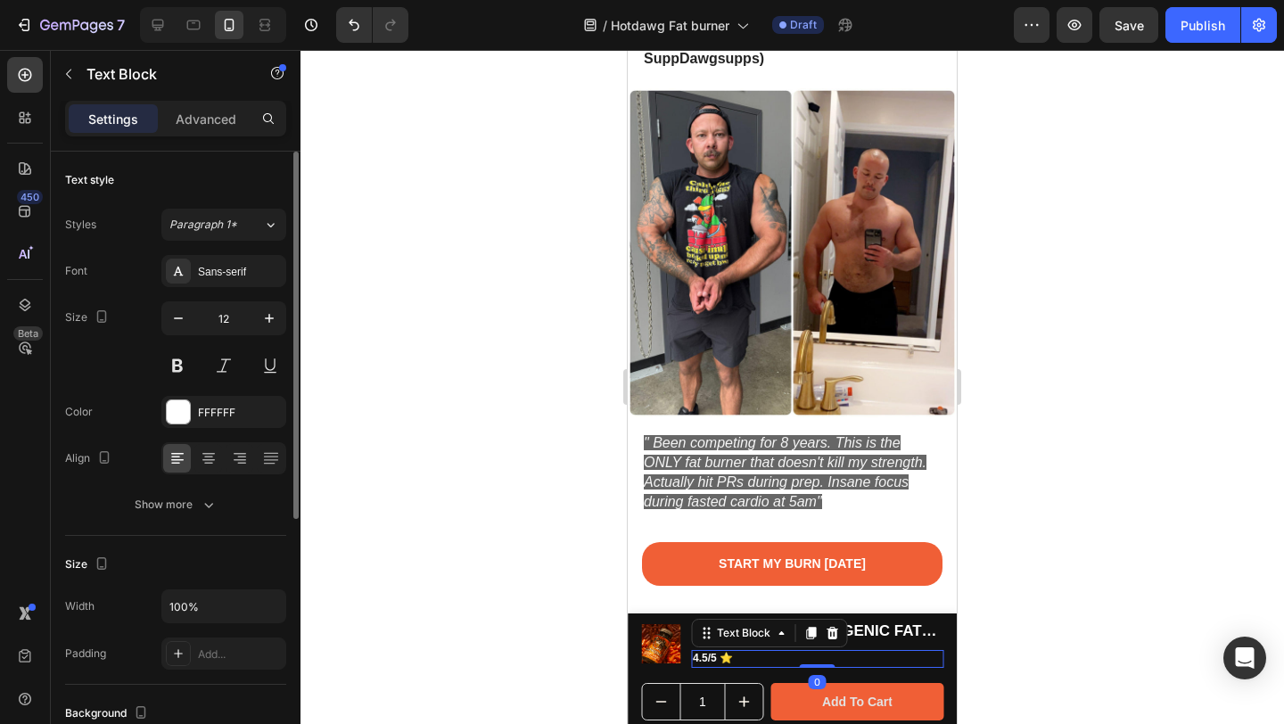
scroll to position [433, 0]
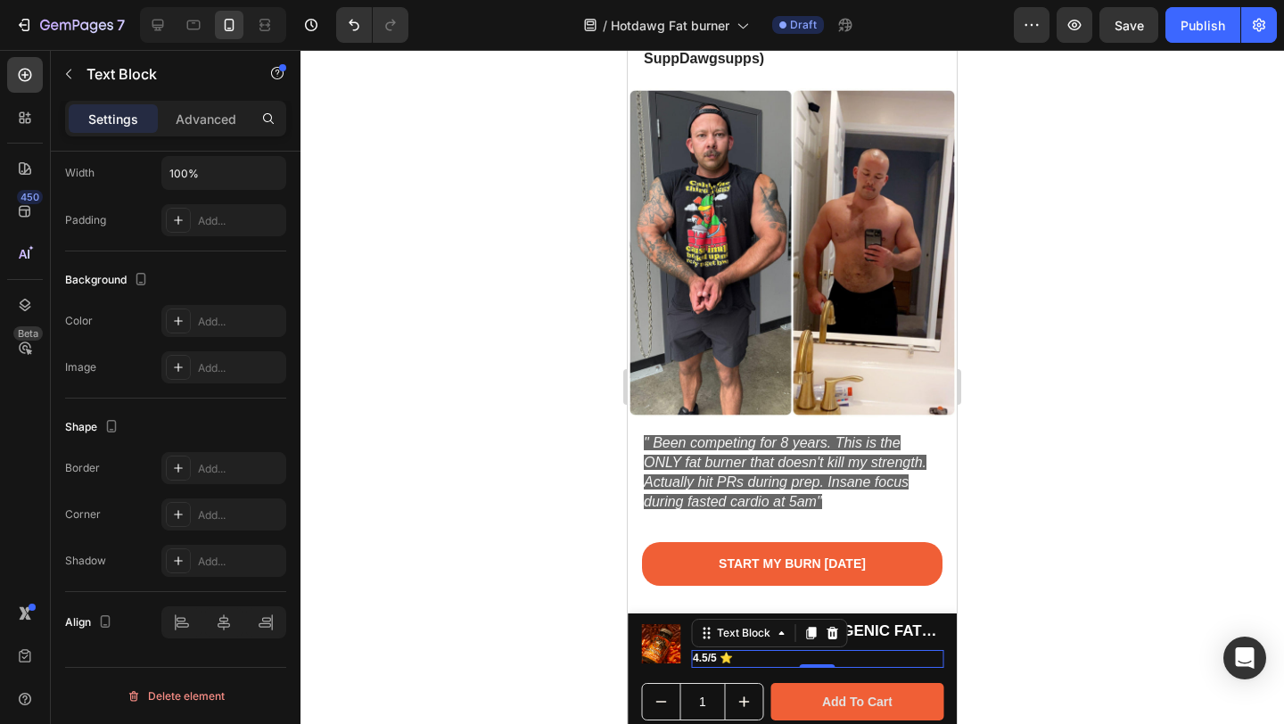
click at [705, 656] on p "4.5/5 ⭐" at bounding box center [817, 659] width 249 height 14
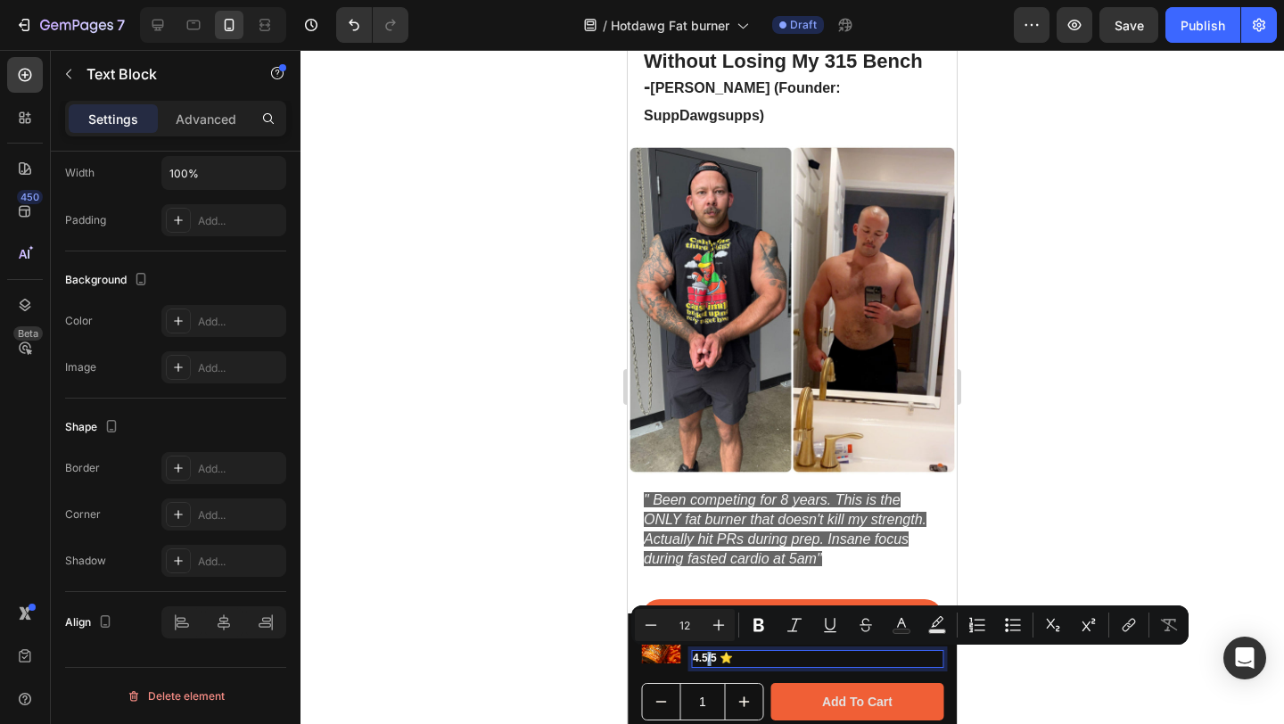
scroll to position [898, 0]
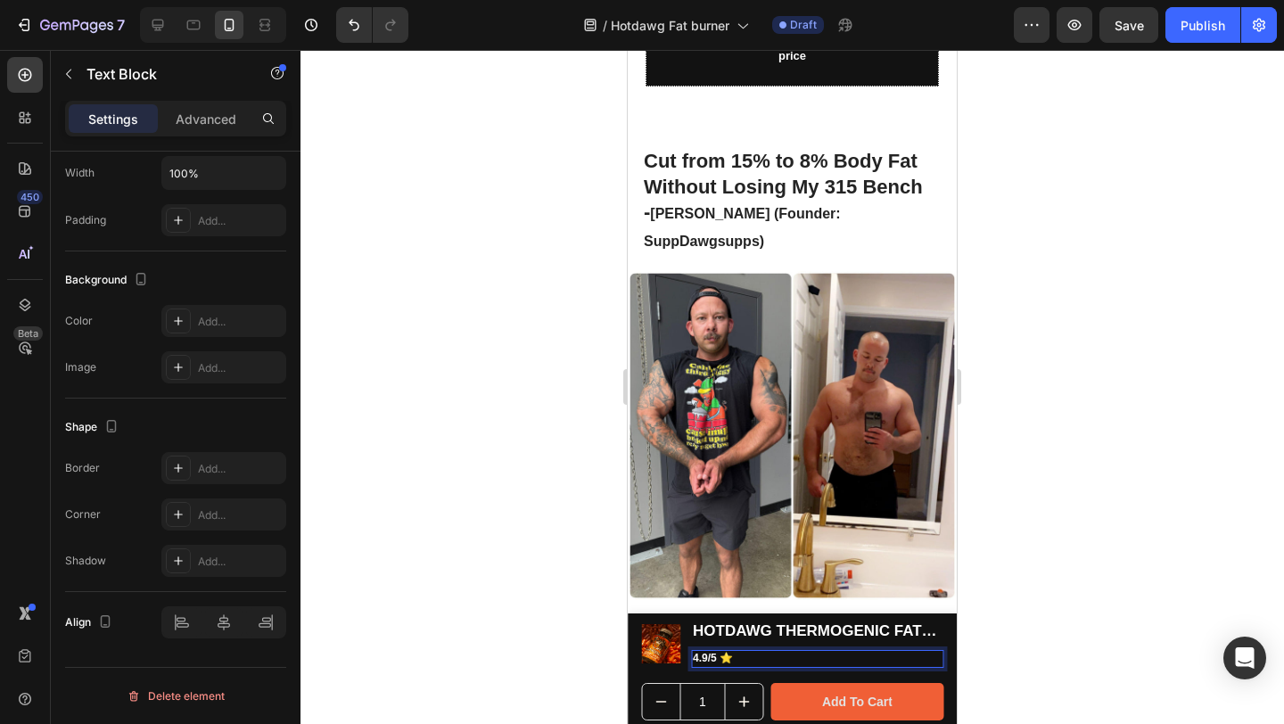
click at [1091, 512] on div at bounding box center [792, 387] width 984 height 674
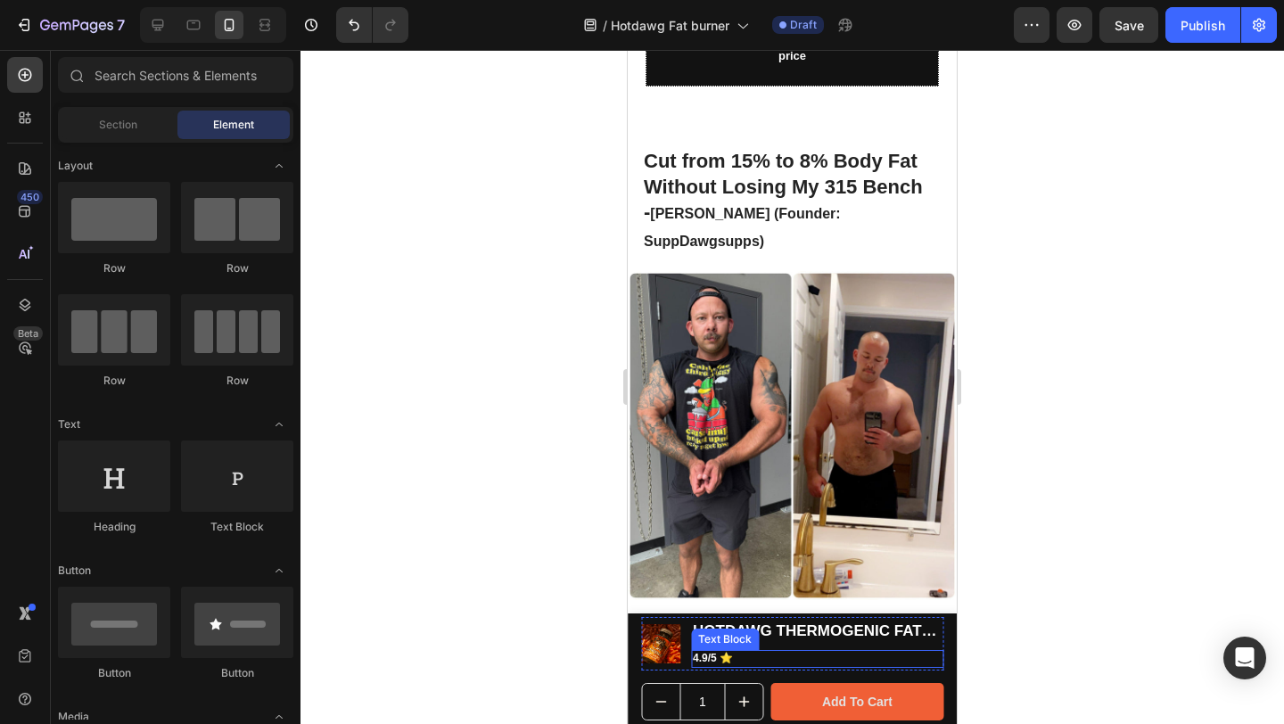
click at [704, 661] on p "4.9/5 ⭐" at bounding box center [817, 659] width 249 height 14
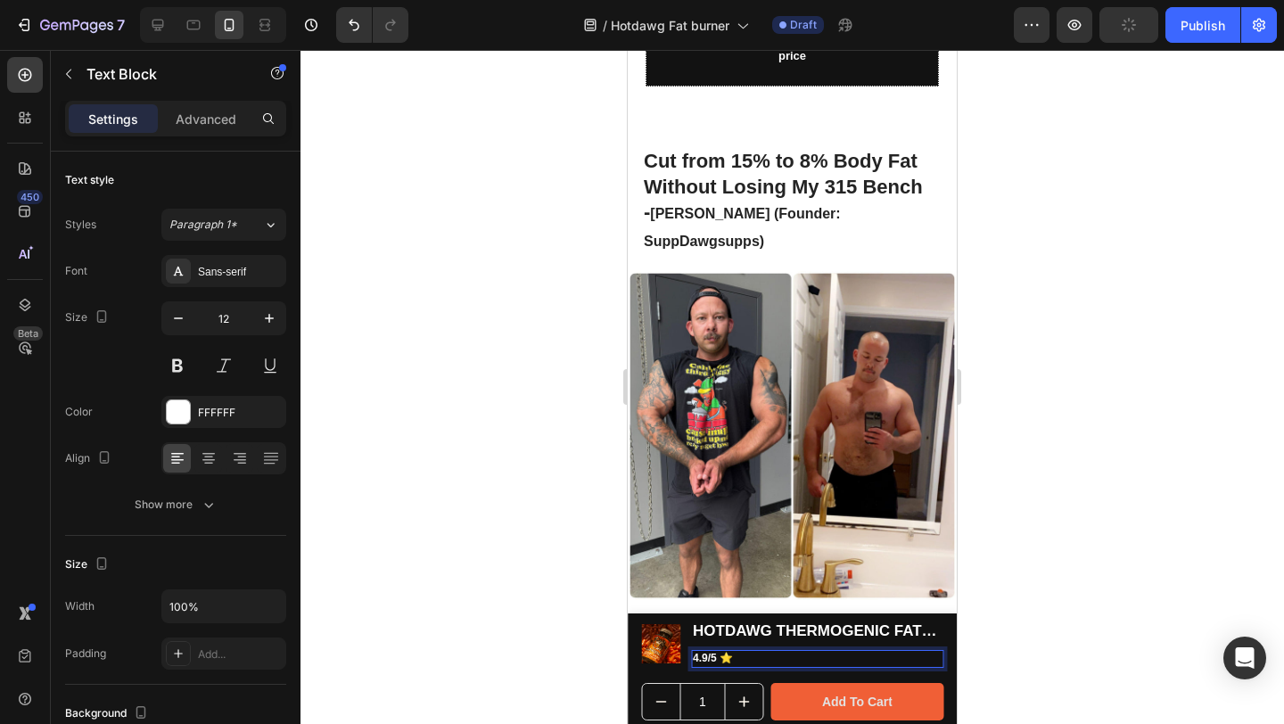
click at [707, 656] on p "4.9/5 ⭐" at bounding box center [817, 659] width 249 height 14
click at [1089, 448] on div at bounding box center [792, 387] width 984 height 674
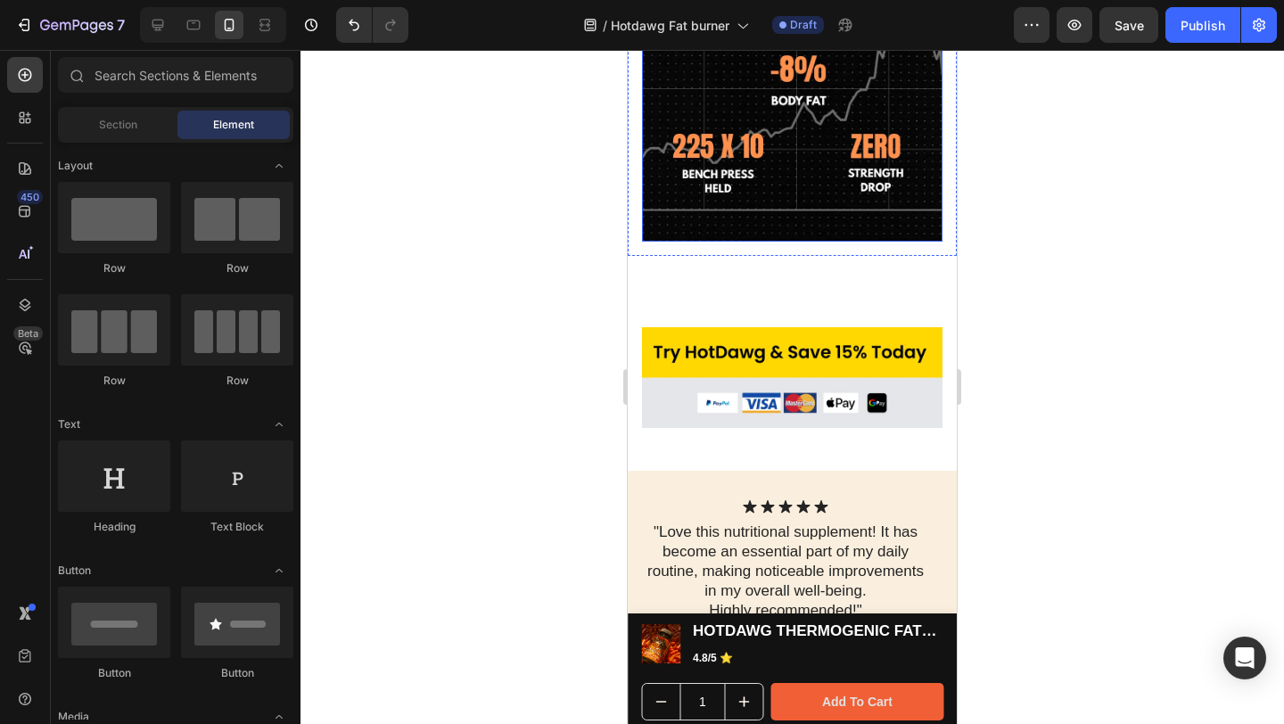
scroll to position [2174, 0]
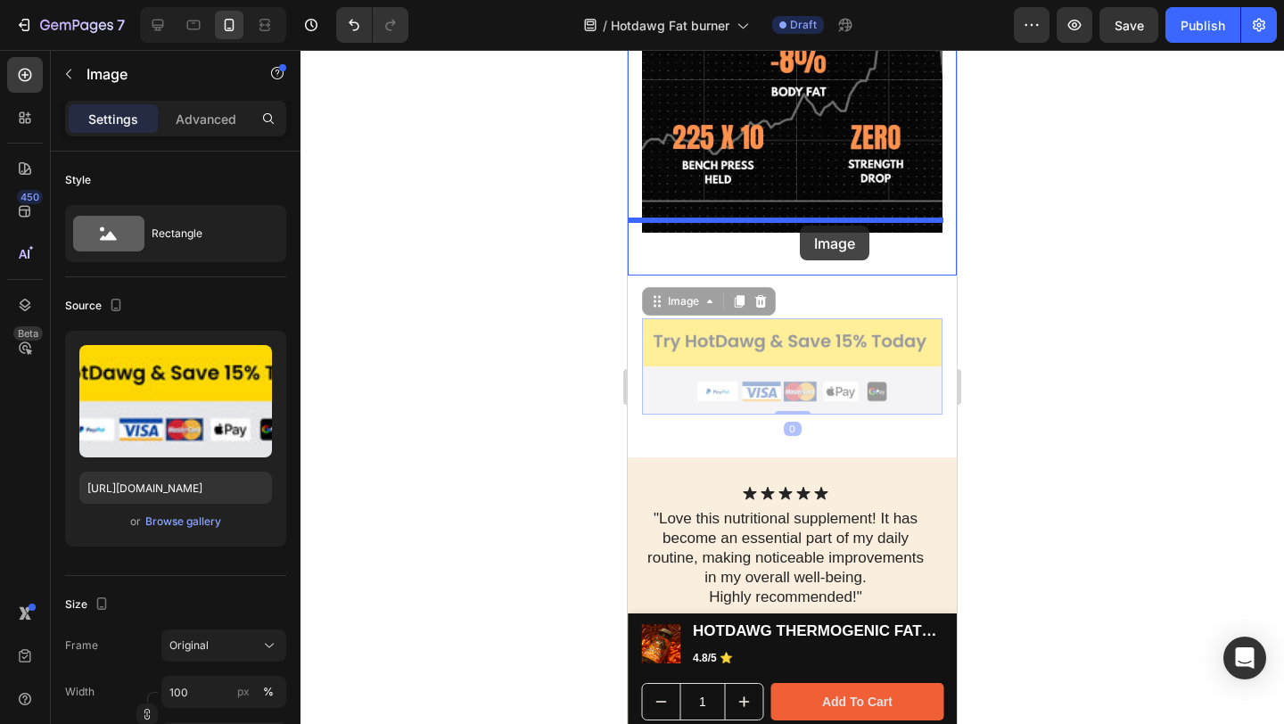
drag, startPoint x: 860, startPoint y: 333, endPoint x: 800, endPoint y: 226, distance: 123.0
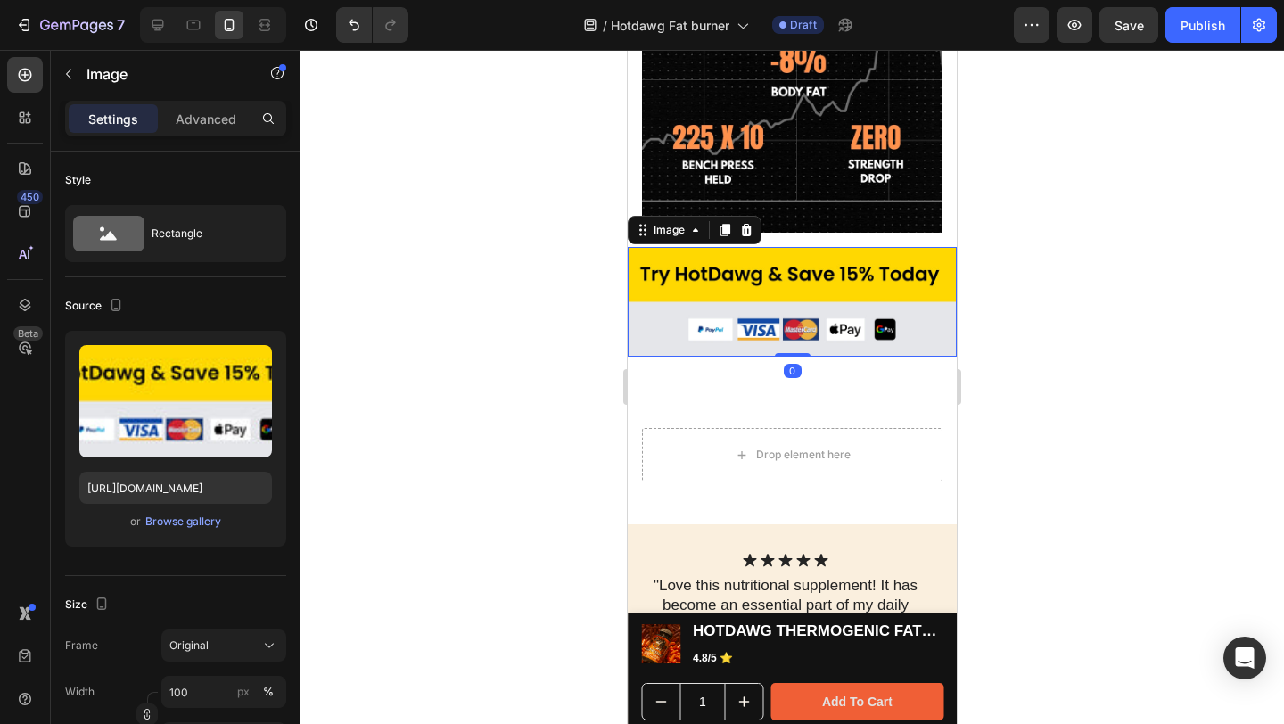
click at [1206, 204] on div at bounding box center [792, 387] width 984 height 674
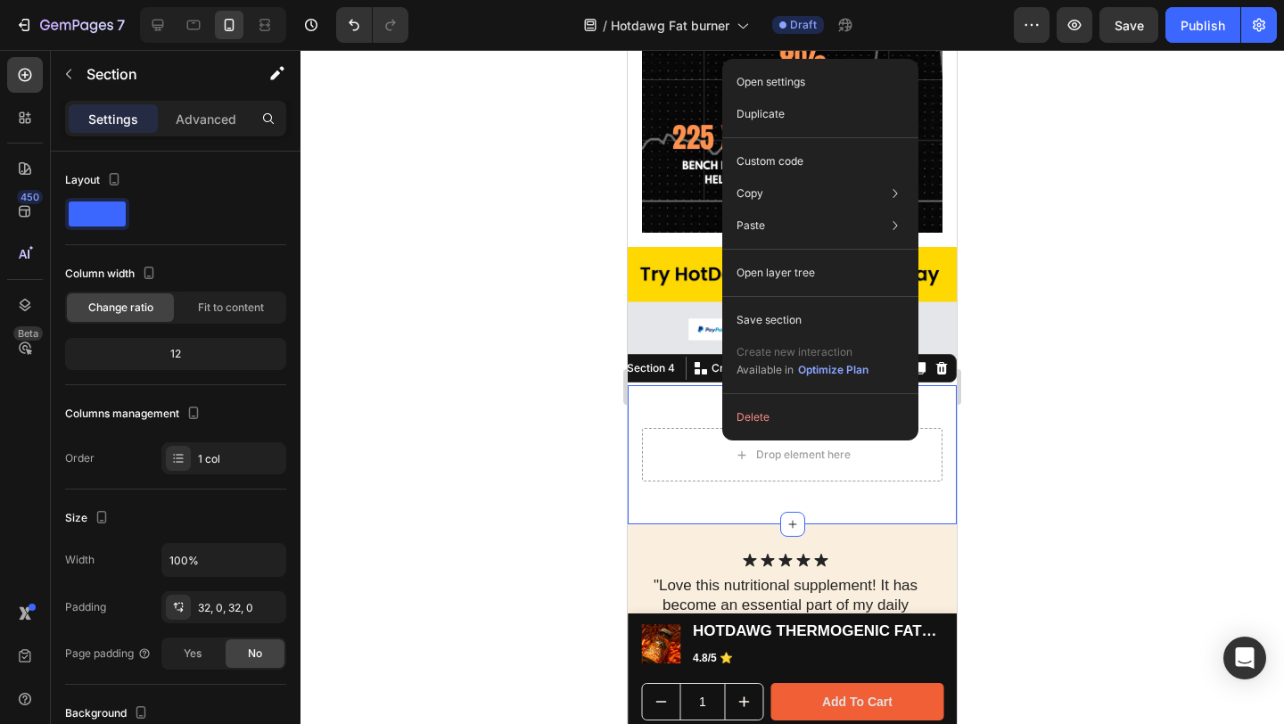
click at [668, 385] on div "Drop element here Row Section 4 You can create reusable sections Create Theme S…" at bounding box center [792, 454] width 329 height 139
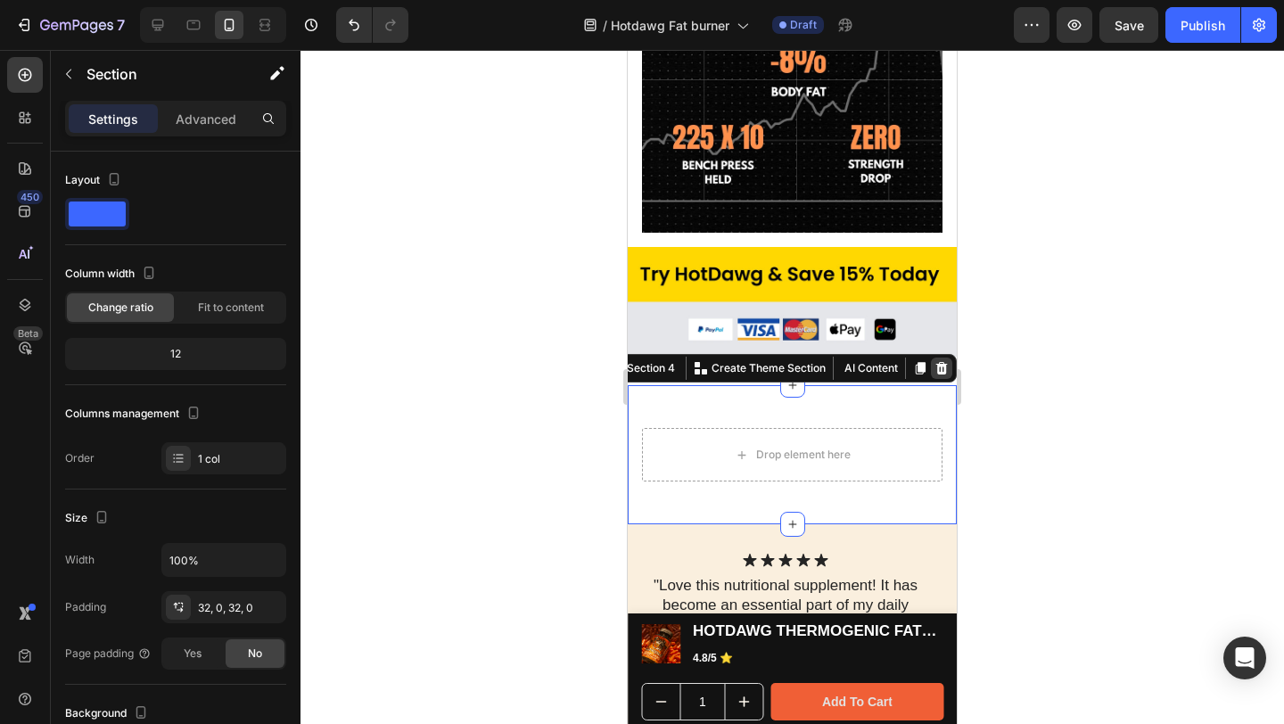
click at [934, 361] on icon at bounding box center [941, 368] width 14 height 14
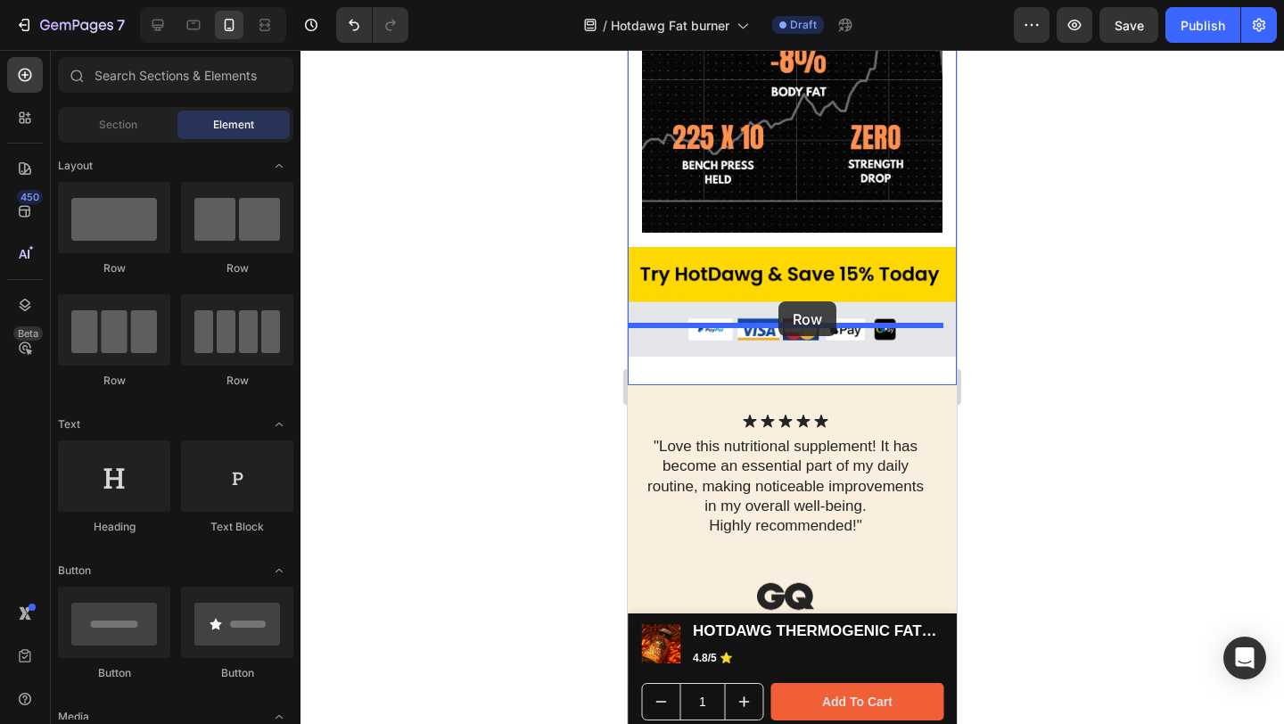
drag, startPoint x: 732, startPoint y: 278, endPoint x: 778, endPoint y: 301, distance: 51.8
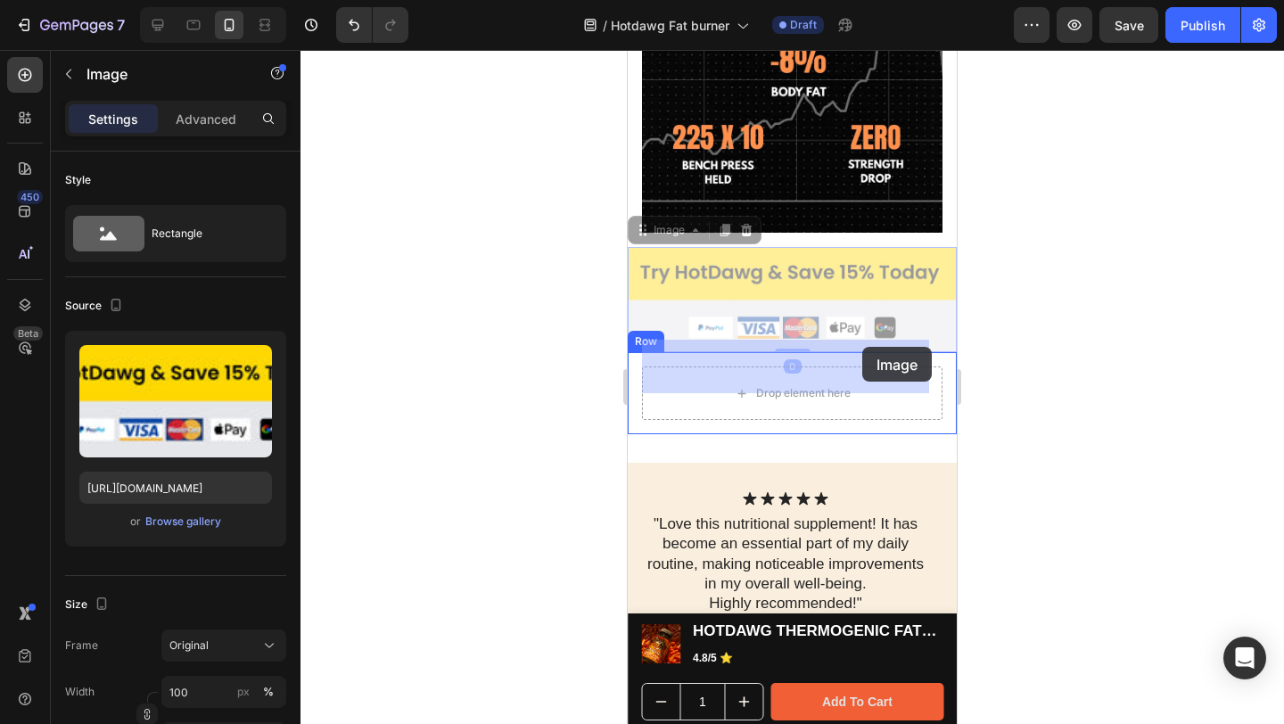
drag, startPoint x: 886, startPoint y: 261, endPoint x: 862, endPoint y: 347, distance: 88.9
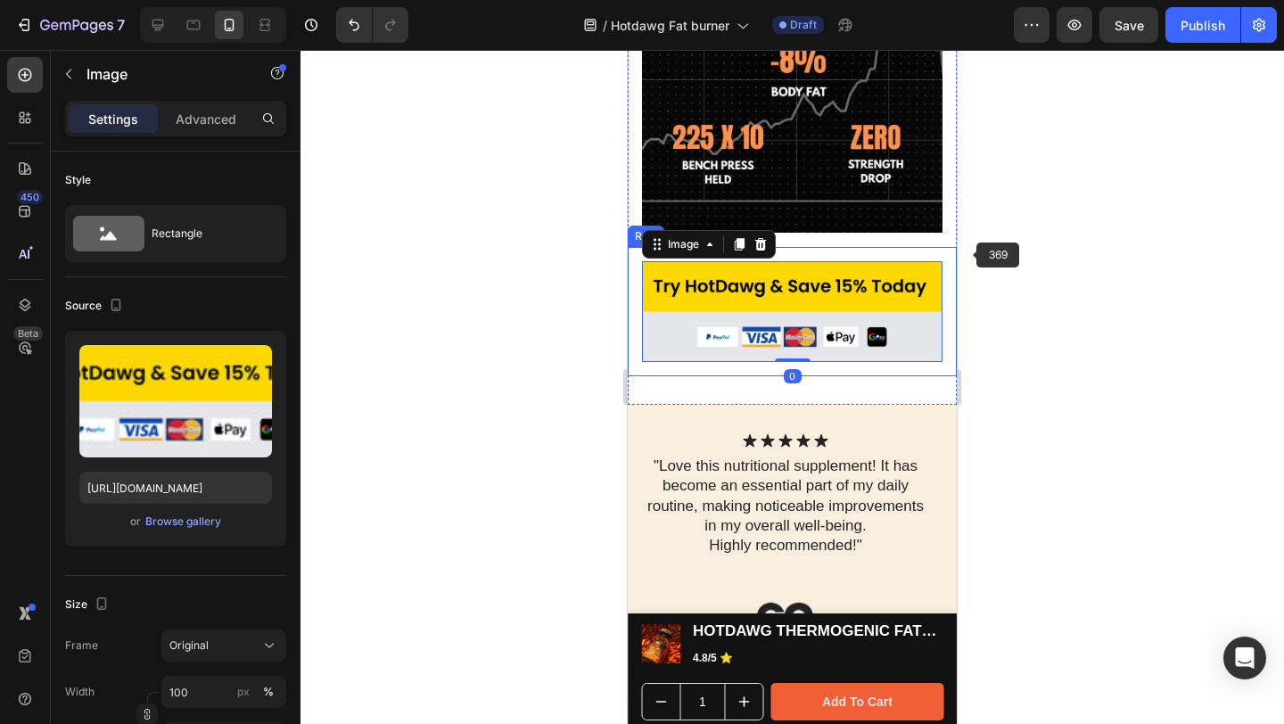
click at [1044, 220] on div at bounding box center [792, 387] width 984 height 674
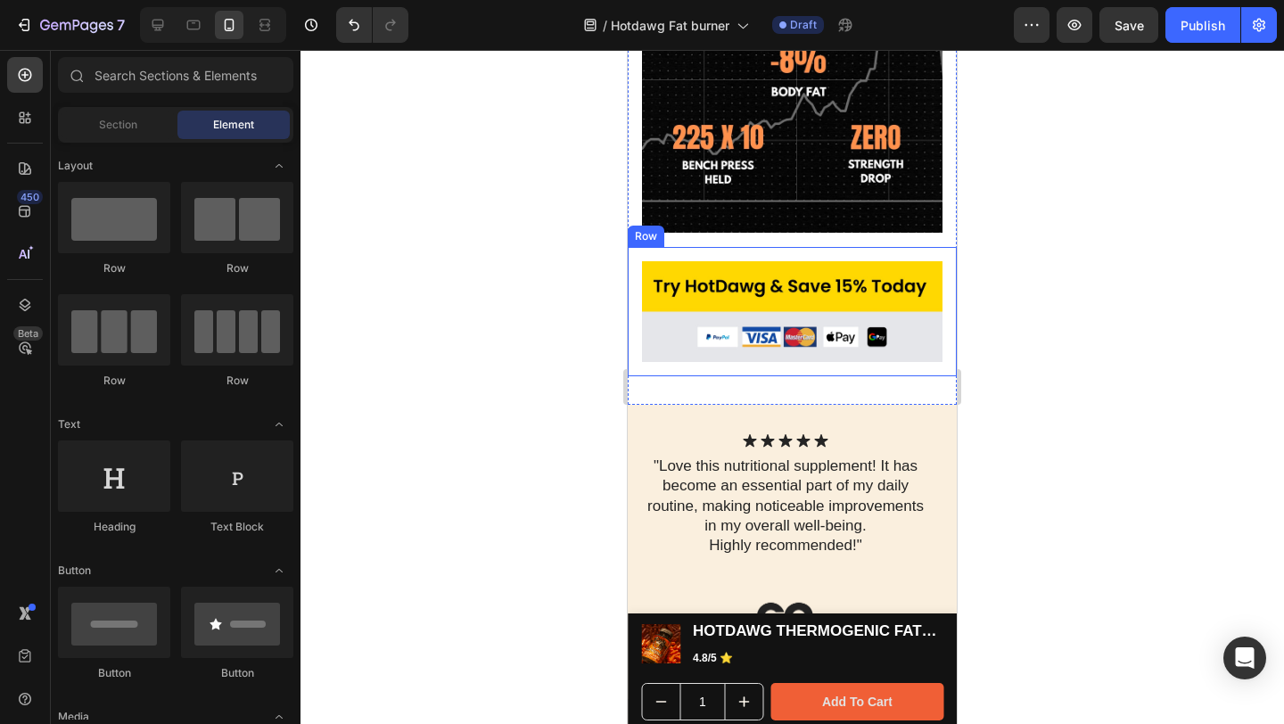
click at [1013, 255] on div at bounding box center [792, 387] width 984 height 674
click at [1017, 166] on div at bounding box center [792, 387] width 984 height 674
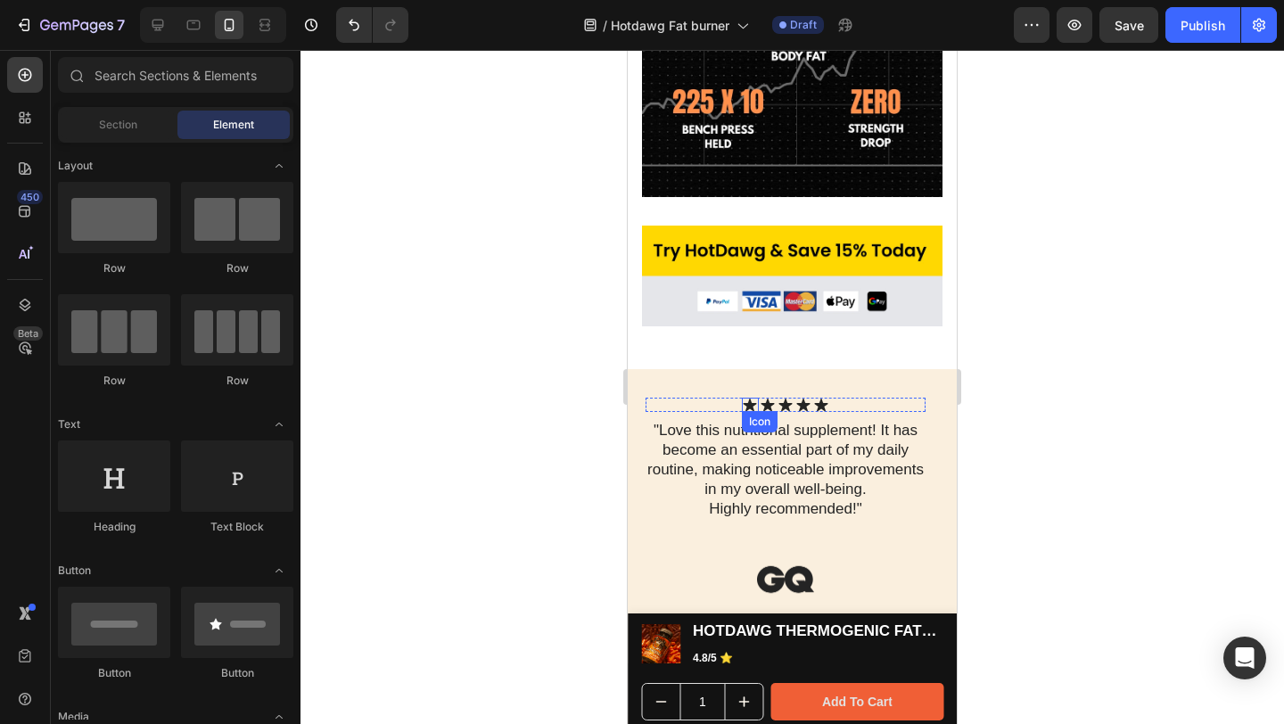
scroll to position [2309, 0]
